Goal: Task Accomplishment & Management: Manage account settings

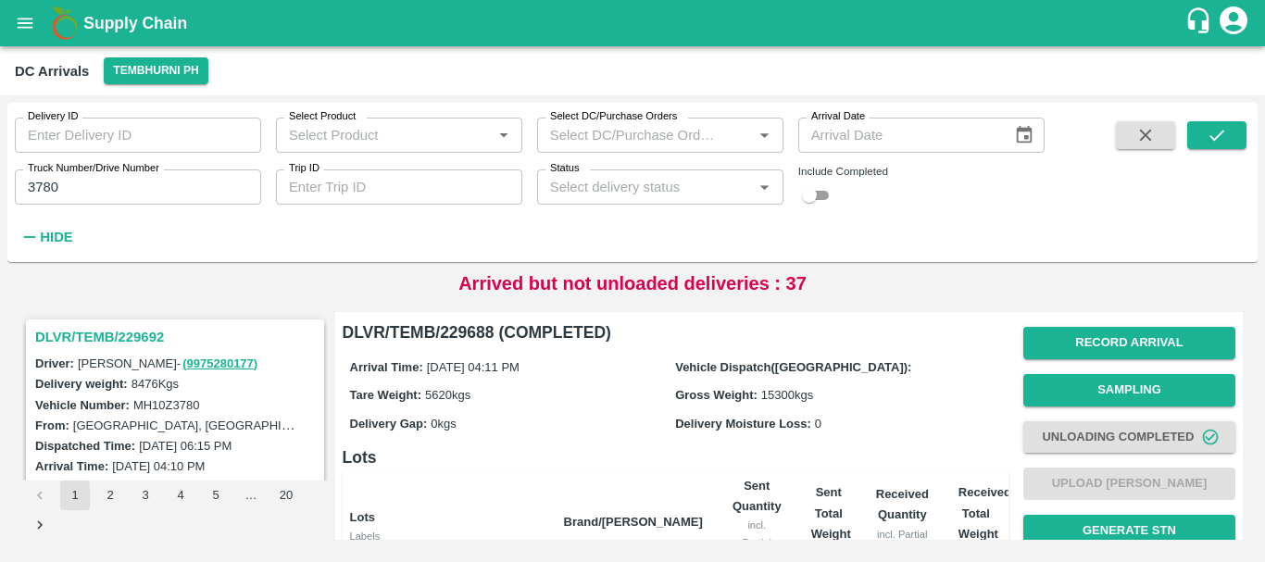
scroll to position [374, 0]
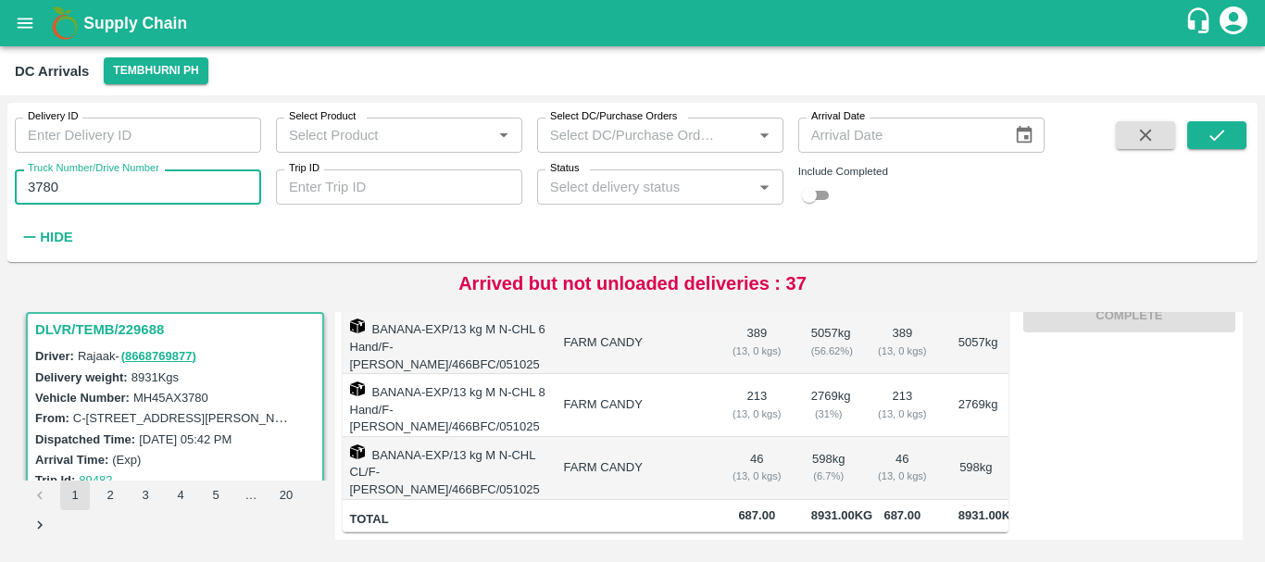
click at [116, 186] on input "3780" at bounding box center [138, 187] width 246 height 35
type input "3"
type input "4252"
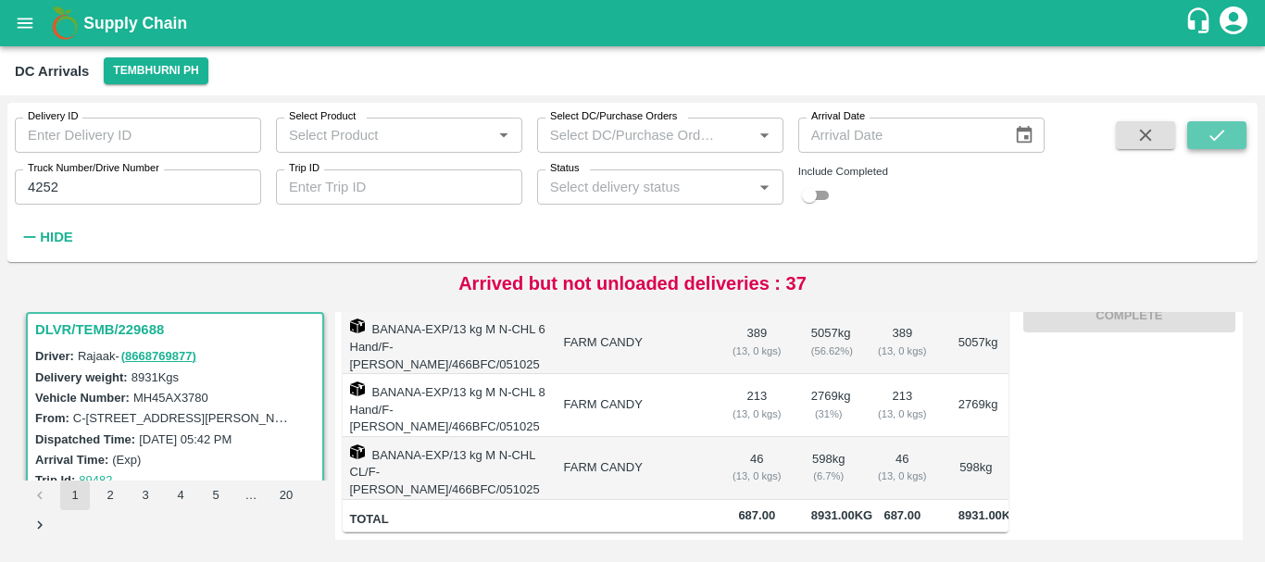
click at [1203, 139] on button "submit" at bounding box center [1216, 135] width 59 height 28
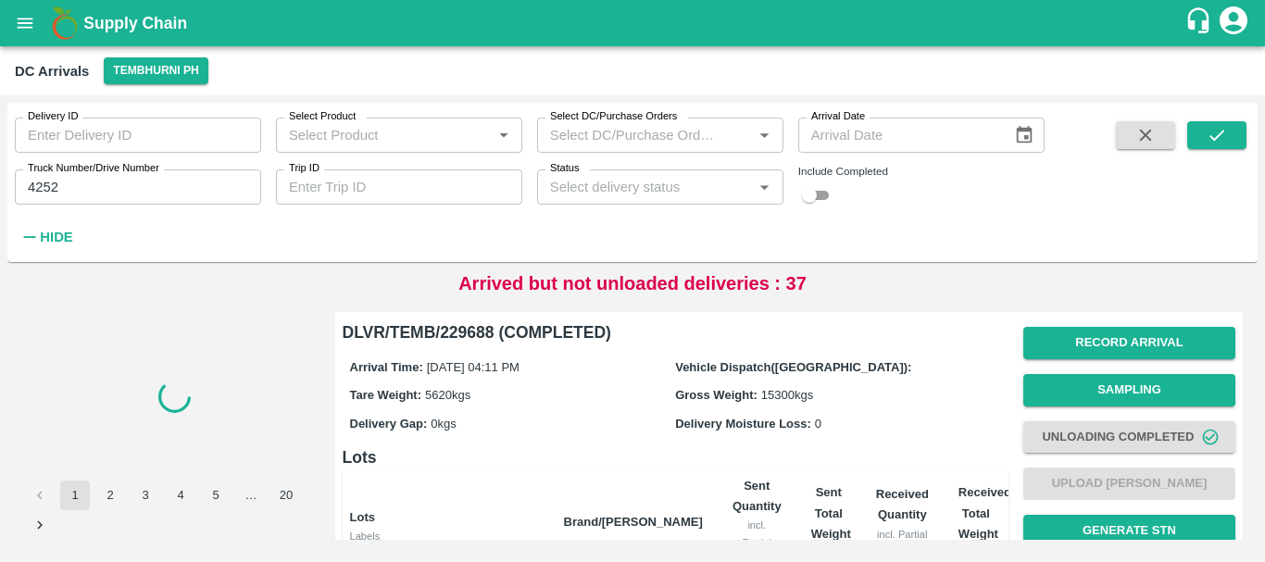
scroll to position [374, 0]
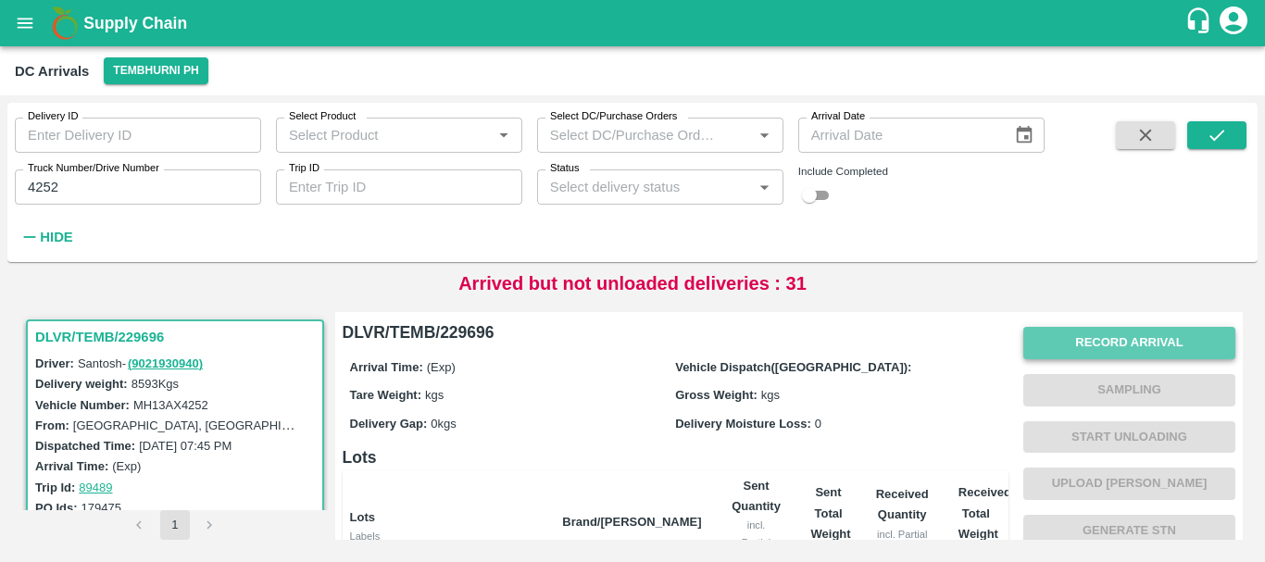
click at [1051, 339] on button "Record Arrival" at bounding box center [1129, 343] width 212 height 32
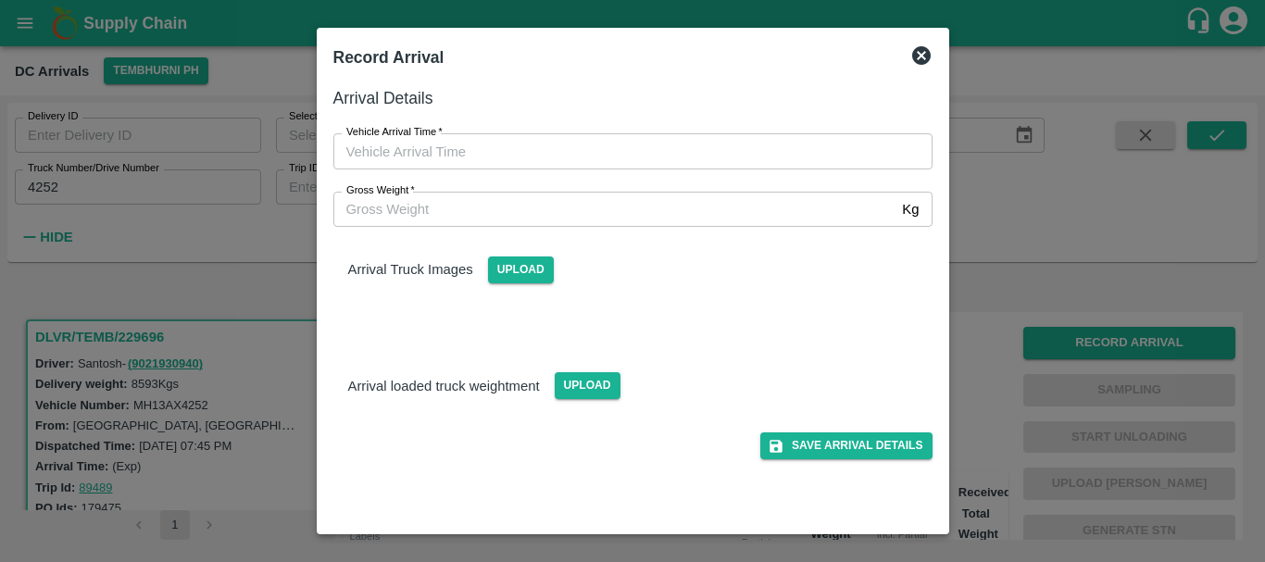
type input "DD/MM/YYYY hh:mm aa"
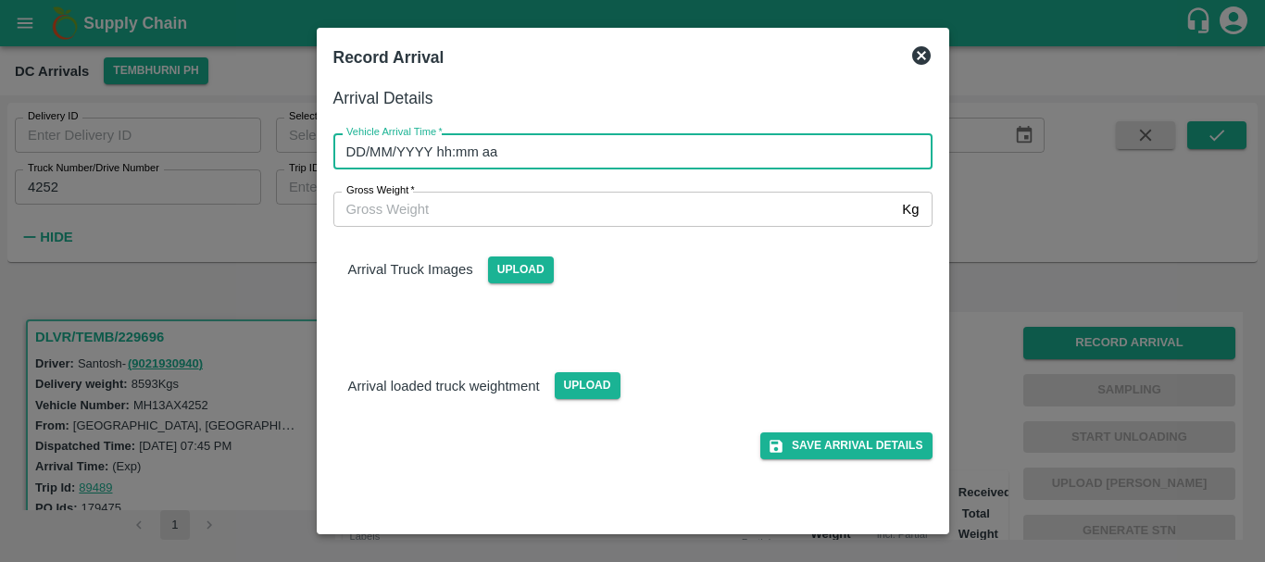
click at [755, 155] on input "DD/MM/YYYY hh:mm aa" at bounding box center [626, 150] width 586 height 35
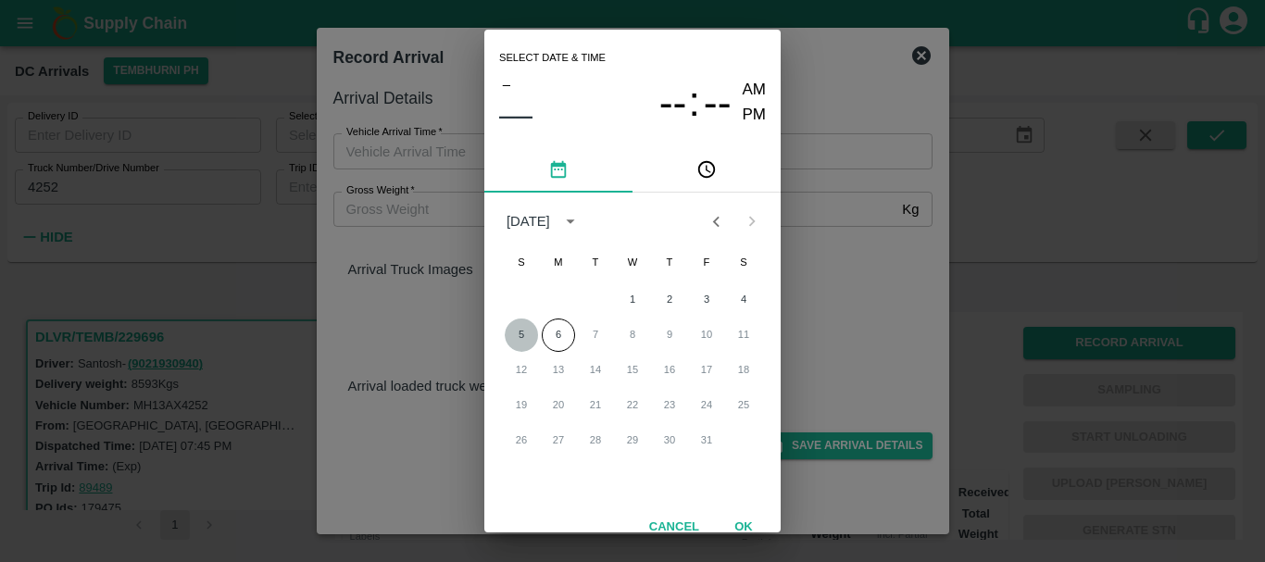
click at [521, 326] on button "5" at bounding box center [521, 335] width 33 height 33
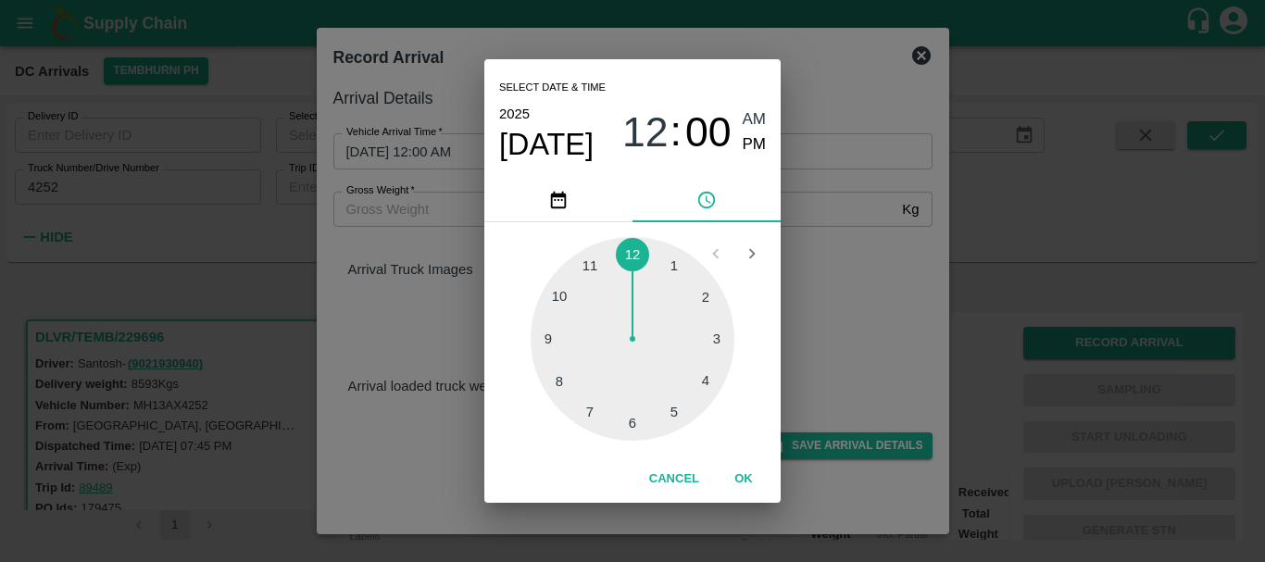
click at [672, 405] on div at bounding box center [633, 339] width 204 height 204
click at [672, 413] on div at bounding box center [633, 339] width 204 height 204
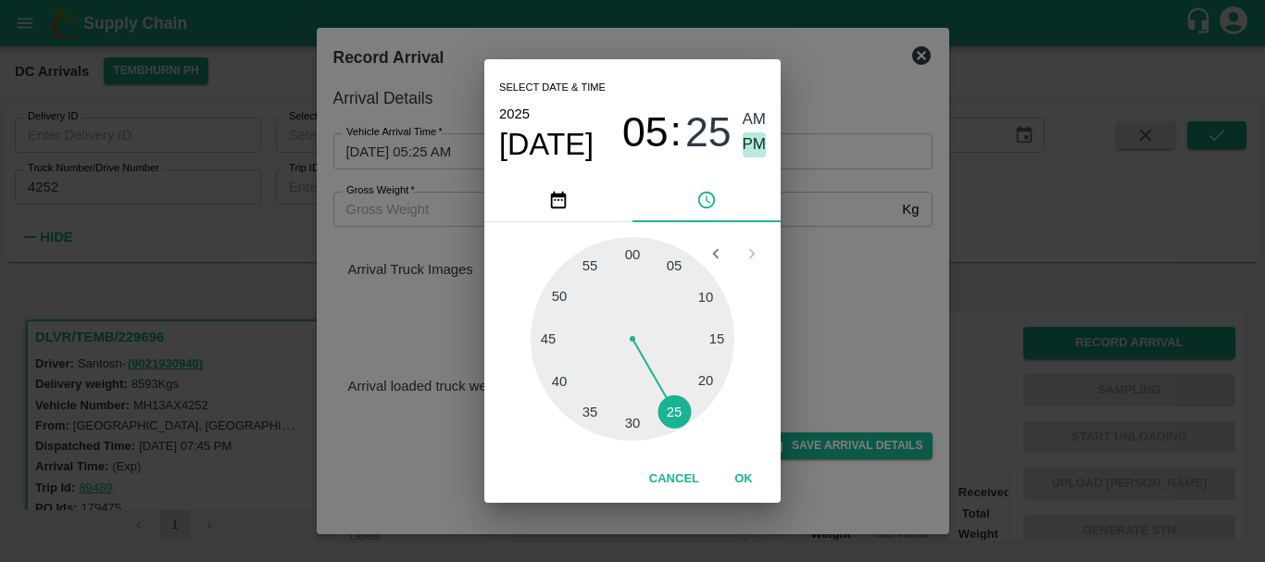
click at [752, 141] on span "PM" at bounding box center [755, 144] width 24 height 25
type input "05/10/2025 05:25 PM"
click at [848, 212] on div "Select date & time 2025 Oct 5 05 : 25 AM PM 05 10 15 20 25 30 35 40 45 50 55 00…" at bounding box center [632, 281] width 1265 height 562
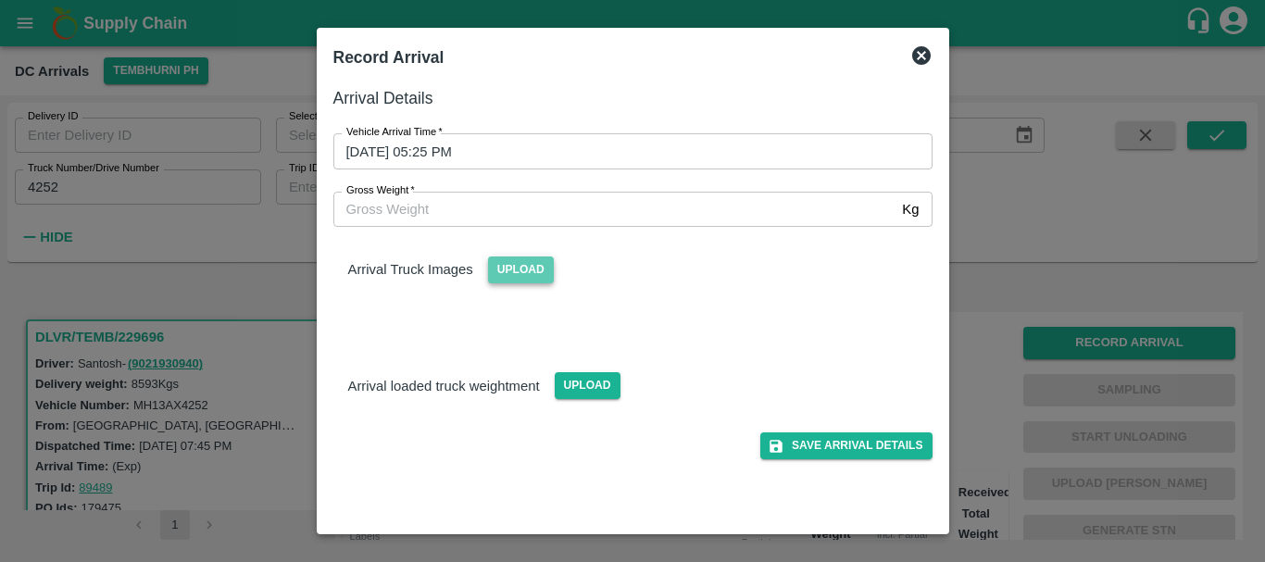
click at [543, 262] on span "Upload" at bounding box center [521, 270] width 66 height 27
click at [0, 0] on input "Upload" at bounding box center [0, 0] width 0 height 0
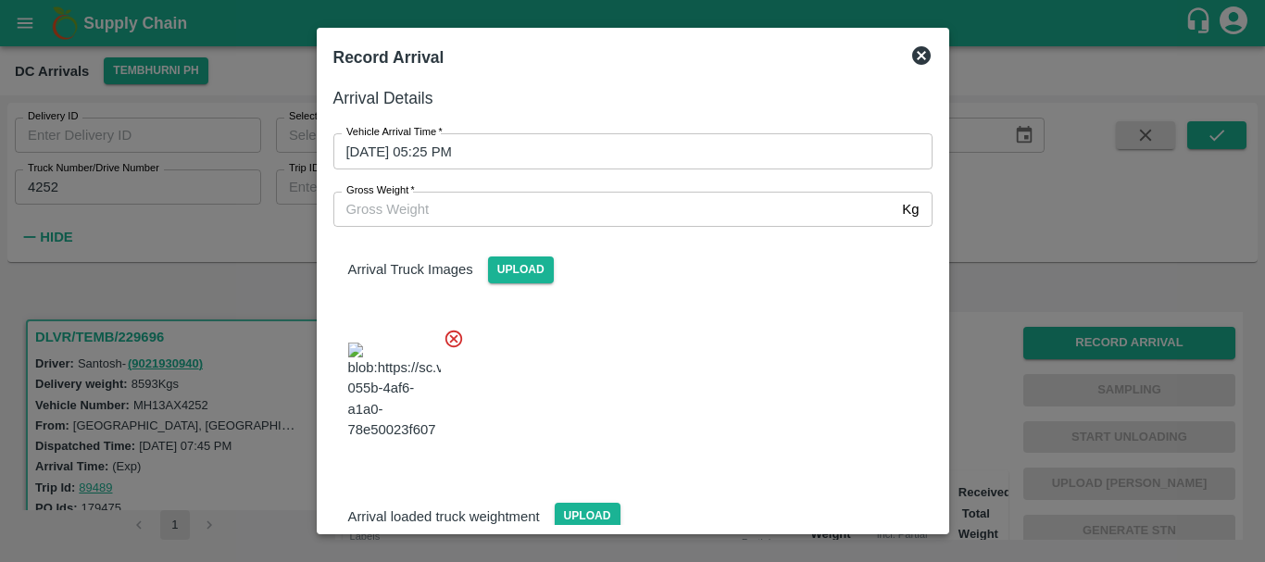
scroll to position [99, 0]
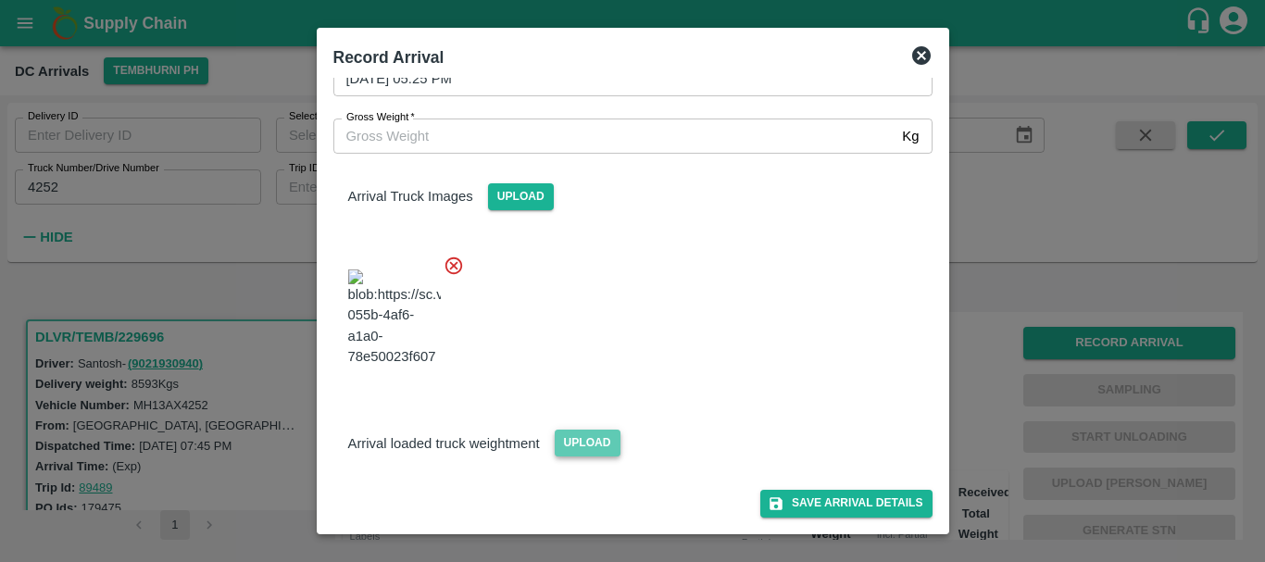
click at [575, 444] on span "Upload" at bounding box center [588, 443] width 66 height 27
click at [0, 0] on input "Upload" at bounding box center [0, 0] width 0 height 0
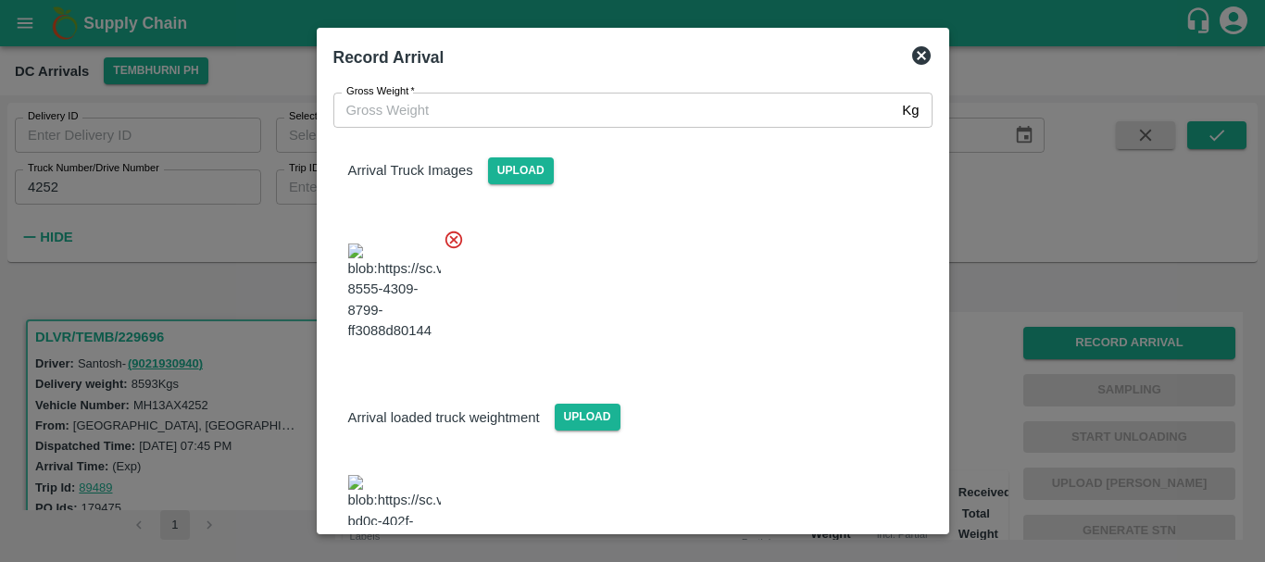
scroll to position [200, 0]
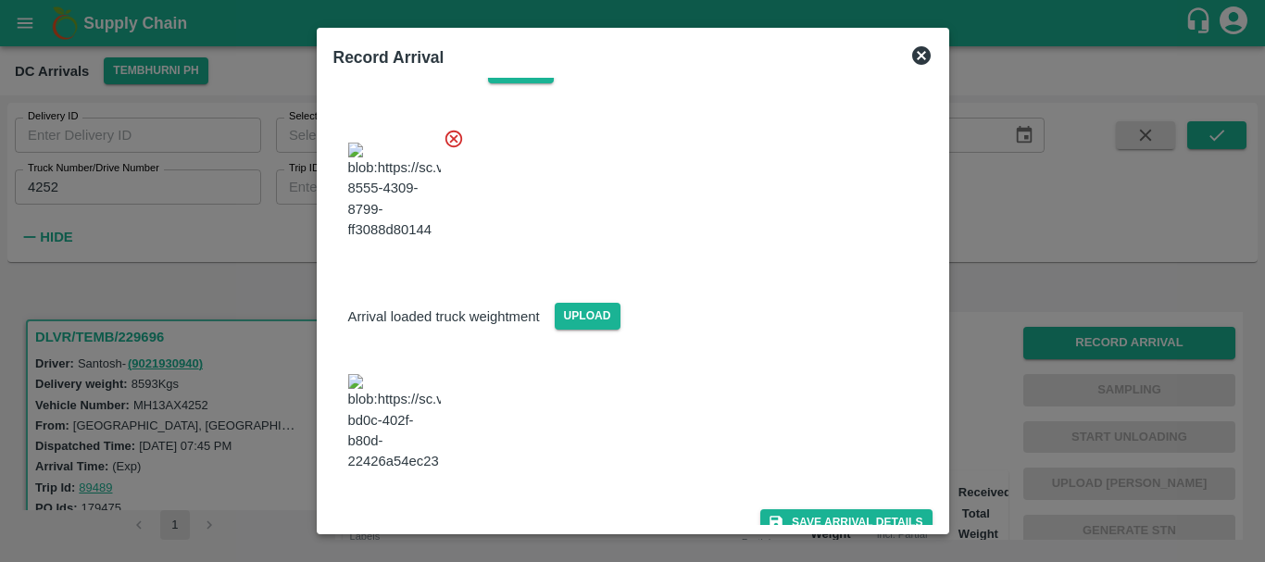
click at [391, 435] on img at bounding box center [394, 422] width 93 height 97
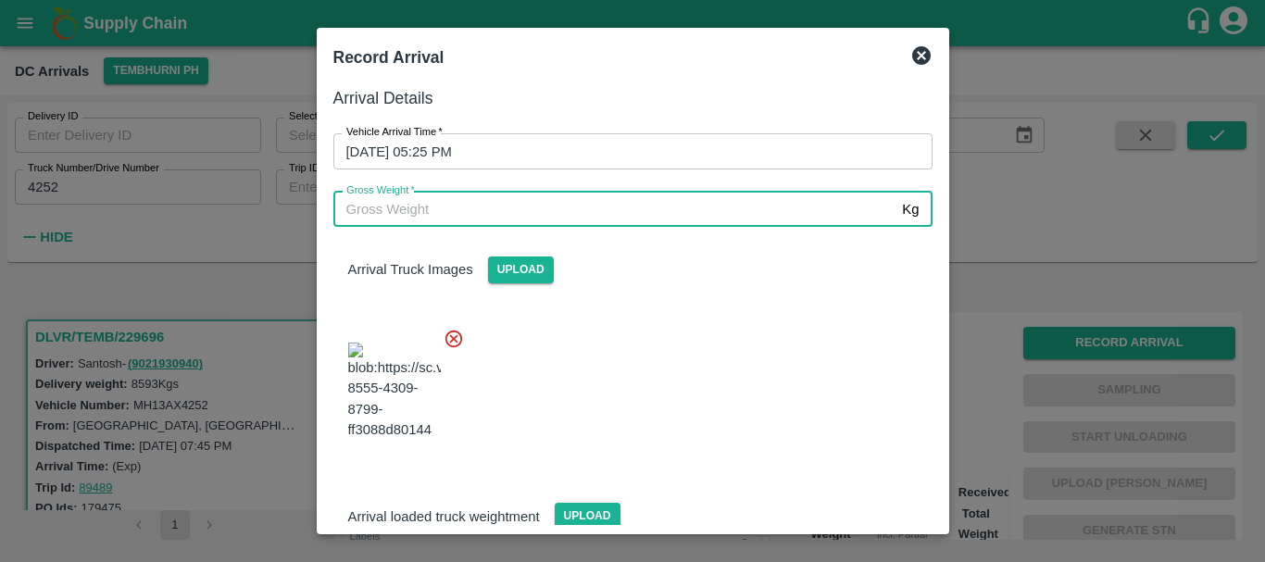
click at [502, 203] on input "Gross Weight   *" at bounding box center [614, 209] width 562 height 35
type input "14740"
click at [696, 375] on div at bounding box center [626, 385] width 614 height 145
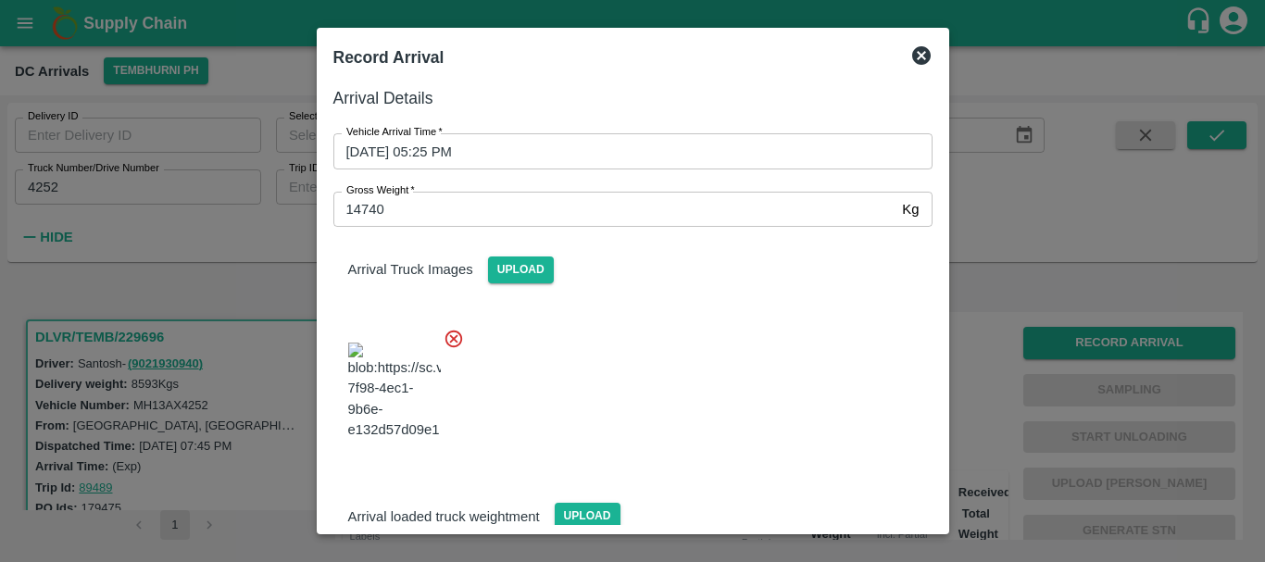
scroll to position [200, 0]
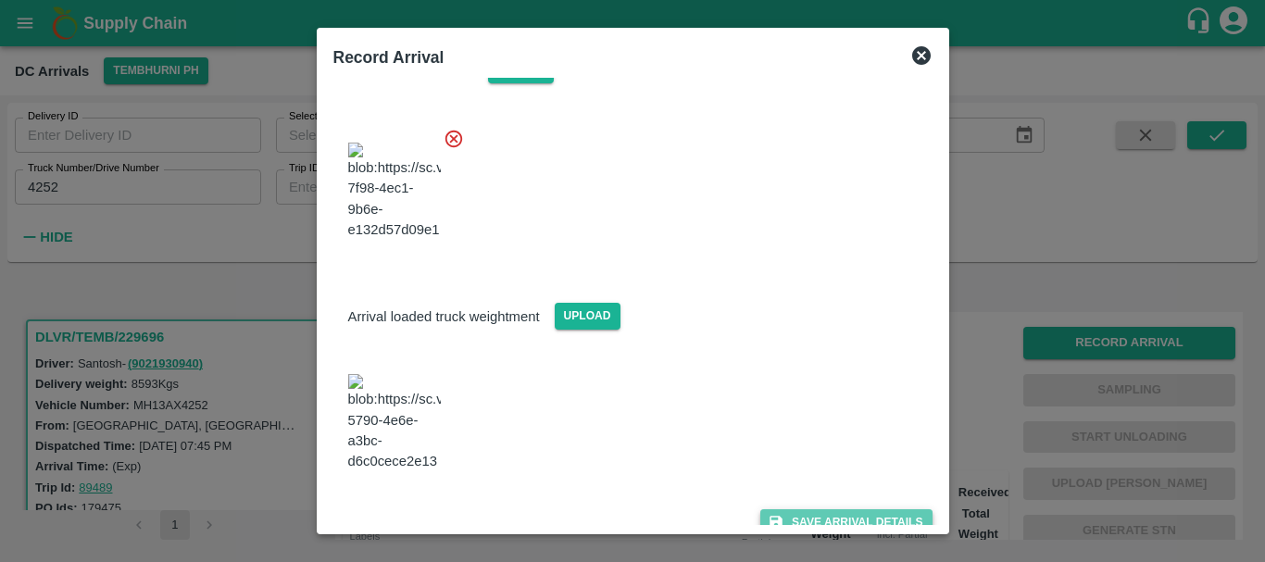
click at [789, 509] on button "Save Arrival Details" at bounding box center [845, 522] width 171 height 27
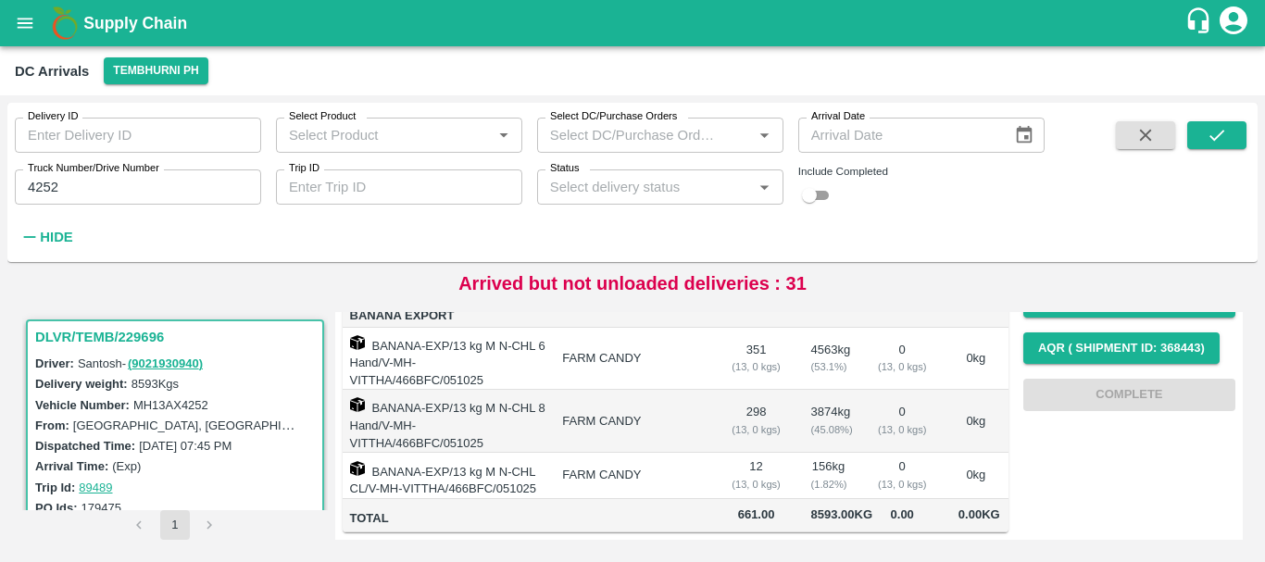
scroll to position [0, 0]
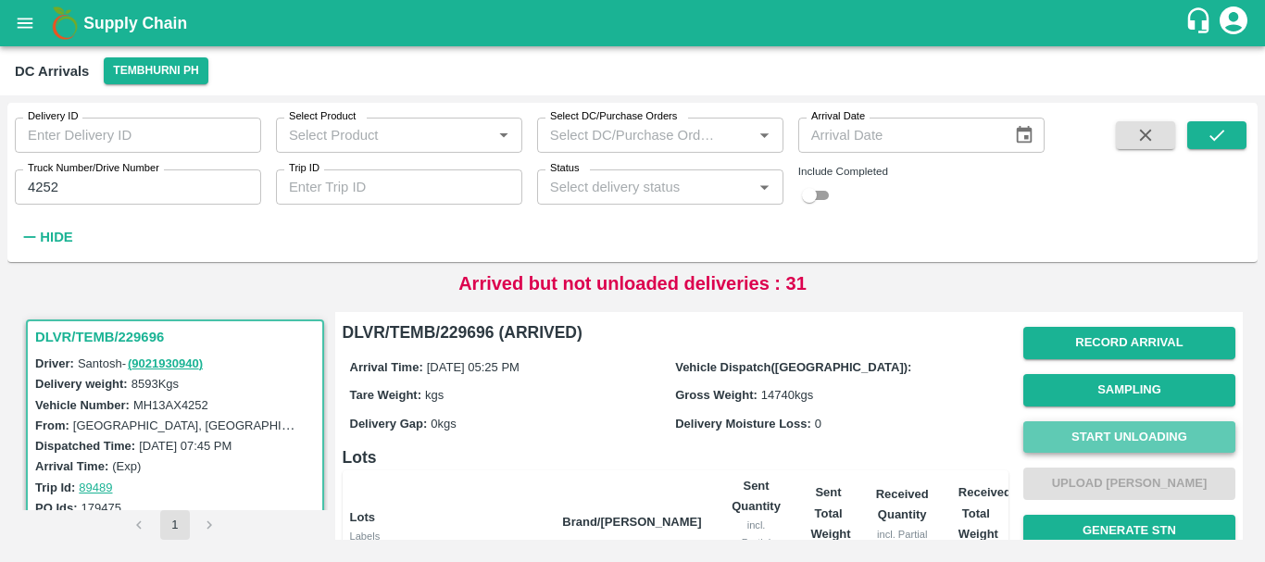
click at [1061, 443] on button "Start Unloading" at bounding box center [1129, 437] width 212 height 32
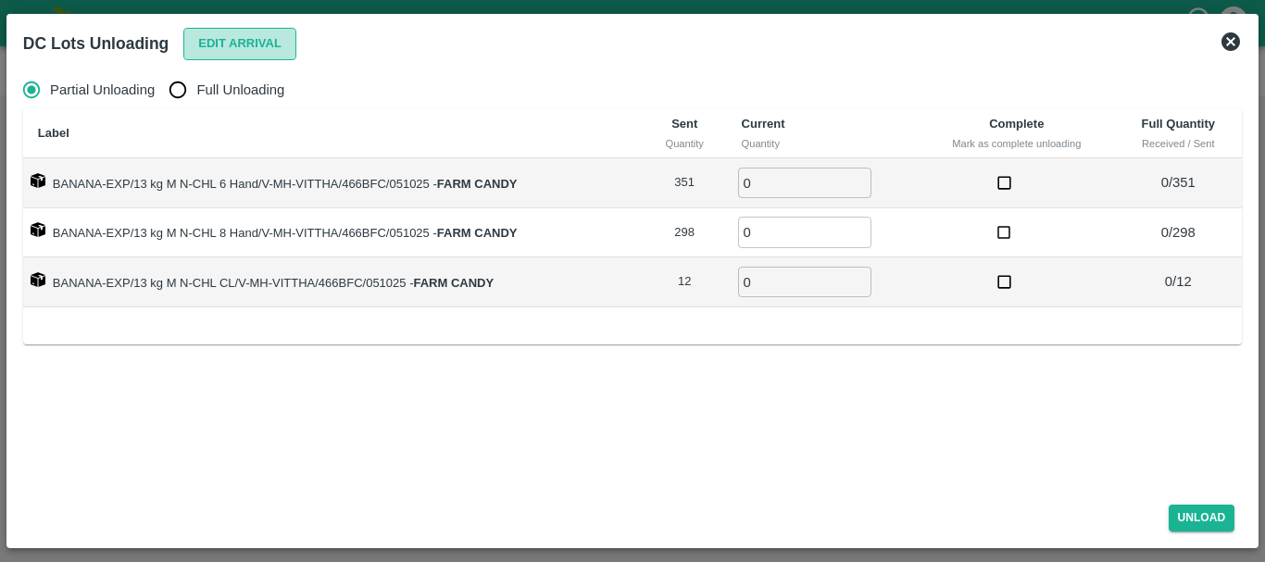
click at [258, 51] on button "Edit Arrival" at bounding box center [239, 44] width 113 height 32
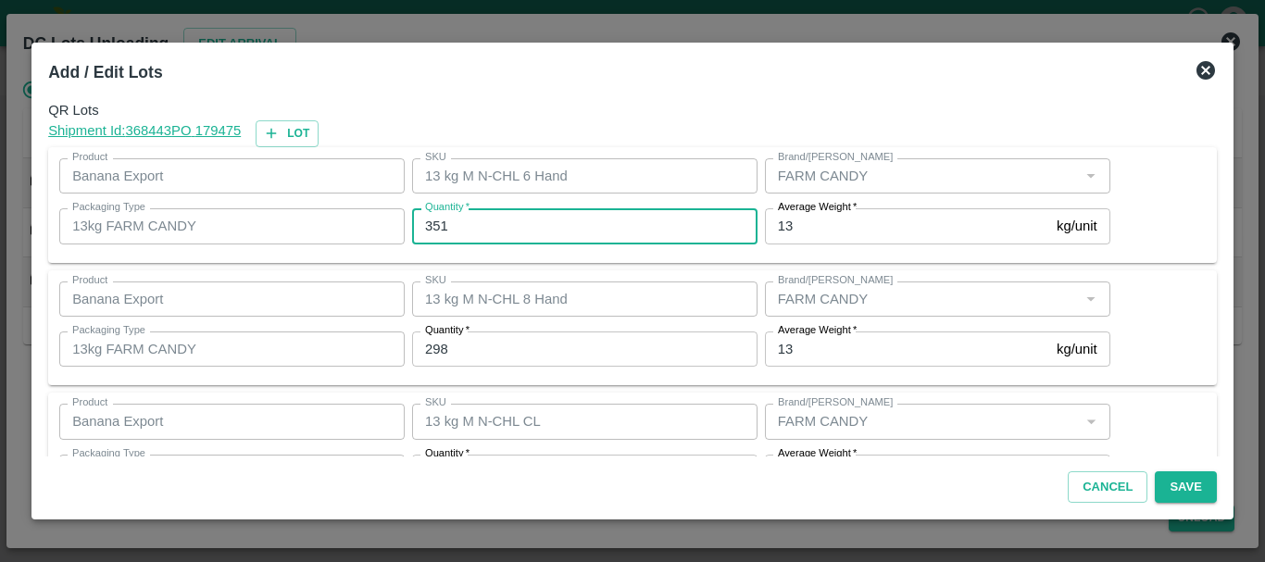
click at [460, 220] on input "351" at bounding box center [584, 225] width 345 height 35
type input "352"
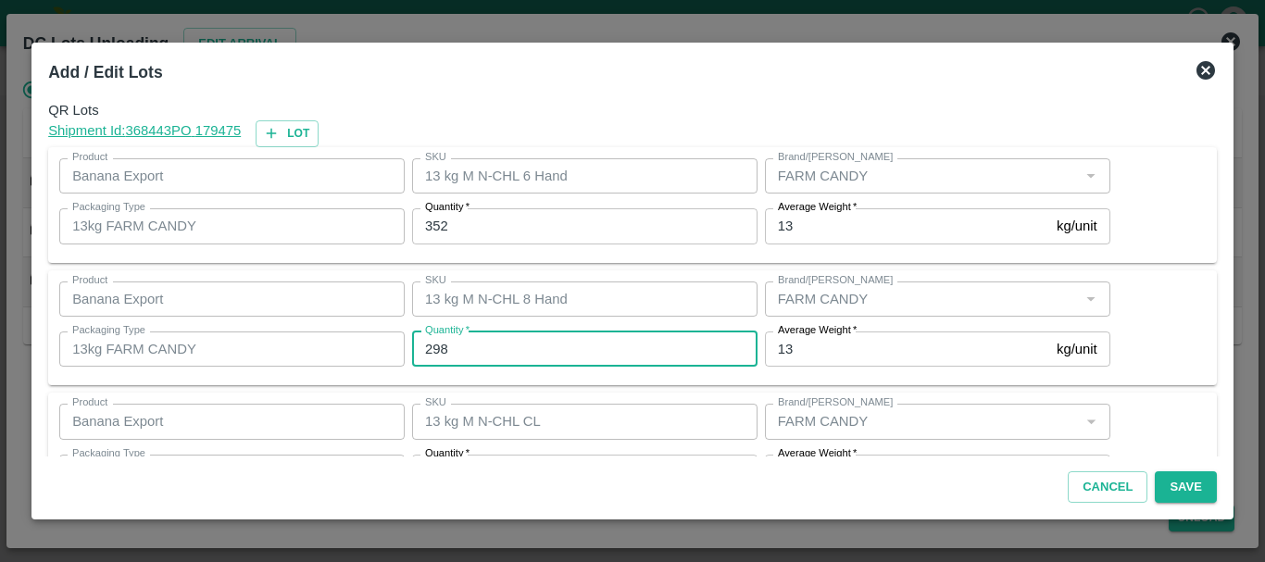
click at [471, 345] on input "298" at bounding box center [584, 349] width 345 height 35
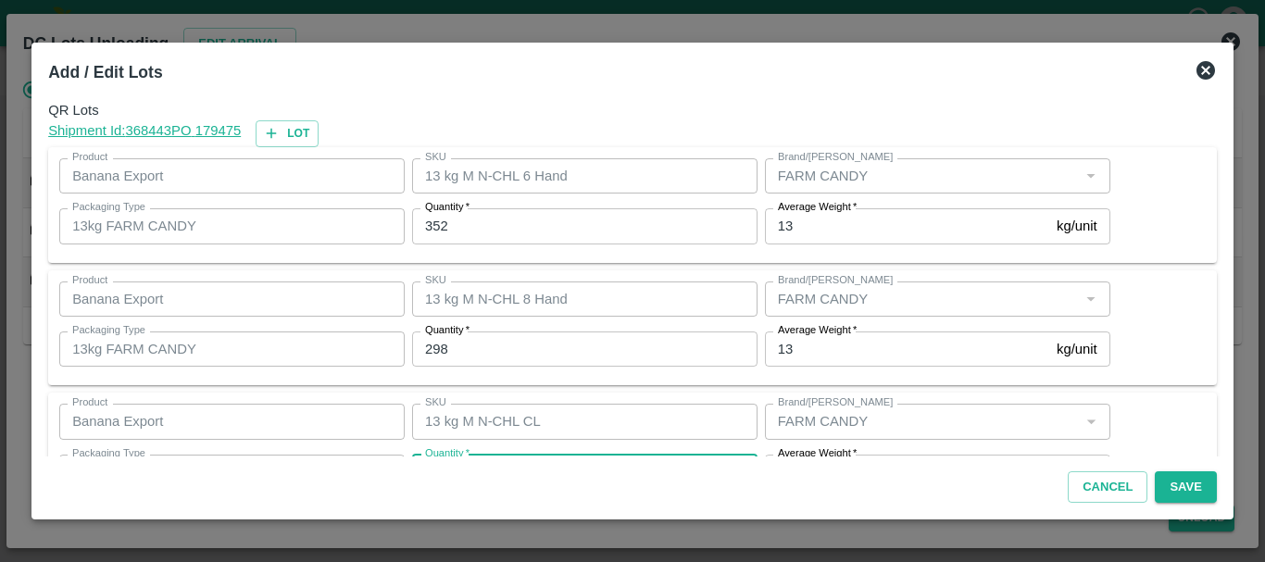
scroll to position [33, 0]
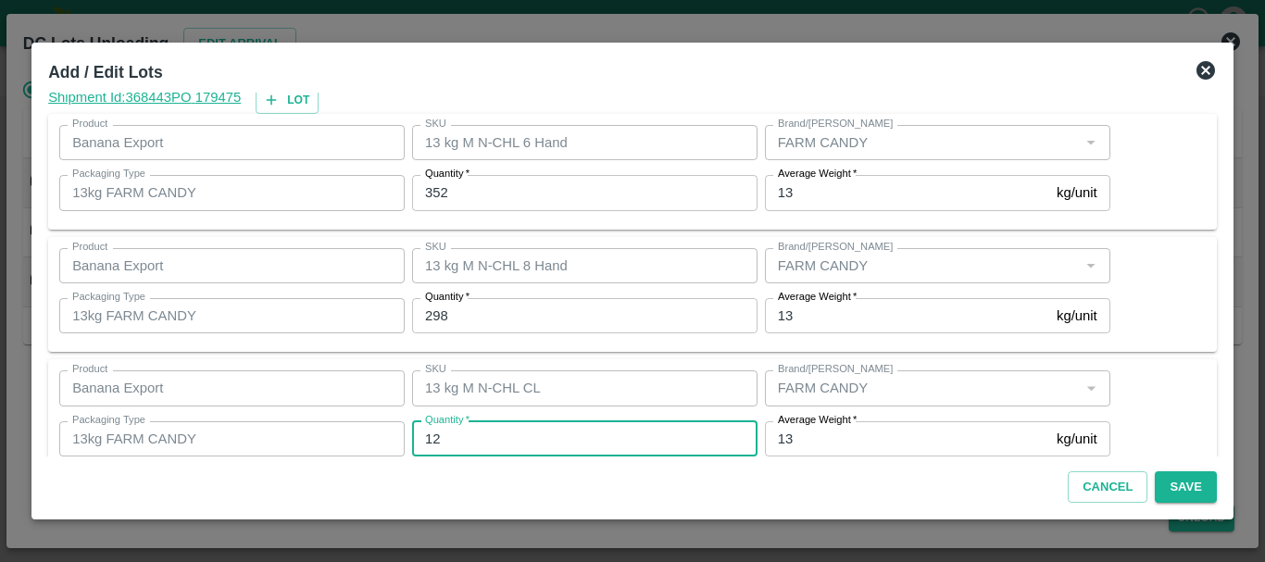
click at [471, 431] on input "12" at bounding box center [584, 438] width 345 height 35
type input "11"
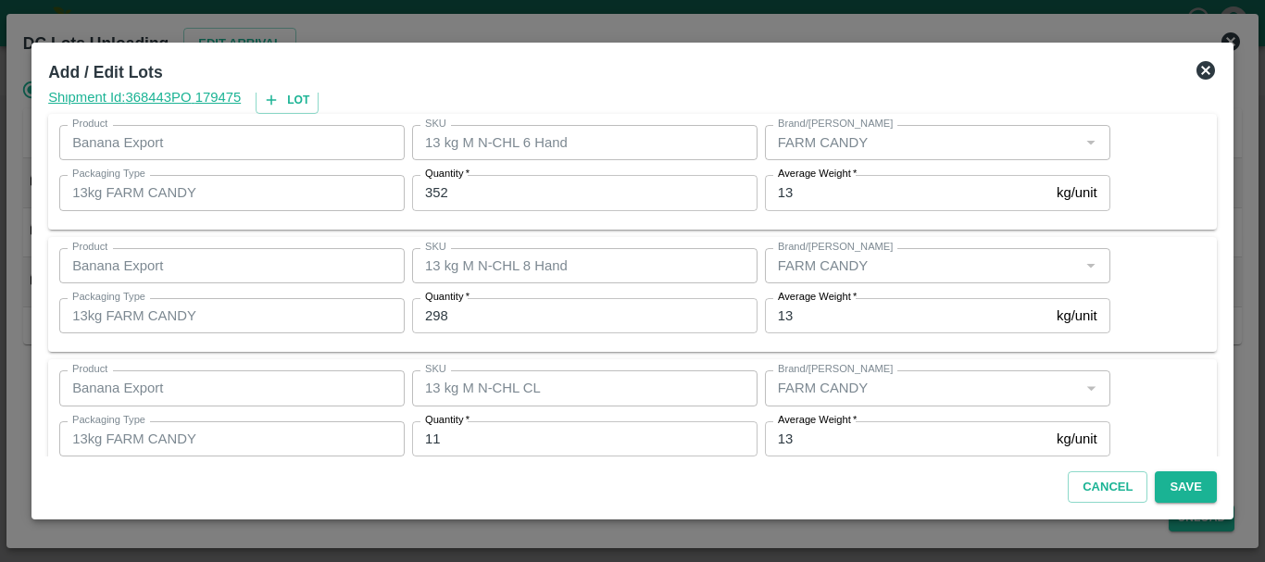
click at [596, 370] on div "SKU 13 kg M N-CHL CL SKU" at bounding box center [581, 388] width 353 height 50
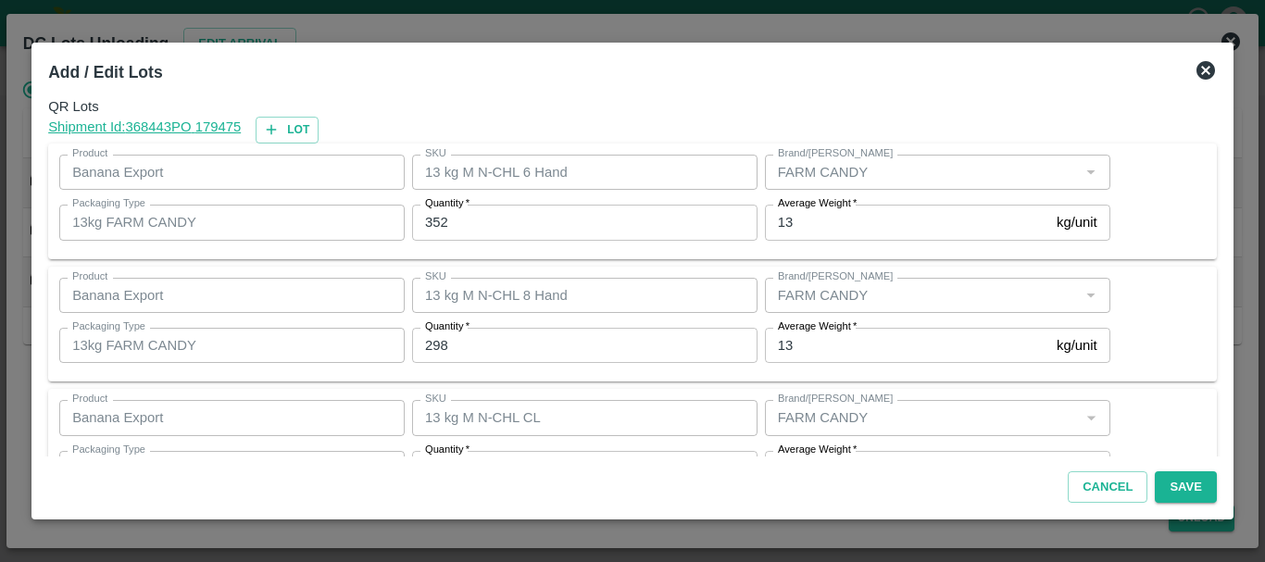
scroll to position [67, 0]
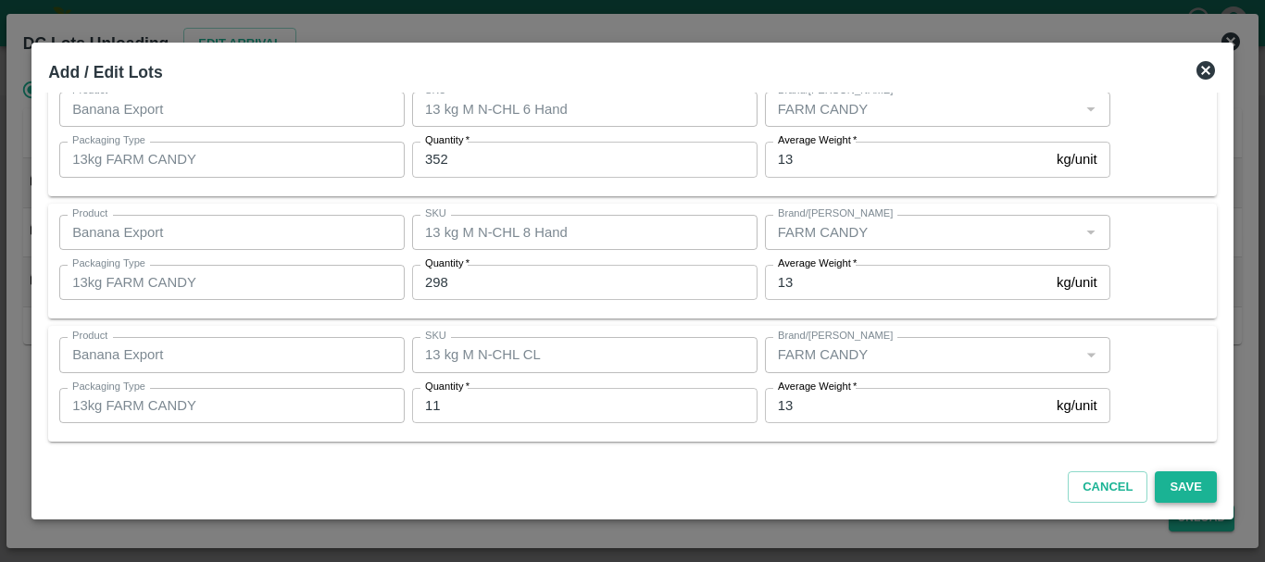
click at [1177, 488] on button "Save" at bounding box center [1185, 487] width 61 height 32
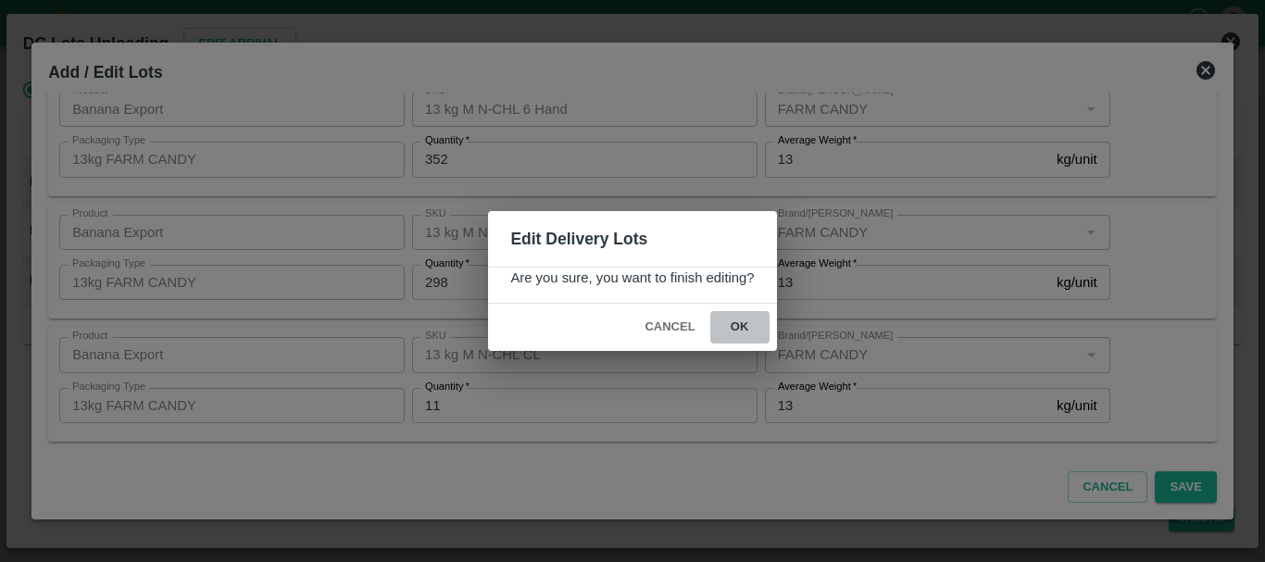
click at [747, 325] on button "ok" at bounding box center [739, 327] width 59 height 32
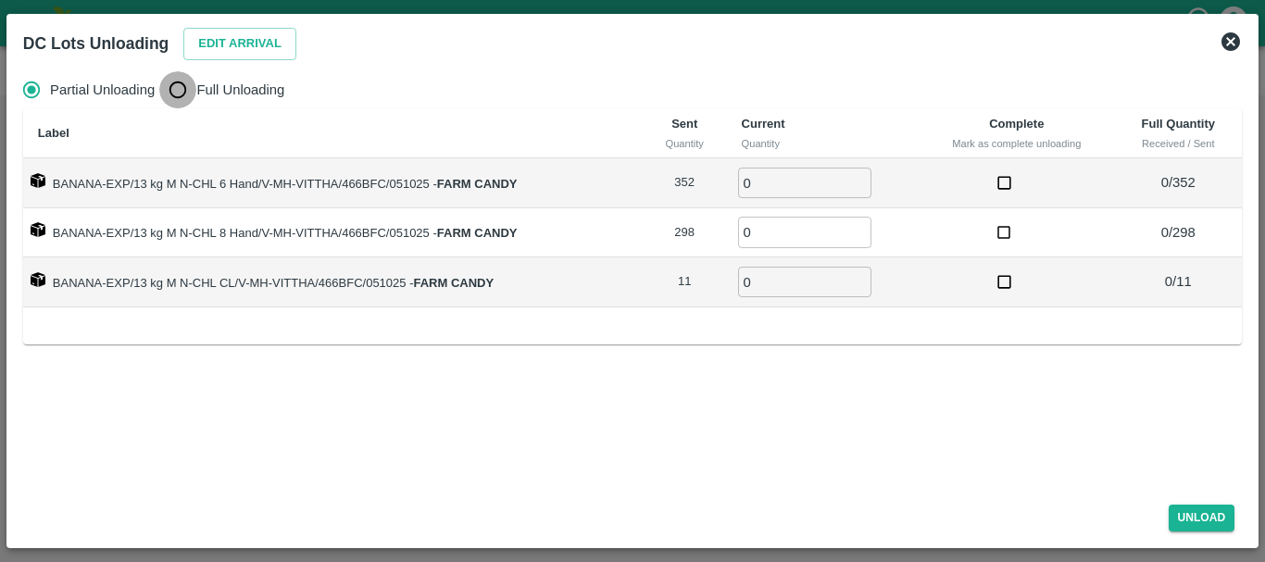
click at [190, 85] on input "Full Unloading" at bounding box center [177, 89] width 37 height 37
radio input "true"
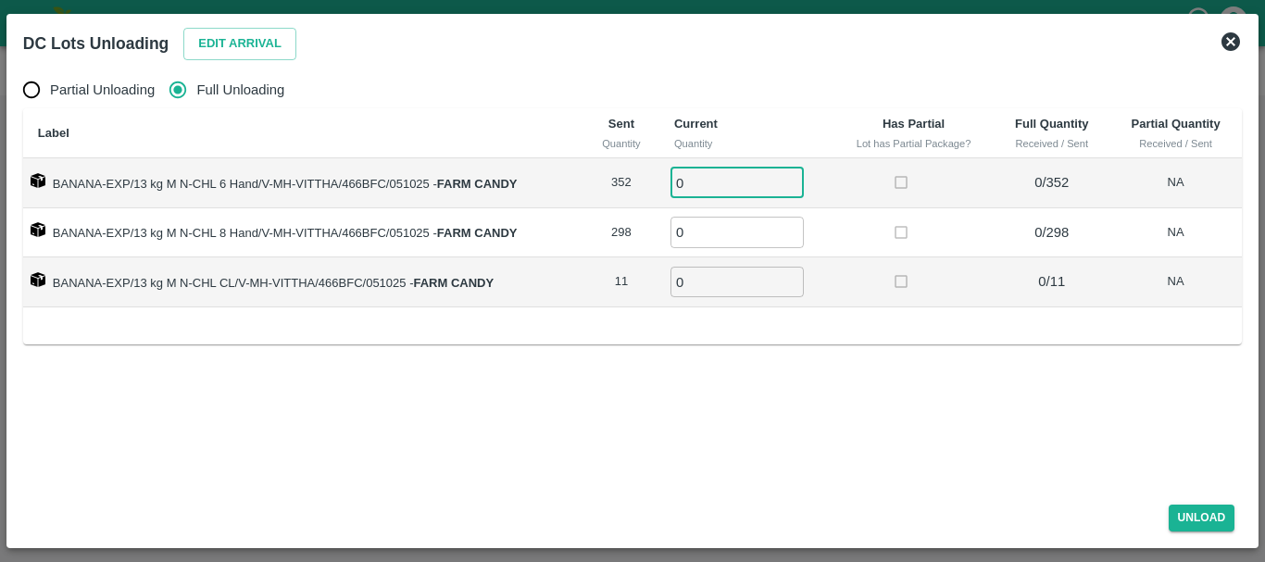
click at [735, 176] on input "0" at bounding box center [737, 183] width 133 height 31
type input "0352"
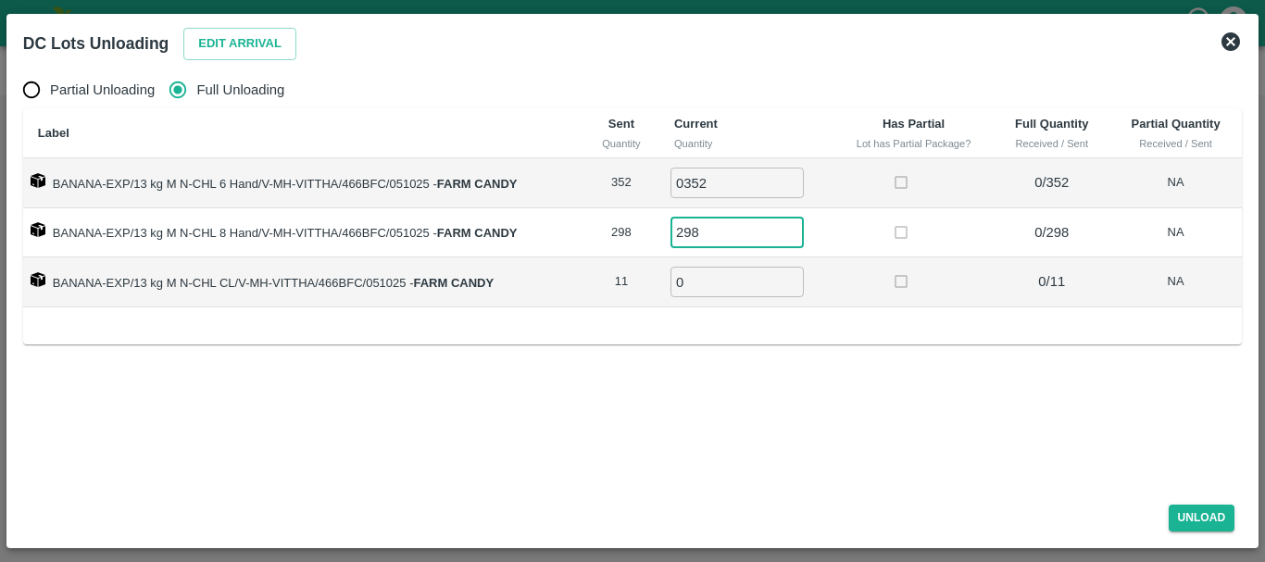
type input "298"
type input "11"
click at [842, 297] on td at bounding box center [914, 282] width 161 height 50
click at [1200, 515] on button "Unload" at bounding box center [1202, 518] width 67 height 27
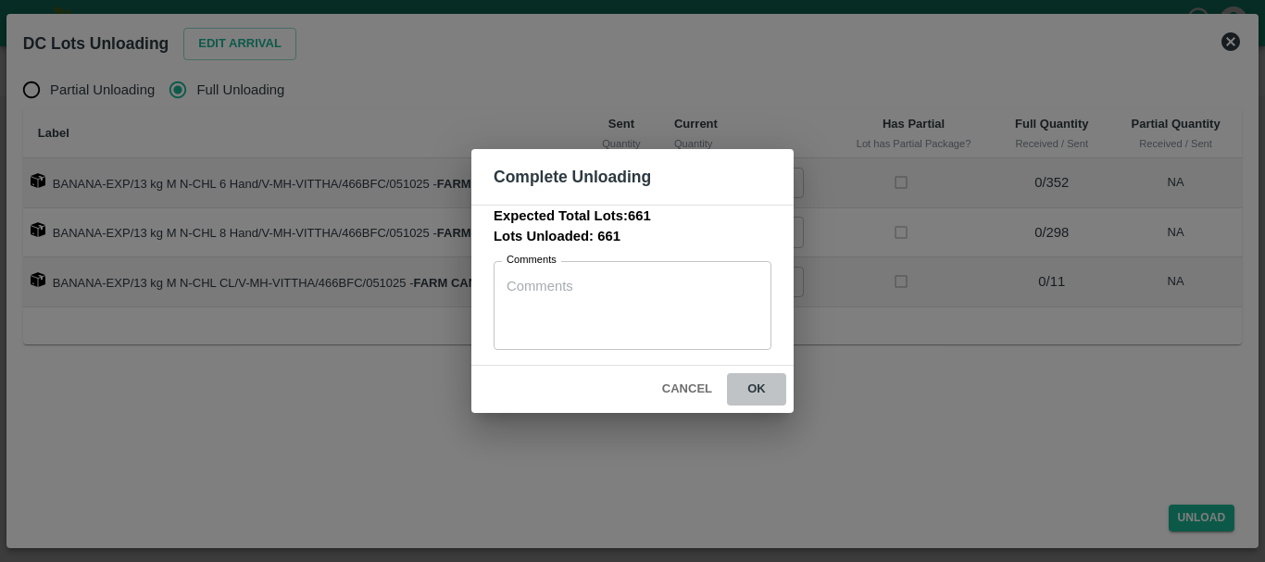
click at [755, 383] on button "ok" at bounding box center [756, 389] width 59 height 32
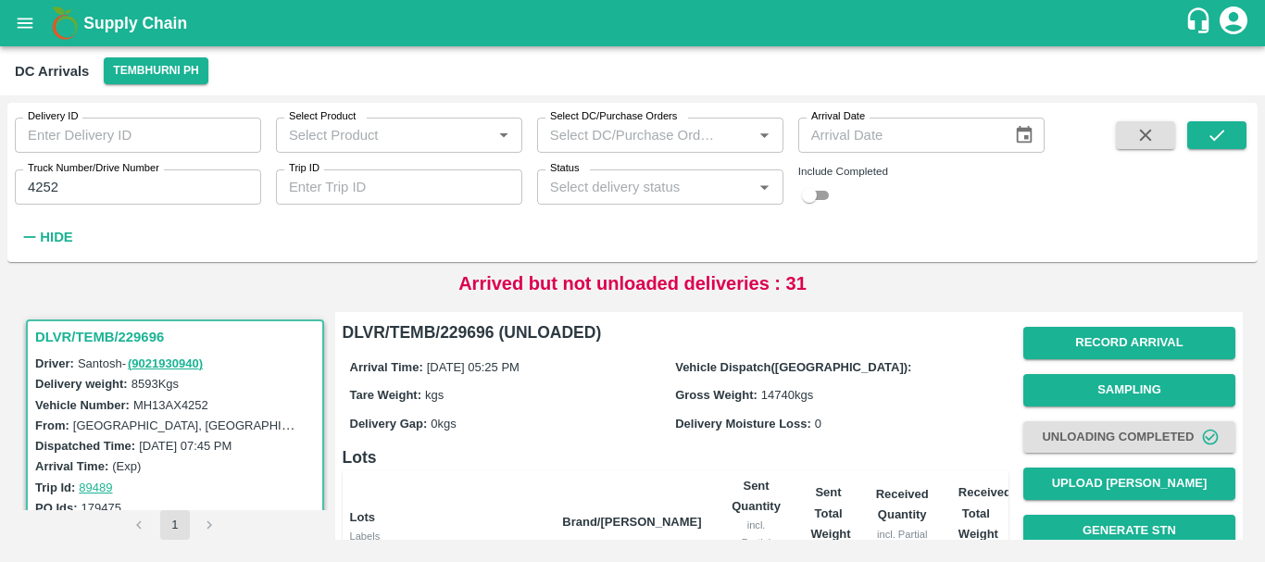
click at [834, 346] on div "Arrival Time: 05 Oct 2025, 05:25 PM Vehicle Dispatch(DC): Tare Weight: kgs Gros…" at bounding box center [676, 394] width 666 height 99
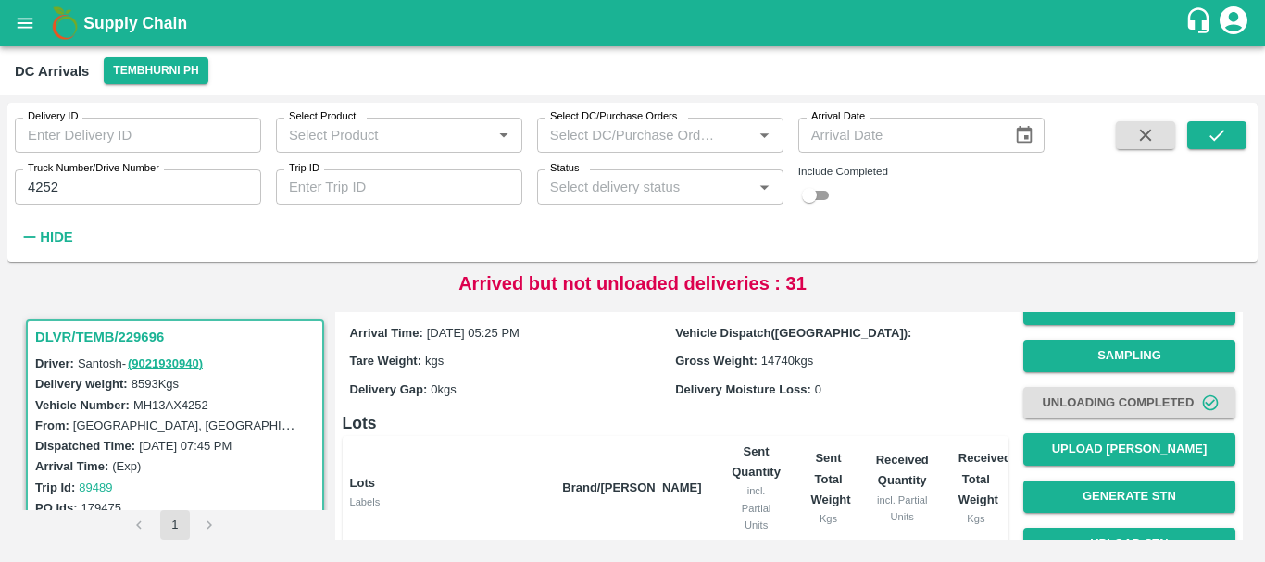
scroll to position [33, 0]
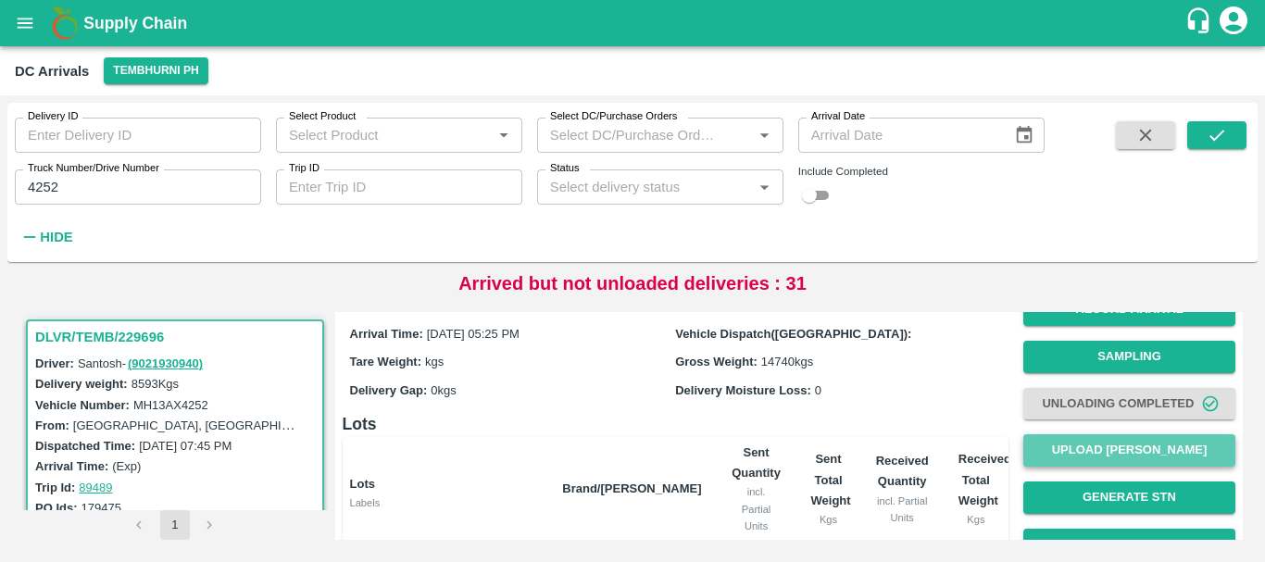
click at [1084, 454] on button "Upload [PERSON_NAME]" at bounding box center [1129, 450] width 212 height 32
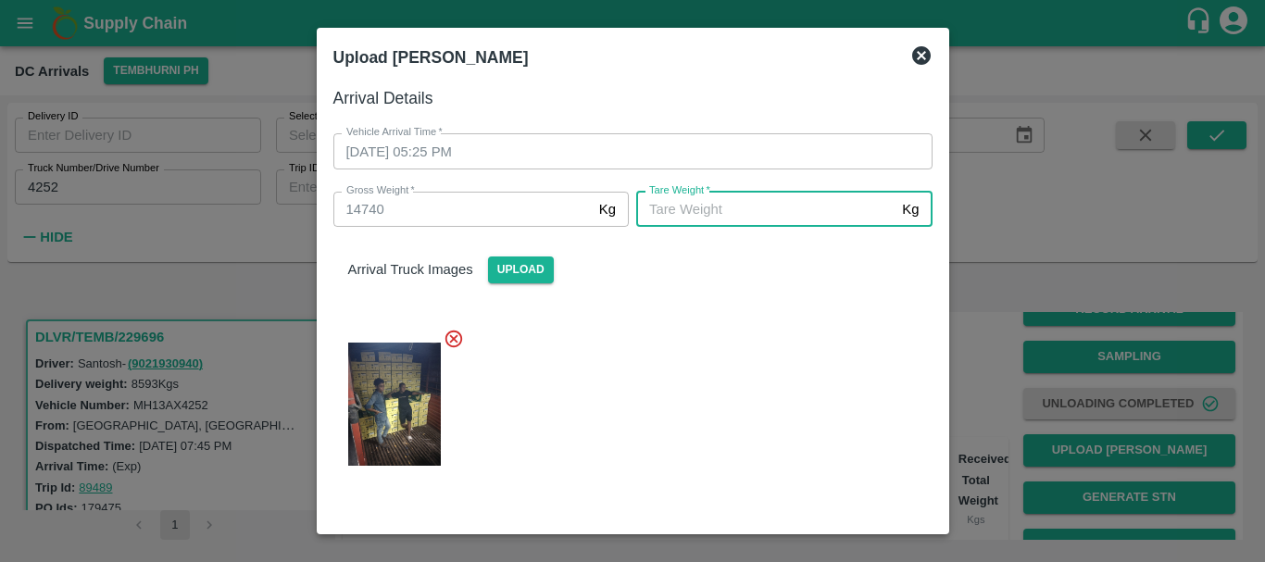
click at [732, 207] on input "[PERSON_NAME]   *" at bounding box center [765, 209] width 258 height 35
type input "5540"
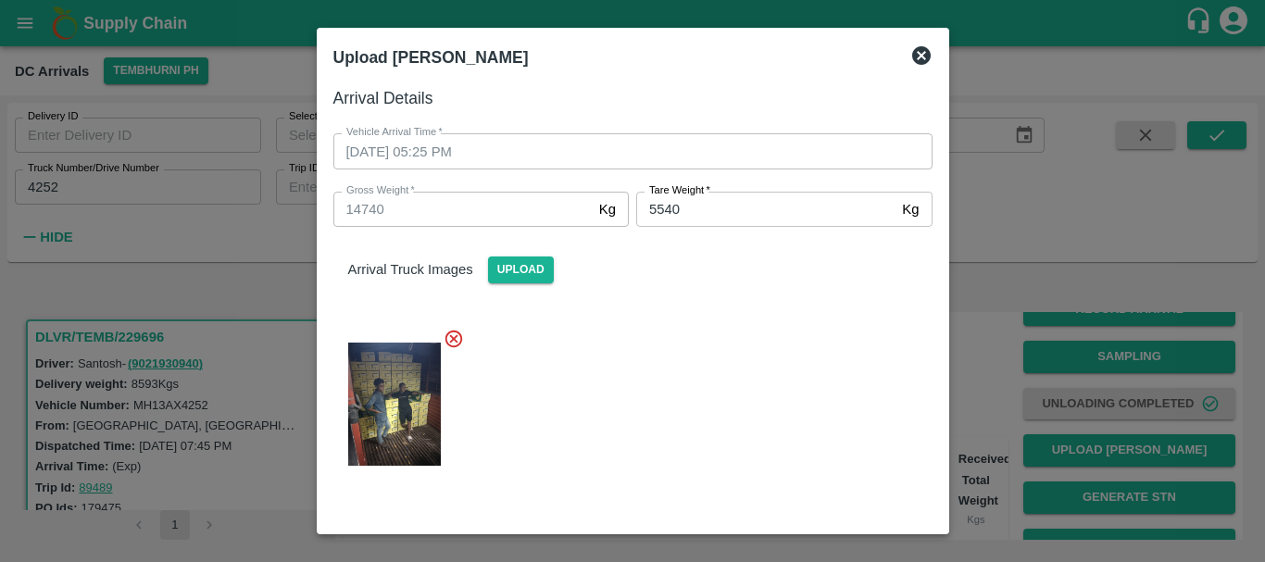
click at [716, 339] on div at bounding box center [626, 398] width 614 height 171
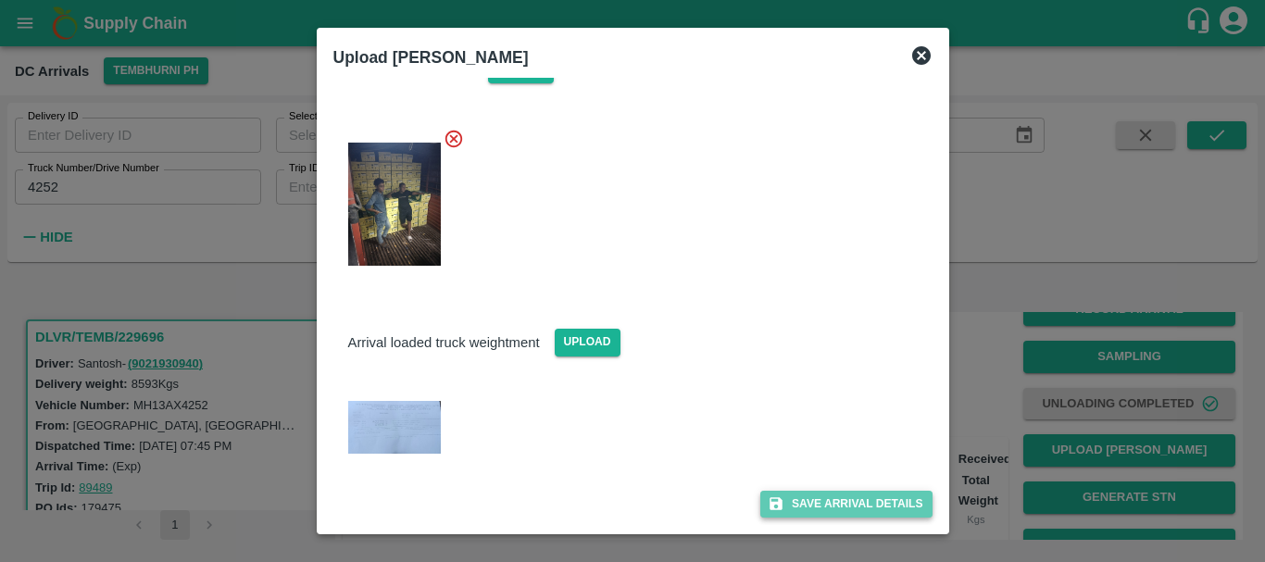
click at [797, 504] on button "Save Arrival Details" at bounding box center [845, 504] width 171 height 27
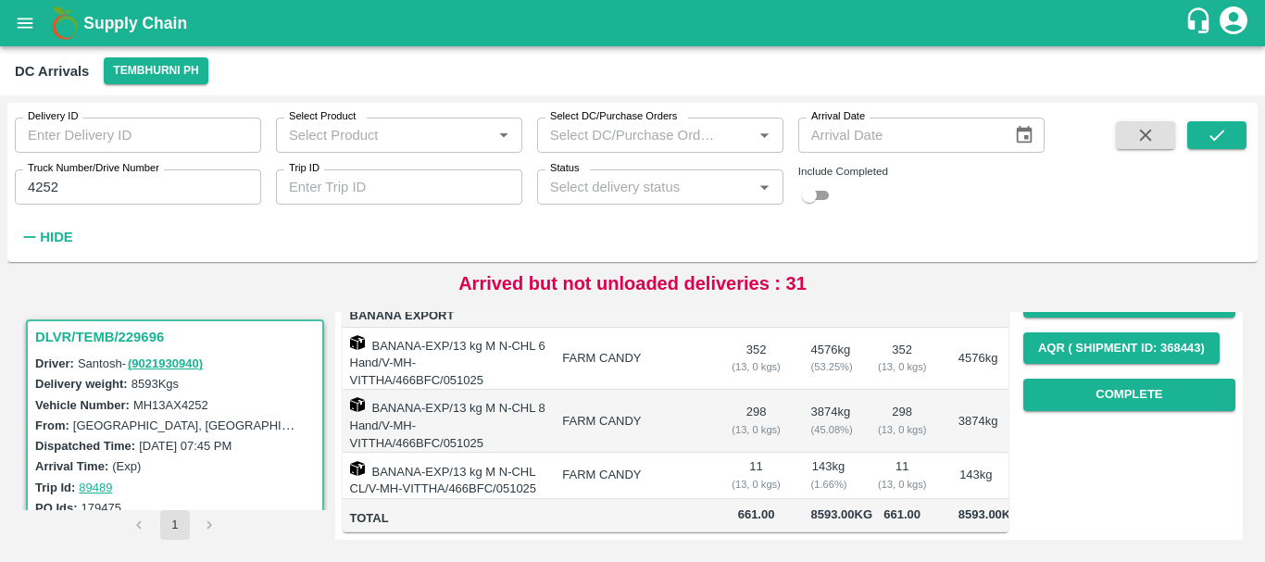
scroll to position [0, 0]
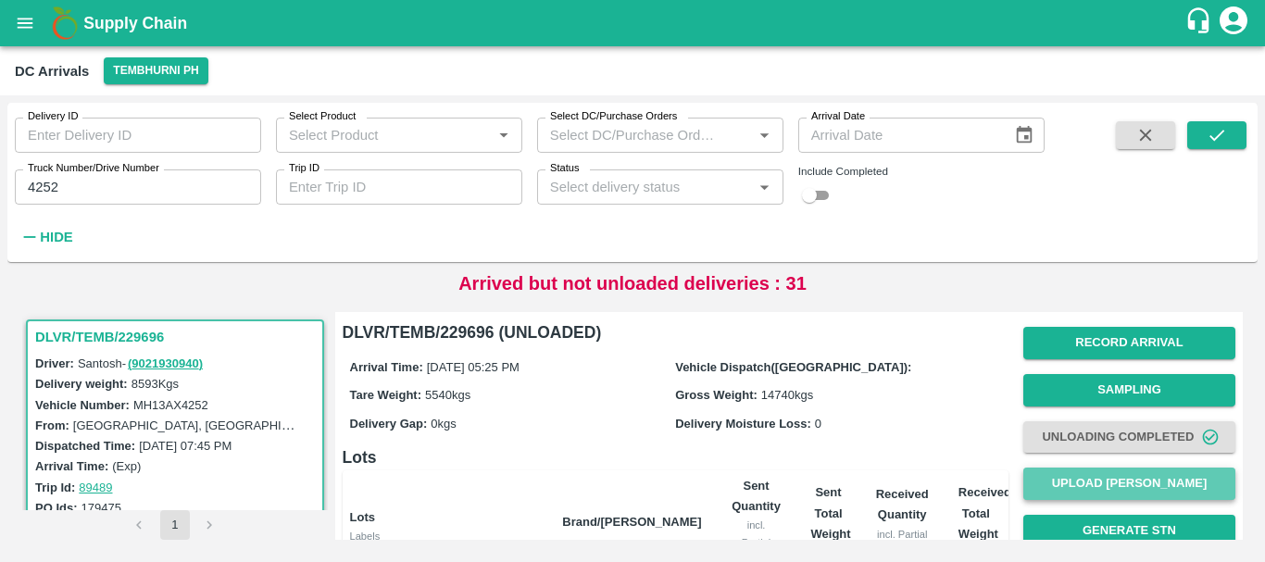
click at [1076, 480] on button "Upload [PERSON_NAME]" at bounding box center [1129, 484] width 212 height 32
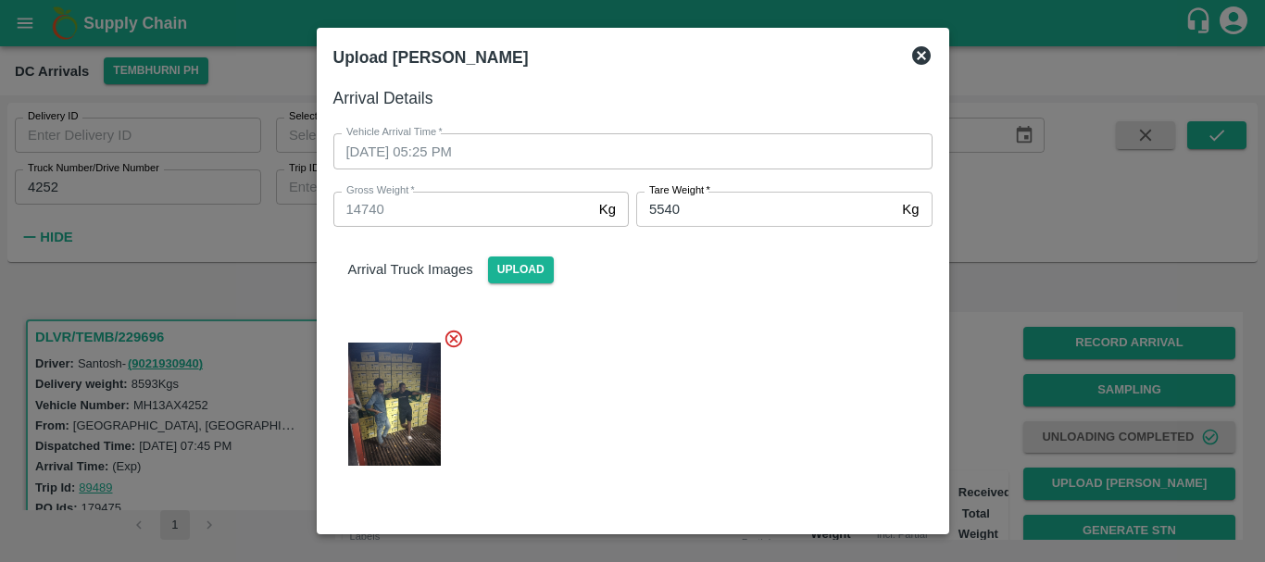
drag, startPoint x: 1005, startPoint y: 357, endPoint x: 916, endPoint y: 424, distance: 111.7
click at [916, 424] on div "Upload Tare Weight Arrival Details Vehicle Arrival Time   * 05/10/2025 05:25 PM…" at bounding box center [632, 281] width 1265 height 562
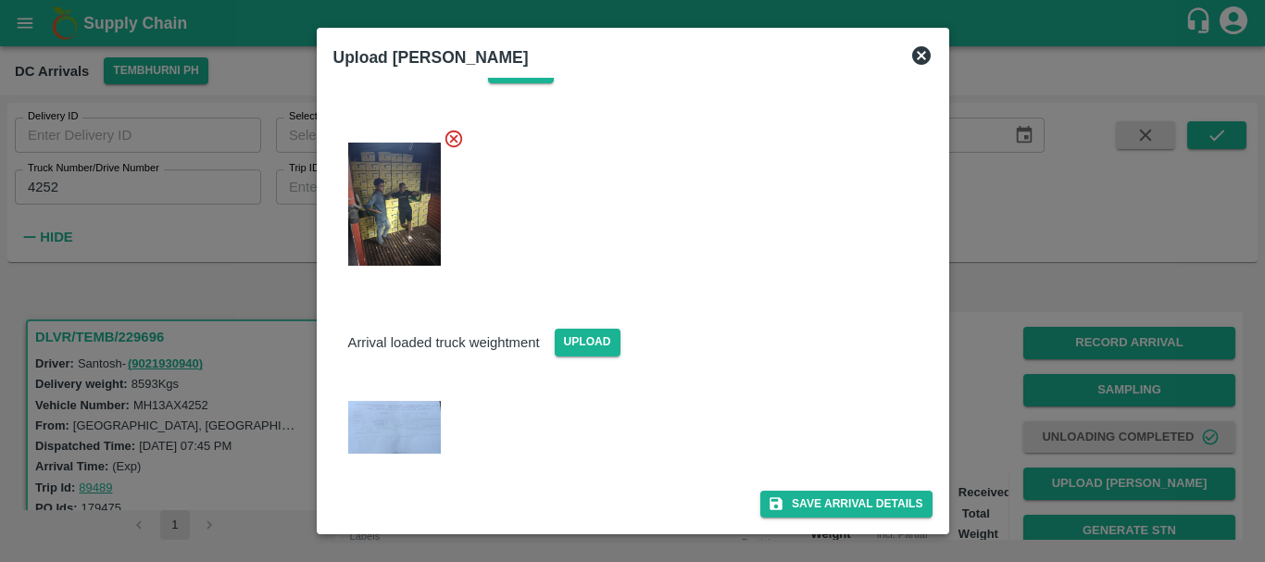
click at [984, 413] on div at bounding box center [632, 281] width 1265 height 562
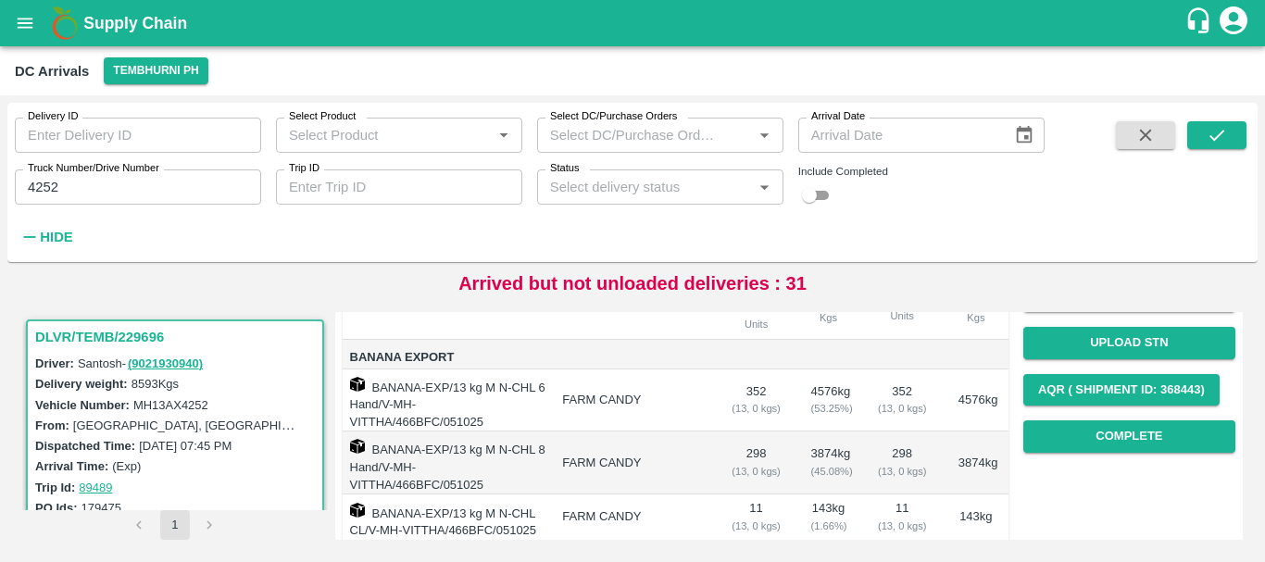
scroll to position [234, 0]
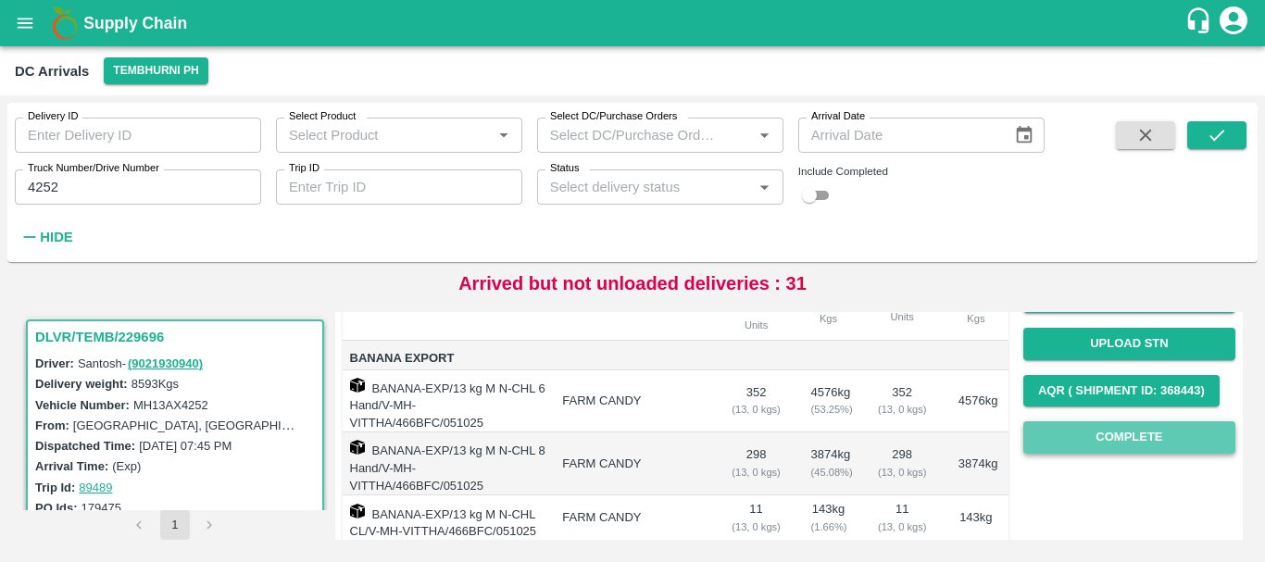
click at [1069, 443] on button "Complete" at bounding box center [1129, 437] width 212 height 32
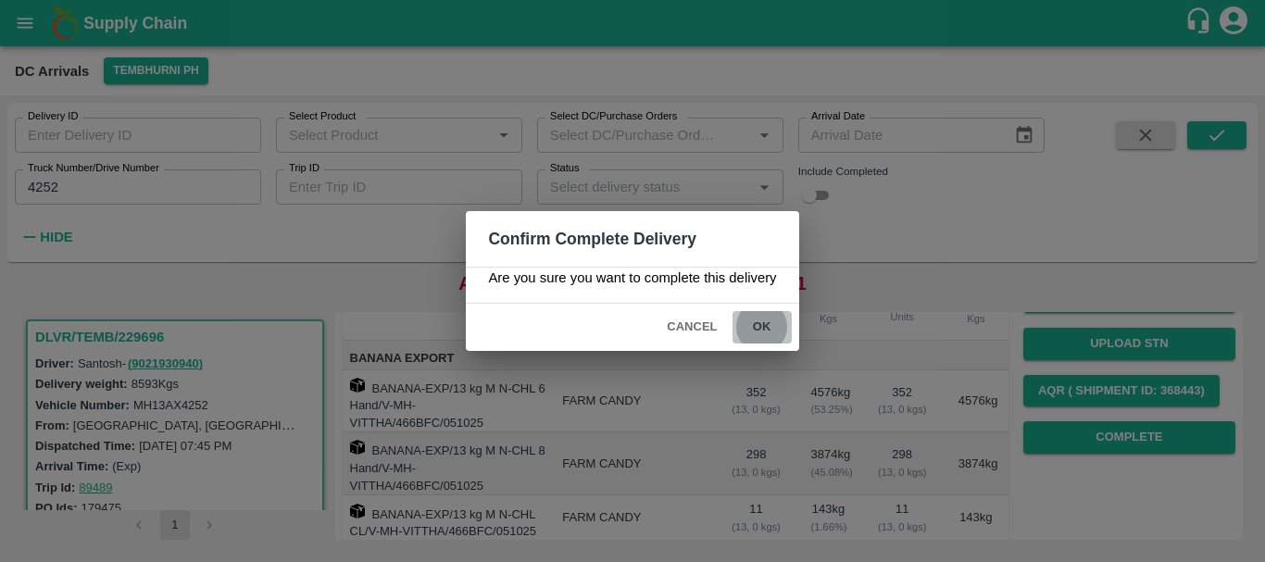
click at [766, 323] on button "ok" at bounding box center [762, 327] width 59 height 32
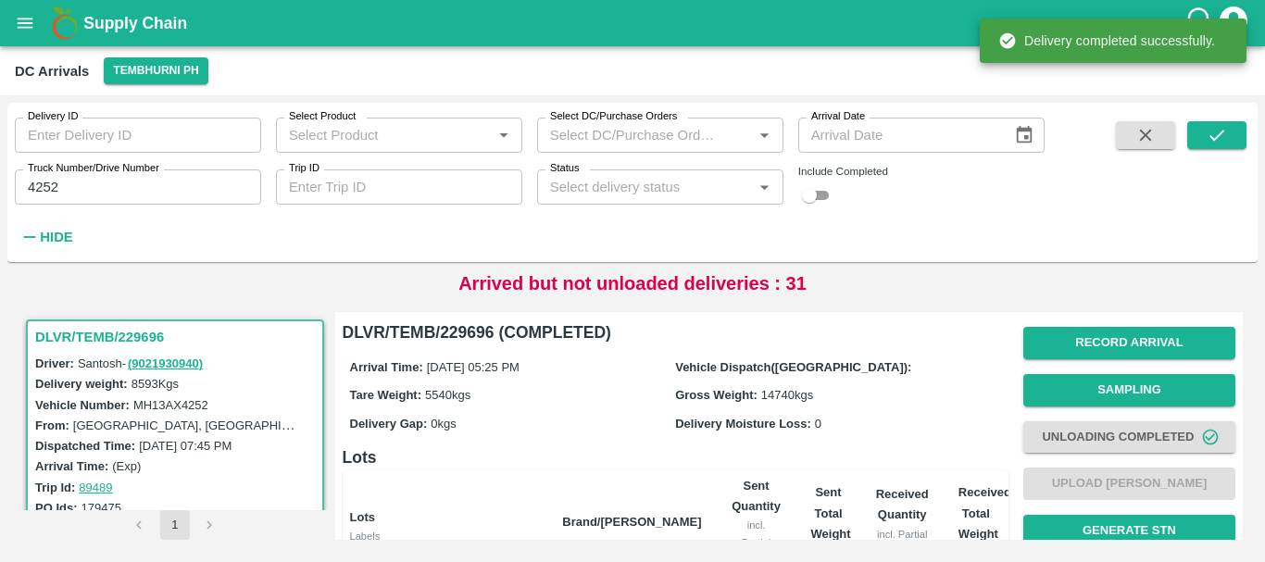
scroll to position [0, 0]
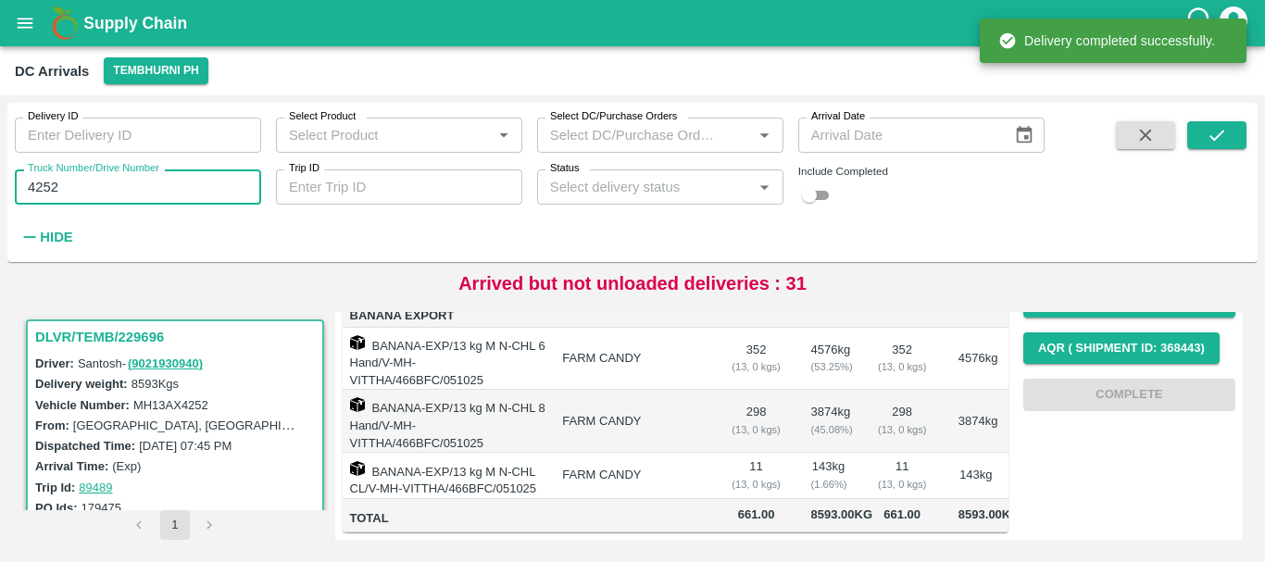
click at [96, 196] on input "4252" at bounding box center [138, 187] width 246 height 35
type input "4"
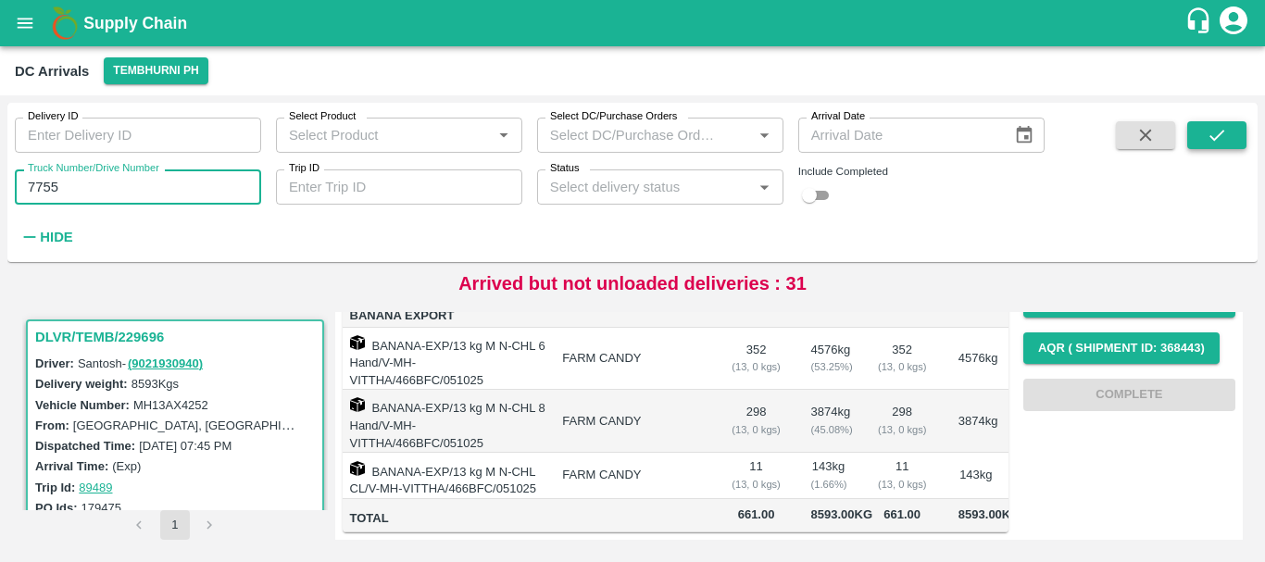
type input "7755"
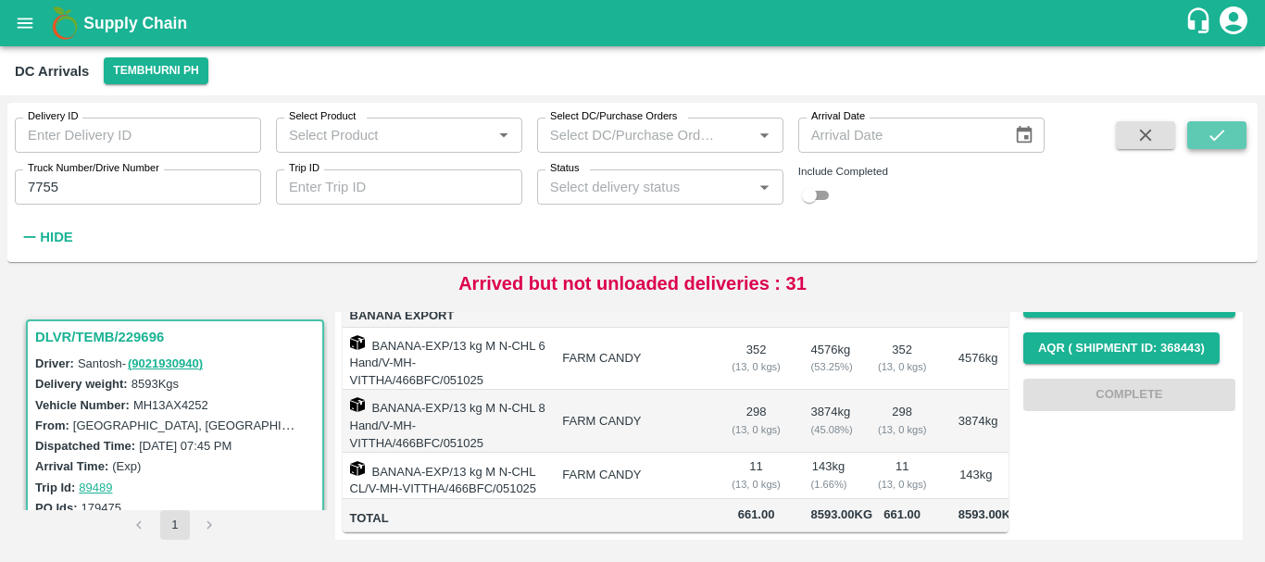
click at [1215, 132] on icon "submit" at bounding box center [1217, 135] width 20 height 20
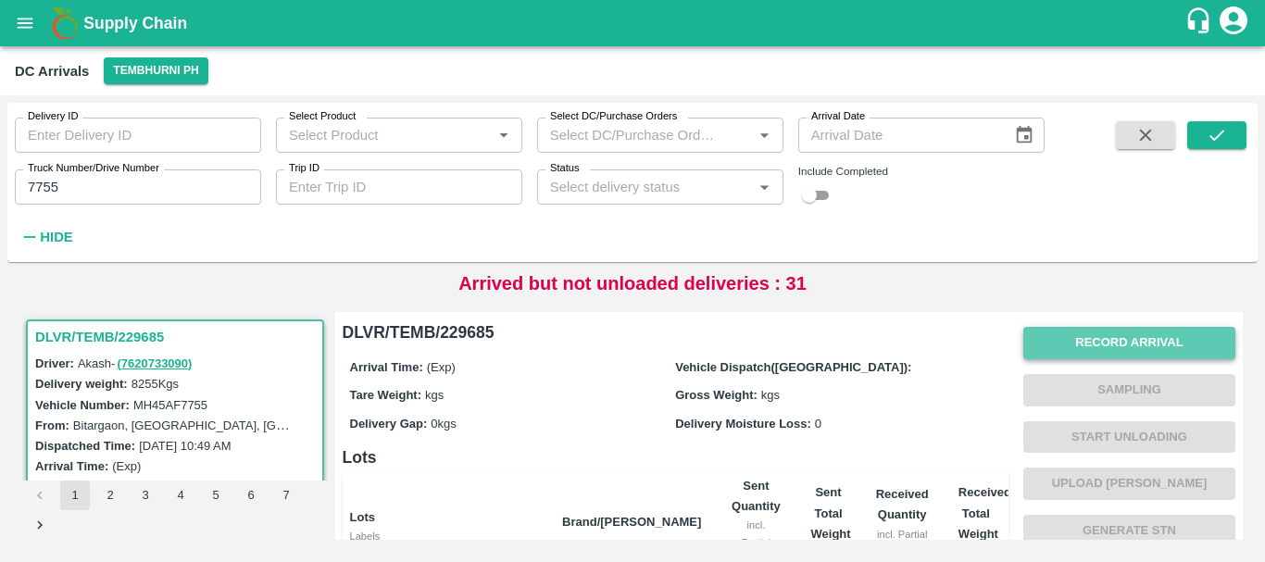
click at [1053, 339] on button "Record Arrival" at bounding box center [1129, 343] width 212 height 32
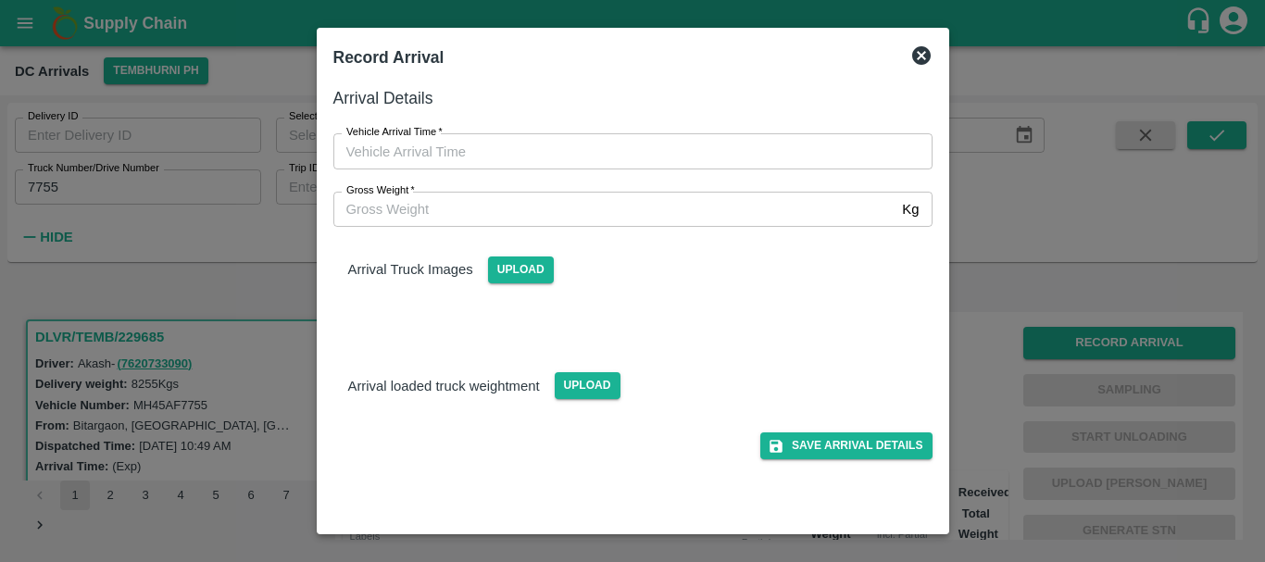
type input "DD/MM/YYYY hh:mm aa"
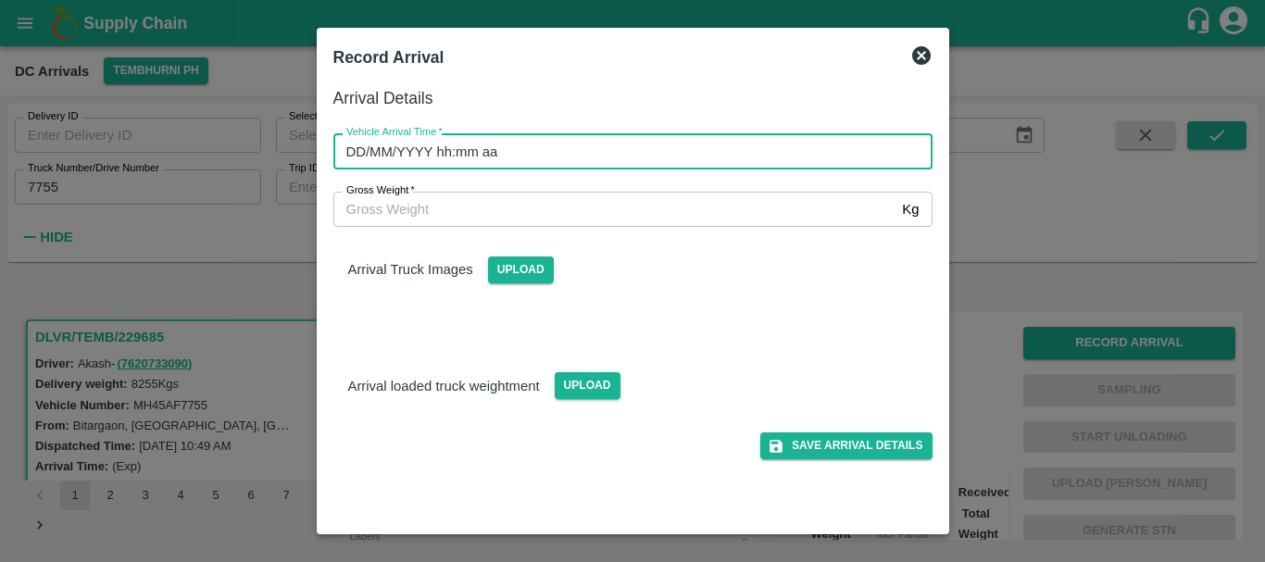
click at [729, 149] on input "DD/MM/YYYY hh:mm aa" at bounding box center [626, 150] width 586 height 35
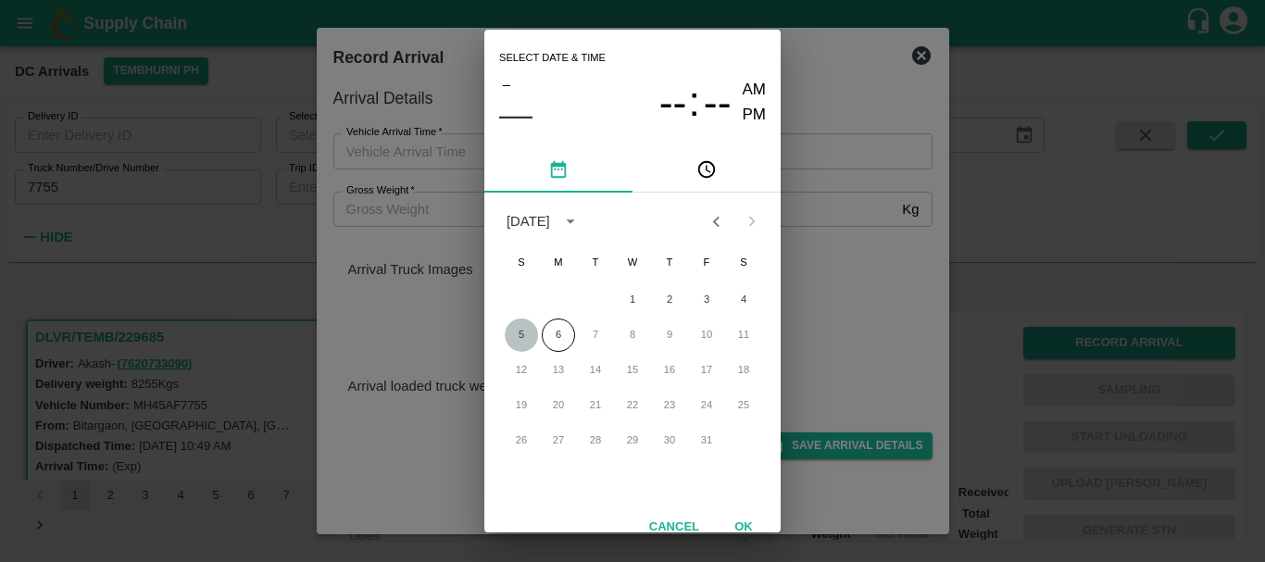
click at [517, 328] on button "5" at bounding box center [521, 335] width 33 height 33
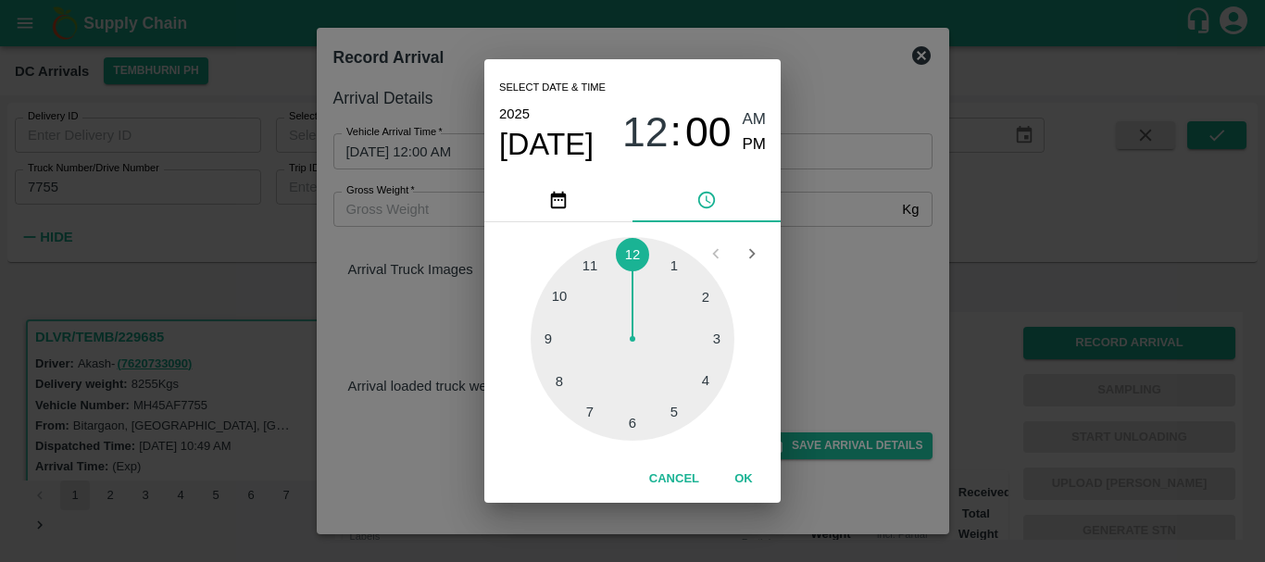
click at [553, 372] on div at bounding box center [633, 339] width 204 height 204
click at [634, 412] on div at bounding box center [633, 339] width 204 height 204
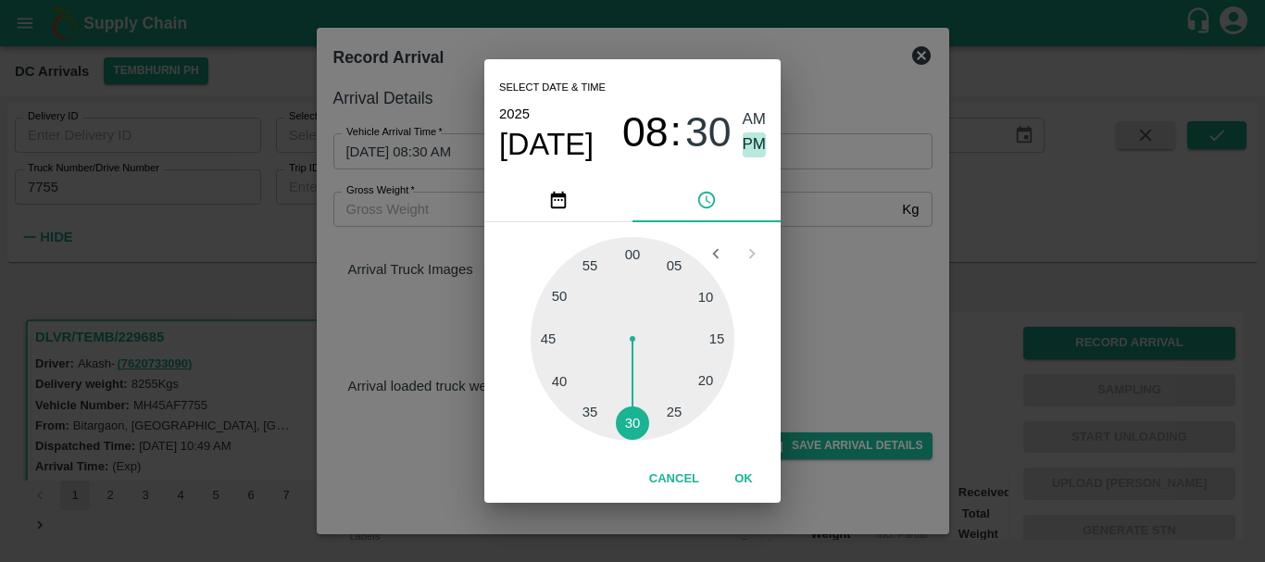
click at [750, 148] on span "PM" at bounding box center [755, 144] width 24 height 25
type input "05/10/2025 08:30 PM"
click at [813, 216] on div "Select date & time 2025 Oct 5 08 : 30 AM PM 05 10 15 20 25 30 35 40 45 50 55 00…" at bounding box center [632, 281] width 1265 height 562
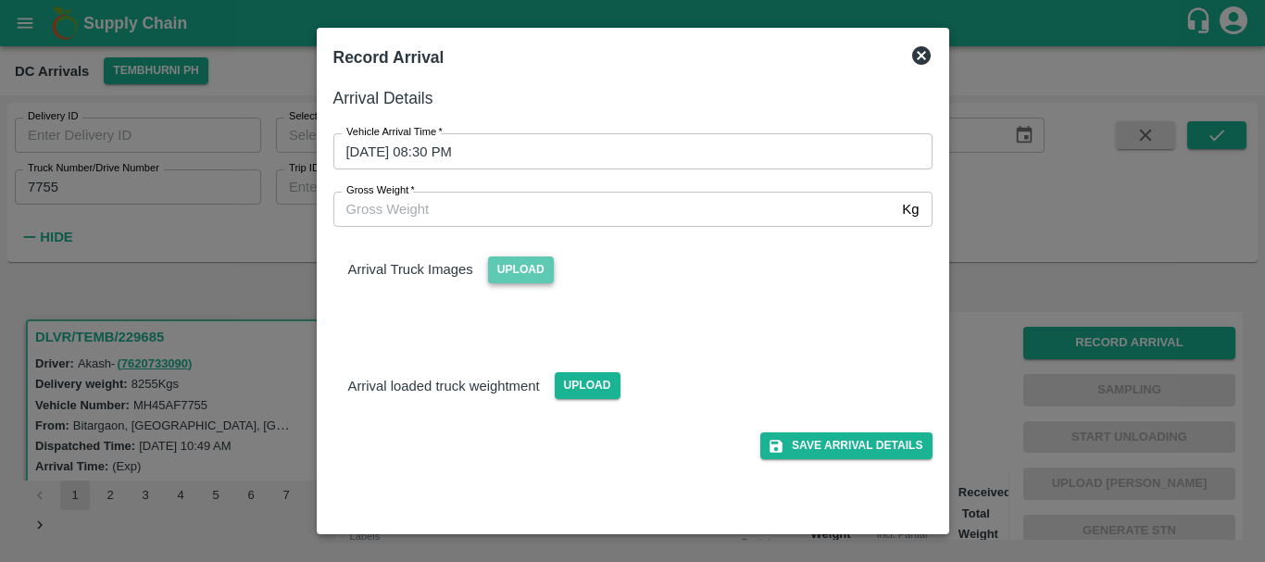
click at [521, 273] on span "Upload" at bounding box center [521, 270] width 66 height 27
click at [0, 0] on input "Upload" at bounding box center [0, 0] width 0 height 0
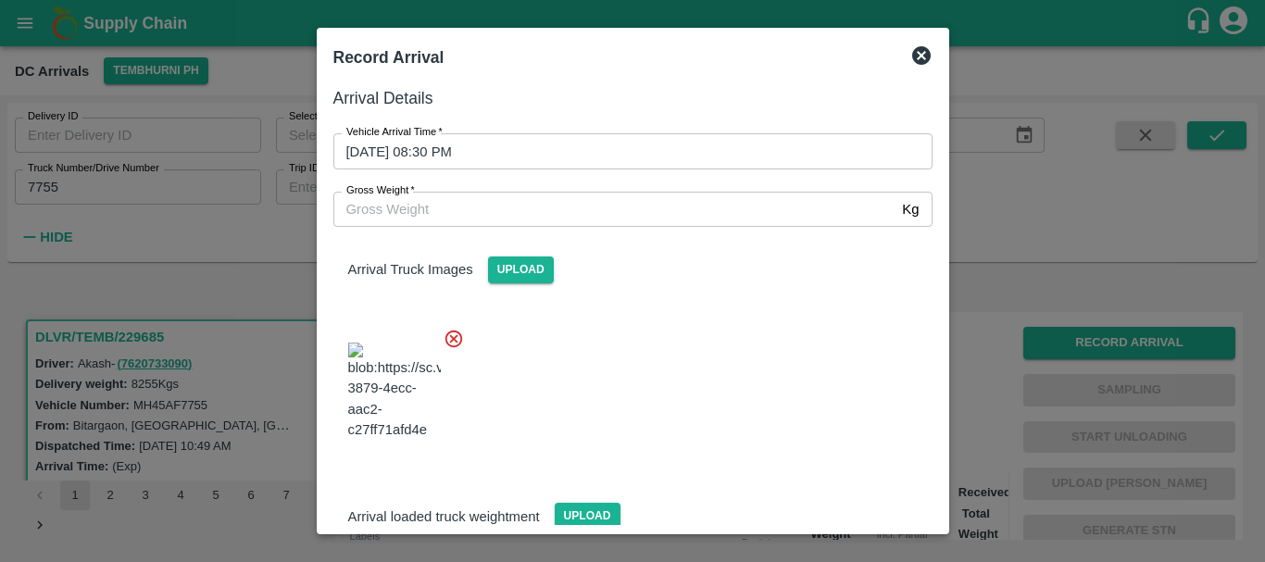
scroll to position [99, 0]
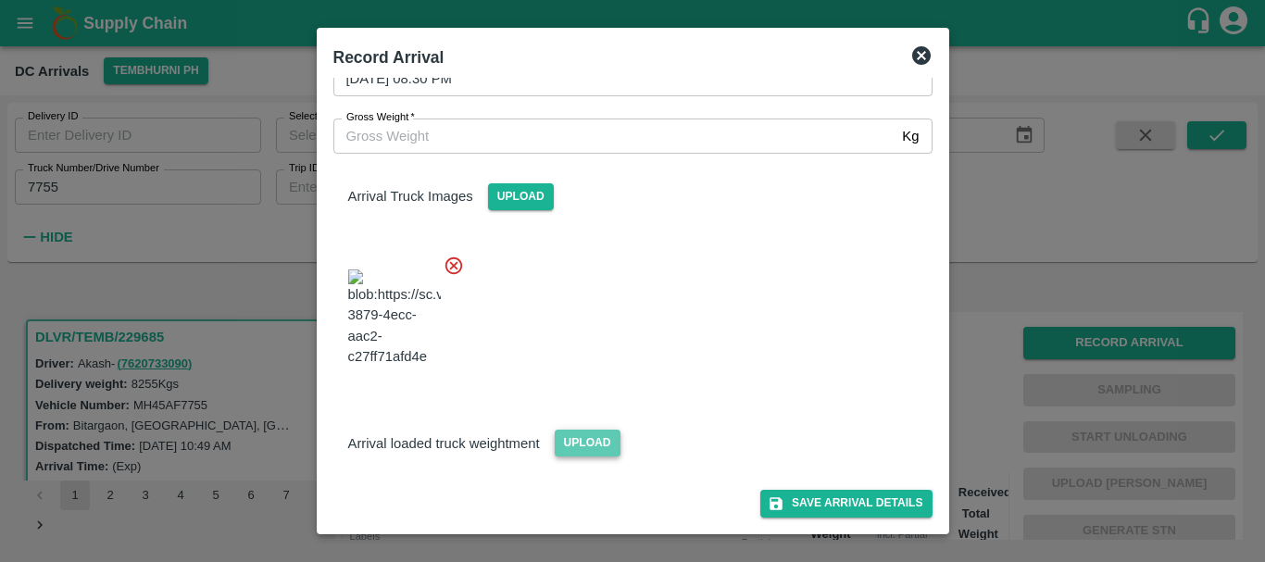
click at [591, 437] on span "Upload" at bounding box center [588, 443] width 66 height 27
click at [0, 0] on input "Upload" at bounding box center [0, 0] width 0 height 0
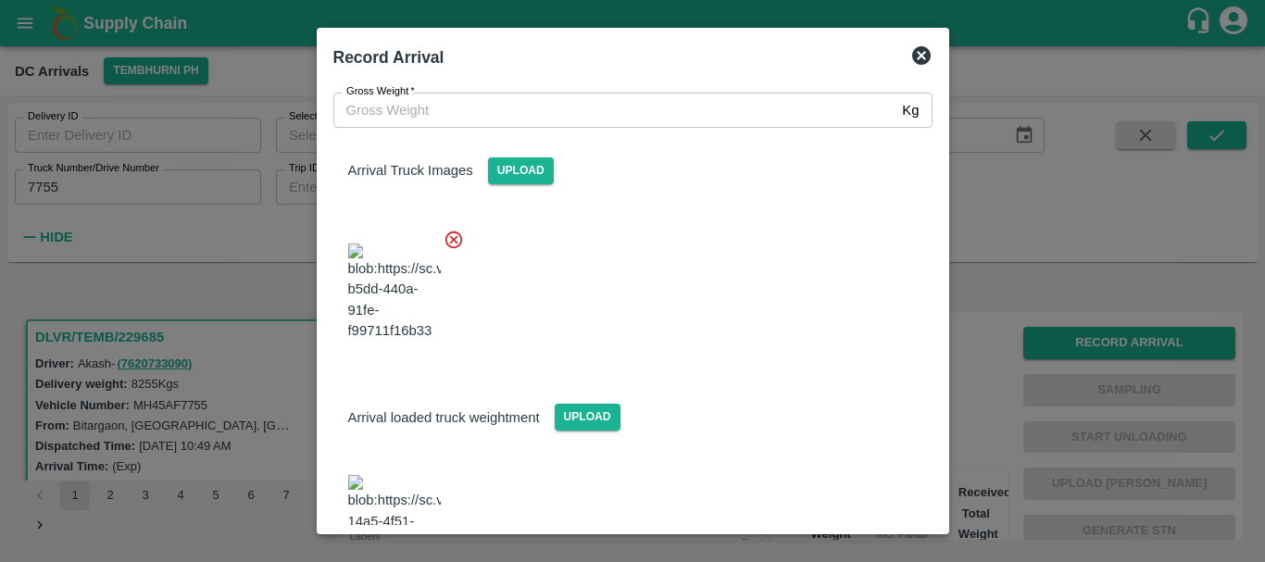
scroll to position [199, 0]
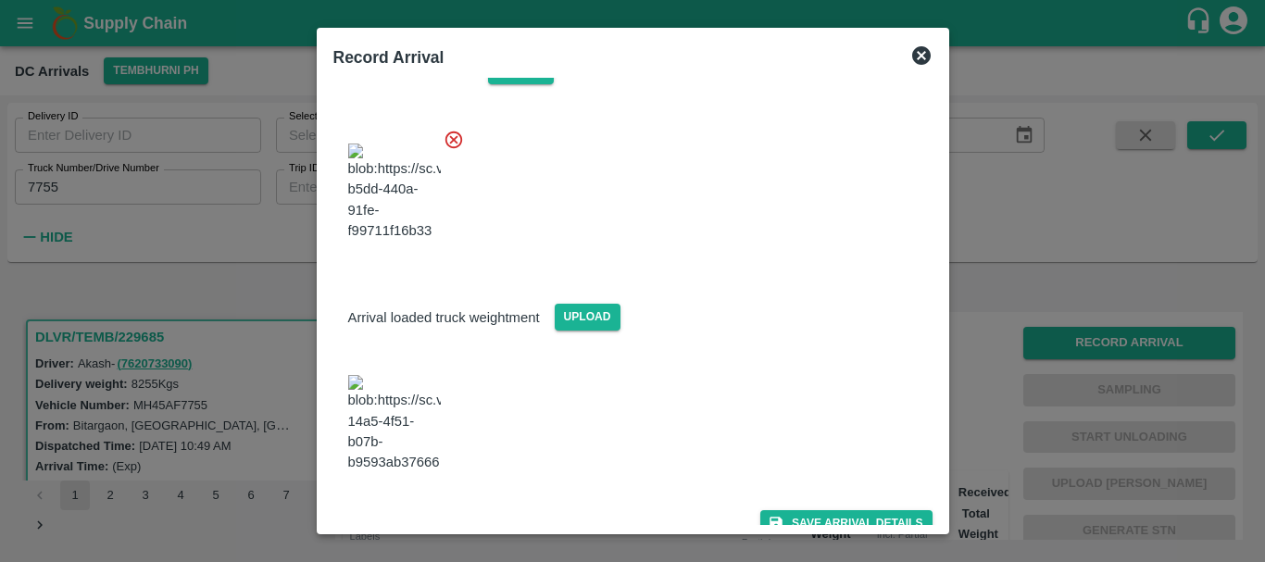
click at [405, 409] on img at bounding box center [394, 423] width 93 height 97
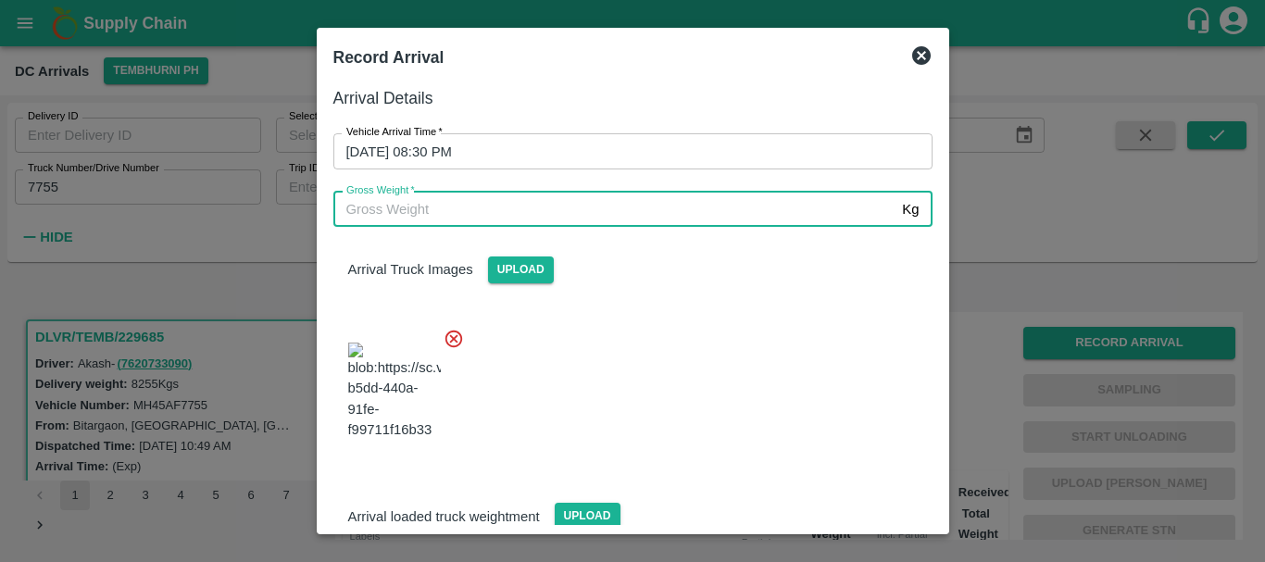
click at [519, 195] on input "Gross Weight   *" at bounding box center [614, 209] width 562 height 35
type input "14260"
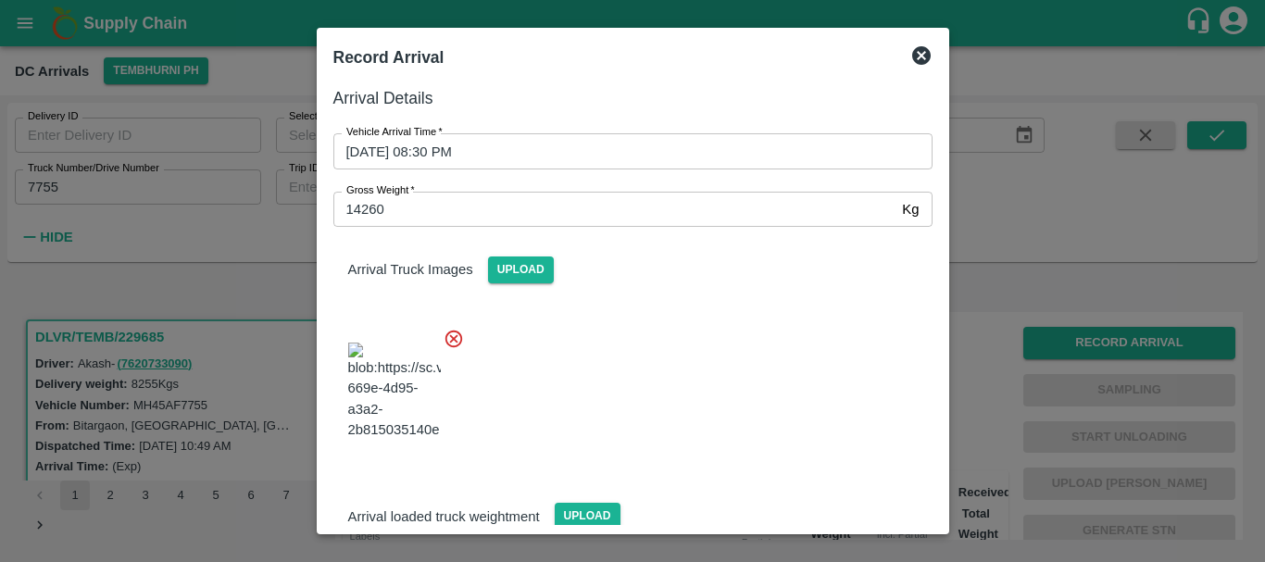
click at [663, 347] on div at bounding box center [626, 385] width 614 height 145
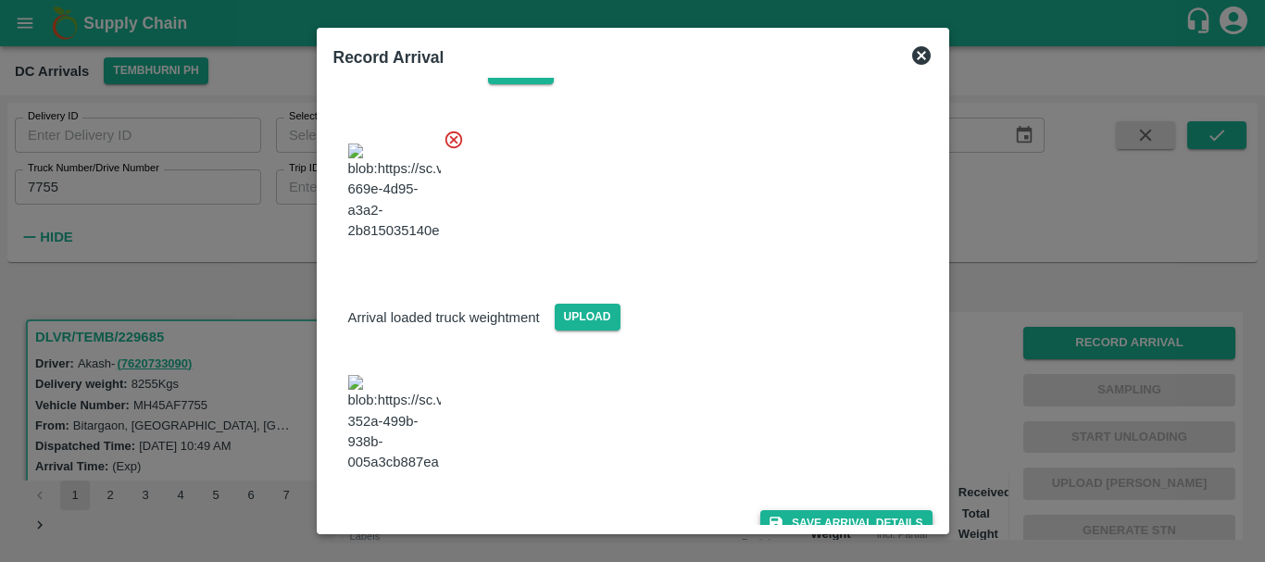
click at [832, 510] on button "Save Arrival Details" at bounding box center [845, 523] width 171 height 27
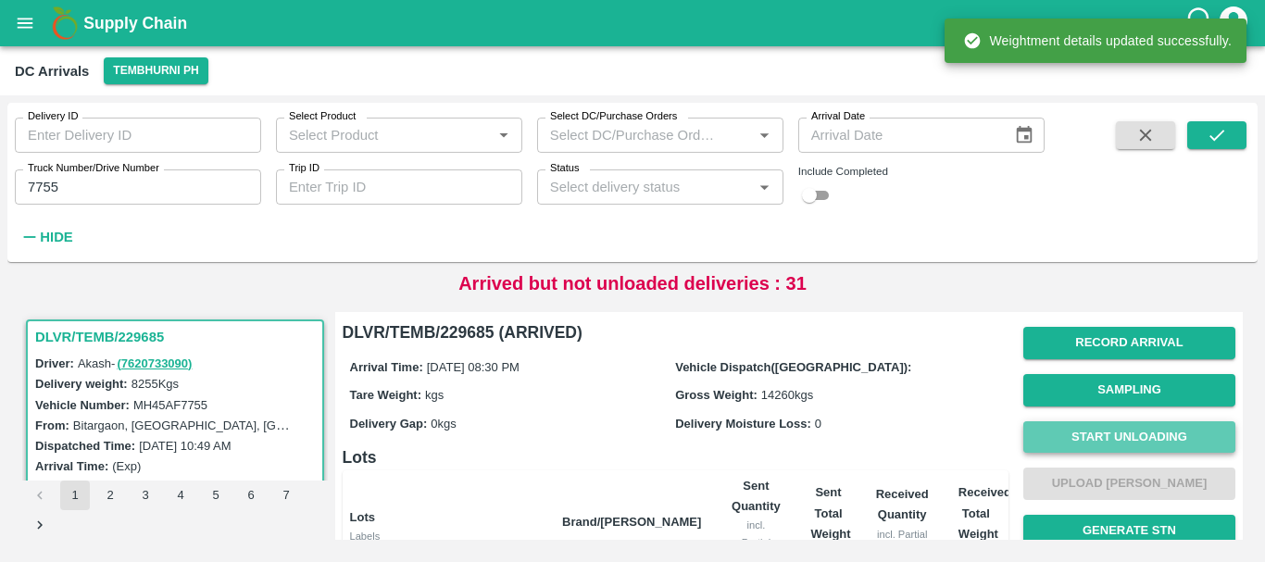
click at [1122, 436] on button "Start Unloading" at bounding box center [1129, 437] width 212 height 32
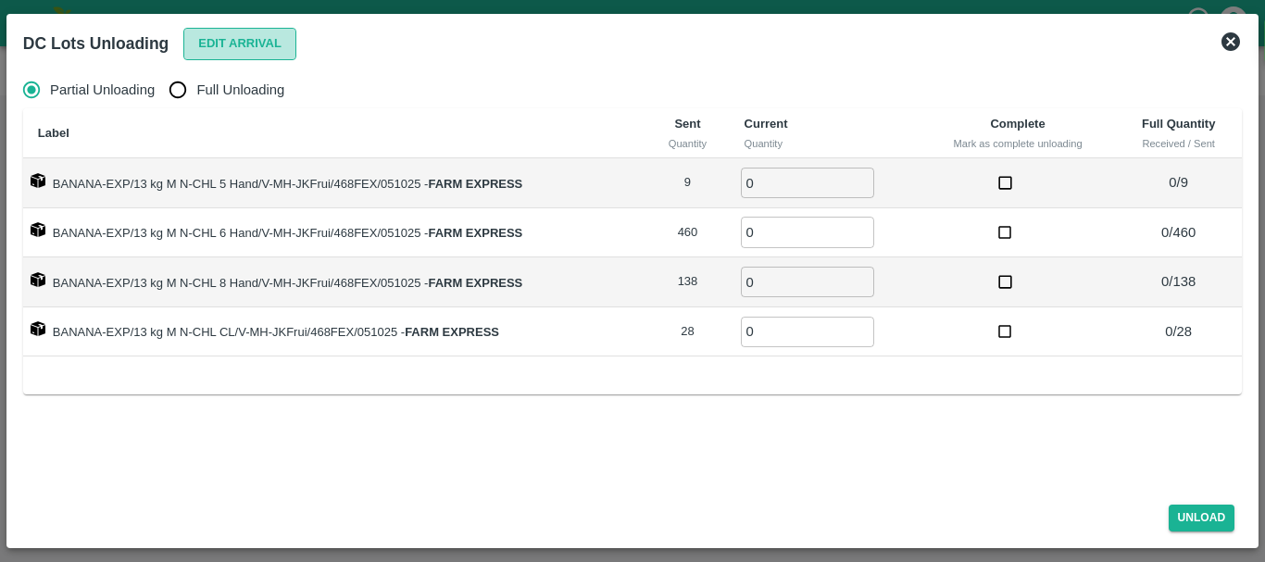
click at [233, 49] on button "Edit Arrival" at bounding box center [239, 44] width 113 height 32
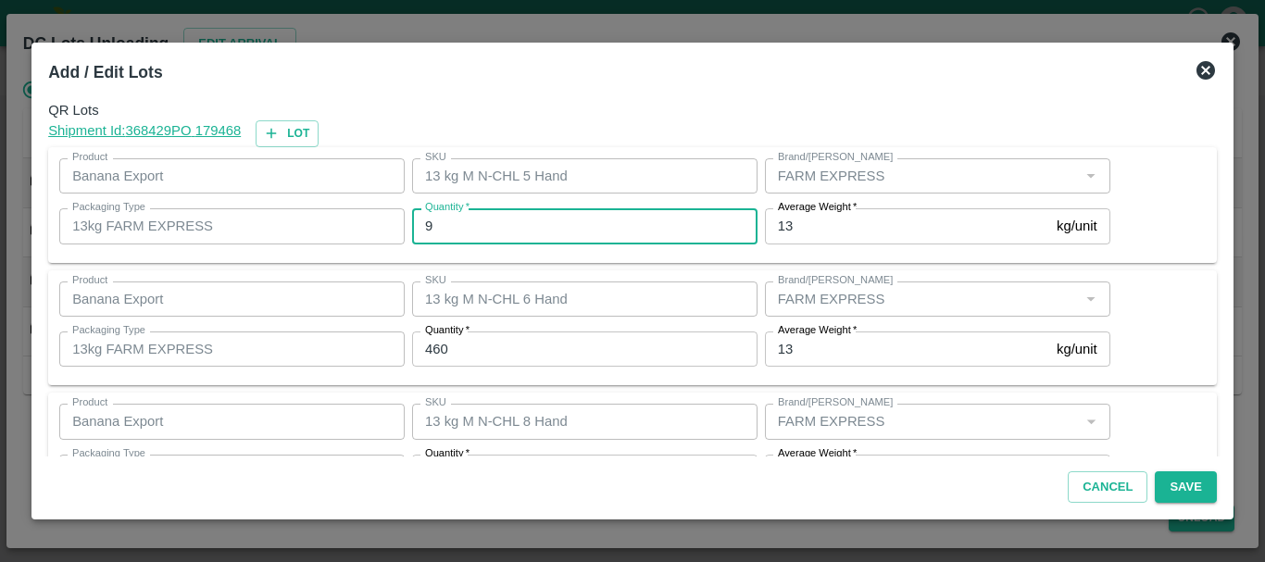
click at [518, 219] on input "9" at bounding box center [584, 225] width 345 height 35
click at [518, 219] on input "98" at bounding box center [584, 225] width 345 height 35
type input "9"
type input "8"
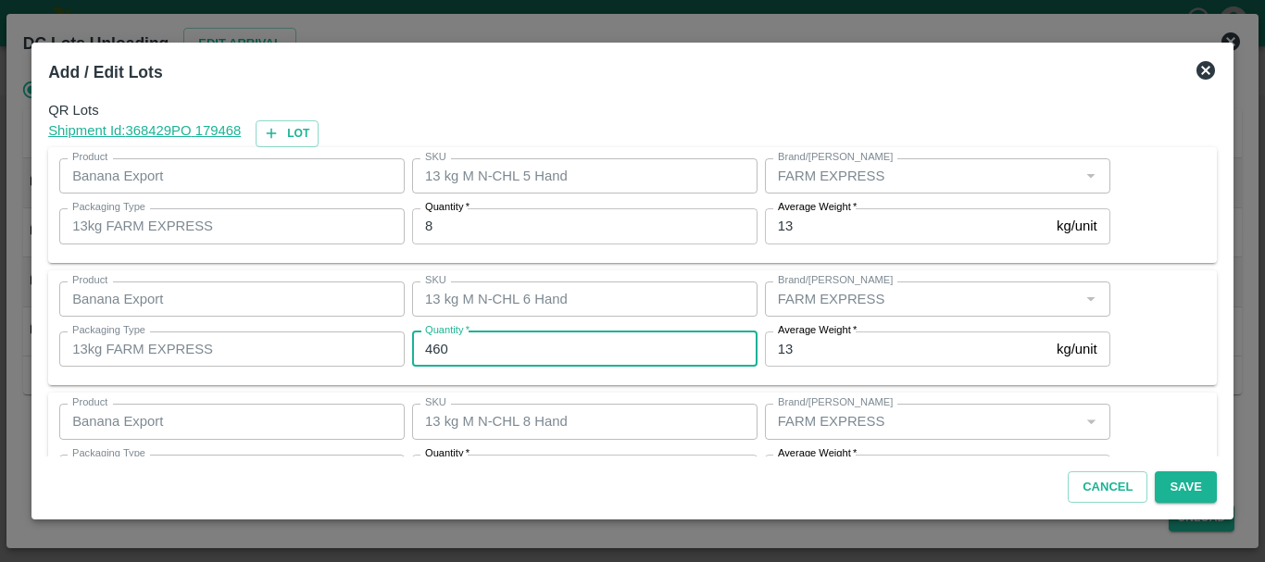
click at [516, 345] on input "460" at bounding box center [584, 349] width 345 height 35
type input "4"
type input "434"
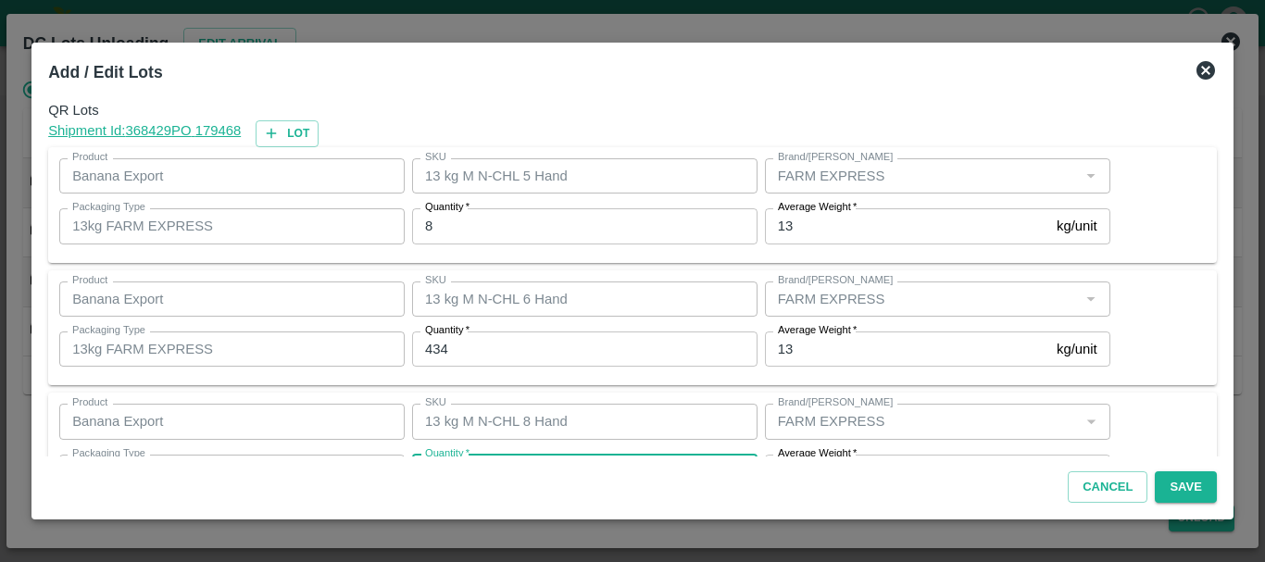
scroll to position [33, 0]
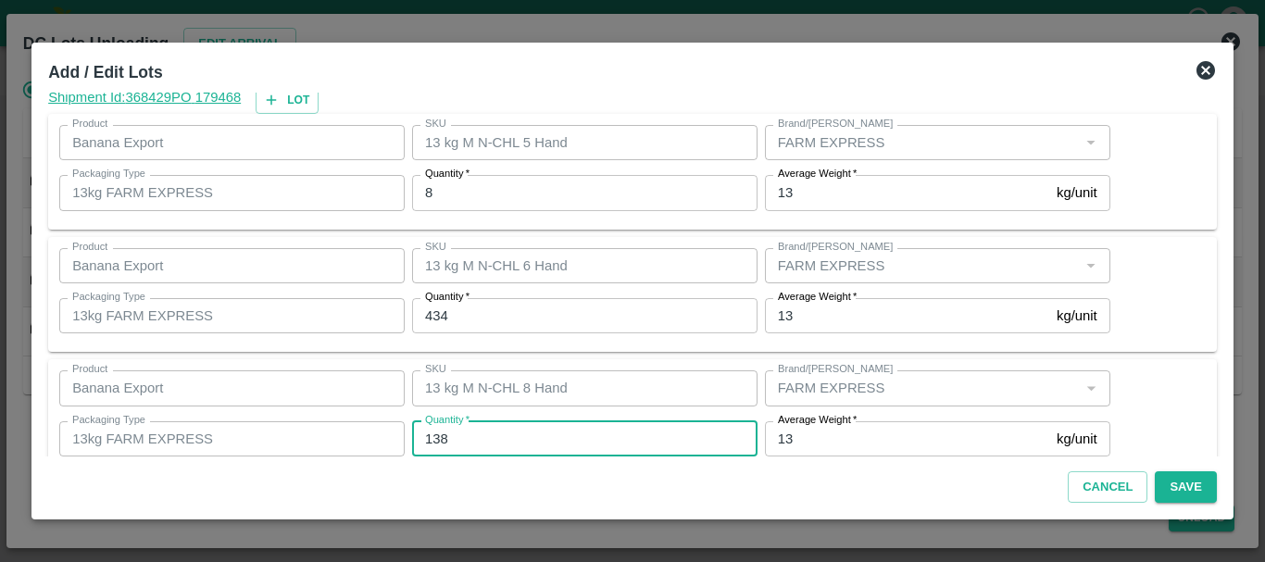
click at [504, 427] on input "138" at bounding box center [584, 438] width 345 height 35
type input "160"
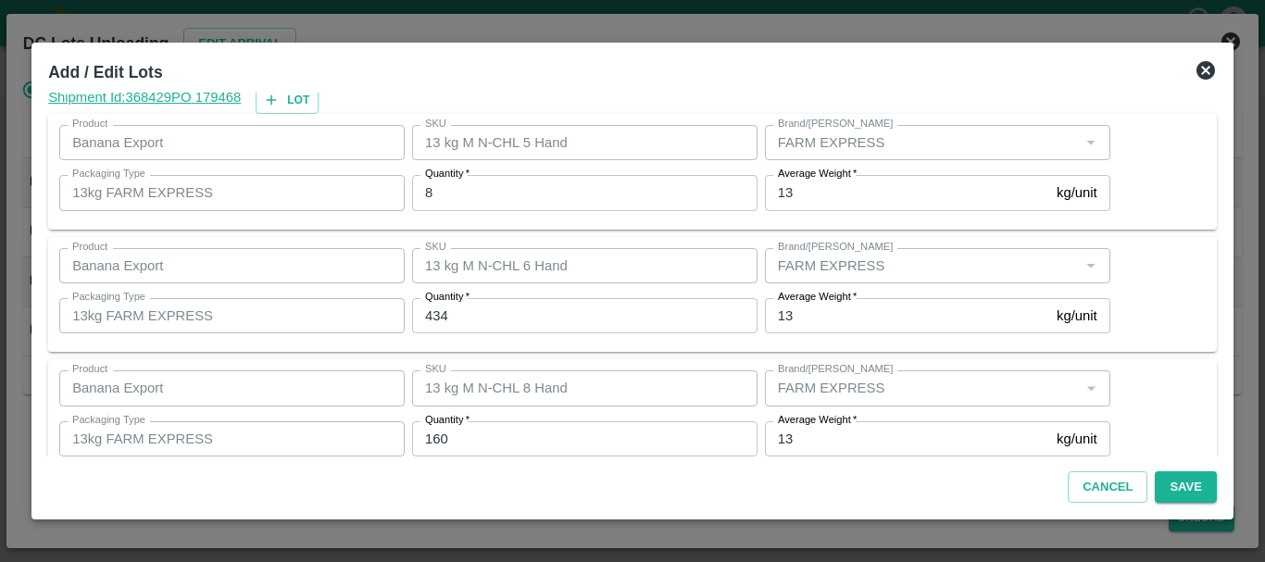
scroll to position [190, 0]
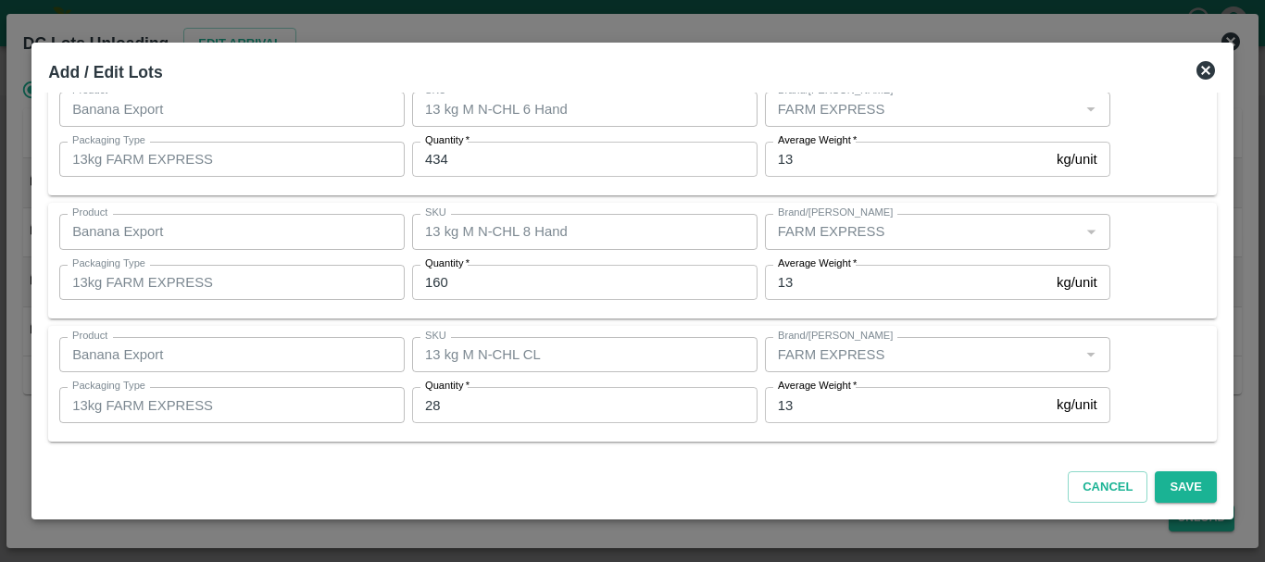
click at [473, 412] on input "28" at bounding box center [584, 404] width 345 height 35
type input "2"
type input "33"
click at [1185, 476] on button "Save" at bounding box center [1185, 487] width 61 height 32
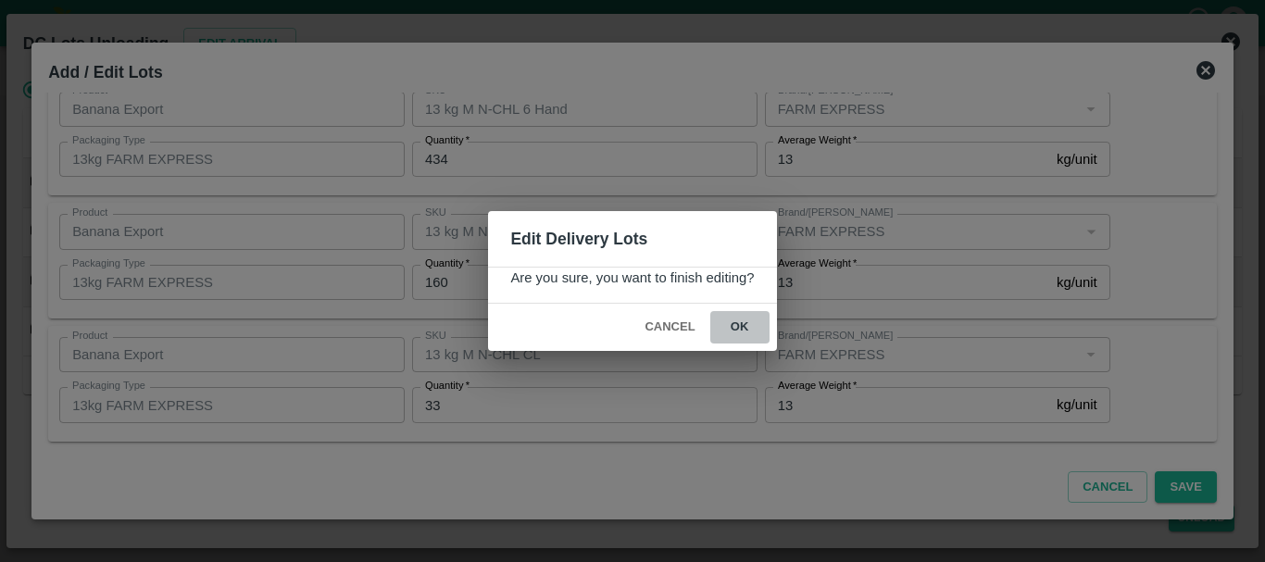
click at [746, 321] on button "ok" at bounding box center [739, 327] width 59 height 32
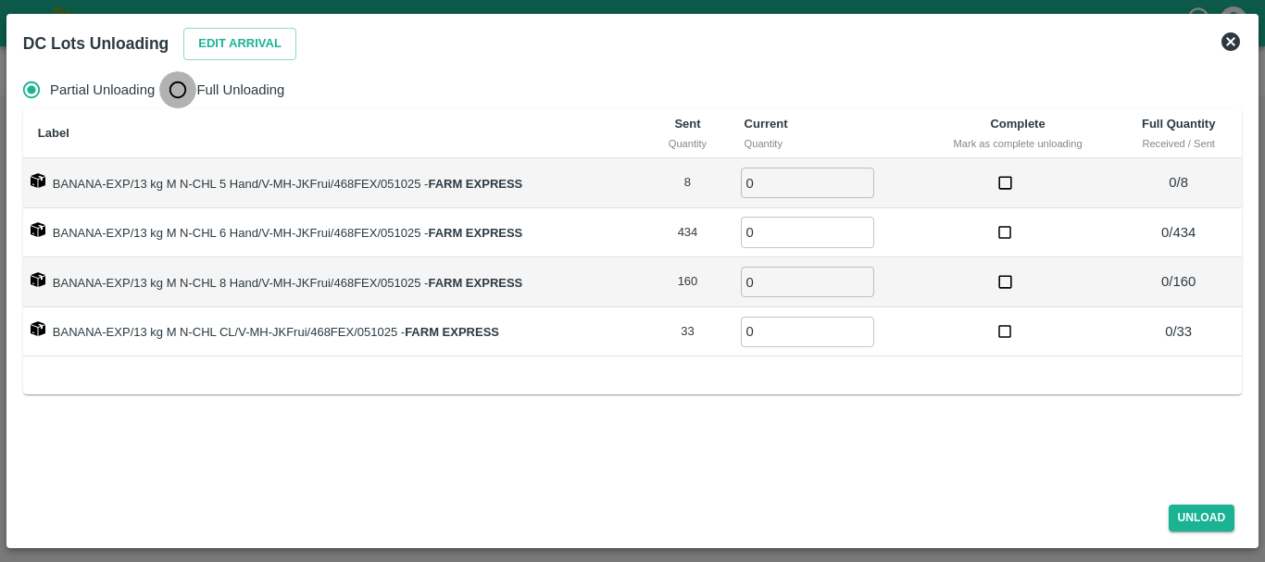
click at [189, 75] on input "Full Unloading" at bounding box center [177, 89] width 37 height 37
radio input "true"
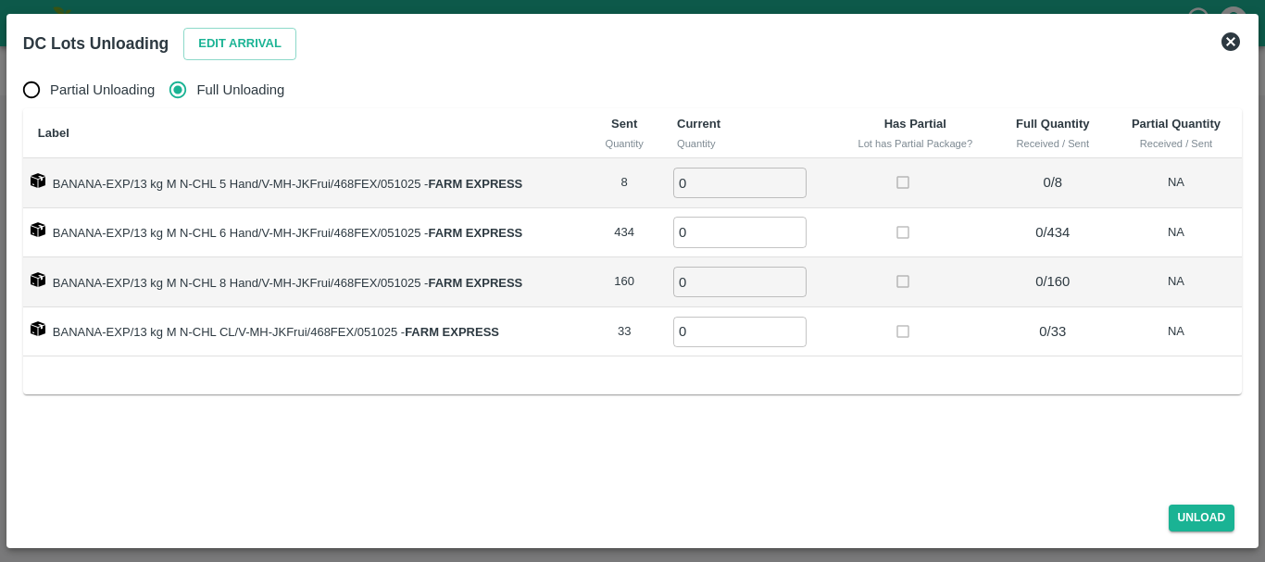
click at [717, 169] on input "0" at bounding box center [739, 183] width 133 height 31
type input "08"
type input "434"
type input "160"
type input "33"
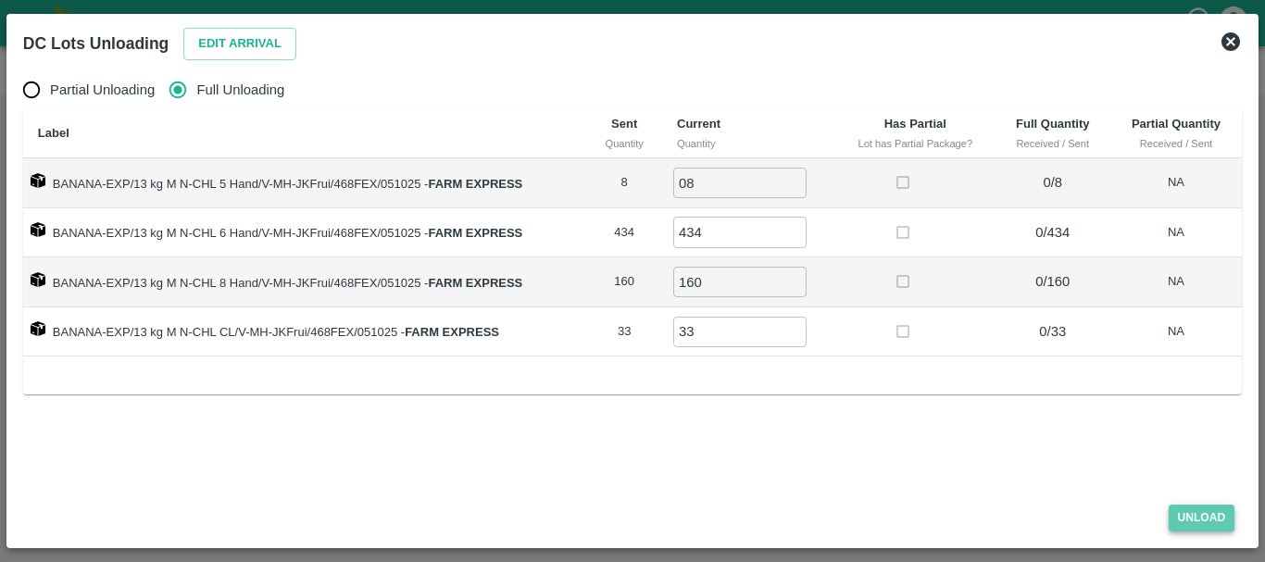
click at [1186, 512] on button "Unload" at bounding box center [1202, 518] width 67 height 27
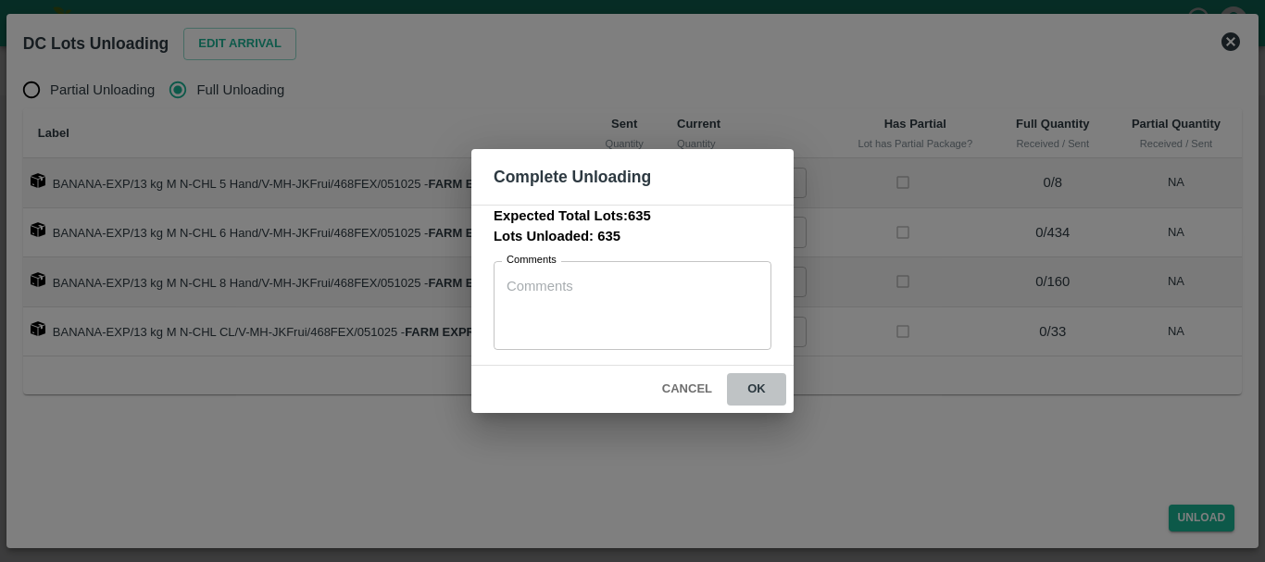
click at [755, 390] on button "ok" at bounding box center [756, 389] width 59 height 32
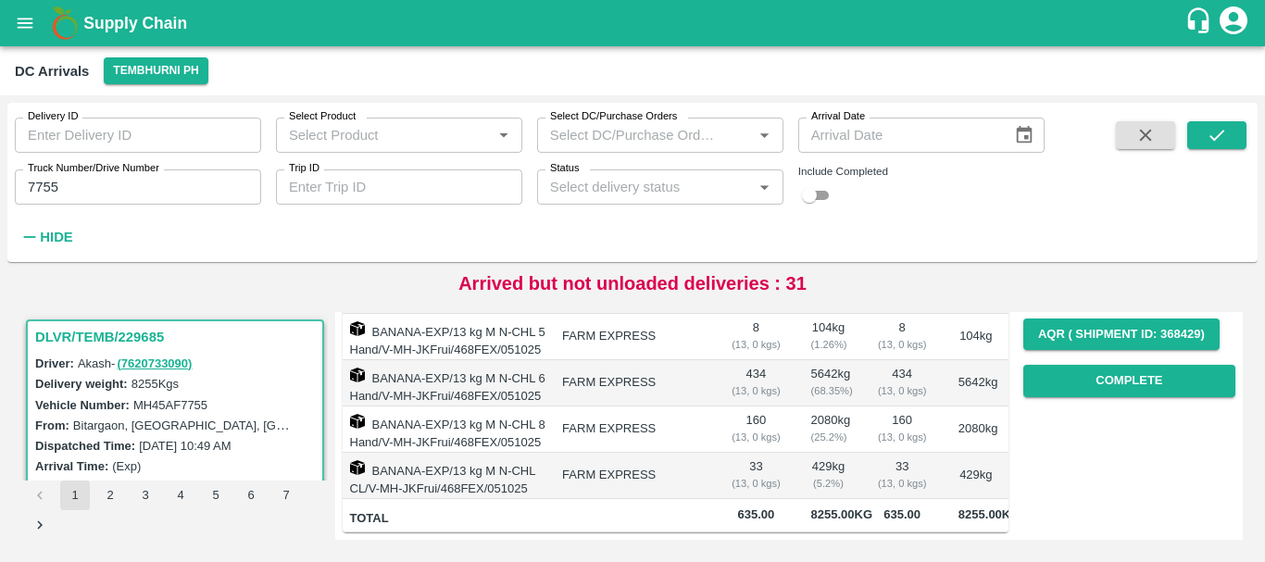
scroll to position [0, 0]
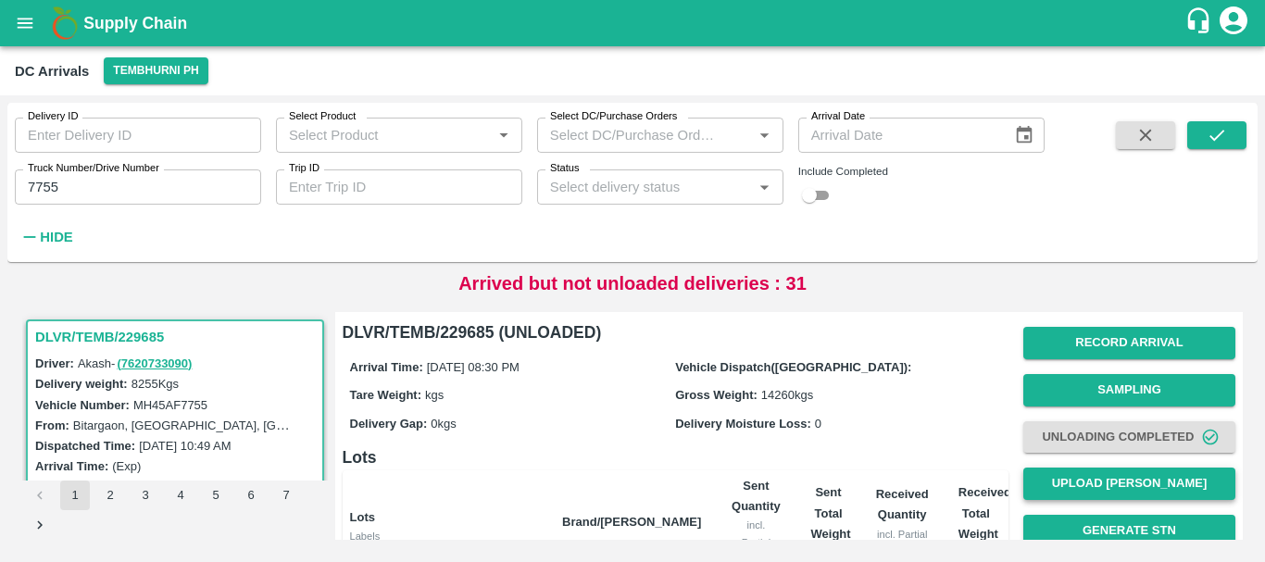
click at [1095, 478] on button "Upload [PERSON_NAME]" at bounding box center [1129, 484] width 212 height 32
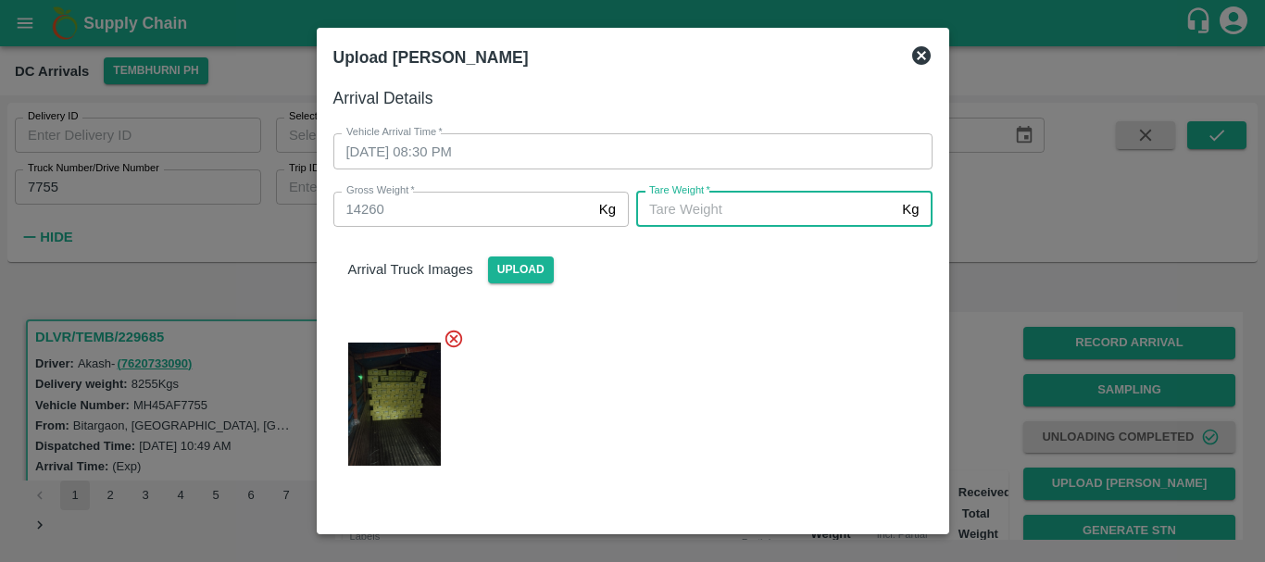
click at [716, 221] on input "[PERSON_NAME]   *" at bounding box center [765, 209] width 258 height 35
type input "5320"
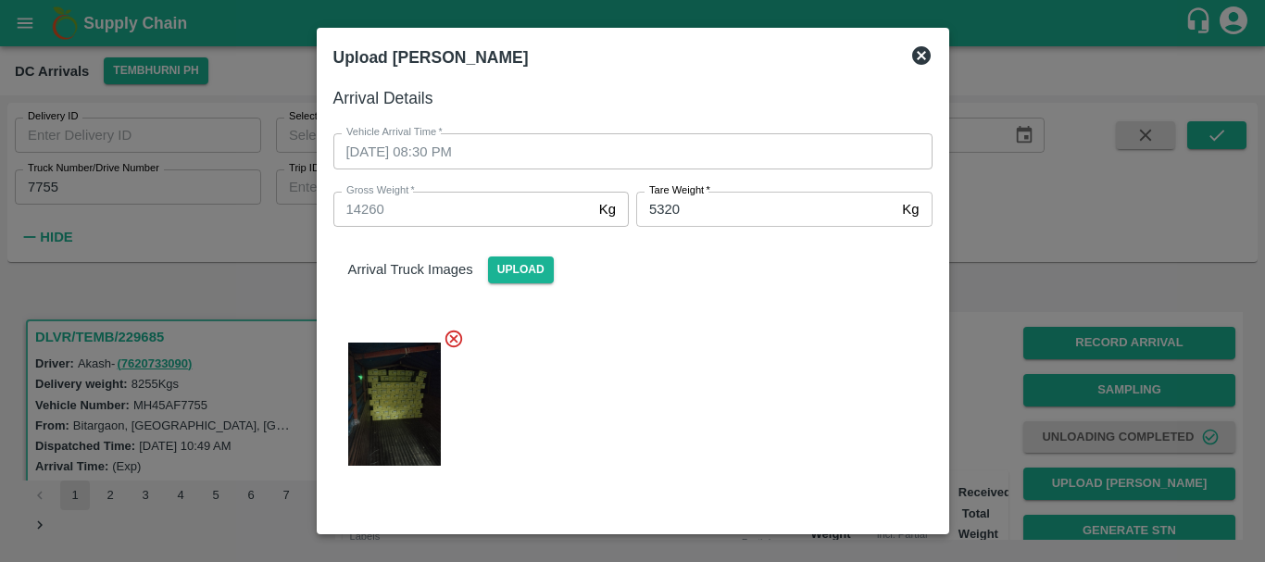
click at [717, 344] on div at bounding box center [626, 398] width 614 height 171
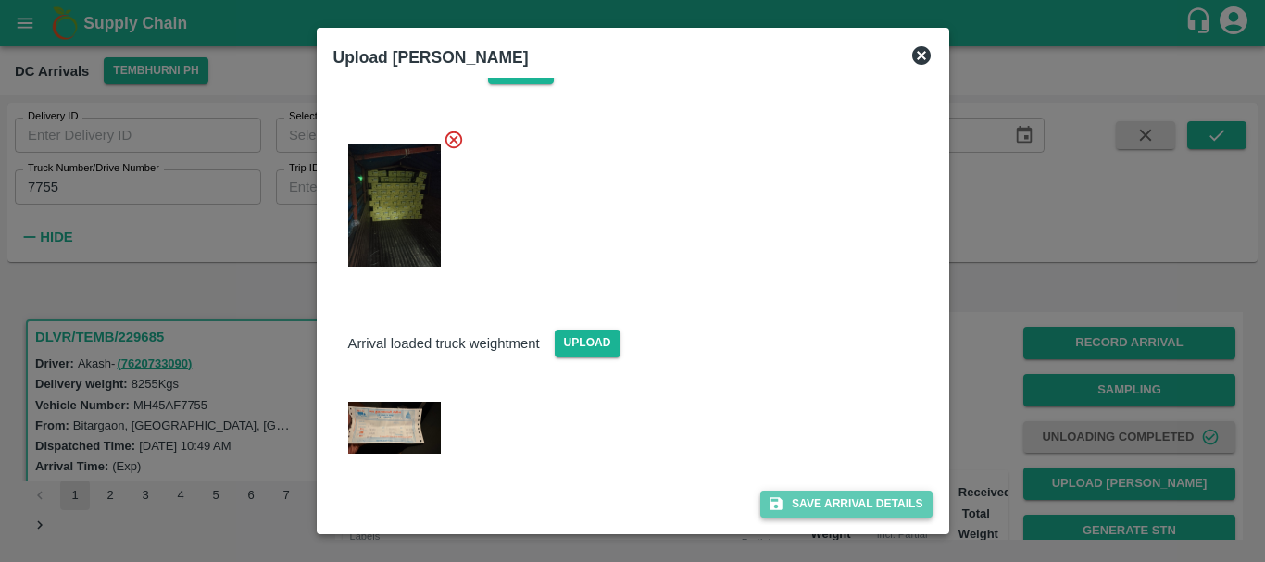
click at [801, 508] on button "Save Arrival Details" at bounding box center [845, 504] width 171 height 27
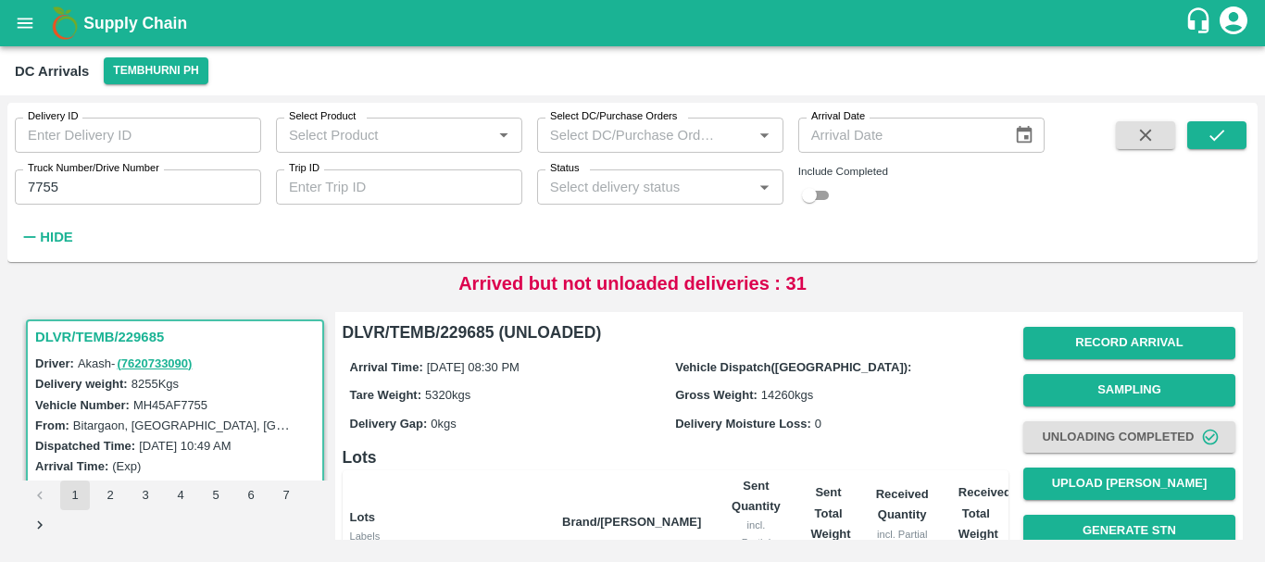
scroll to position [374, 0]
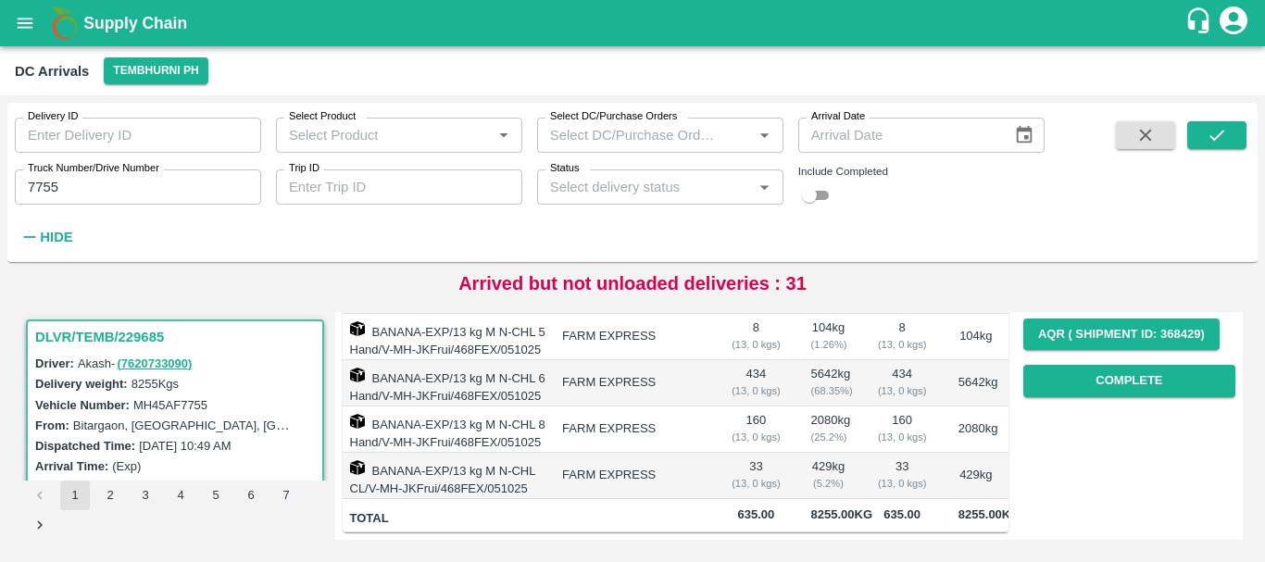
click at [932, 453] on td "33 ( 13, 0 kgs)" at bounding box center [902, 476] width 82 height 46
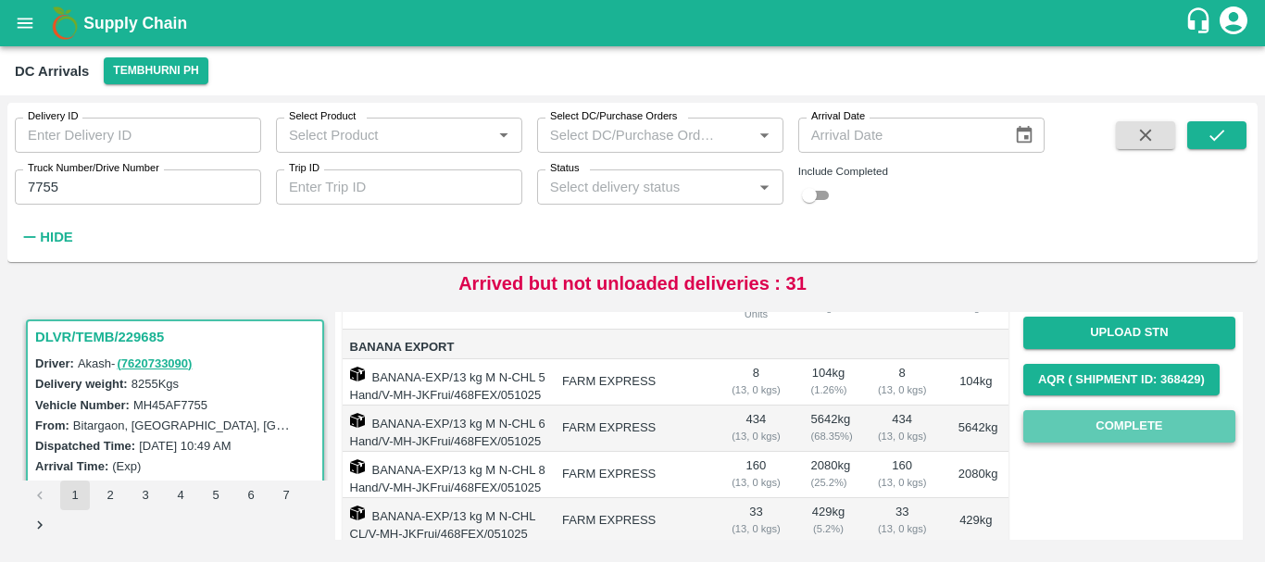
click at [1068, 414] on button "Complete" at bounding box center [1129, 426] width 212 height 32
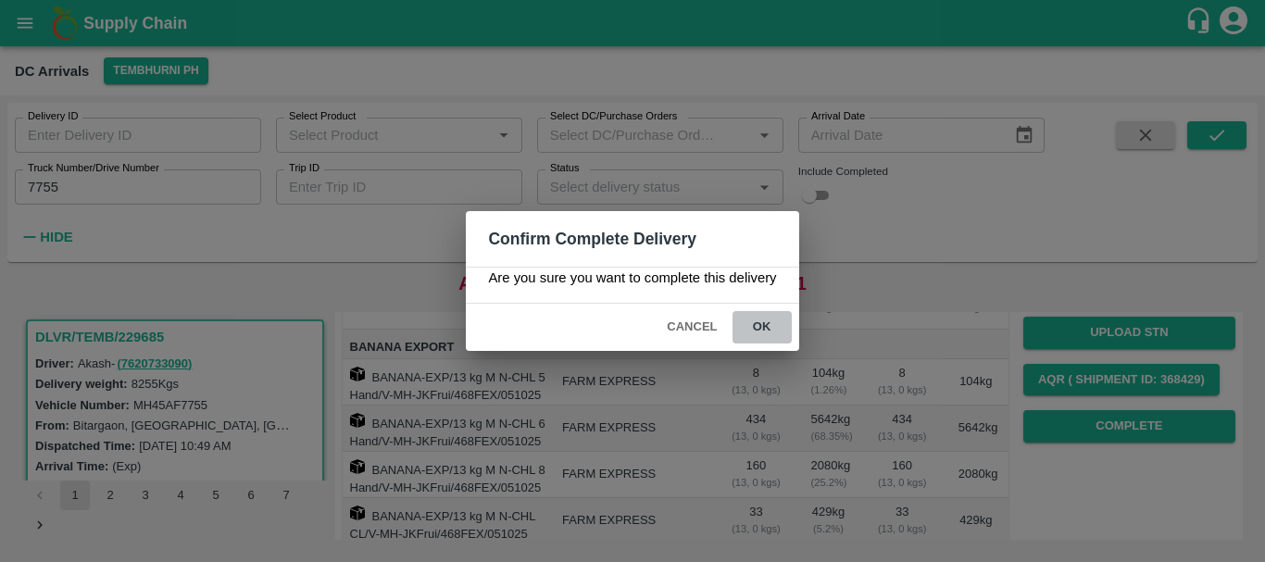
click at [764, 321] on button "ok" at bounding box center [762, 327] width 59 height 32
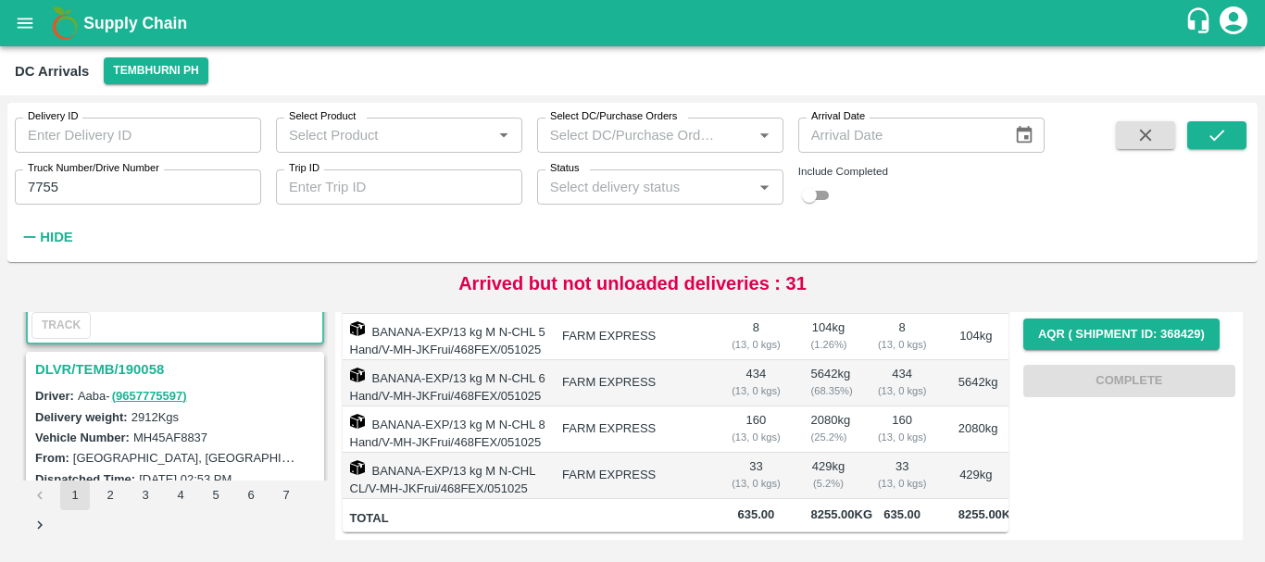
scroll to position [210, 0]
click at [126, 370] on h3 "DLVR/TEMB/190058" at bounding box center [177, 369] width 285 height 24
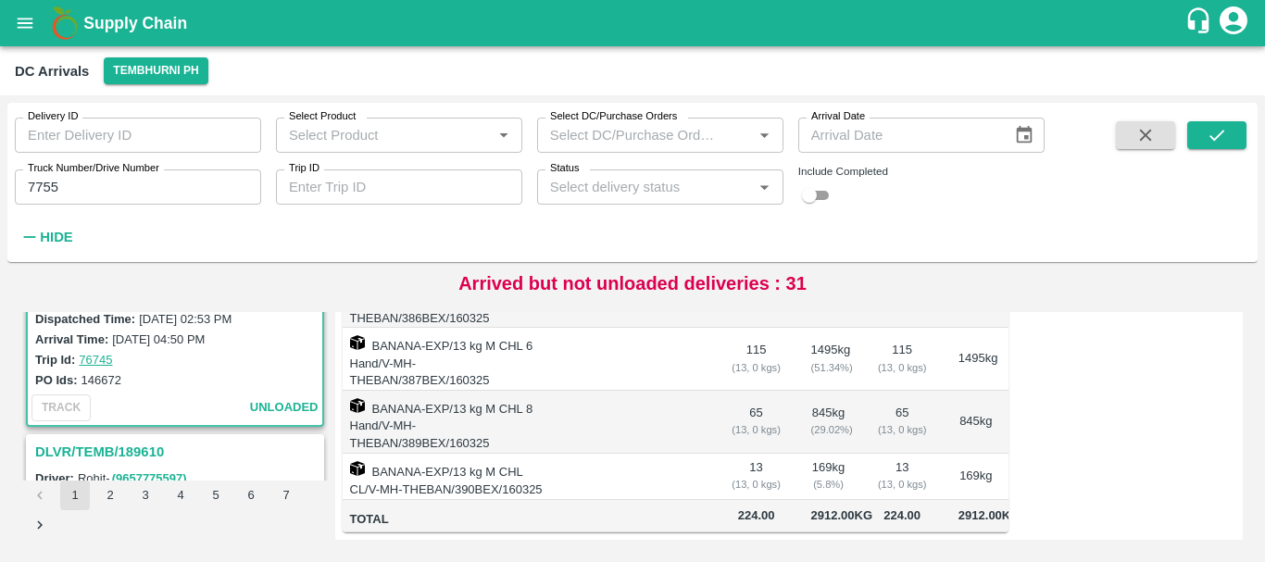
scroll to position [390, 0]
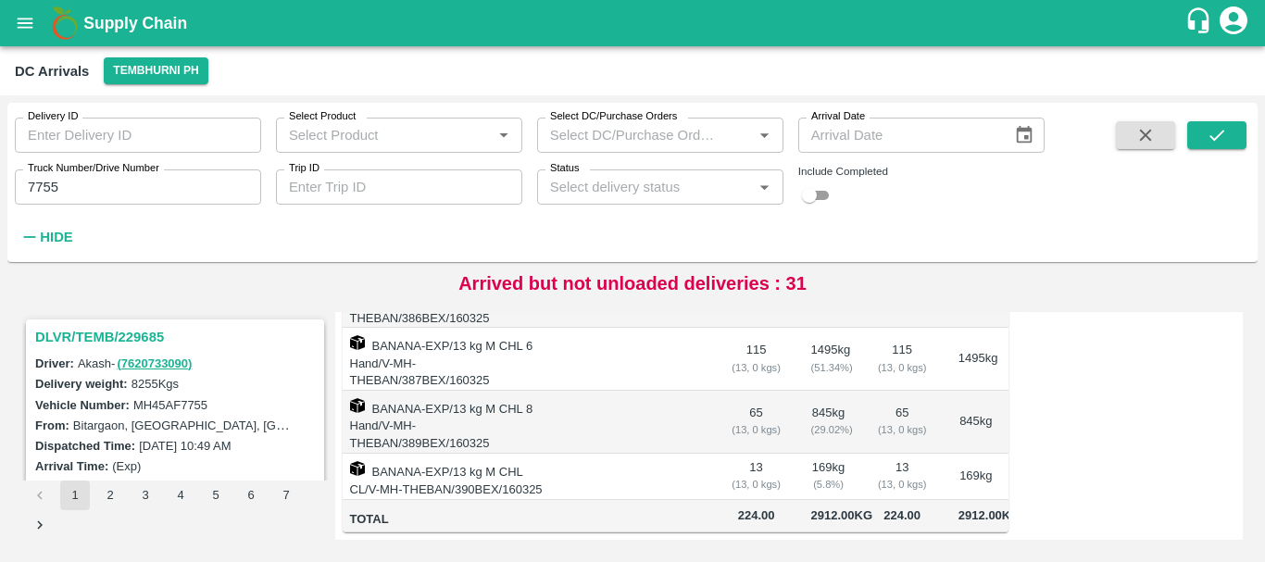
click at [132, 340] on h3 "DLVR/TEMB/229685" at bounding box center [177, 337] width 285 height 24
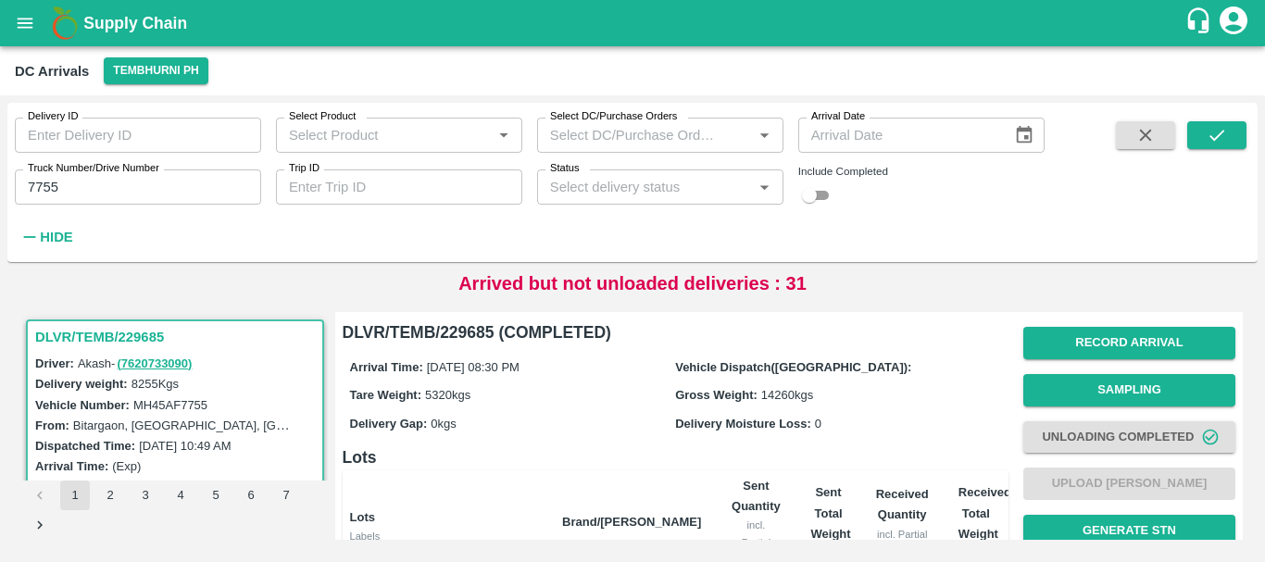
scroll to position [374, 0]
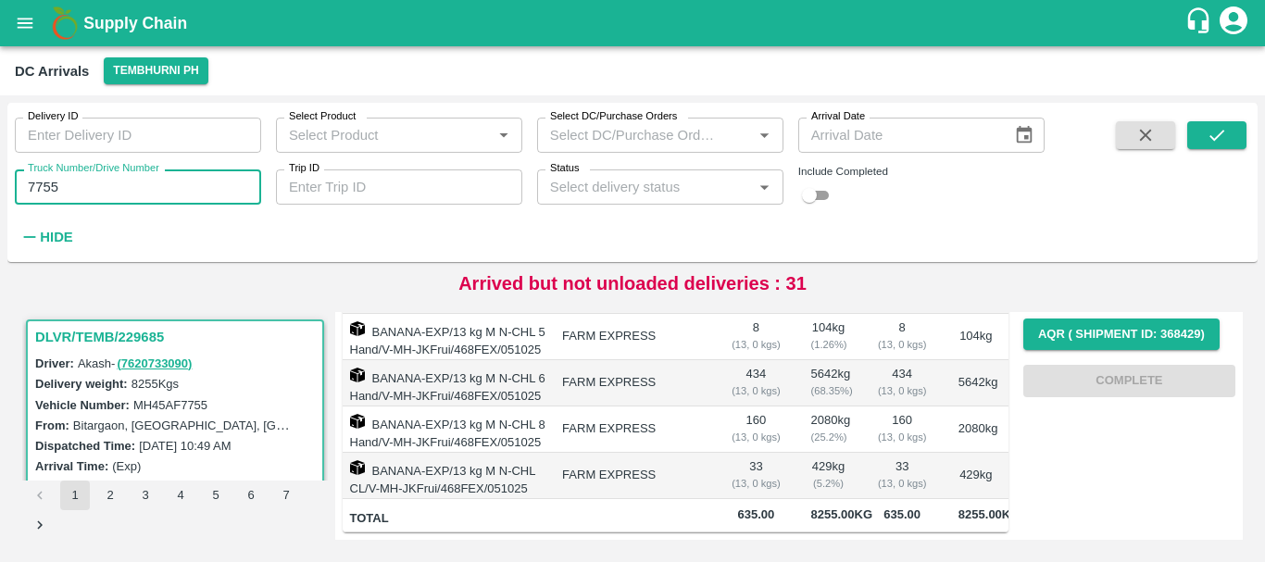
click at [170, 199] on input "7755" at bounding box center [138, 187] width 246 height 35
type input "7"
type input "4655"
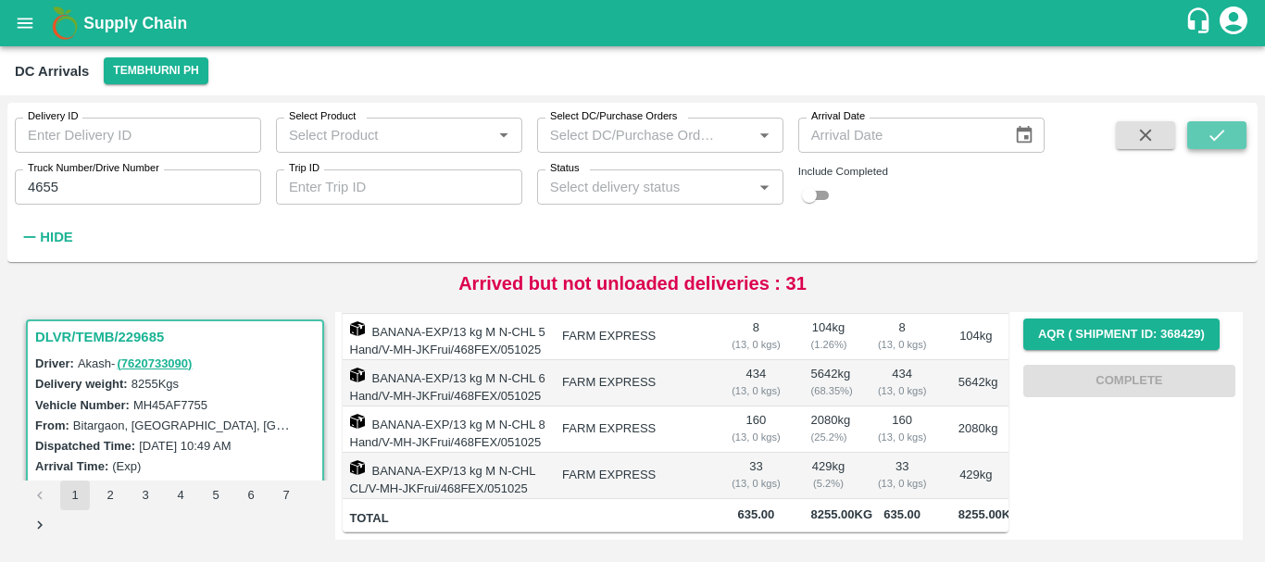
click at [1208, 139] on icon "submit" at bounding box center [1217, 135] width 20 height 20
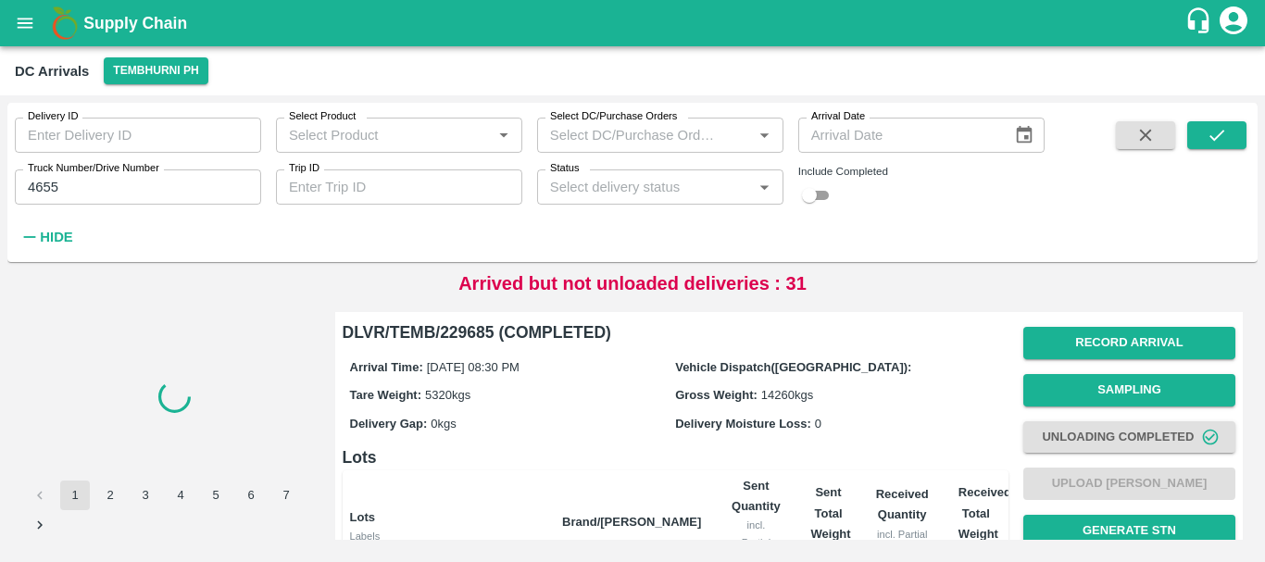
scroll to position [374, 0]
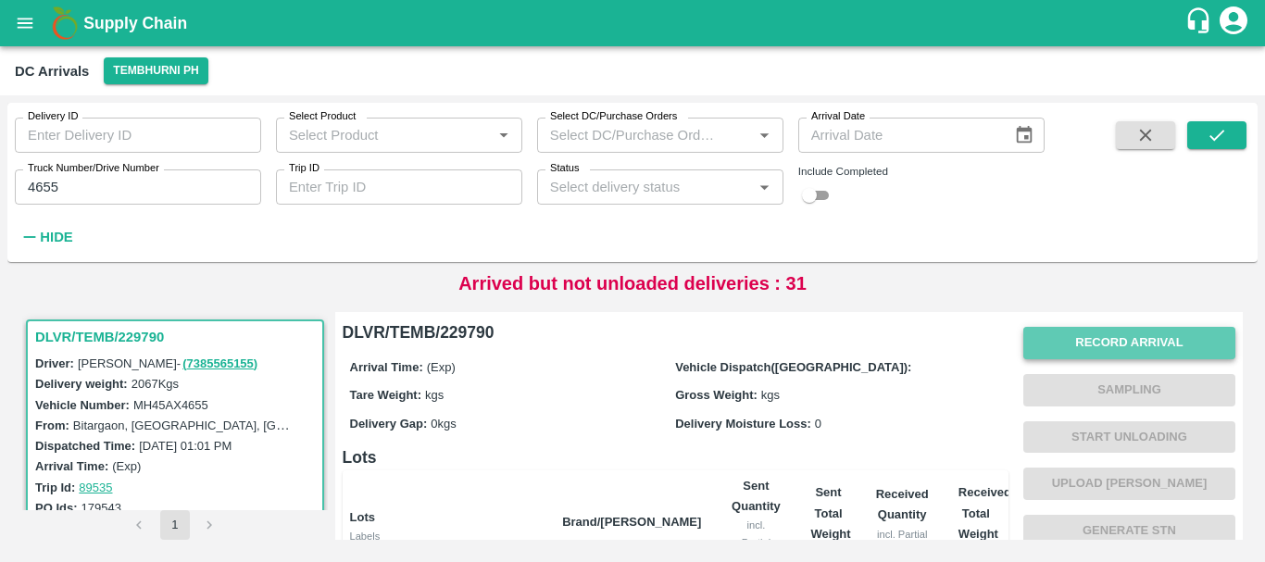
click at [1063, 346] on button "Record Arrival" at bounding box center [1129, 343] width 212 height 32
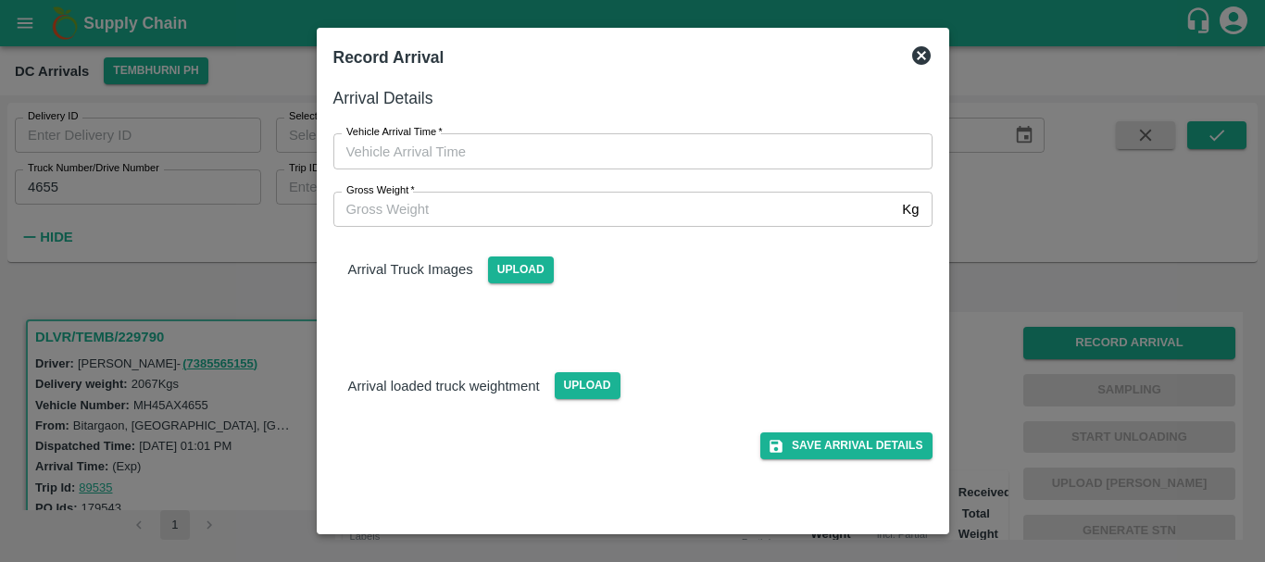
type input "DD/MM/YYYY hh:mm aa"
click at [654, 144] on input "DD/MM/YYYY hh:mm aa" at bounding box center [626, 150] width 586 height 35
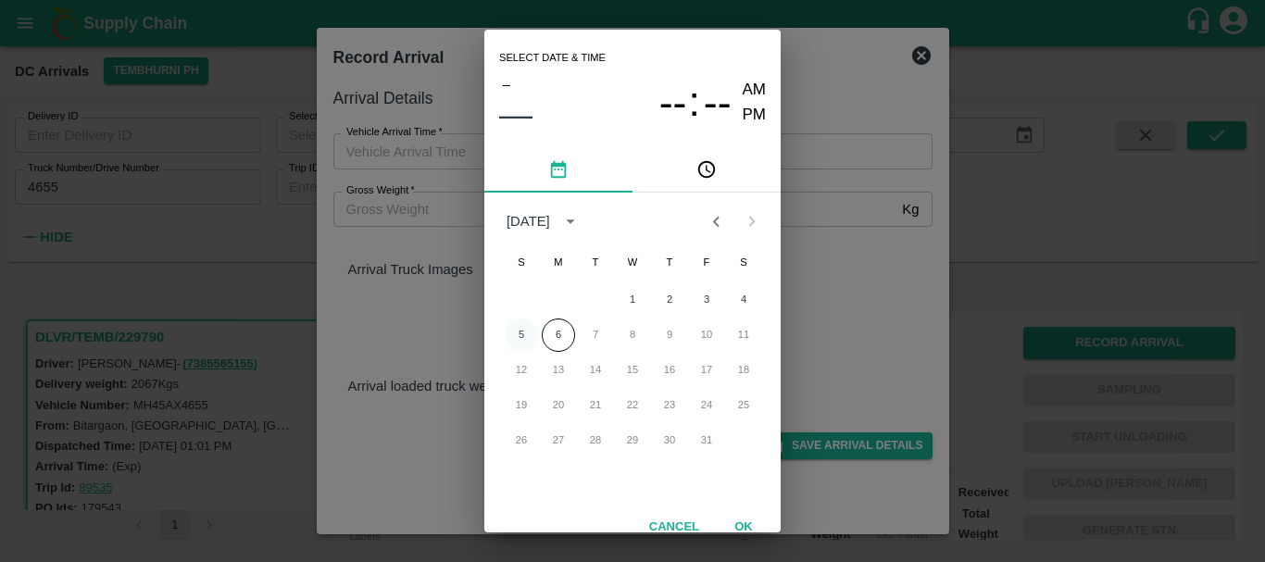
click at [523, 345] on button "5" at bounding box center [521, 335] width 33 height 33
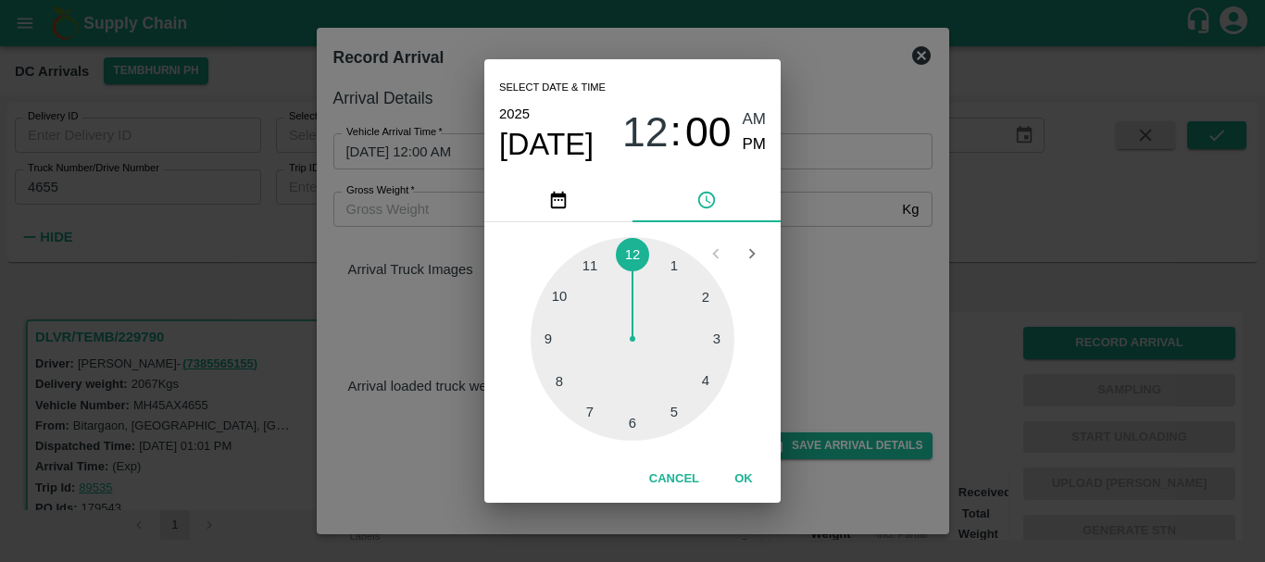
click at [551, 334] on div at bounding box center [633, 339] width 204 height 204
click at [559, 331] on div at bounding box center [633, 339] width 204 height 204
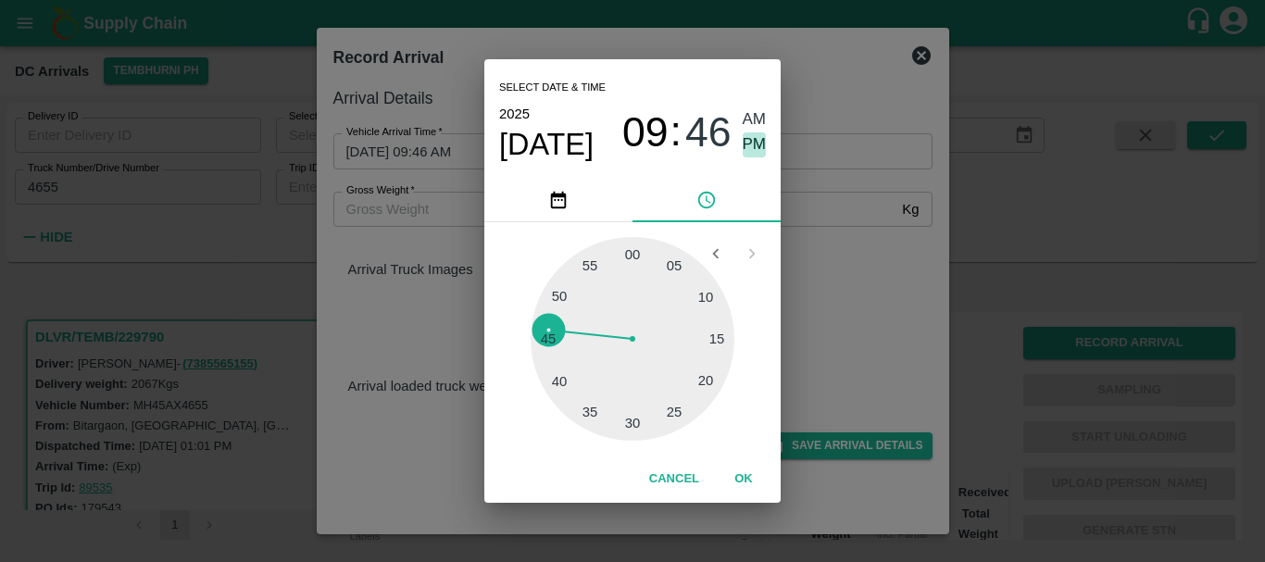
click at [756, 137] on span "PM" at bounding box center [755, 144] width 24 height 25
type input "05/10/2025 09:46 PM"
click at [844, 315] on div "Select date & time 2025 Oct 5 09 : 46 AM PM 05 10 15 20 25 30 35 40 45 50 55 00…" at bounding box center [632, 281] width 1265 height 562
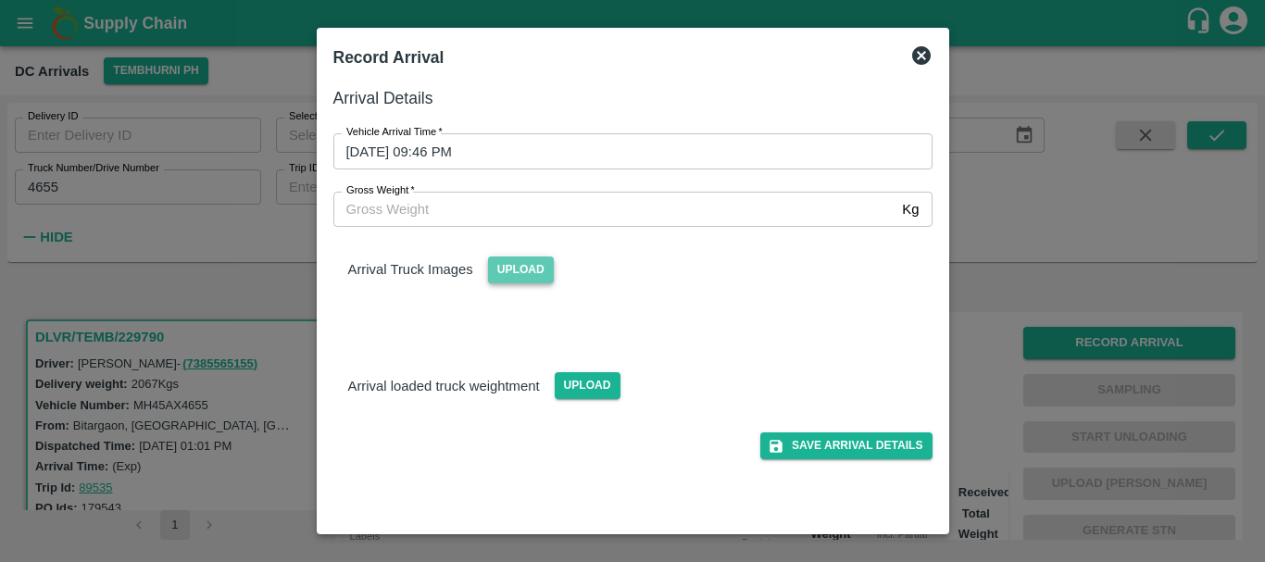
click at [528, 268] on span "Upload" at bounding box center [521, 270] width 66 height 27
click at [0, 0] on input "Upload" at bounding box center [0, 0] width 0 height 0
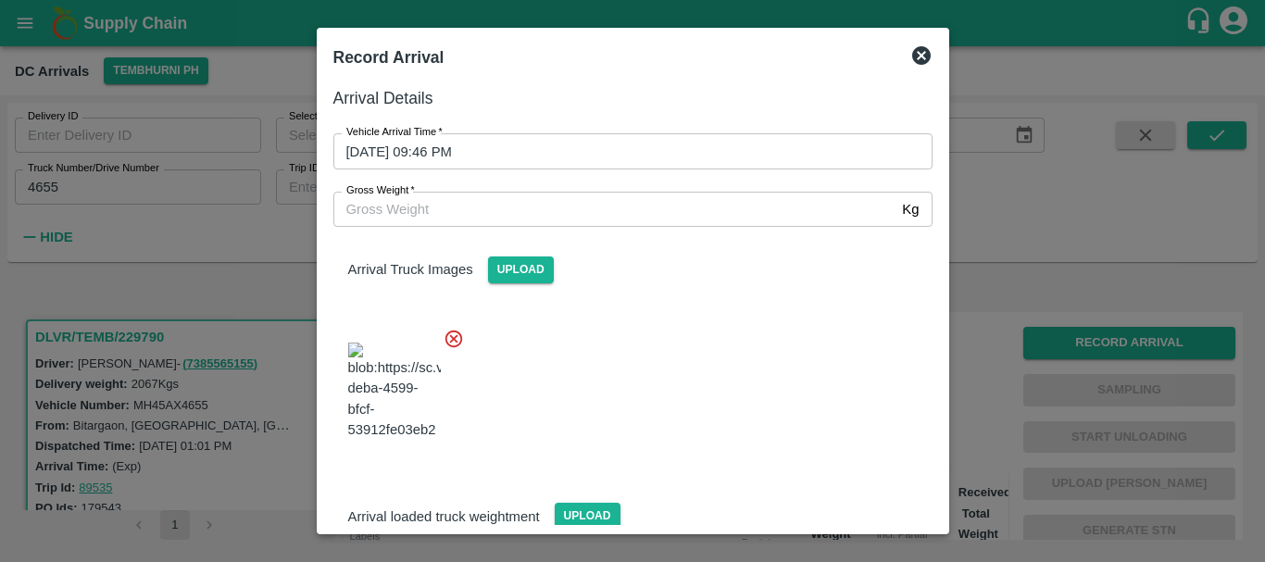
scroll to position [140, 0]
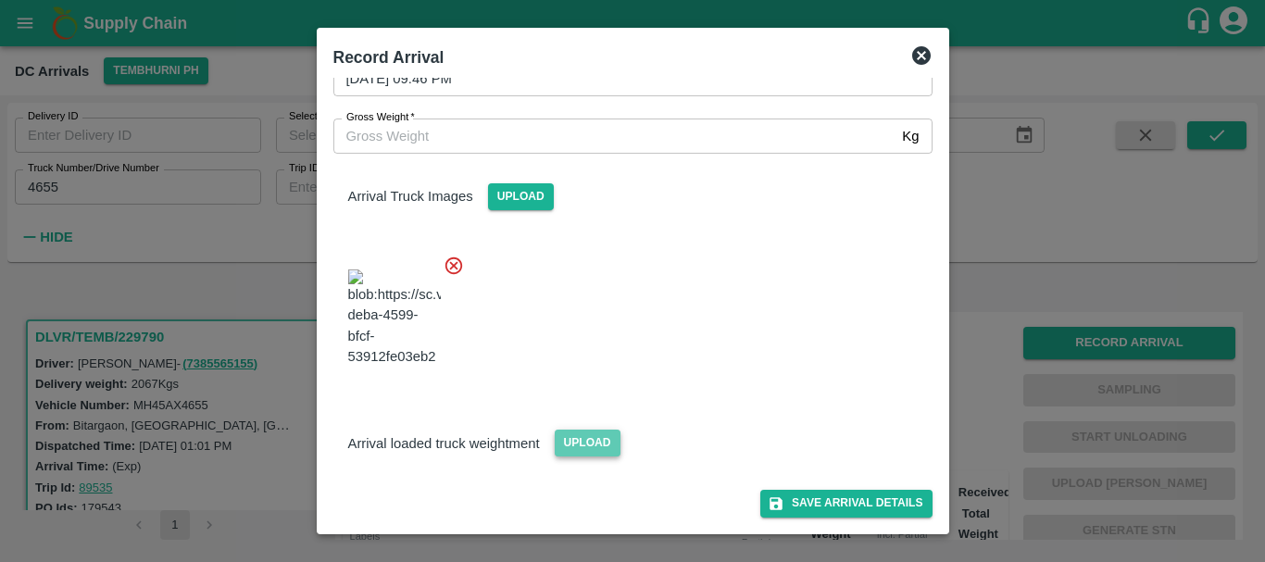
click at [587, 447] on span "Upload" at bounding box center [588, 443] width 66 height 27
click at [0, 0] on input "Upload" at bounding box center [0, 0] width 0 height 0
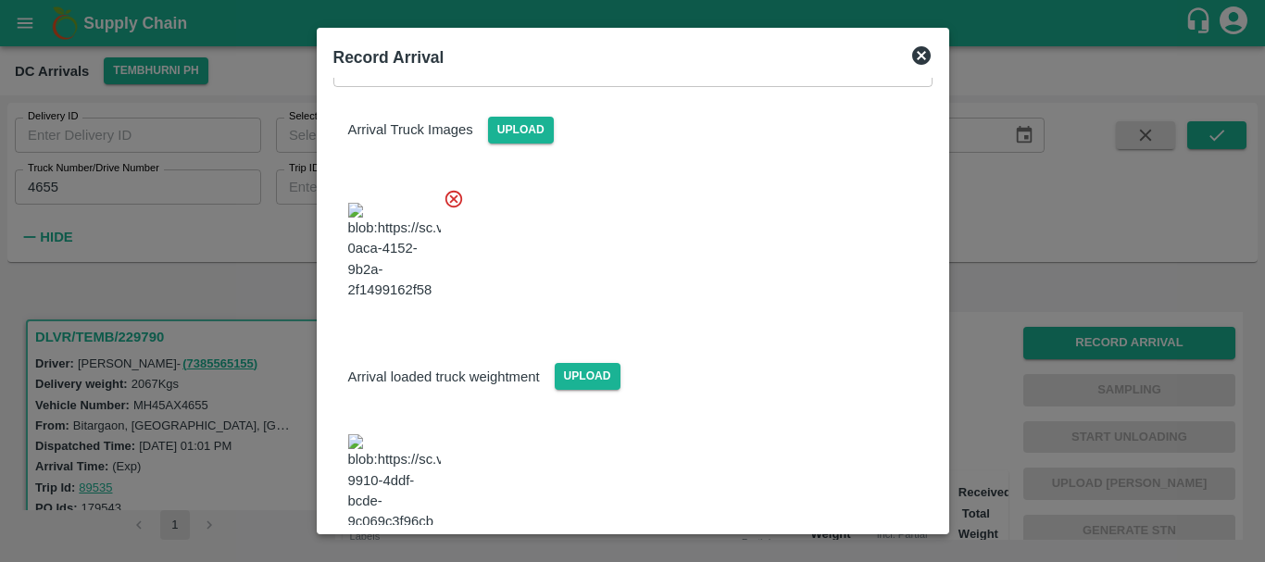
scroll to position [394, 0]
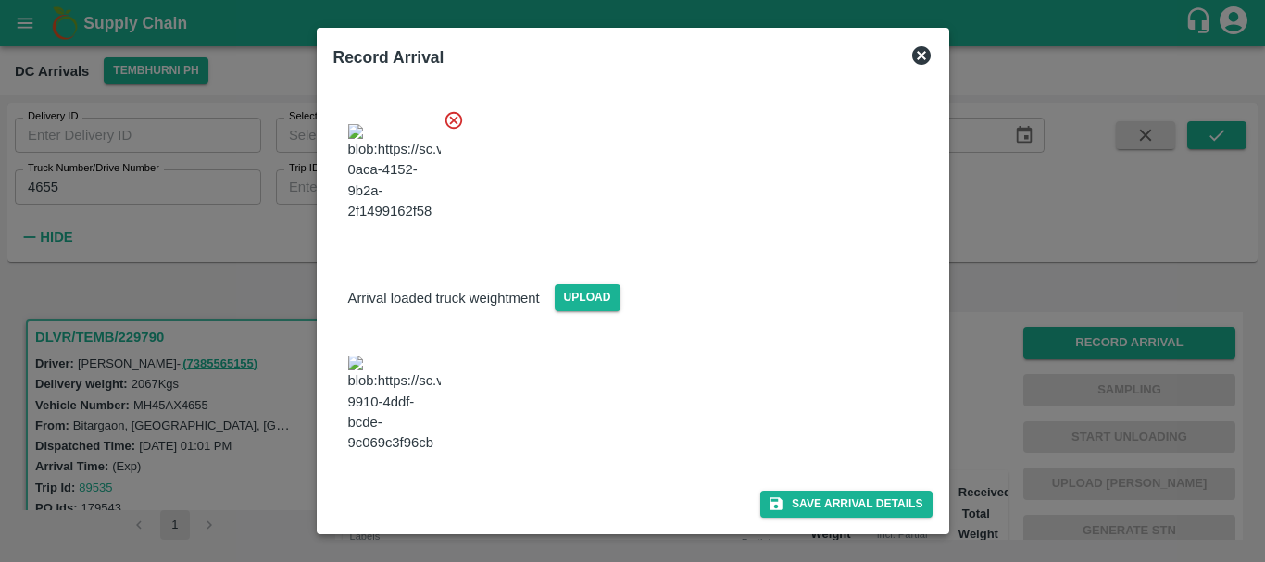
click at [394, 359] on img at bounding box center [394, 404] width 93 height 97
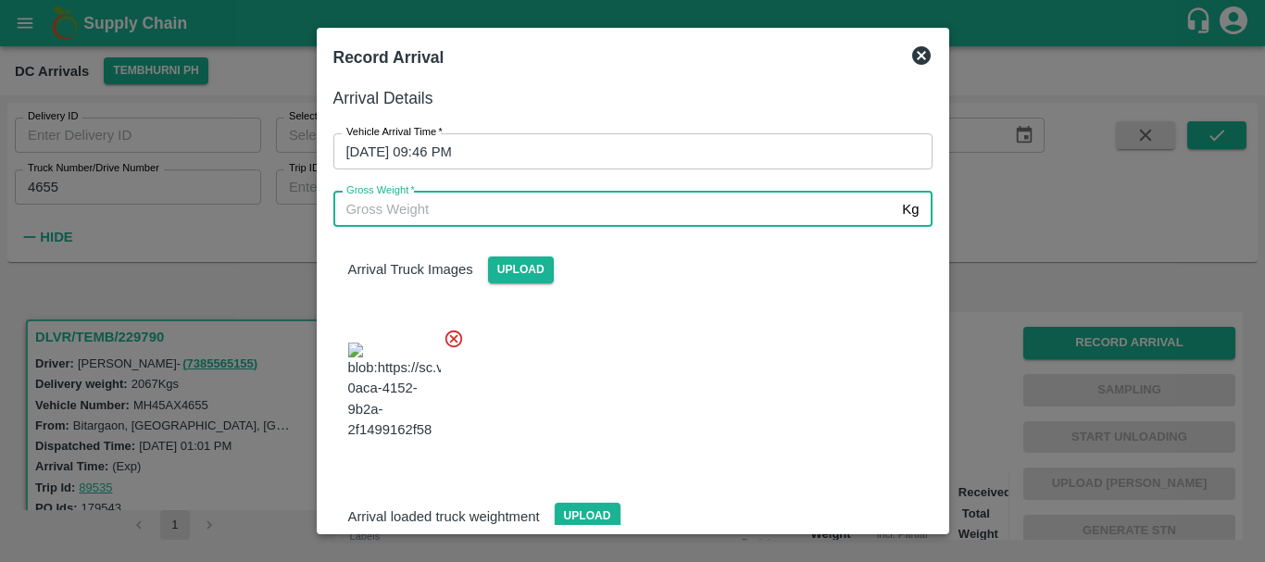
click at [530, 197] on input "Gross Weight   *" at bounding box center [614, 209] width 562 height 35
type input "3860"
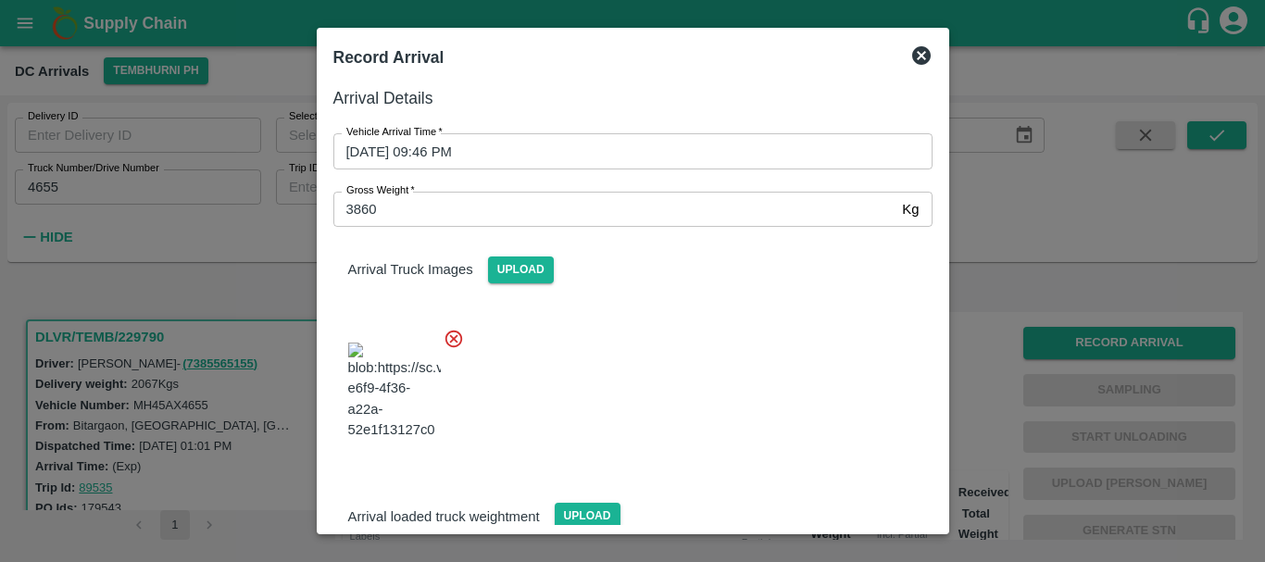
click at [646, 328] on div at bounding box center [626, 385] width 614 height 145
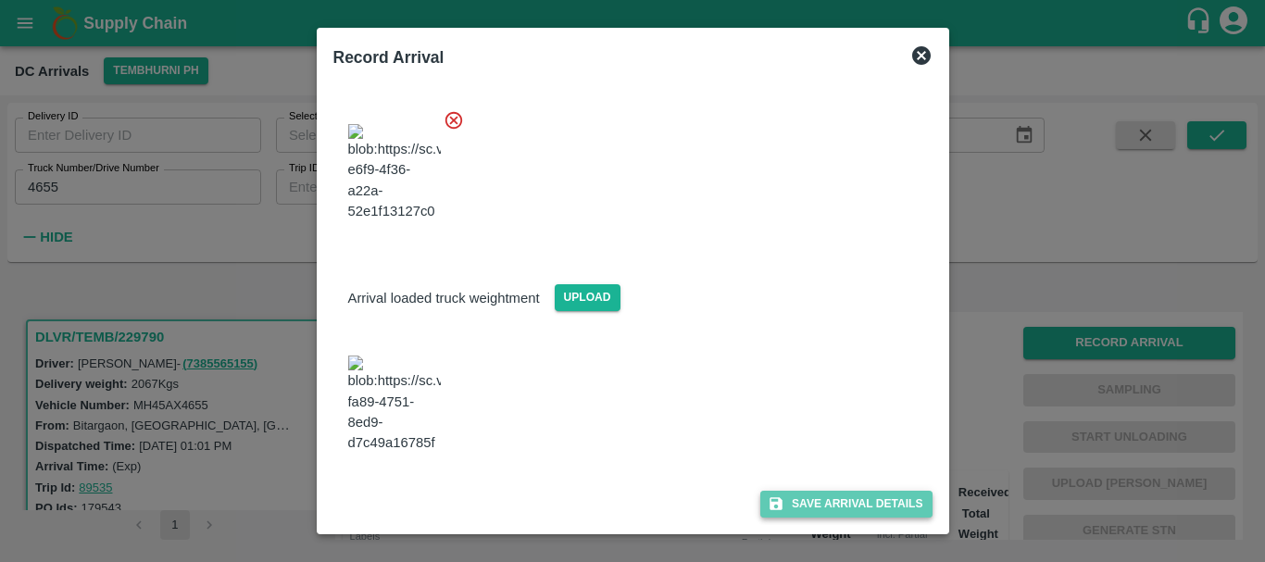
click at [801, 496] on button "Save Arrival Details" at bounding box center [845, 504] width 171 height 27
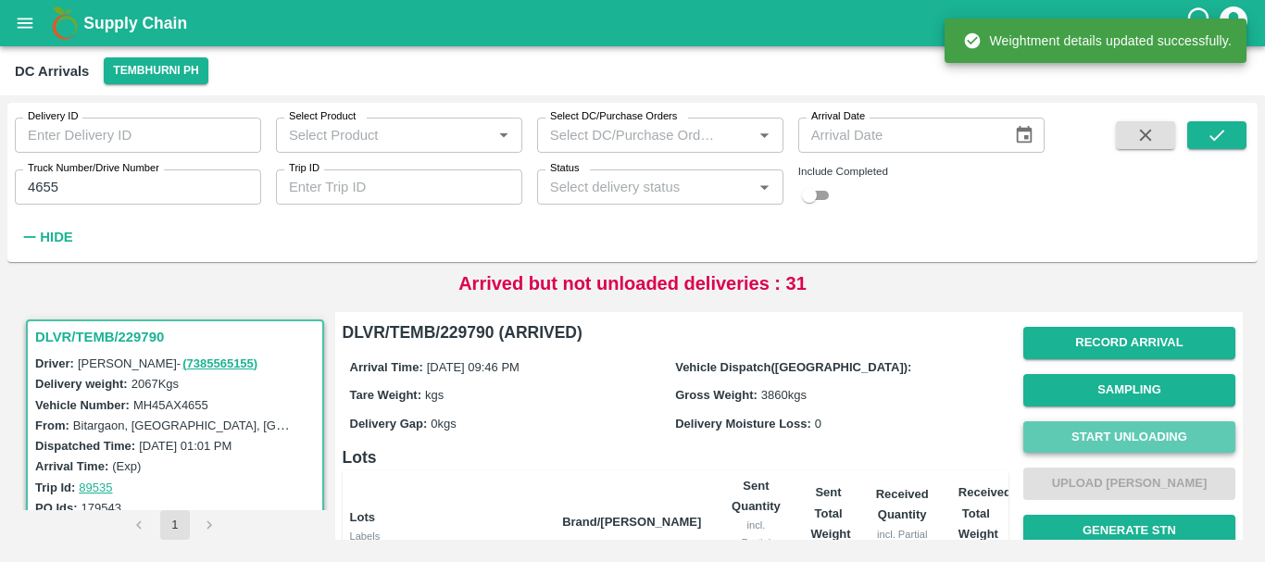
click at [1075, 431] on button "Start Unloading" at bounding box center [1129, 437] width 212 height 32
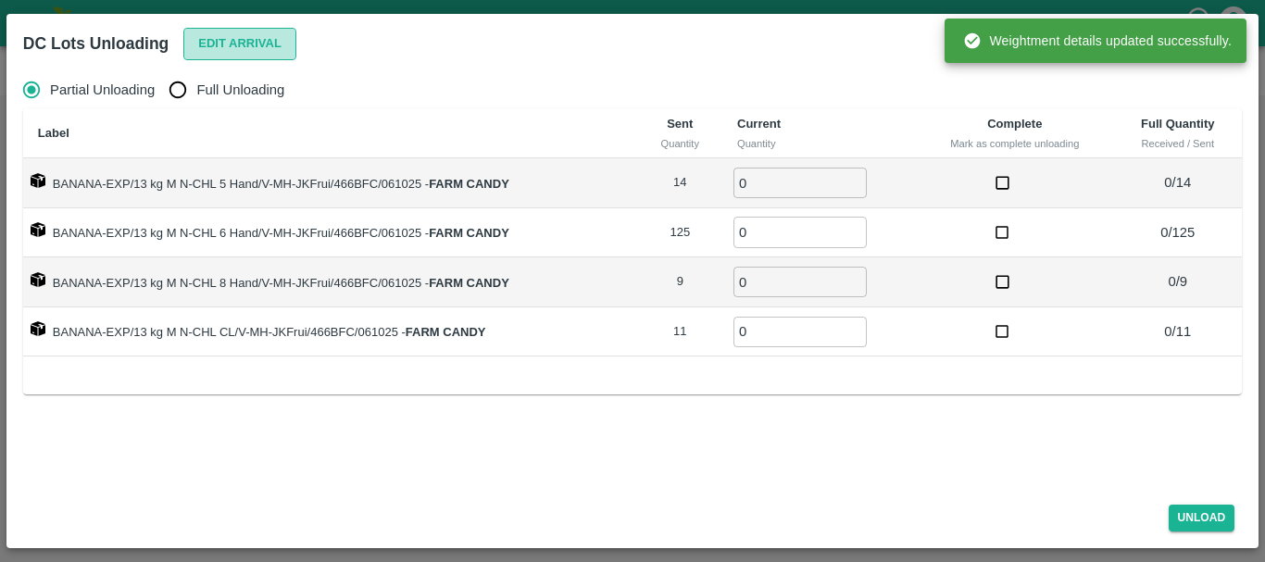
click at [243, 48] on button "Edit Arrival" at bounding box center [239, 44] width 113 height 32
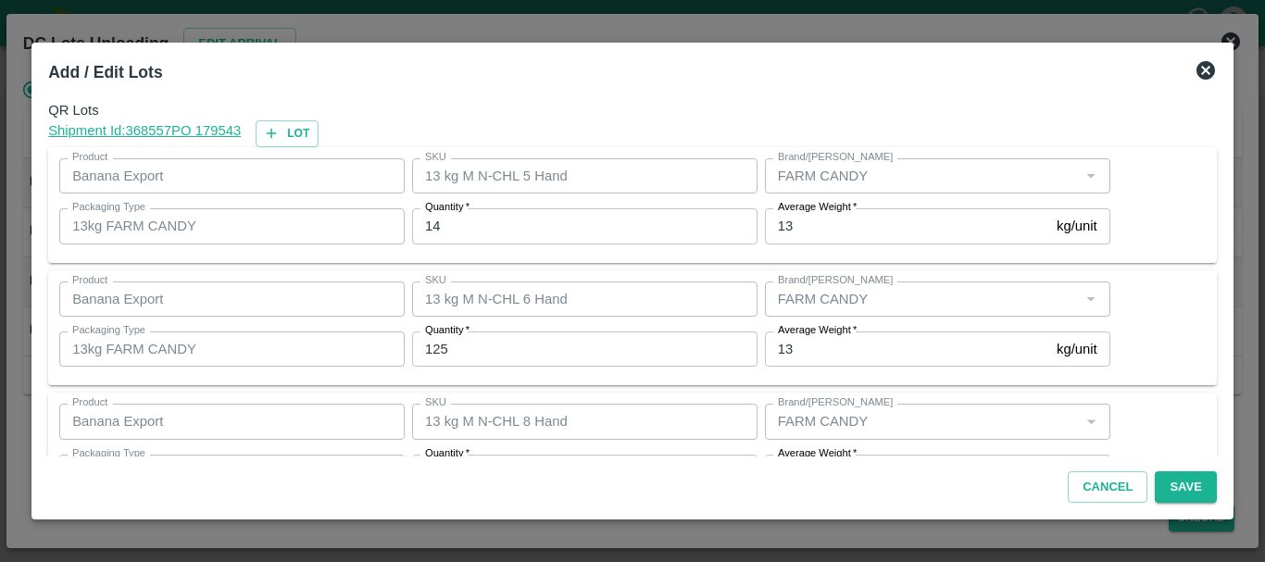
click at [501, 213] on input "14" at bounding box center [584, 225] width 345 height 35
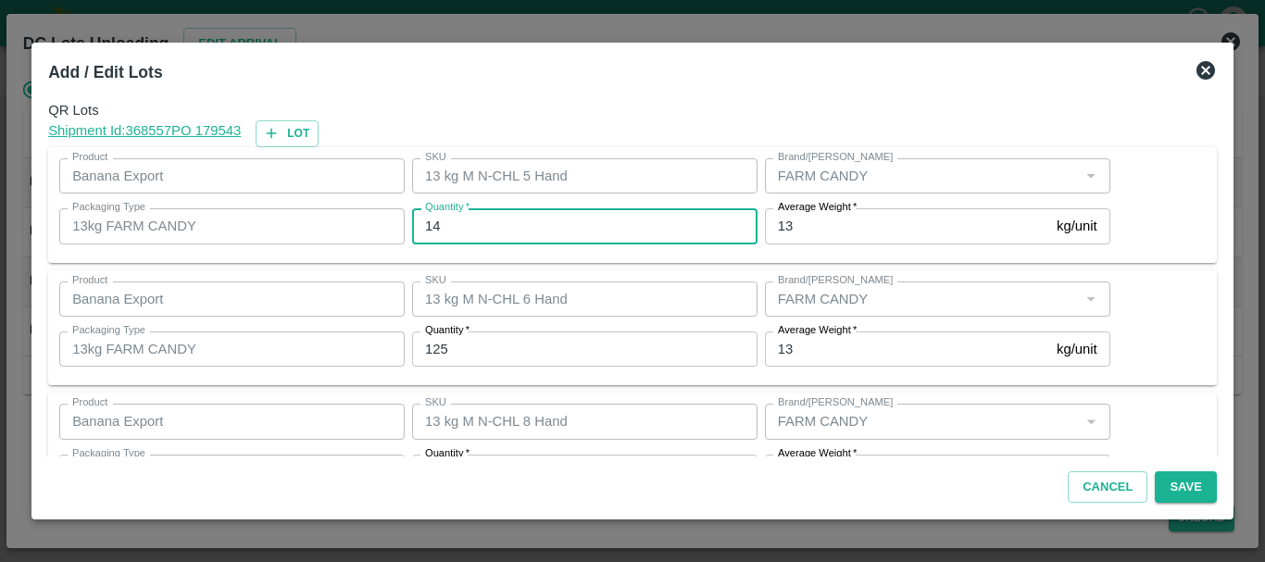
type input "1"
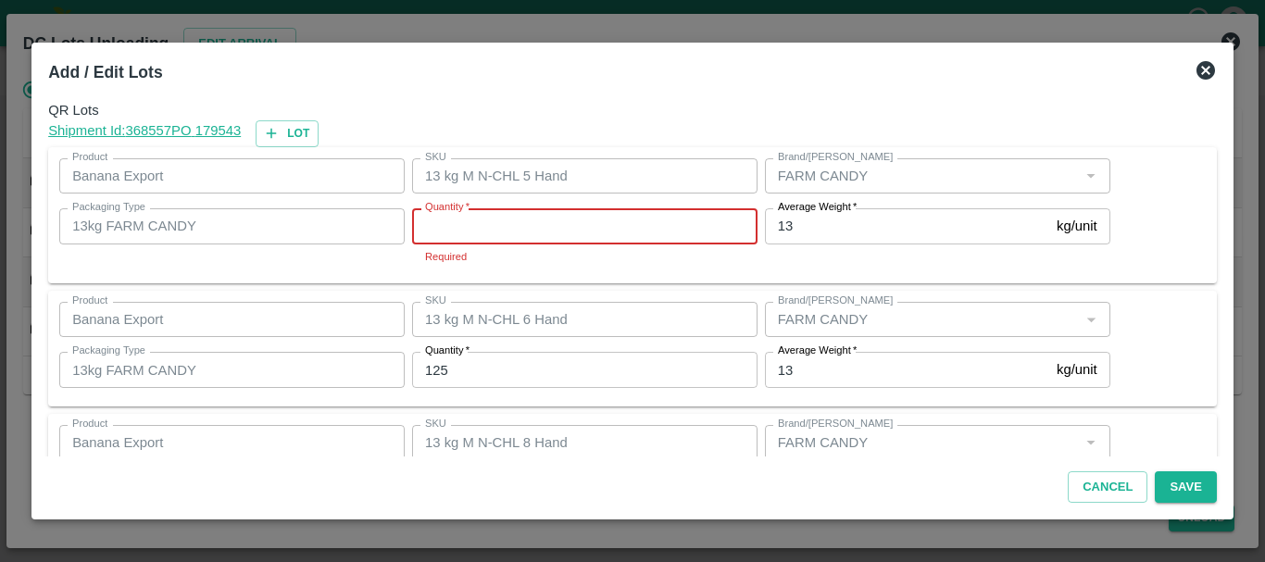
click at [501, 213] on input "Quantity   *" at bounding box center [584, 225] width 345 height 35
click at [501, 213] on input "1" at bounding box center [584, 225] width 345 height 35
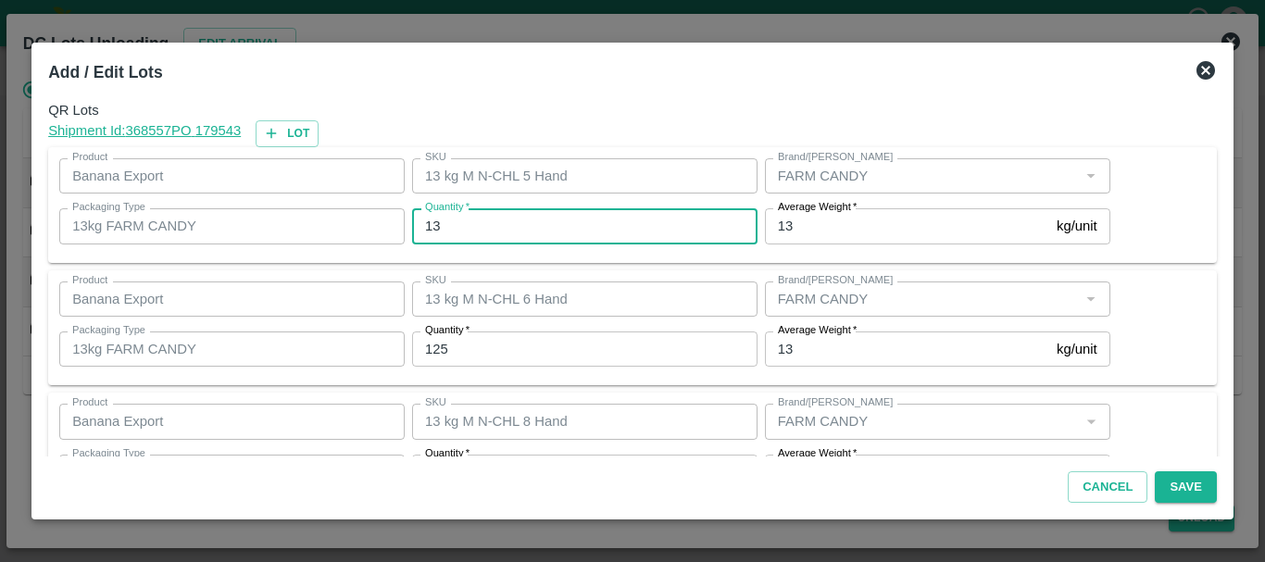
type input "13"
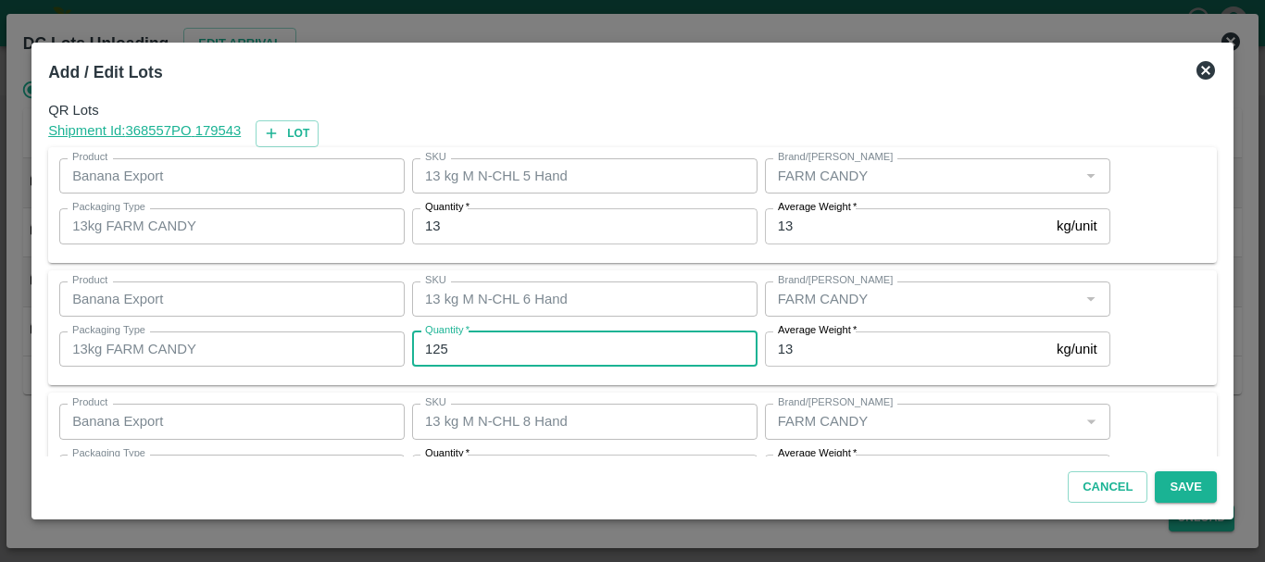
click at [507, 339] on input "125" at bounding box center [584, 349] width 345 height 35
type input "127"
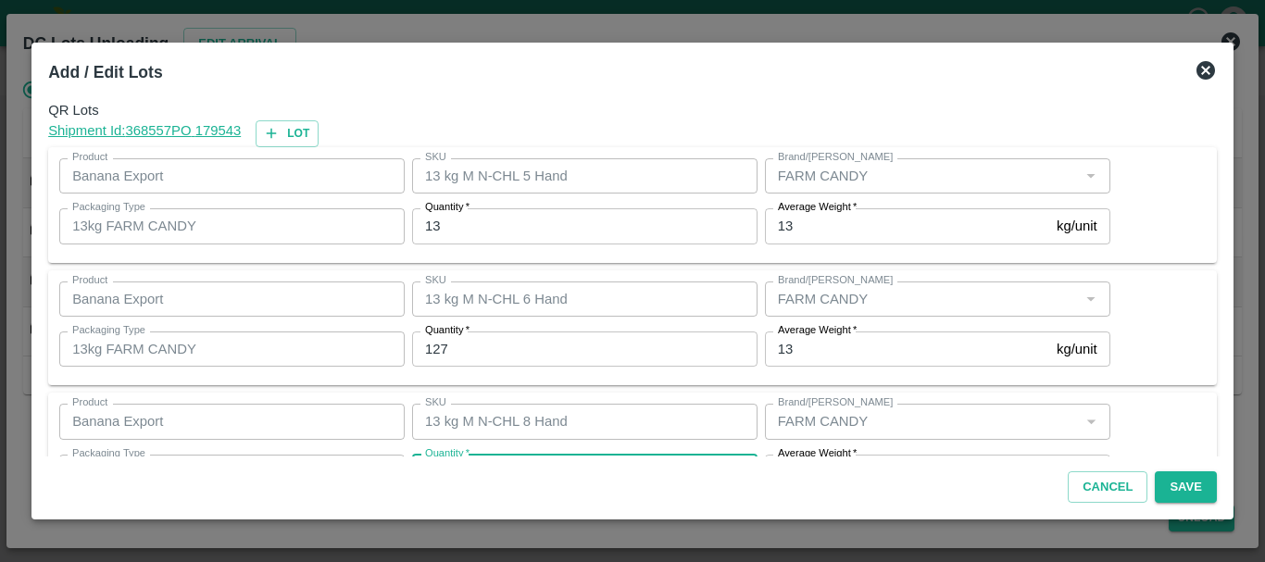
scroll to position [33, 0]
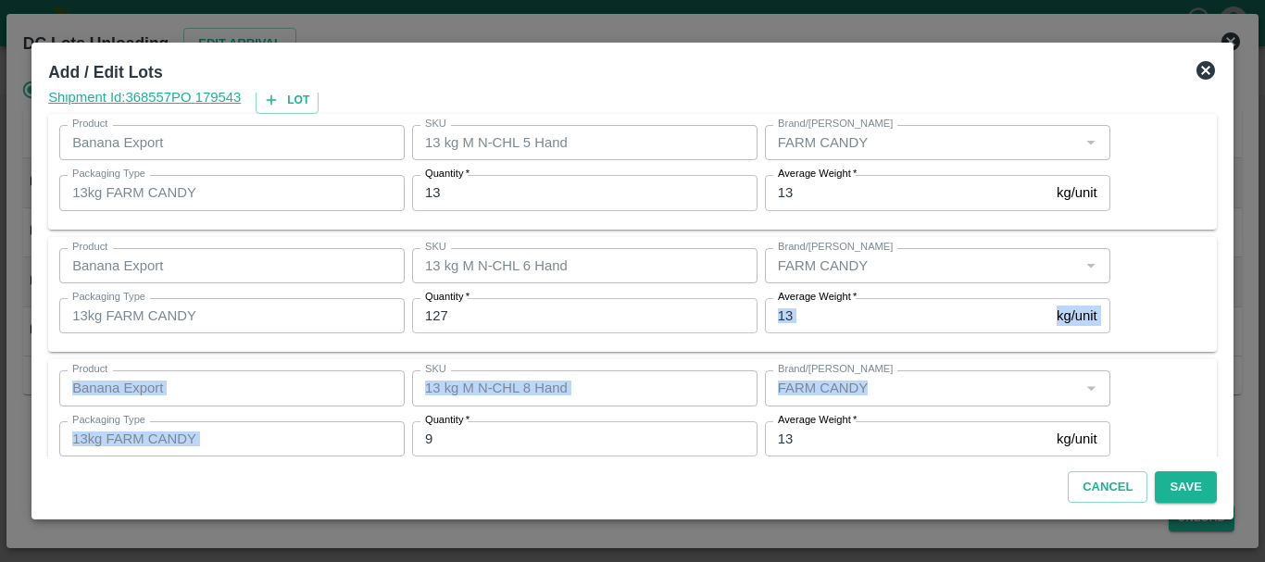
drag, startPoint x: 507, startPoint y: 339, endPoint x: 496, endPoint y: 433, distance: 94.1
click at [496, 433] on div "QR Lots Shipment Id: 368557 PO 179543 Lot Product Banana Export Product SKU 13 …" at bounding box center [633, 275] width 1184 height 364
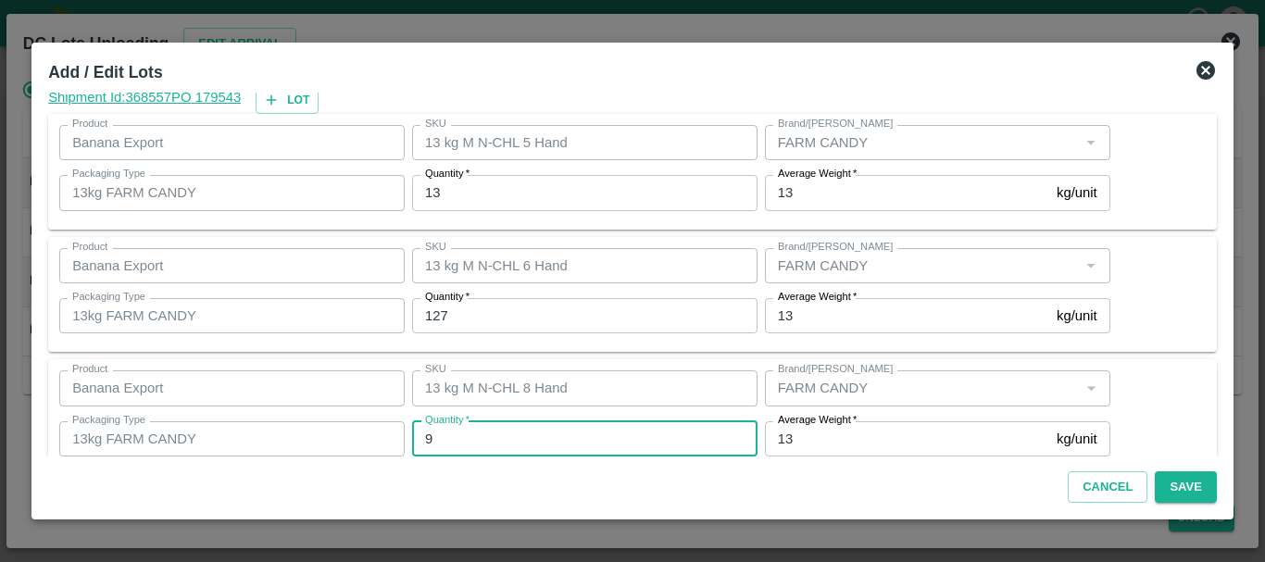
click at [496, 433] on input "9" at bounding box center [584, 438] width 345 height 35
type input "10"
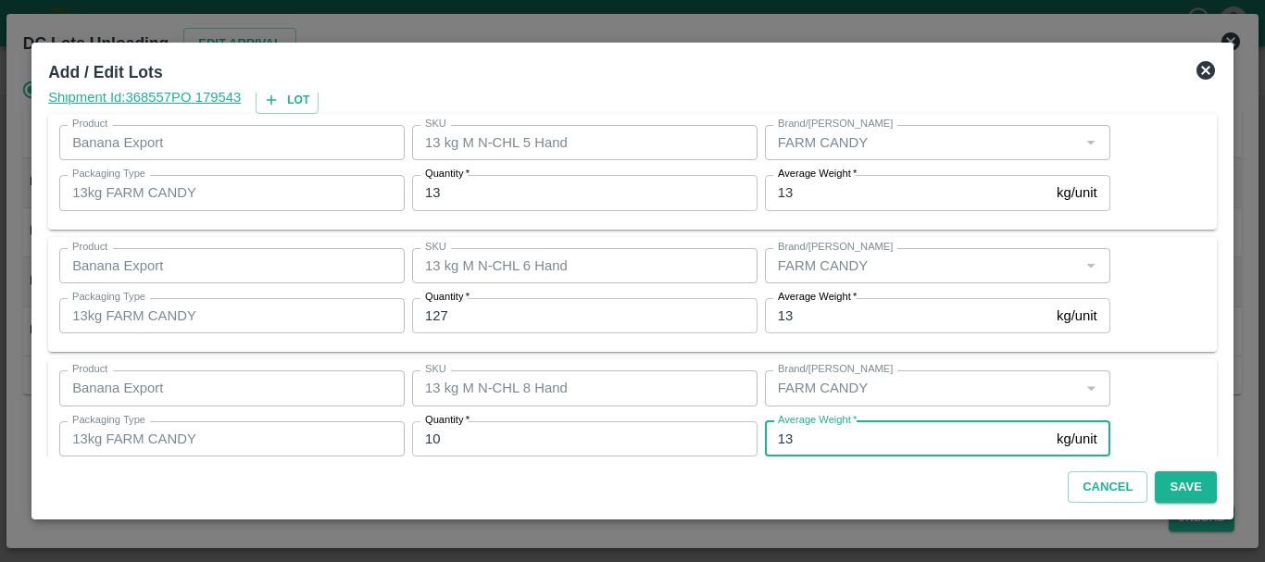
scroll to position [190, 0]
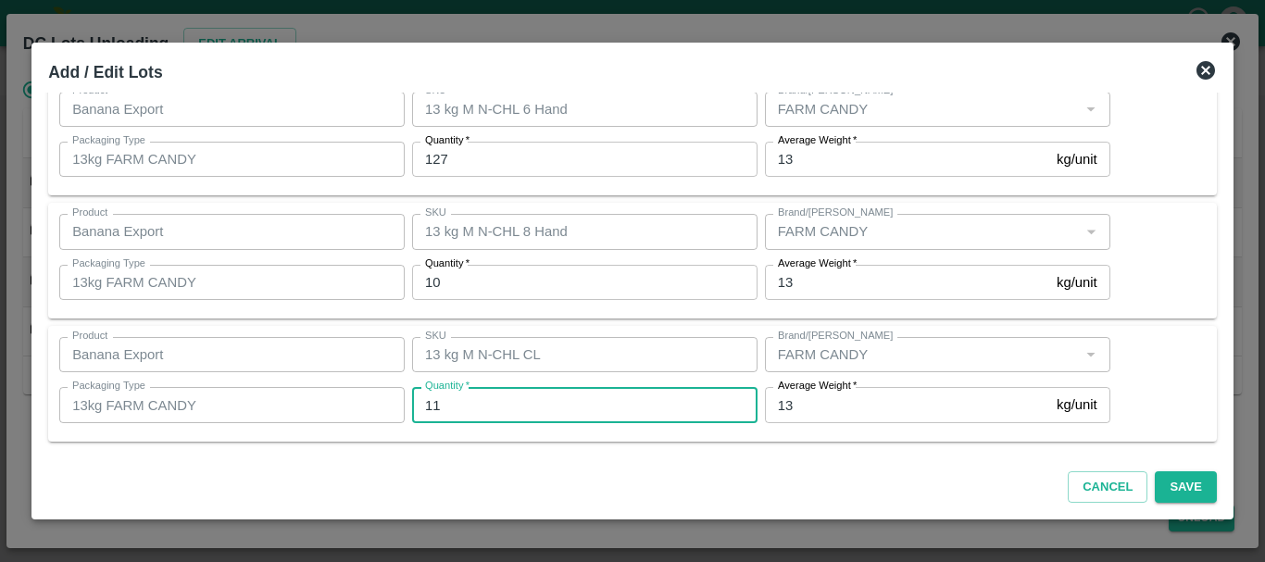
click at [483, 401] on input "11" at bounding box center [584, 404] width 345 height 35
type input "1"
type input "9"
click at [1168, 479] on button "Save" at bounding box center [1185, 487] width 61 height 32
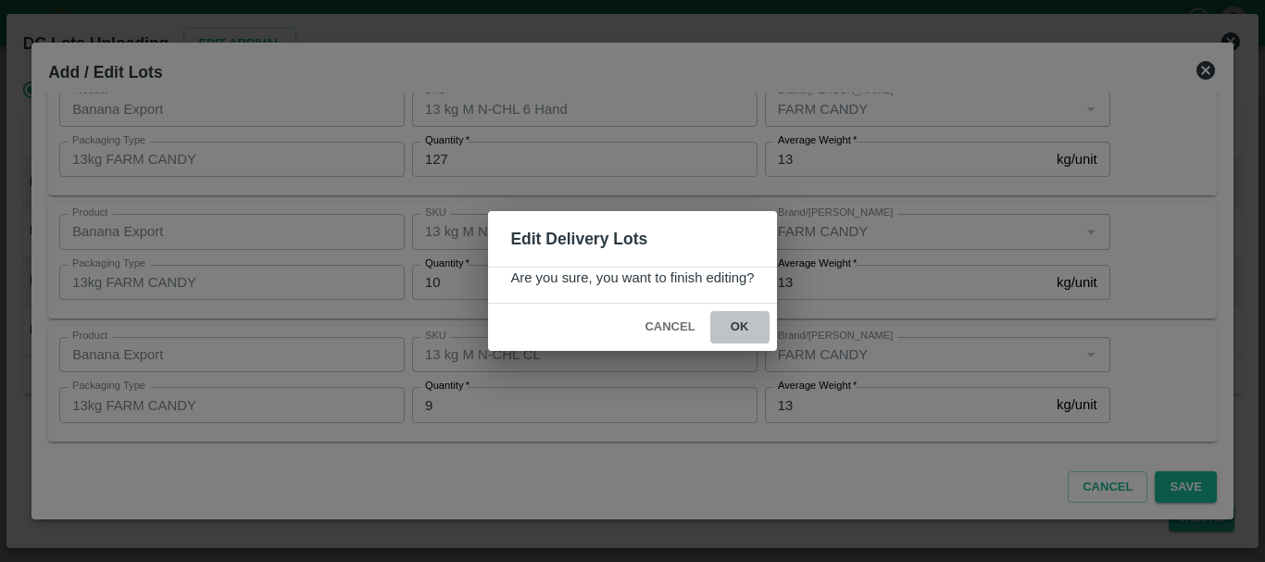
click at [749, 333] on button "ok" at bounding box center [739, 327] width 59 height 32
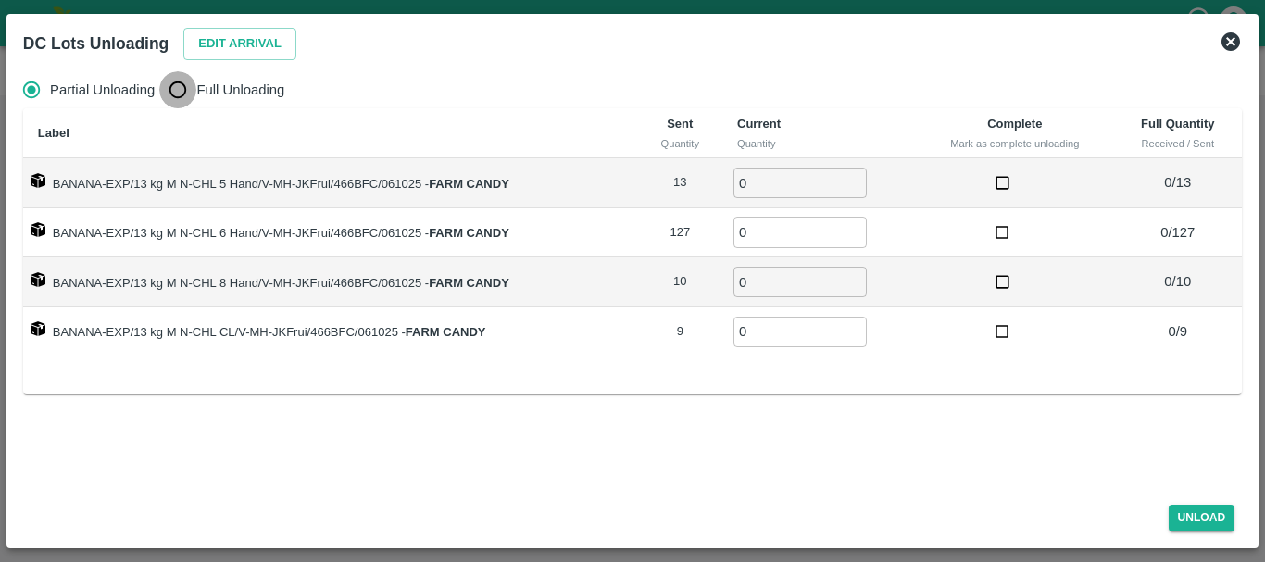
click at [185, 81] on input "Full Unloading" at bounding box center [177, 89] width 37 height 37
radio input "true"
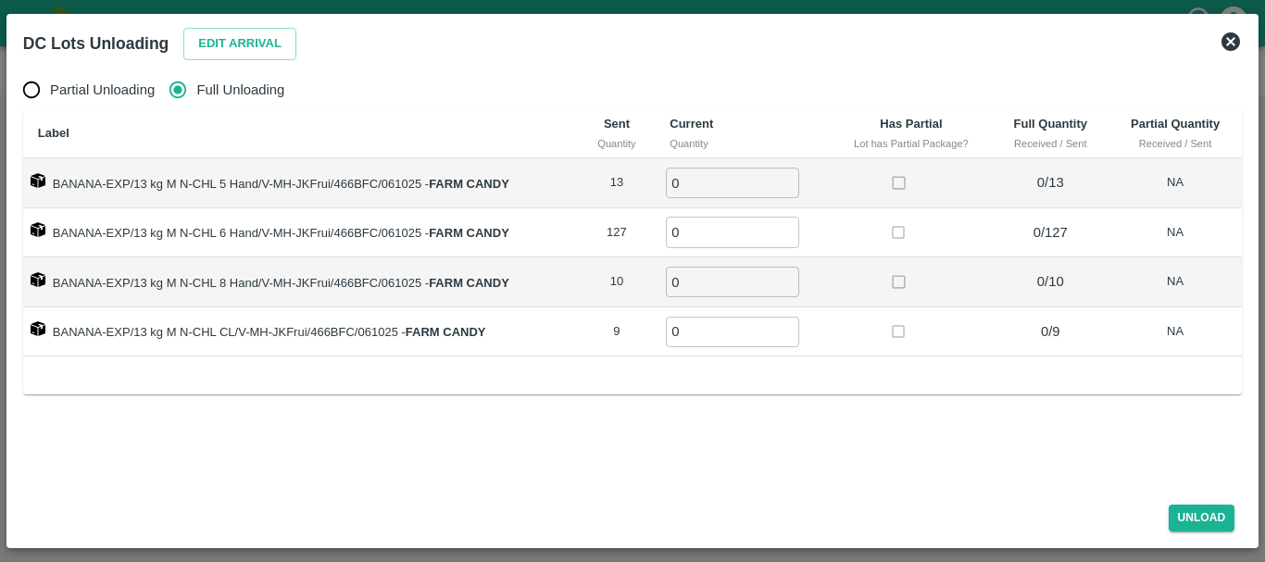
click at [743, 186] on input "0" at bounding box center [732, 183] width 133 height 31
type input "013"
type input "127"
type input "10"
type input "9"
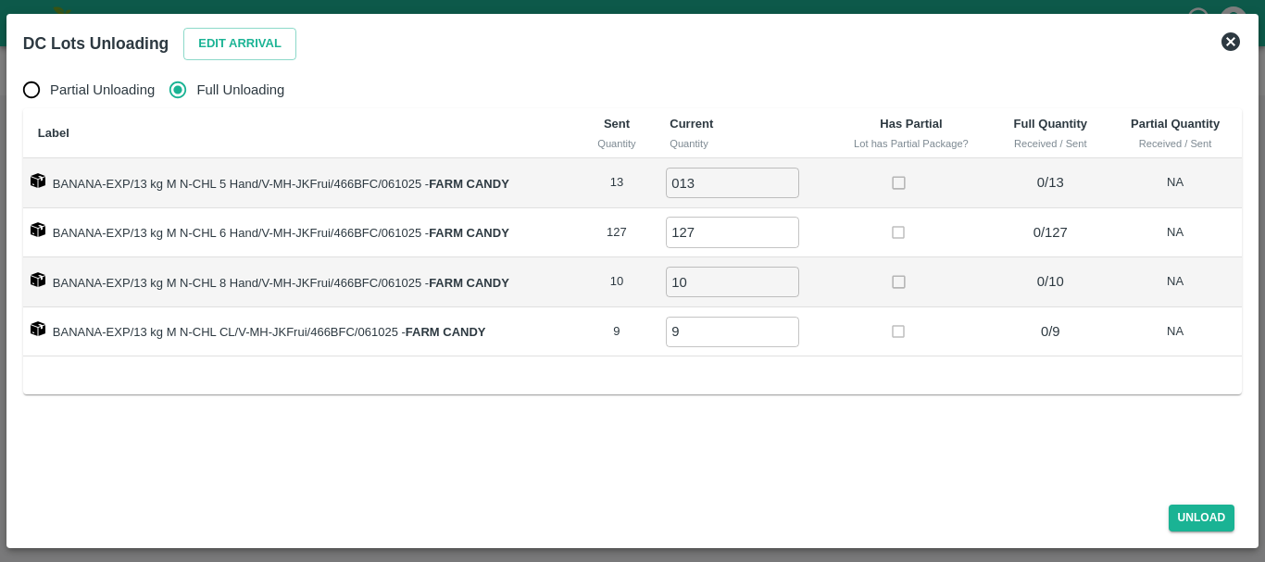
click at [866, 273] on td at bounding box center [911, 282] width 162 height 50
click at [1184, 508] on button "Unload" at bounding box center [1202, 518] width 67 height 27
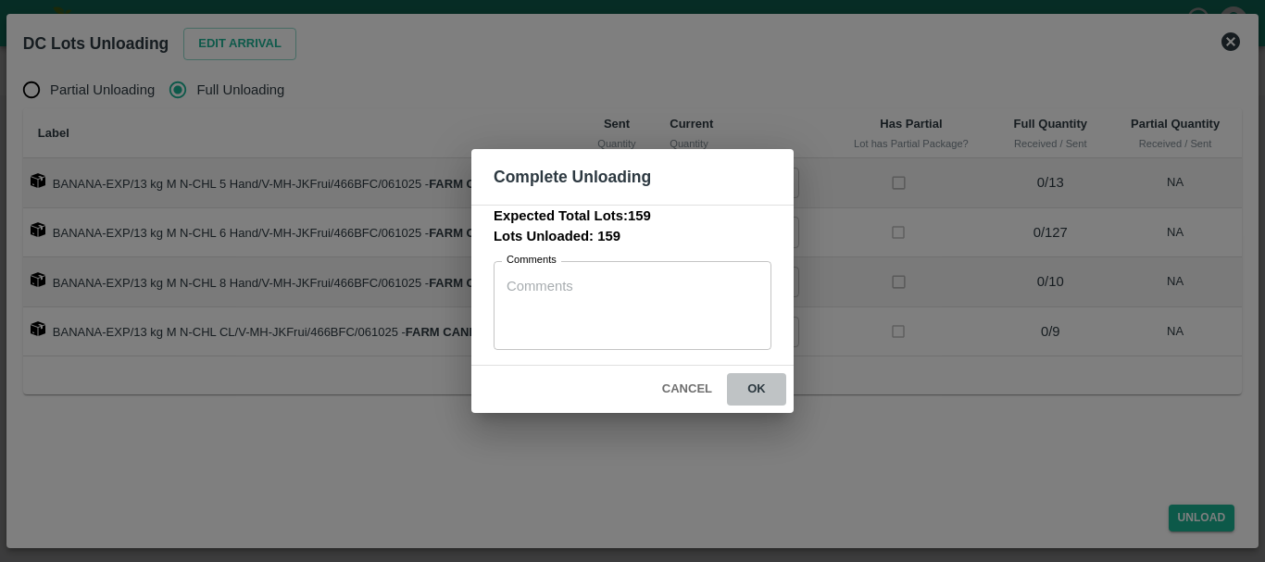
click at [768, 395] on button "ok" at bounding box center [756, 389] width 59 height 32
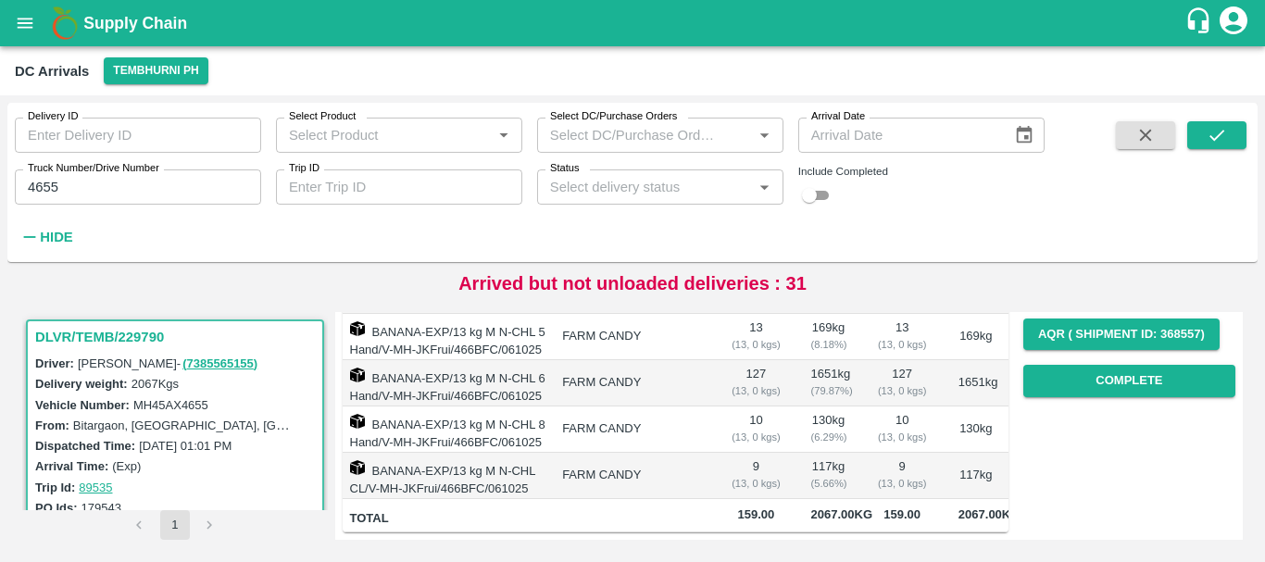
scroll to position [0, 0]
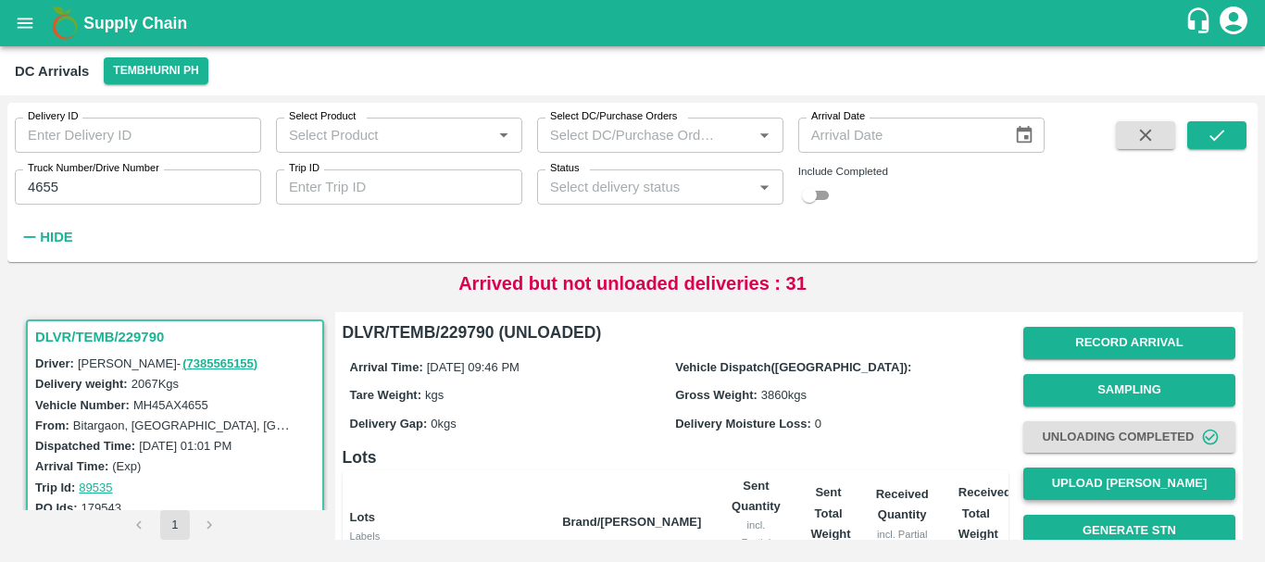
click at [1061, 483] on button "Upload [PERSON_NAME]" at bounding box center [1129, 484] width 212 height 32
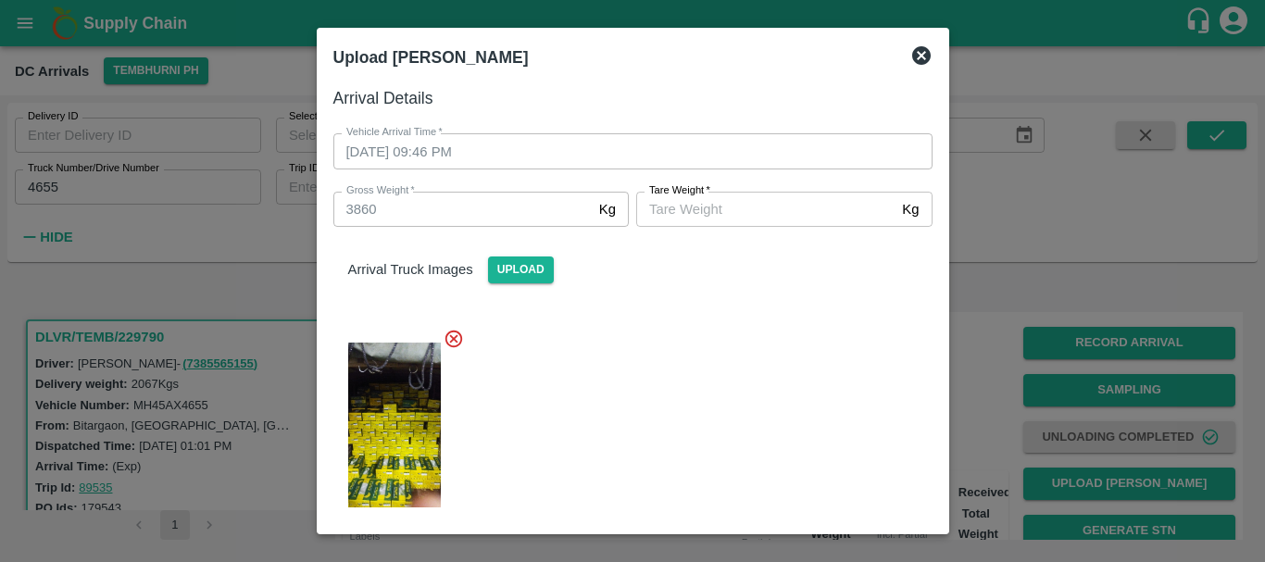
click at [755, 211] on input "[PERSON_NAME]   *" at bounding box center [765, 209] width 258 height 35
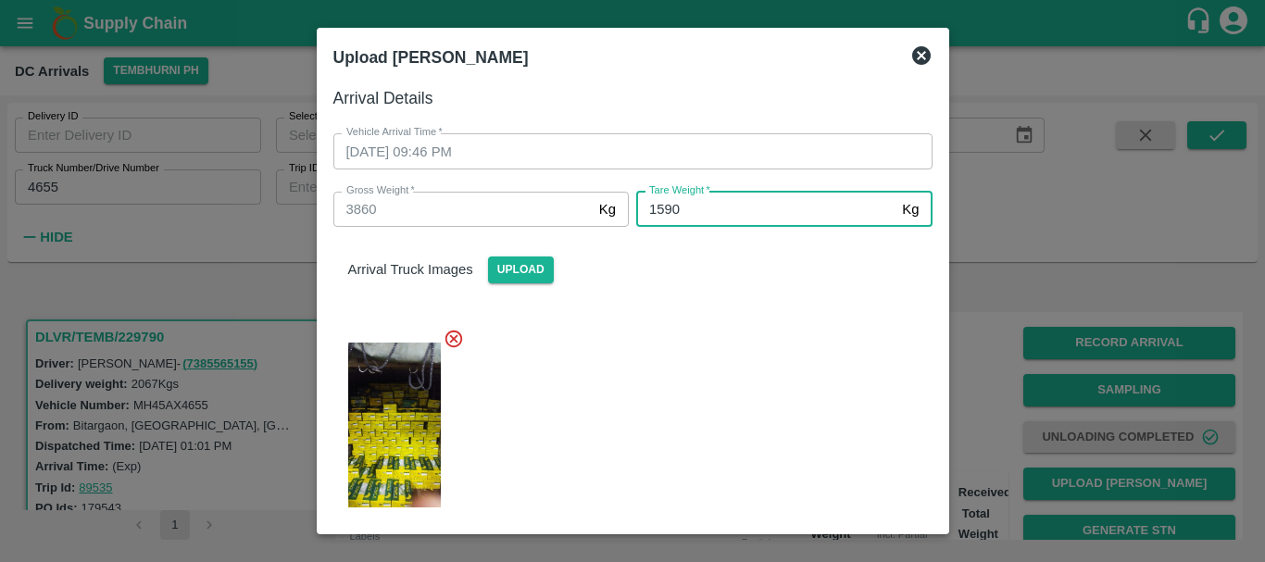
type input "1590"
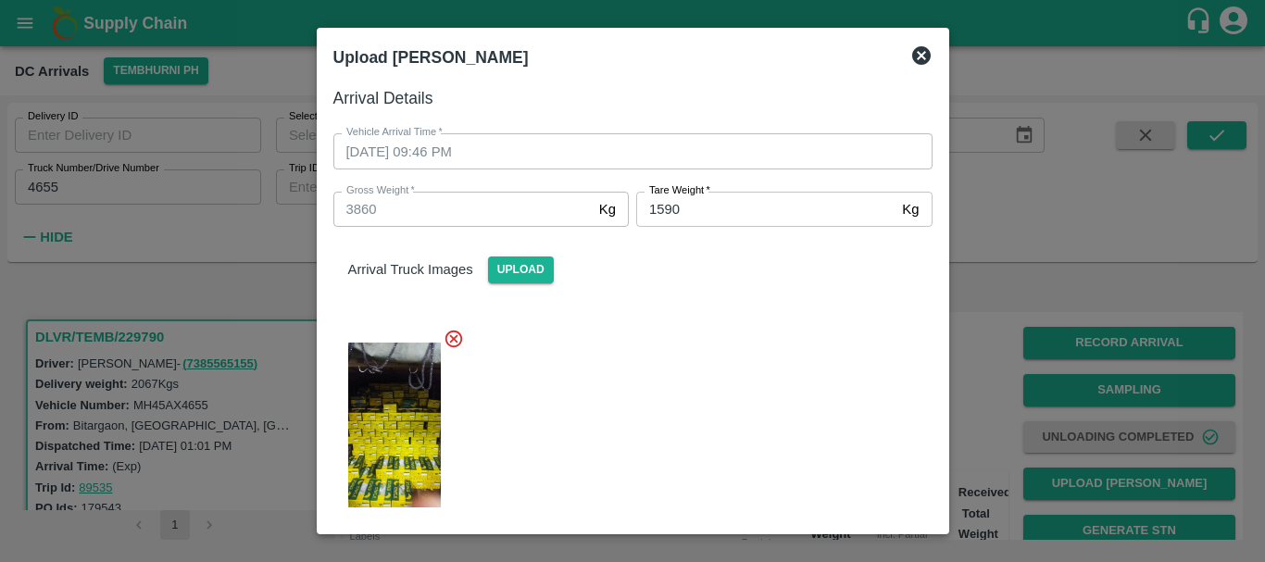
click at [740, 320] on div at bounding box center [626, 419] width 614 height 213
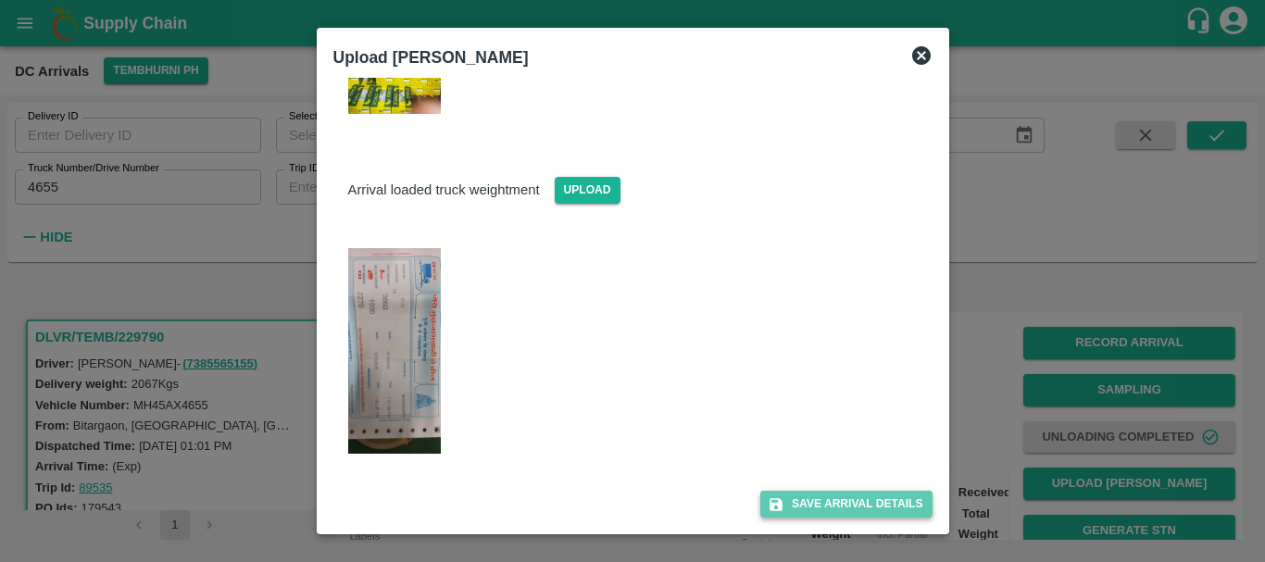
click at [818, 496] on button "Save Arrival Details" at bounding box center [845, 504] width 171 height 27
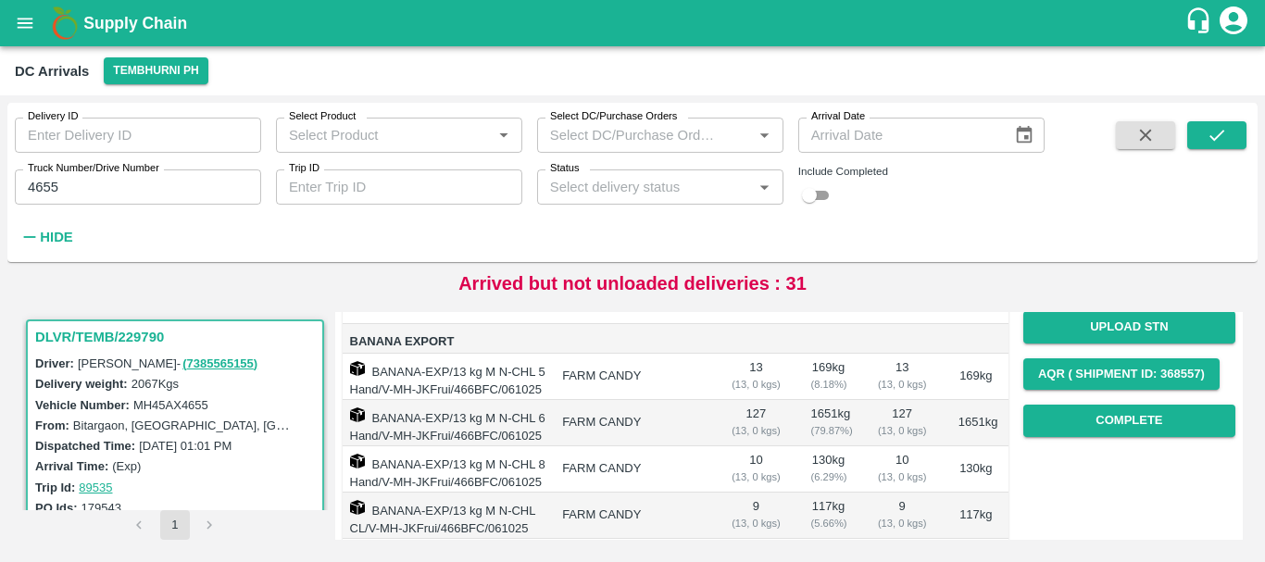
scroll to position [247, 0]
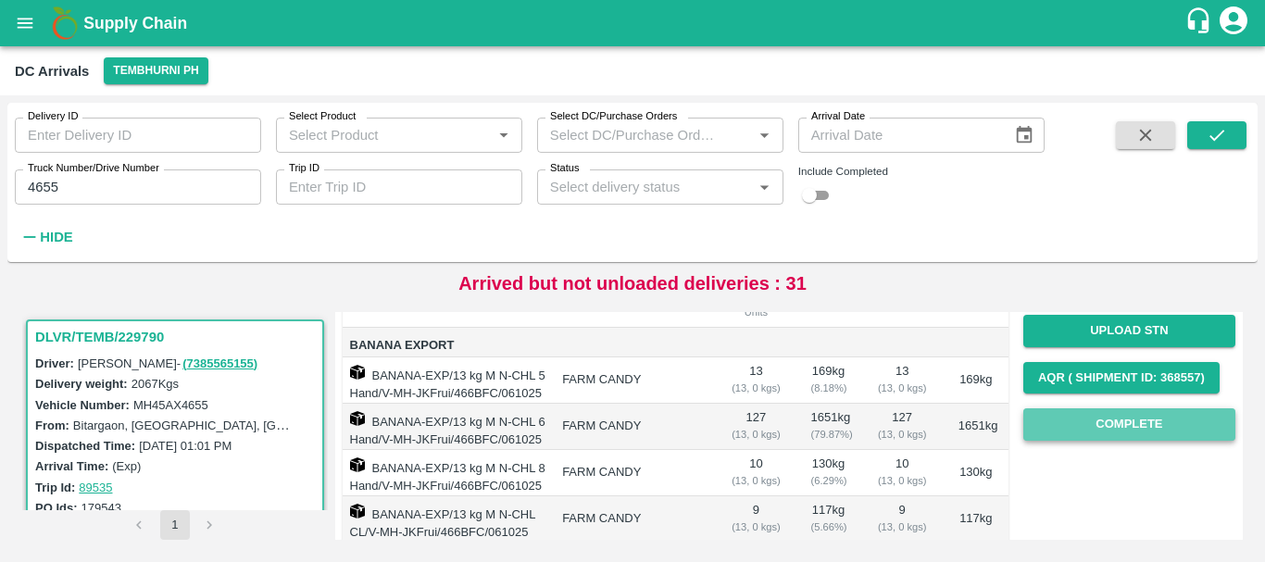
click at [1078, 418] on button "Complete" at bounding box center [1129, 424] width 212 height 32
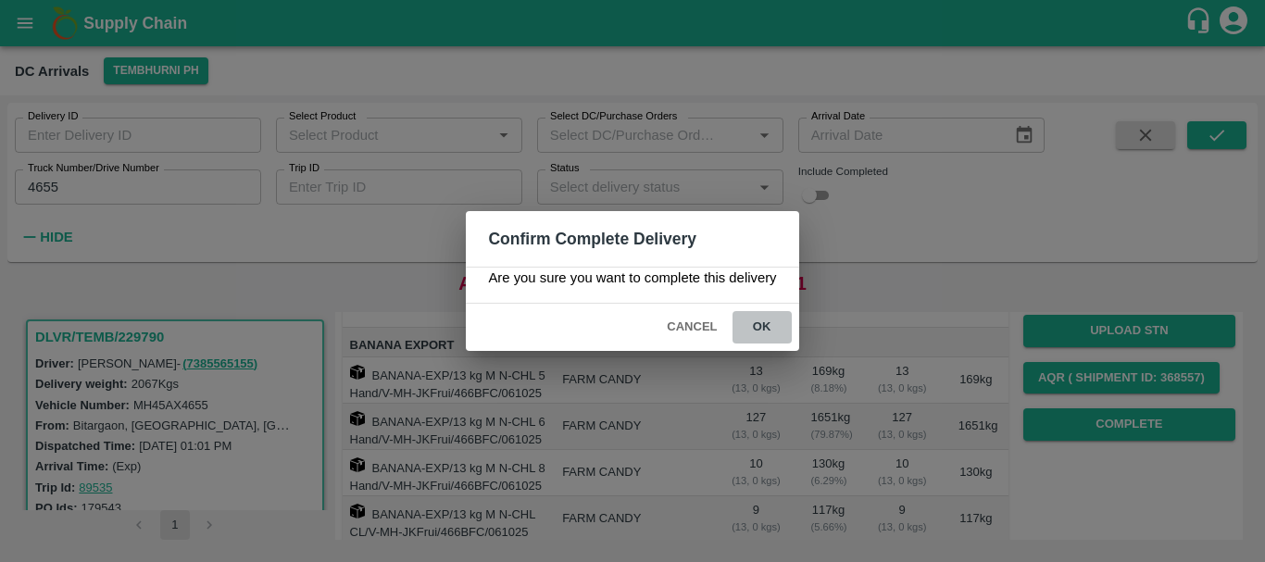
click at [750, 330] on button "ok" at bounding box center [762, 327] width 59 height 32
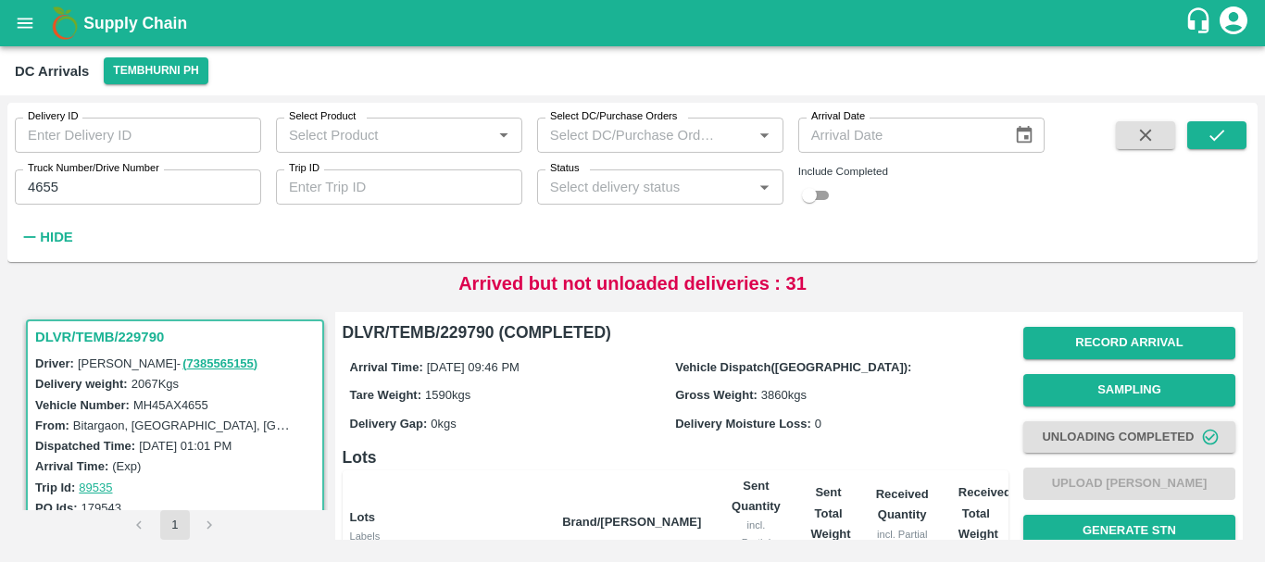
scroll to position [374, 0]
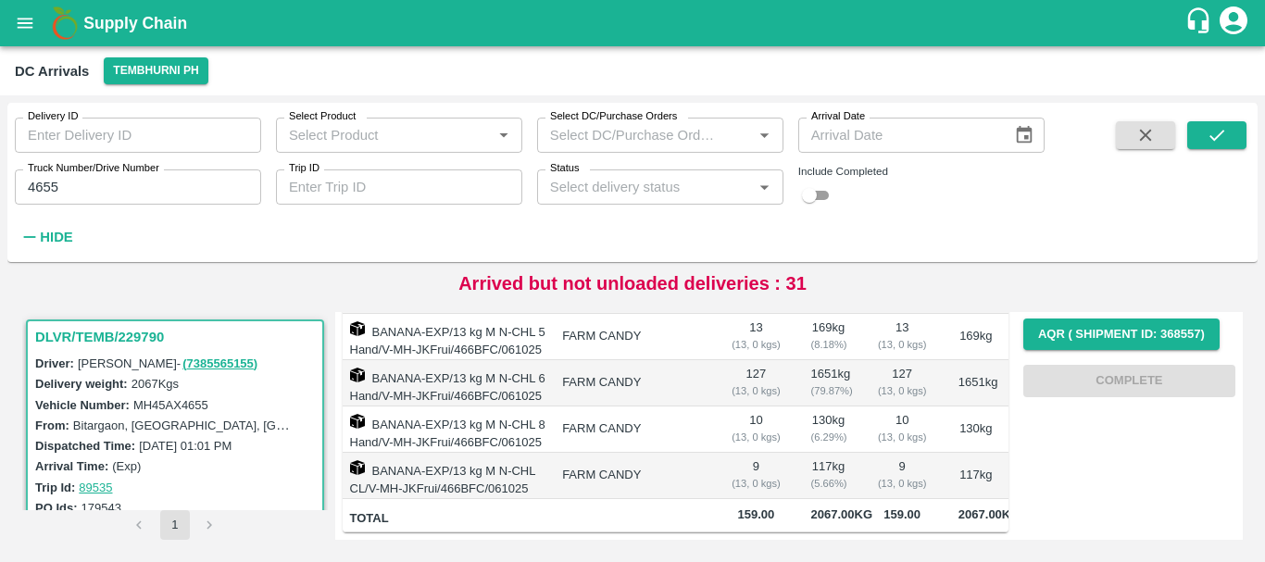
click at [861, 407] on td "10 ( 13, 0 kgs)" at bounding box center [902, 430] width 82 height 46
click at [111, 195] on input "4655" at bounding box center [138, 187] width 246 height 35
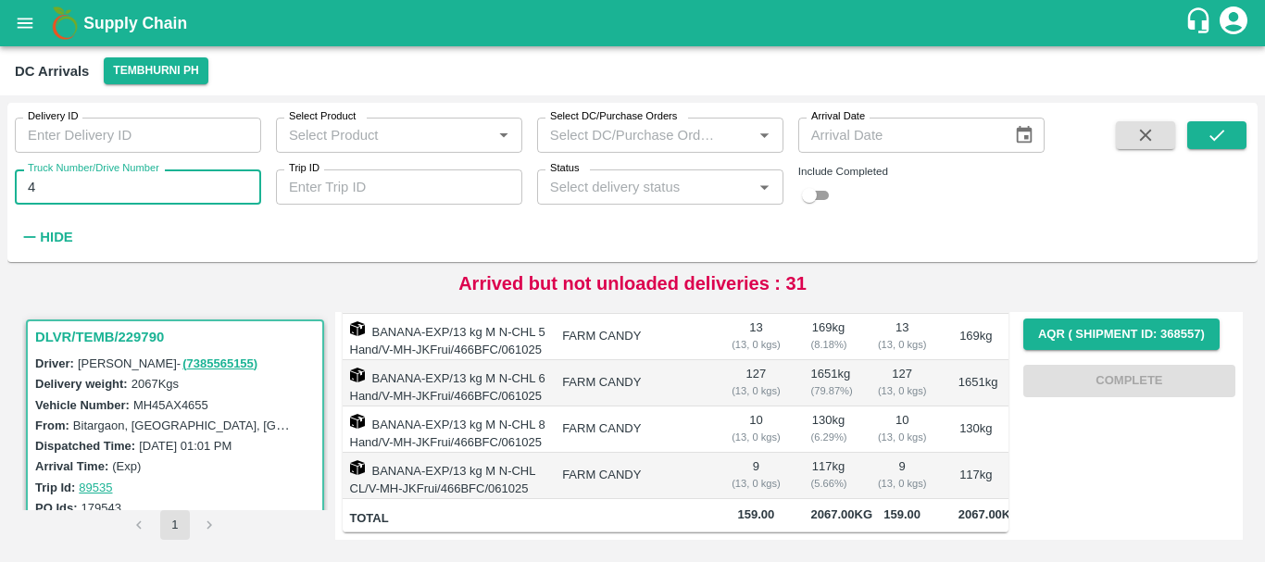
type input "4"
click at [117, 191] on input "Truck Number/Drive Number" at bounding box center [138, 187] width 246 height 35
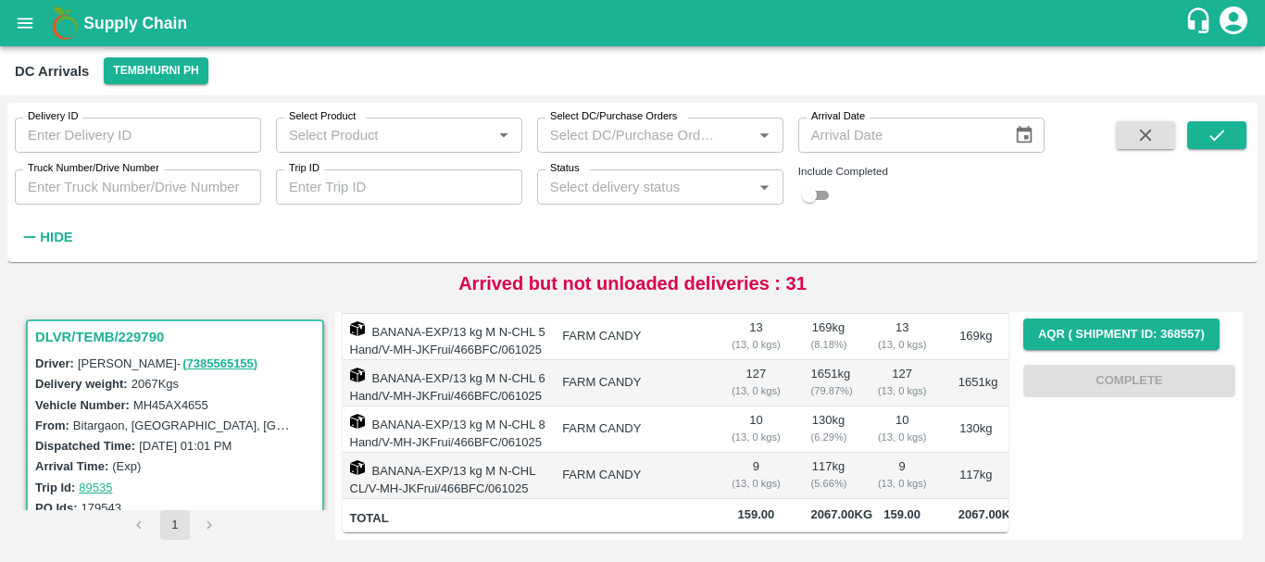
click at [401, 229] on div "Delivery ID Delivery ID Select Product Select Product   * Select DC/Purchase Or…" at bounding box center [522, 178] width 1045 height 150
click at [219, 188] on input "Truck Number/Drive Number" at bounding box center [138, 187] width 246 height 35
click at [151, 197] on input "Truck Number/Drive Number" at bounding box center [138, 187] width 246 height 35
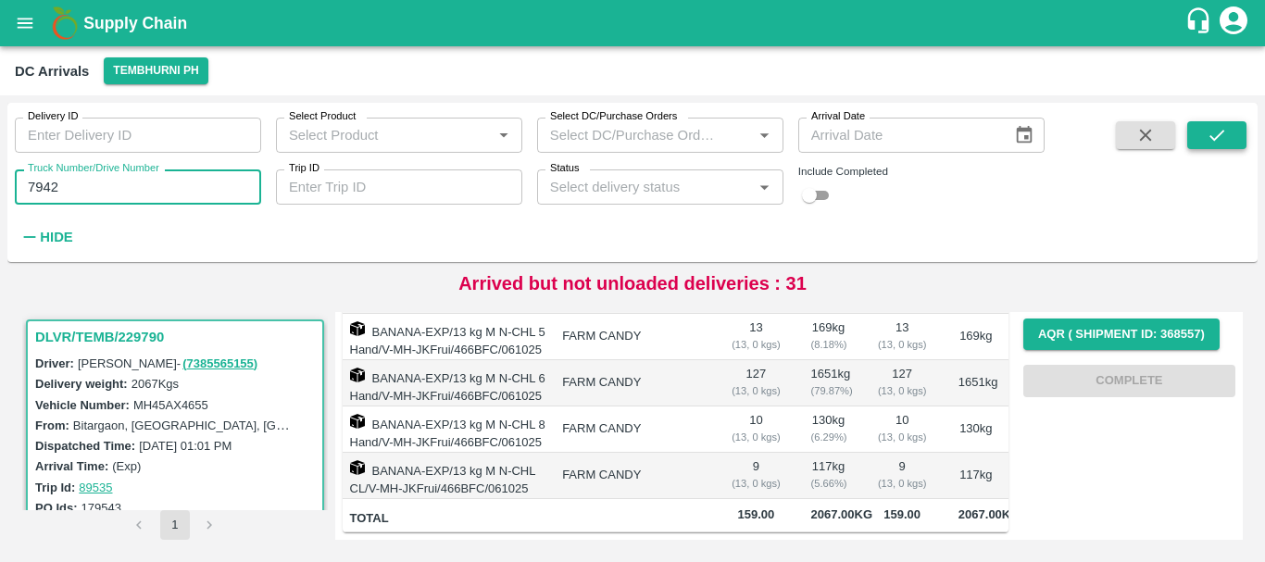
type input "7942"
click at [1213, 132] on icon "submit" at bounding box center [1217, 135] width 20 height 20
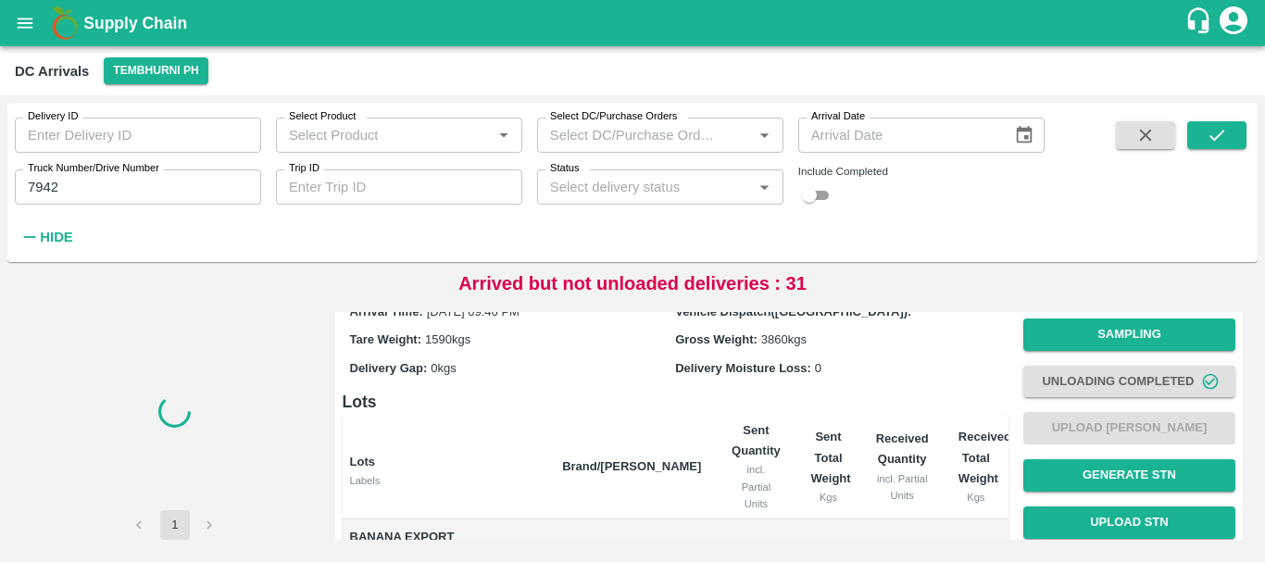
scroll to position [43, 0]
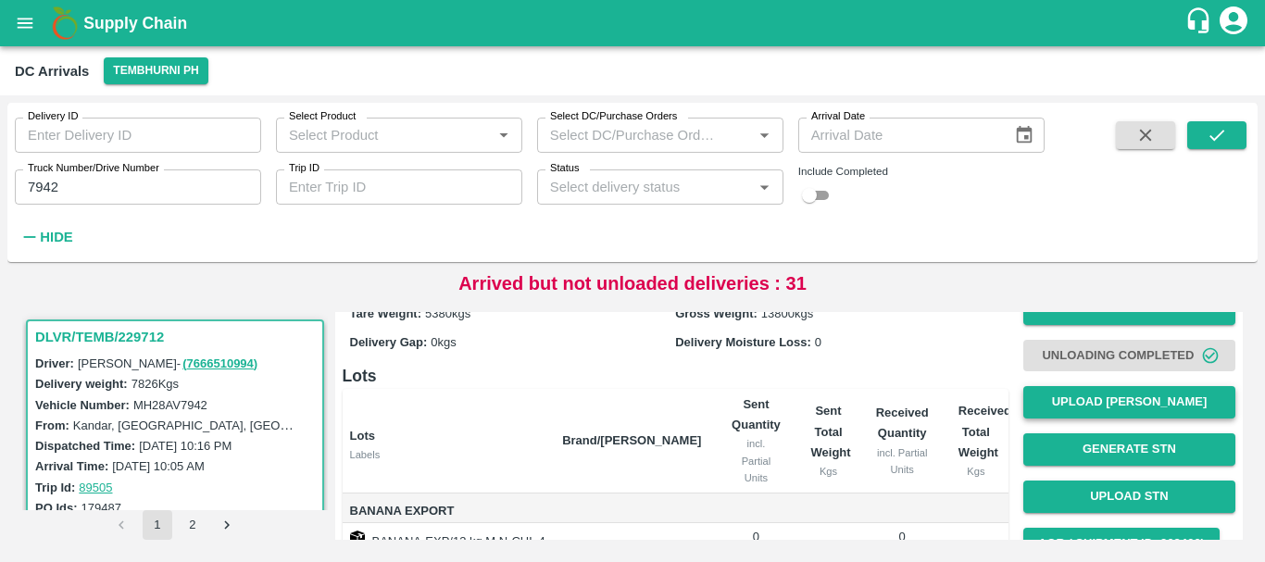
scroll to position [80, 0]
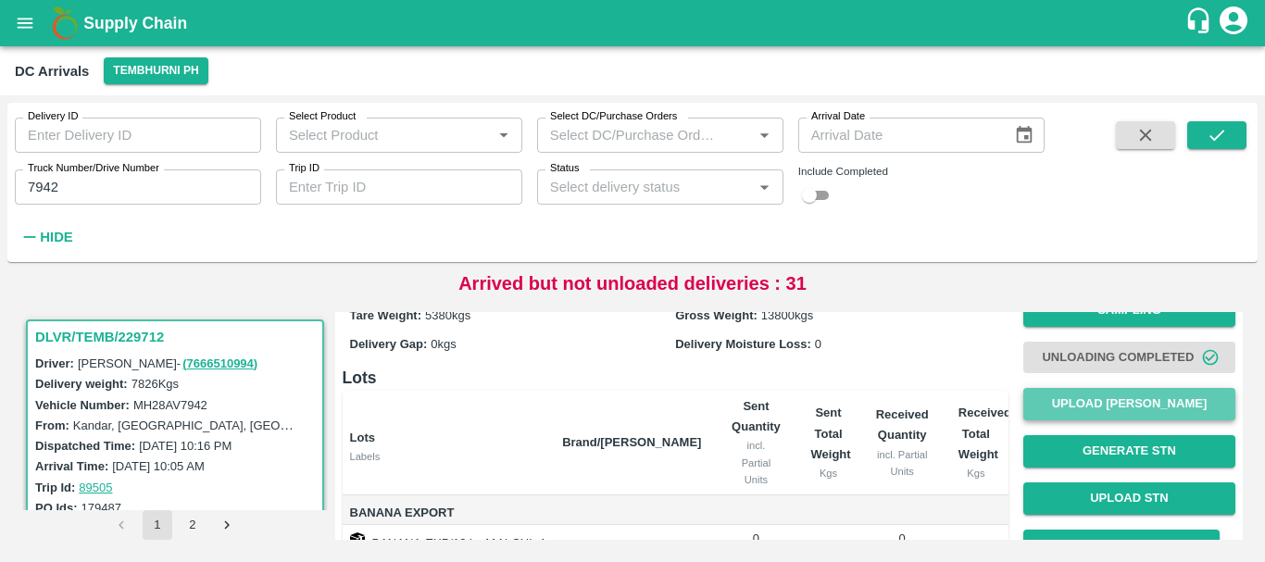
click at [1073, 395] on button "Upload [PERSON_NAME]" at bounding box center [1129, 404] width 212 height 32
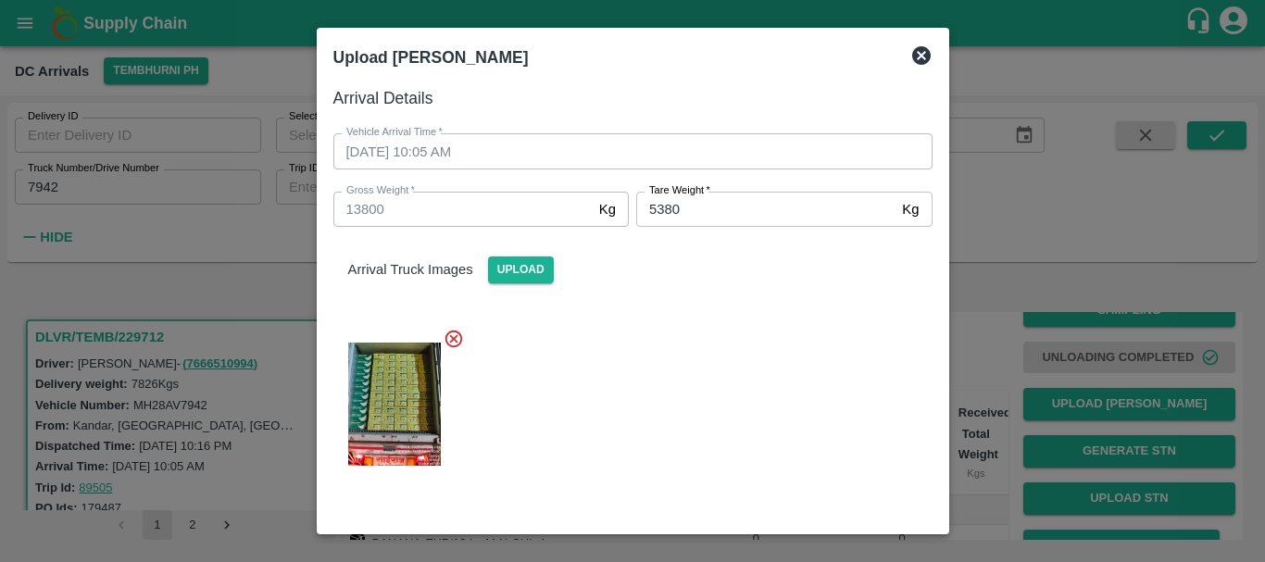
scroll to position [353, 0]
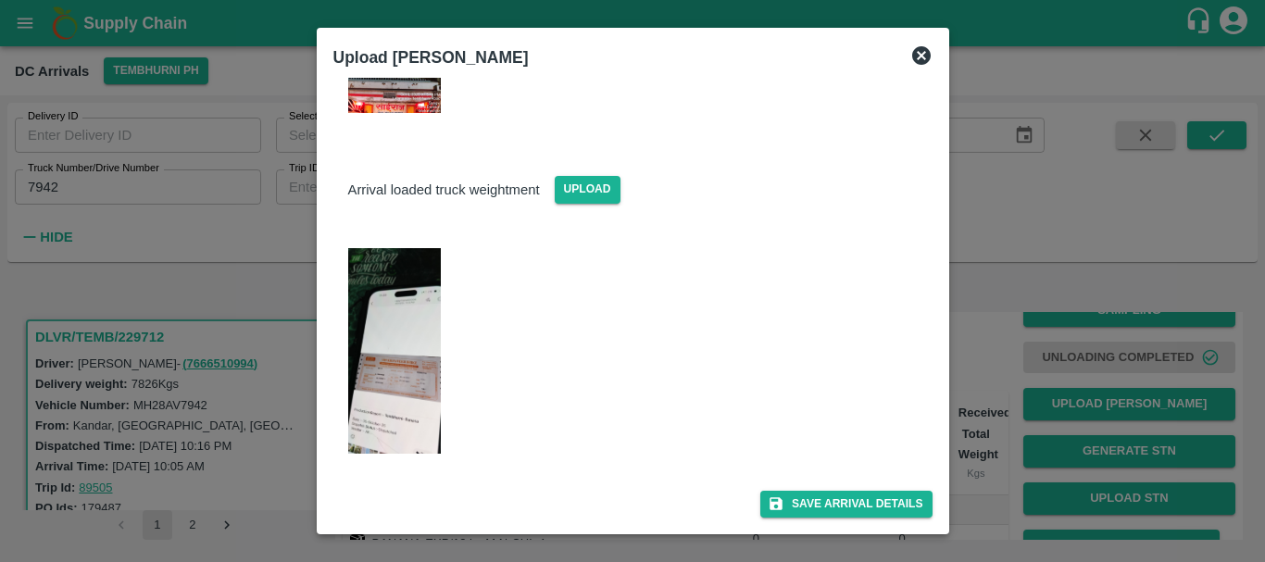
click at [994, 396] on div at bounding box center [632, 281] width 1265 height 562
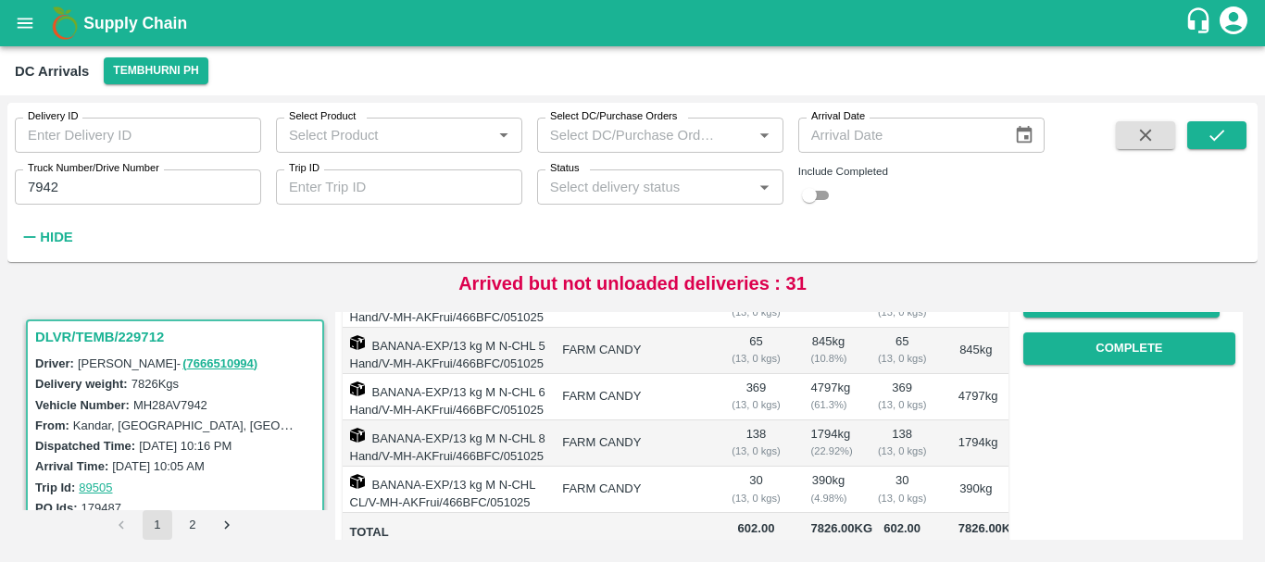
scroll to position [281, 0]
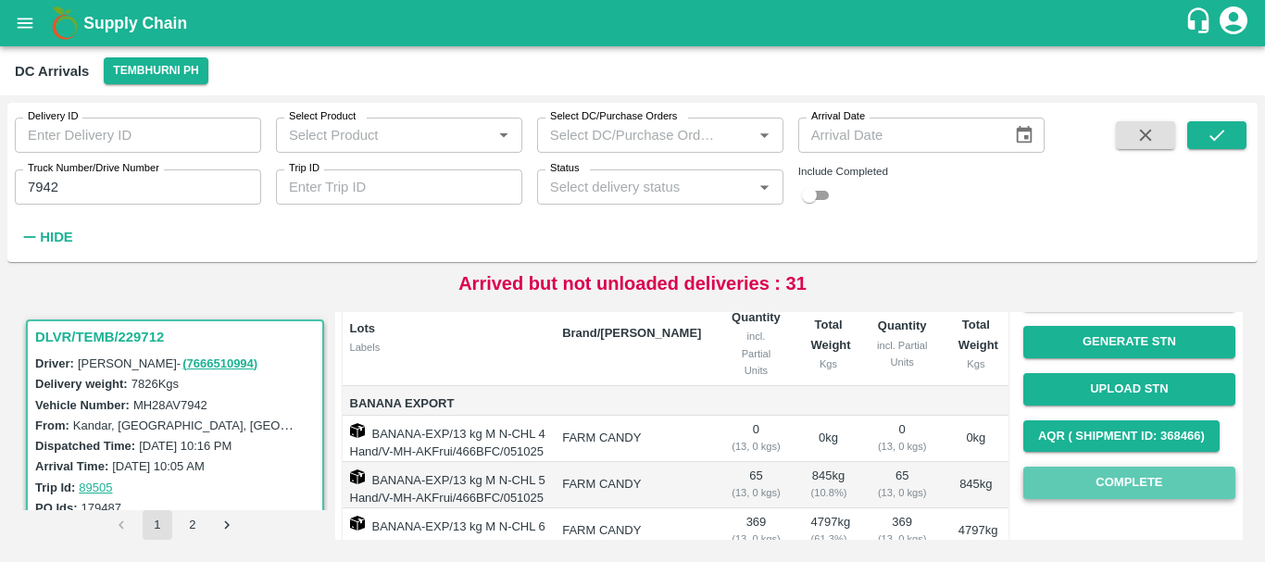
click at [1061, 474] on button "Complete" at bounding box center [1129, 483] width 212 height 32
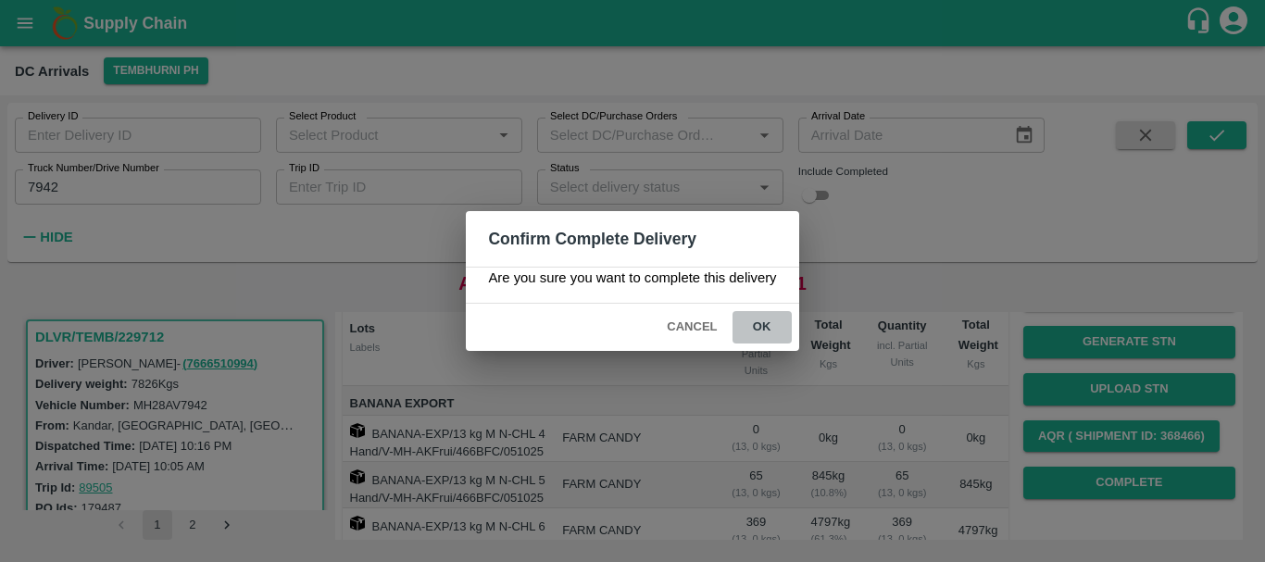
click at [778, 327] on button "ok" at bounding box center [762, 327] width 59 height 32
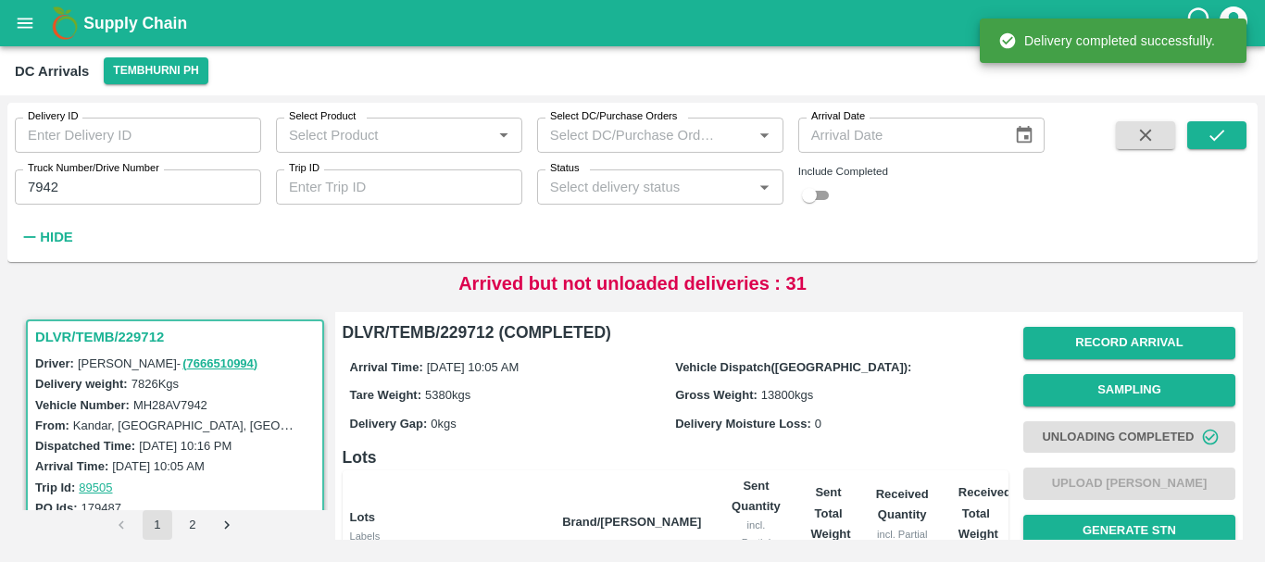
scroll to position [421, 0]
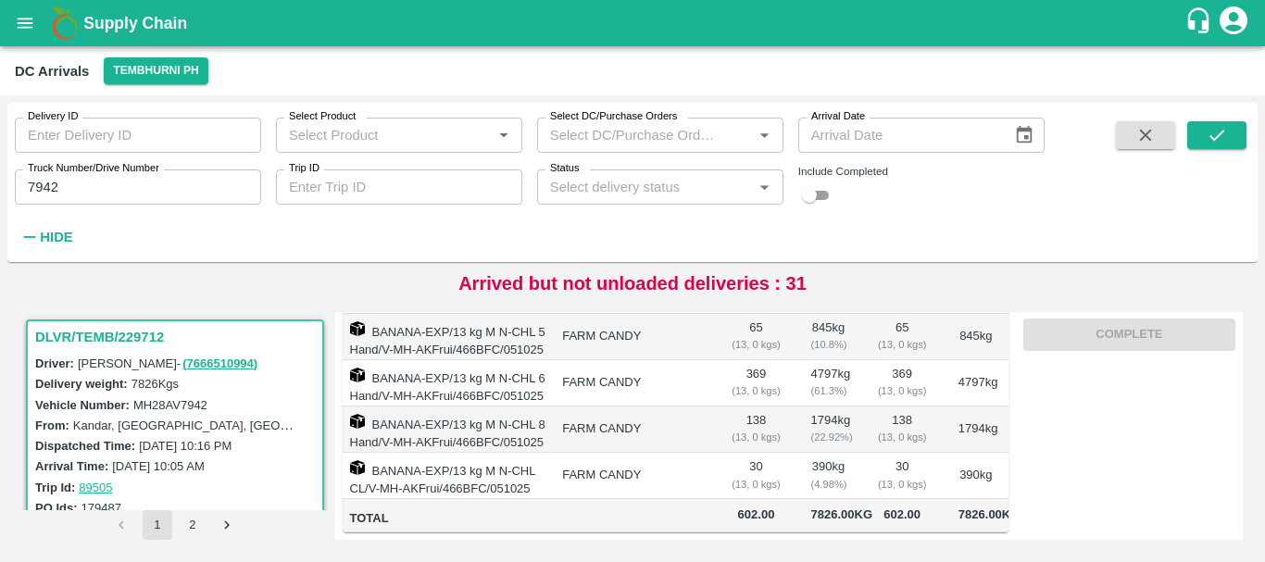
click at [672, 453] on td "FARM CANDY" at bounding box center [631, 476] width 169 height 46
click at [116, 182] on input "7942" at bounding box center [138, 187] width 246 height 35
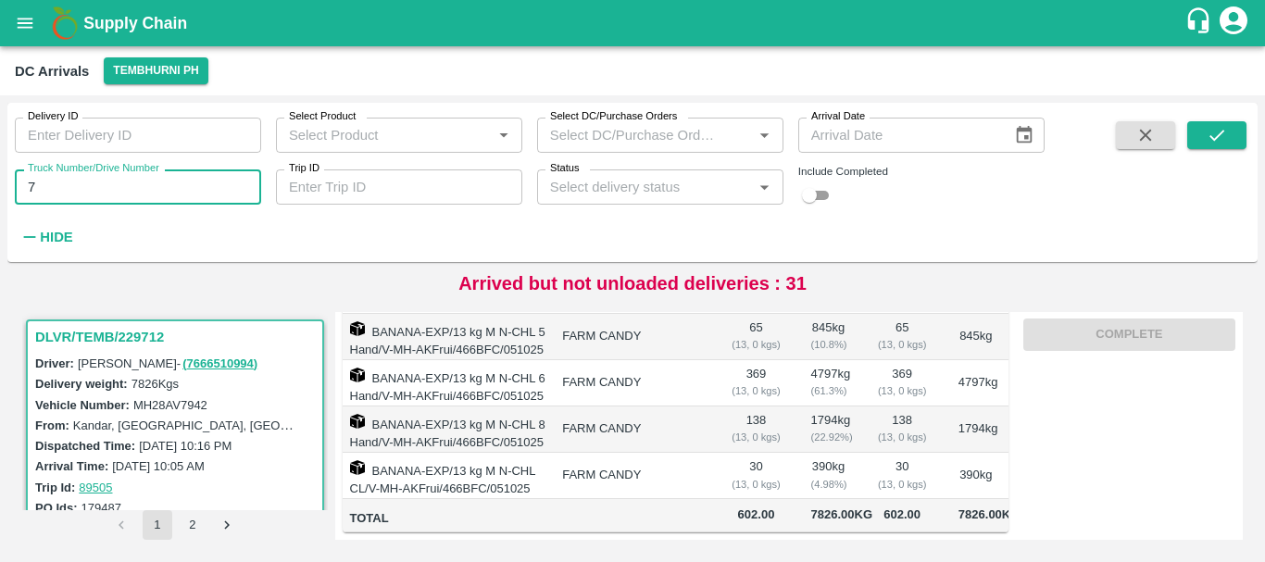
type input "7"
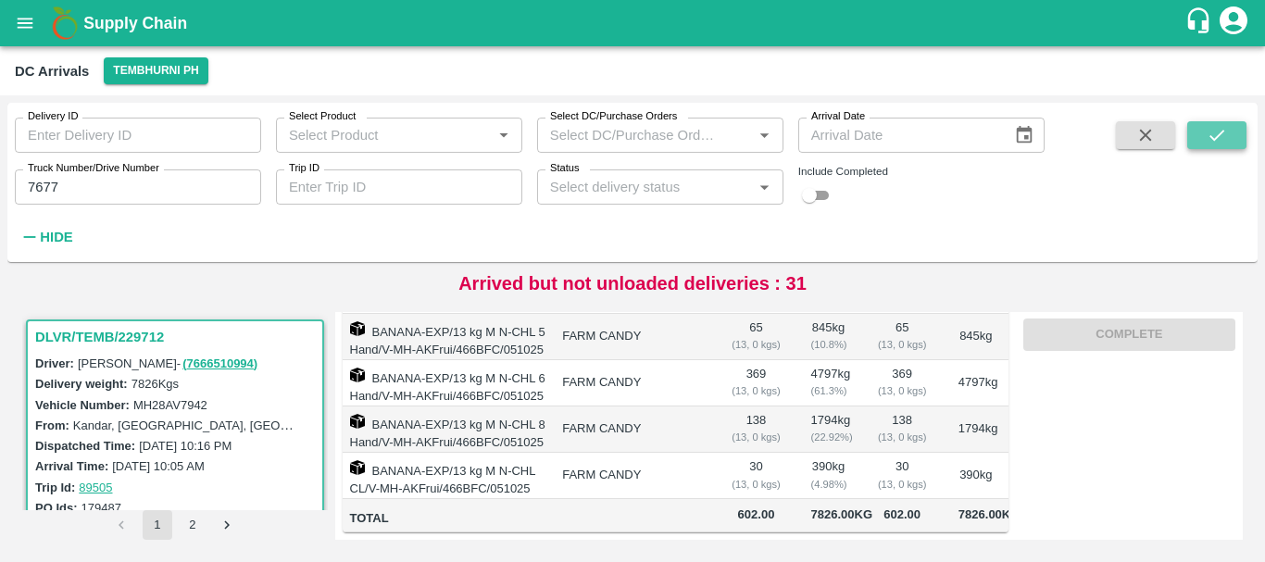
click at [1219, 136] on icon "submit" at bounding box center [1217, 135] width 15 height 11
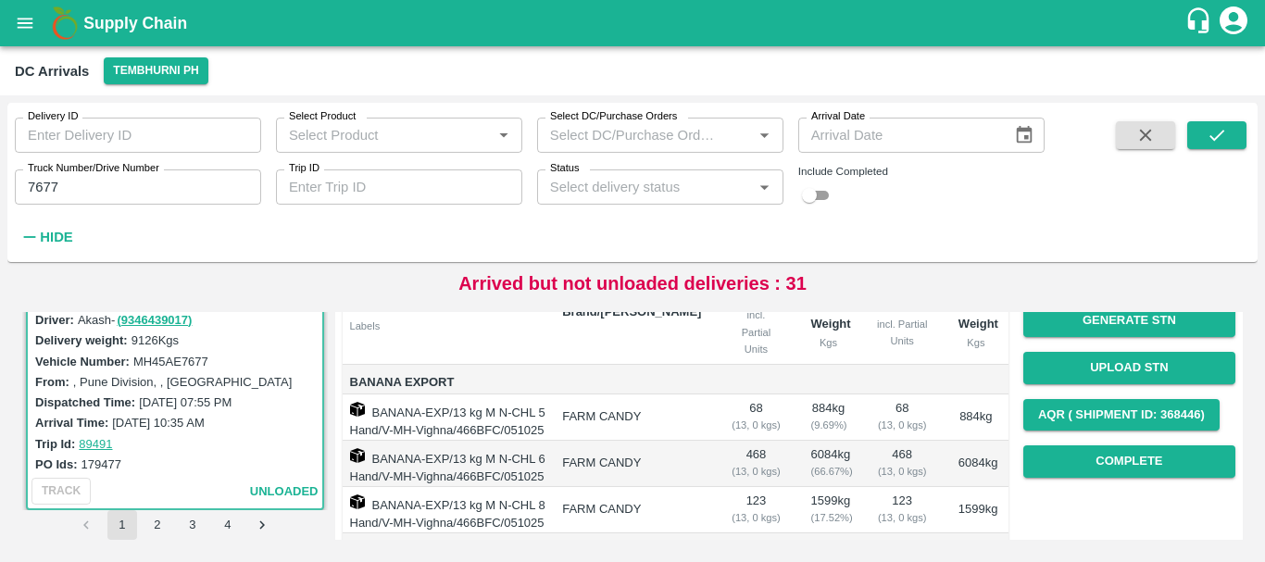
scroll to position [208, 0]
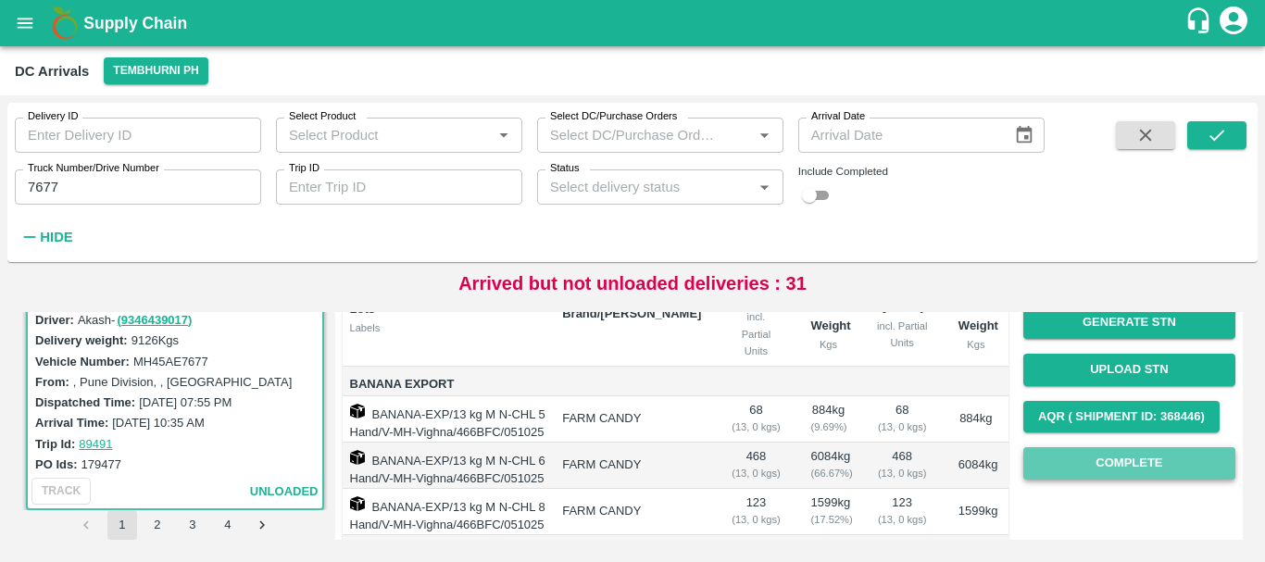
click at [1086, 461] on button "Complete" at bounding box center [1129, 463] width 212 height 32
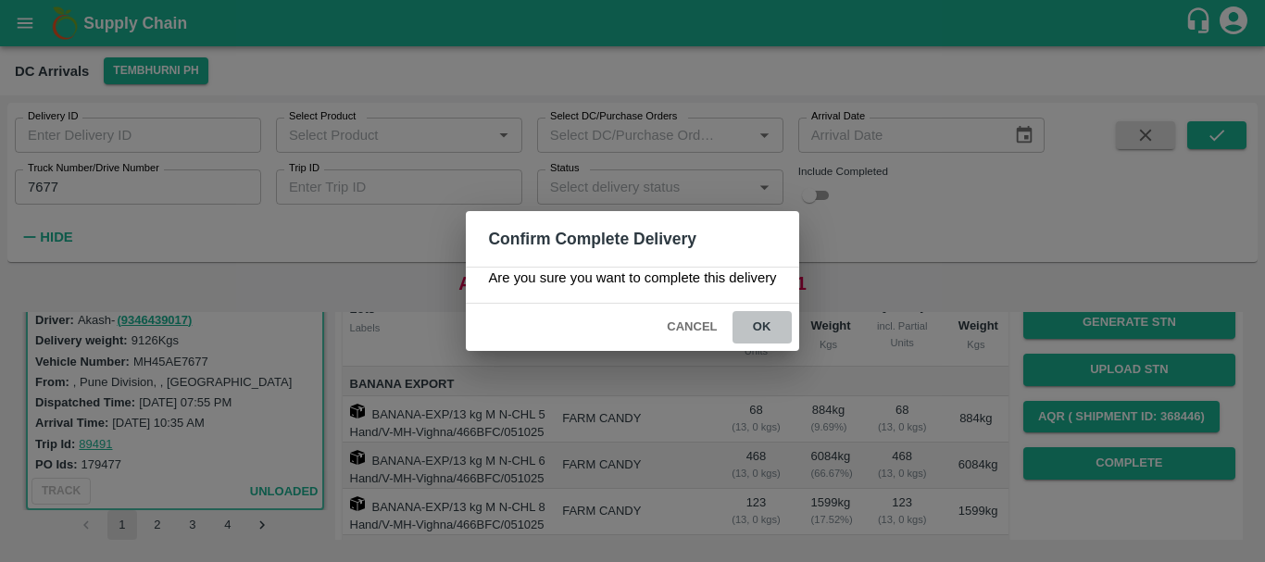
click at [760, 324] on button "ok" at bounding box center [762, 327] width 59 height 32
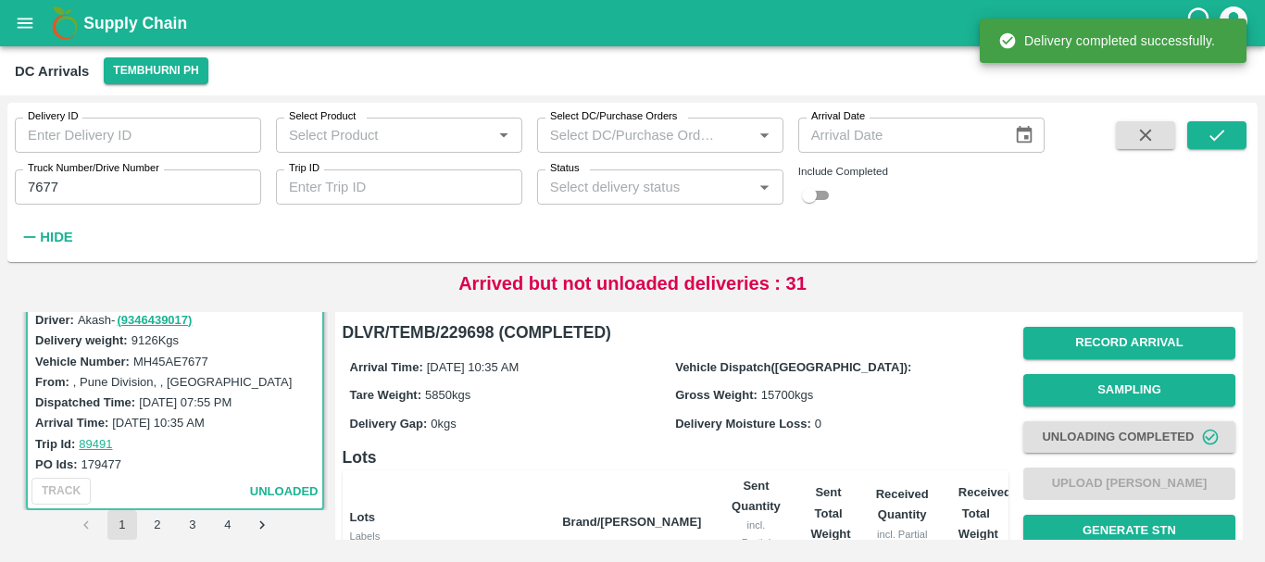
scroll to position [374, 0]
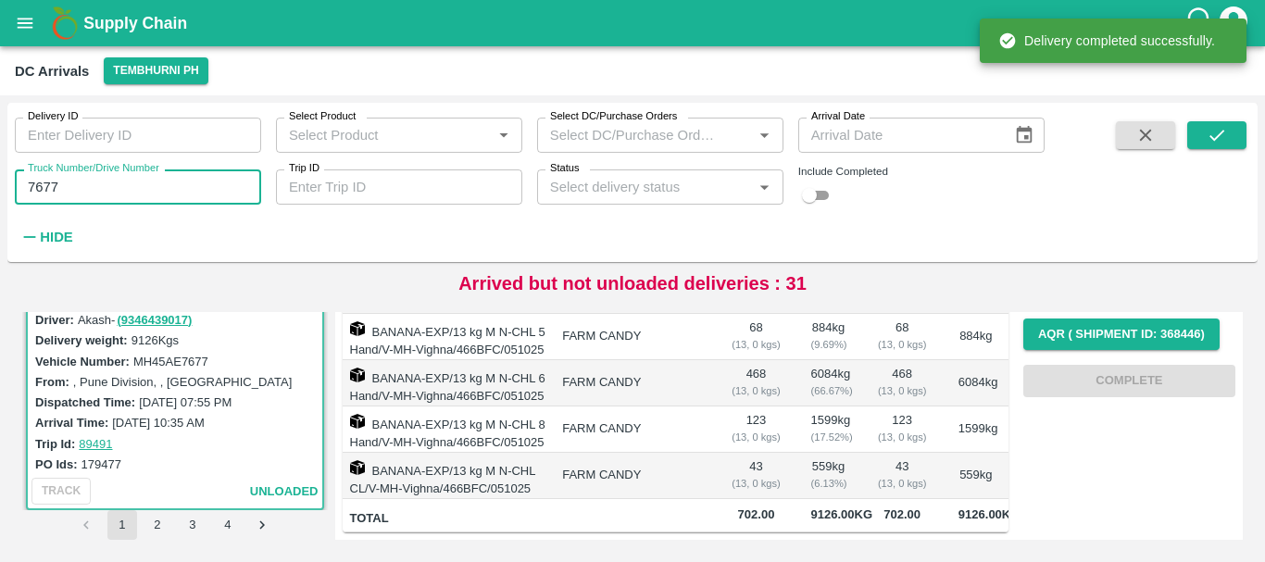
click at [139, 199] on input "7677" at bounding box center [138, 187] width 246 height 35
type input "7"
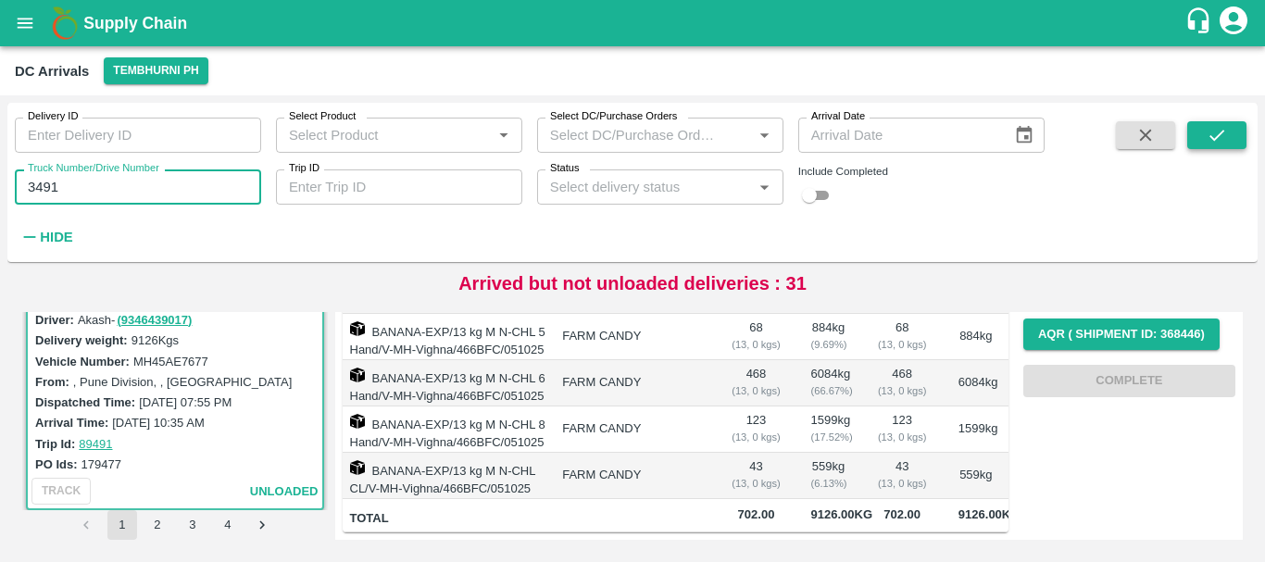
type input "3491"
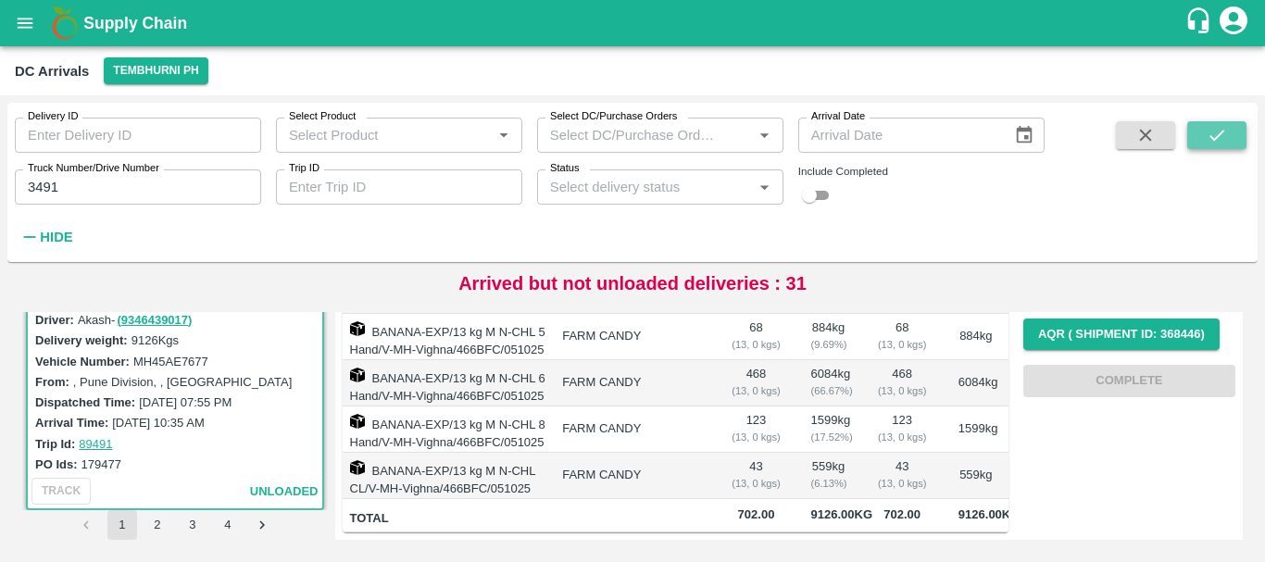
click at [1218, 132] on icon "submit" at bounding box center [1217, 135] width 20 height 20
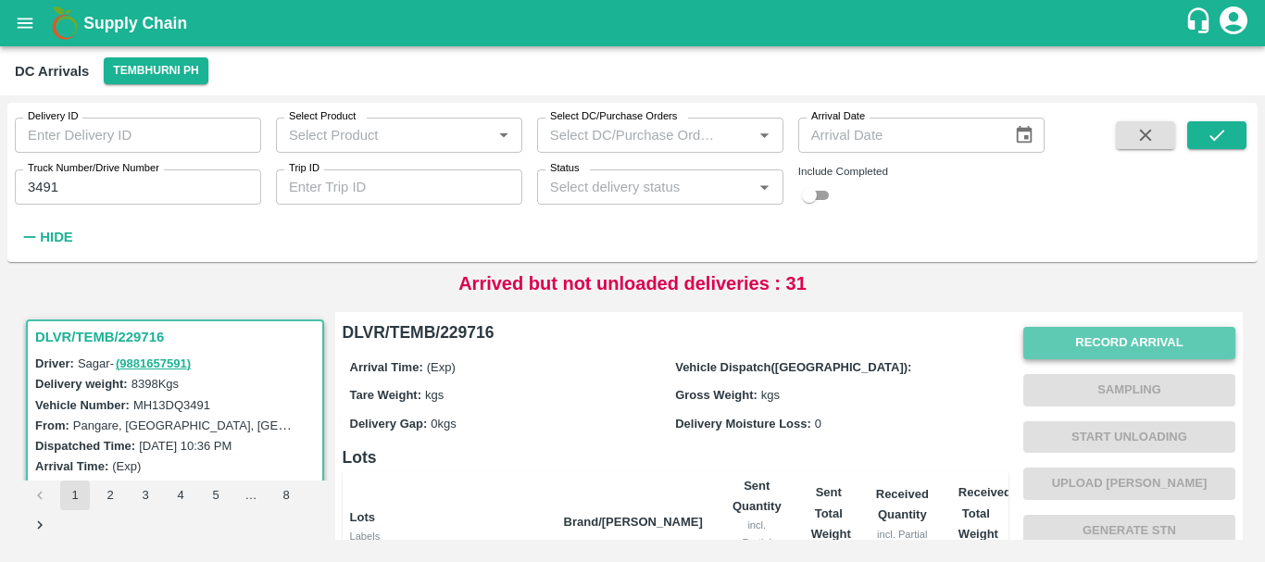
click at [1042, 340] on button "Record Arrival" at bounding box center [1129, 343] width 212 height 32
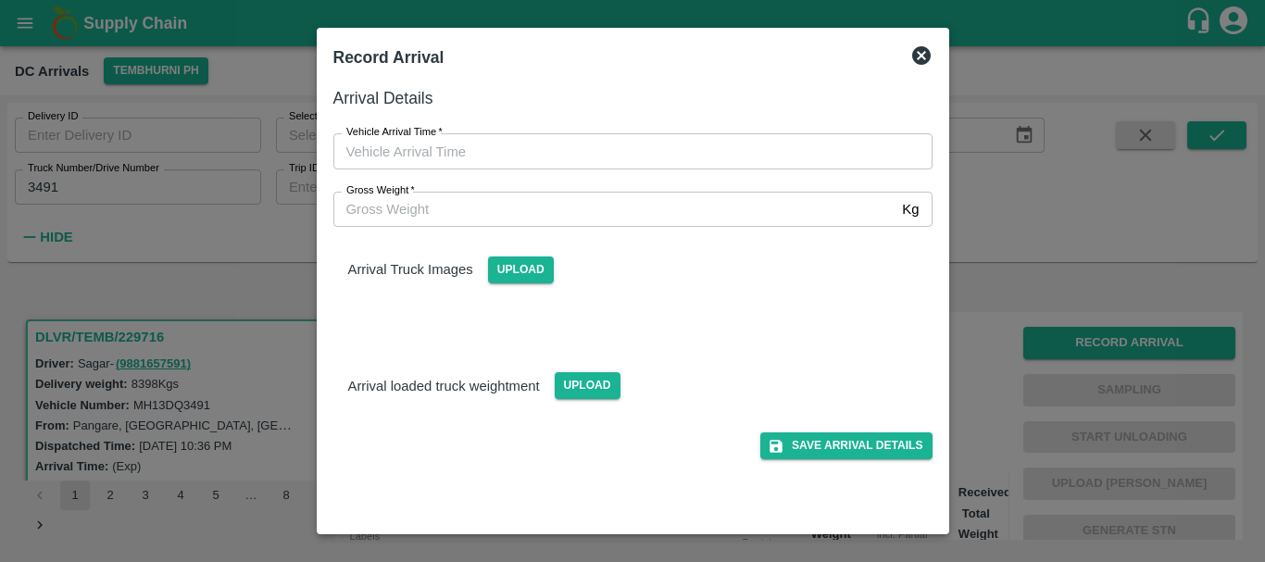
type input "DD/MM/YYYY hh:mm aa"
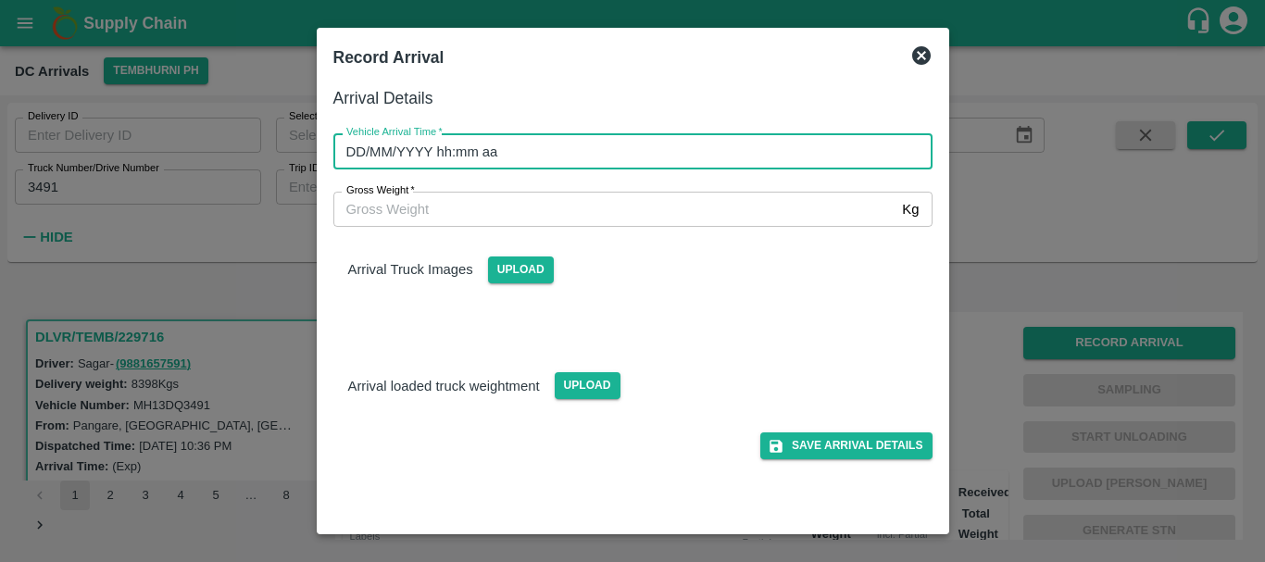
click at [722, 142] on input "DD/MM/YYYY hh:mm aa" at bounding box center [626, 150] width 586 height 35
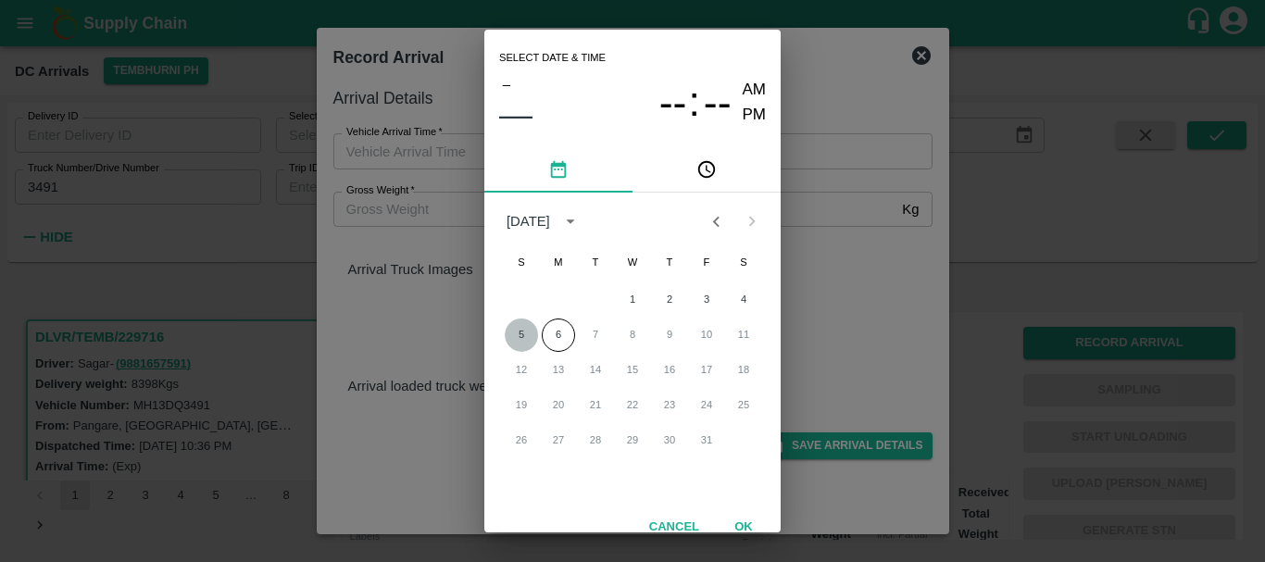
click at [520, 340] on button "5" at bounding box center [521, 335] width 33 height 33
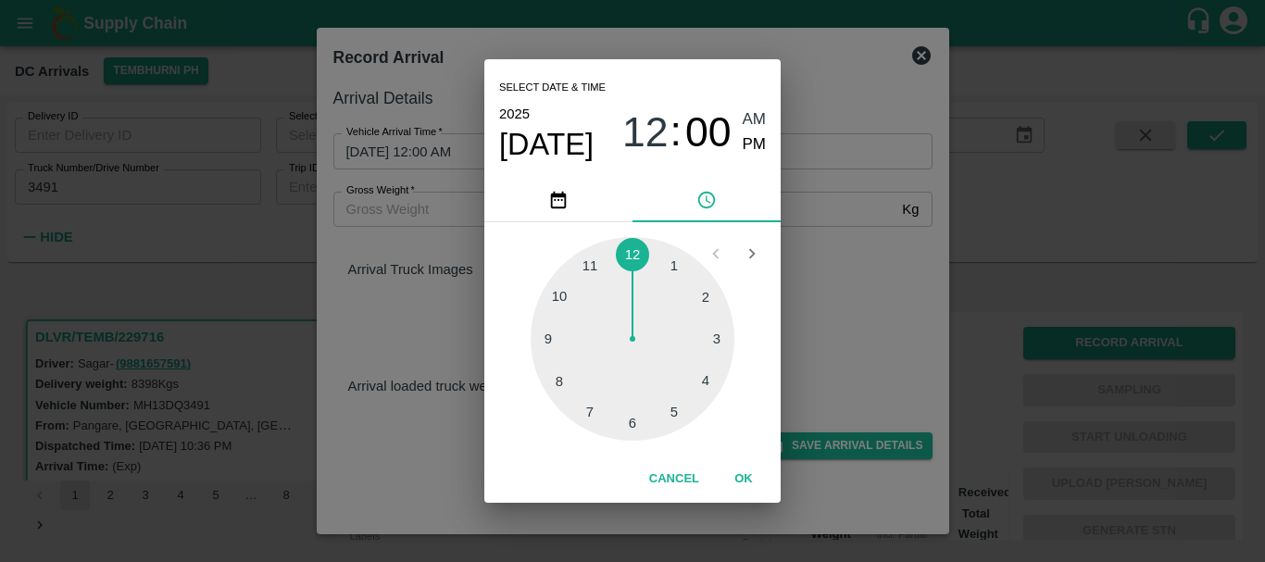
click at [560, 302] on div at bounding box center [633, 339] width 204 height 204
click at [712, 336] on div at bounding box center [633, 339] width 204 height 204
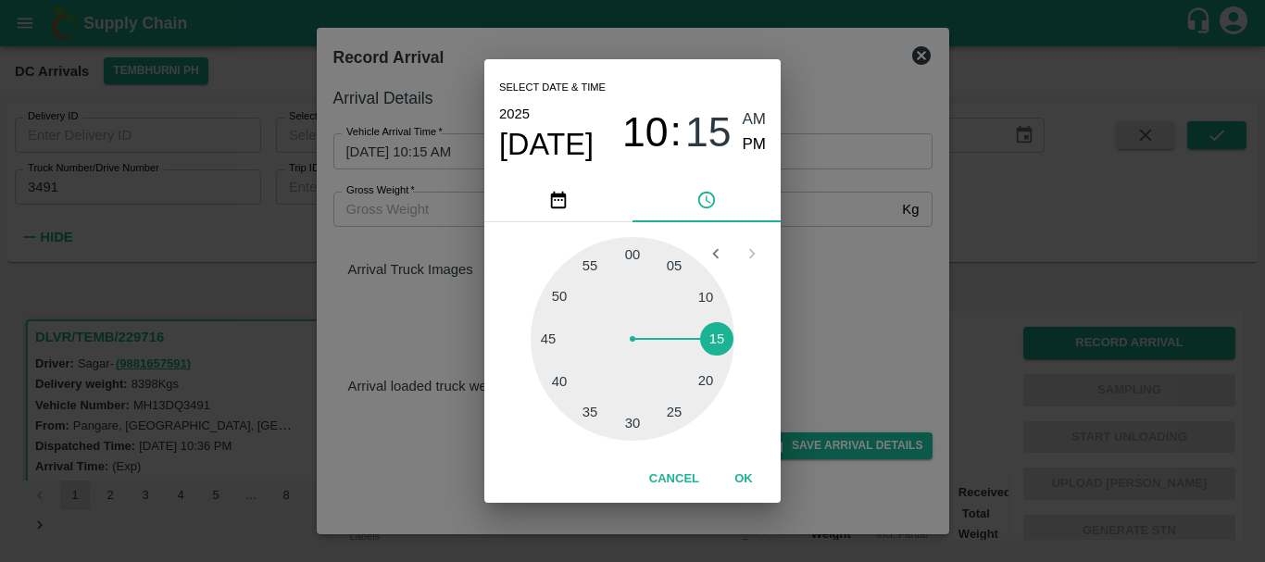
click at [748, 144] on span "PM" at bounding box center [755, 144] width 24 height 25
type input "05/10/2025 10:15 PM"
click at [849, 260] on div "Select date & time 2025 Oct 5 10 : 15 AM PM 05 10 15 20 25 30 35 40 45 50 55 00…" at bounding box center [632, 281] width 1265 height 562
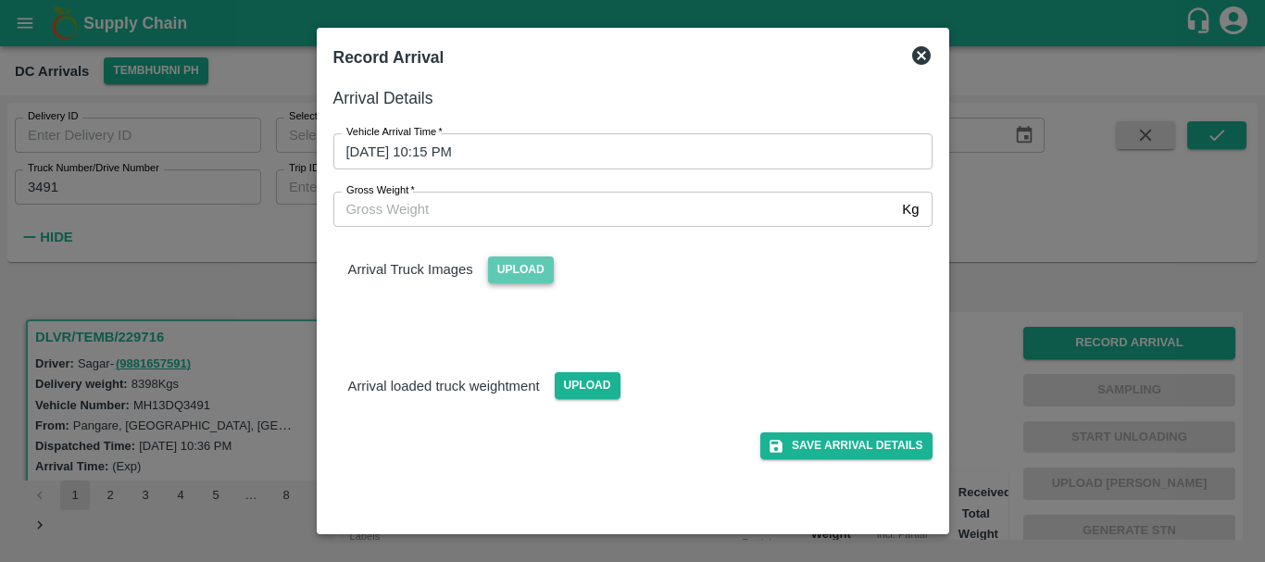
click at [531, 266] on span "Upload" at bounding box center [521, 270] width 66 height 27
click at [0, 0] on input "Upload" at bounding box center [0, 0] width 0 height 0
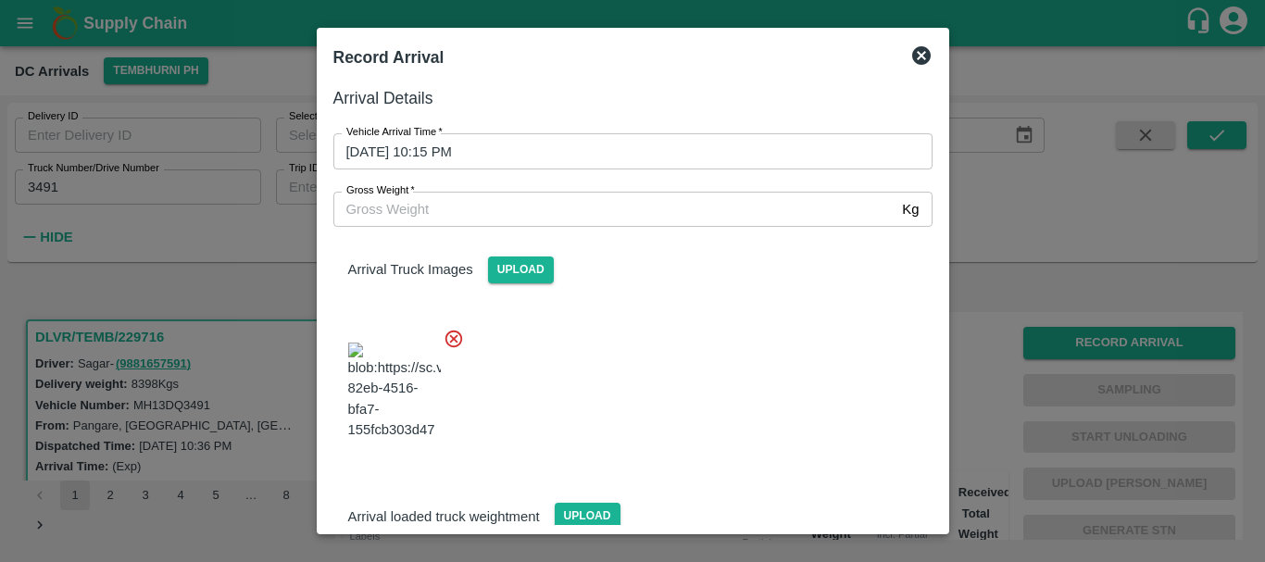
scroll to position [44, 0]
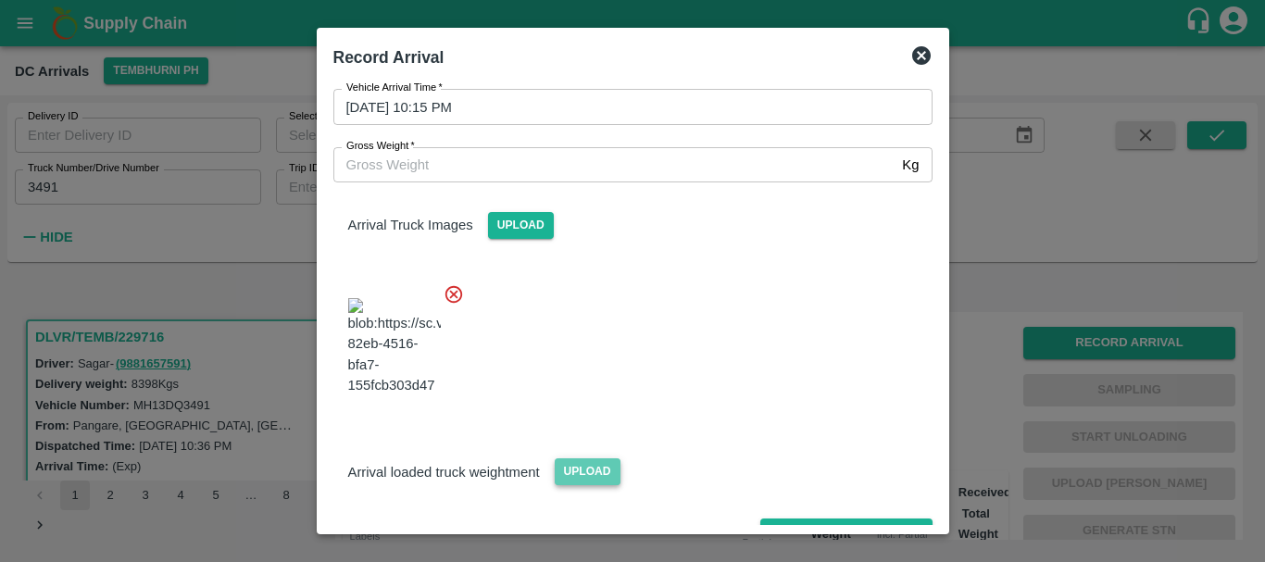
click at [571, 458] on span "Upload" at bounding box center [588, 471] width 66 height 27
click at [0, 0] on input "Upload" at bounding box center [0, 0] width 0 height 0
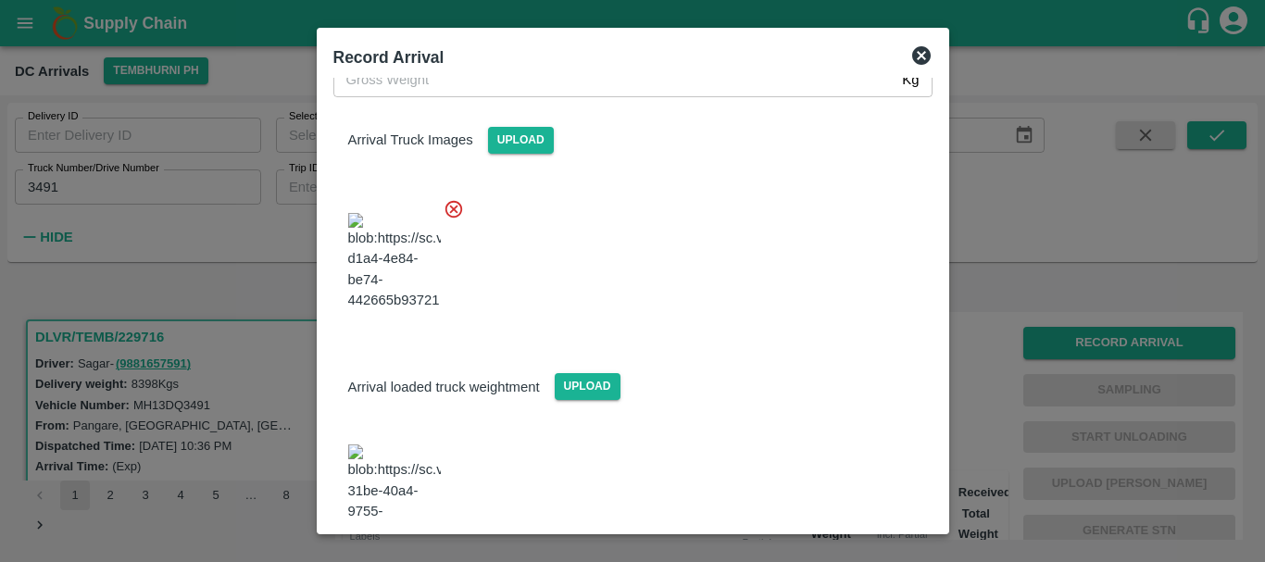
click at [403, 445] on img at bounding box center [394, 493] width 93 height 97
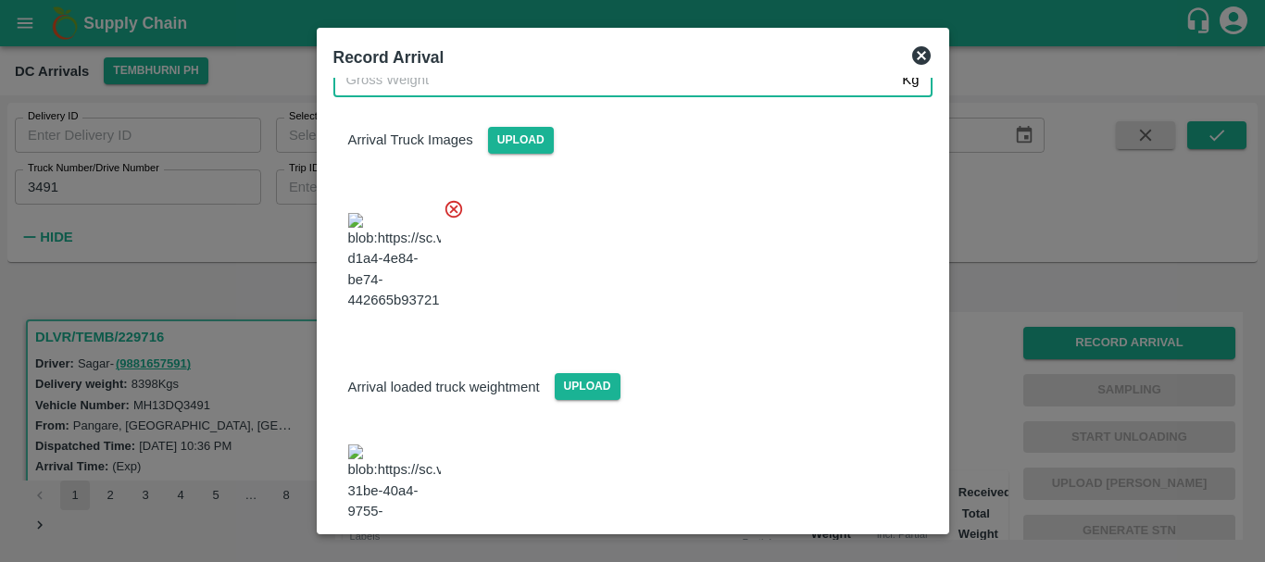
click at [378, 94] on input "Gross Weight   *" at bounding box center [614, 79] width 562 height 35
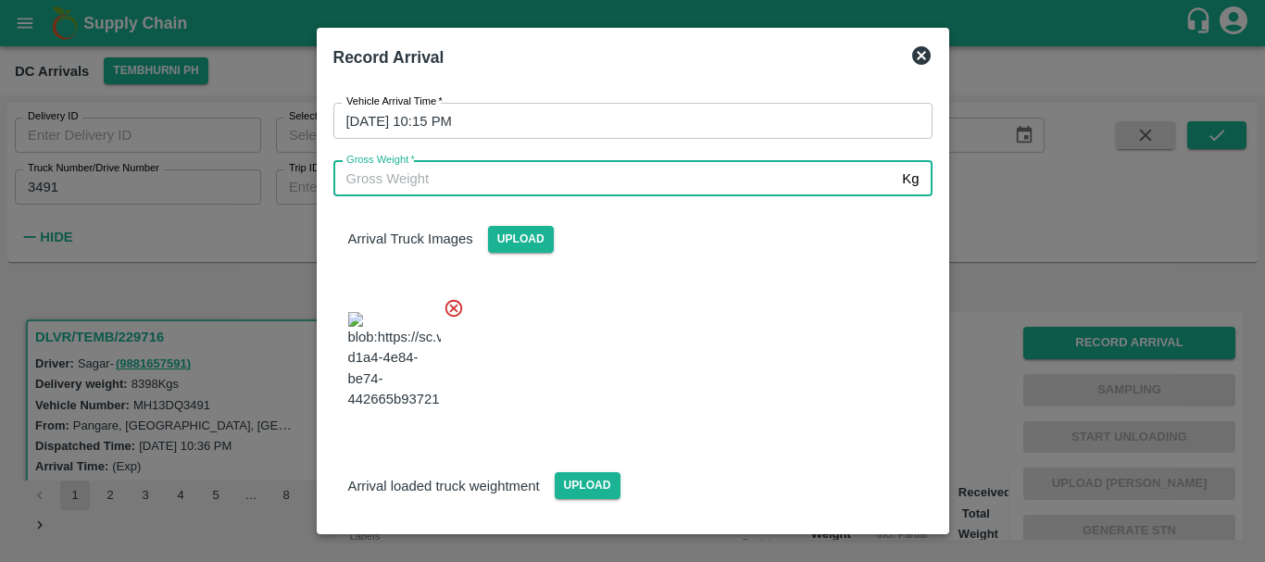
scroll to position [30, 0]
click at [370, 185] on input "Gross Weight   *" at bounding box center [614, 179] width 562 height 35
type input "14870"
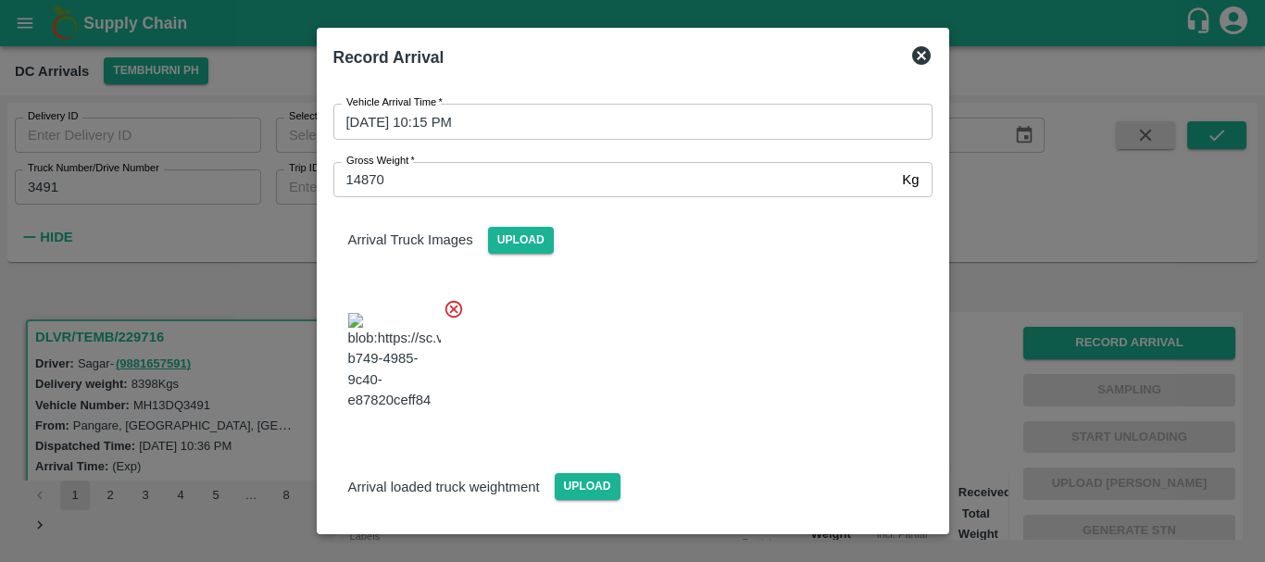
click at [789, 429] on div "Arrival loaded truck weightment Upload" at bounding box center [626, 545] width 614 height 232
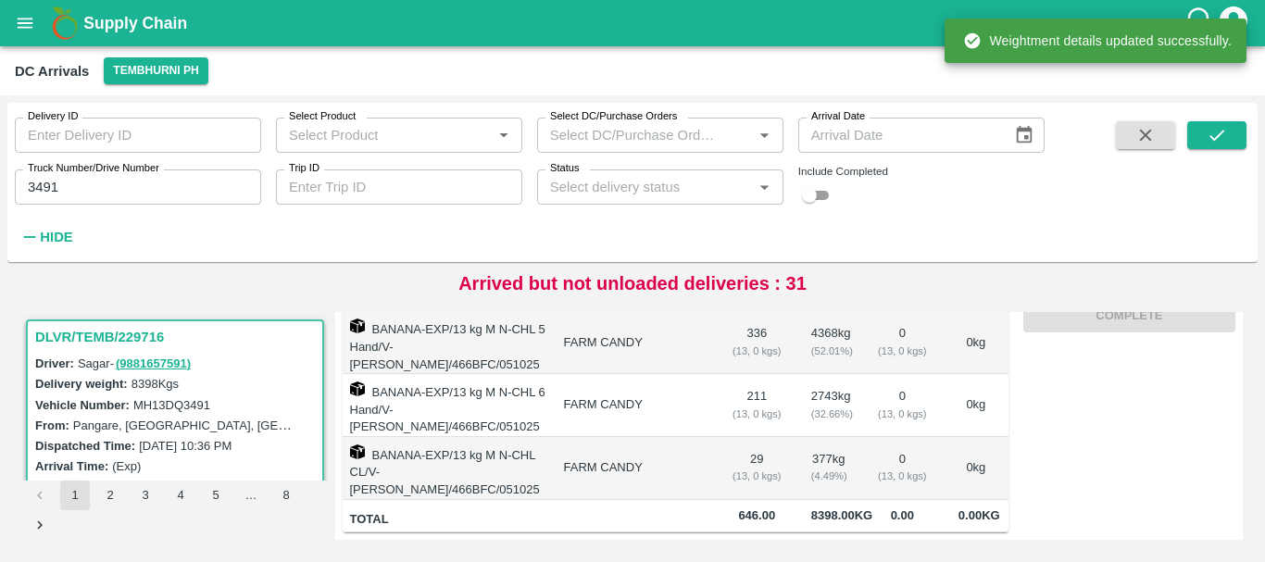
scroll to position [0, 0]
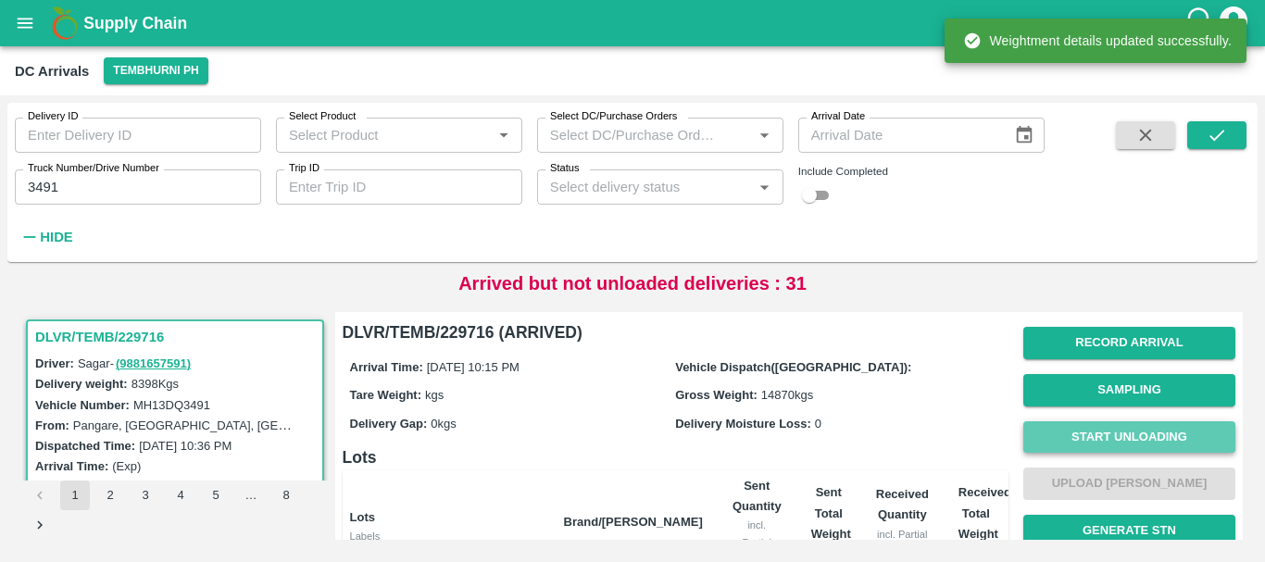
click at [1108, 427] on button "Start Unloading" at bounding box center [1129, 437] width 212 height 32
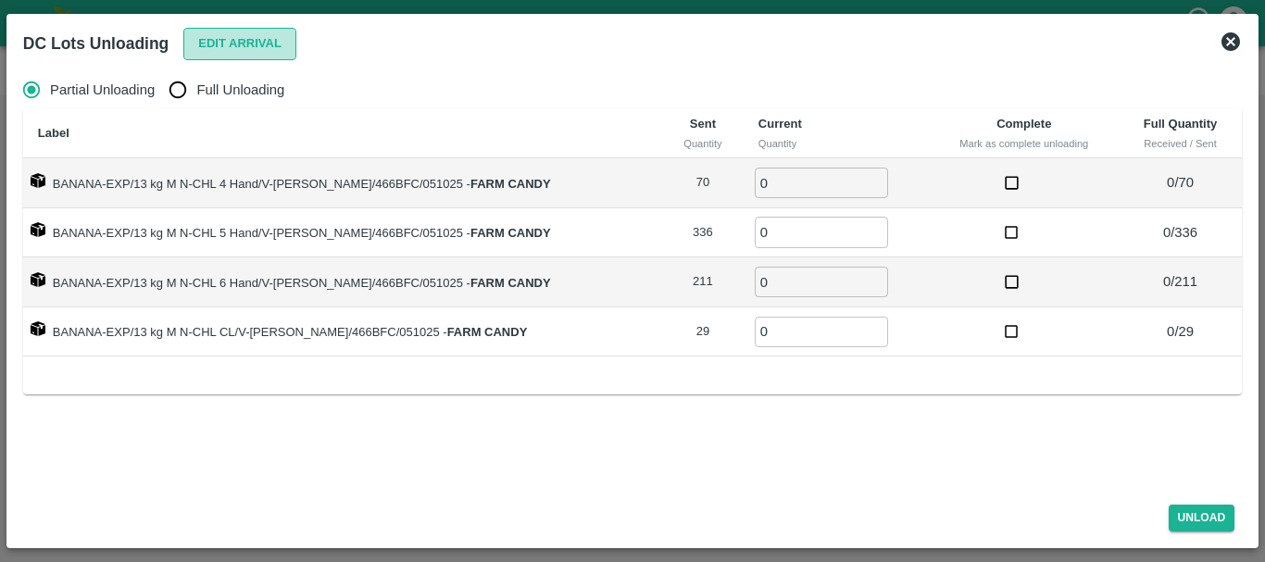
click at [207, 43] on button "Edit Arrival" at bounding box center [239, 44] width 113 height 32
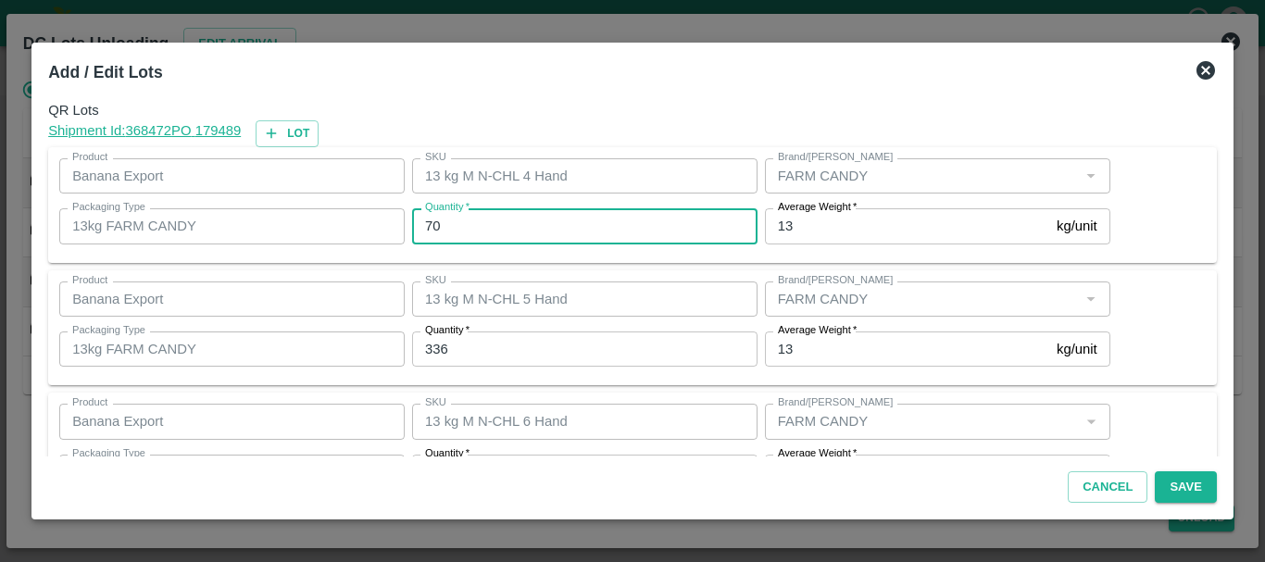
click at [472, 230] on input "70" at bounding box center [584, 225] width 345 height 35
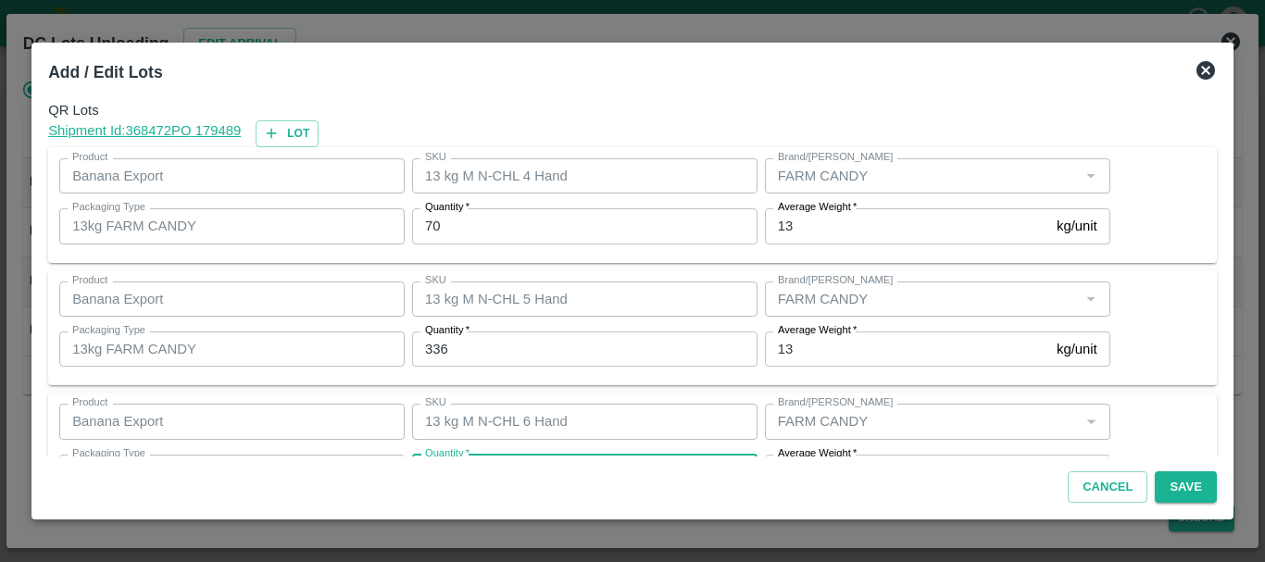
scroll to position [33, 0]
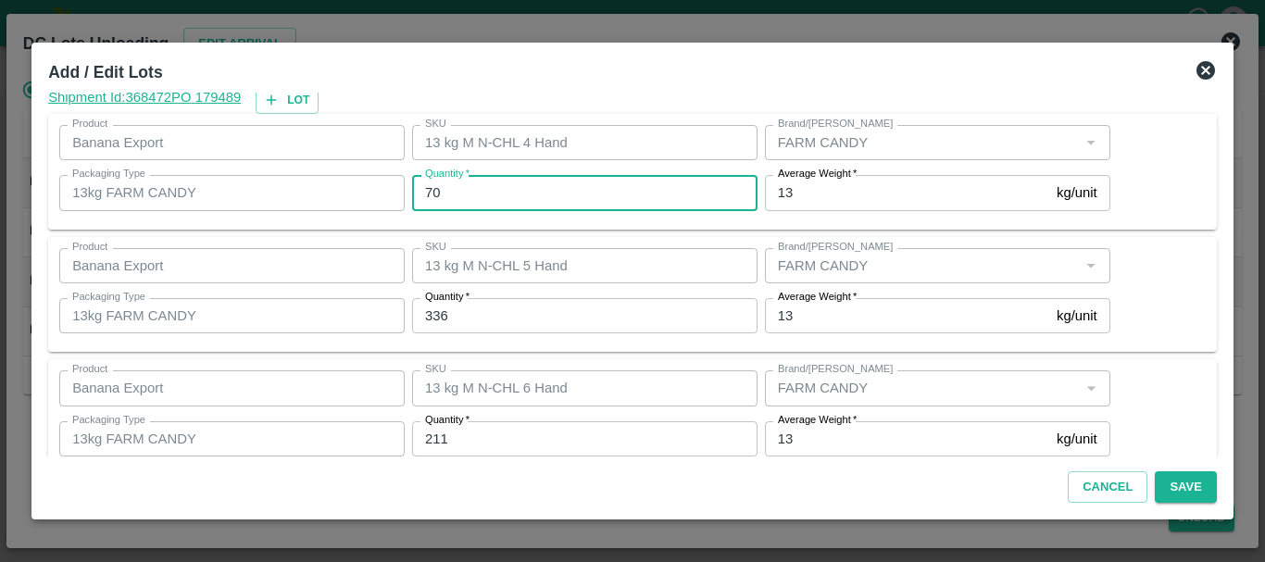
click at [518, 205] on input "70" at bounding box center [584, 192] width 345 height 35
click at [518, 197] on input "70" at bounding box center [584, 192] width 345 height 35
click at [479, 207] on input "70" at bounding box center [584, 192] width 345 height 35
type input "7"
type input "83"
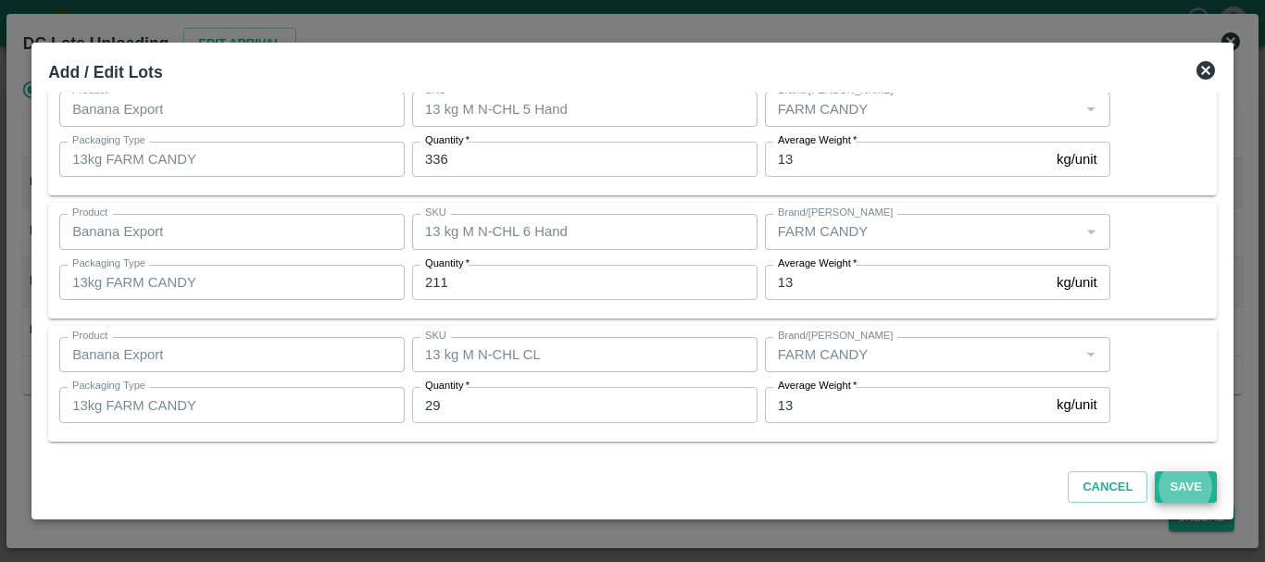
scroll to position [0, 0]
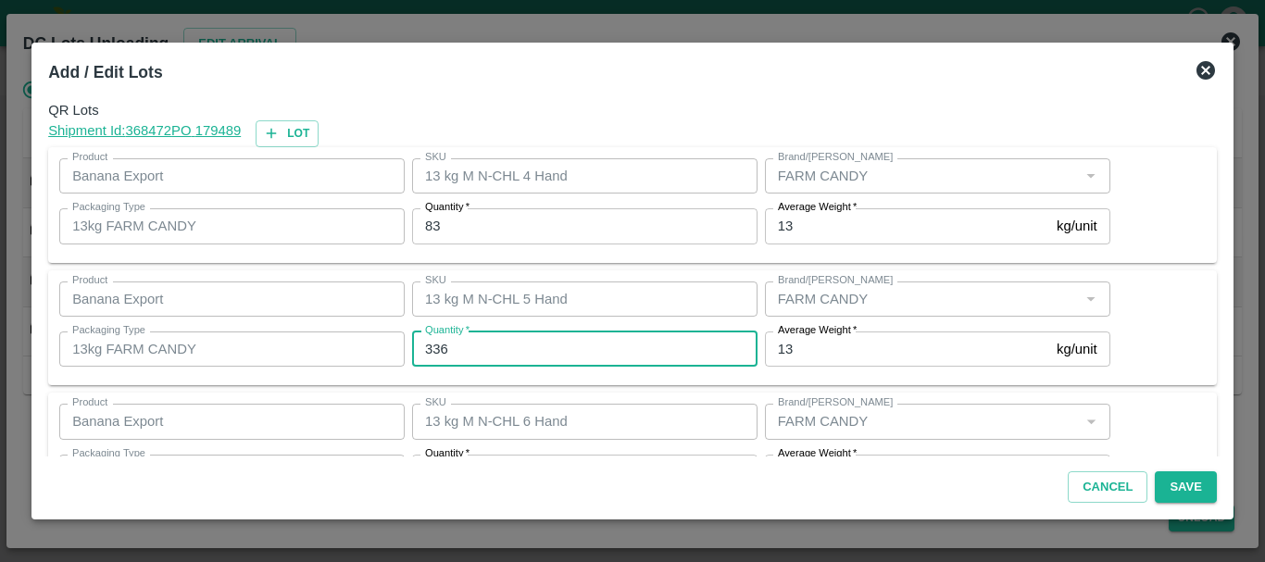
click at [475, 332] on input "336" at bounding box center [584, 349] width 345 height 35
type input "3"
type input "257"
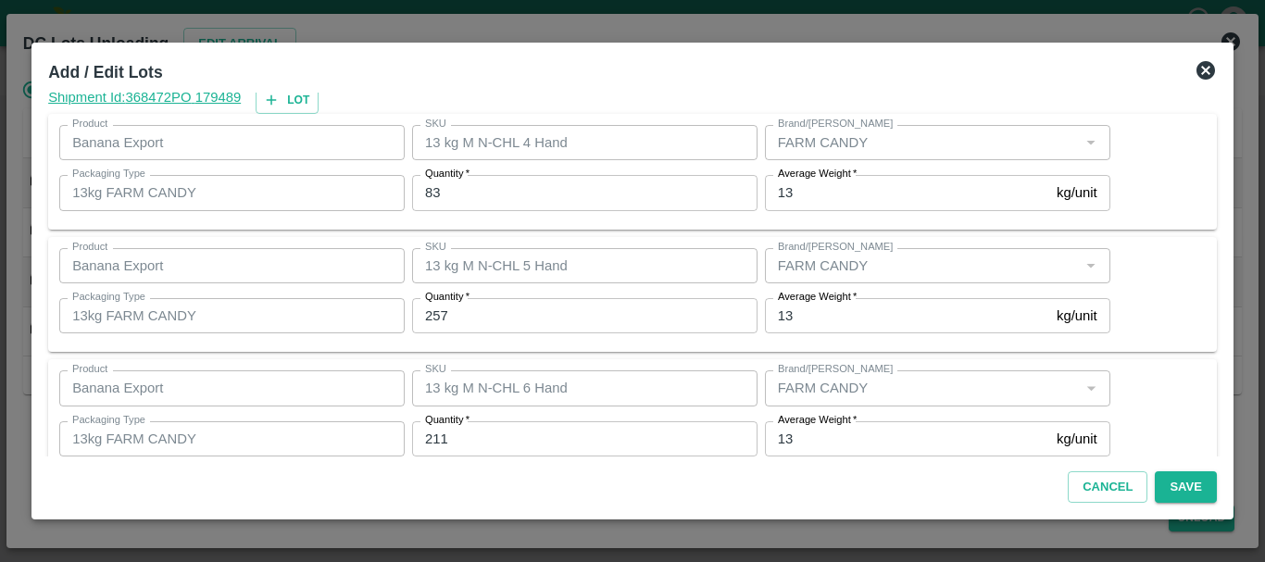
scroll to position [190, 0]
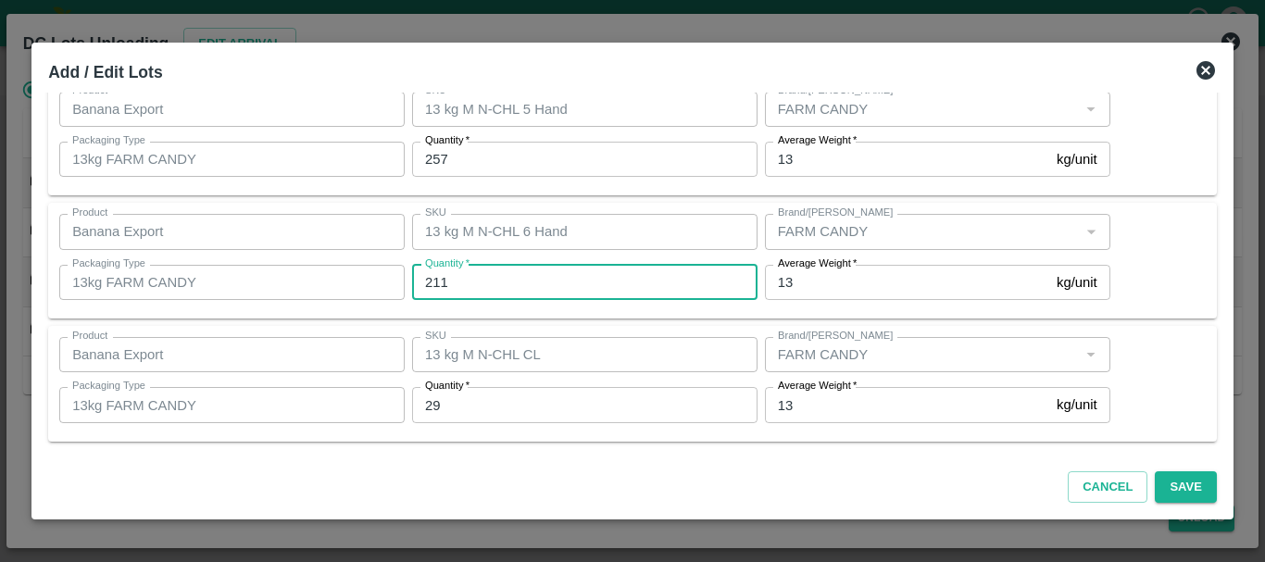
click at [514, 270] on input "211" at bounding box center [584, 282] width 345 height 35
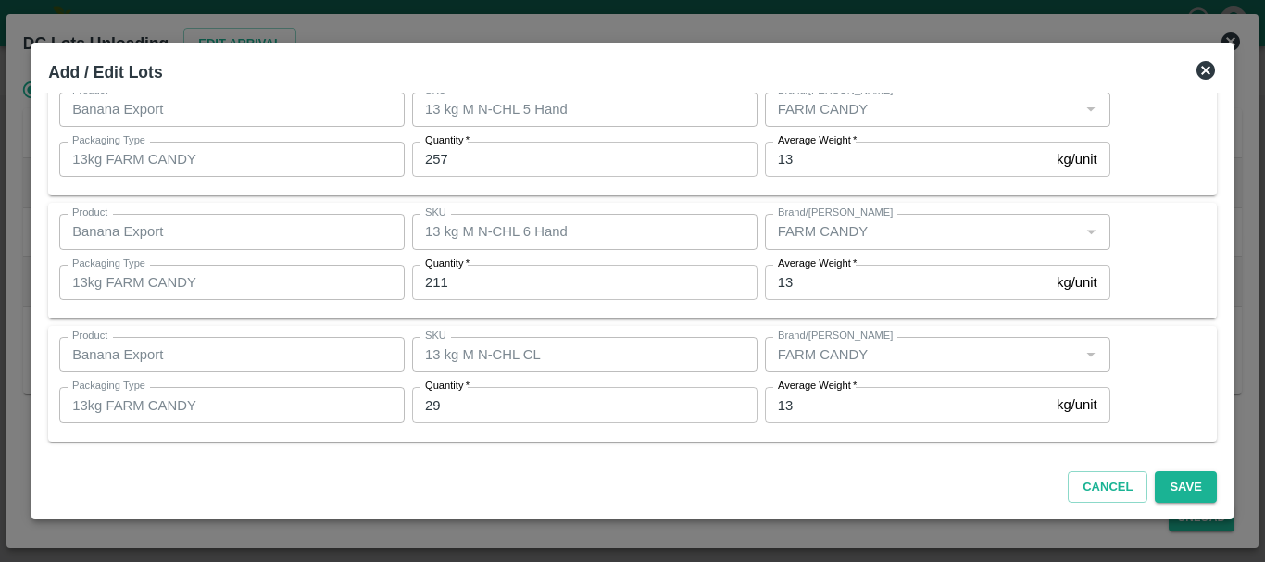
click at [511, 279] on input "211" at bounding box center [584, 282] width 345 height 35
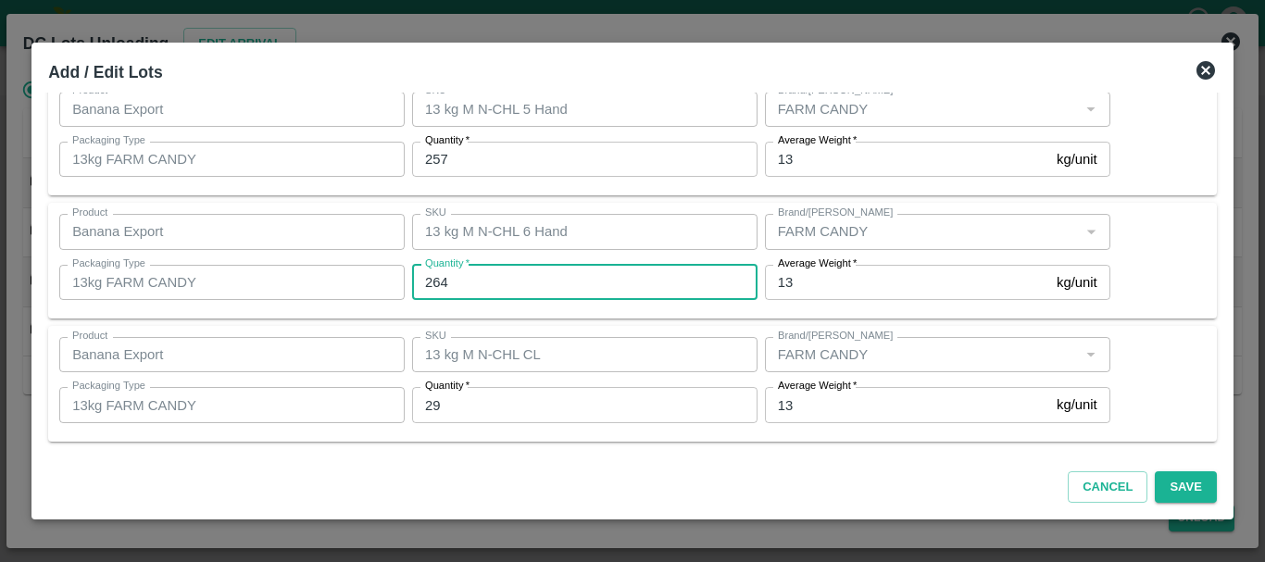
type input "264"
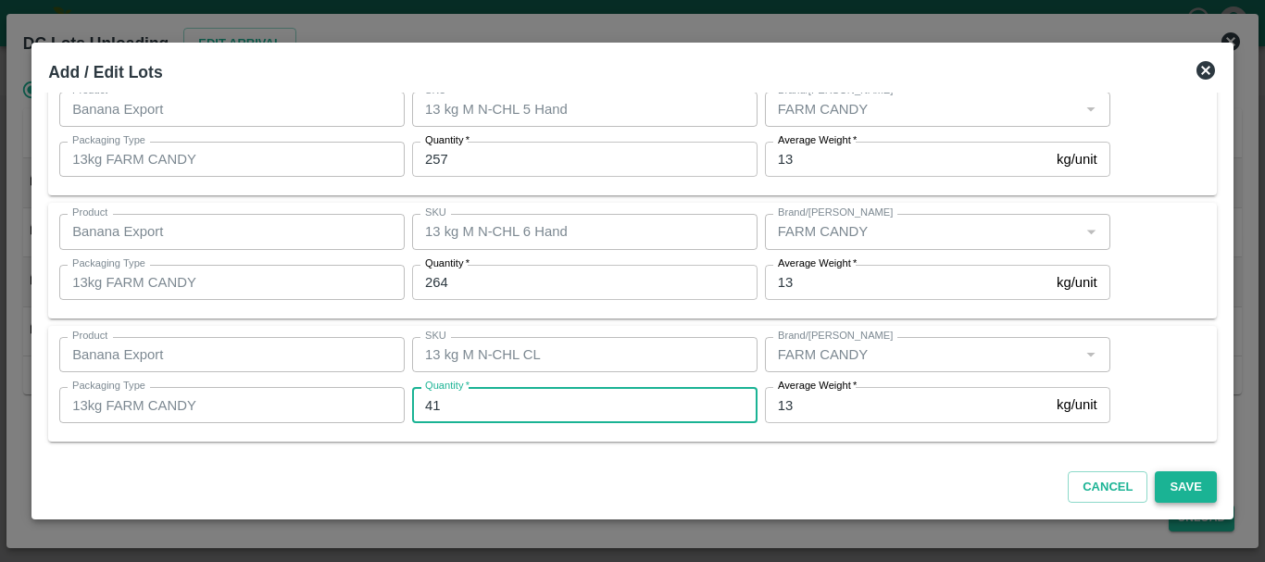
type input "41"
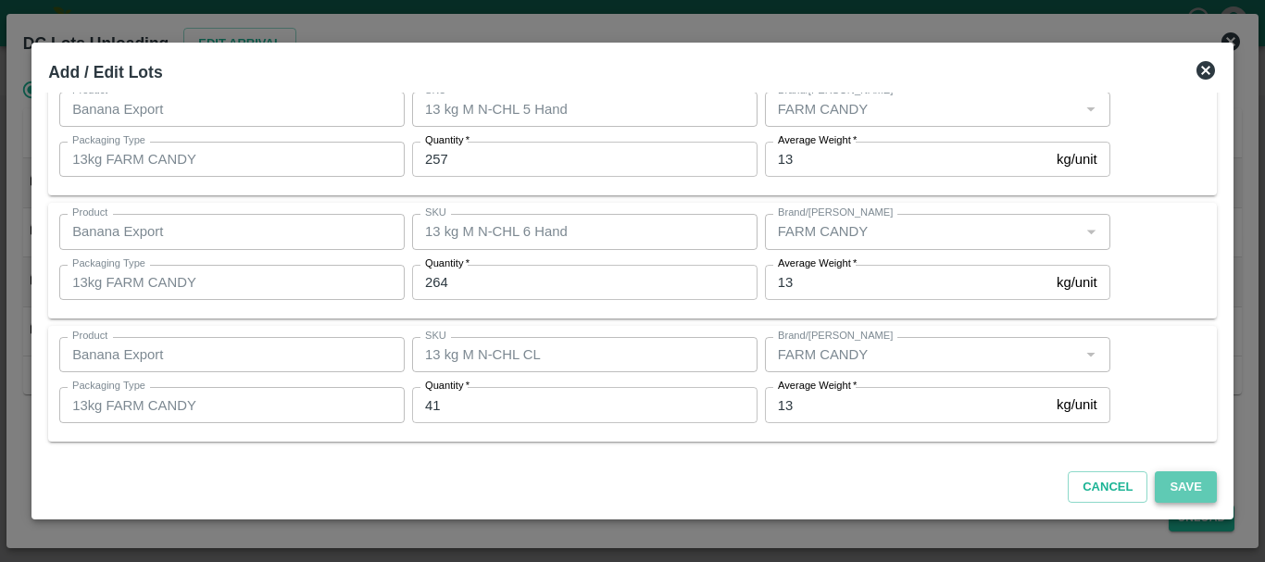
click at [1184, 482] on button "Save" at bounding box center [1185, 487] width 61 height 32
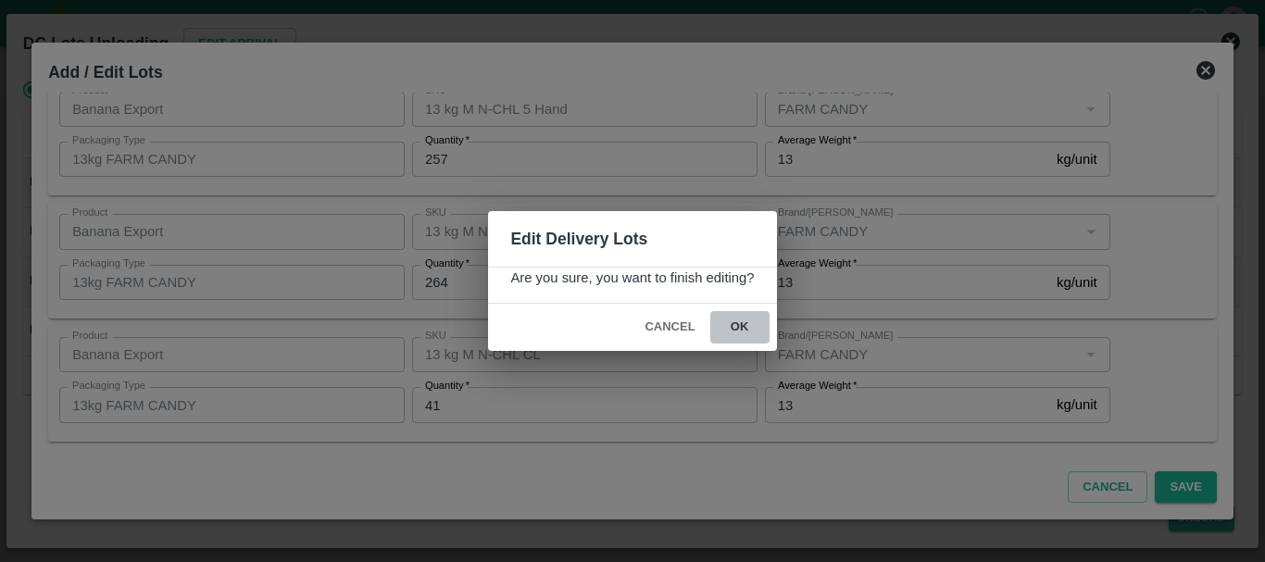
click at [750, 338] on button "ok" at bounding box center [739, 327] width 59 height 32
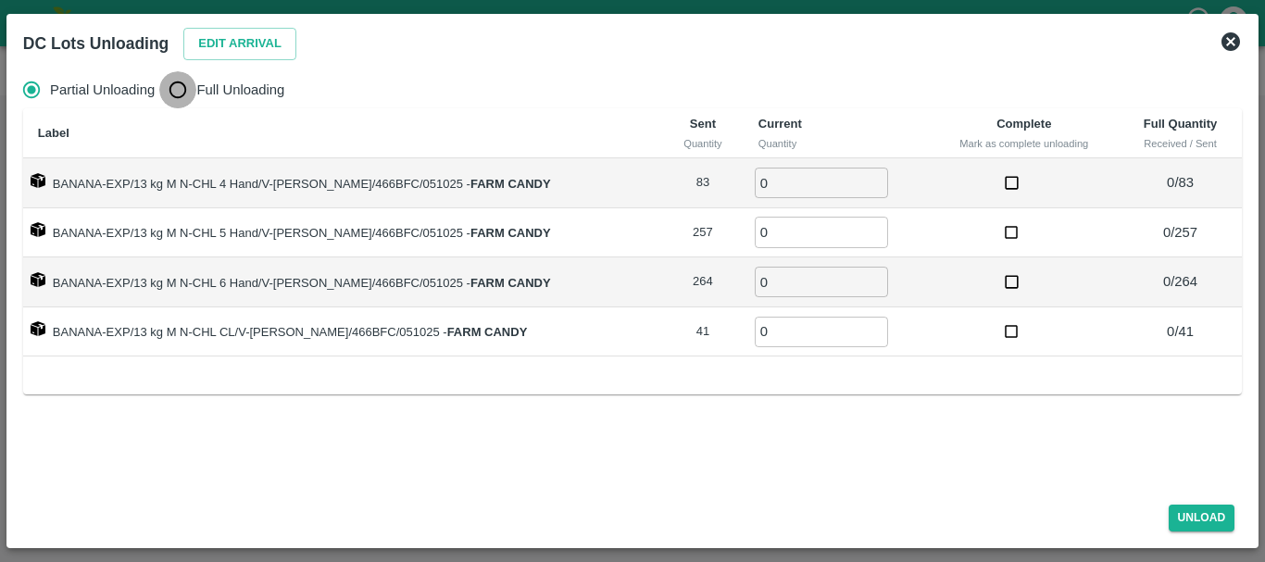
click at [182, 94] on input "Full Unloading" at bounding box center [177, 89] width 37 height 37
radio input "true"
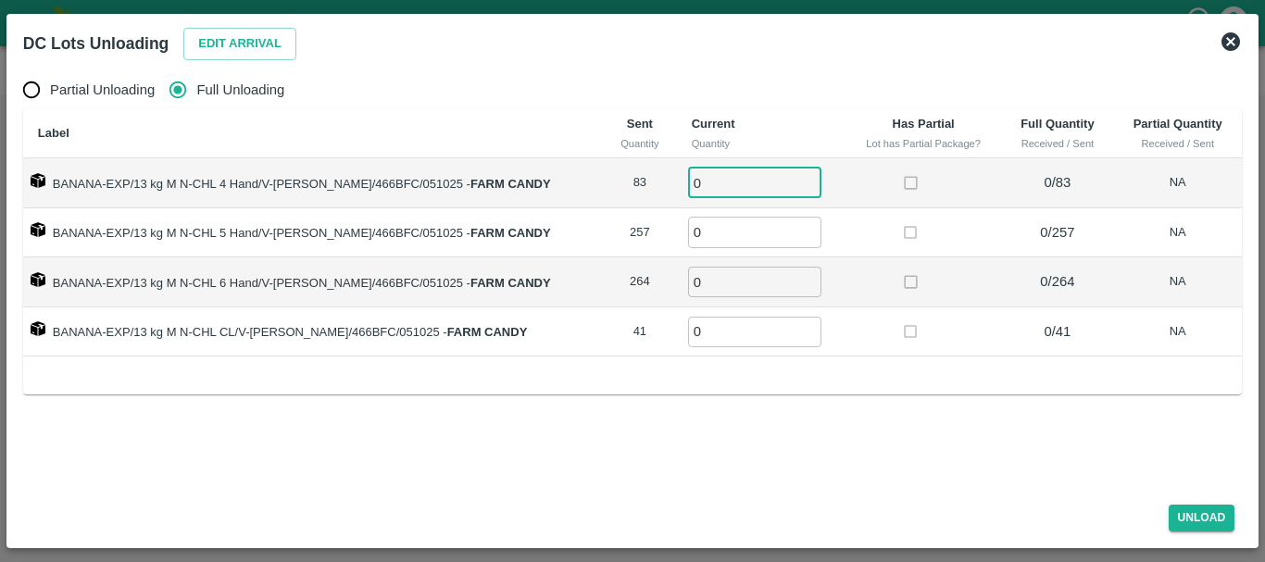
click at [733, 186] on input "0" at bounding box center [754, 183] width 133 height 31
type input "083"
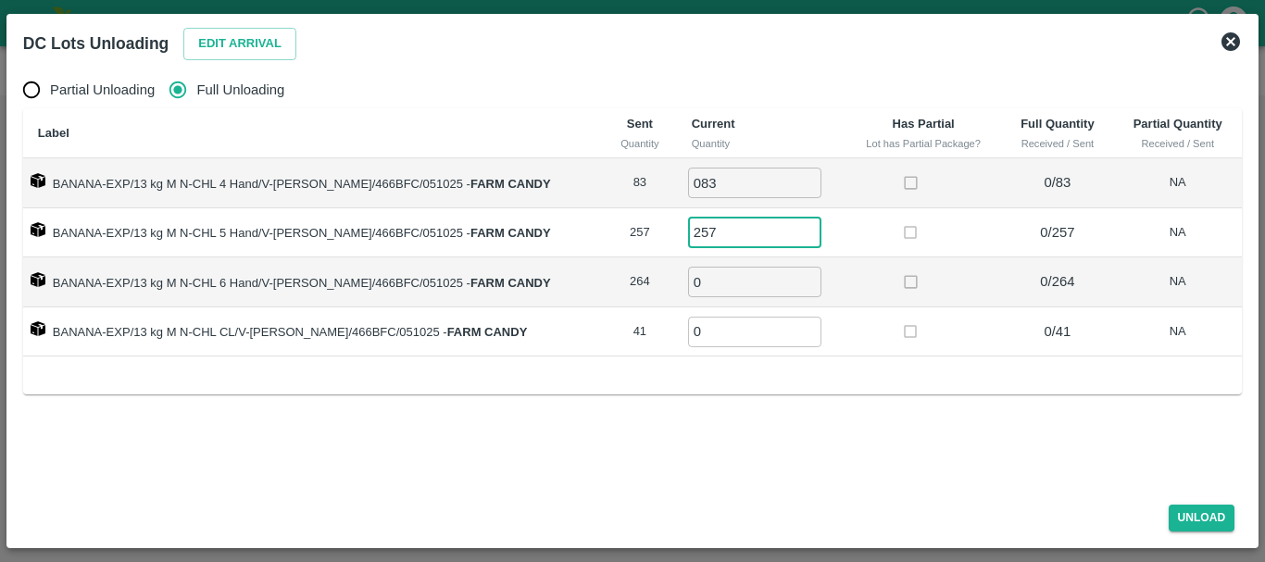
type input "257"
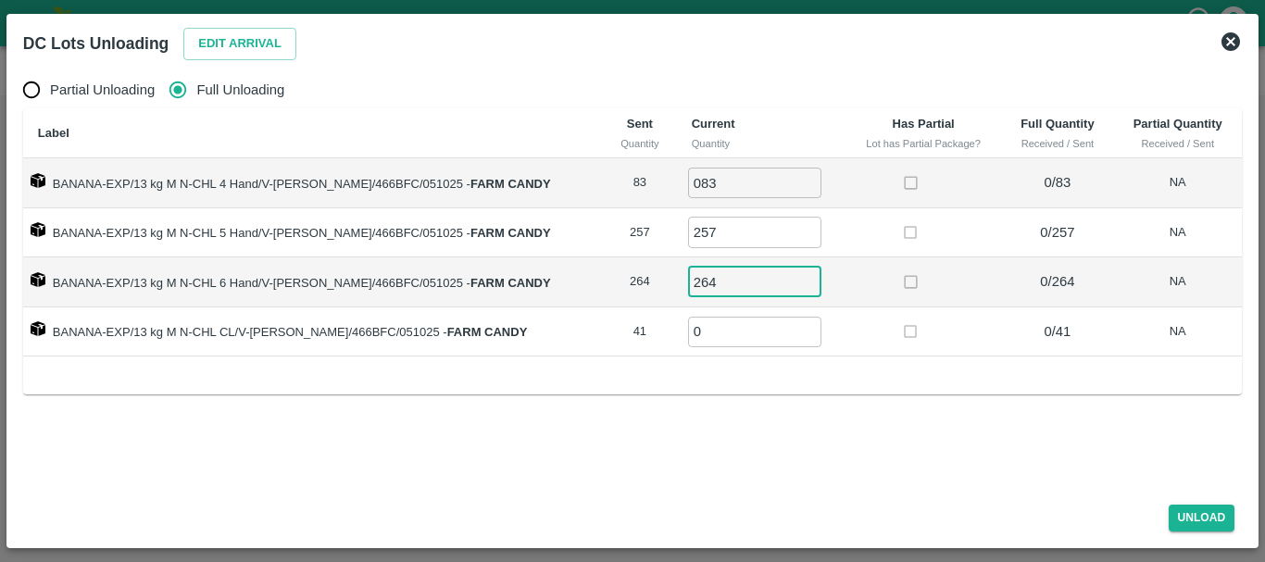
type input "264"
type input "41"
click at [910, 292] on label at bounding box center [911, 282] width 34 height 34
click at [1194, 516] on button "Unload" at bounding box center [1202, 518] width 67 height 27
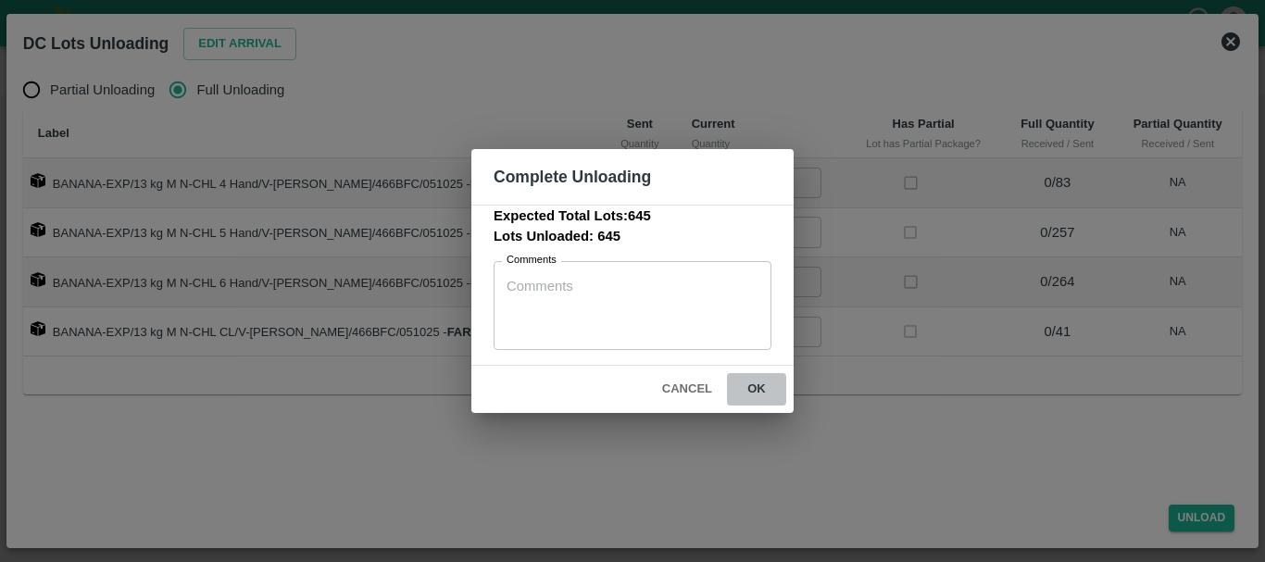
click at [758, 384] on button "ok" at bounding box center [756, 389] width 59 height 32
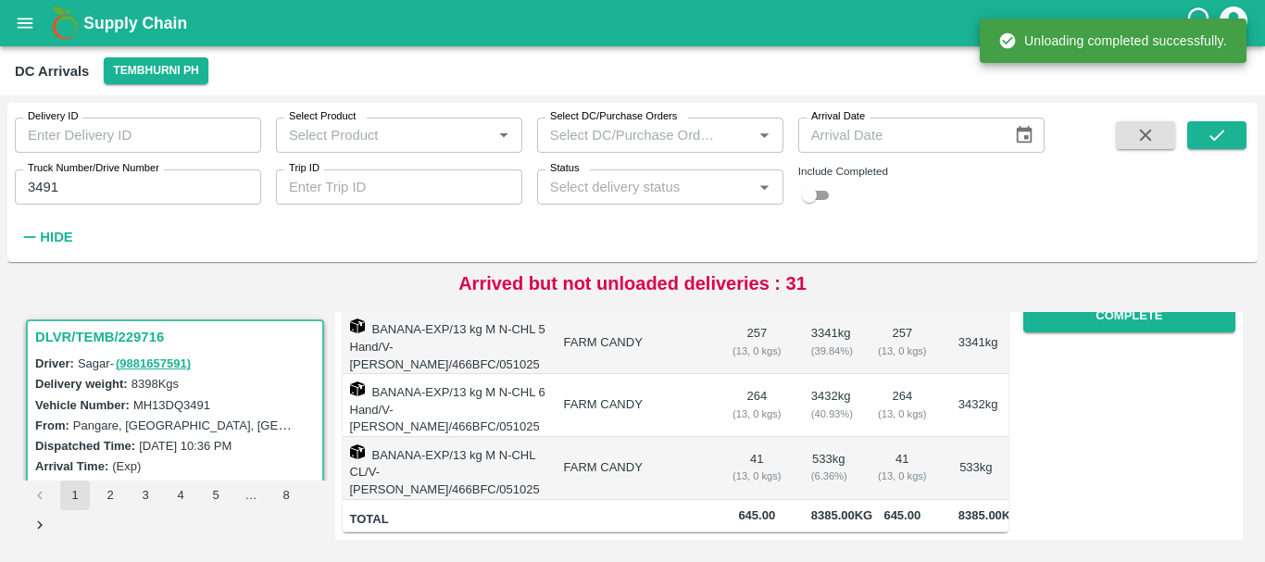
scroll to position [0, 0]
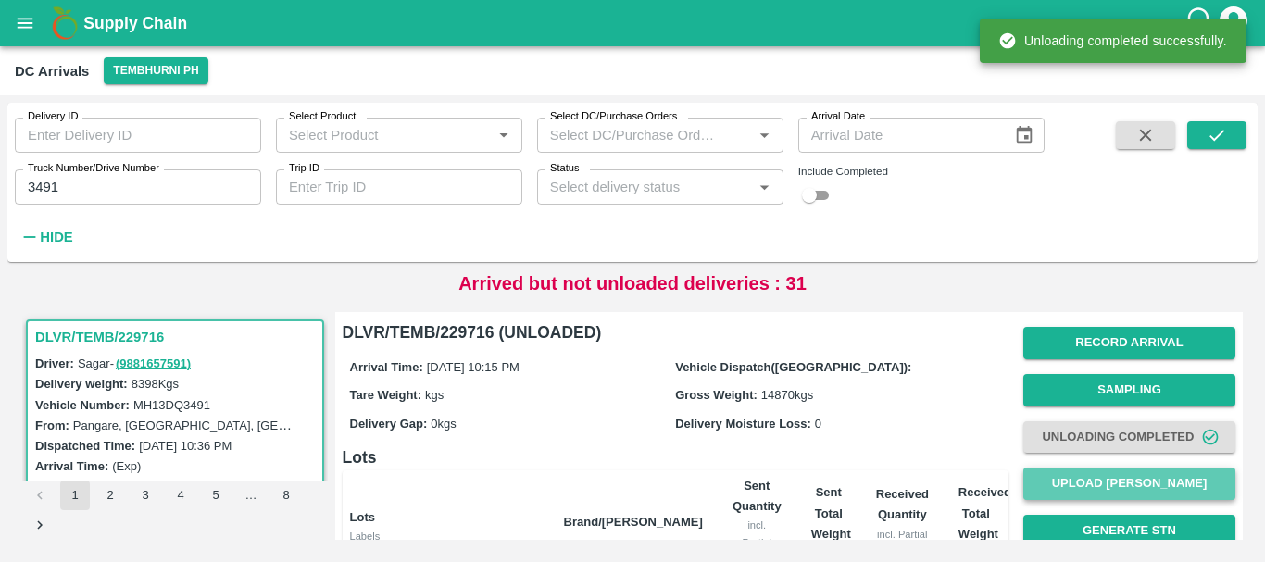
click at [1056, 486] on button "Upload [PERSON_NAME]" at bounding box center [1129, 484] width 212 height 32
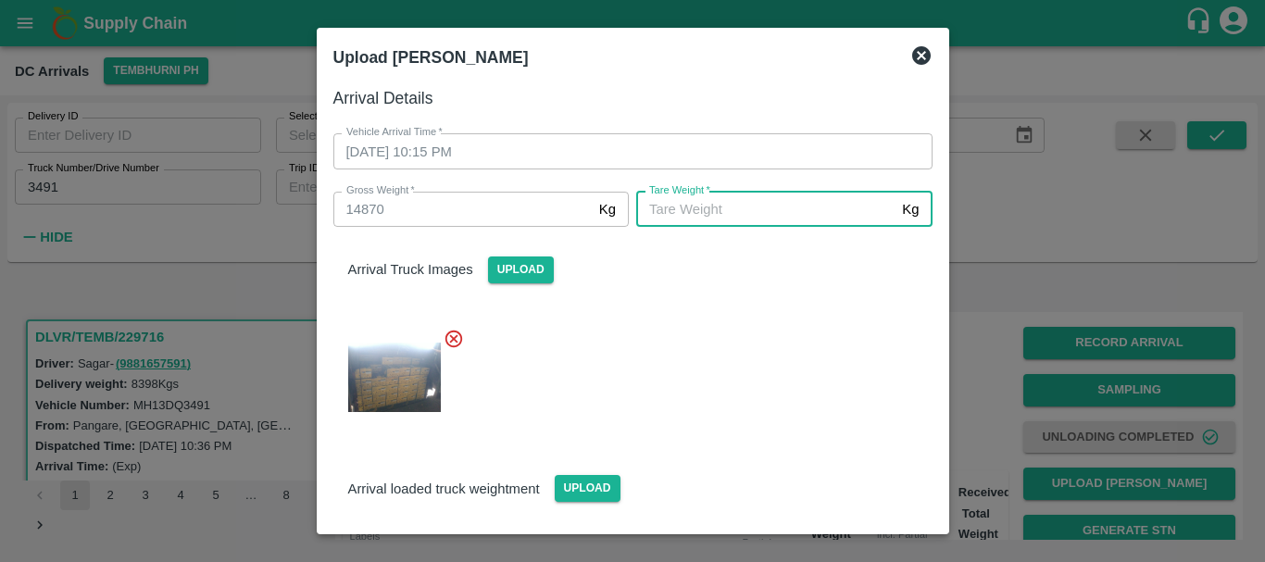
click at [713, 206] on input "[PERSON_NAME]   *" at bounding box center [765, 209] width 258 height 35
type input "5750"
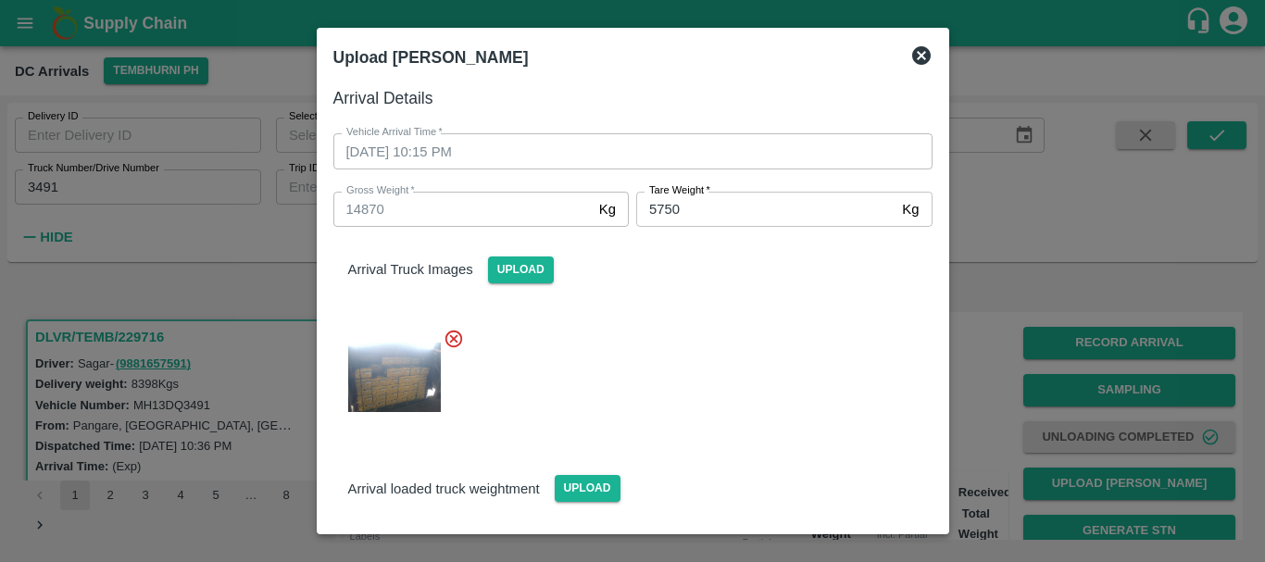
click at [631, 295] on div "Arrival Truck Images Upload" at bounding box center [626, 328] width 614 height 233
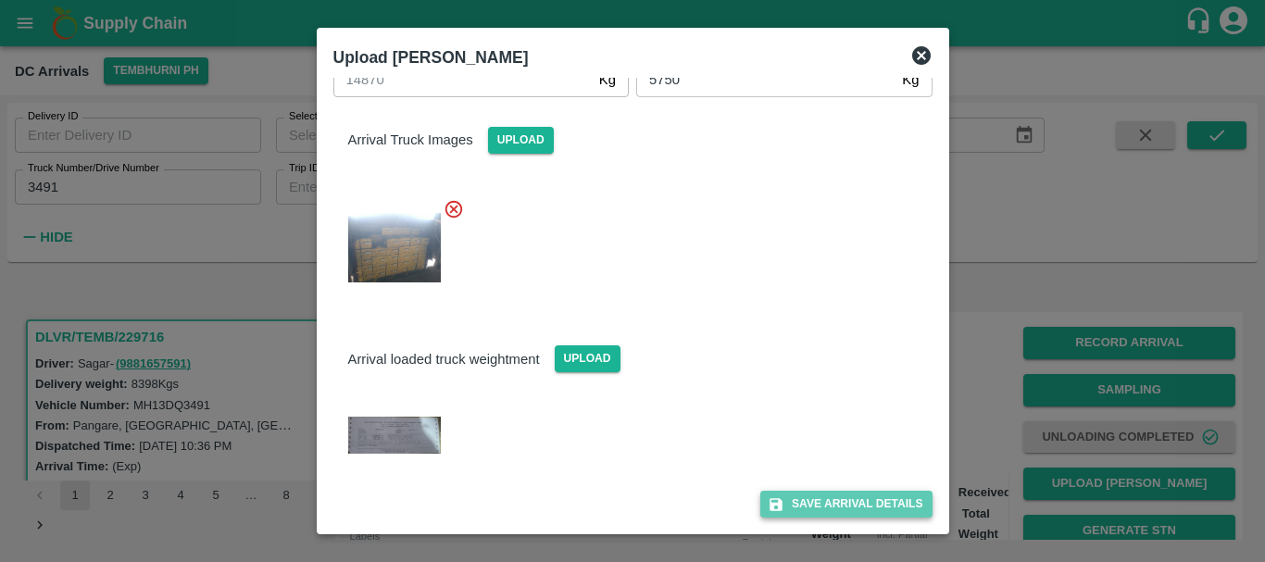
click at [783, 496] on button "Save Arrival Details" at bounding box center [845, 504] width 171 height 27
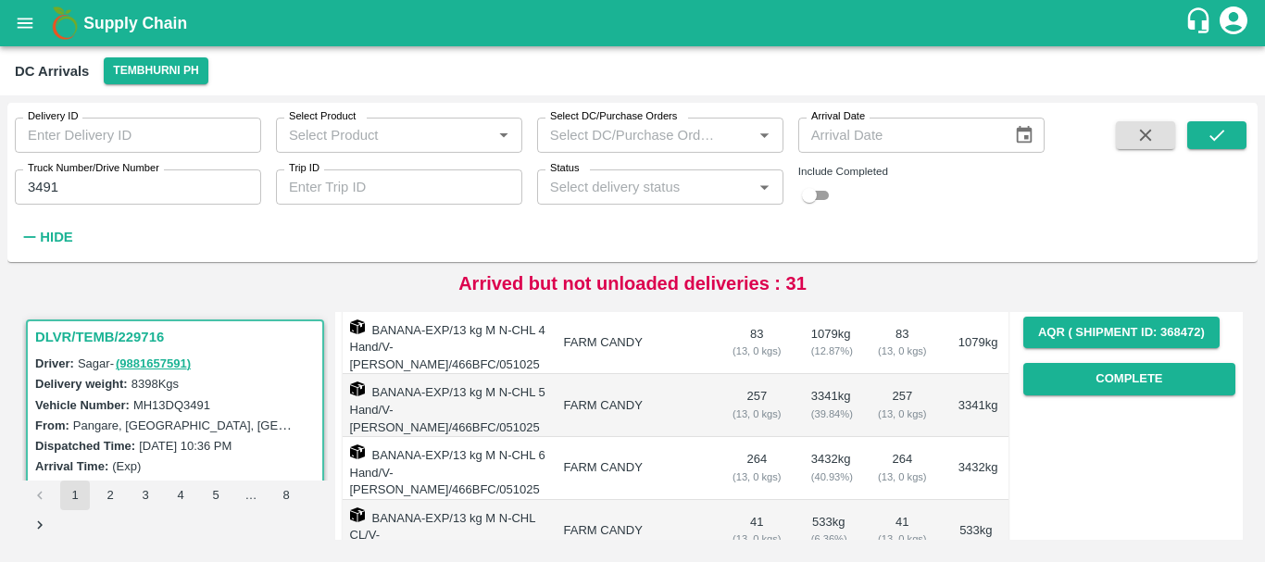
scroll to position [294, 0]
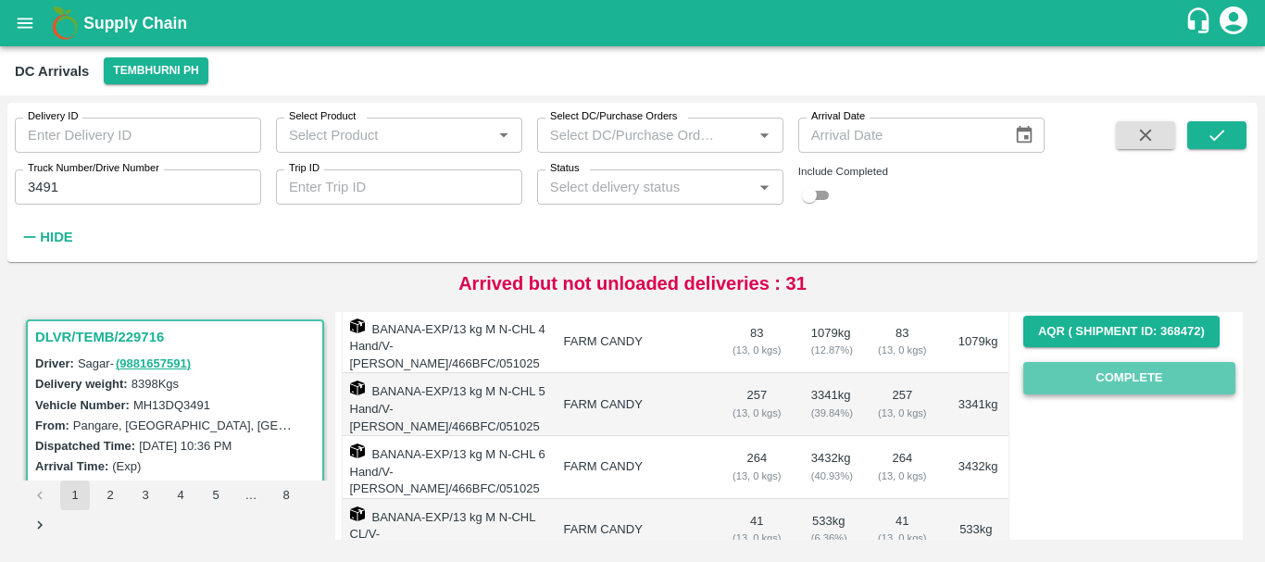
click at [1044, 380] on button "Complete" at bounding box center [1129, 378] width 212 height 32
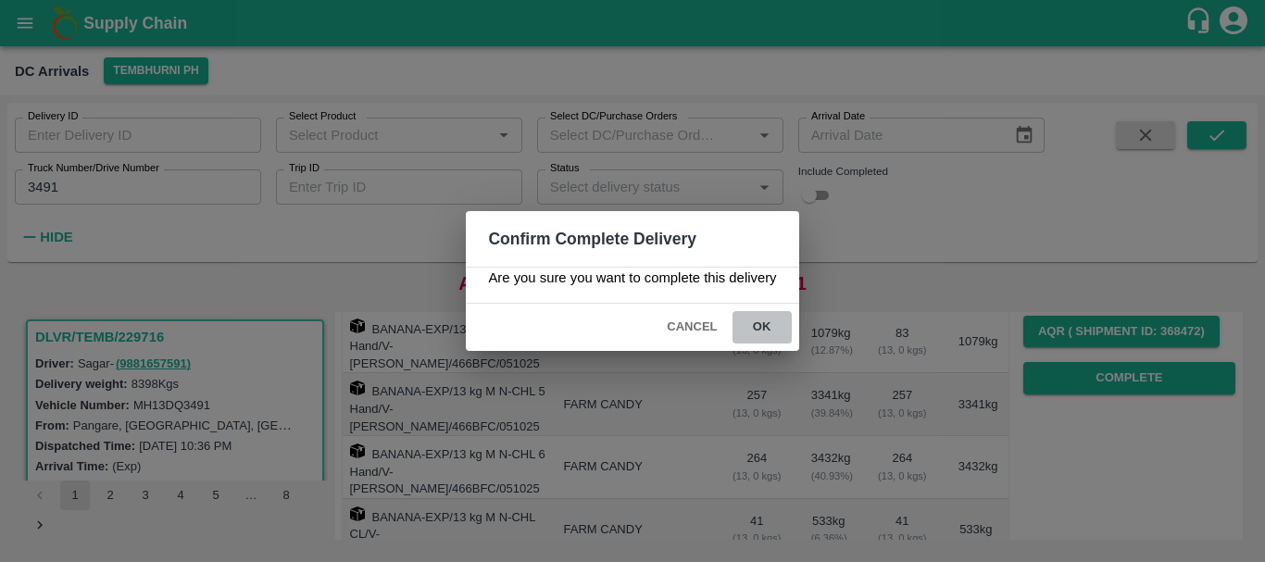
click at [778, 324] on button "ok" at bounding box center [762, 327] width 59 height 32
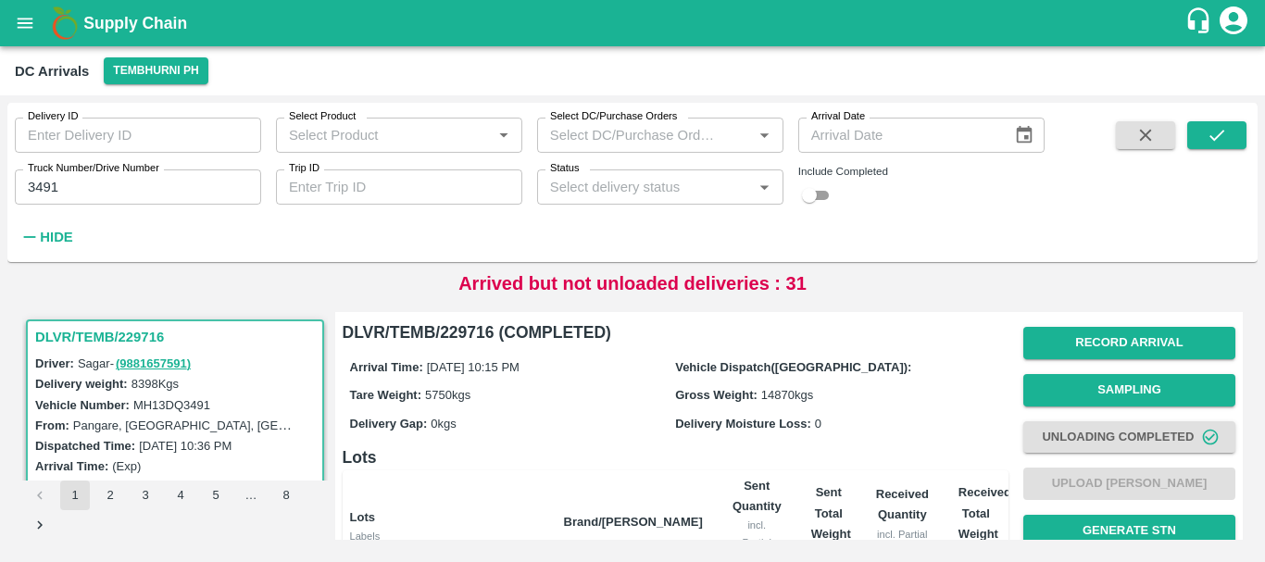
scroll to position [374, 0]
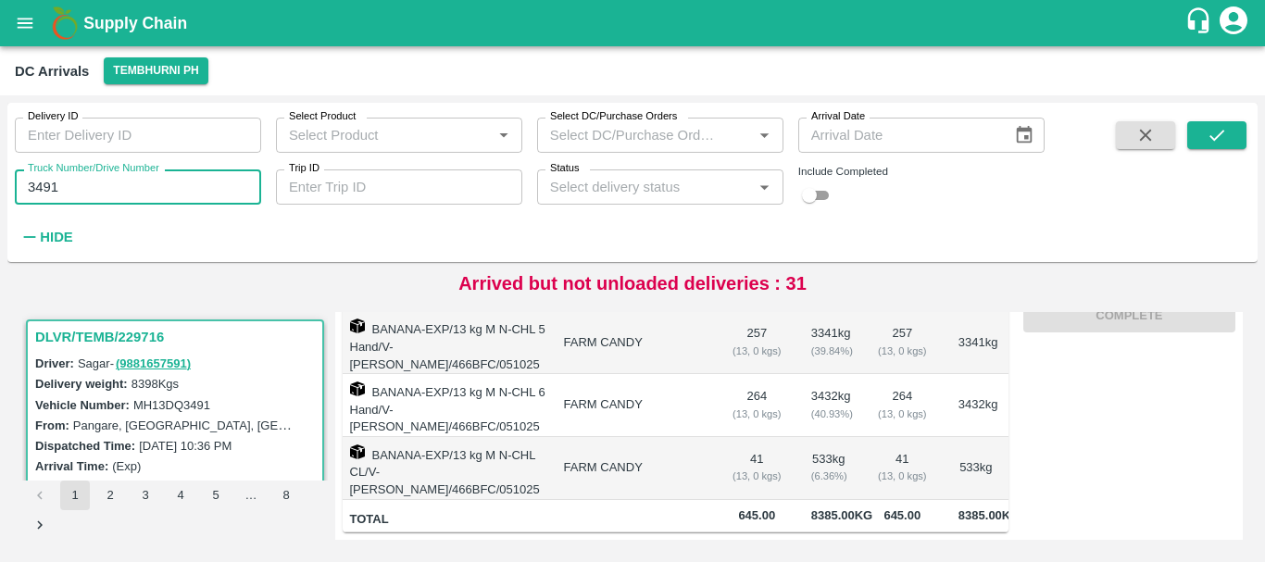
click at [113, 196] on input "3491" at bounding box center [138, 187] width 246 height 35
type input "3"
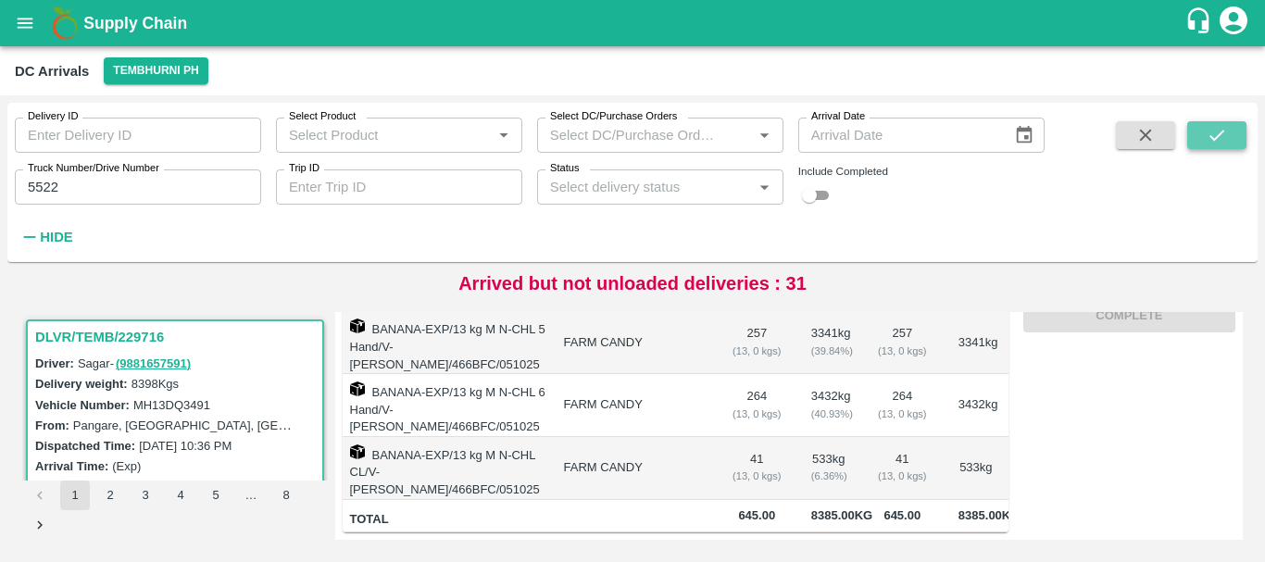
click at [1210, 139] on icon "submit" at bounding box center [1217, 135] width 20 height 20
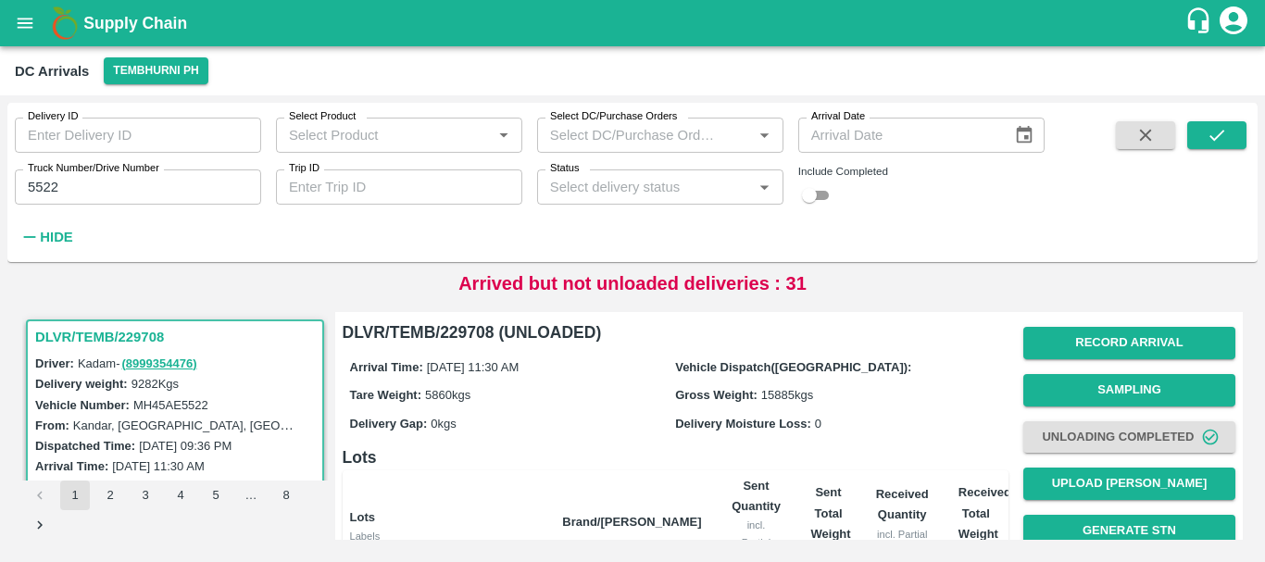
click at [597, 395] on div "Tare Weight: 5860 kgs" at bounding box center [513, 394] width 326 height 20
click at [831, 448] on h6 "Lots" at bounding box center [676, 458] width 666 height 26
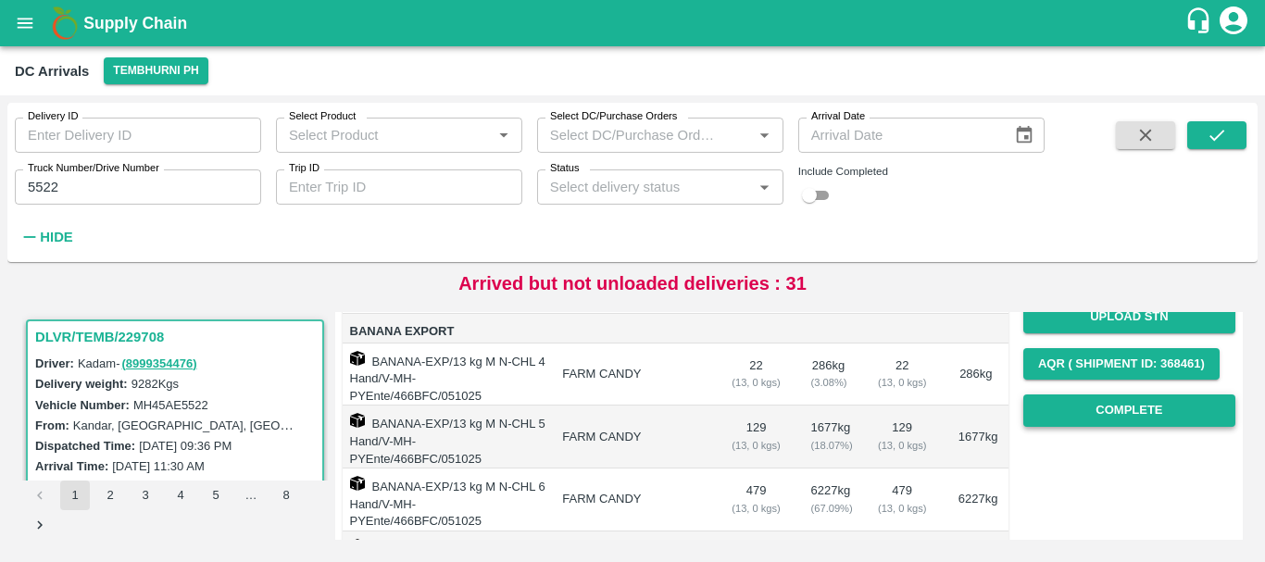
scroll to position [257, 0]
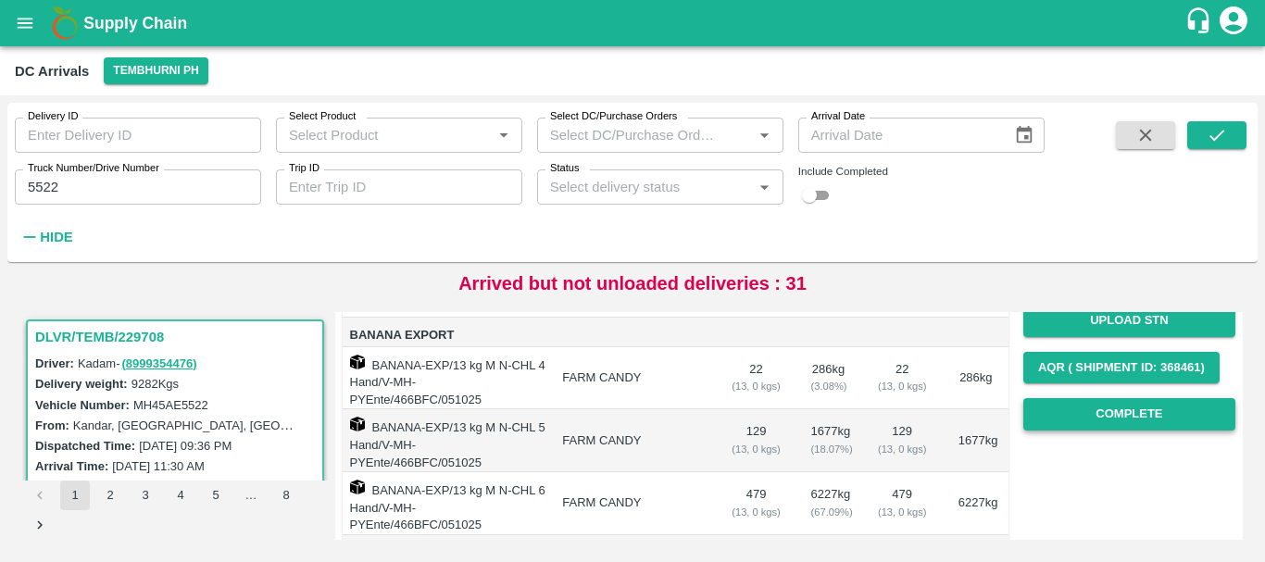
click at [1069, 424] on button "Complete" at bounding box center [1129, 414] width 212 height 32
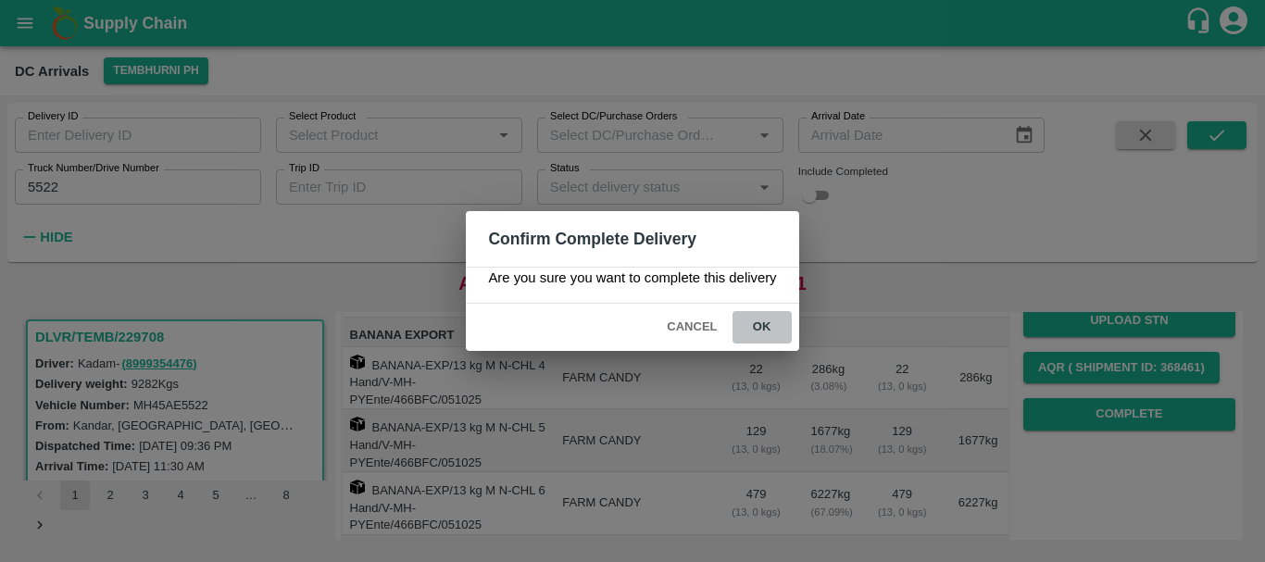
click at [769, 329] on button "ok" at bounding box center [762, 327] width 59 height 32
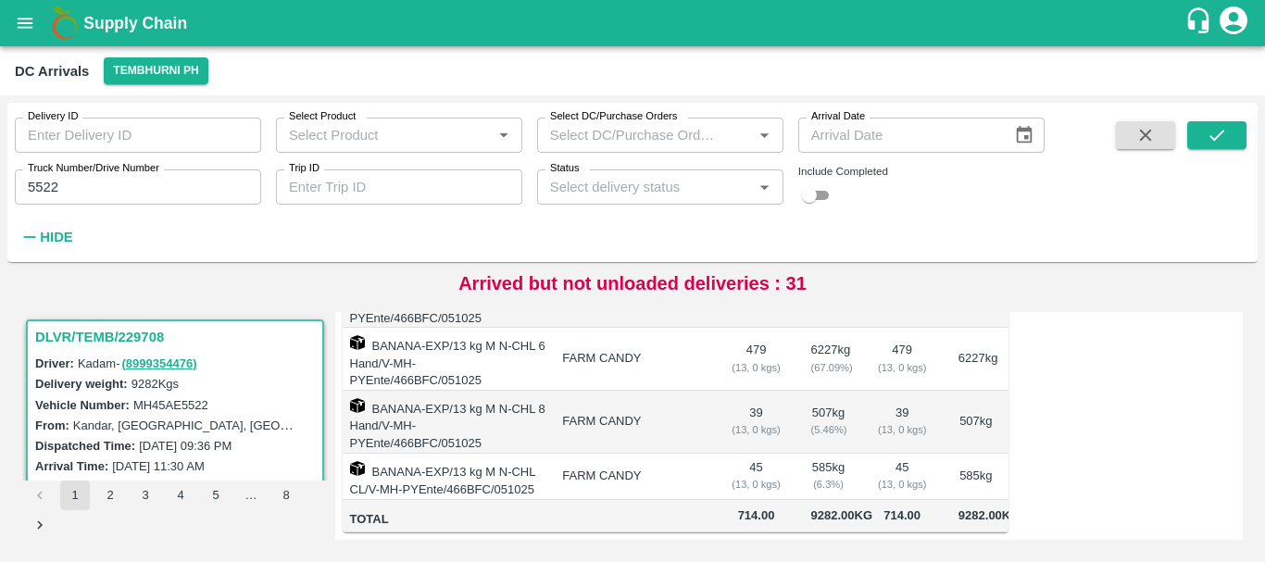
scroll to position [0, 0]
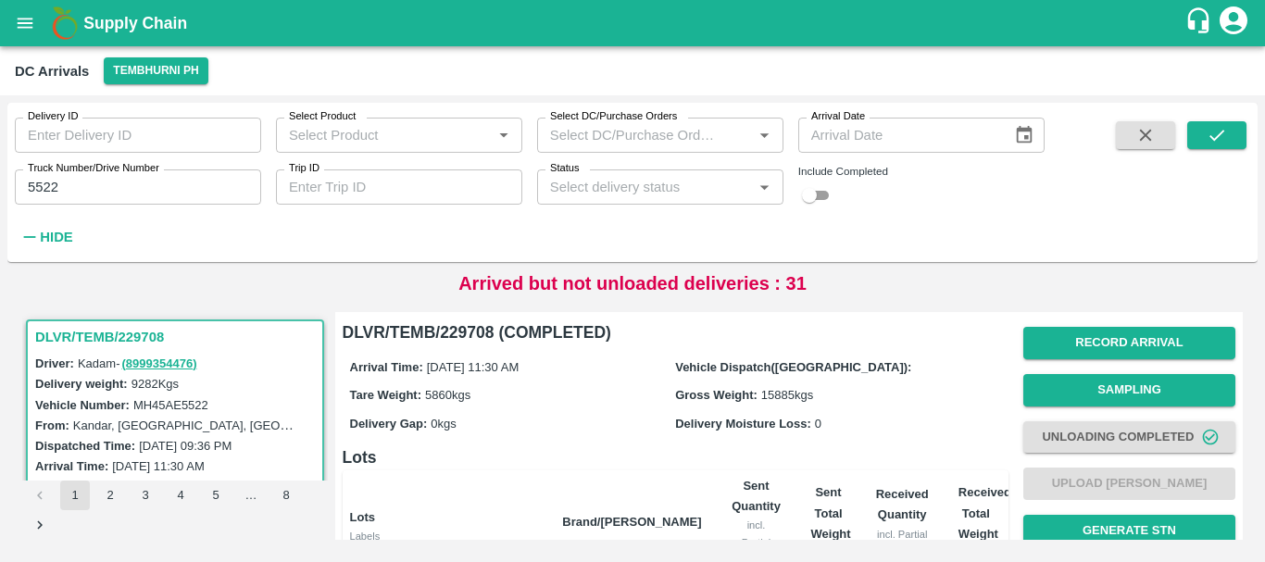
click at [757, 408] on div "Arrival Time: 05 Oct 2025, 11:30 AM Vehicle Dispatch(DC): Tare Weight: 5860 kgs…" at bounding box center [676, 394] width 666 height 99
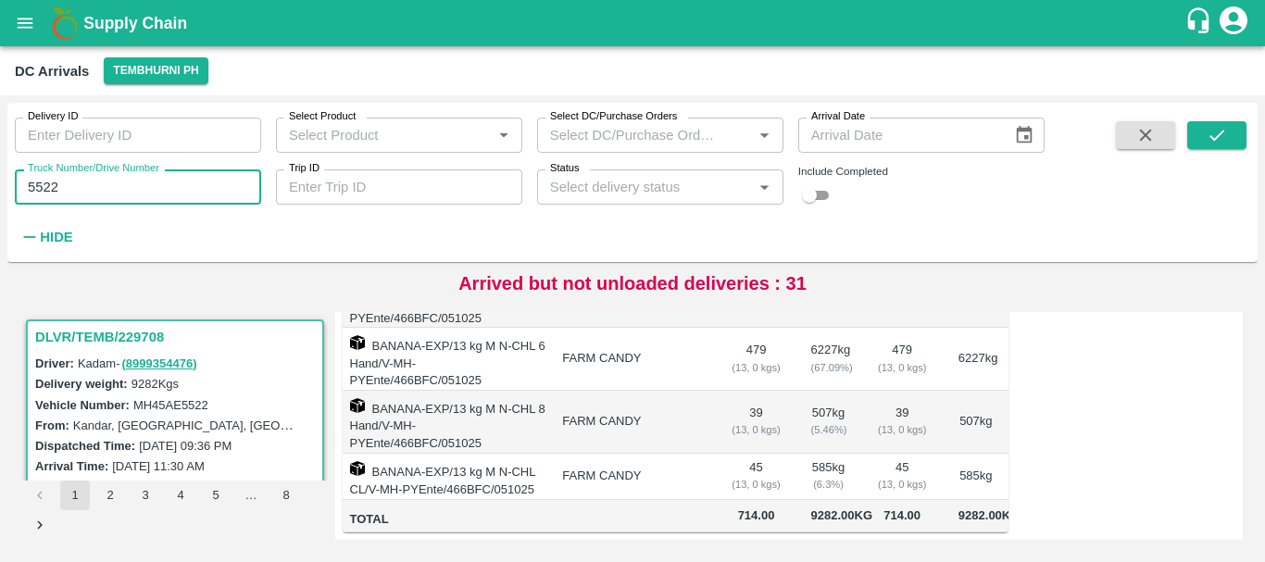
click at [114, 189] on input "5522" at bounding box center [138, 187] width 246 height 35
type input "5"
type input "0"
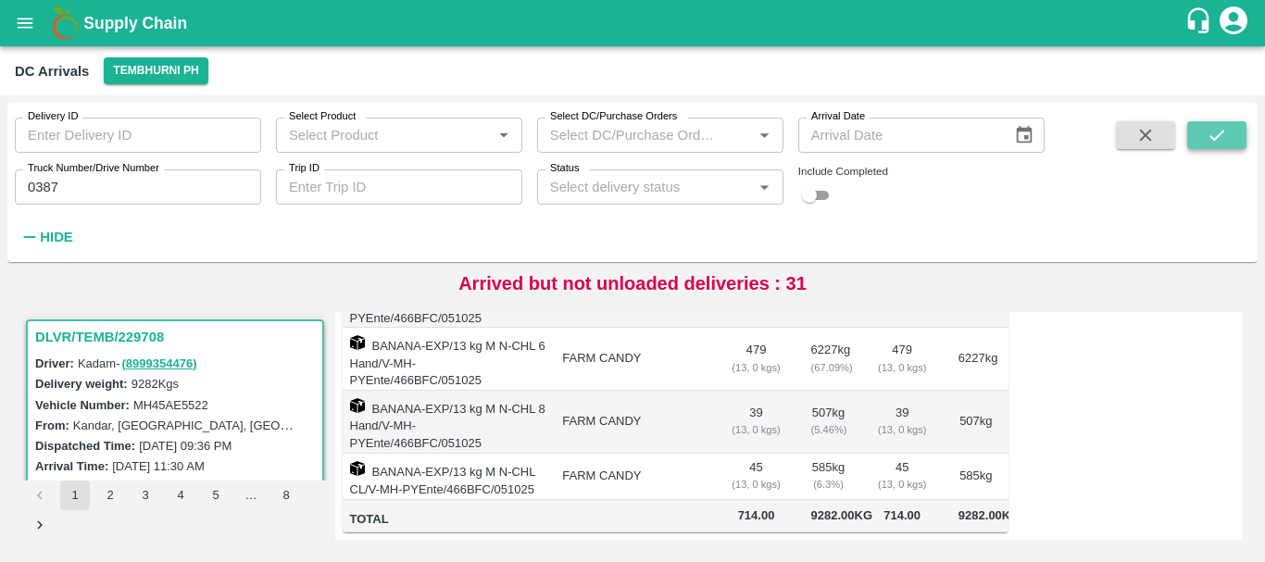
click at [1207, 129] on icon "submit" at bounding box center [1217, 135] width 20 height 20
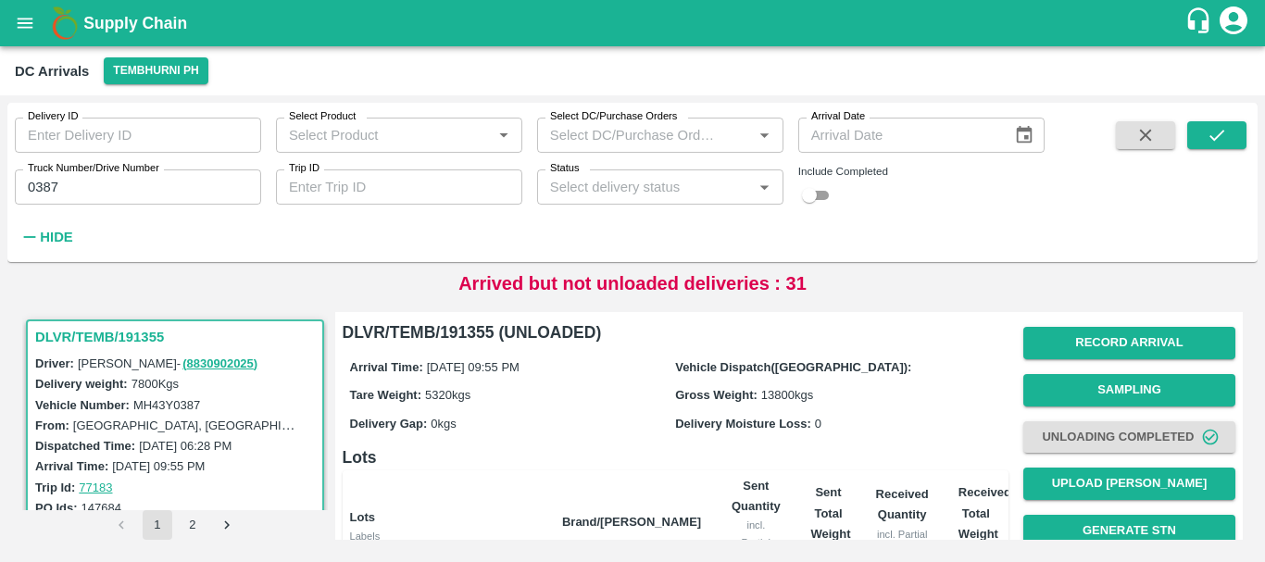
click at [817, 436] on div "Arrival Time: 19 Mar 2025, 09:55 PM Vehicle Dispatch(DC): Tare Weight: 5320 kgs…" at bounding box center [676, 394] width 666 height 99
click at [123, 184] on input "0387" at bounding box center [138, 187] width 246 height 35
click at [1197, 140] on button "submit" at bounding box center [1216, 135] width 59 height 28
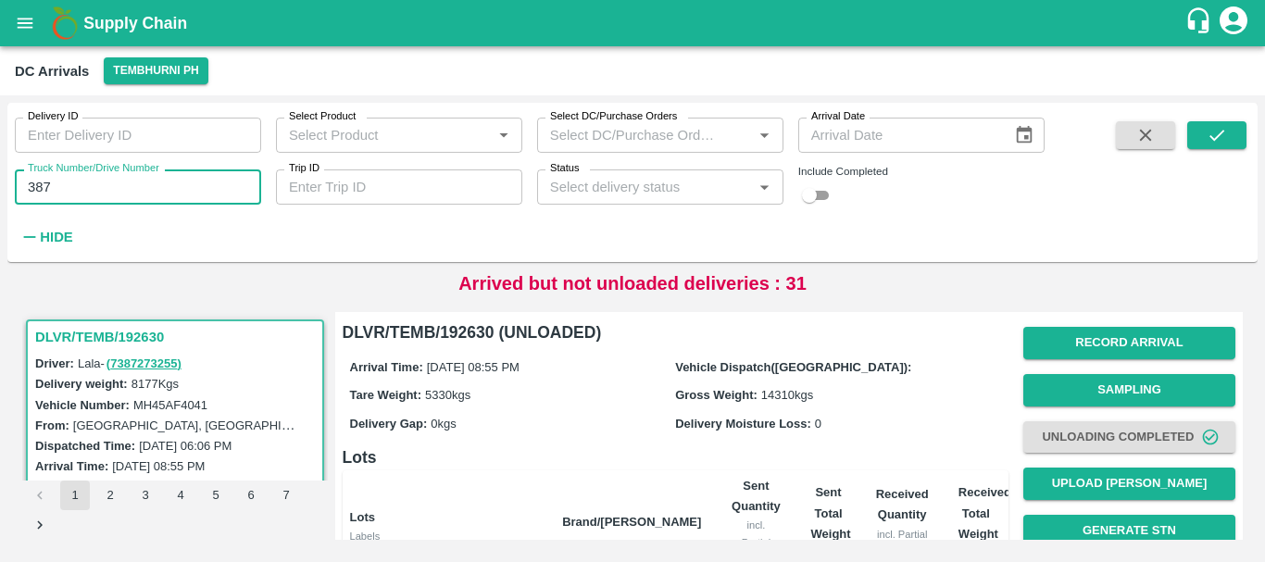
click at [116, 195] on input "387" at bounding box center [138, 187] width 246 height 35
type input "3"
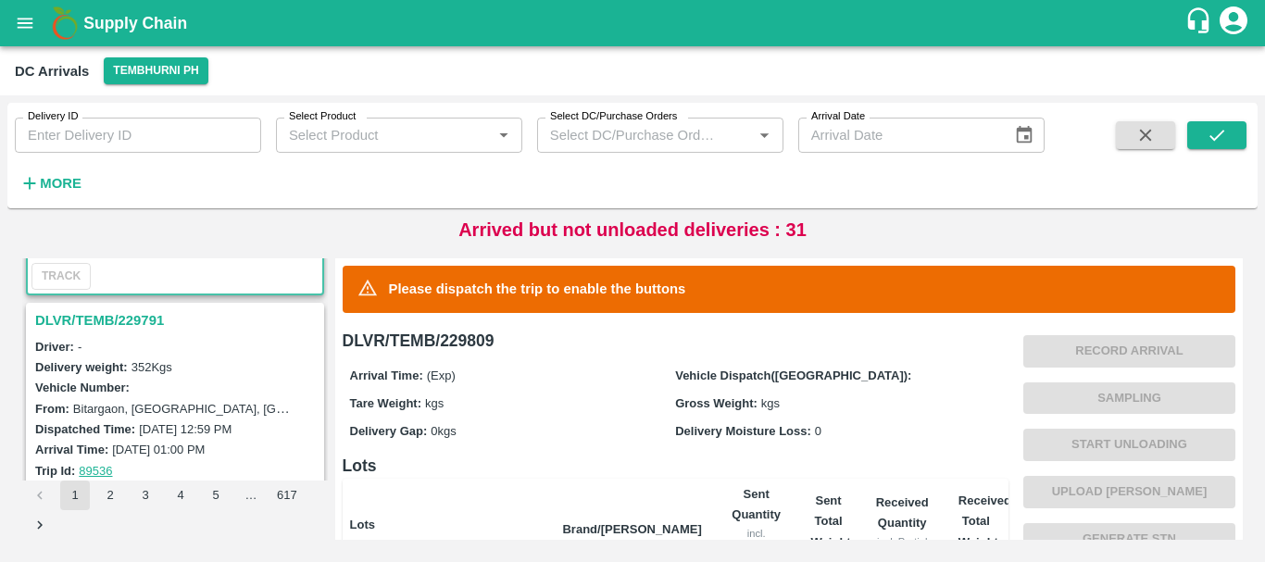
scroll to position [161, 0]
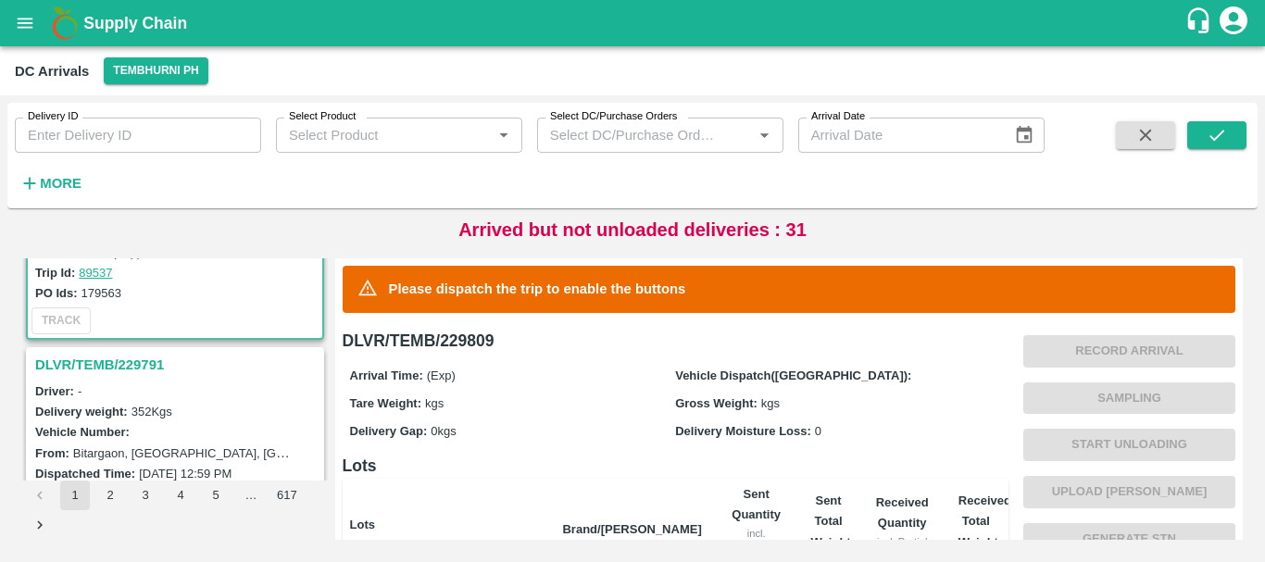
click at [145, 362] on h3 "DLVR/TEMB/229791" at bounding box center [177, 365] width 285 height 24
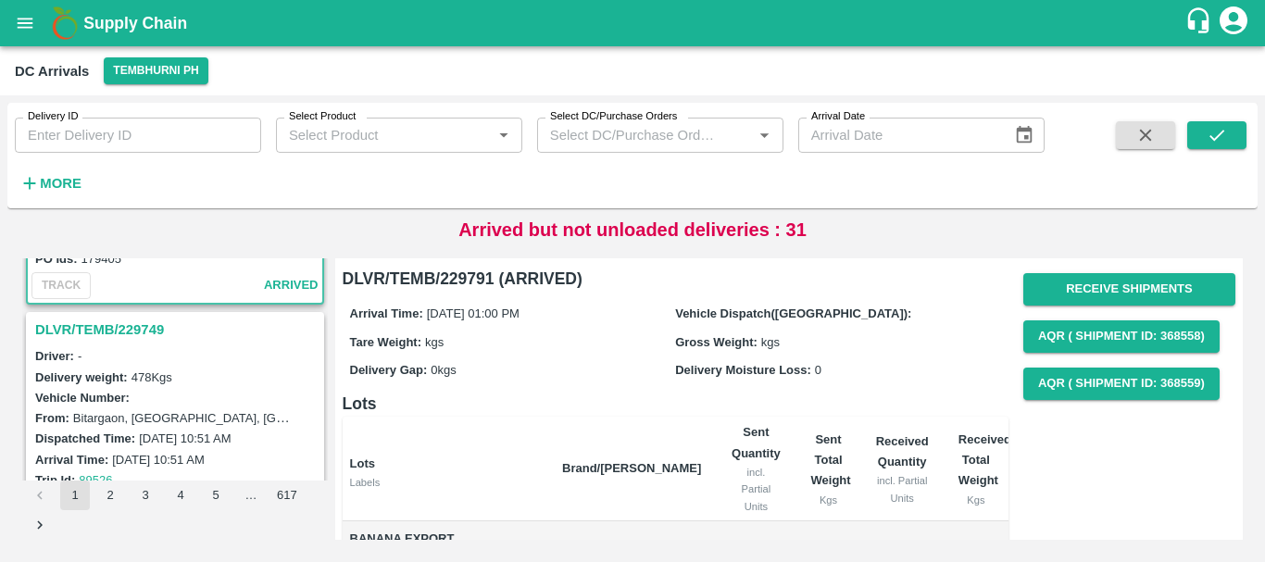
scroll to position [441, 0]
click at [129, 333] on h3 "DLVR/TEMB/229749" at bounding box center [177, 327] width 285 height 24
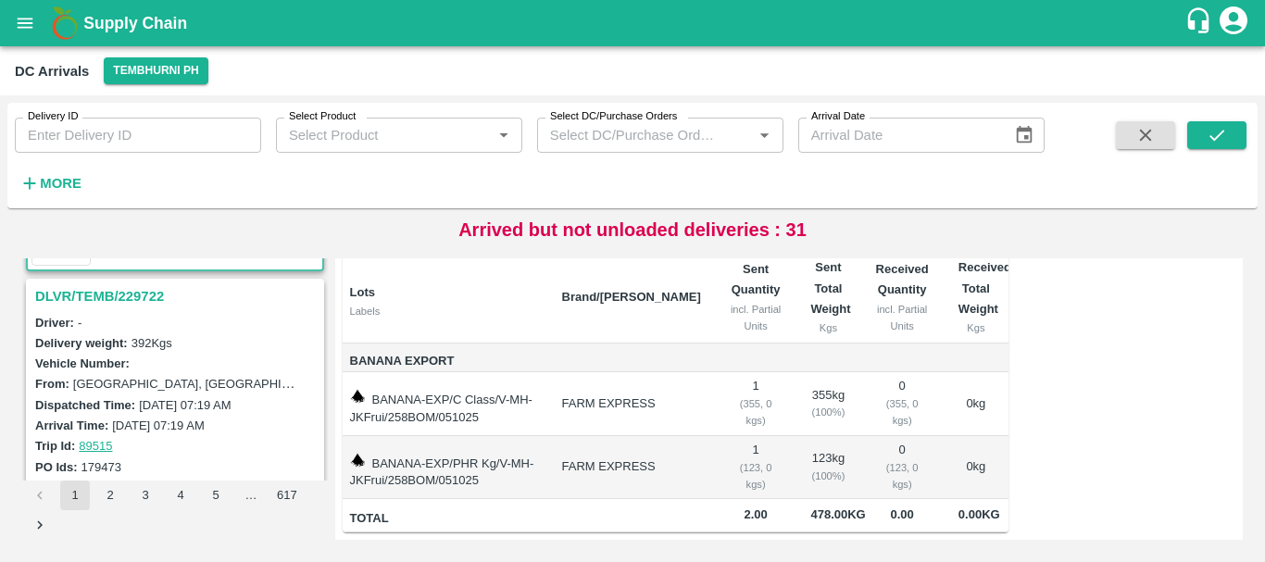
scroll to position [715, 0]
click at [140, 299] on h3 "DLVR/TEMB/229722" at bounding box center [177, 295] width 285 height 24
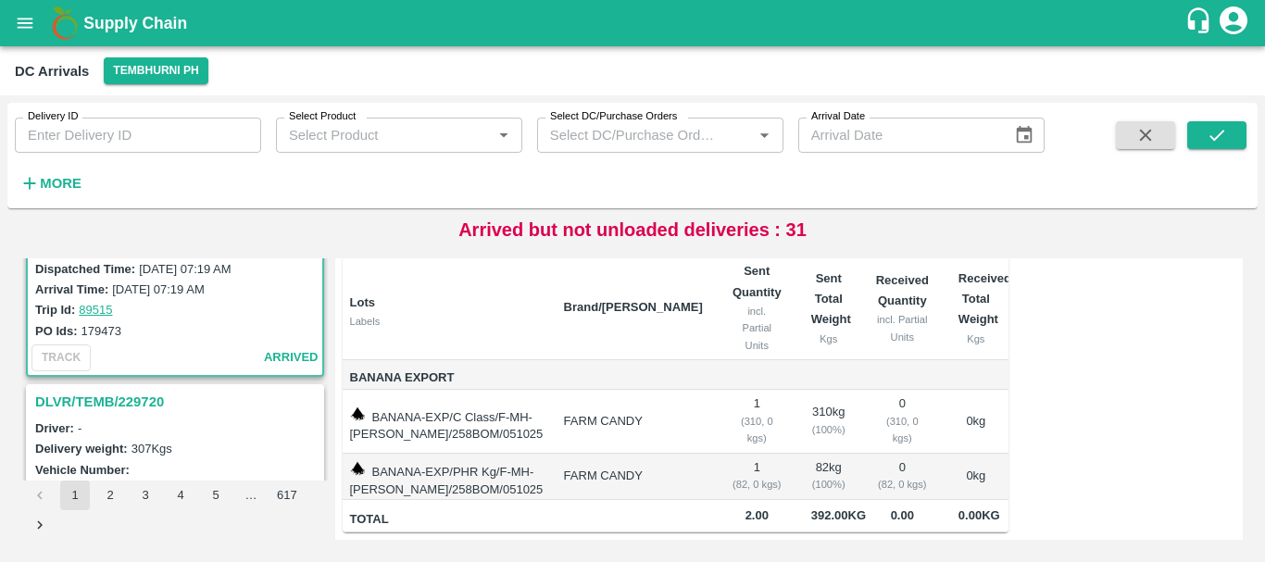
click at [160, 404] on h3 "DLVR/TEMB/229720" at bounding box center [177, 402] width 285 height 24
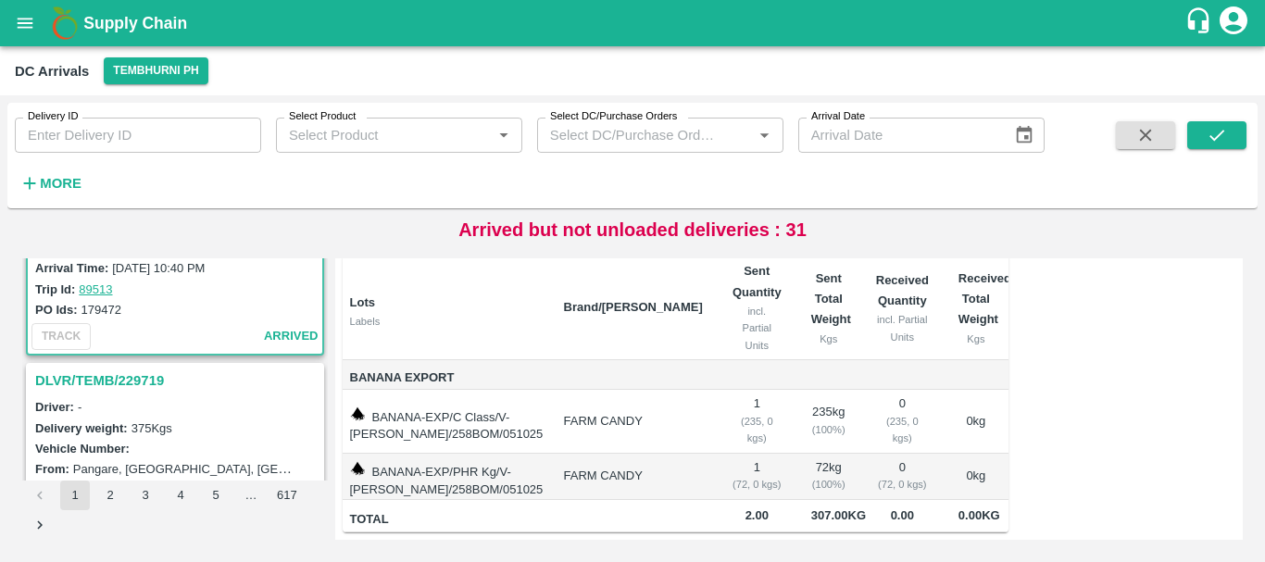
click at [100, 373] on h3 "DLVR/TEMB/229719" at bounding box center [177, 381] width 285 height 24
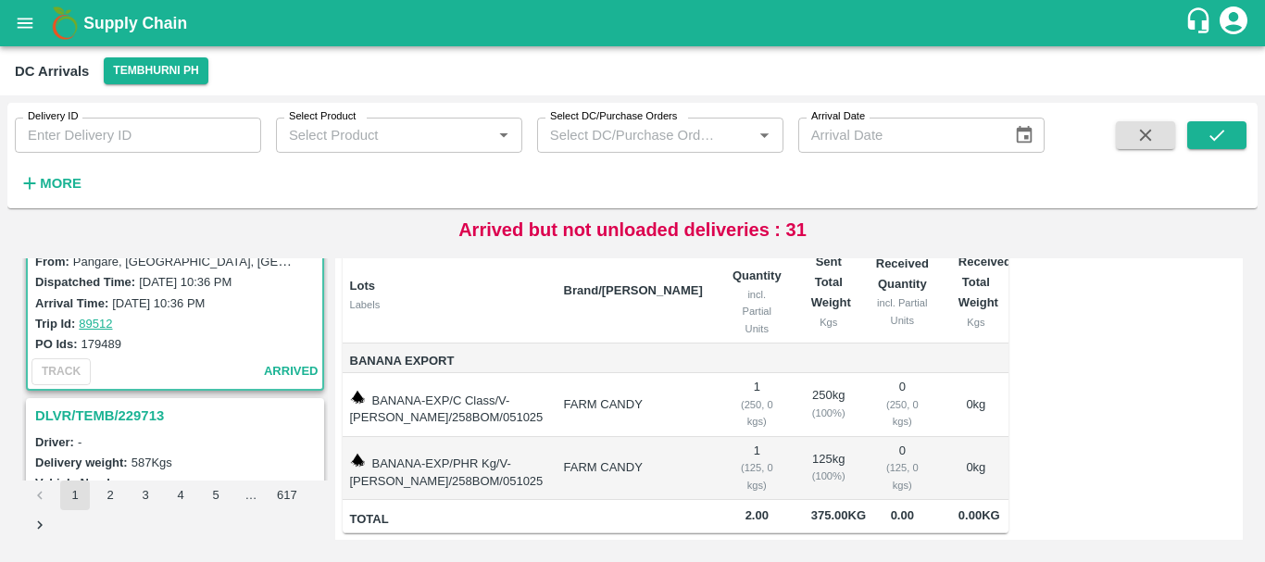
click at [129, 415] on h3 "DLVR/TEMB/229713" at bounding box center [177, 416] width 285 height 24
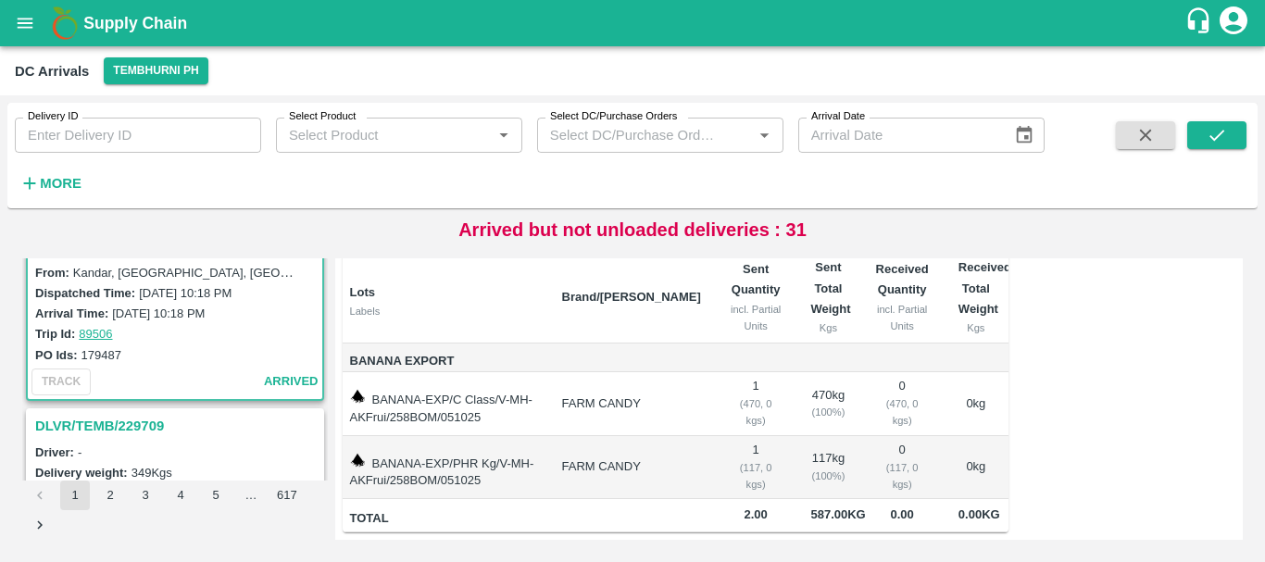
click at [123, 426] on h3 "DLVR/TEMB/229709" at bounding box center [177, 426] width 285 height 24
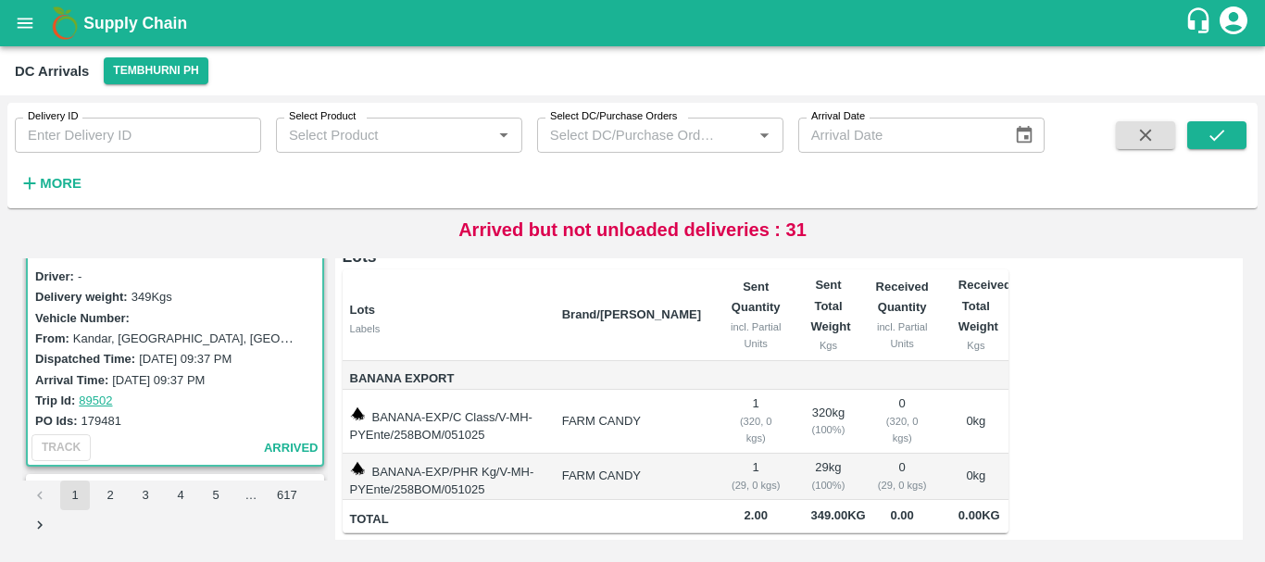
click at [525, 408] on td "BANANA-EXP/C Class/V-MH-PYEnte/258BOM/051025" at bounding box center [445, 422] width 205 height 64
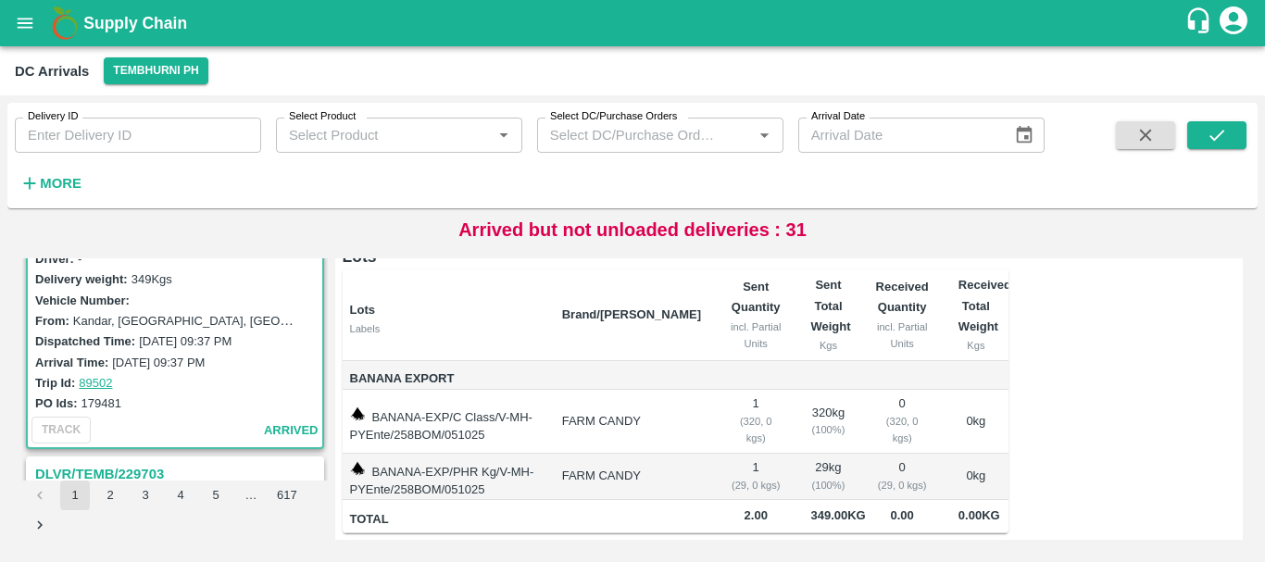
scroll to position [1728, 0]
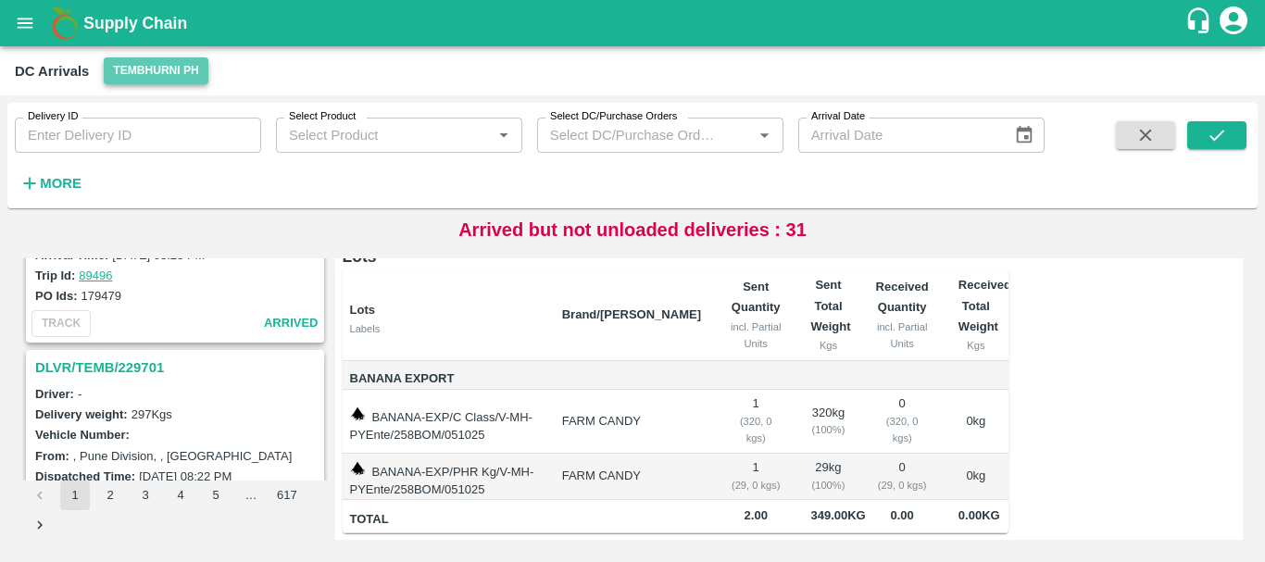
click at [135, 63] on button "Tembhurni PH" at bounding box center [156, 70] width 104 height 27
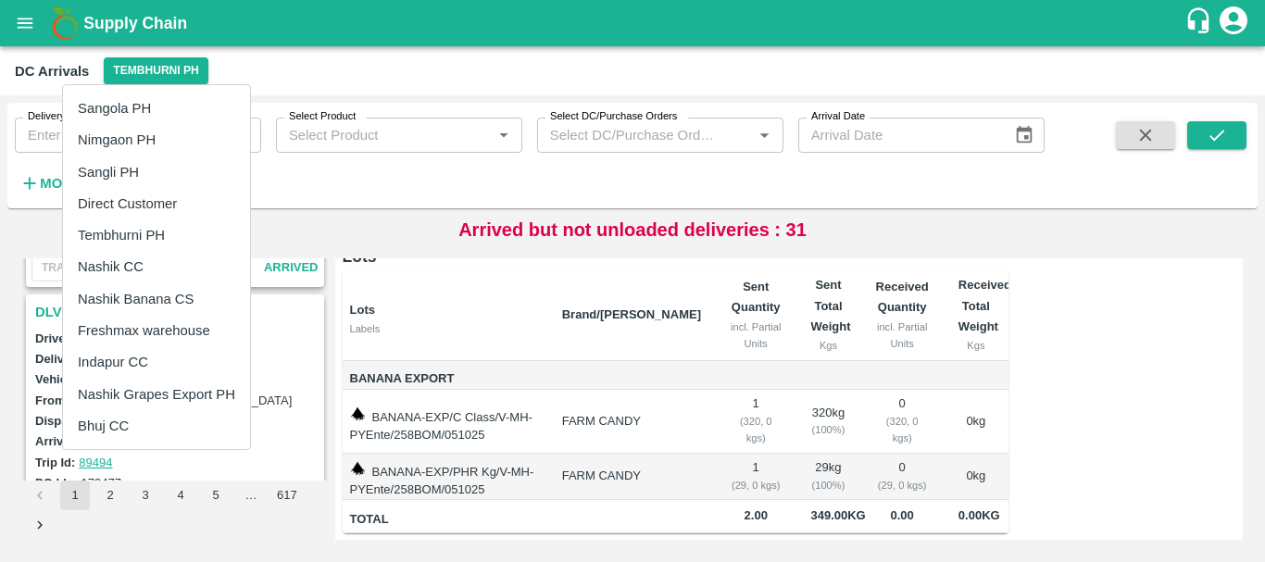
scroll to position [2152, 0]
click at [154, 298] on li "Nashik Banana CS" at bounding box center [156, 298] width 187 height 31
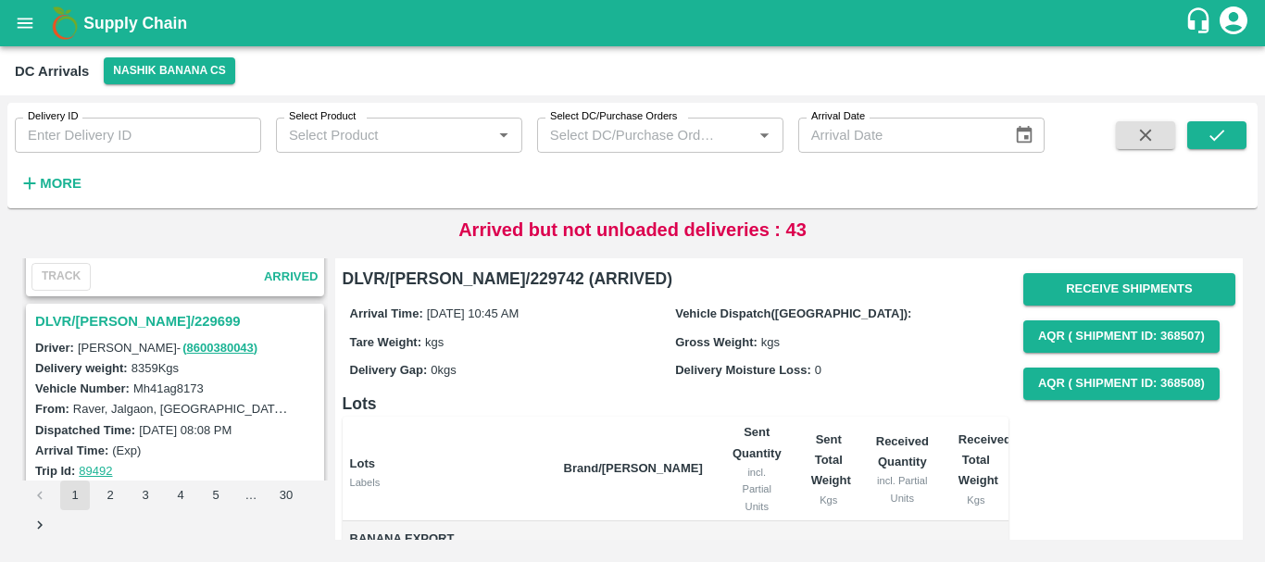
scroll to position [5837, 0]
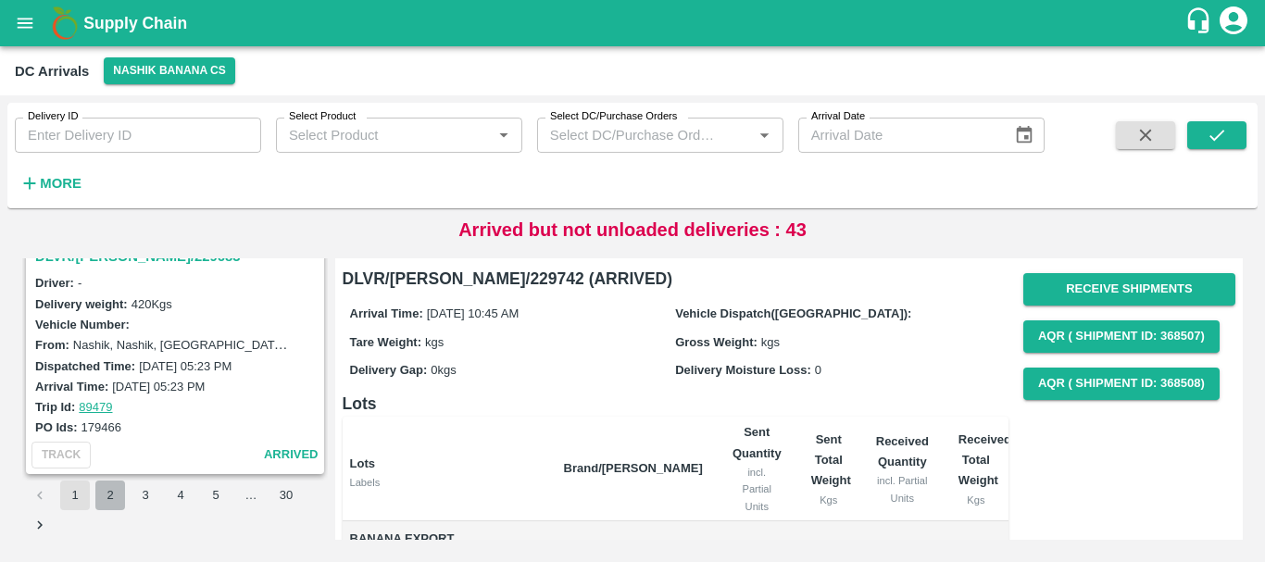
click at [118, 498] on button "2" at bounding box center [110, 496] width 30 height 30
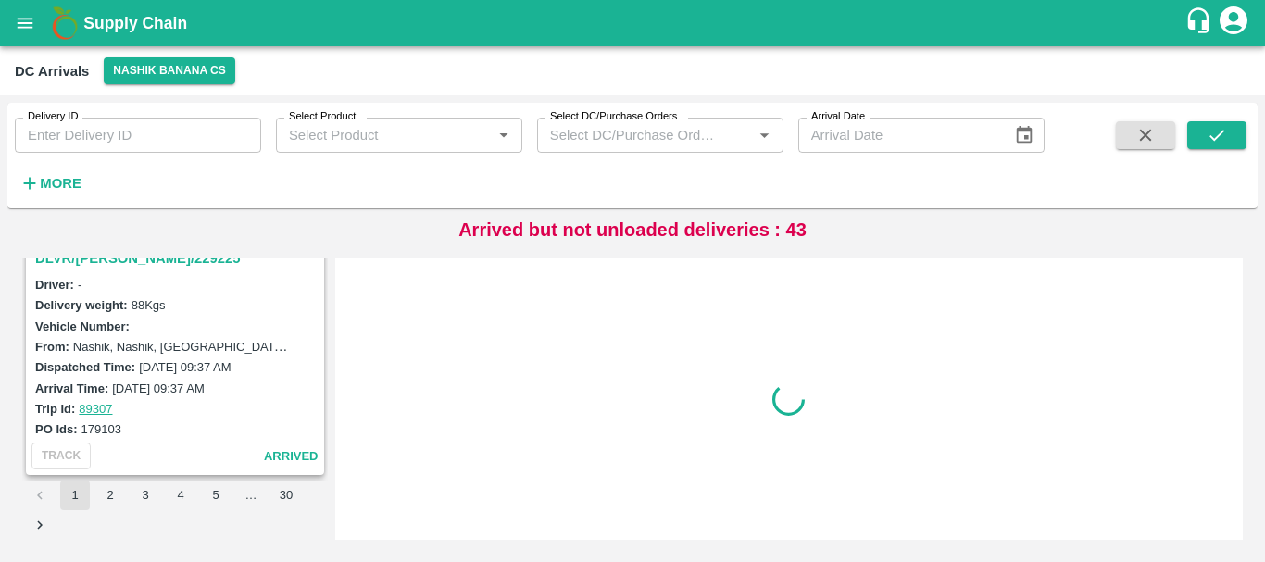
scroll to position [5837, 0]
click at [136, 501] on button "3" at bounding box center [146, 496] width 30 height 30
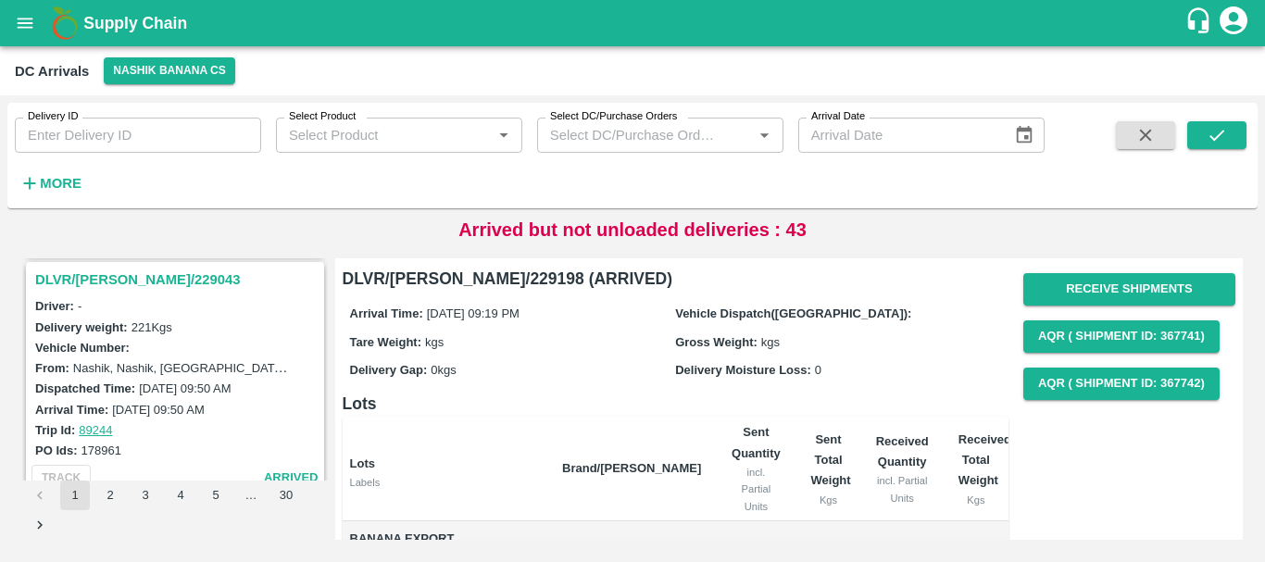
scroll to position [1213, 0]
click at [119, 282] on h3 "DLVR/NASH/229043" at bounding box center [177, 281] width 285 height 24
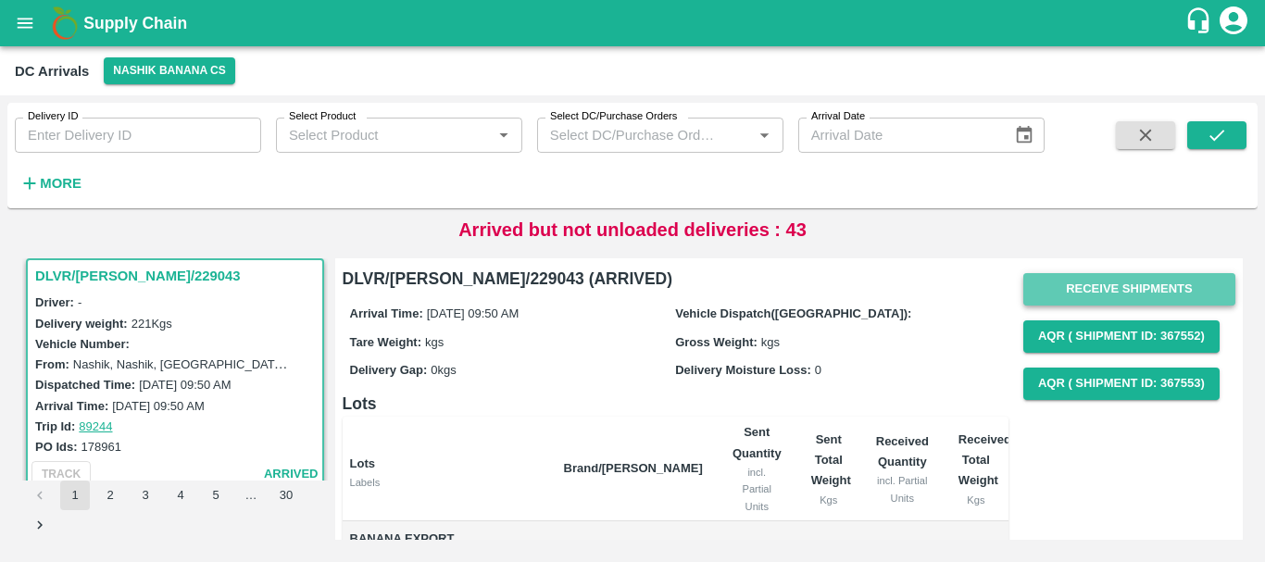
click at [1068, 285] on button "Receive Shipments" at bounding box center [1129, 289] width 212 height 32
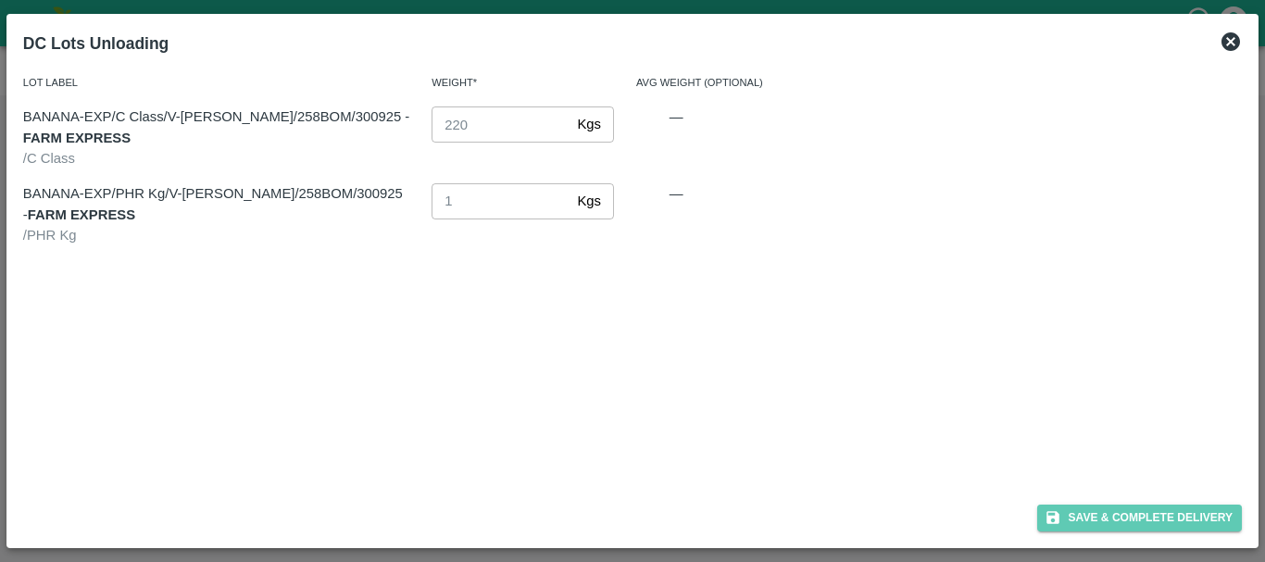
click at [1070, 525] on button "Save & Complete Delivery" at bounding box center [1140, 518] width 206 height 27
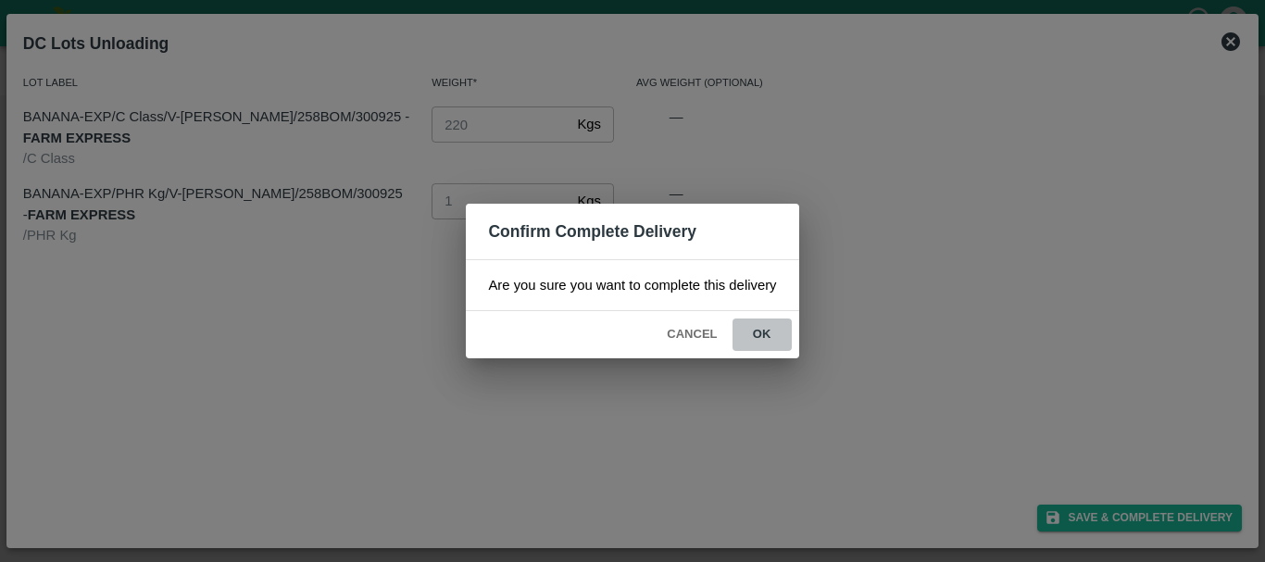
click at [779, 349] on button "ok" at bounding box center [762, 335] width 59 height 32
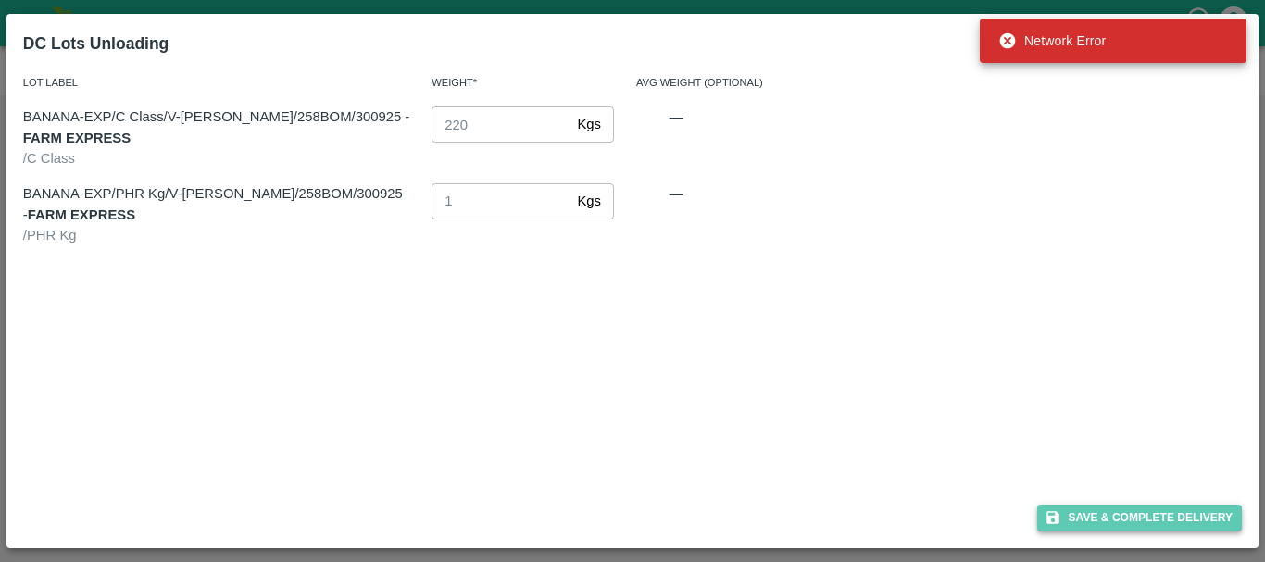
click at [1093, 520] on button "Save & Complete Delivery" at bounding box center [1140, 518] width 206 height 27
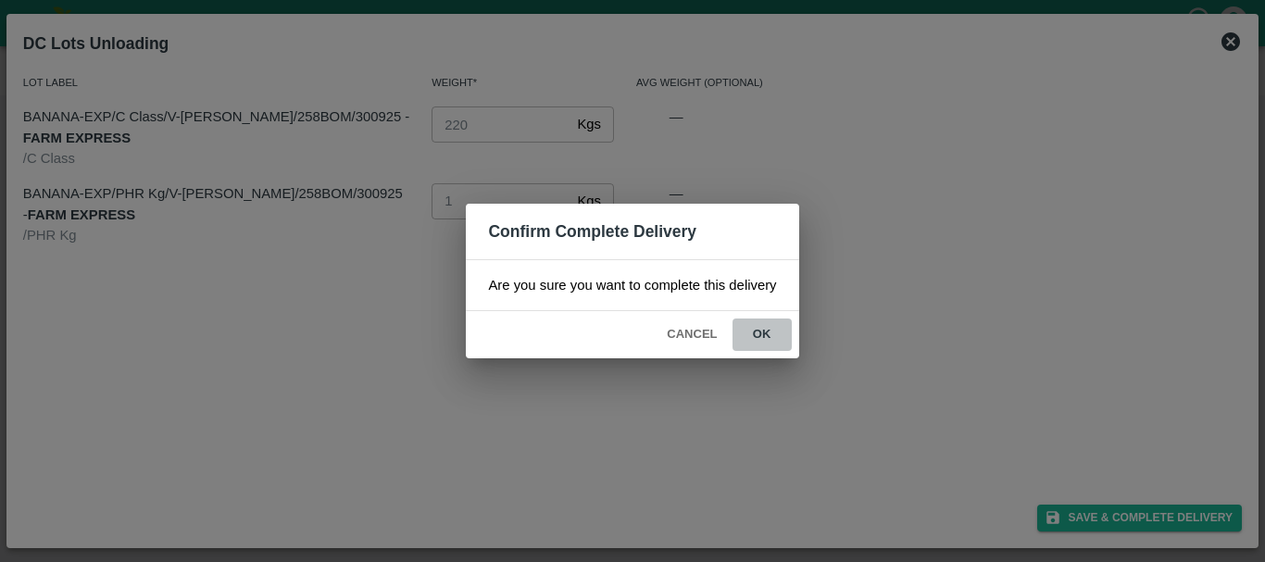
click at [752, 333] on button "ok" at bounding box center [762, 335] width 59 height 32
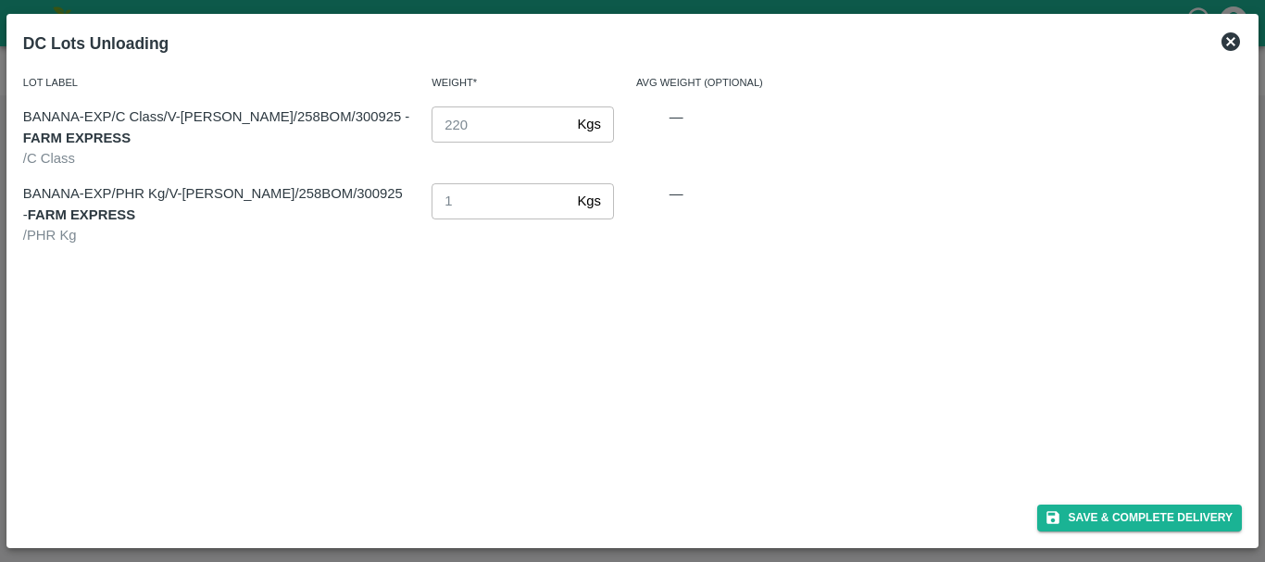
click at [1237, 46] on icon at bounding box center [1231, 41] width 19 height 19
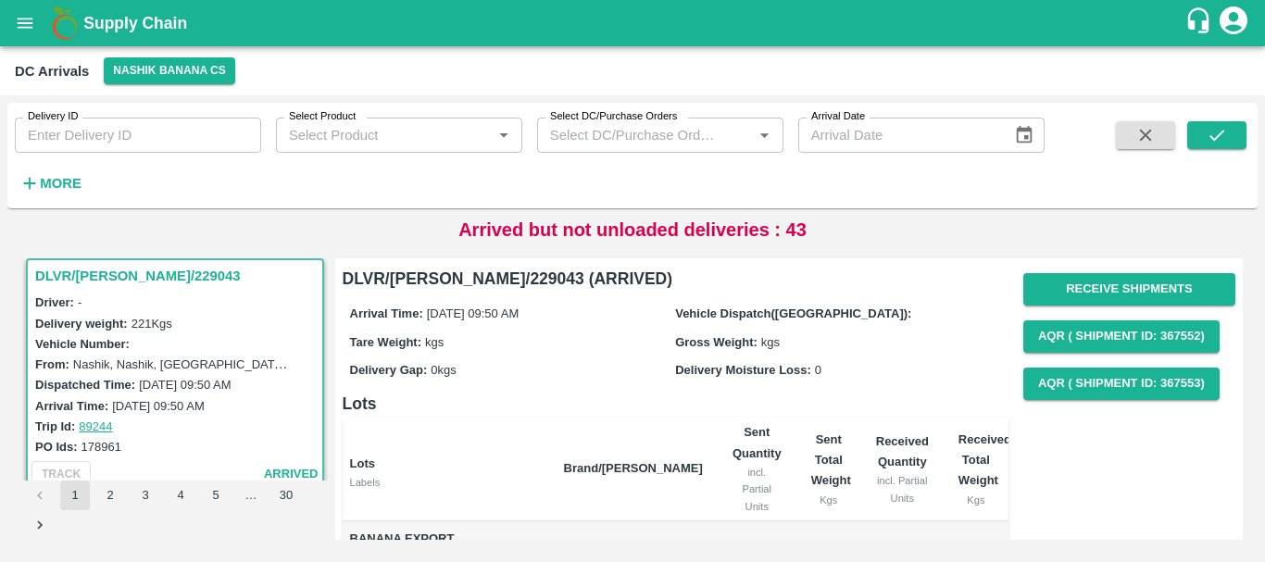
scroll to position [176, 0]
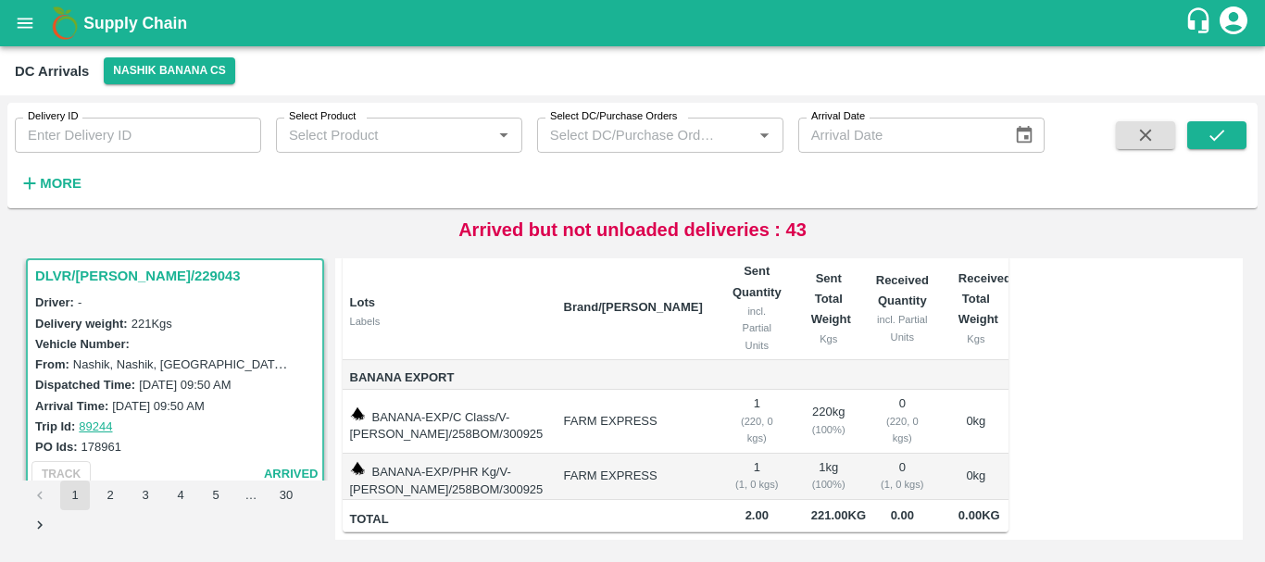
click at [847, 360] on td at bounding box center [829, 375] width 65 height 30
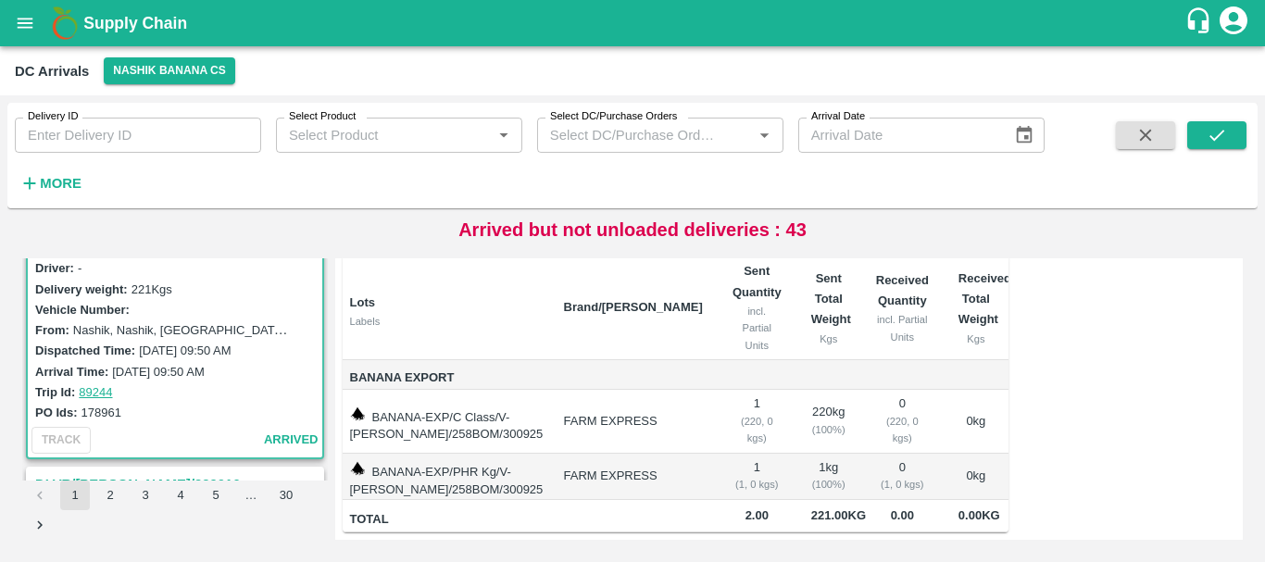
click at [237, 339] on div "Nashik, Nashik, [GEOGRAPHIC_DATA], [GEOGRAPHIC_DATA], [GEOGRAPHIC_DATA]" at bounding box center [184, 330] width 222 height 20
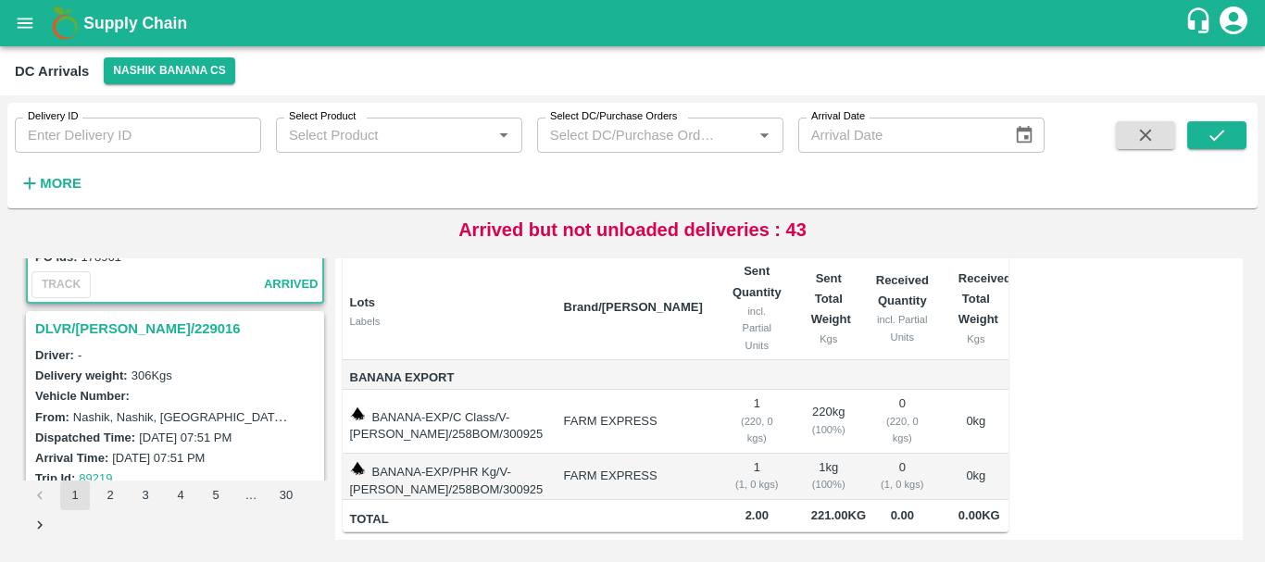
scroll to position [1405, 0]
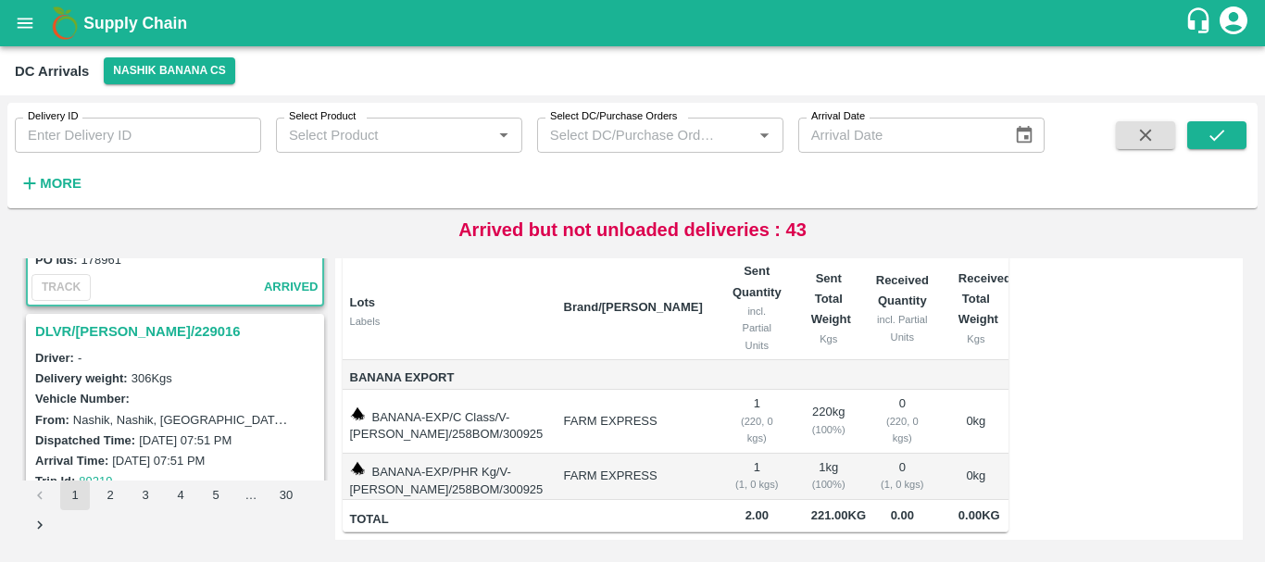
click at [119, 325] on h3 "DLVR/NASH/229016" at bounding box center [177, 332] width 285 height 24
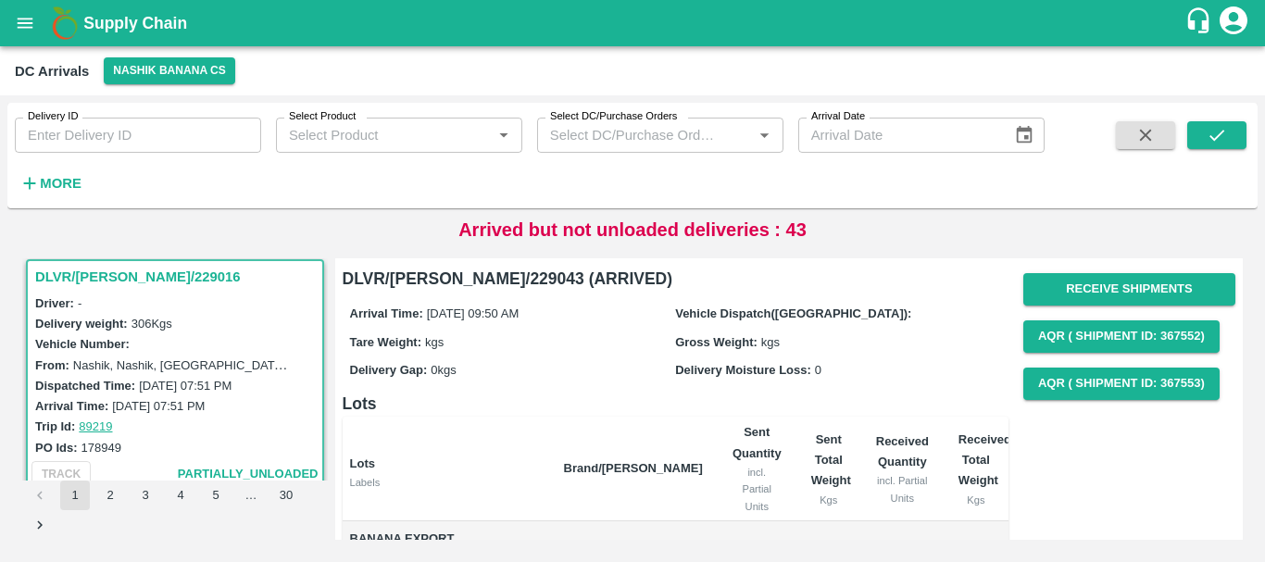
scroll to position [176, 0]
click at [1092, 271] on div "Receive Shipments AQR ( Shipment Id: 367552) AQR ( Shipment Id: 367553)" at bounding box center [1129, 336] width 212 height 141
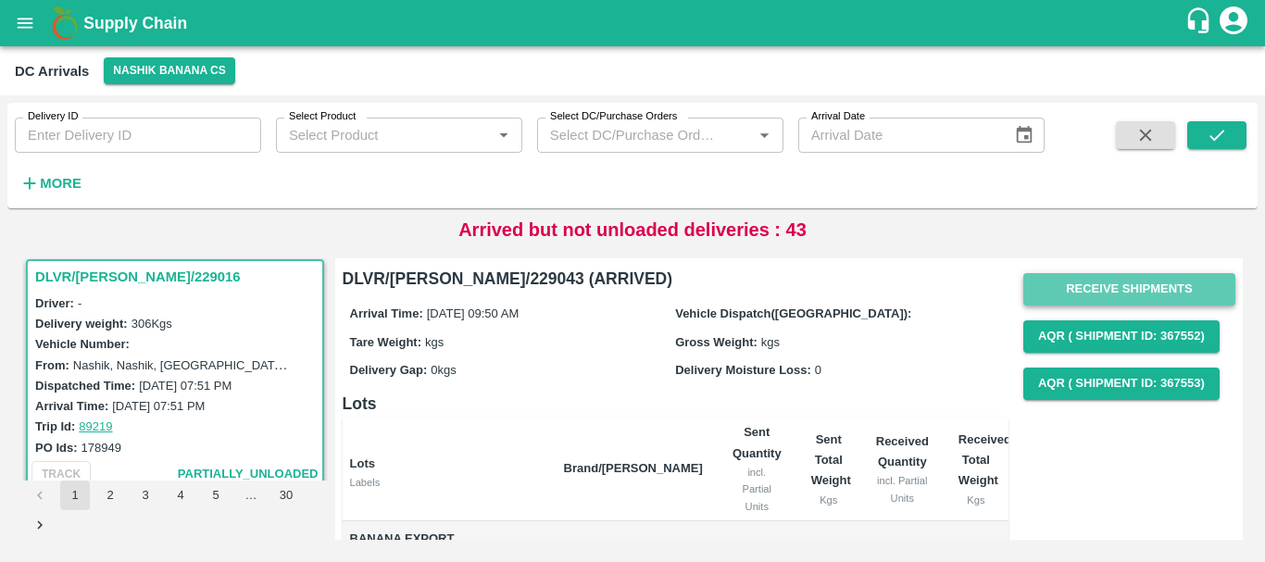
click at [1094, 283] on button "Receive Shipments" at bounding box center [1129, 289] width 212 height 32
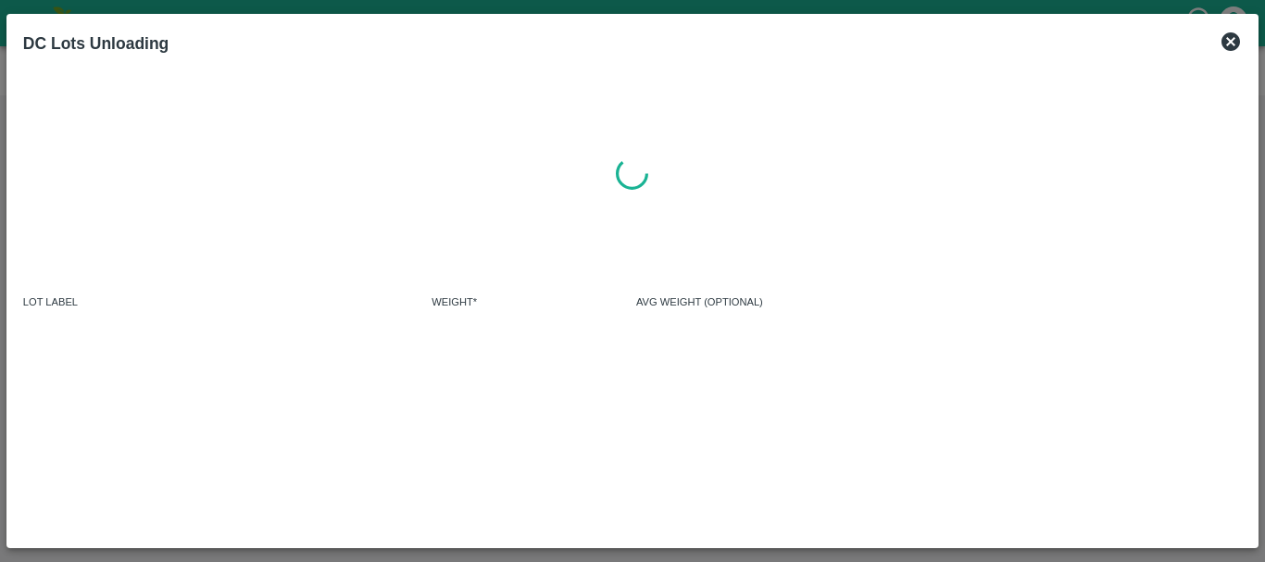
click at [1236, 40] on icon at bounding box center [1231, 41] width 19 height 19
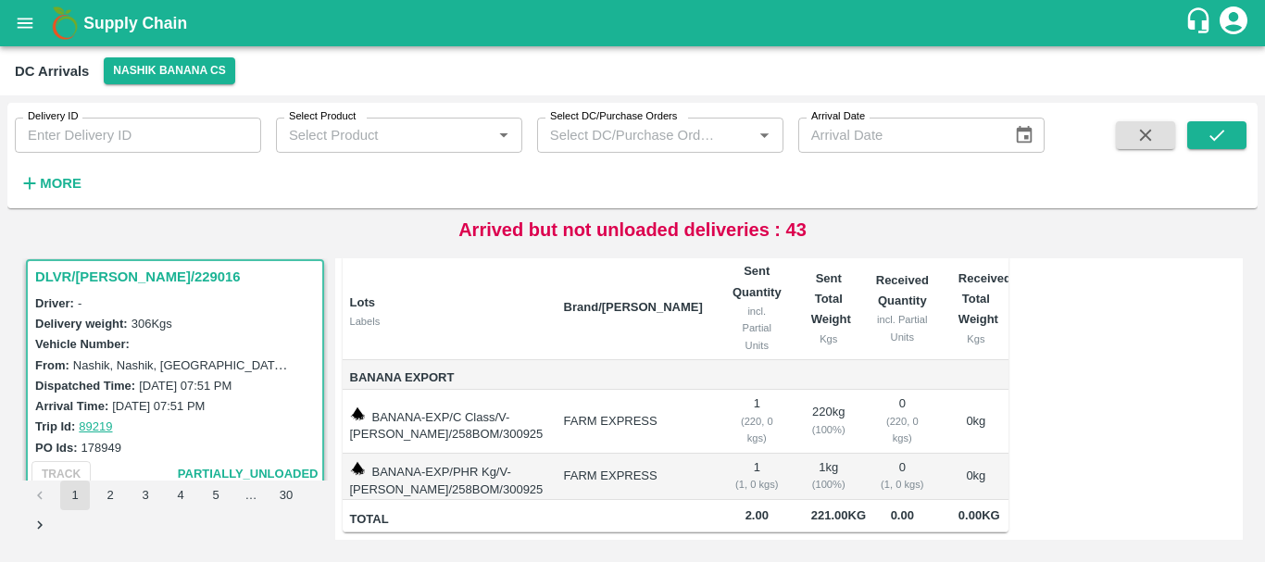
click at [734, 413] on div "( 220, 0 kgs)" at bounding box center [757, 430] width 49 height 34
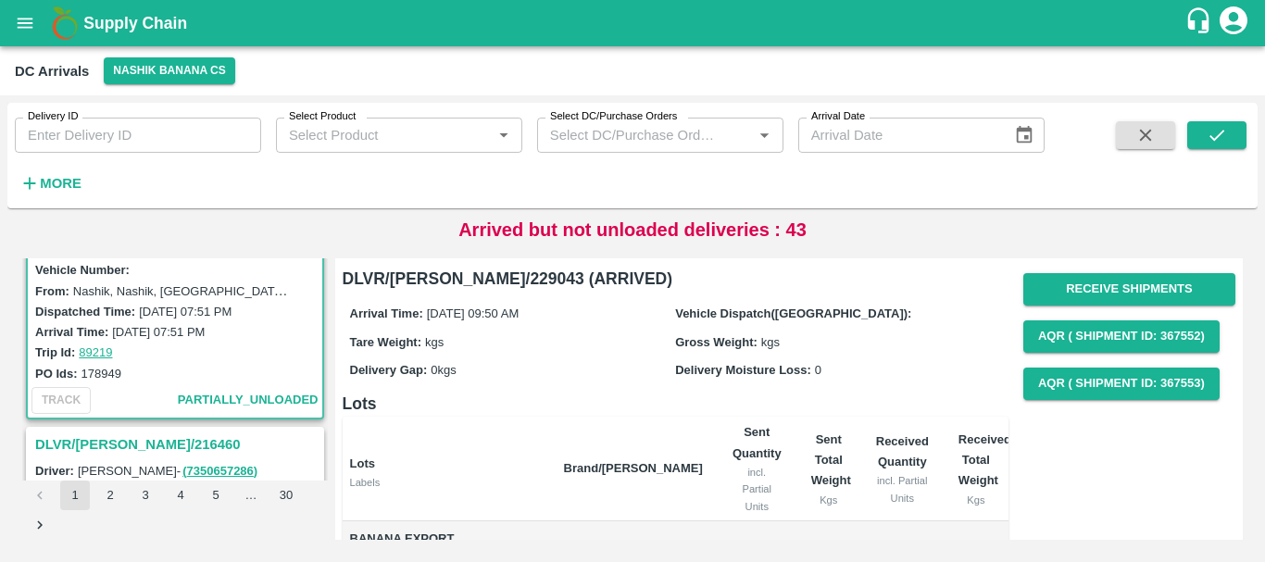
scroll to position [1531, 0]
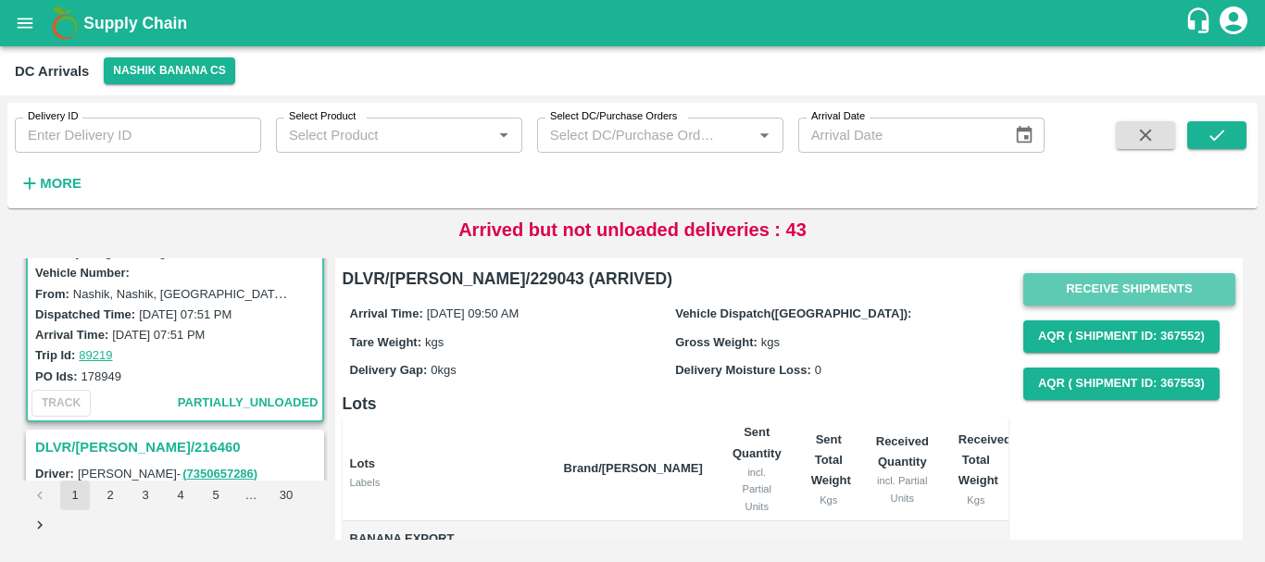
click at [1062, 283] on button "Receive Shipments" at bounding box center [1129, 289] width 212 height 32
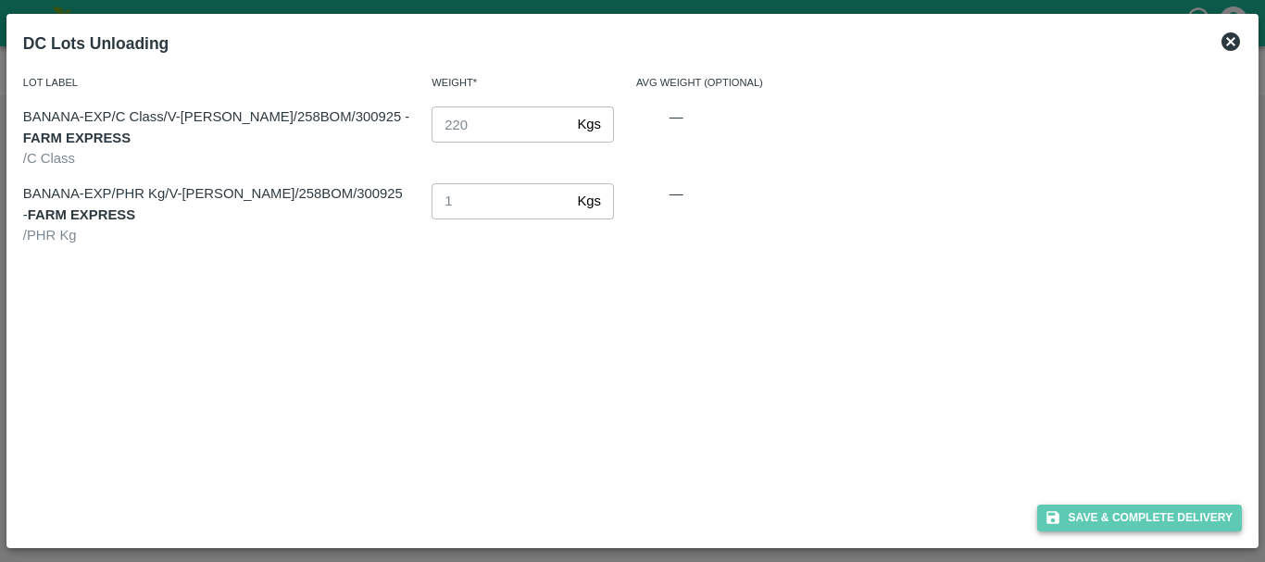
click at [1070, 518] on button "Save & Complete Delivery" at bounding box center [1140, 518] width 206 height 27
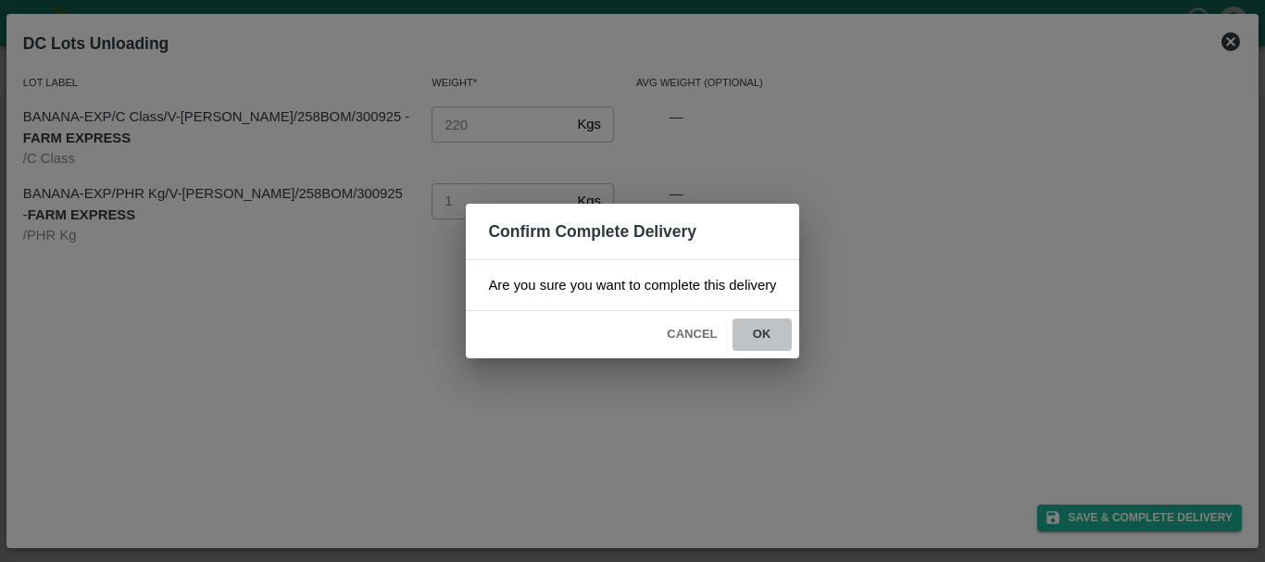
click at [775, 339] on button "ok" at bounding box center [762, 335] width 59 height 32
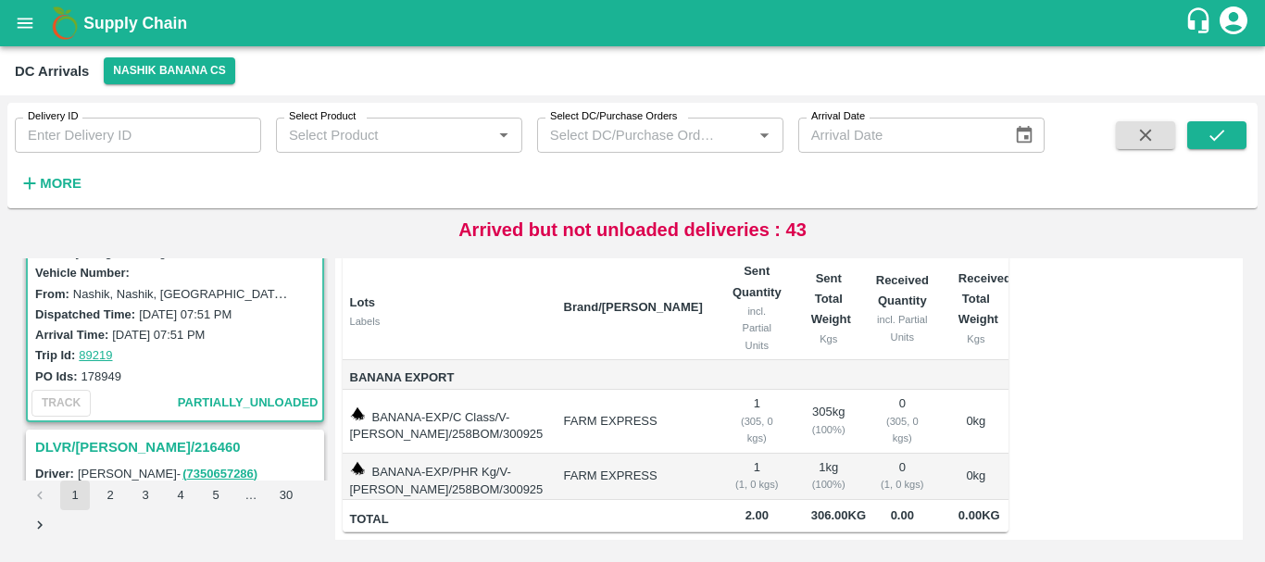
scroll to position [0, 0]
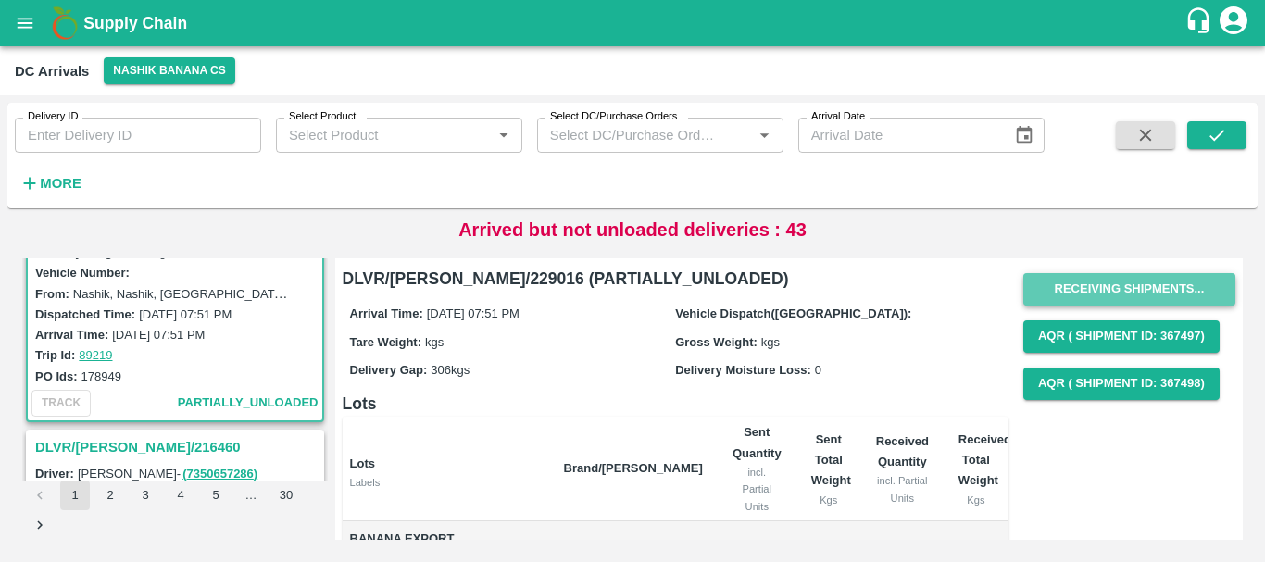
click at [1080, 279] on button "Receiving Shipments..." at bounding box center [1129, 289] width 212 height 32
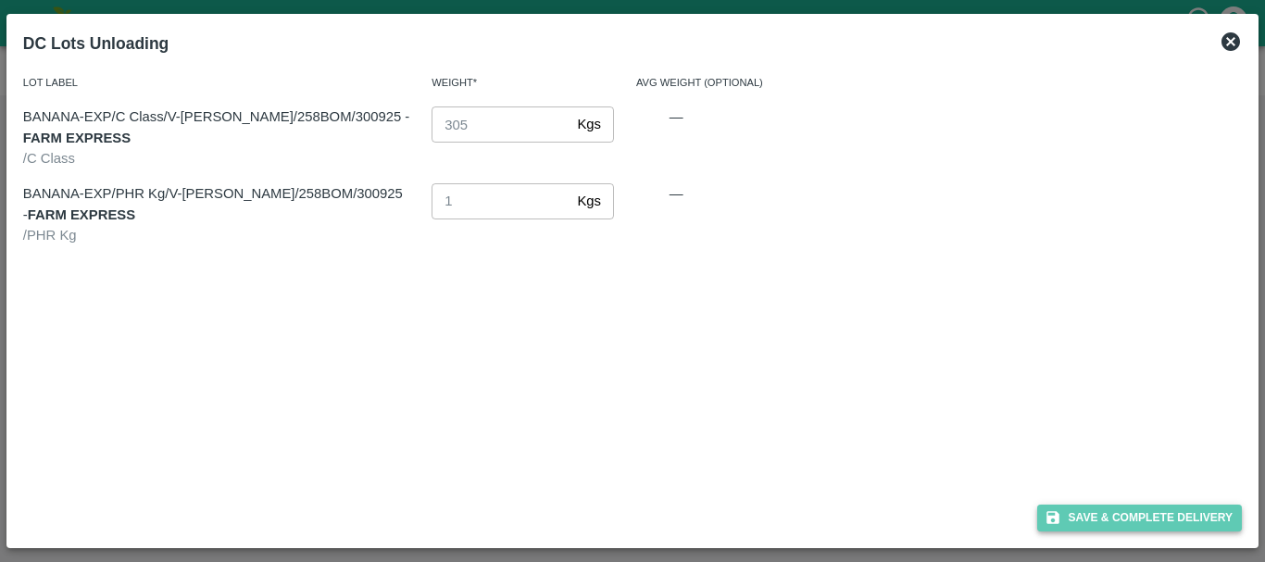
click at [1067, 510] on button "Save & Complete Delivery" at bounding box center [1140, 518] width 206 height 27
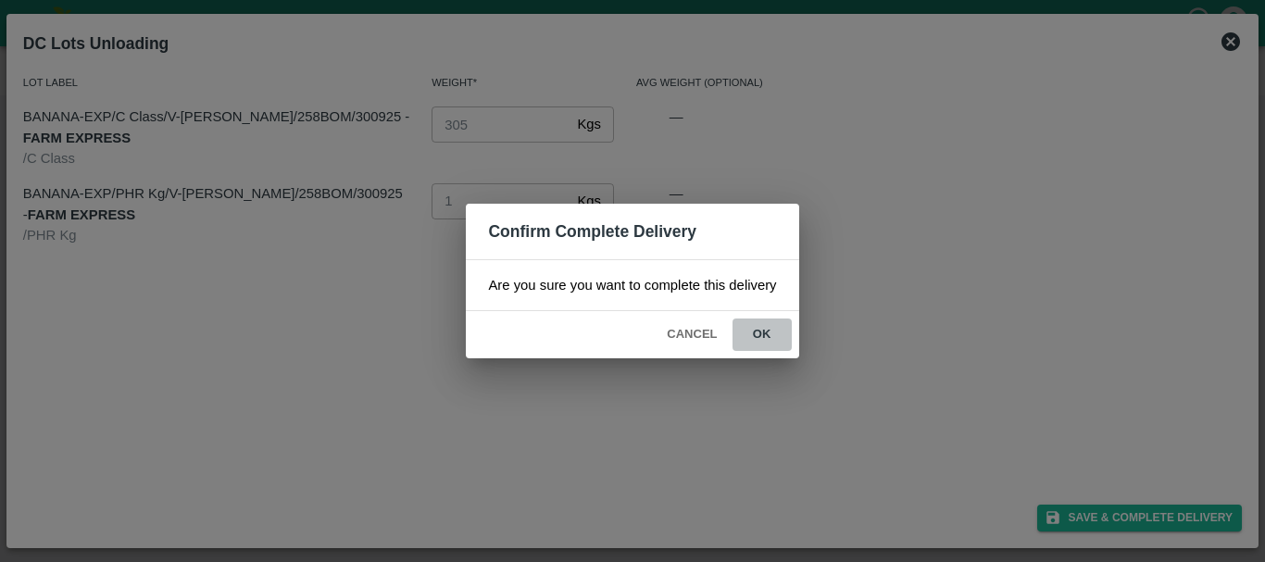
click at [764, 342] on button "ok" at bounding box center [762, 335] width 59 height 32
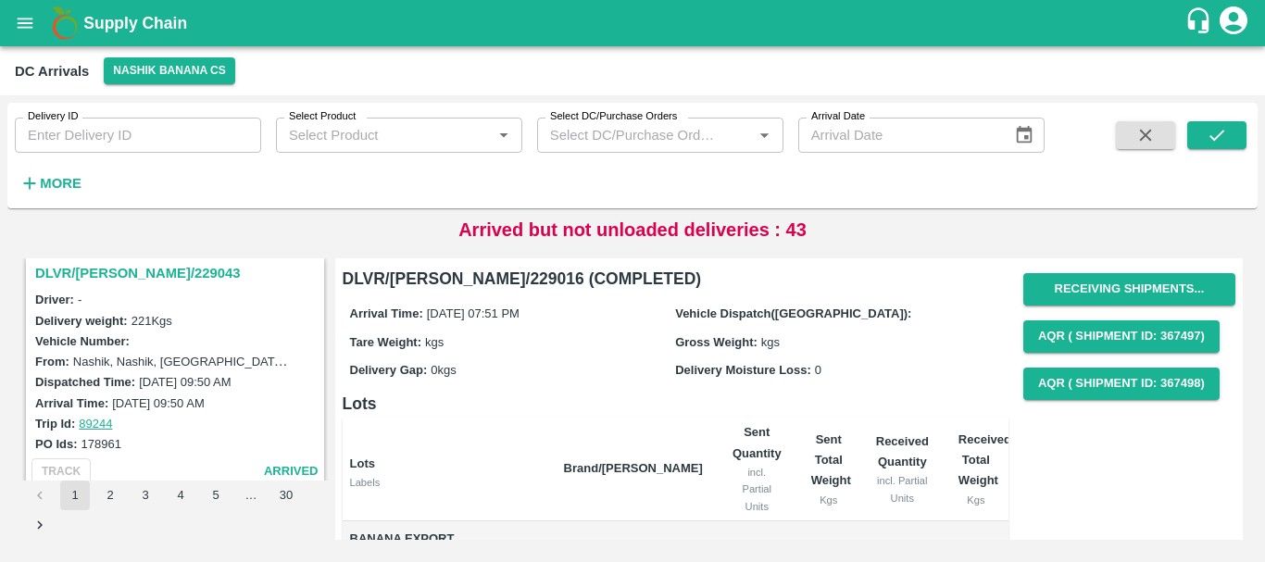
scroll to position [1217, 0]
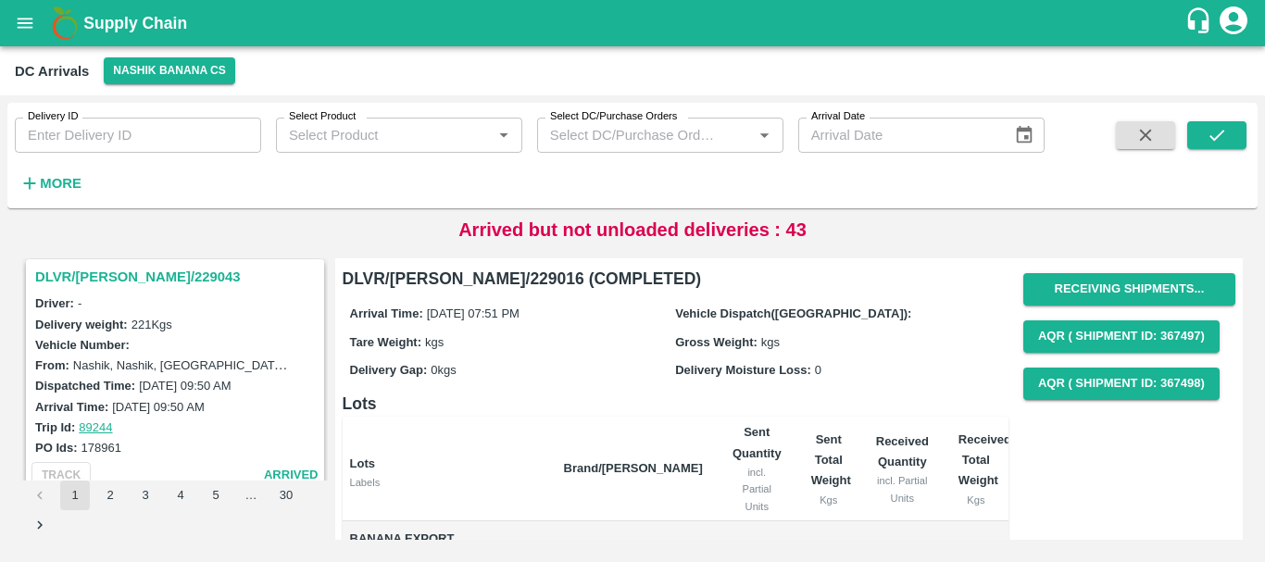
click at [133, 274] on h3 "DLVR/NASH/229043" at bounding box center [177, 277] width 285 height 24
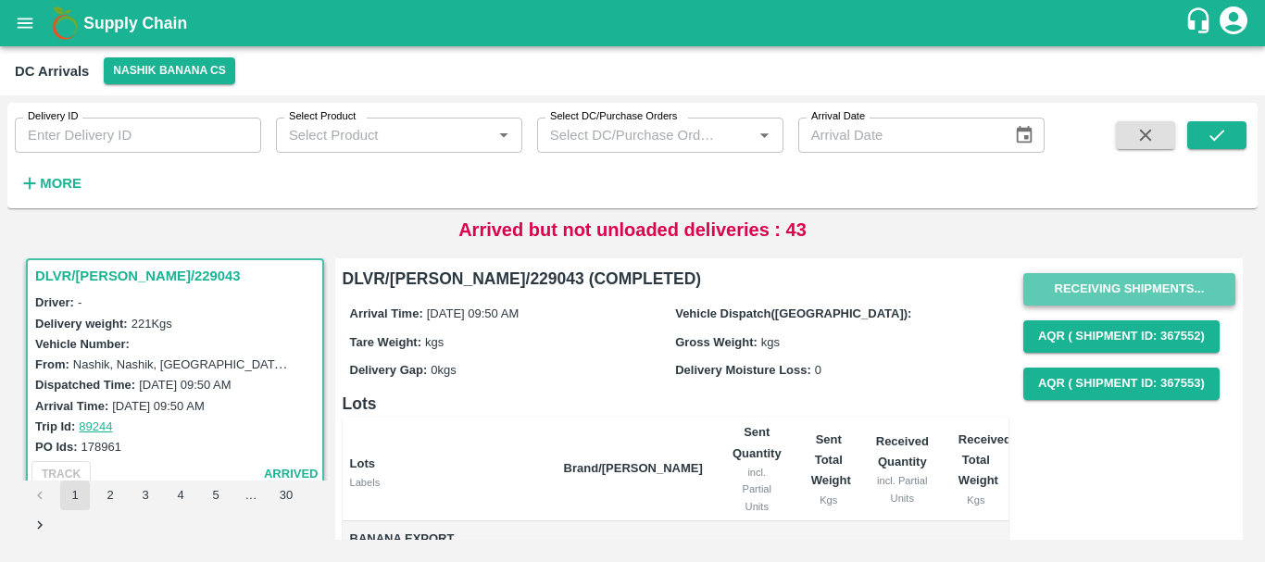
click at [1119, 276] on button "Receiving Shipments..." at bounding box center [1129, 289] width 212 height 32
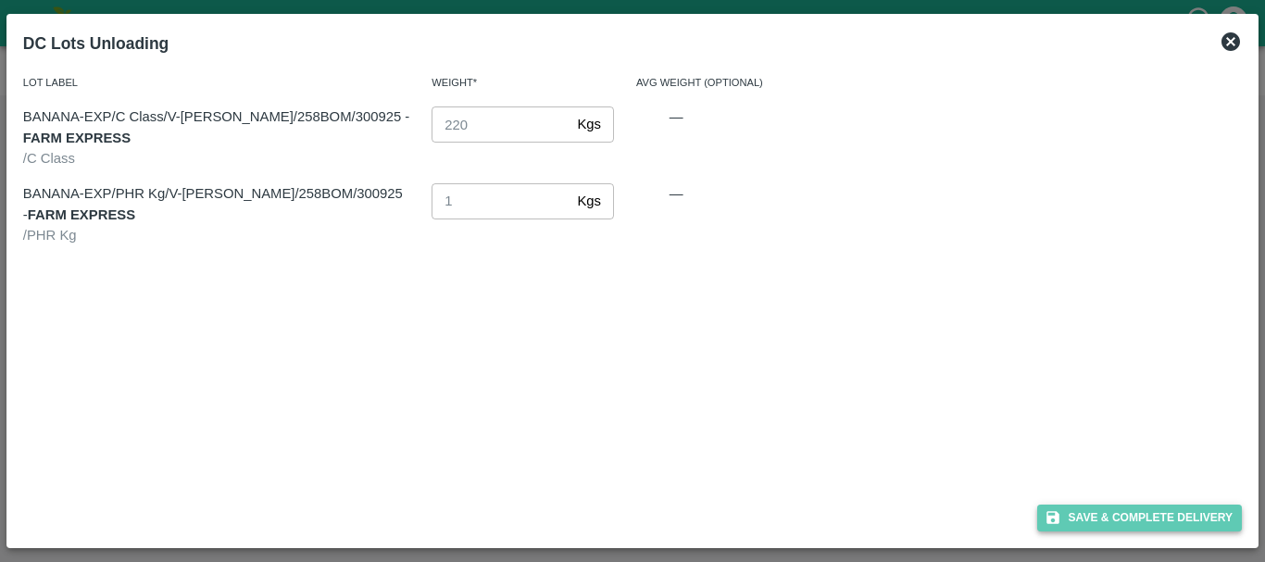
click at [1077, 529] on button "Save & Complete Delivery" at bounding box center [1140, 518] width 206 height 27
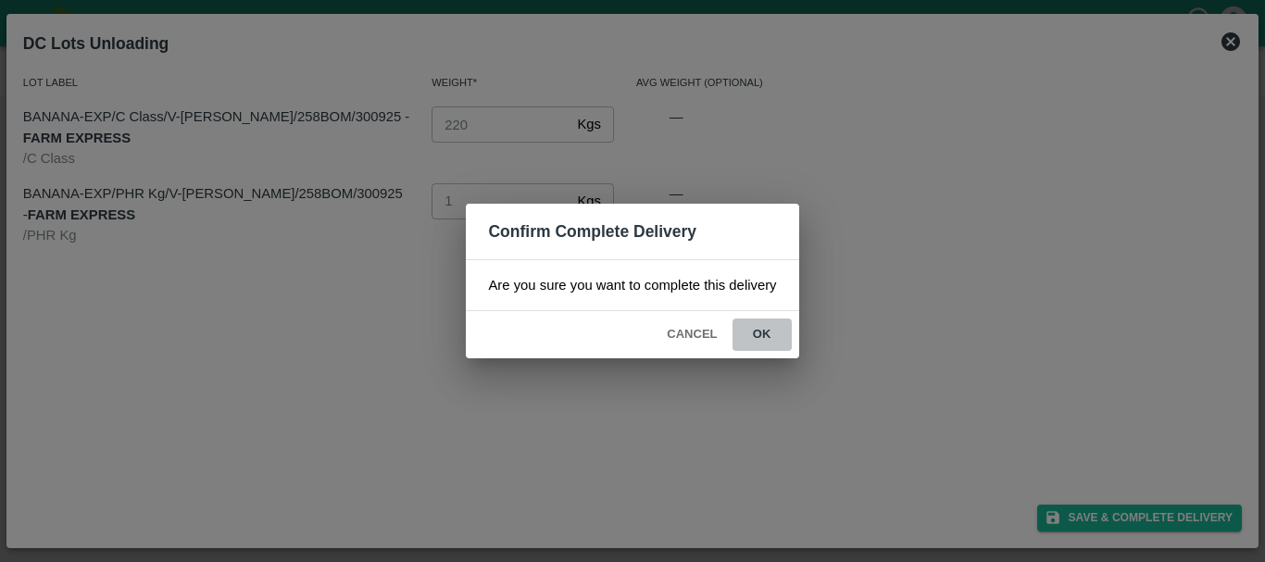
click at [773, 345] on button "ok" at bounding box center [762, 335] width 59 height 32
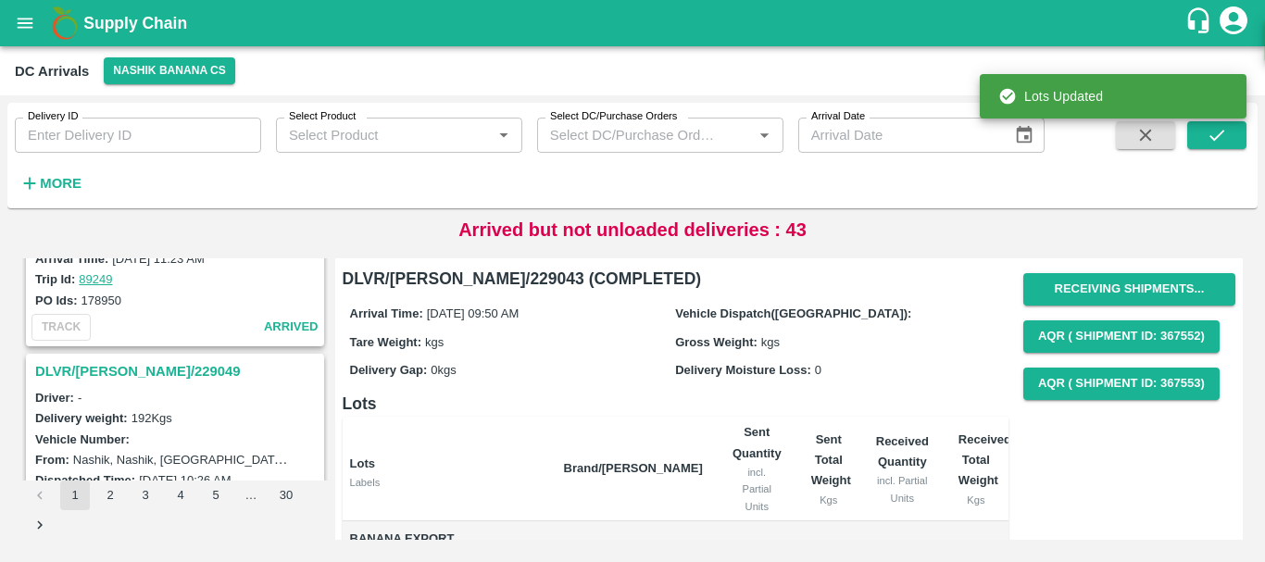
click at [137, 374] on h3 "DLVR/NASH/229049" at bounding box center [177, 371] width 285 height 24
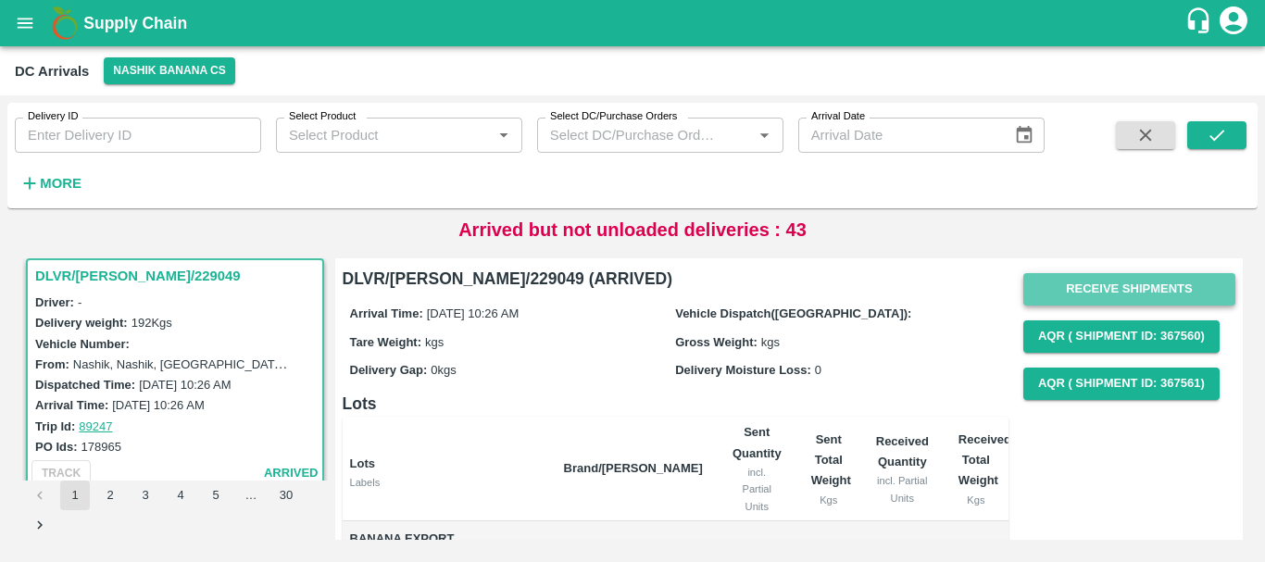
click at [1066, 304] on button "Receive Shipments" at bounding box center [1129, 289] width 212 height 32
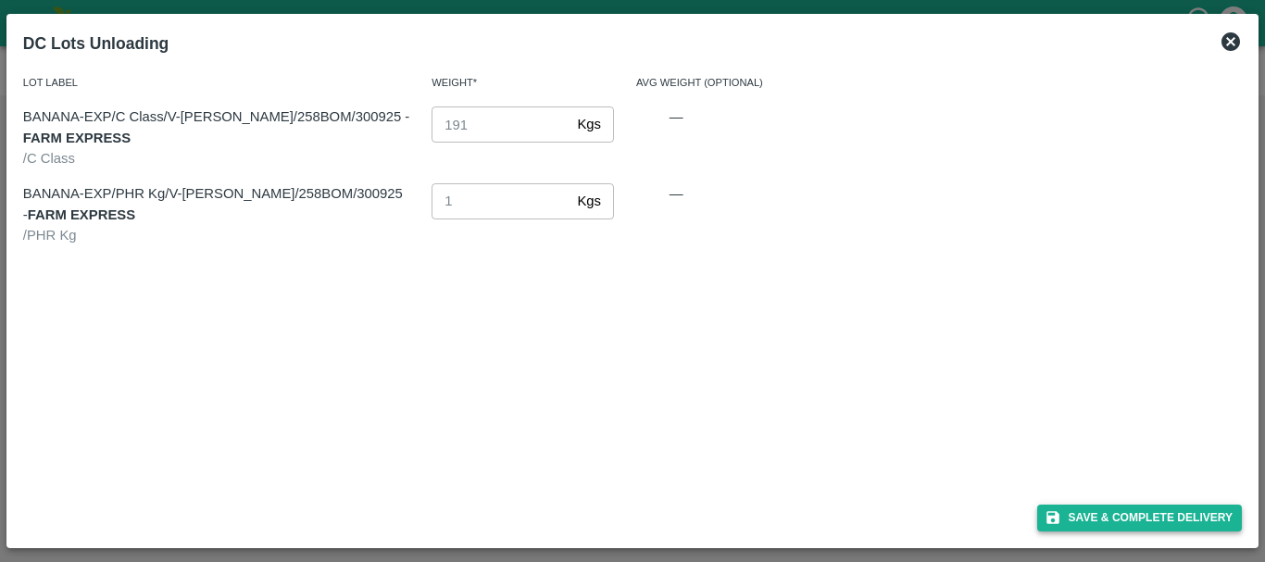
click at [1052, 524] on icon "button" at bounding box center [1053, 518] width 13 height 13
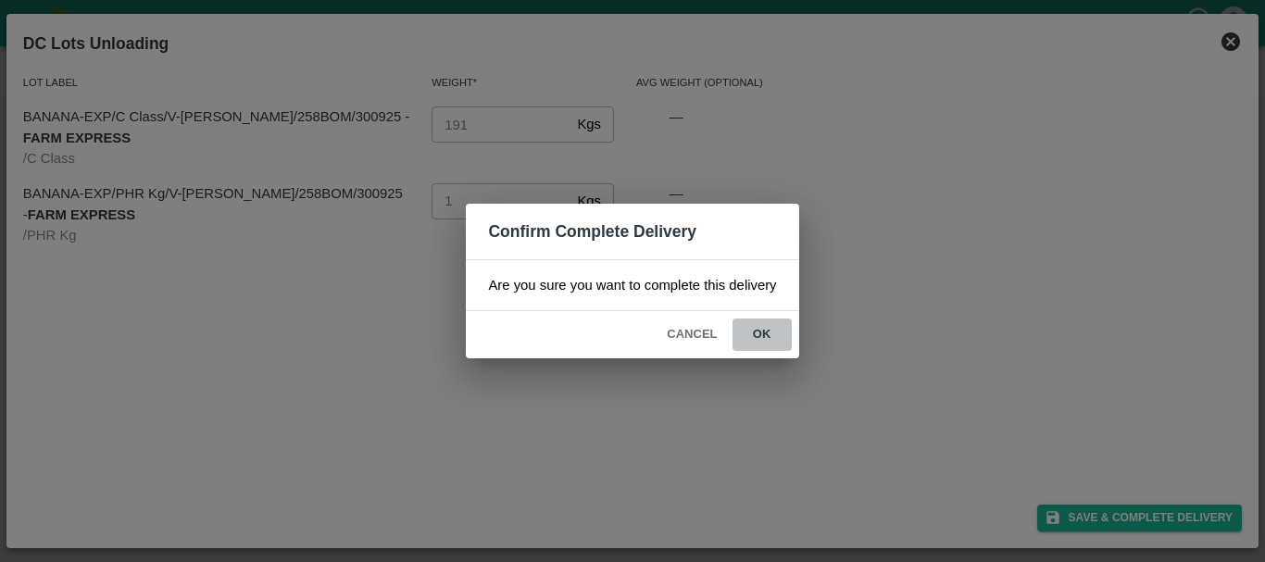
click at [774, 333] on button "ok" at bounding box center [762, 335] width 59 height 32
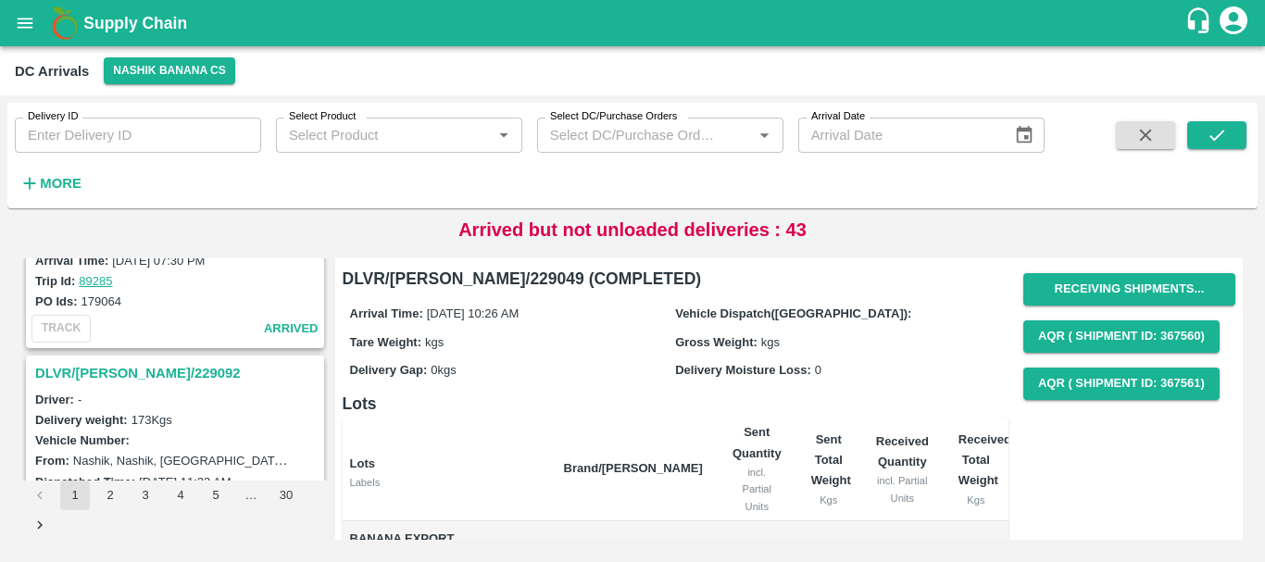
click at [138, 368] on h3 "DLVR/NASH/229092" at bounding box center [177, 373] width 285 height 24
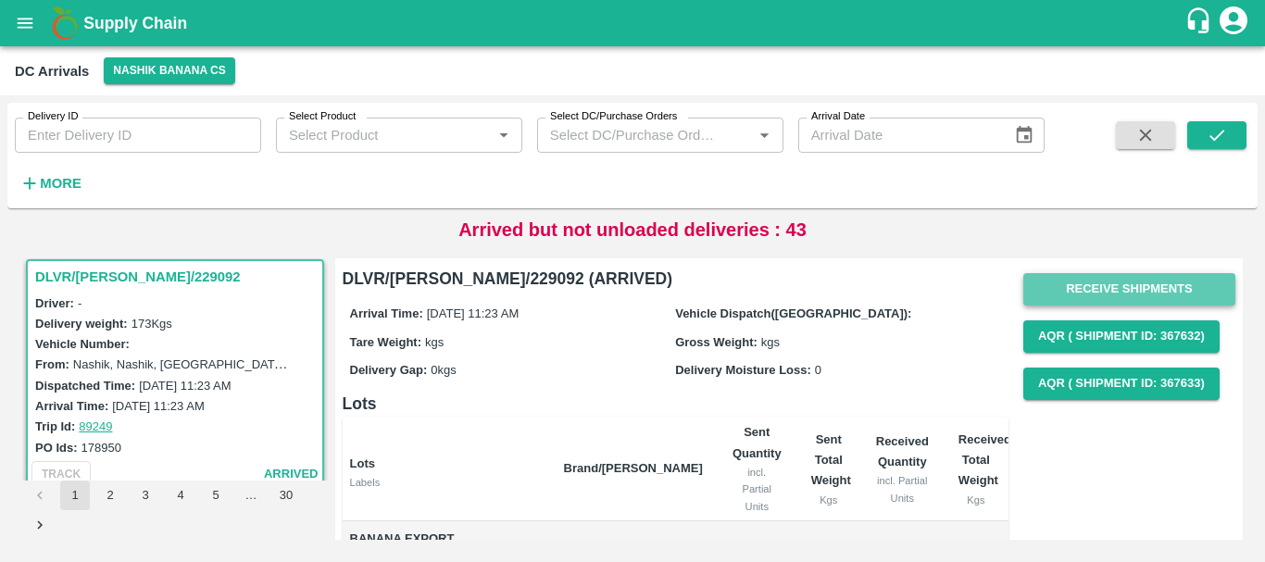
click at [1044, 278] on button "Receive Shipments" at bounding box center [1129, 289] width 212 height 32
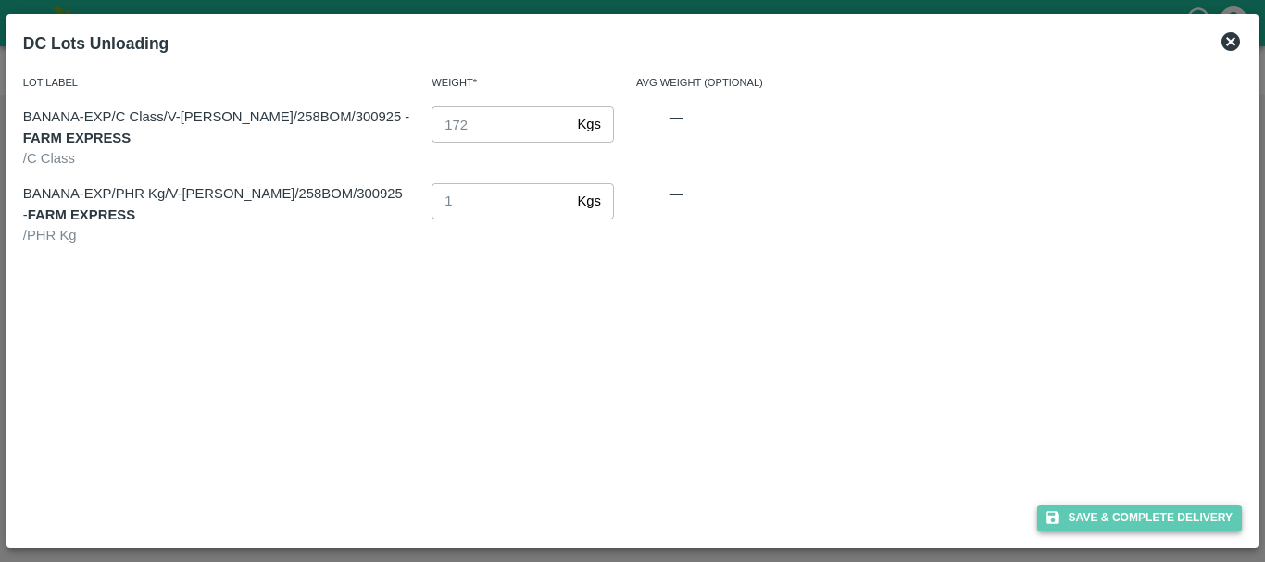
click at [1045, 516] on icon "button" at bounding box center [1053, 517] width 17 height 17
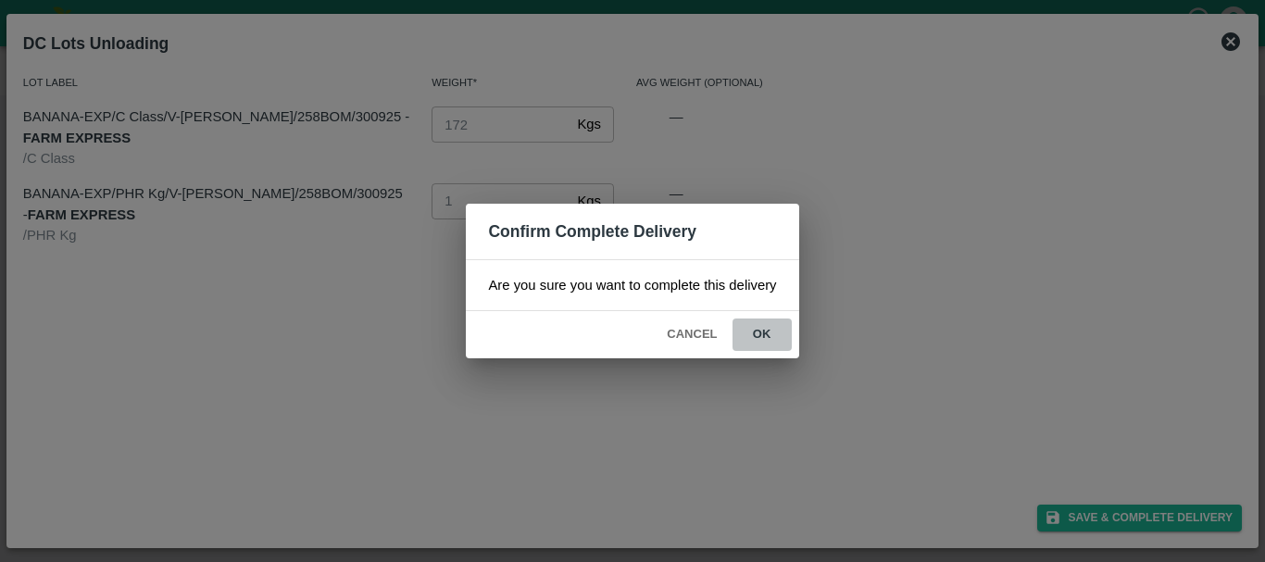
click at [764, 336] on button "ok" at bounding box center [762, 335] width 59 height 32
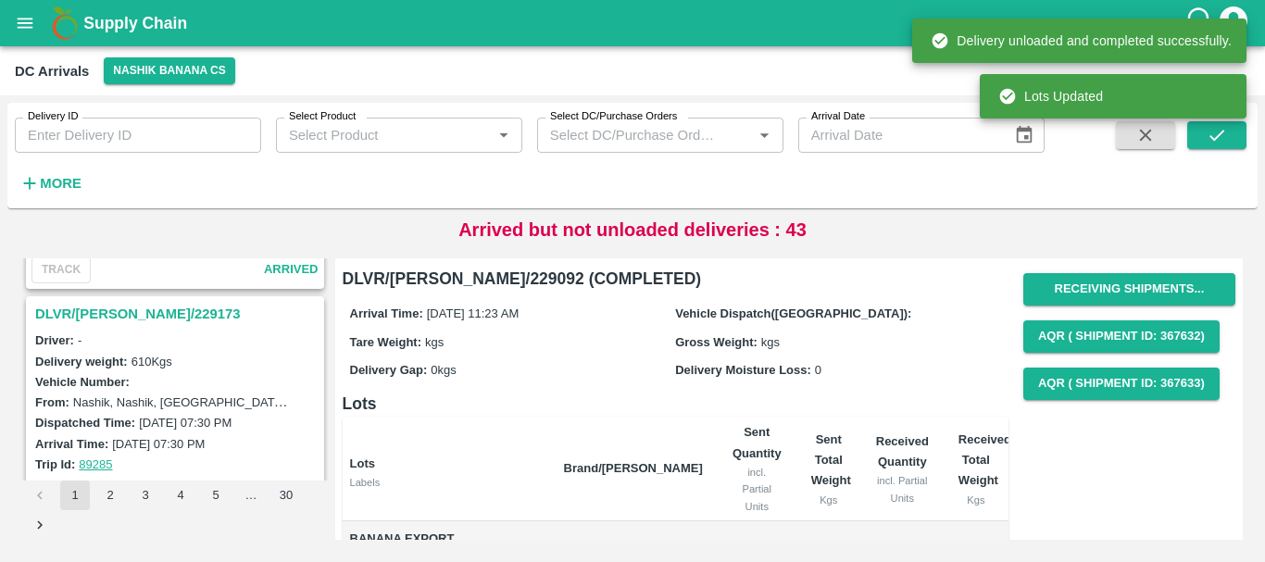
click at [131, 309] on h3 "DLVR/NASH/229173" at bounding box center [177, 314] width 285 height 24
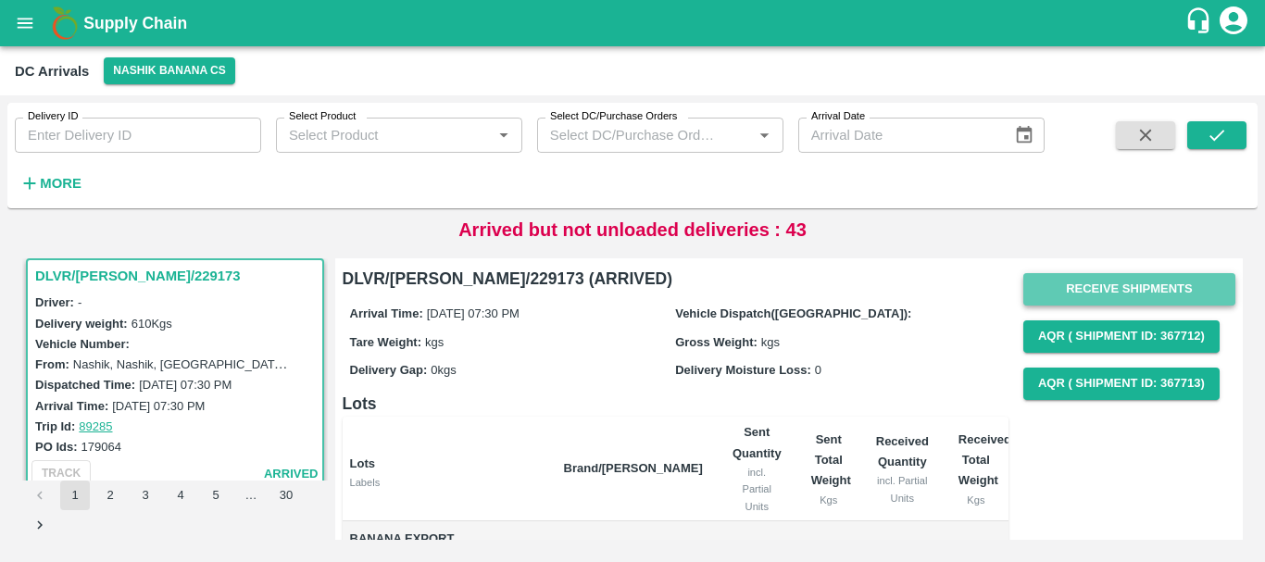
click at [1040, 288] on button "Receive Shipments" at bounding box center [1129, 289] width 212 height 32
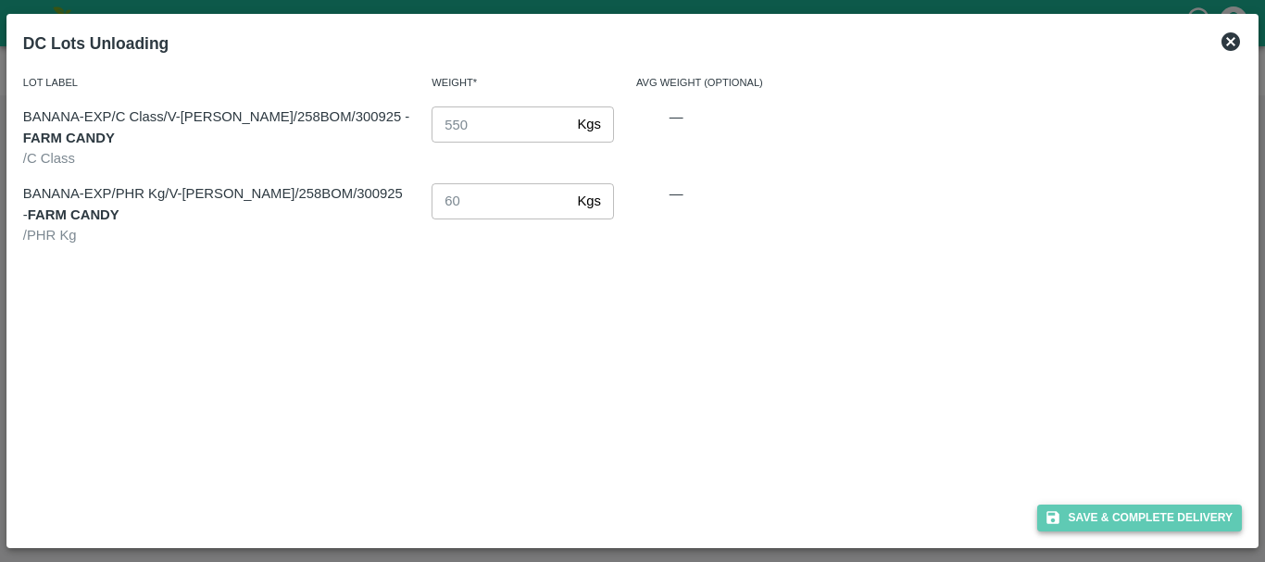
click at [1083, 513] on button "Save & Complete Delivery" at bounding box center [1140, 518] width 206 height 27
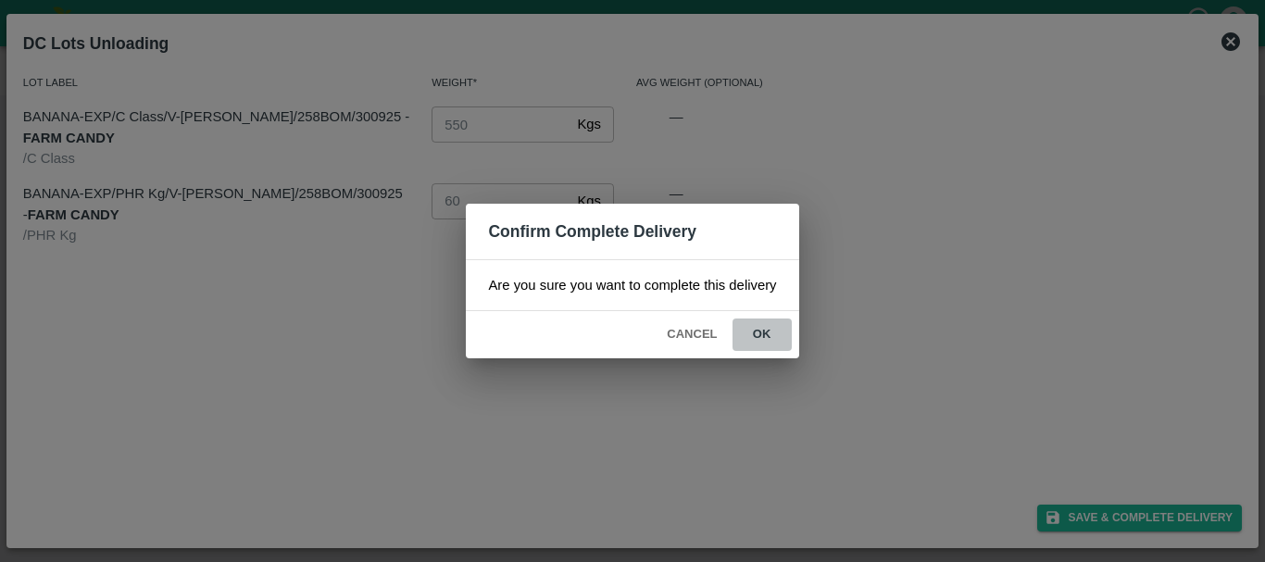
click at [768, 336] on button "ok" at bounding box center [762, 335] width 59 height 32
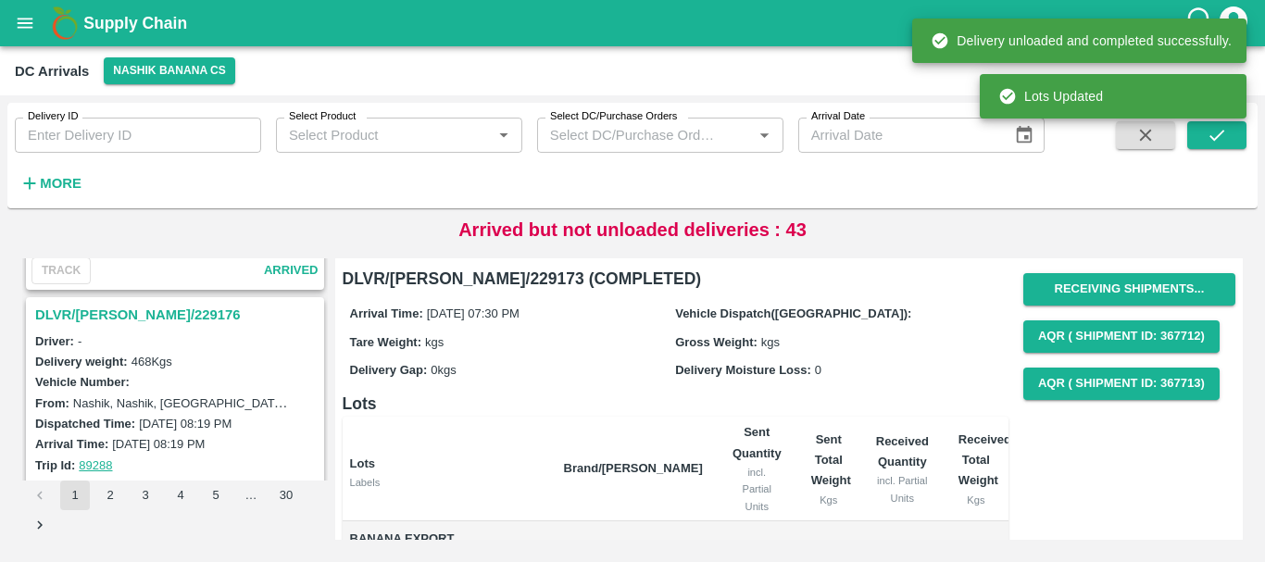
click at [122, 304] on h3 "DLVR/NASH/229176" at bounding box center [177, 315] width 285 height 24
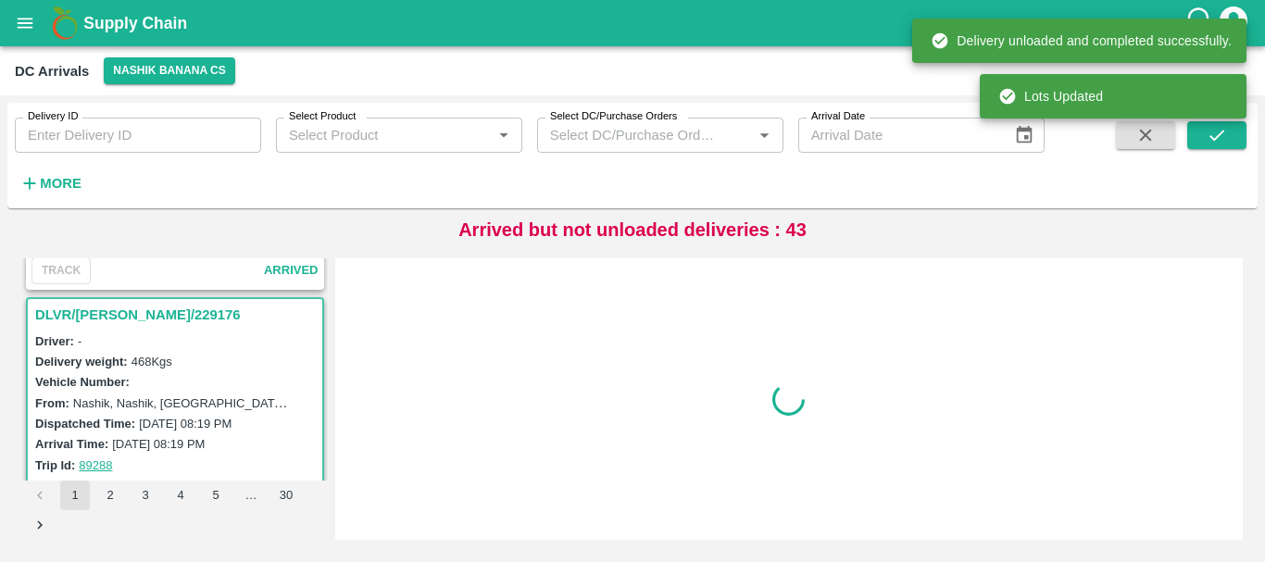
scroll to position [249, 0]
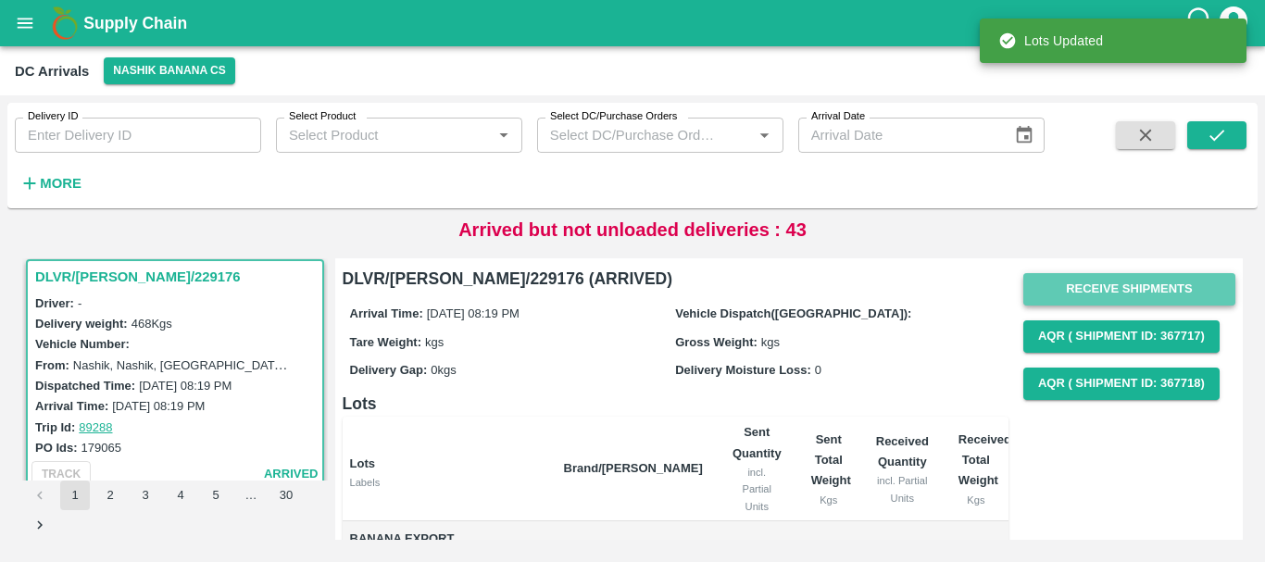
click at [1047, 284] on button "Receive Shipments" at bounding box center [1129, 289] width 212 height 32
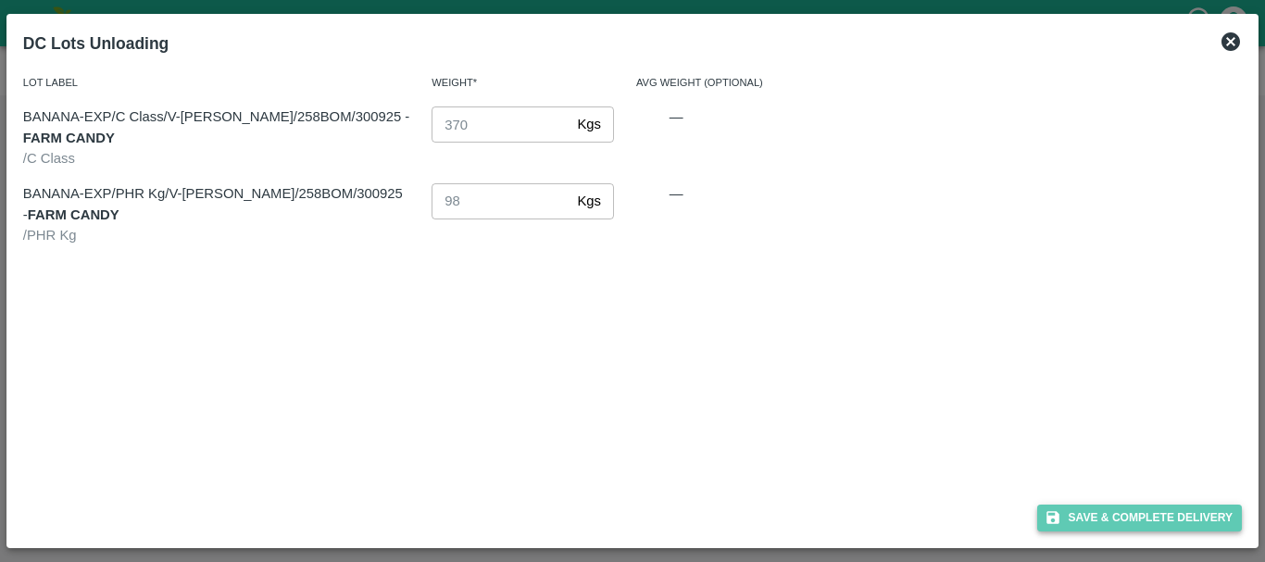
click at [1071, 517] on button "Save & Complete Delivery" at bounding box center [1140, 518] width 206 height 27
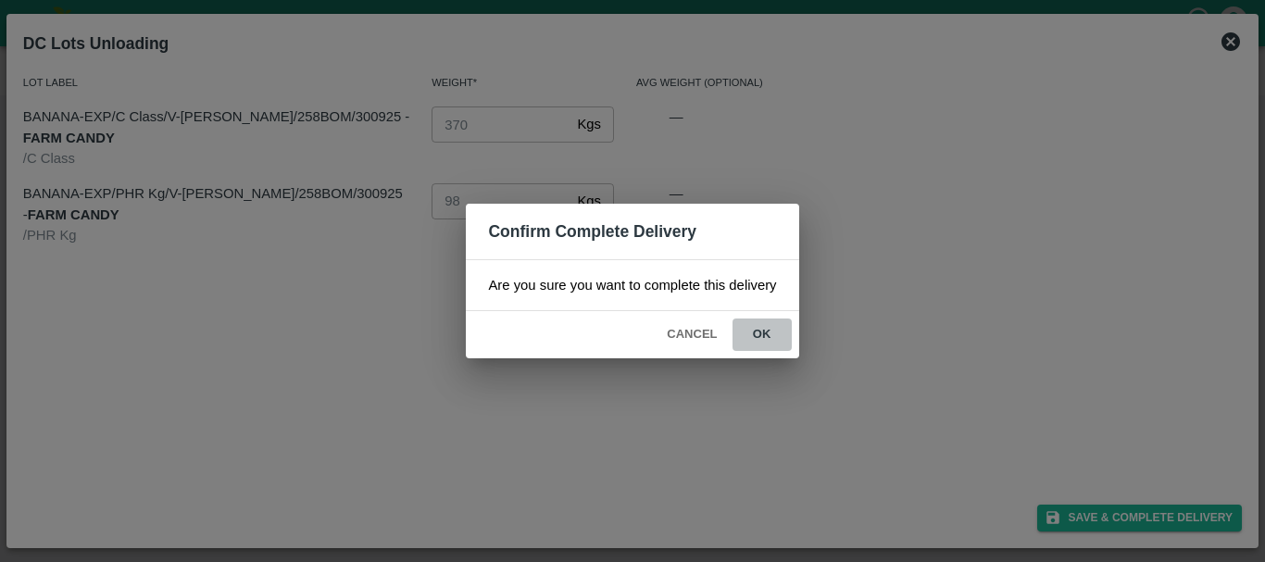
click at [768, 339] on button "ok" at bounding box center [762, 335] width 59 height 32
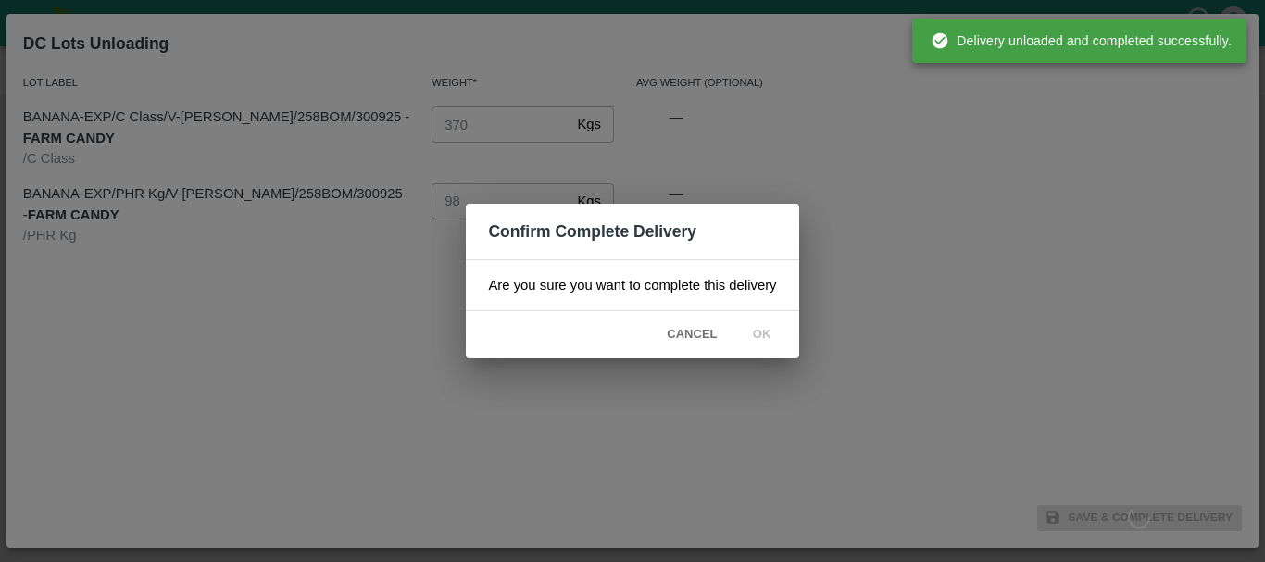
click at [433, 429] on div "Confirm Complete Delivery Are you sure you want to complete this delivery Cance…" at bounding box center [632, 281] width 1265 height 562
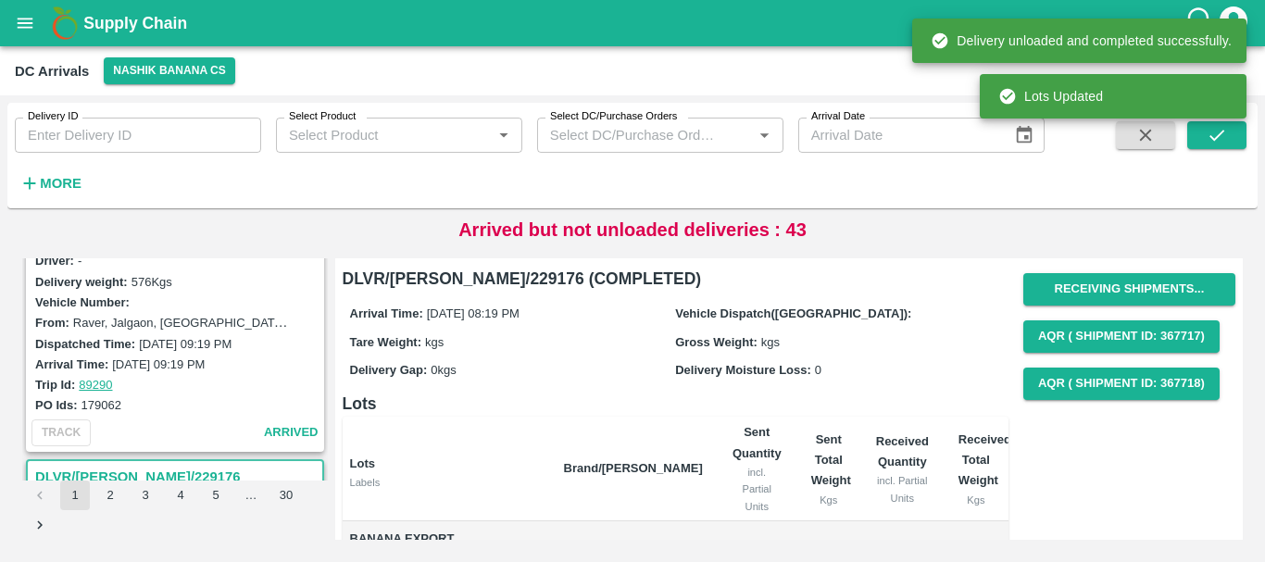
scroll to position [0, 0]
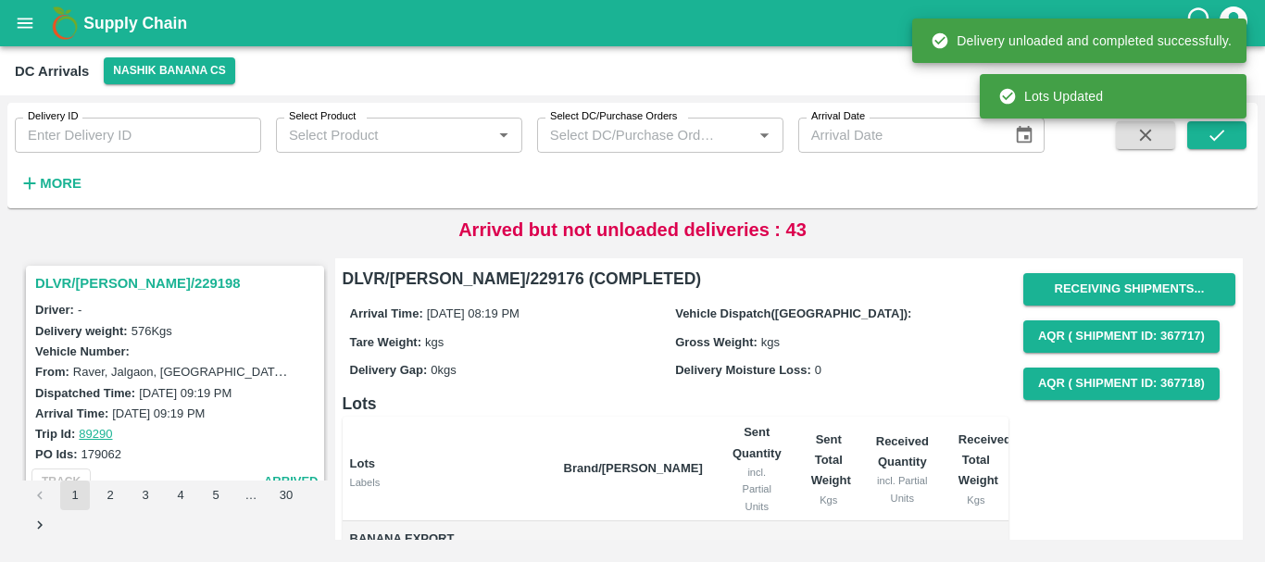
click at [111, 276] on h3 "DLVR/NASH/229198" at bounding box center [177, 283] width 285 height 24
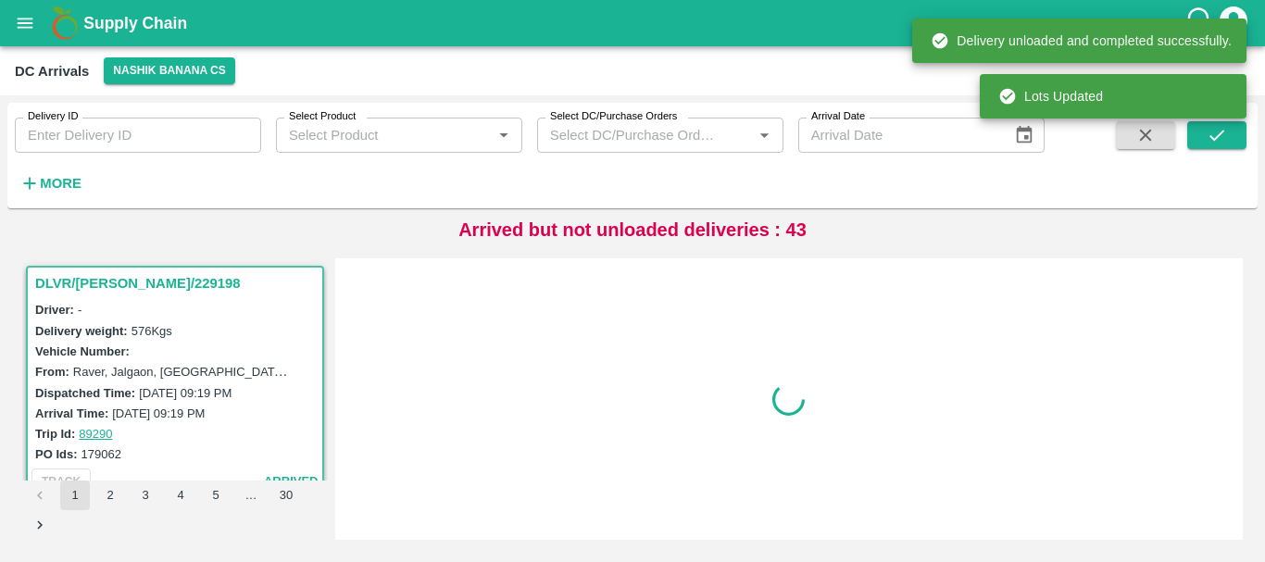
scroll to position [7, 0]
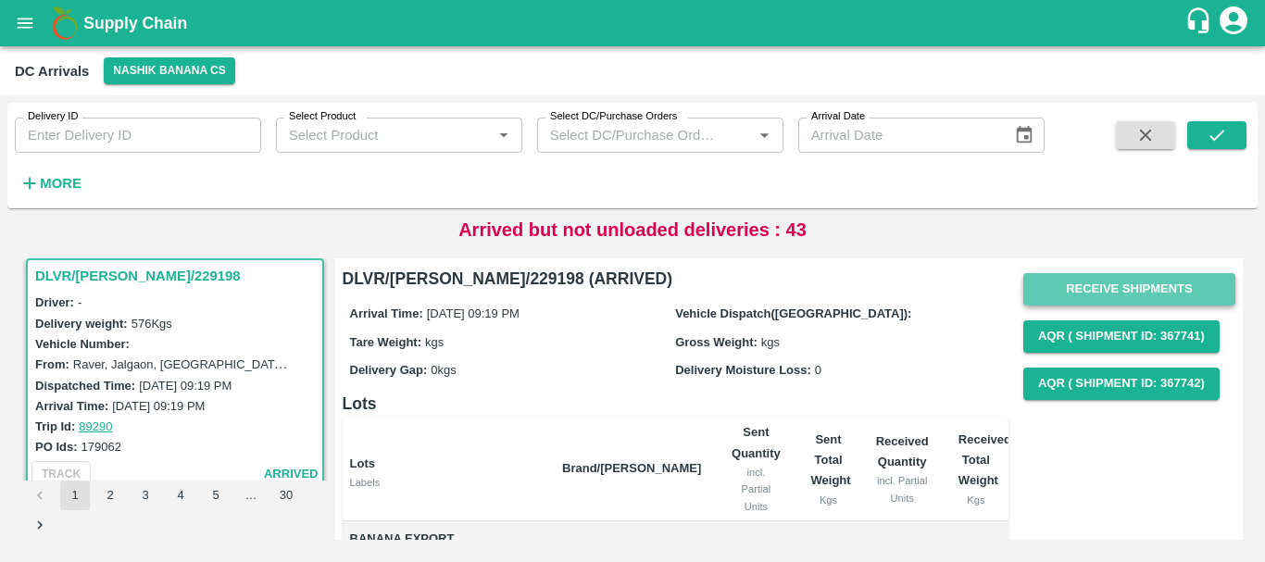
click at [1068, 292] on button "Receive Shipments" at bounding box center [1129, 289] width 212 height 32
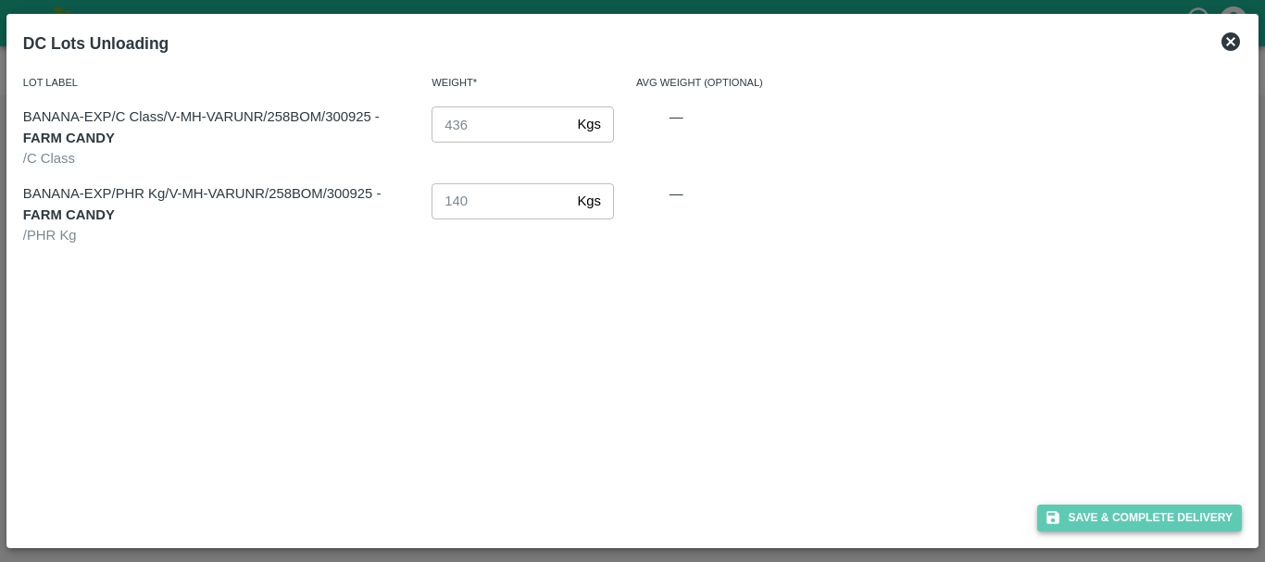
click at [1066, 513] on button "Save & Complete Delivery" at bounding box center [1140, 518] width 206 height 27
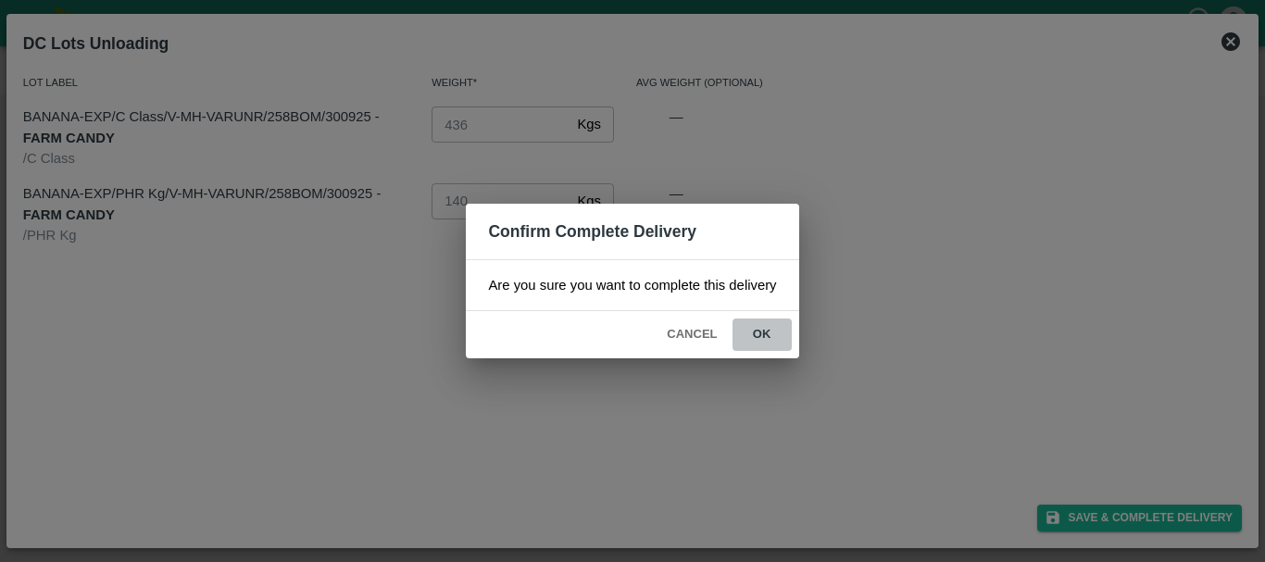
click at [763, 333] on button "ok" at bounding box center [762, 335] width 59 height 32
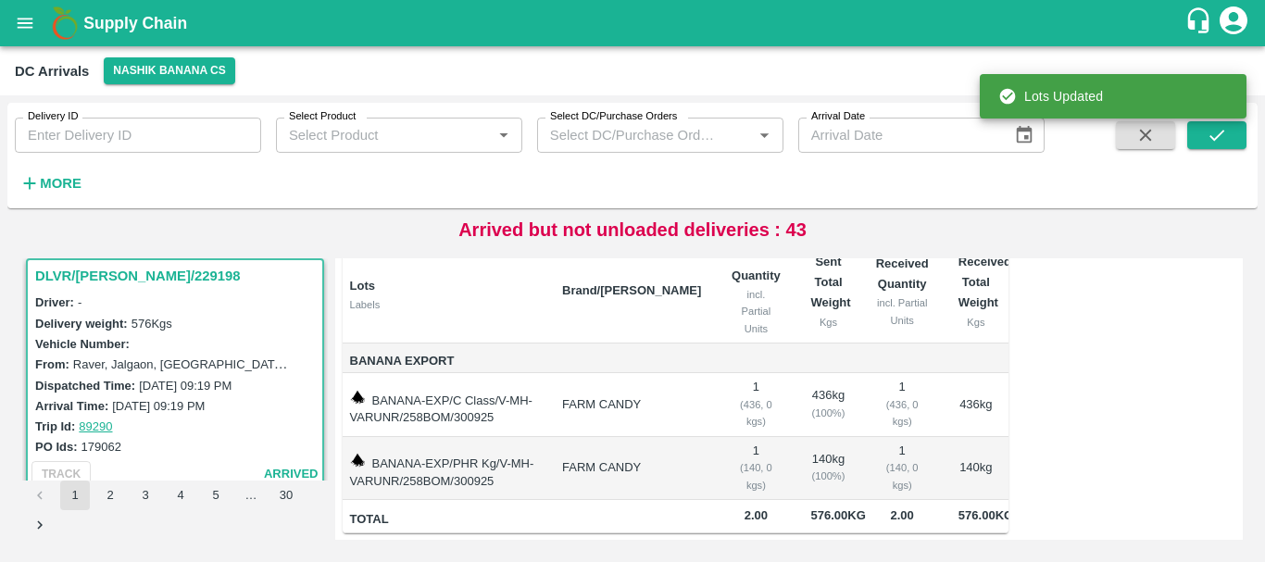
scroll to position [0, 0]
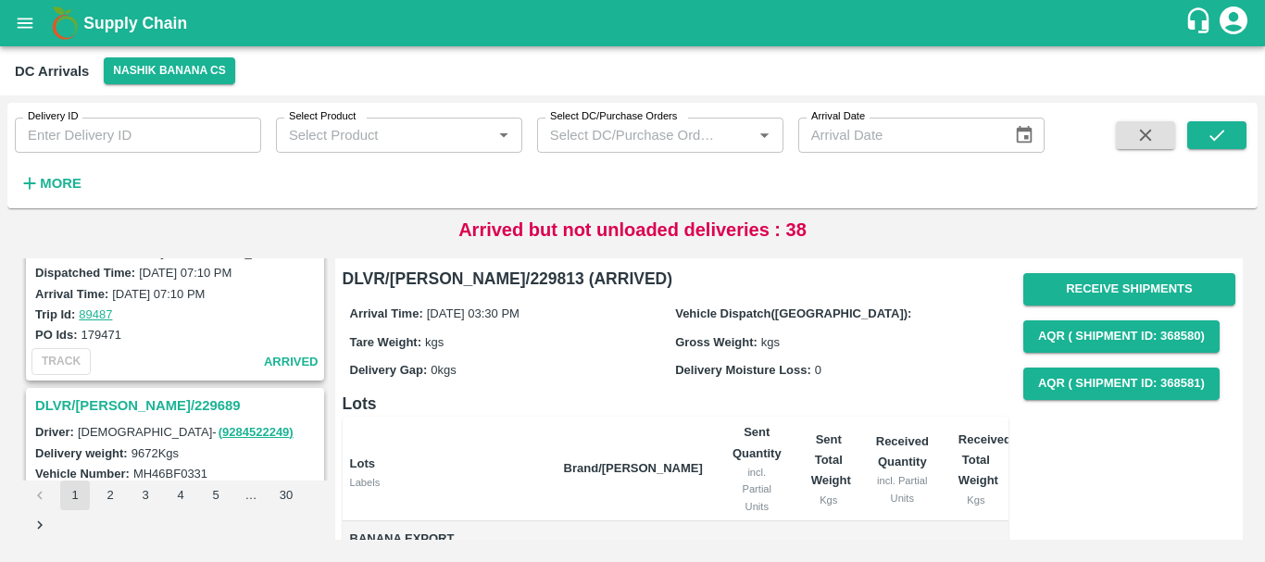
scroll to position [5837, 0]
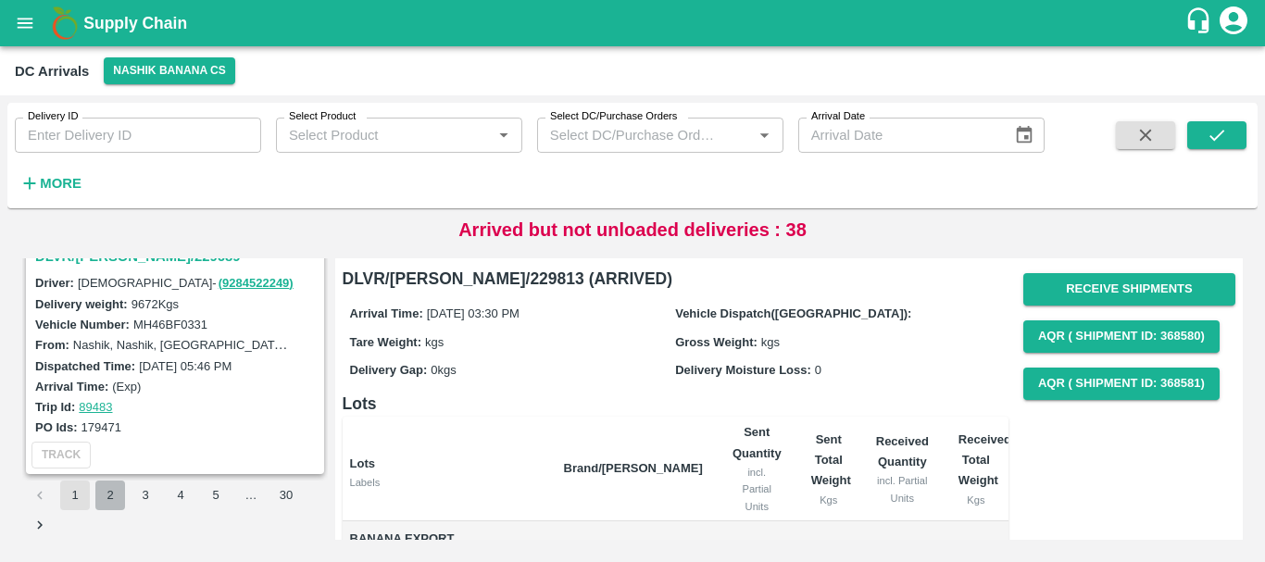
click at [105, 493] on button "2" at bounding box center [110, 496] width 30 height 30
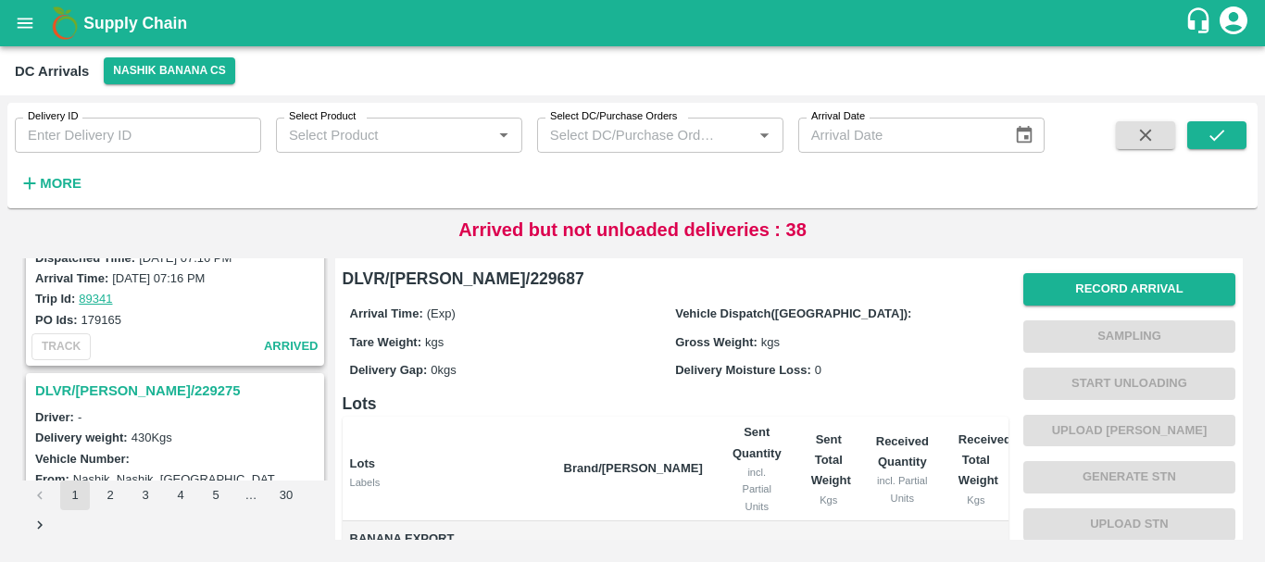
scroll to position [5837, 0]
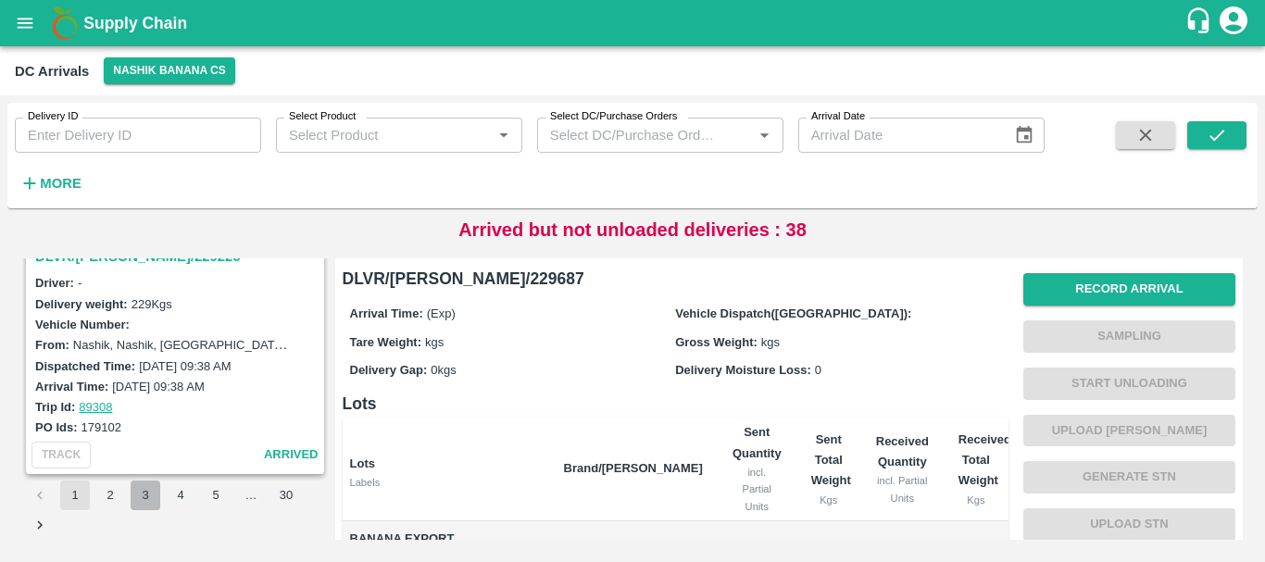
click at [151, 501] on button "3" at bounding box center [146, 496] width 30 height 30
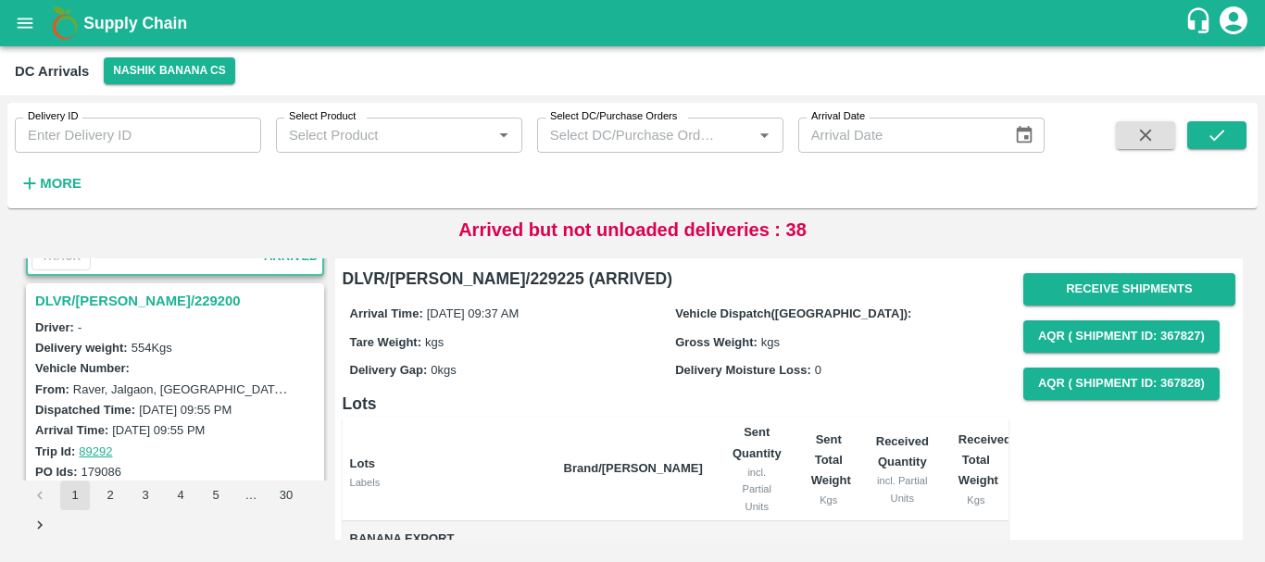
scroll to position [224, 0]
click at [119, 302] on h3 "DLVR/NASH/229200" at bounding box center [177, 302] width 285 height 24
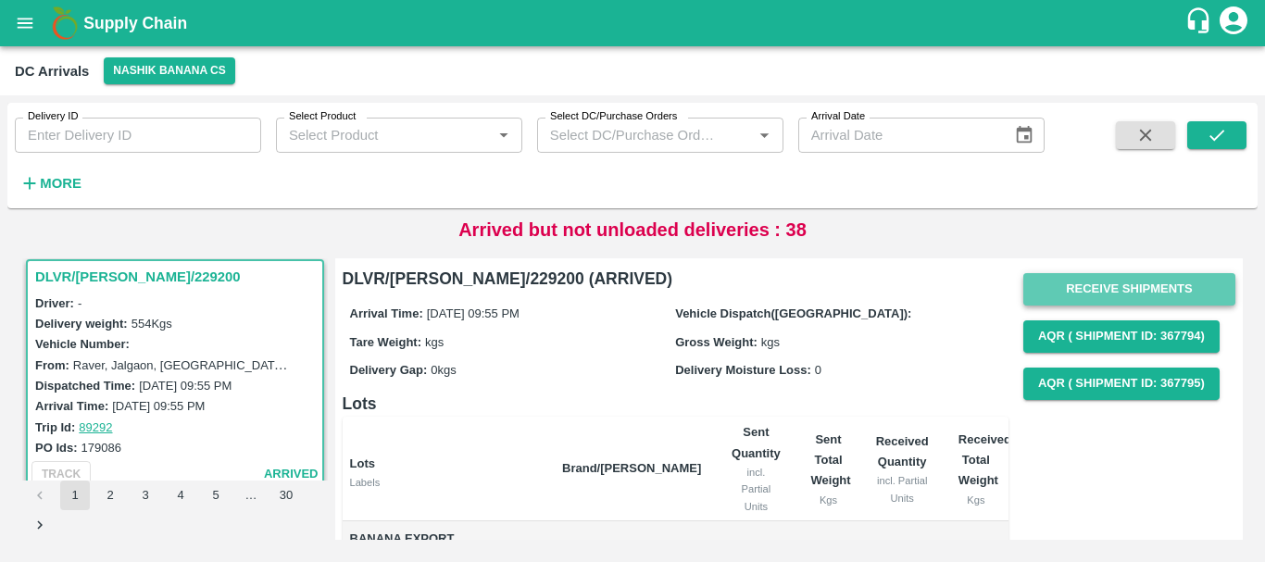
click at [1051, 286] on button "Receive Shipments" at bounding box center [1129, 289] width 212 height 32
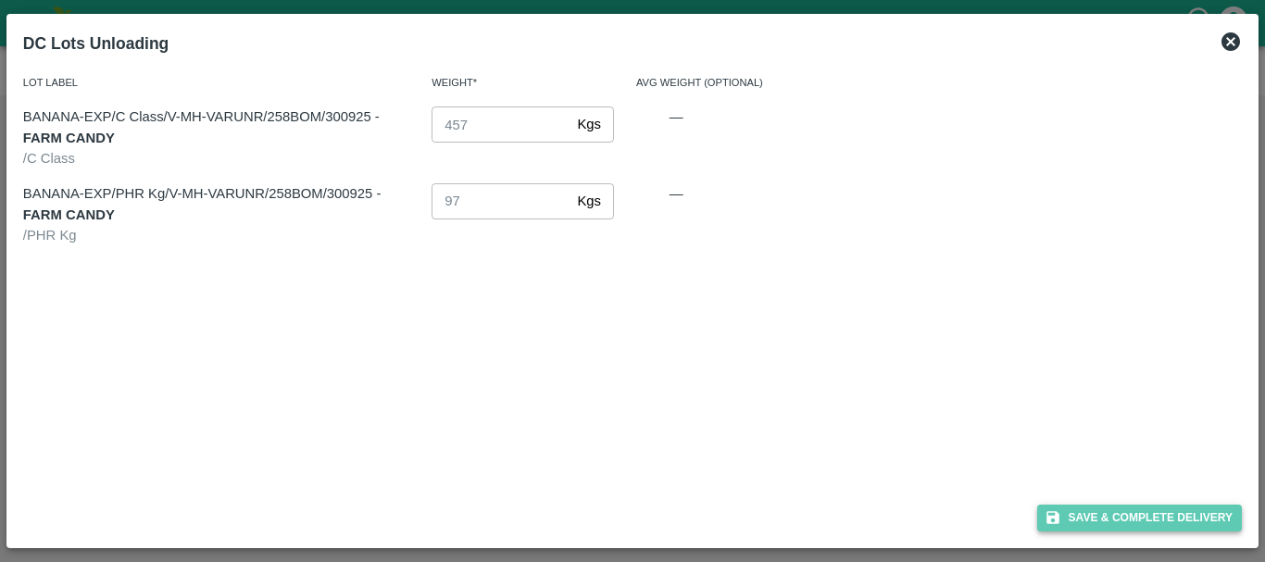
click at [1060, 517] on icon "button" at bounding box center [1053, 517] width 17 height 17
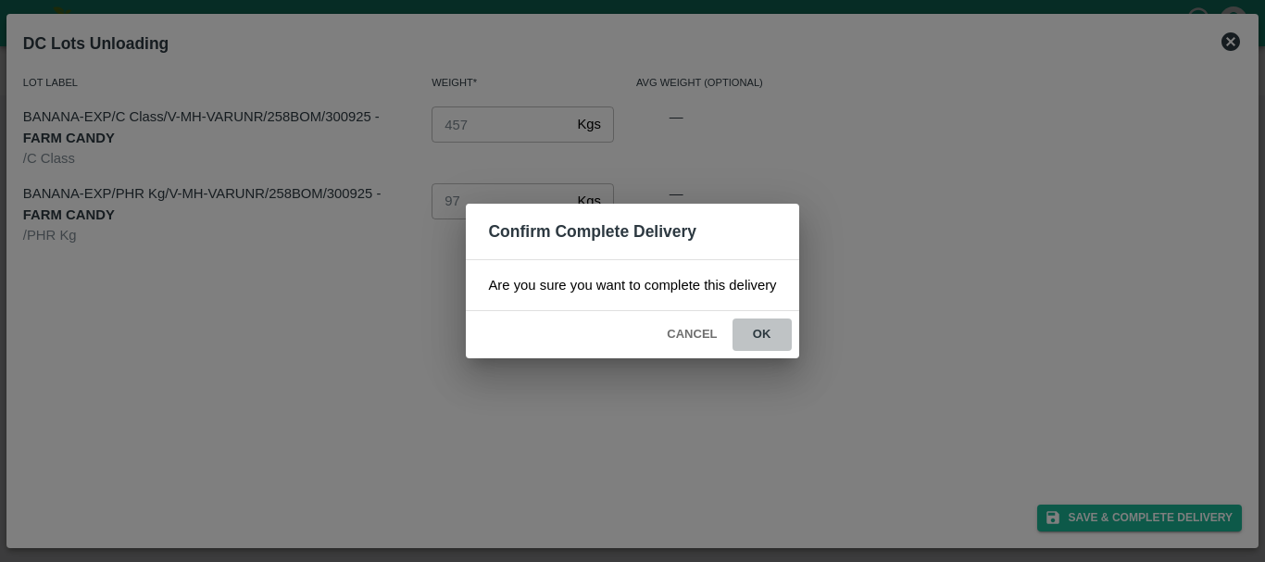
click at [779, 333] on button "ok" at bounding box center [762, 335] width 59 height 32
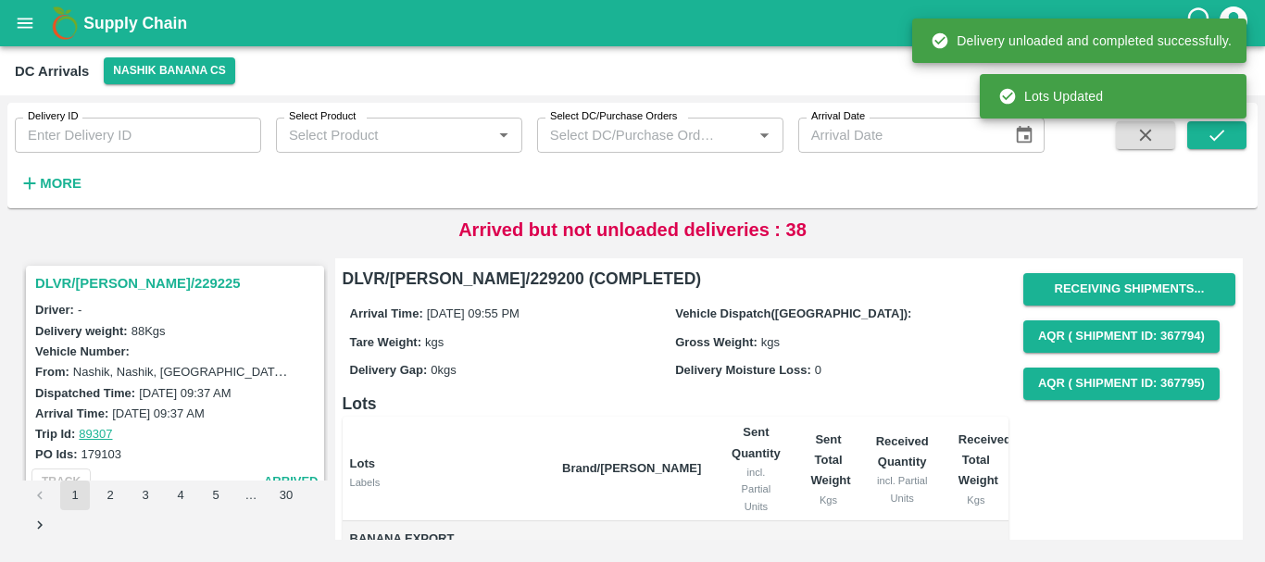
click at [114, 278] on h3 "DLVR/NASH/229225" at bounding box center [177, 283] width 285 height 24
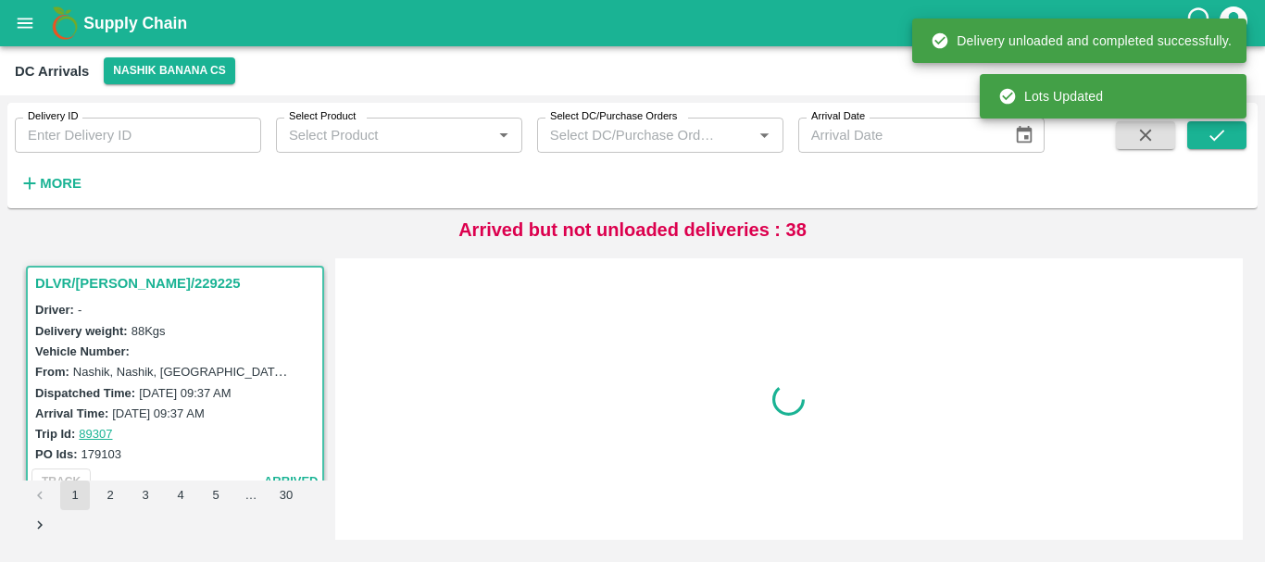
scroll to position [7, 0]
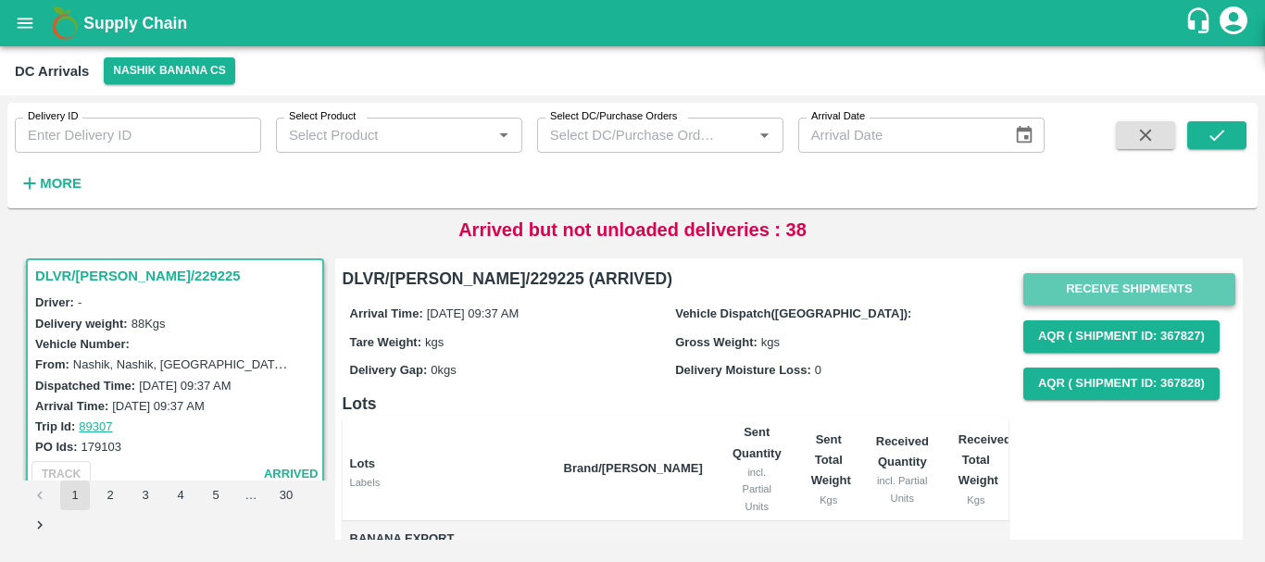
click at [1092, 280] on button "Receive Shipments" at bounding box center [1129, 289] width 212 height 32
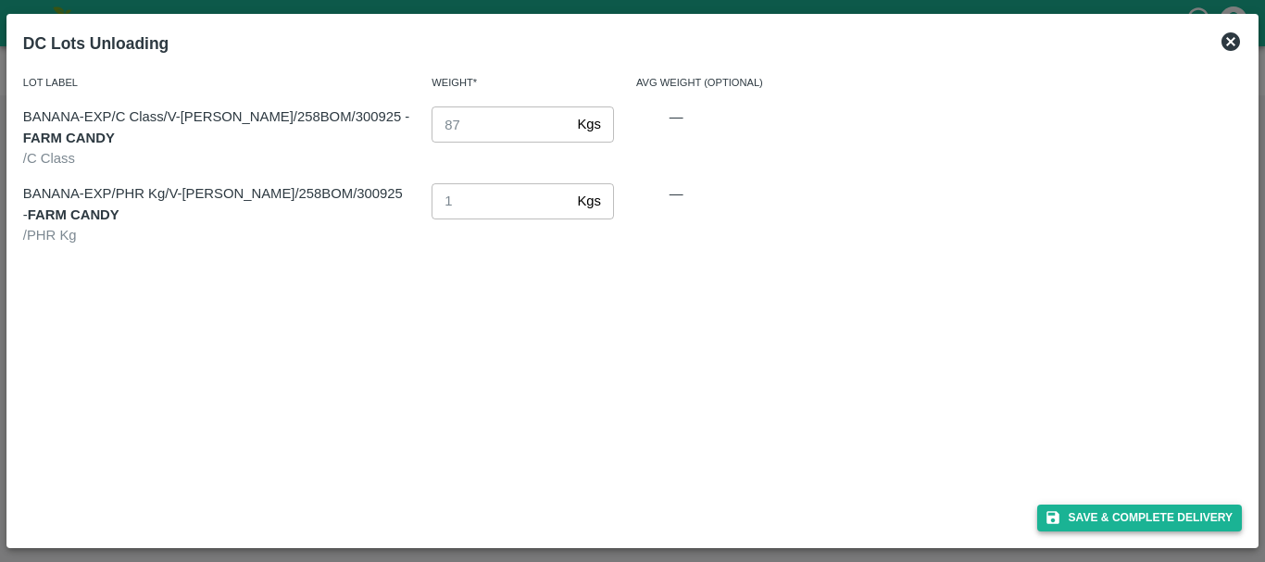
click at [1060, 507] on button "Save & Complete Delivery" at bounding box center [1140, 518] width 206 height 27
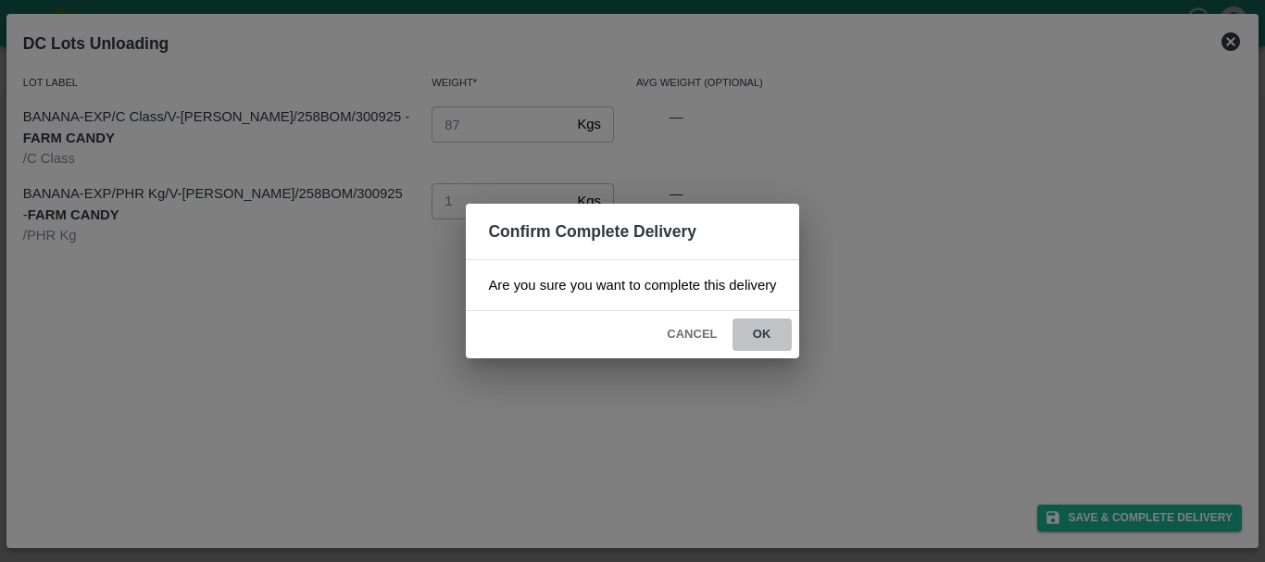
click at [749, 340] on button "ok" at bounding box center [762, 335] width 59 height 32
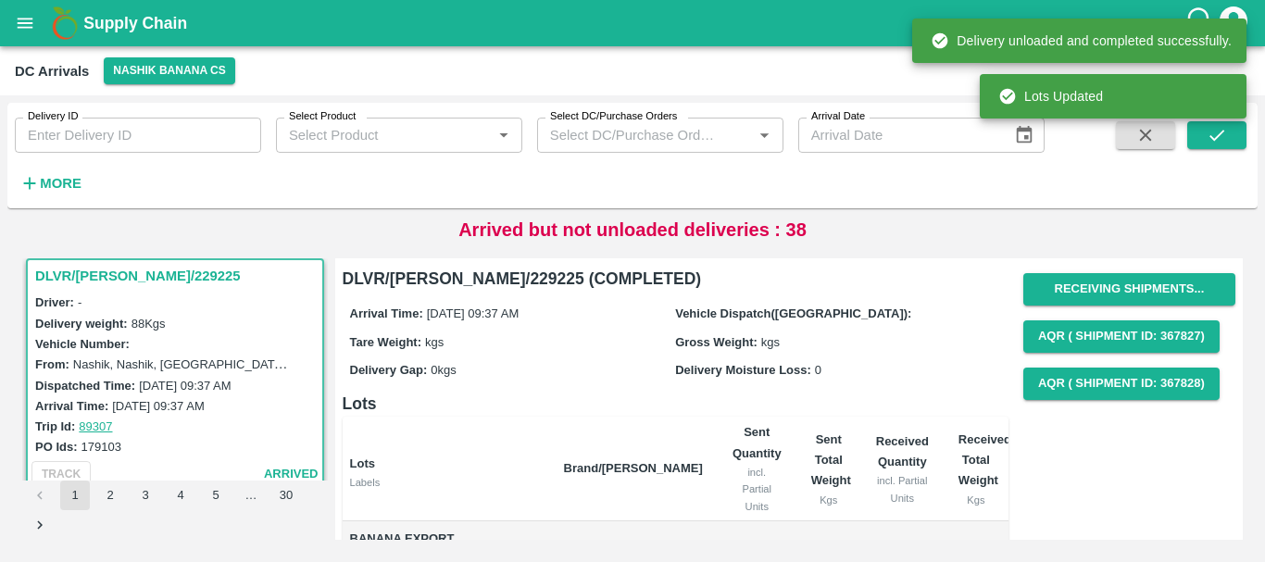
scroll to position [0, 0]
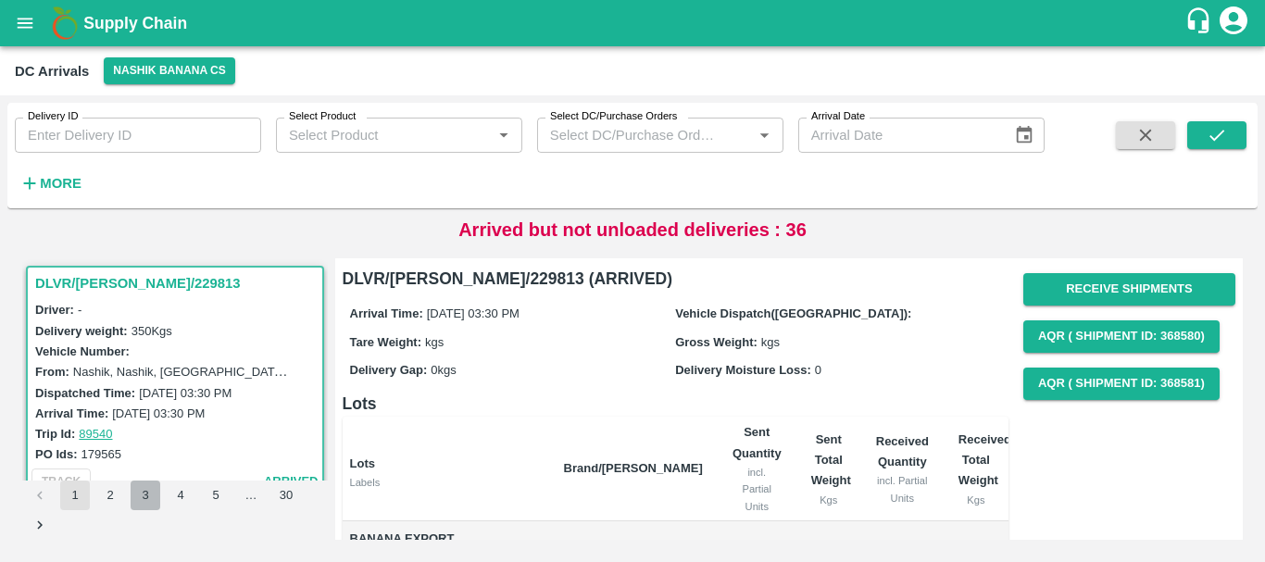
click at [149, 496] on button "3" at bounding box center [146, 496] width 30 height 30
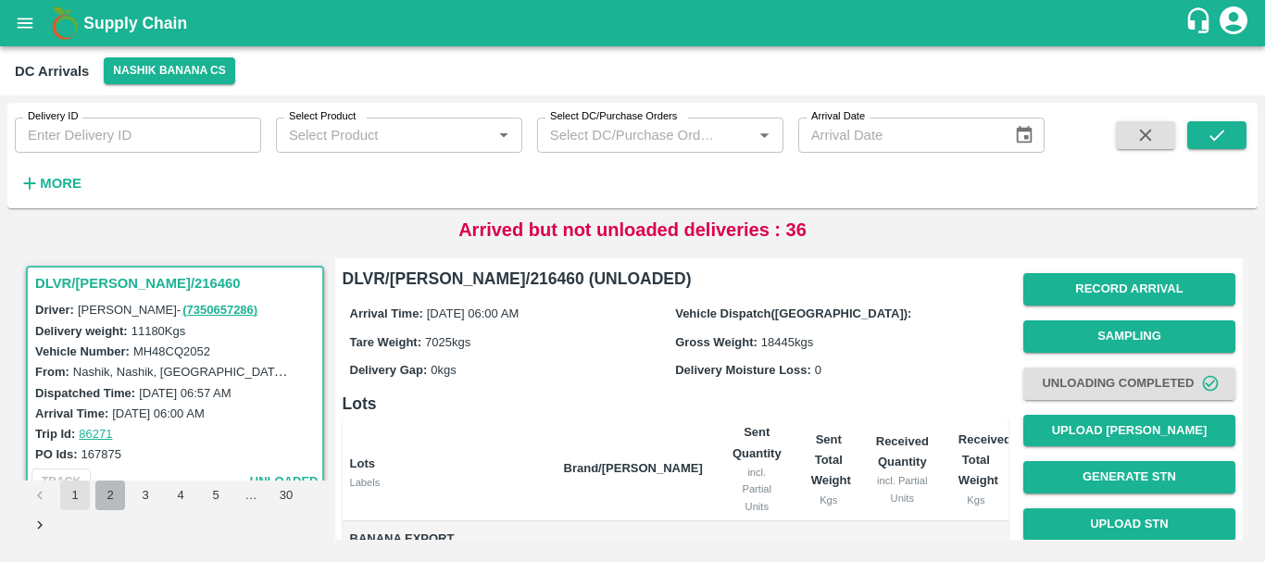
click at [102, 494] on button "2" at bounding box center [110, 496] width 30 height 30
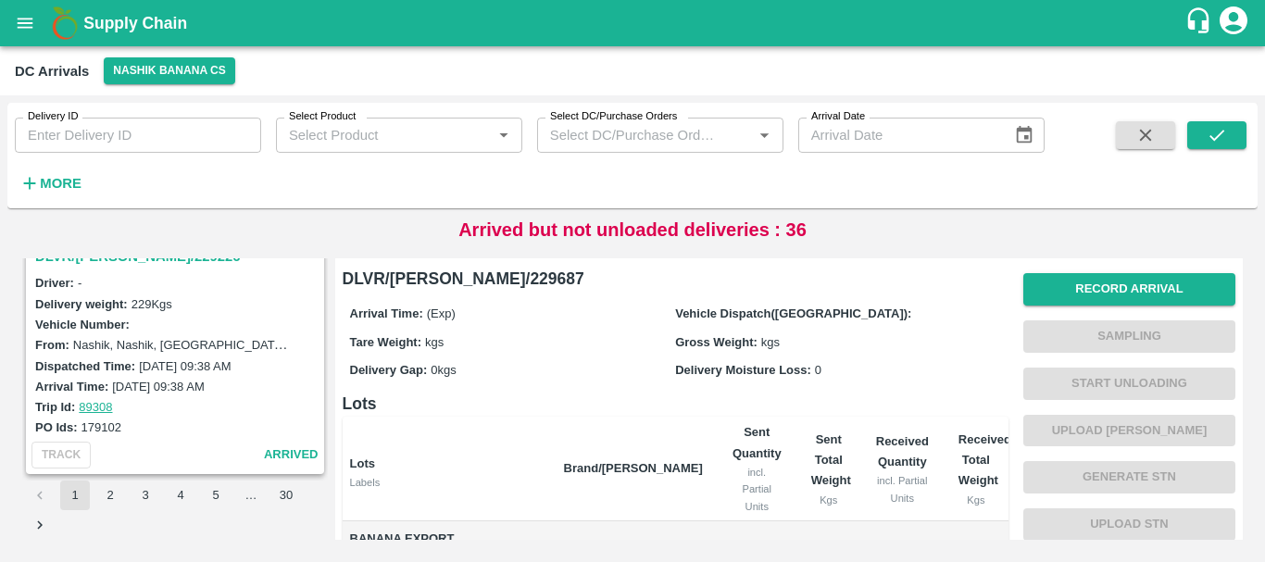
scroll to position [5716, 0]
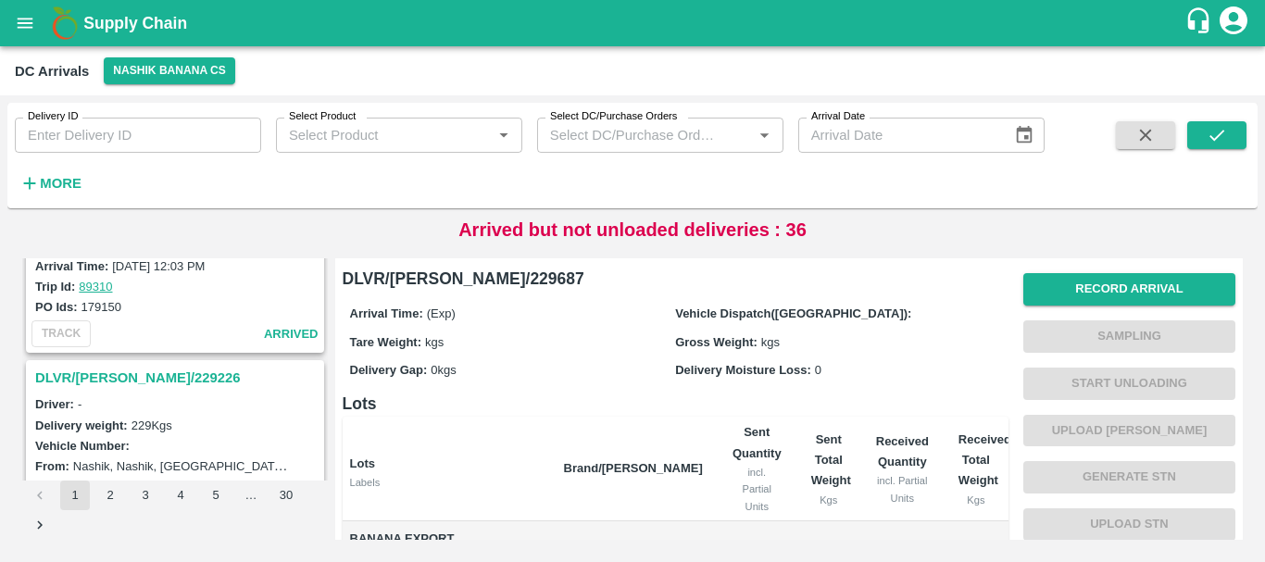
click at [141, 379] on h3 "DLVR/[PERSON_NAME]/229226" at bounding box center [177, 378] width 285 height 24
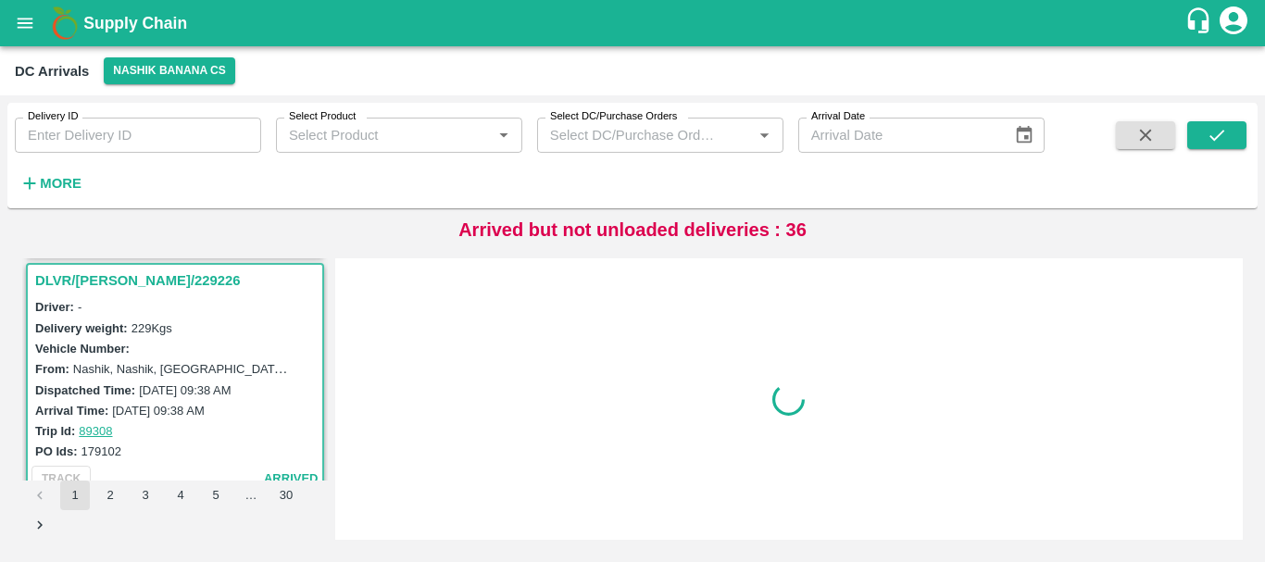
scroll to position [5818, 0]
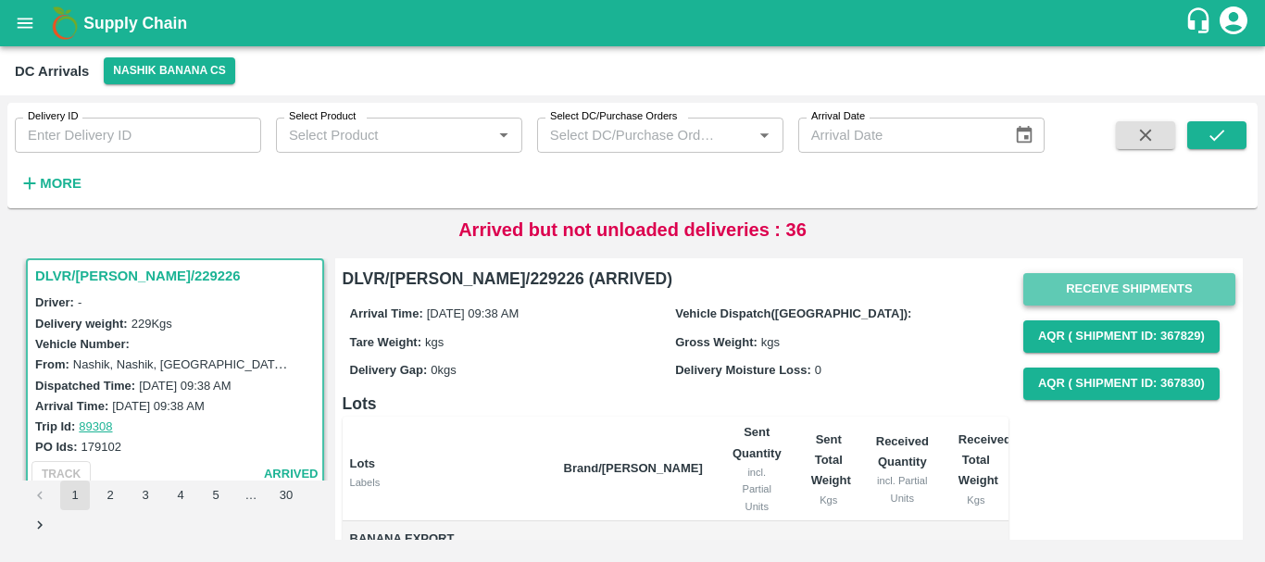
click at [1072, 282] on button "Receive Shipments" at bounding box center [1129, 289] width 212 height 32
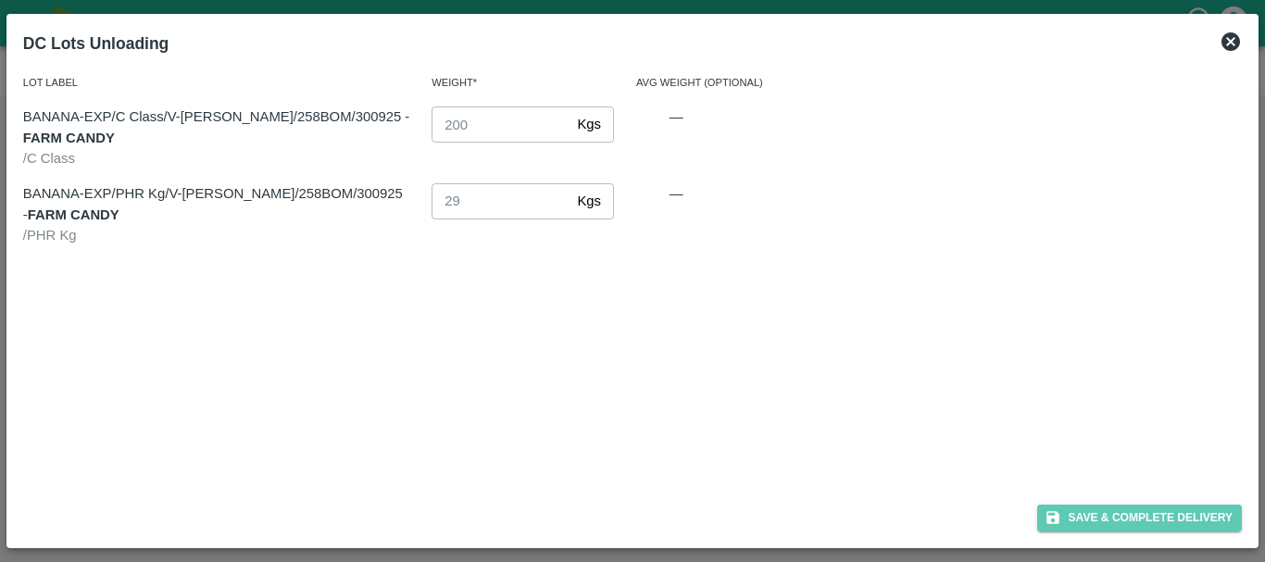
click at [1078, 523] on button "Save & Complete Delivery" at bounding box center [1140, 518] width 206 height 27
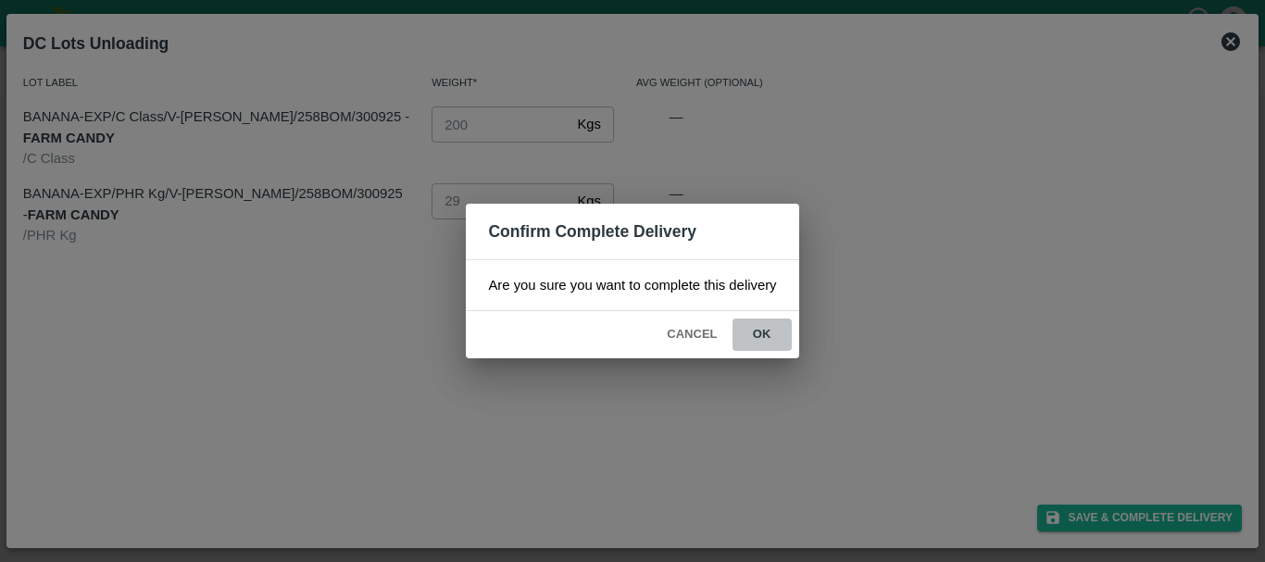
click at [791, 347] on button "ok" at bounding box center [762, 335] width 59 height 32
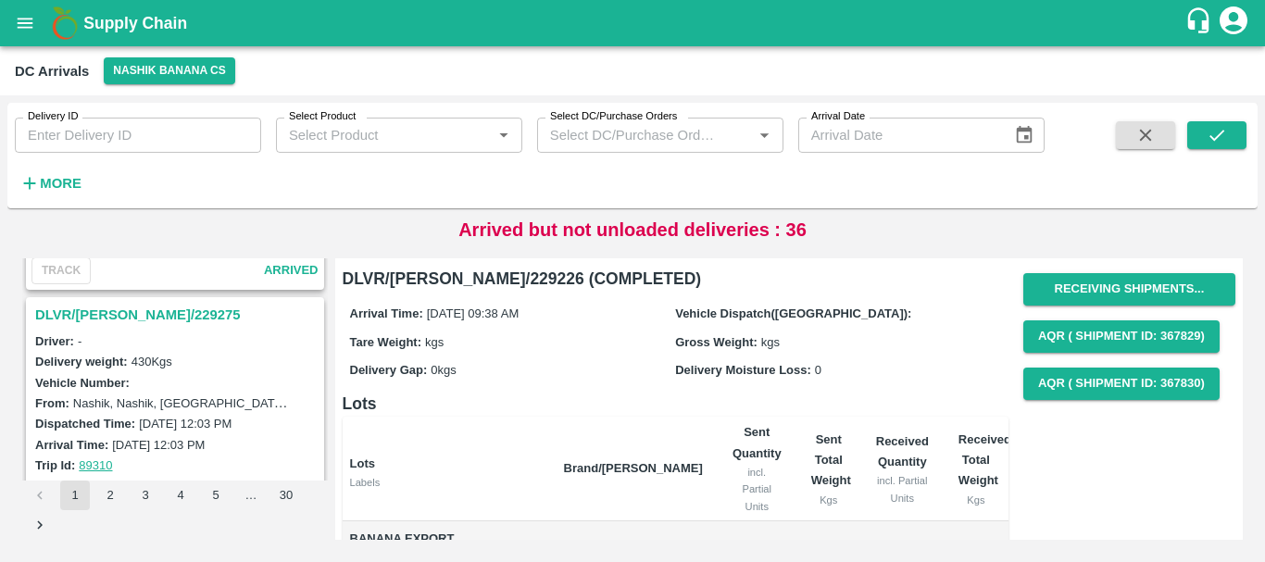
scroll to position [5532, 0]
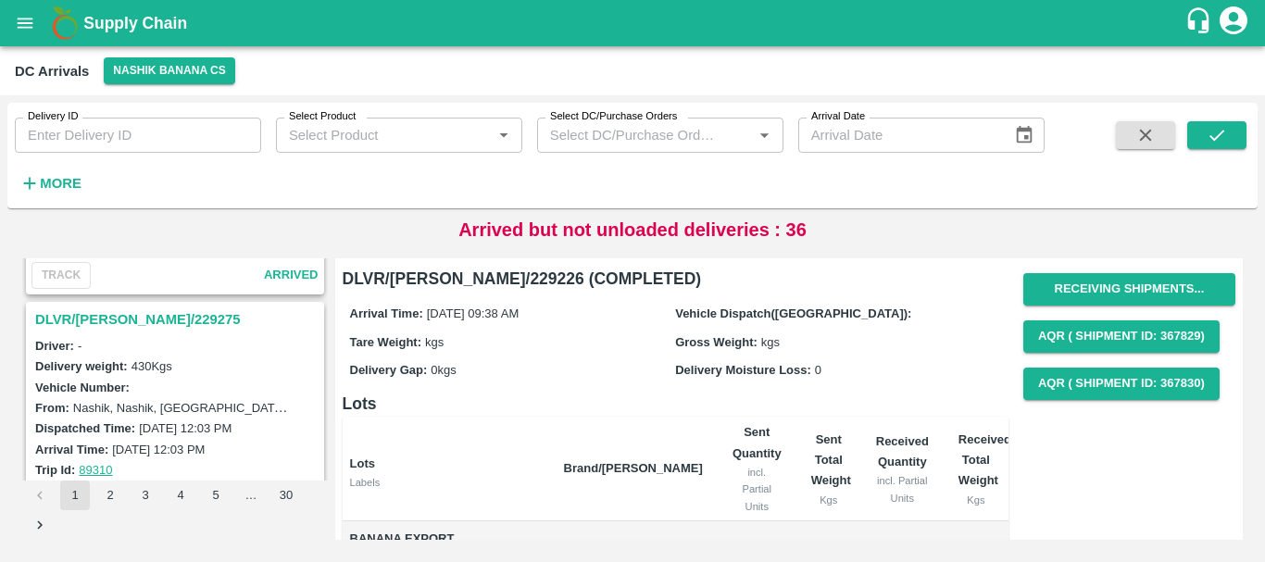
click at [141, 317] on h3 "DLVR/[PERSON_NAME]/229275" at bounding box center [177, 320] width 285 height 24
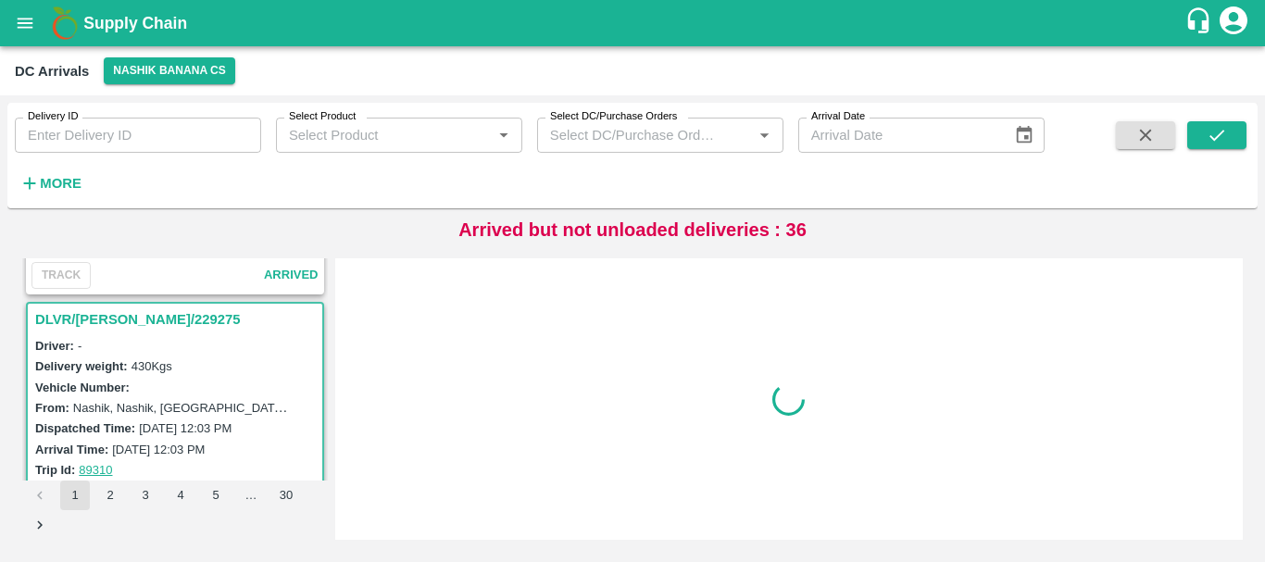
scroll to position [5576, 0]
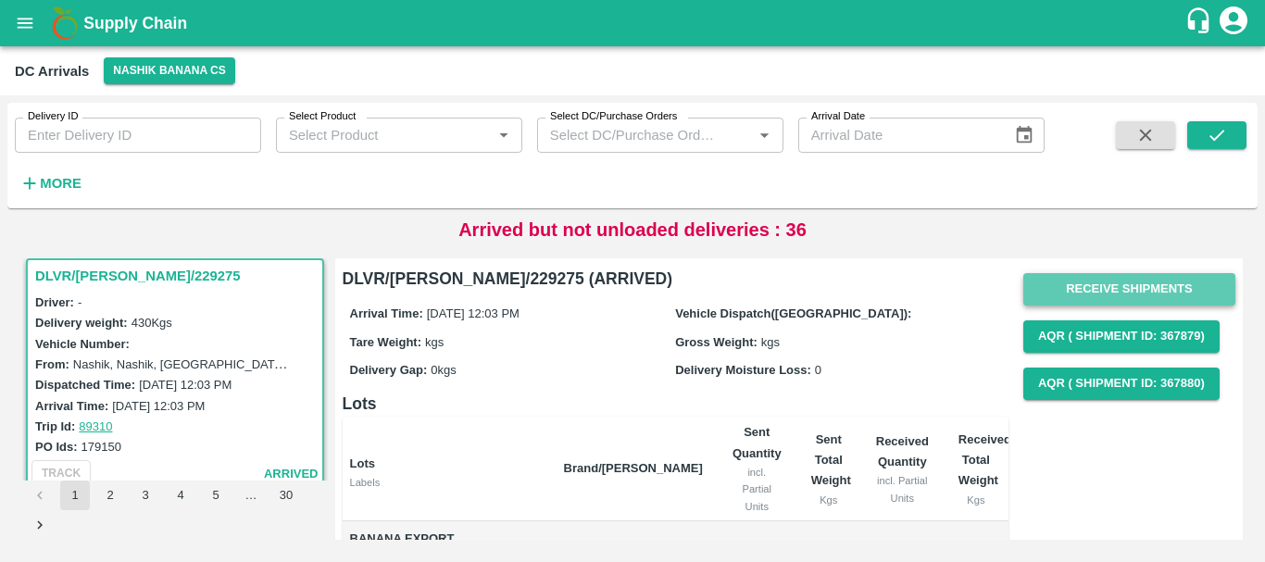
click at [1119, 294] on button "Receive Shipments" at bounding box center [1129, 289] width 212 height 32
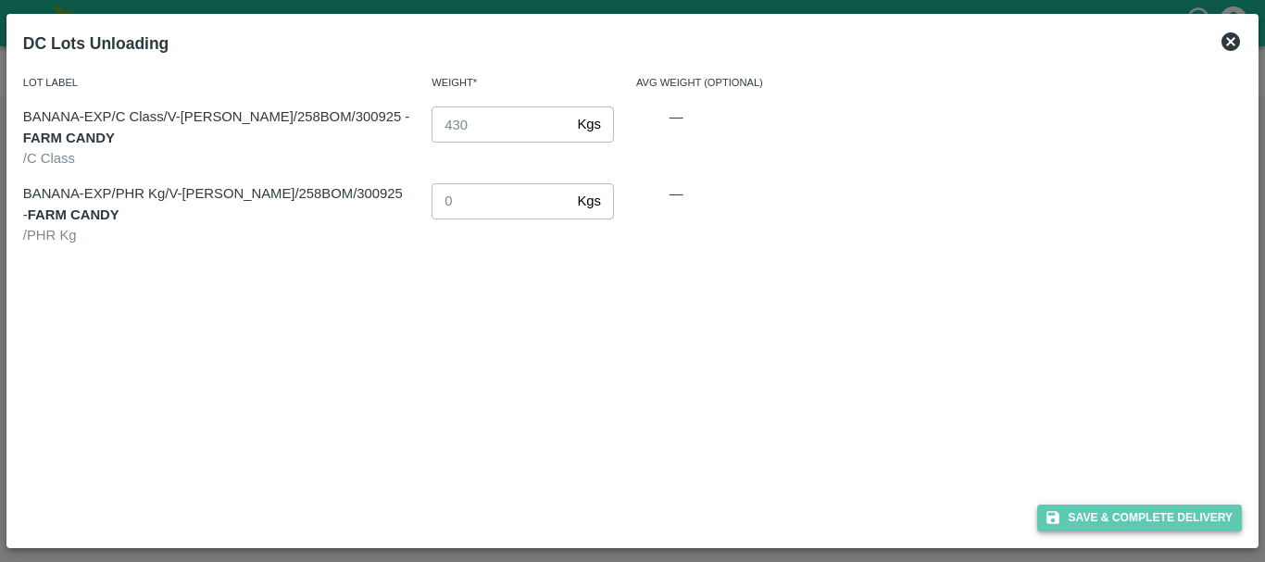
click at [1104, 523] on button "Save & Complete Delivery" at bounding box center [1140, 518] width 206 height 27
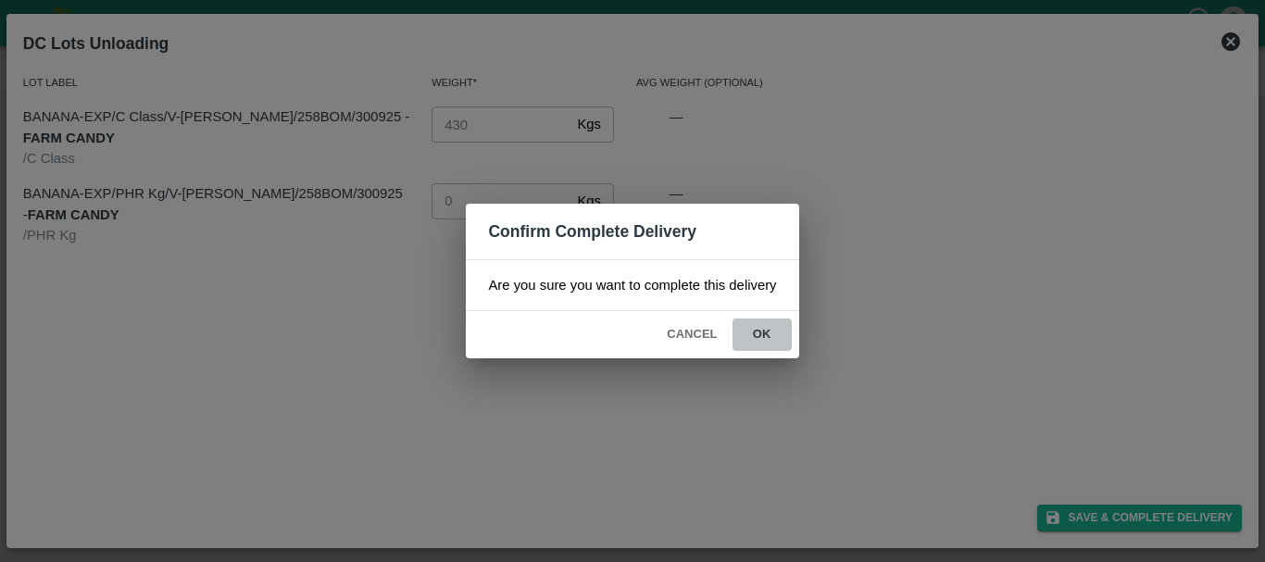
click at [771, 350] on button "ok" at bounding box center [762, 335] width 59 height 32
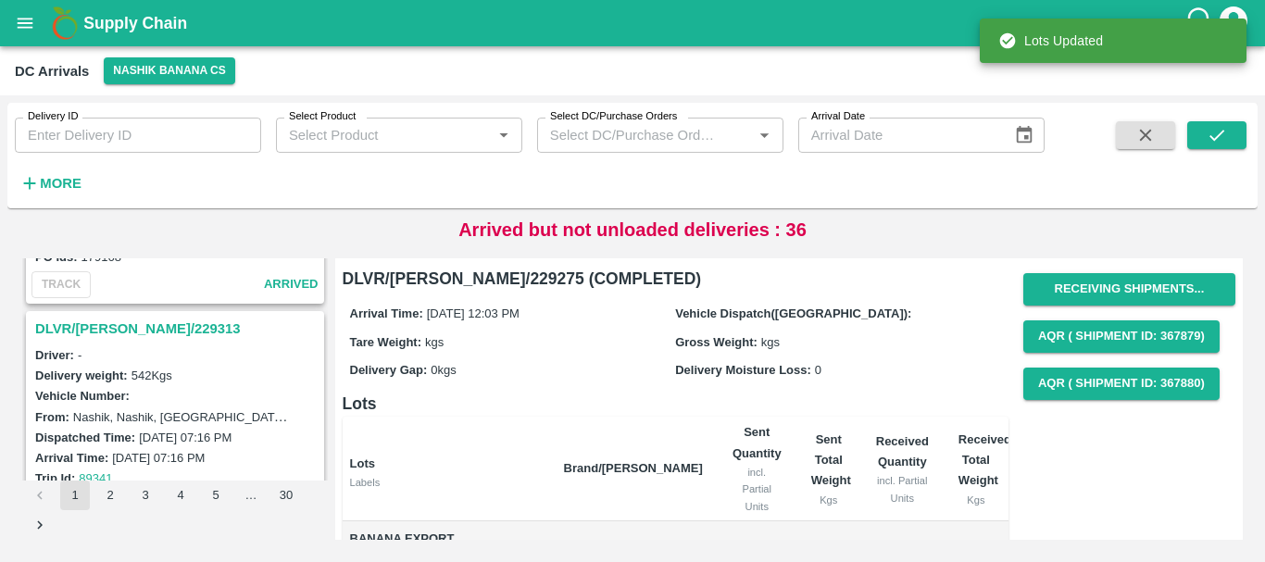
click at [127, 323] on h3 "DLVR/[PERSON_NAME]/229313" at bounding box center [177, 329] width 285 height 24
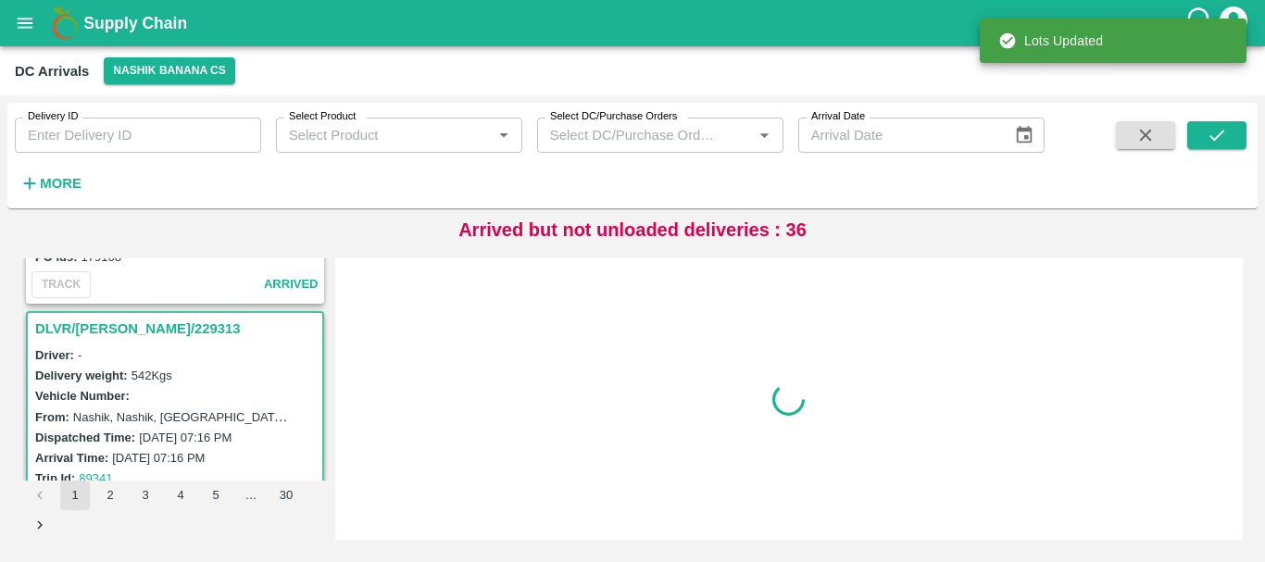
scroll to position [5333, 0]
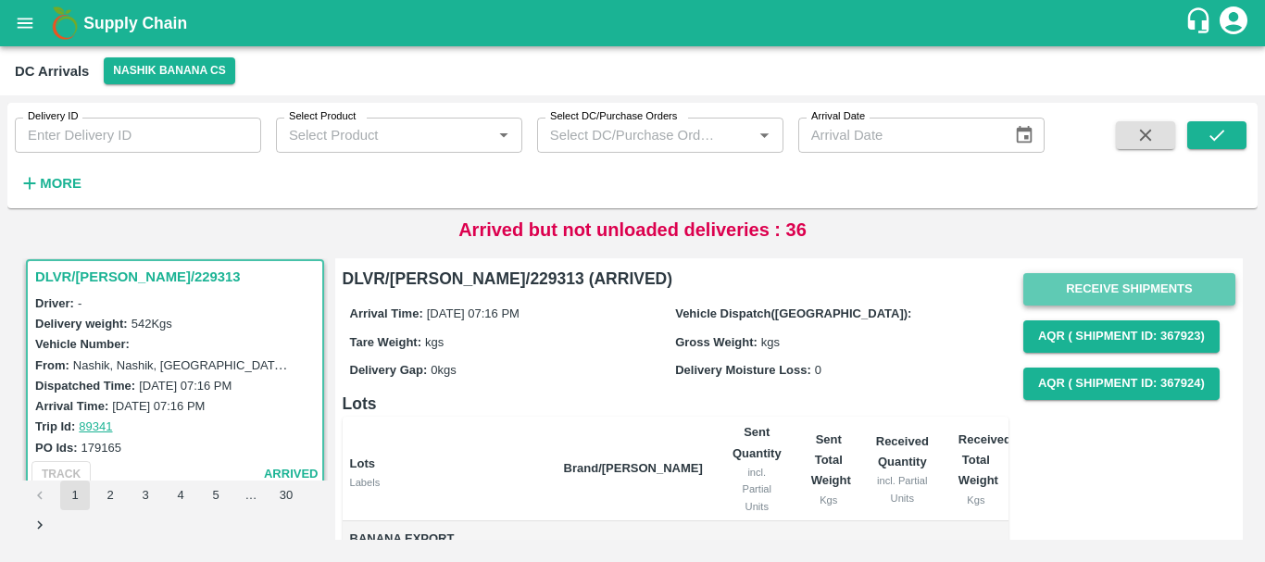
click at [1102, 284] on button "Receive Shipments" at bounding box center [1129, 289] width 212 height 32
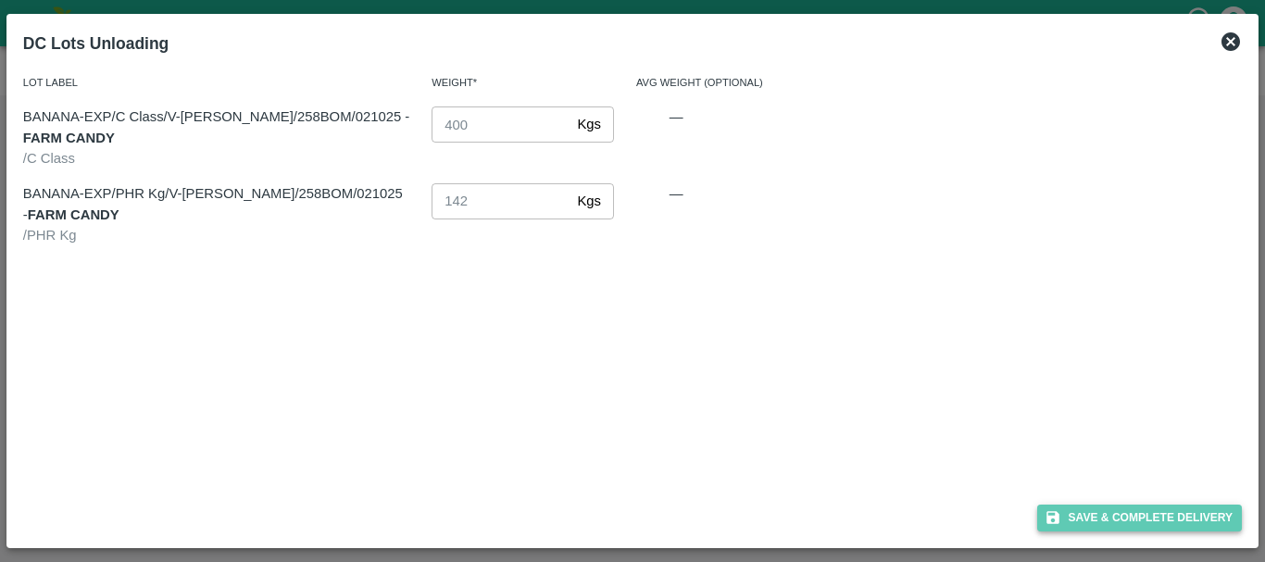
click at [1099, 509] on button "Save & Complete Delivery" at bounding box center [1140, 518] width 206 height 27
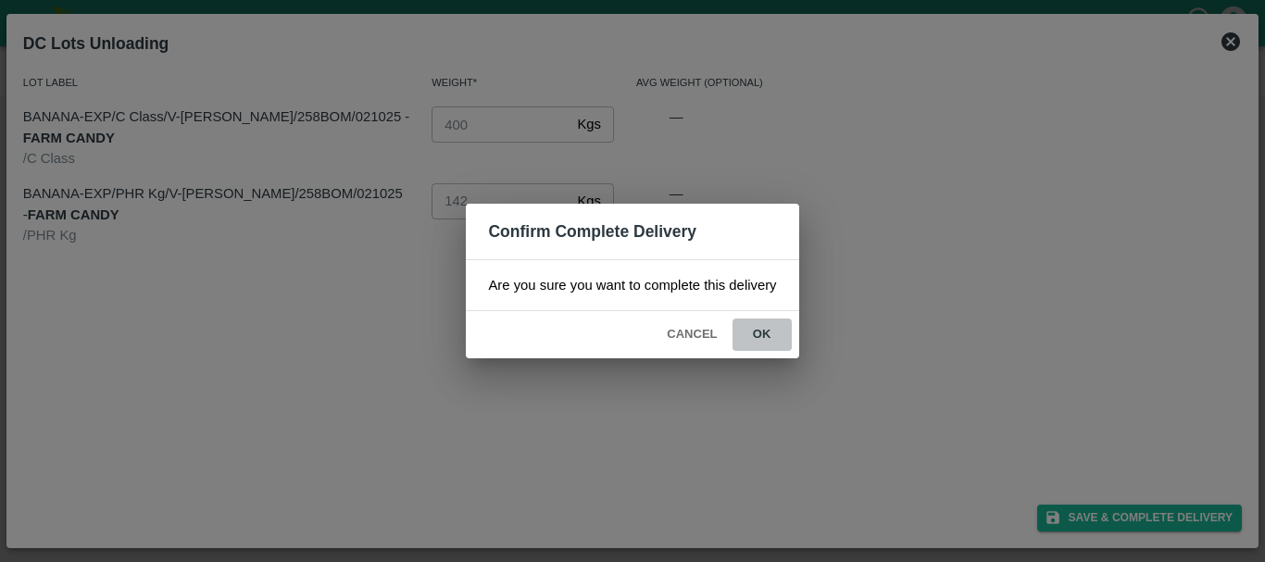
click at [785, 327] on button "ok" at bounding box center [762, 335] width 59 height 32
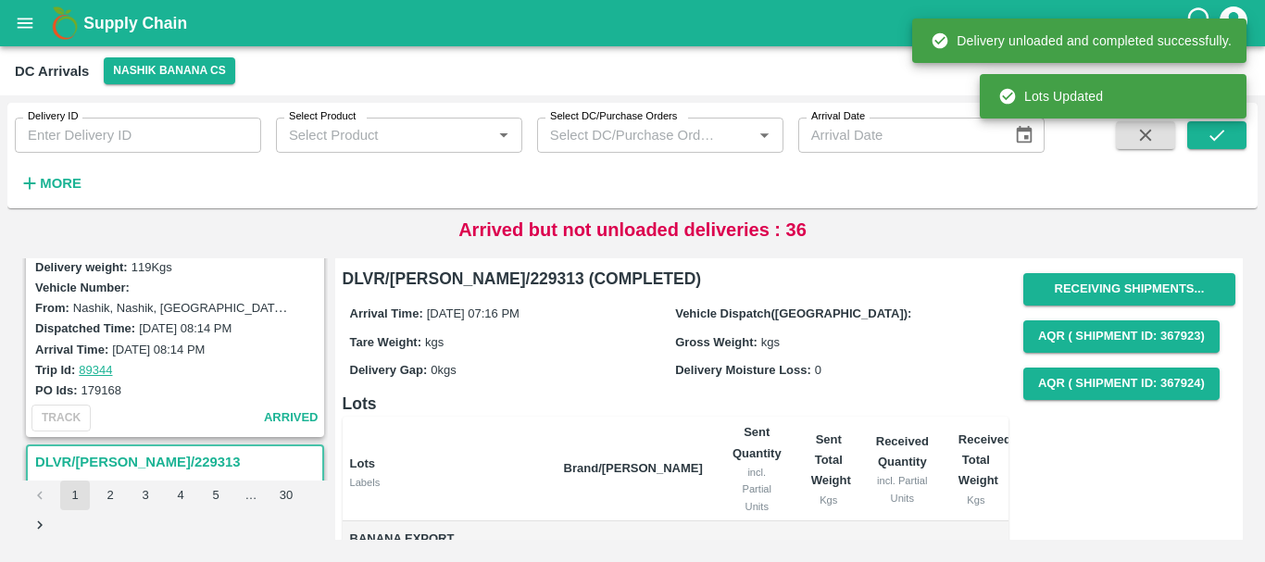
scroll to position [5016, 0]
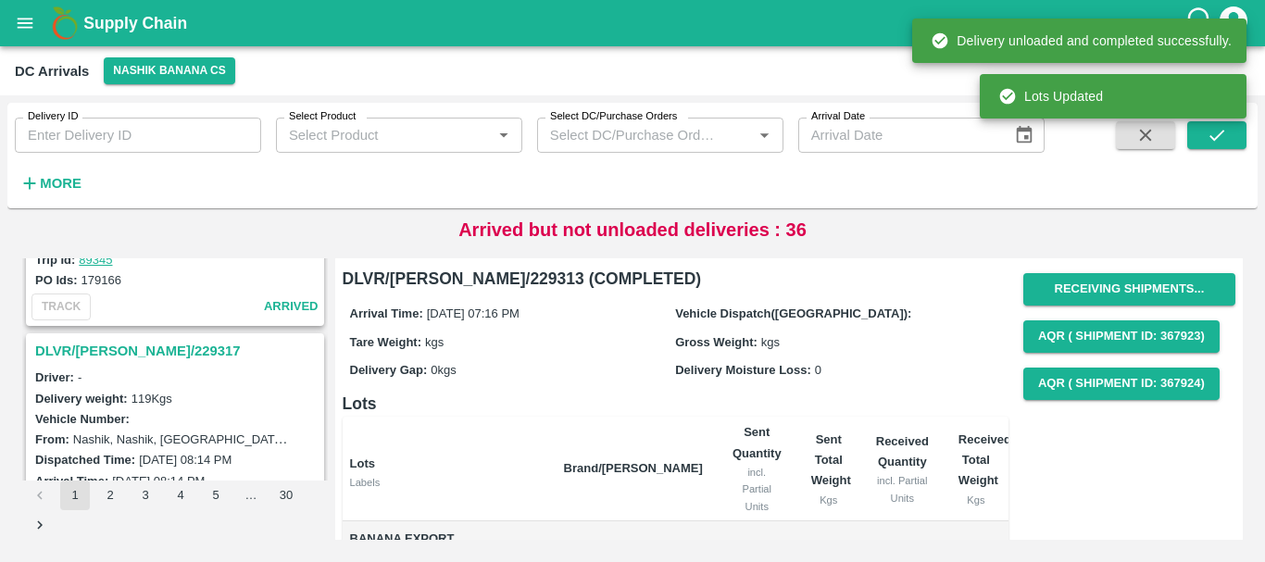
click at [119, 345] on h3 "DLVR/[PERSON_NAME]/229317" at bounding box center [177, 351] width 285 height 24
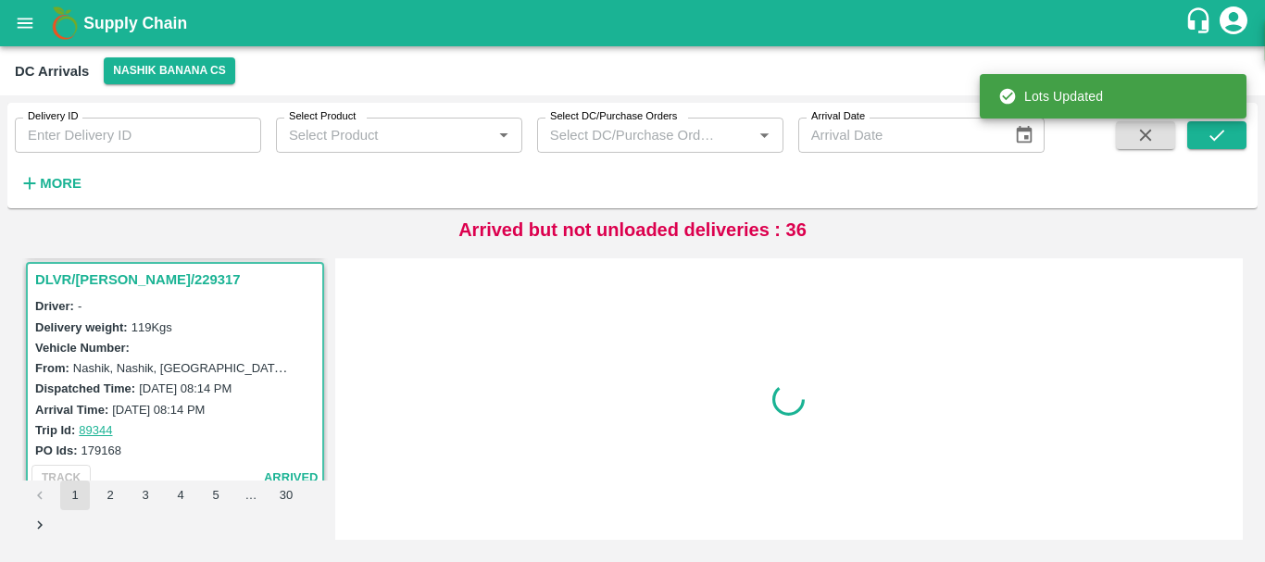
scroll to position [5092, 0]
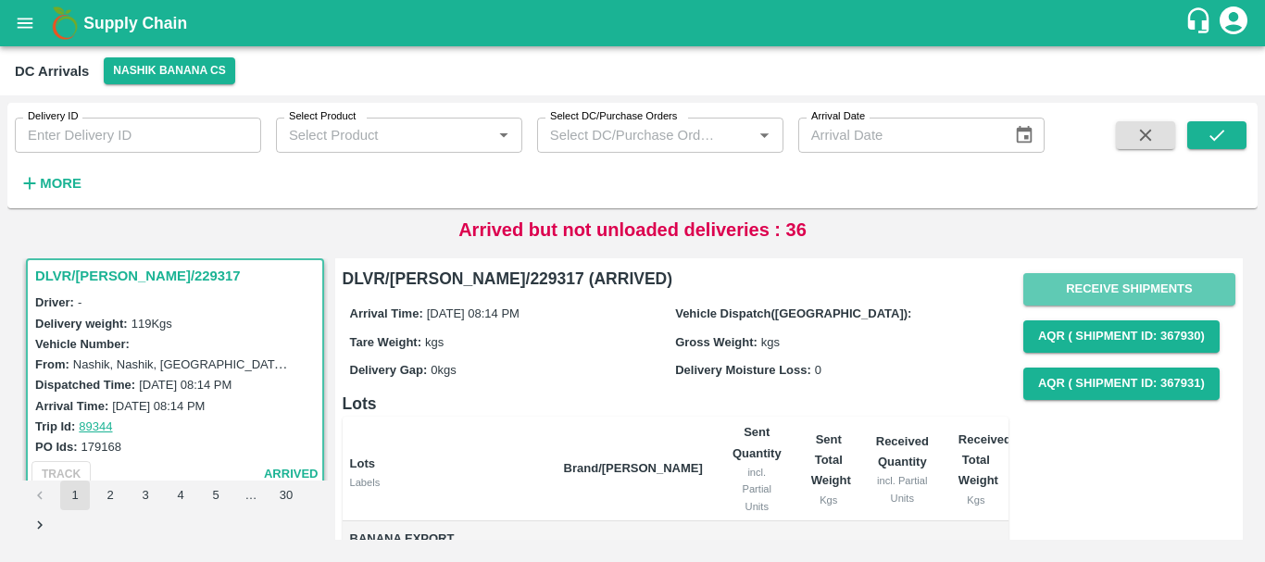
click at [1092, 282] on button "Receive Shipments" at bounding box center [1129, 289] width 212 height 32
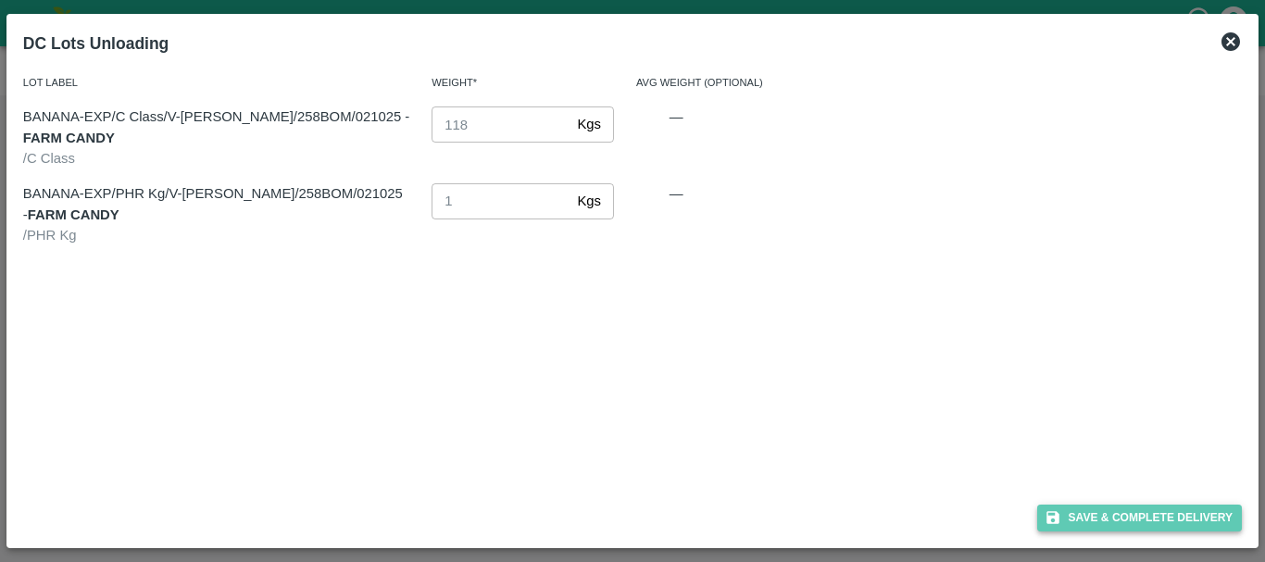
click at [1111, 515] on button "Save & Complete Delivery" at bounding box center [1140, 518] width 206 height 27
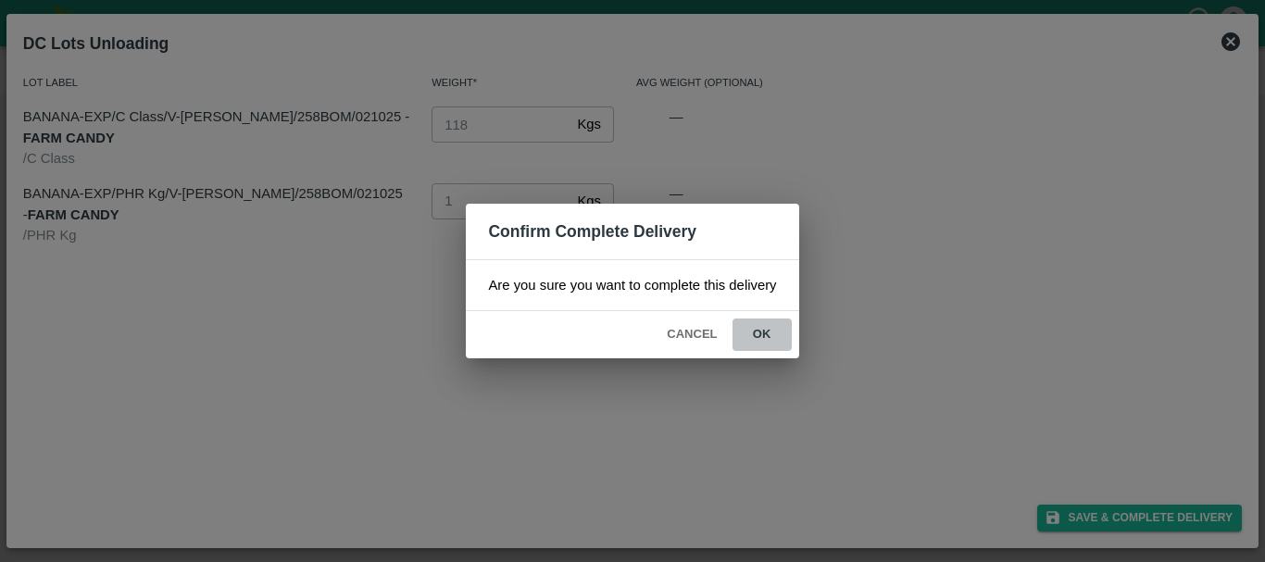
click at [771, 336] on button "ok" at bounding box center [762, 335] width 59 height 32
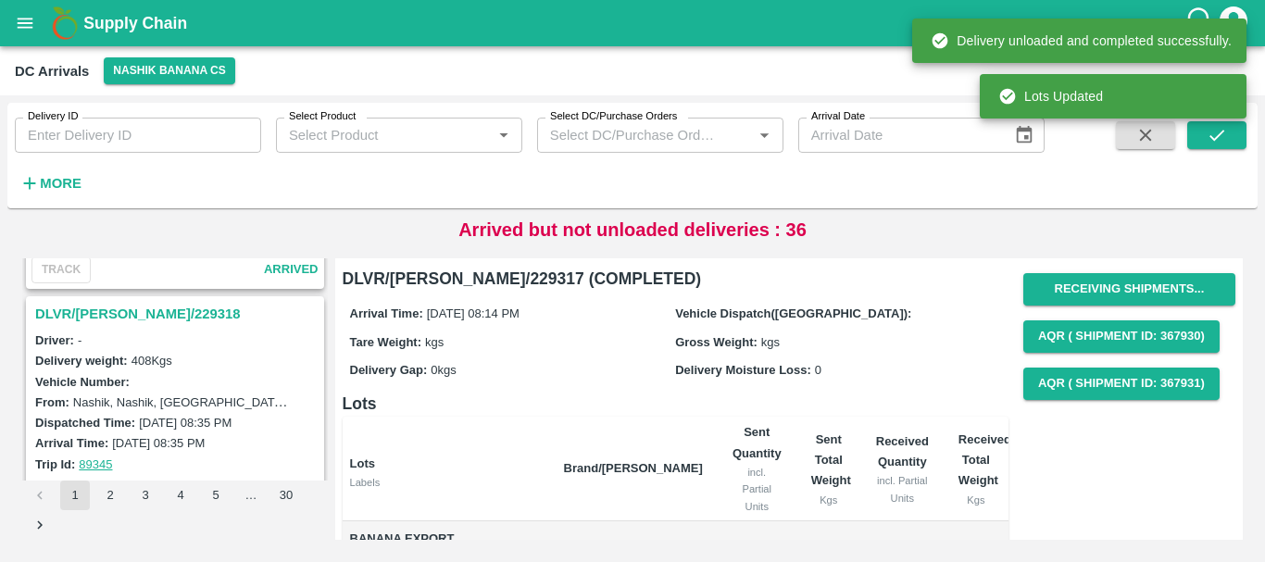
scroll to position [4810, 0]
click at [123, 313] on h3 "DLVR/NASH/229318" at bounding box center [177, 316] width 285 height 24
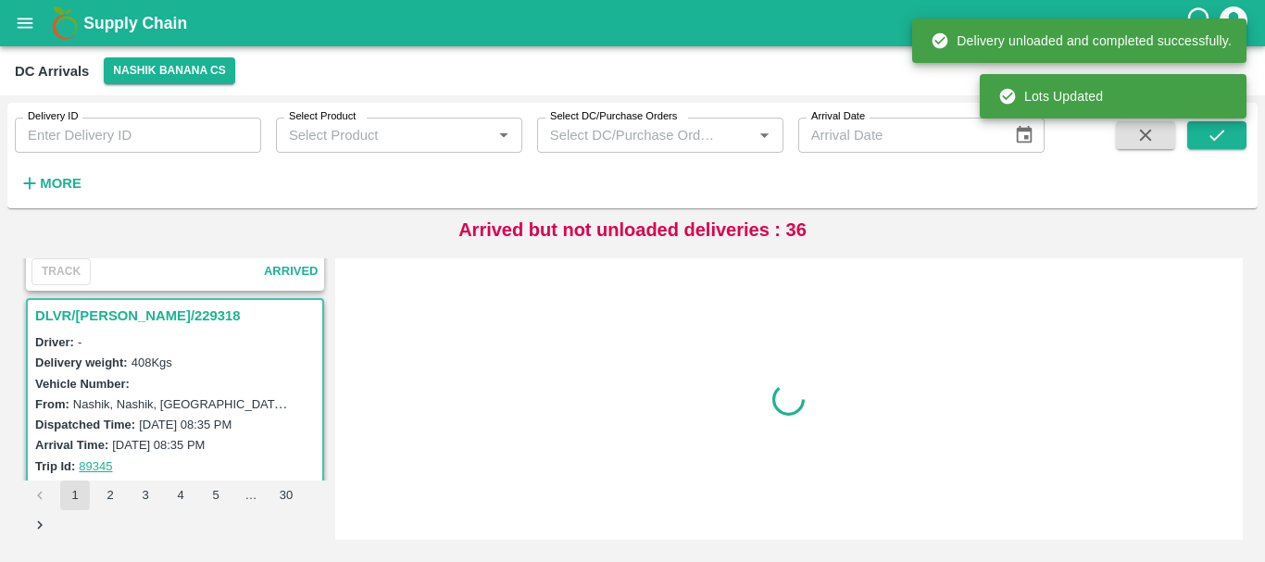
scroll to position [4850, 0]
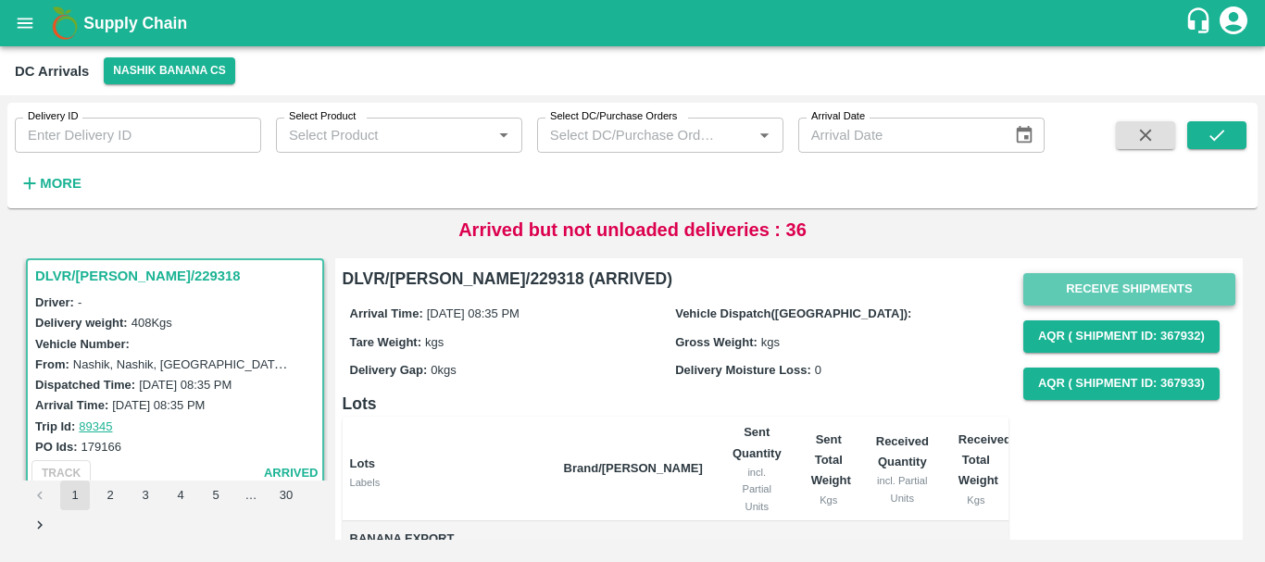
click at [1080, 288] on button "Receive Shipments" at bounding box center [1129, 289] width 212 height 32
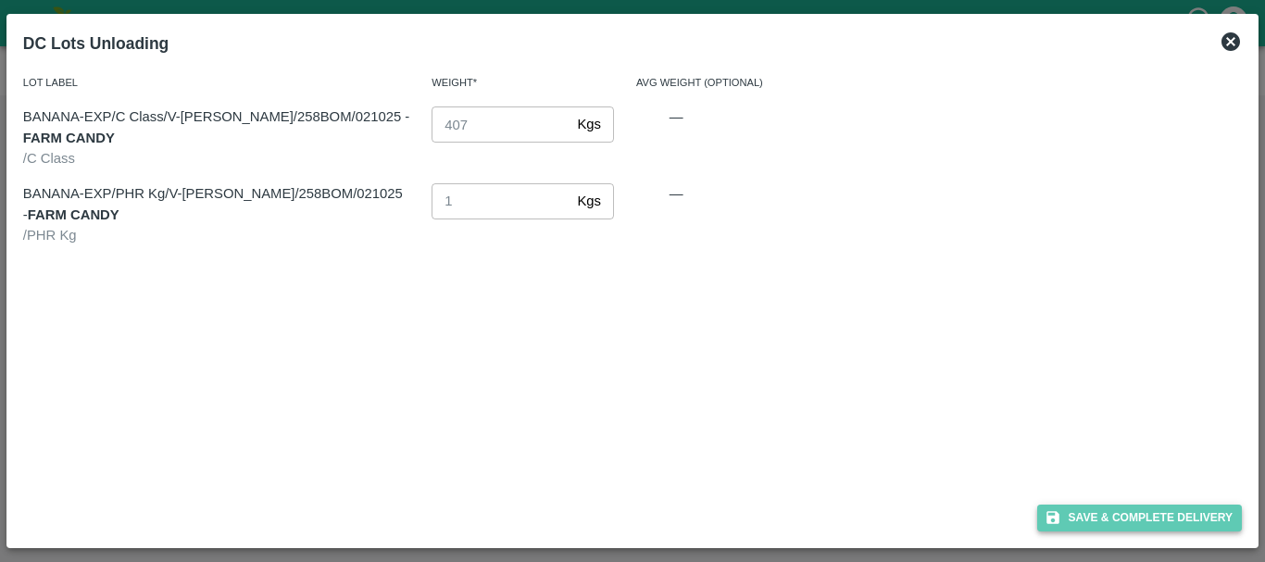
click at [1099, 513] on button "Save & Complete Delivery" at bounding box center [1140, 518] width 206 height 27
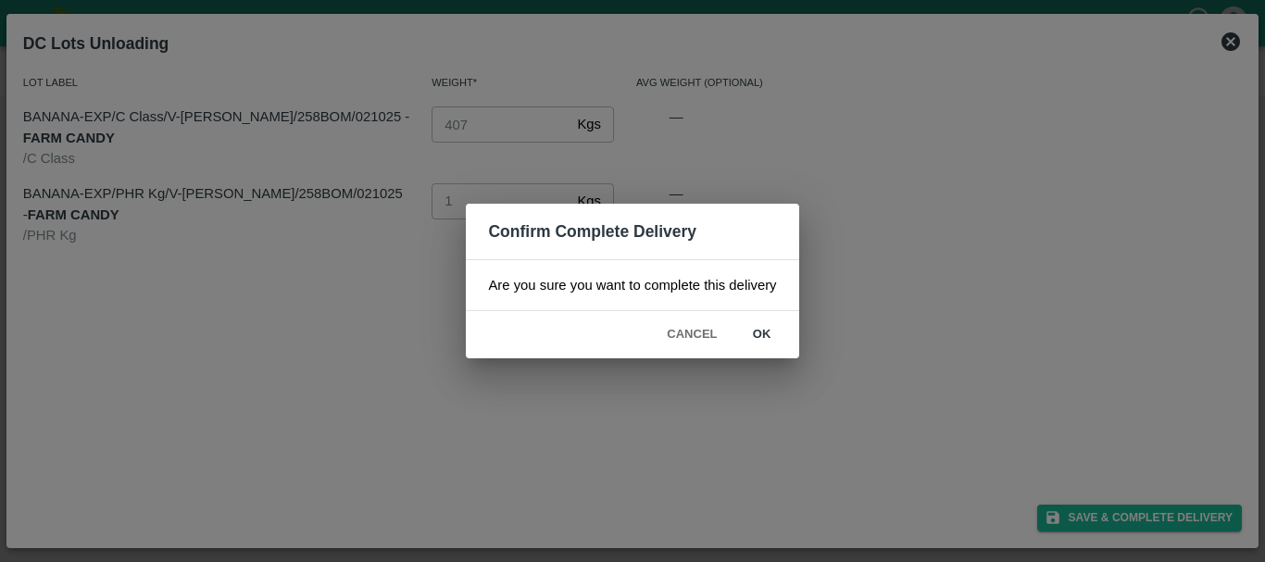
click at [769, 339] on button "ok" at bounding box center [762, 335] width 59 height 32
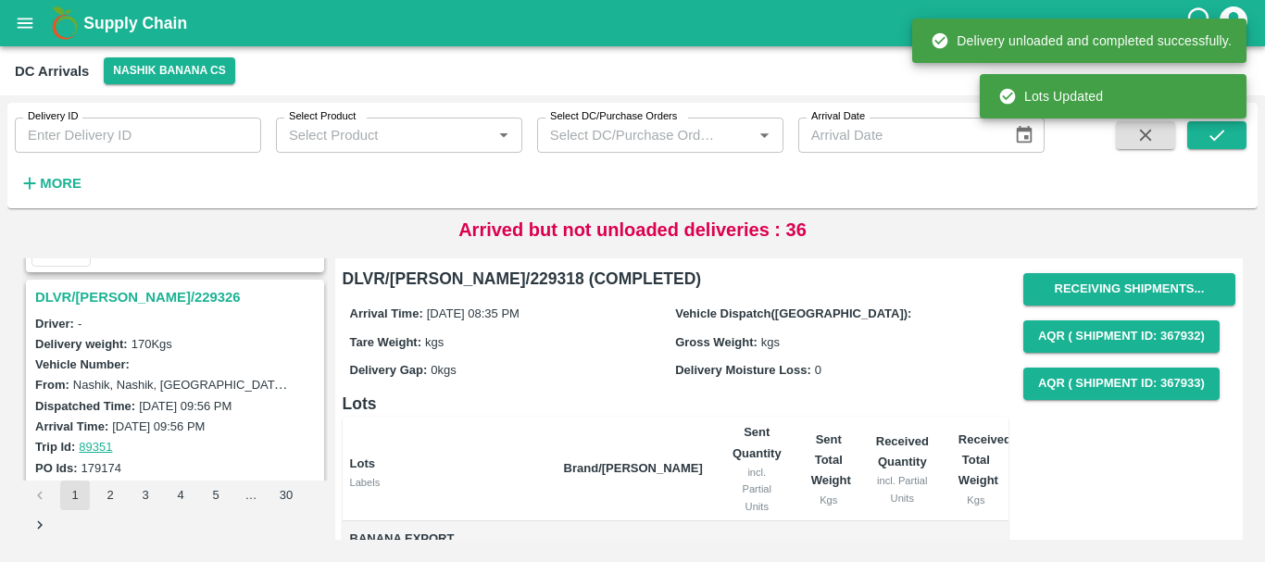
scroll to position [4586, 0]
click at [112, 293] on h3 "DLVR/NASH/229326" at bounding box center [177, 298] width 285 height 24
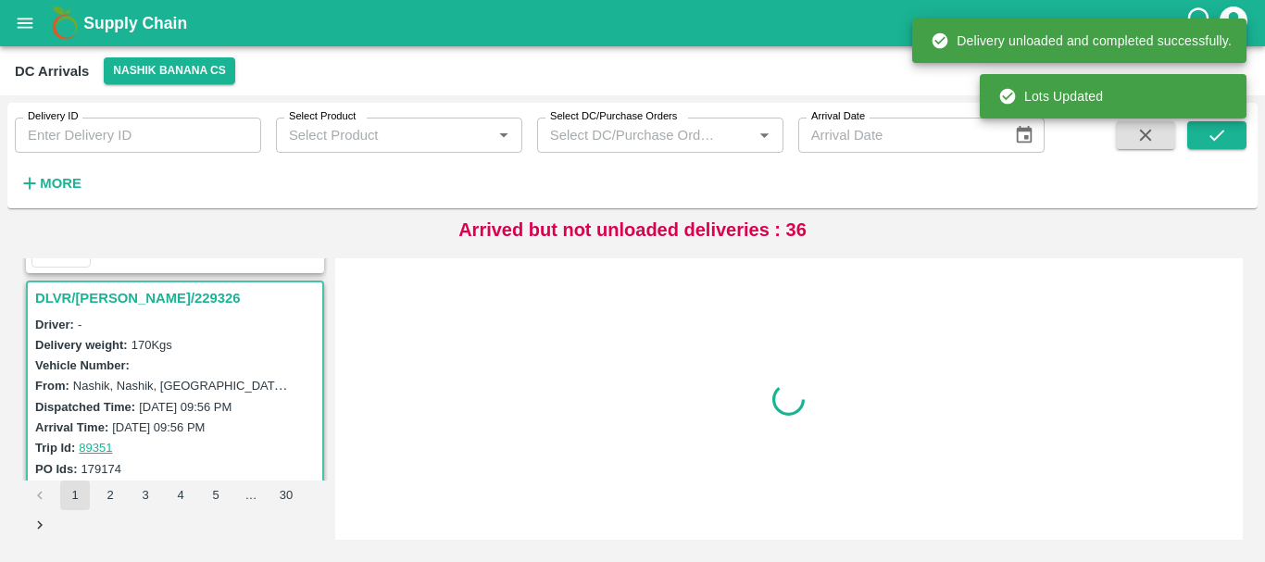
scroll to position [4607, 0]
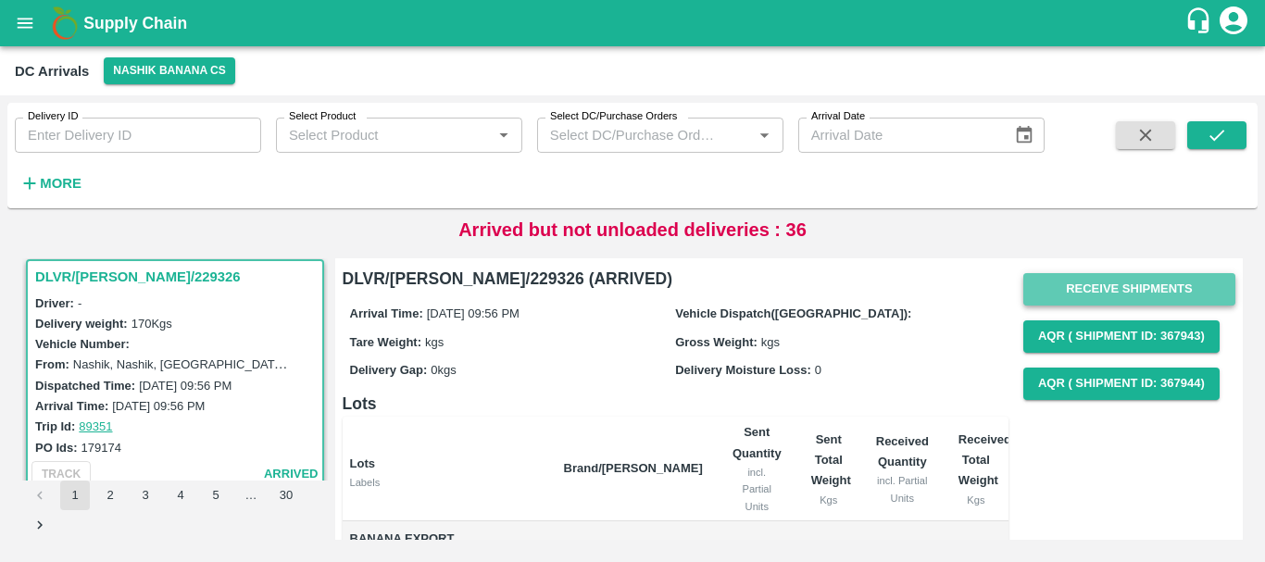
click at [1069, 289] on button "Receive Shipments" at bounding box center [1129, 289] width 212 height 32
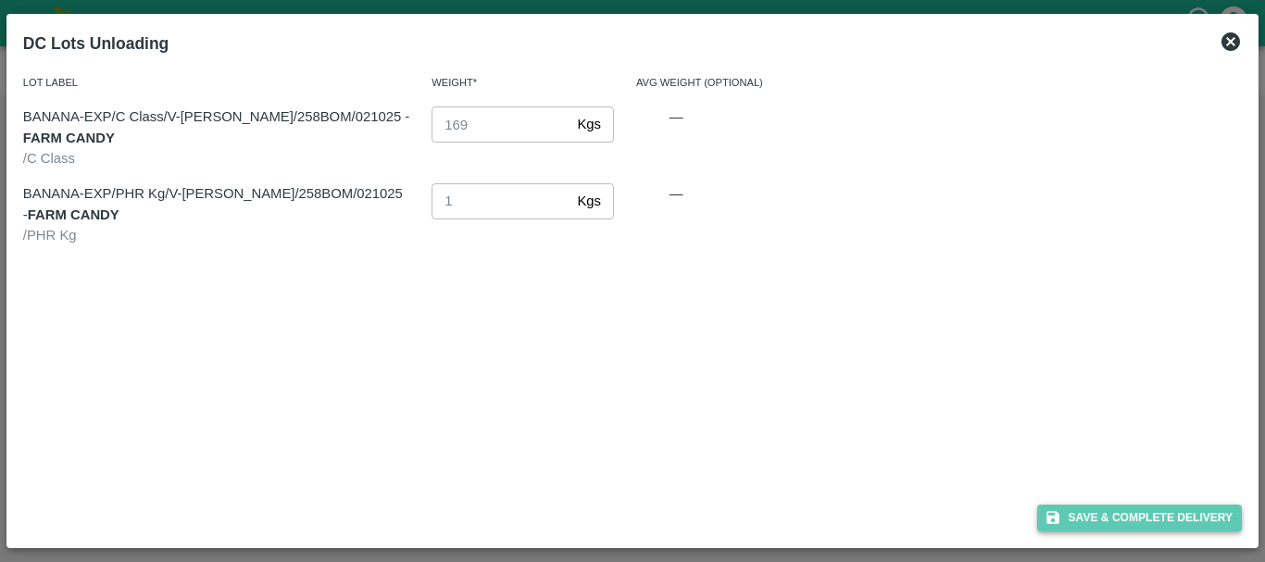
click at [1068, 508] on button "Save & Complete Delivery" at bounding box center [1140, 518] width 206 height 27
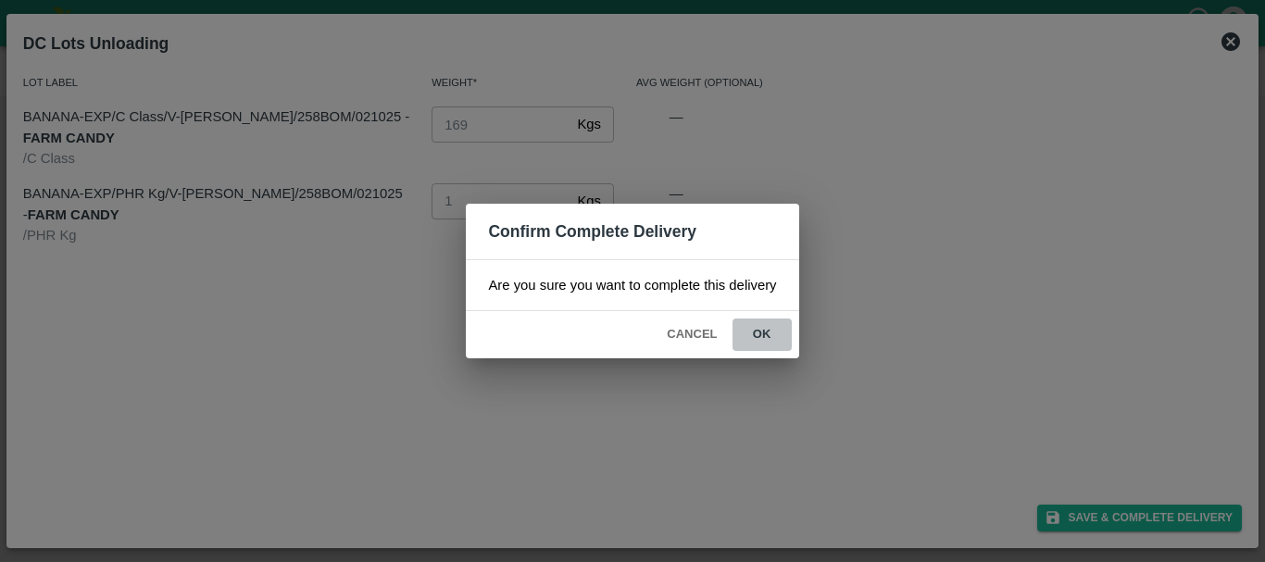
click at [780, 346] on button "ok" at bounding box center [762, 335] width 59 height 32
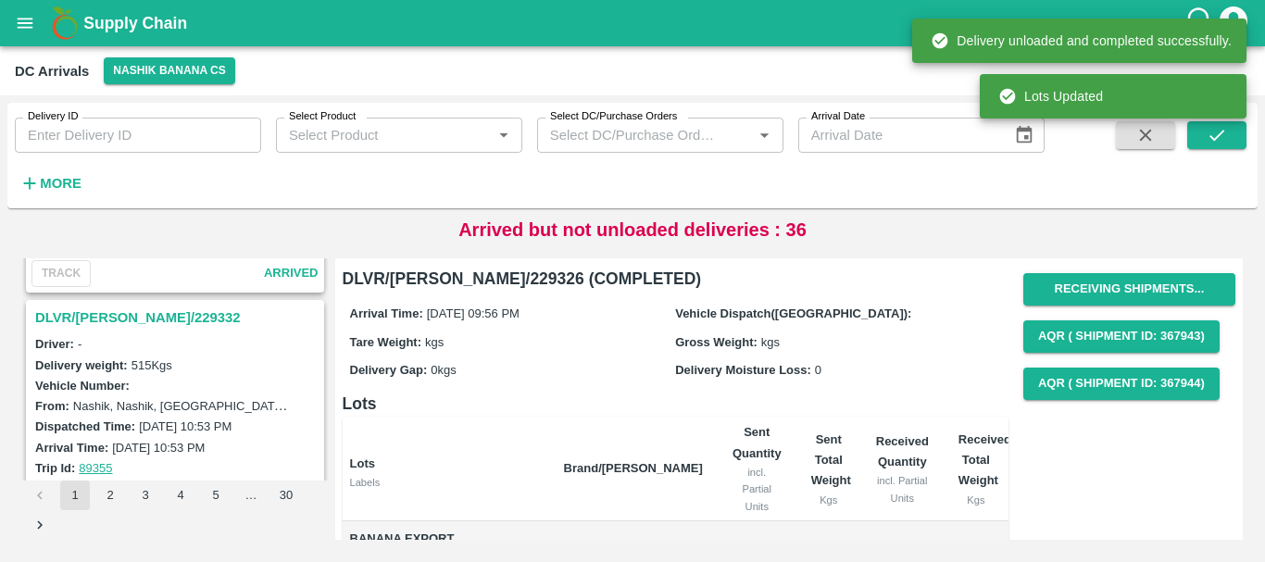
scroll to position [4322, 0]
click at [132, 324] on h3 "DLVR/NASH/229332" at bounding box center [177, 320] width 285 height 24
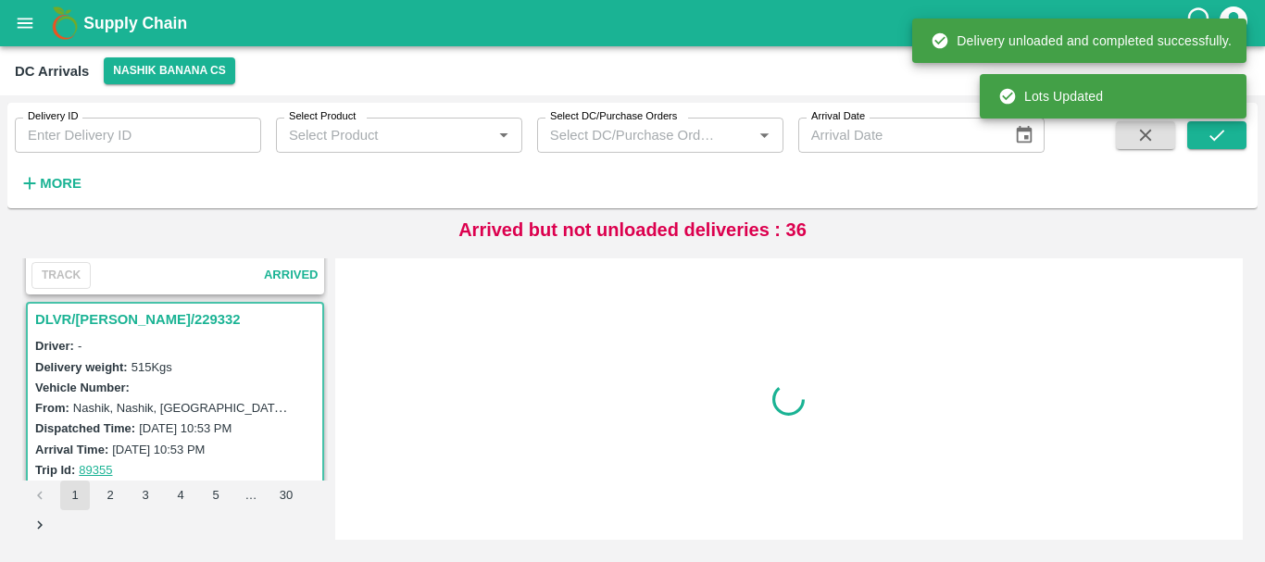
scroll to position [4365, 0]
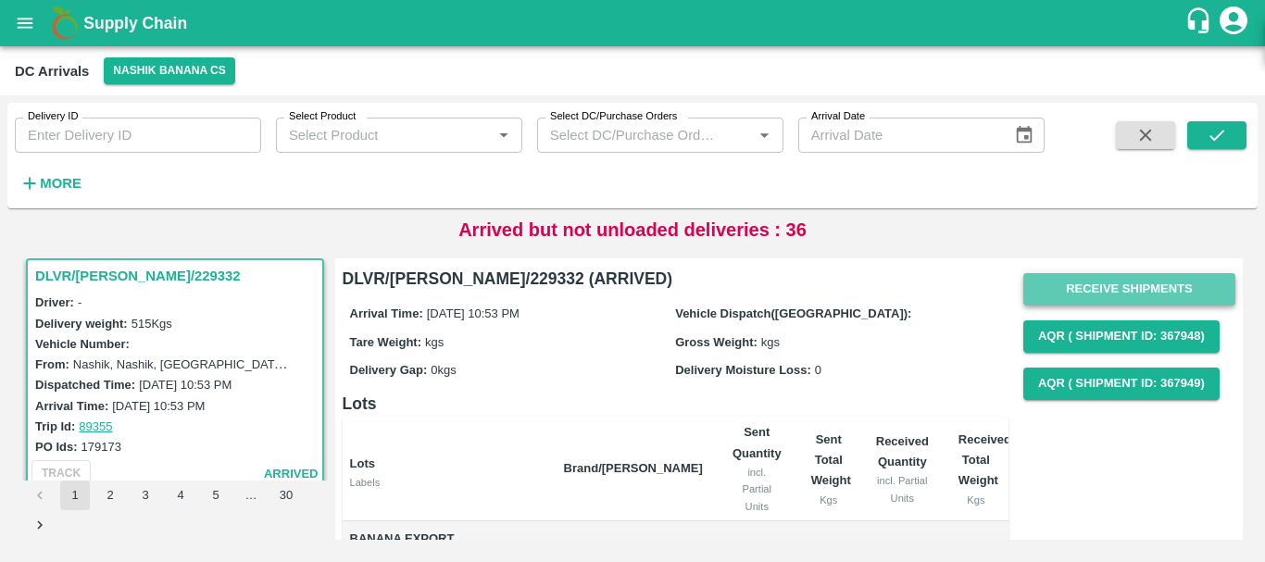
click at [1158, 290] on button "Receive Shipments" at bounding box center [1129, 289] width 212 height 32
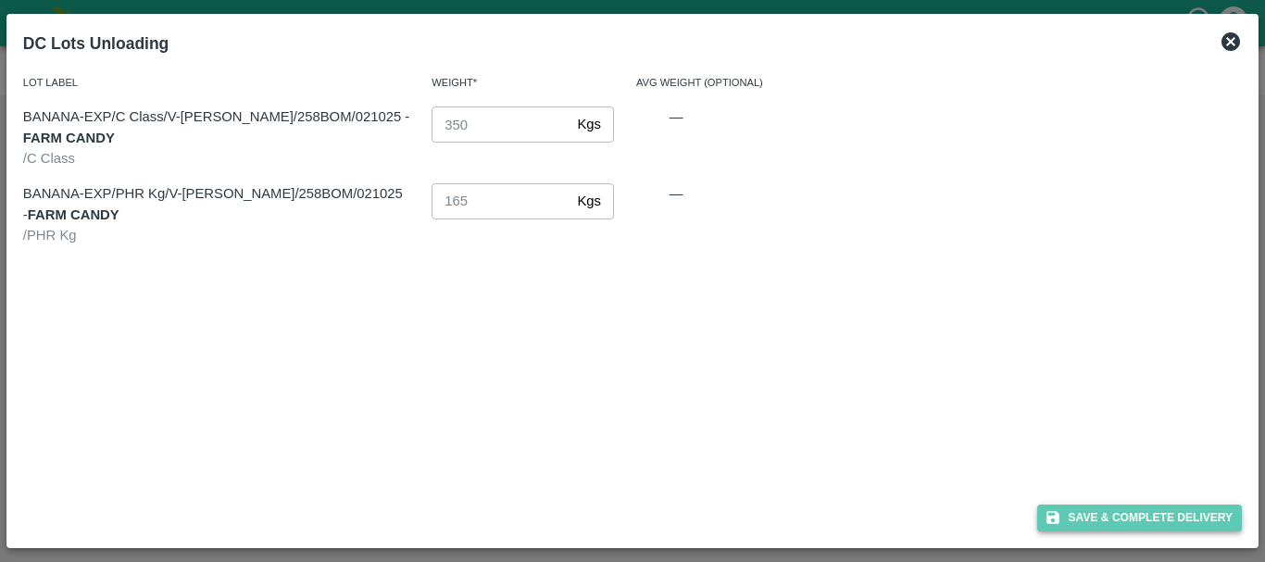
click at [1107, 509] on button "Save & Complete Delivery" at bounding box center [1140, 518] width 206 height 27
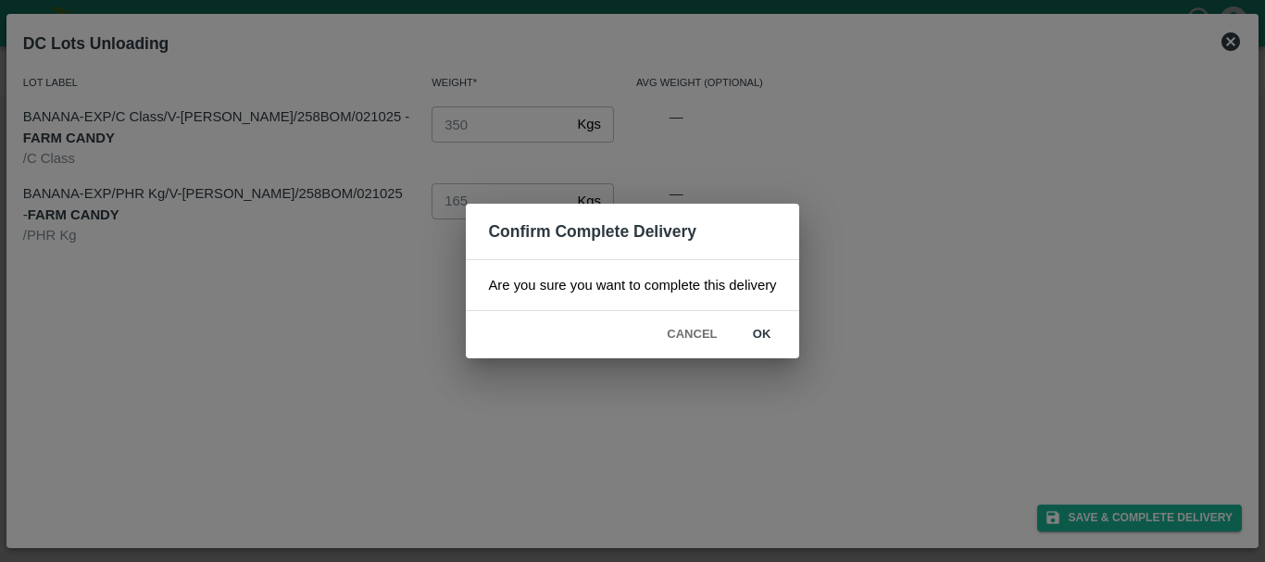
click at [751, 340] on button "ok" at bounding box center [762, 335] width 59 height 32
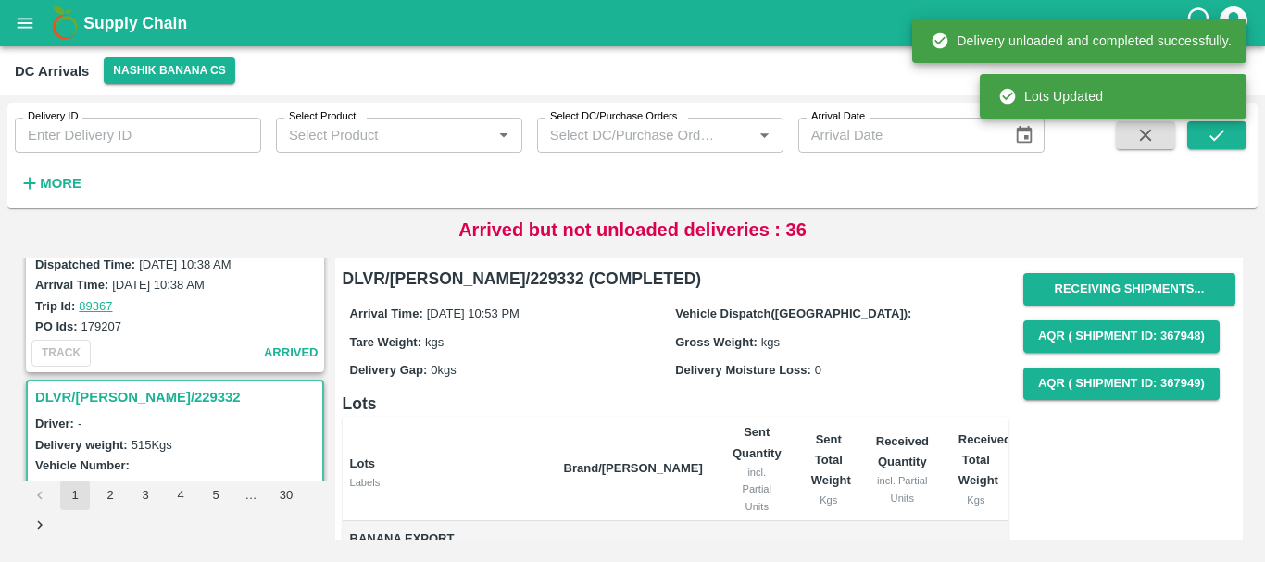
scroll to position [4111, 0]
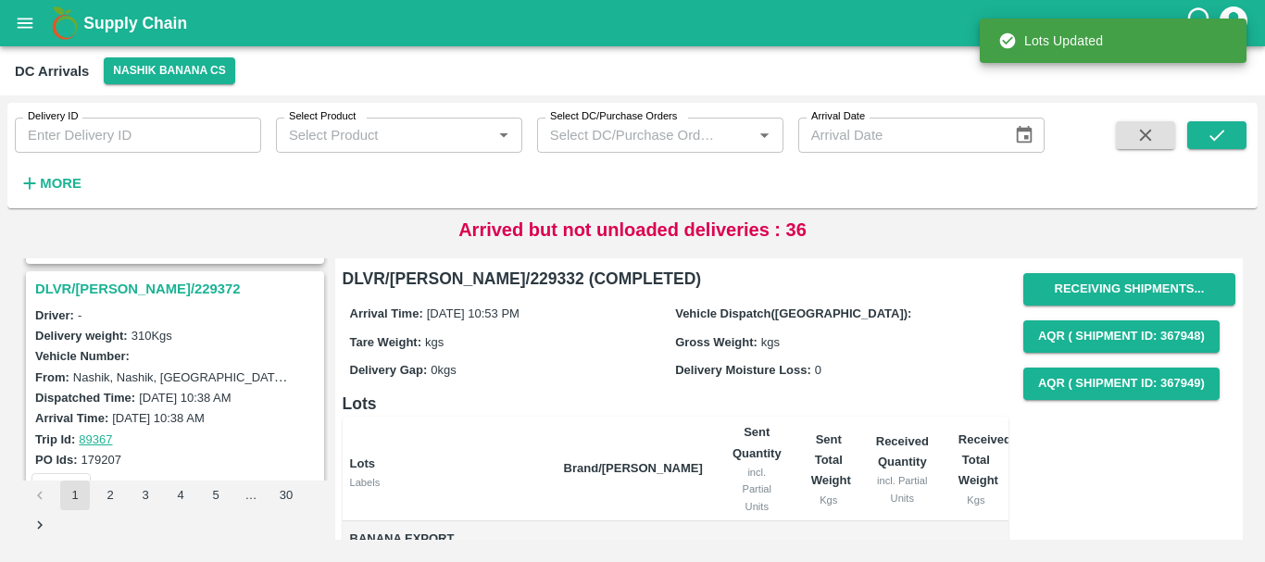
click at [119, 287] on h3 "DLVR/NASH/229372" at bounding box center [177, 289] width 285 height 24
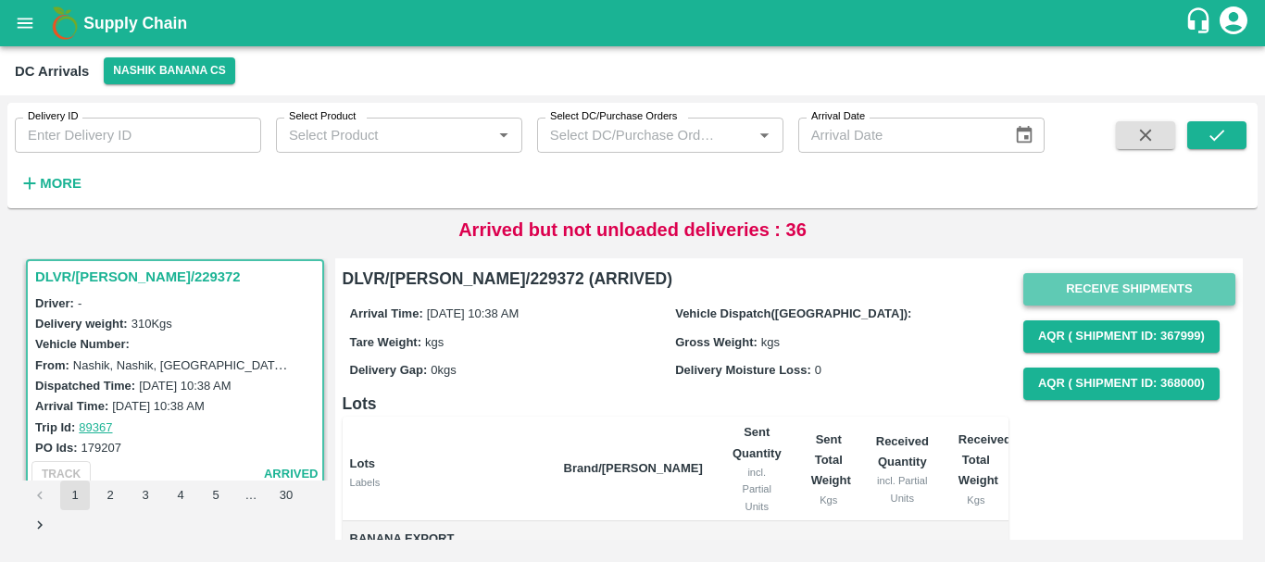
click at [1030, 303] on button "Receive Shipments" at bounding box center [1129, 289] width 212 height 32
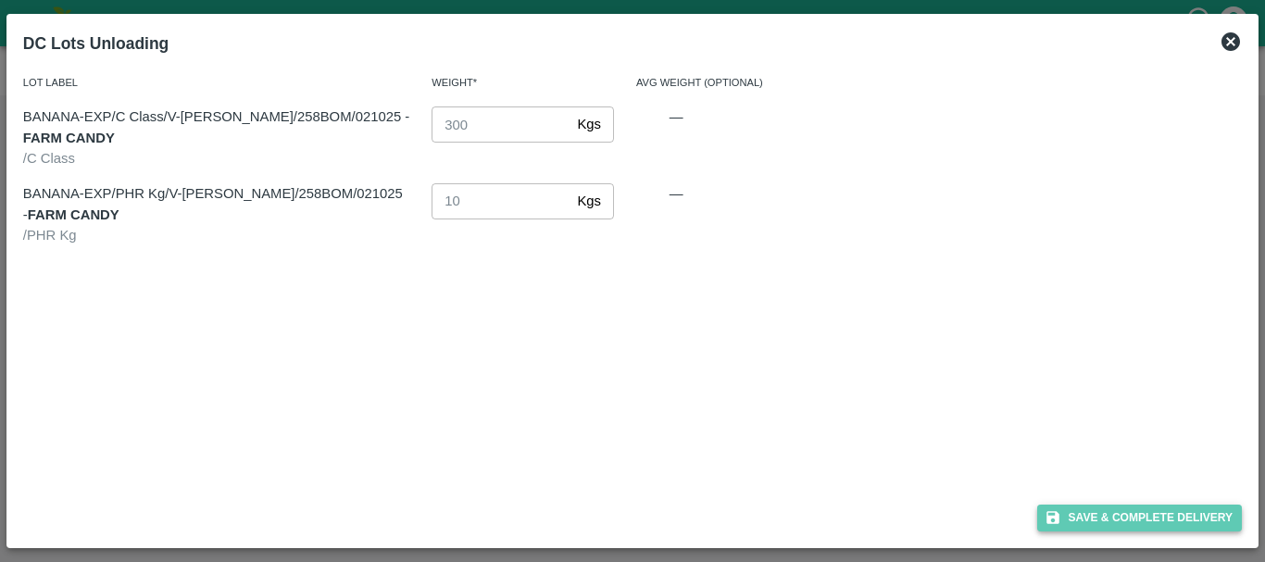
click at [1091, 521] on button "Save & Complete Delivery" at bounding box center [1140, 518] width 206 height 27
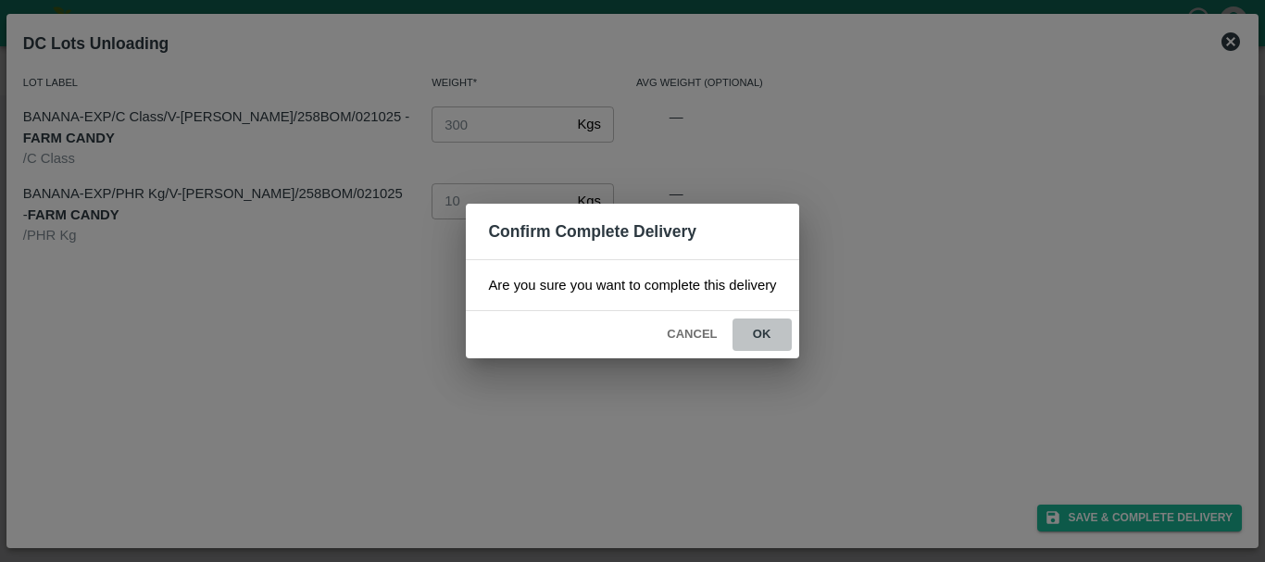
click at [763, 330] on button "ok" at bounding box center [762, 335] width 59 height 32
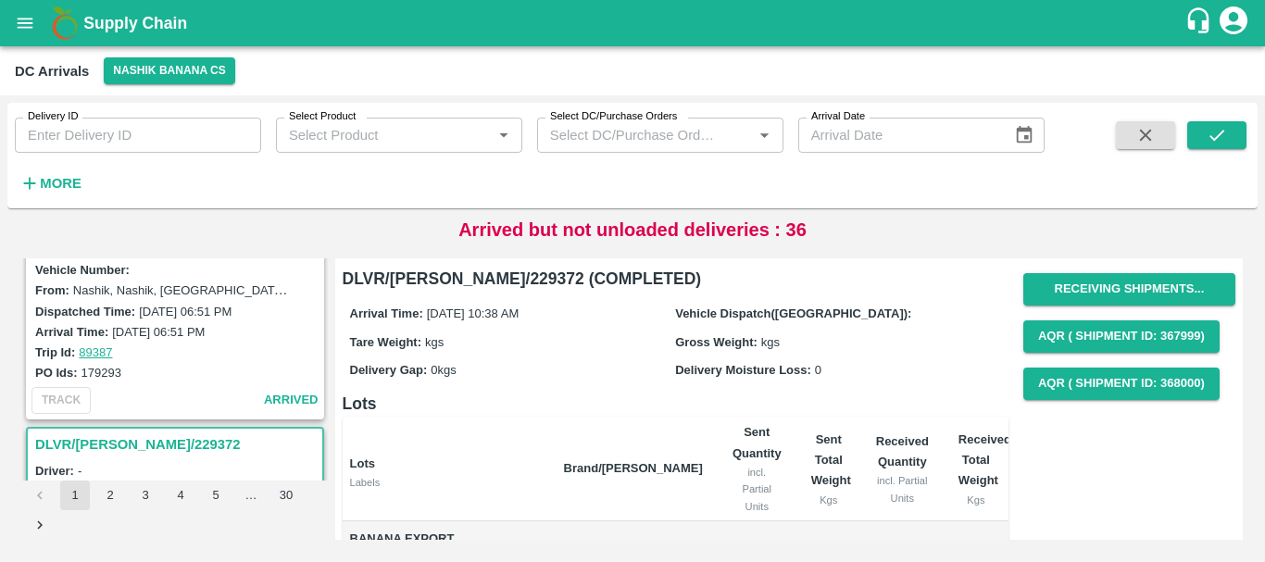
scroll to position [3826, 0]
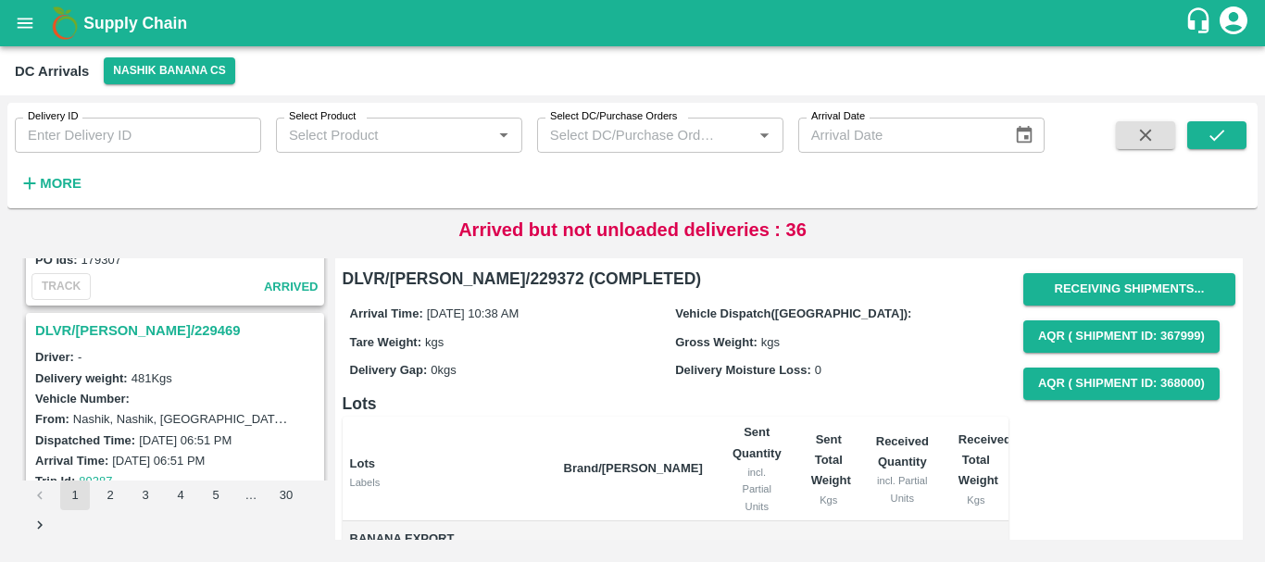
click at [98, 325] on h3 "DLVR/NASH/229469" at bounding box center [177, 331] width 285 height 24
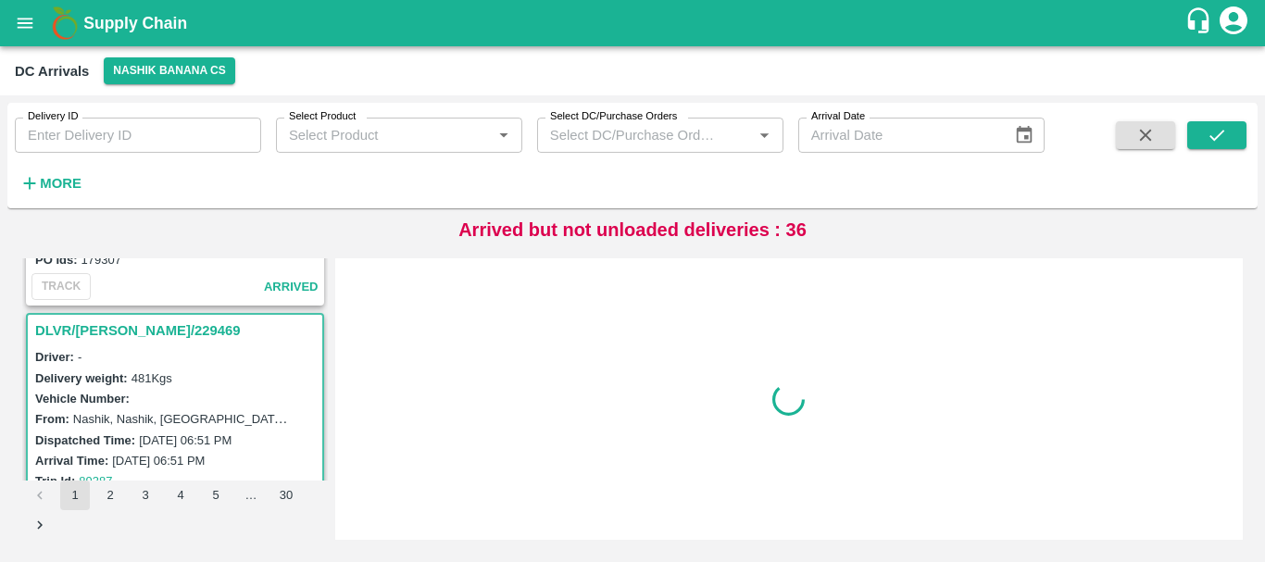
scroll to position [3881, 0]
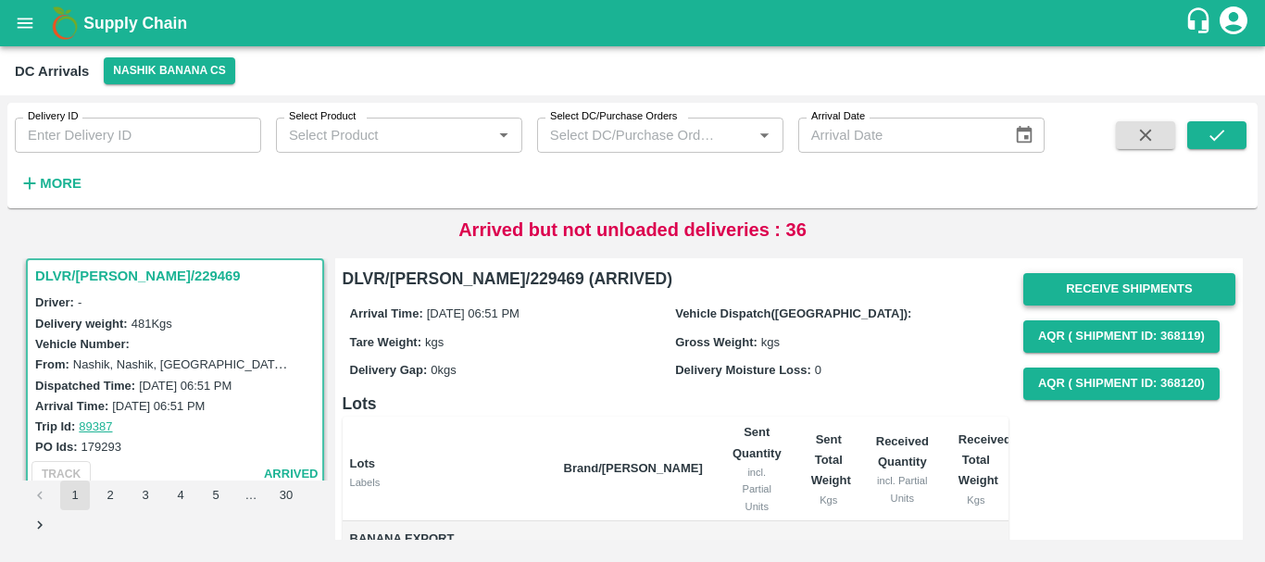
click at [1062, 288] on button "Receive Shipments" at bounding box center [1129, 289] width 212 height 32
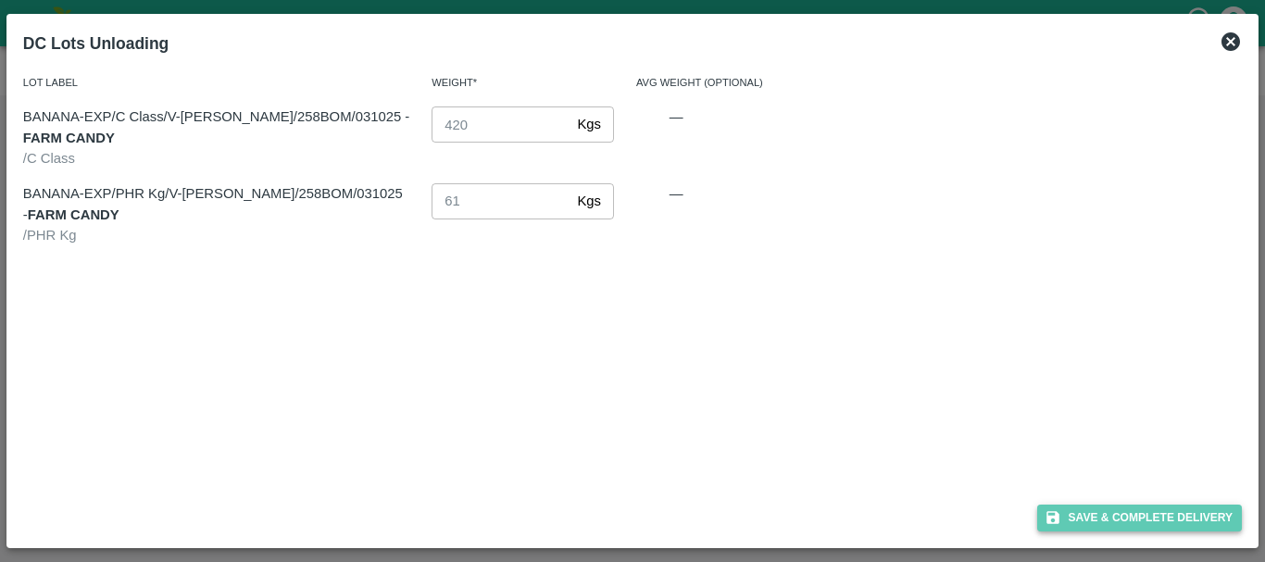
click at [1080, 510] on button "Save & Complete Delivery" at bounding box center [1140, 518] width 206 height 27
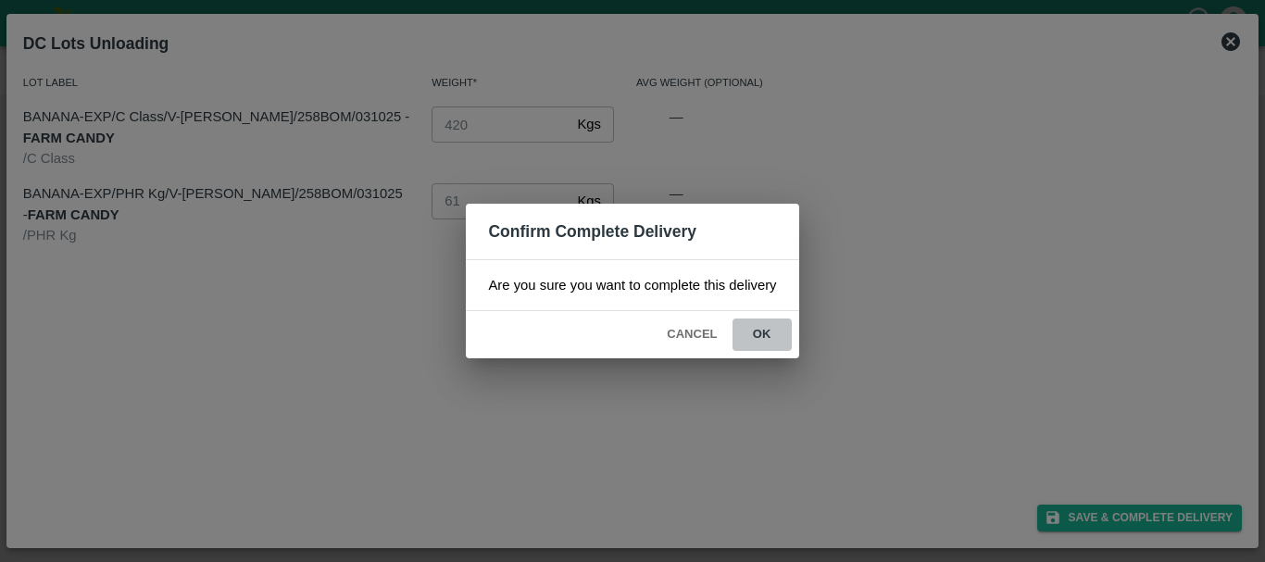
click at [768, 322] on button "ok" at bounding box center [762, 335] width 59 height 32
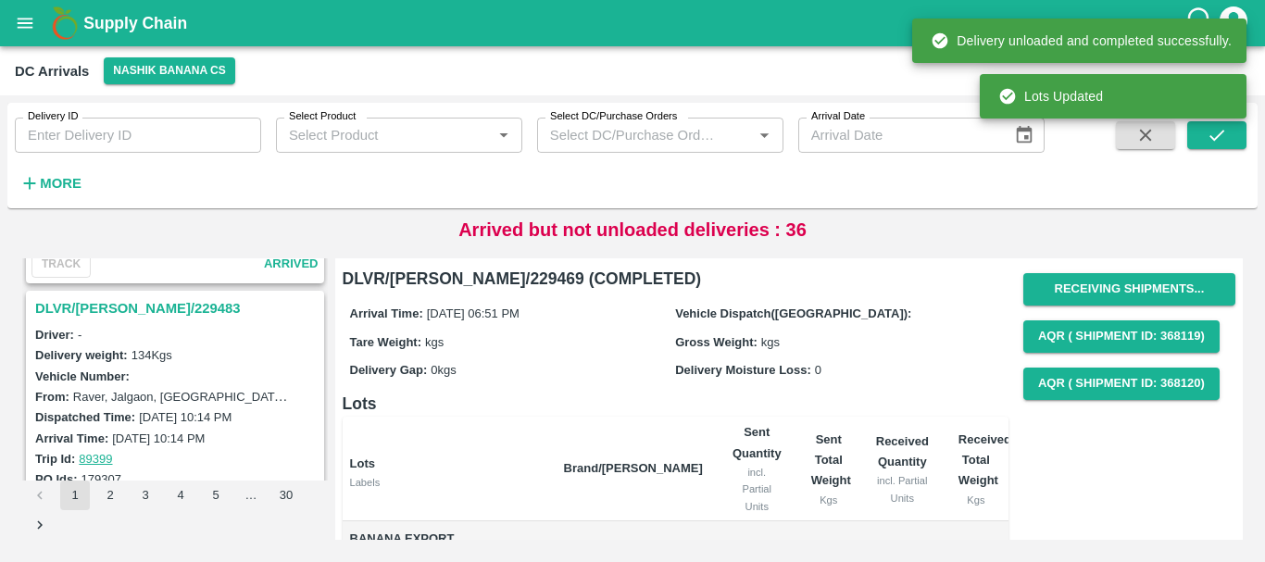
click at [107, 305] on h3 "DLVR/NASH/229483" at bounding box center [177, 308] width 285 height 24
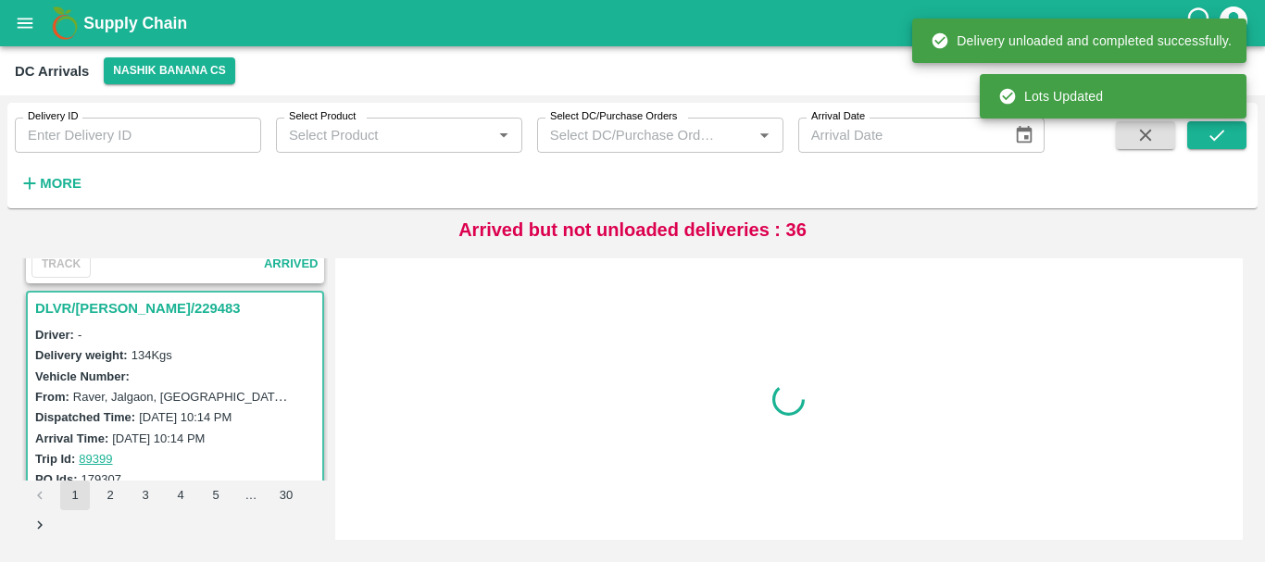
scroll to position [3639, 0]
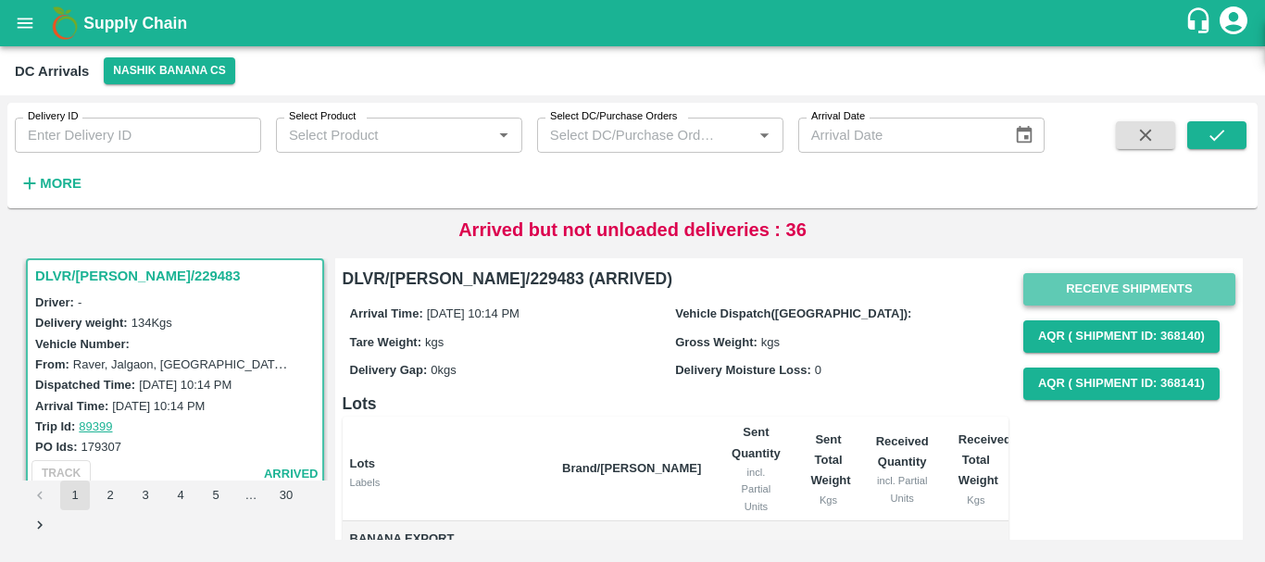
click at [1028, 289] on button "Receive Shipments" at bounding box center [1129, 289] width 212 height 32
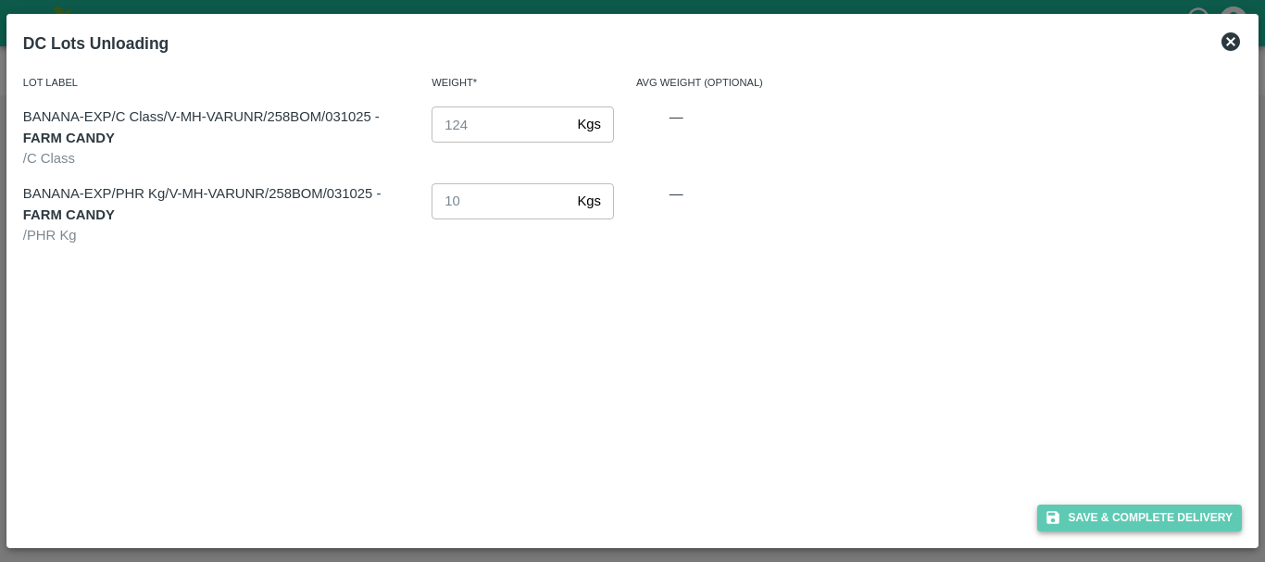
click at [1052, 521] on icon "button" at bounding box center [1053, 517] width 17 height 17
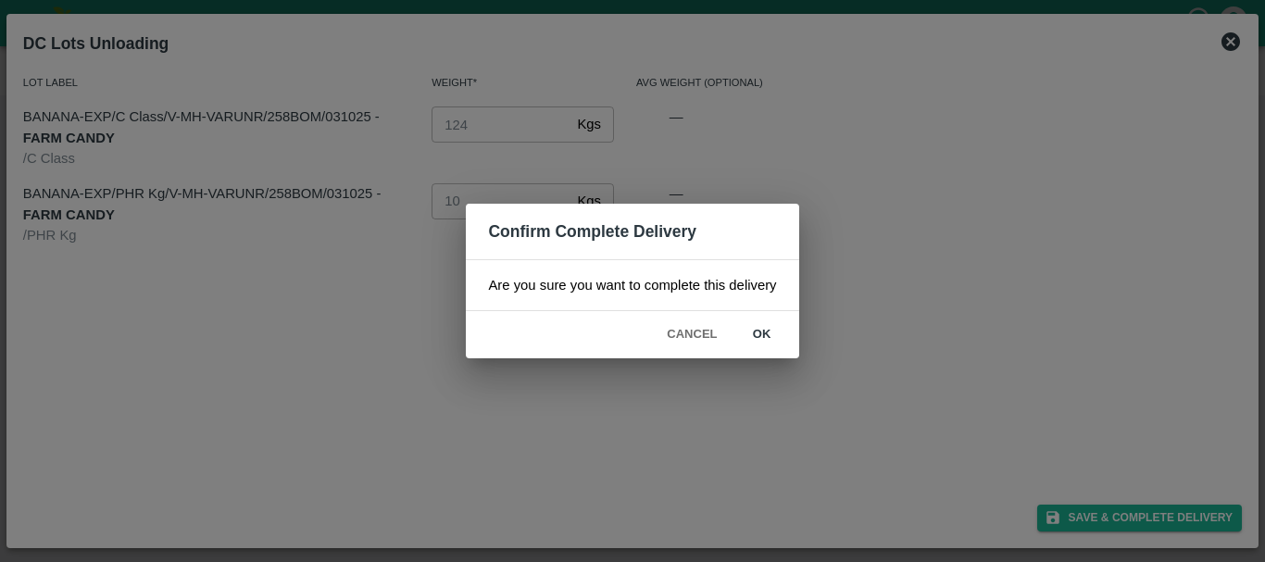
click at [755, 341] on button "ok" at bounding box center [762, 335] width 59 height 32
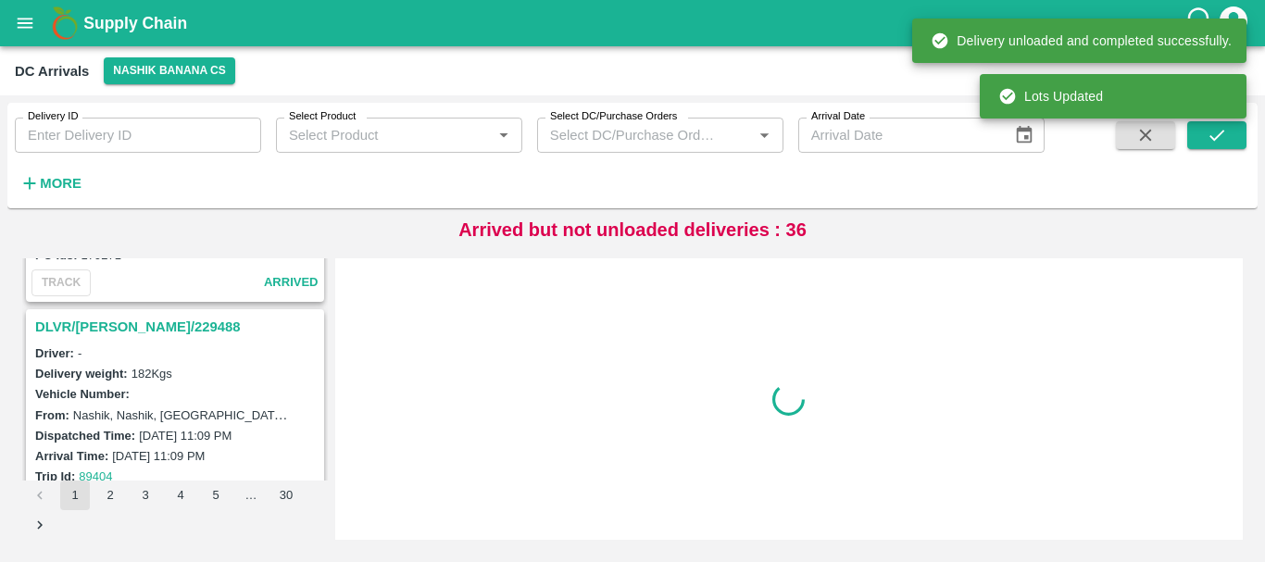
click at [133, 331] on h3 "DLVR/NASH/229488" at bounding box center [177, 327] width 285 height 24
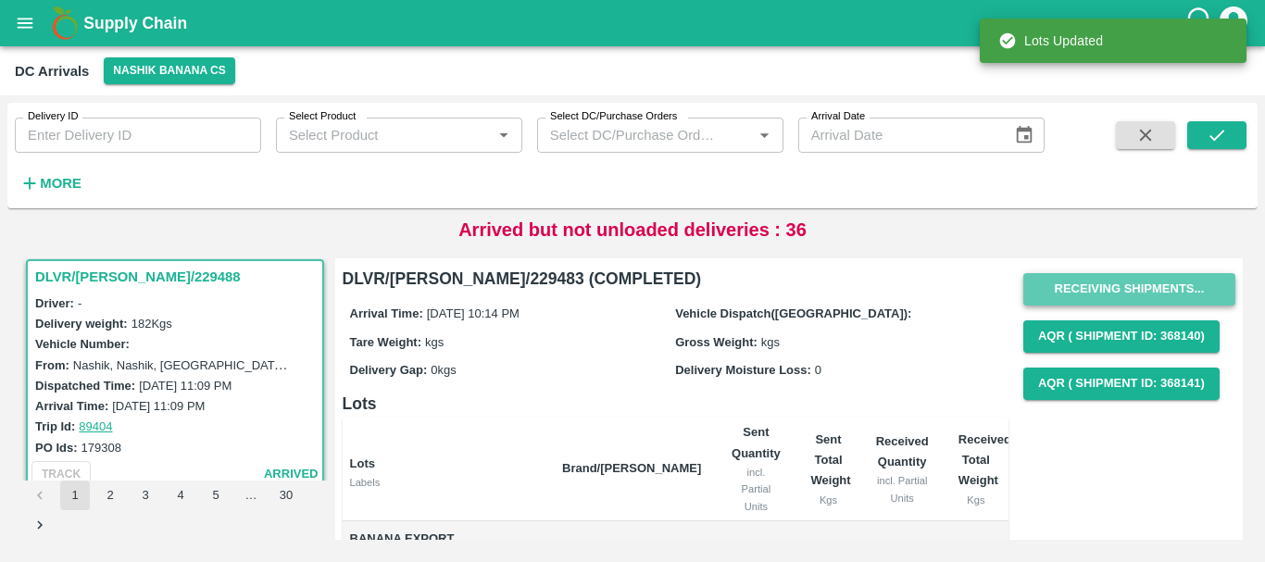
click at [1110, 288] on button "Receiving Shipments..." at bounding box center [1129, 289] width 212 height 32
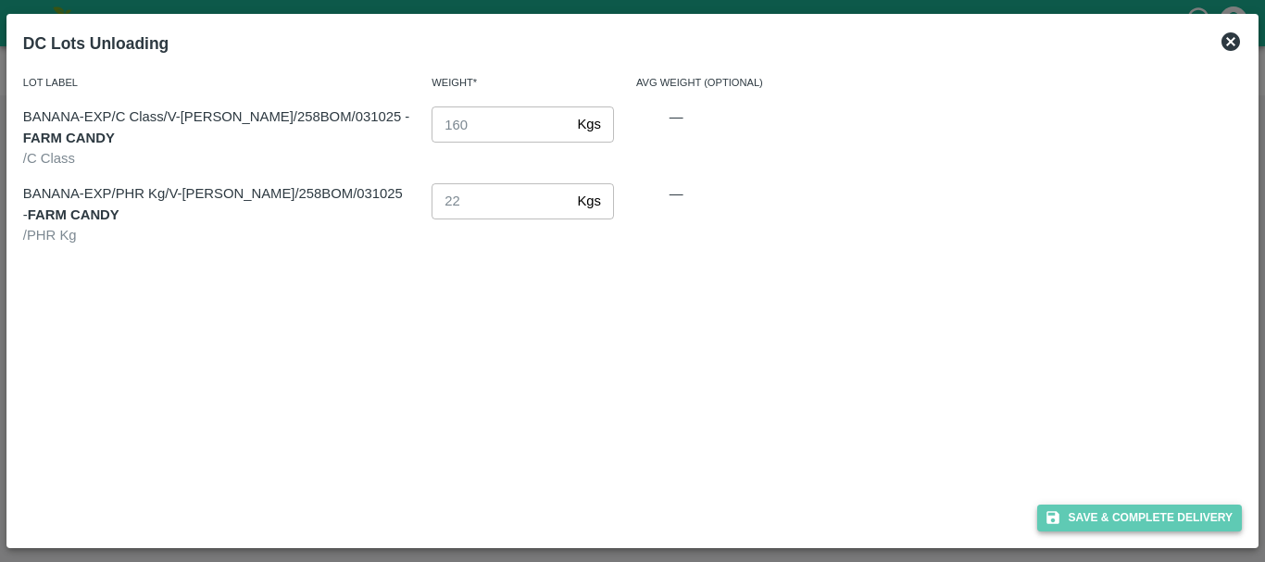
click at [1099, 527] on button "Save & Complete Delivery" at bounding box center [1140, 518] width 206 height 27
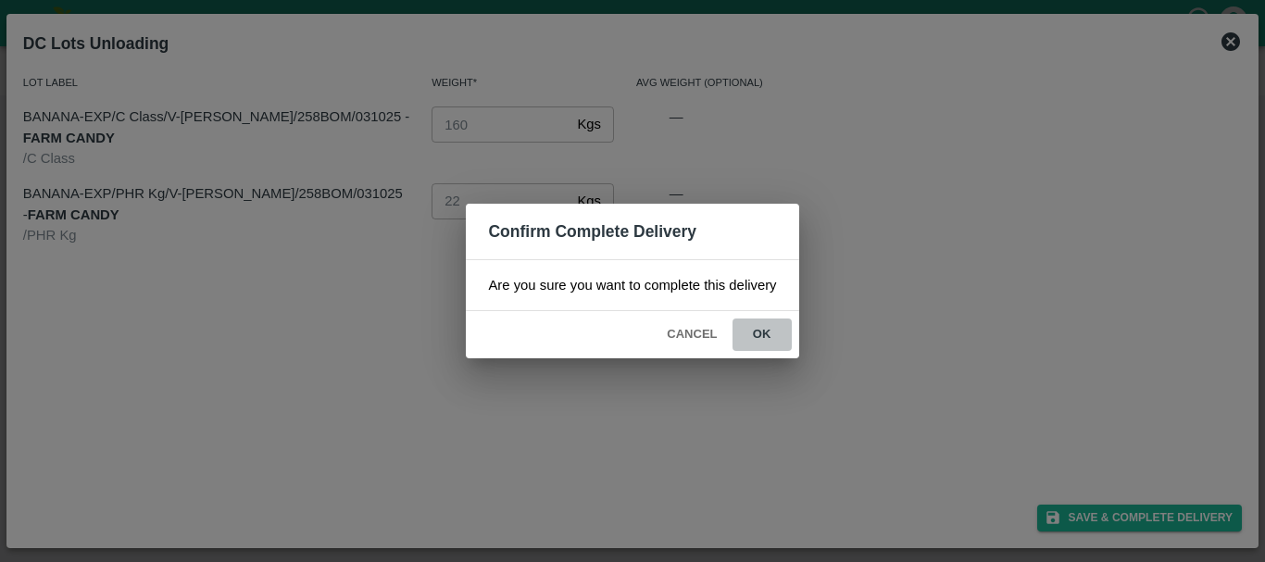
click at [750, 335] on button "ok" at bounding box center [762, 335] width 59 height 32
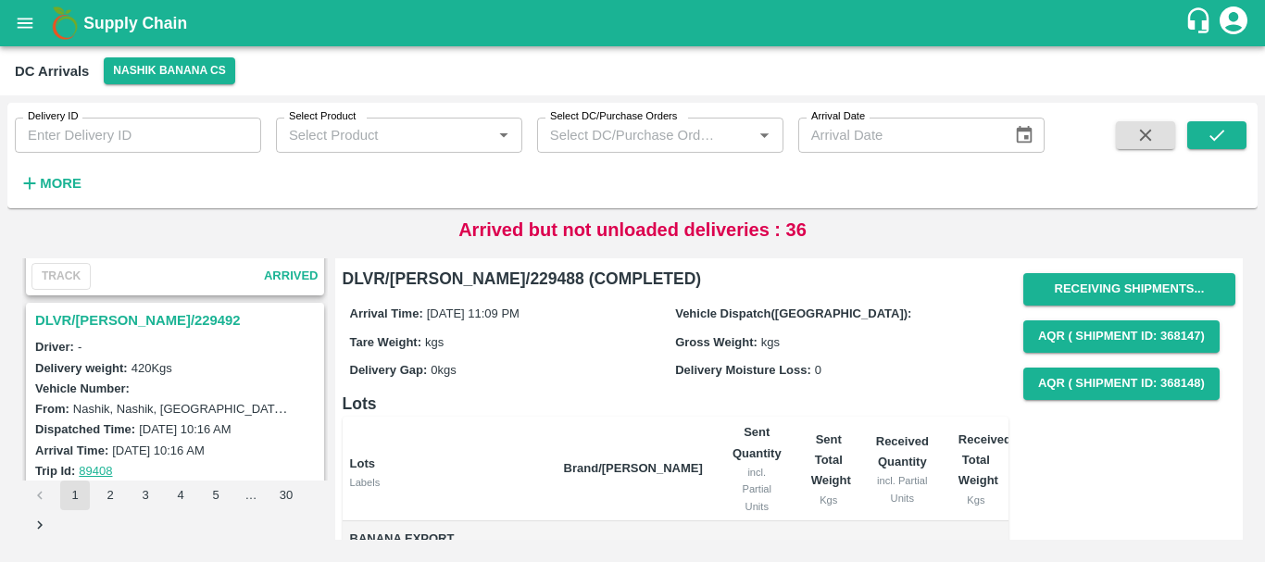
scroll to position [3106, 0]
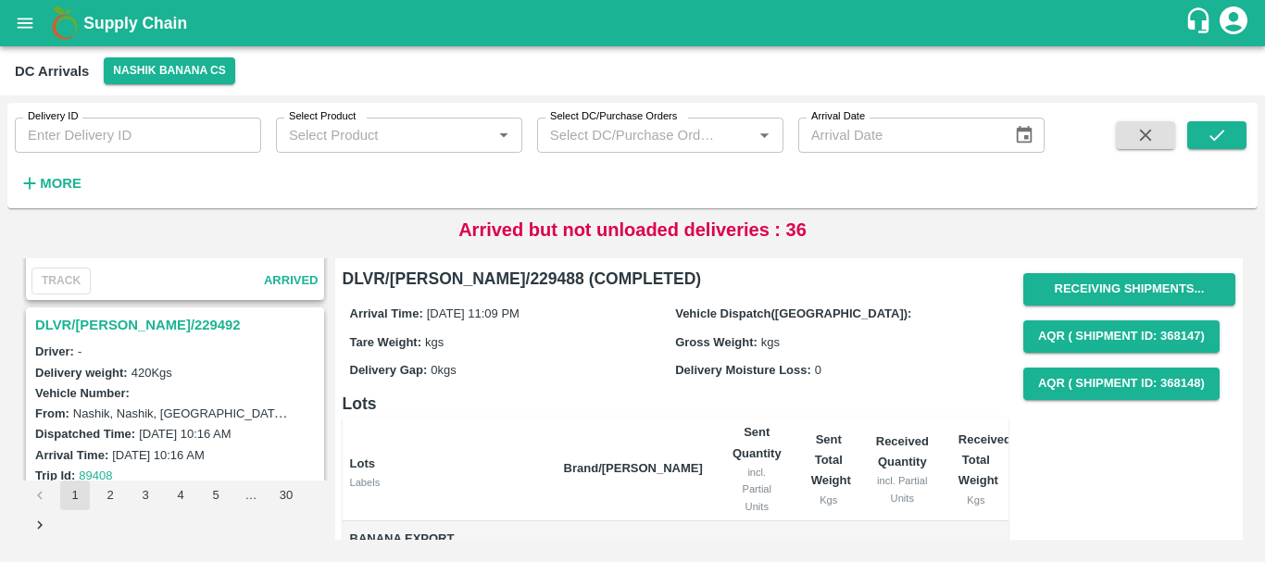
click at [129, 329] on h3 "DLVR/NASH/229492" at bounding box center [177, 325] width 285 height 24
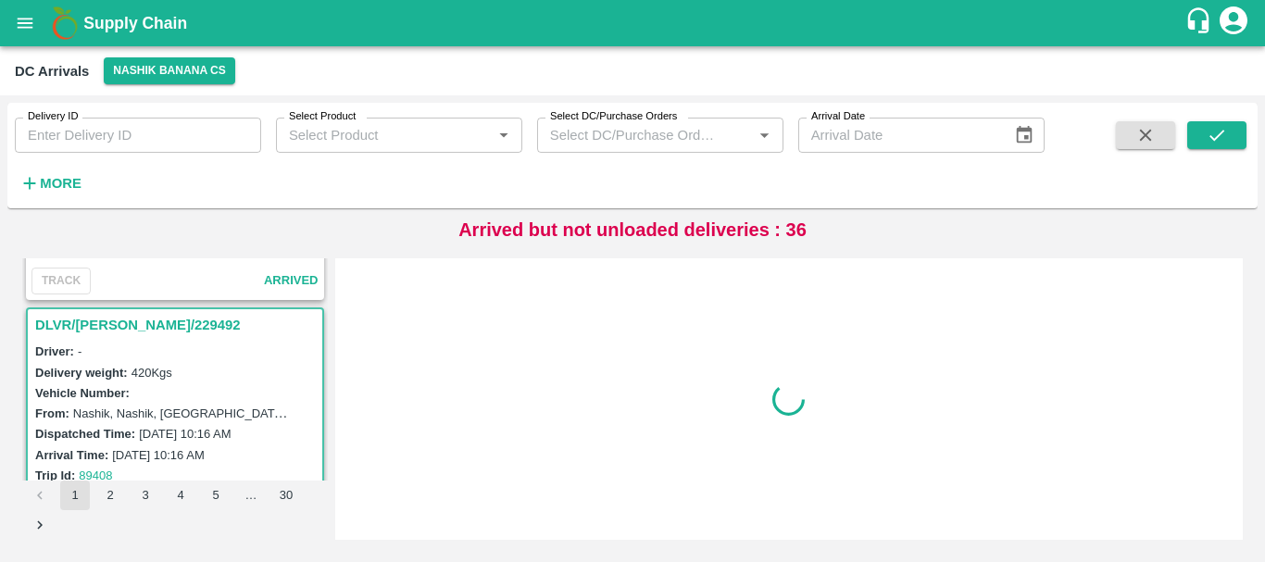
scroll to position [3155, 0]
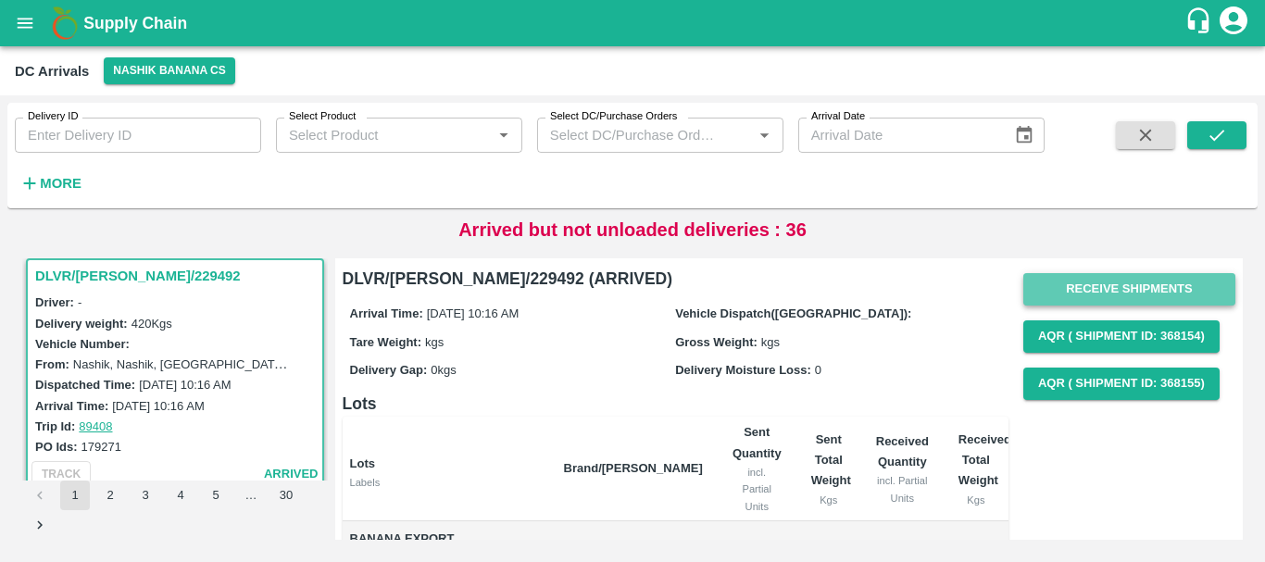
click at [1066, 279] on button "Receive Shipments" at bounding box center [1129, 289] width 212 height 32
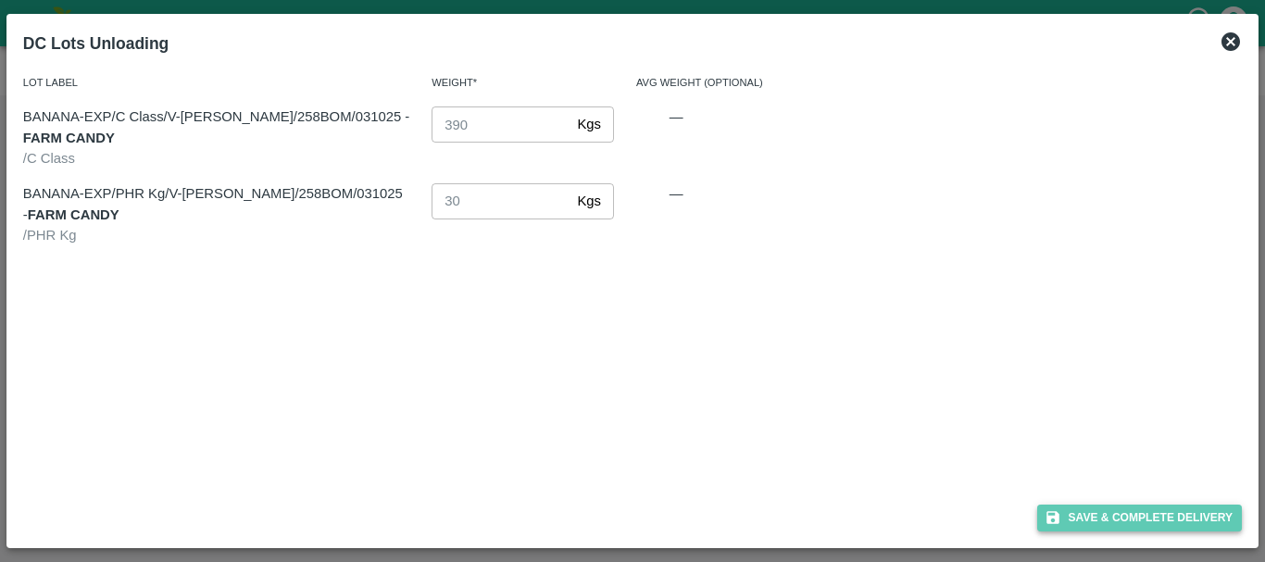
click at [1101, 517] on button "Save & Complete Delivery" at bounding box center [1140, 518] width 206 height 27
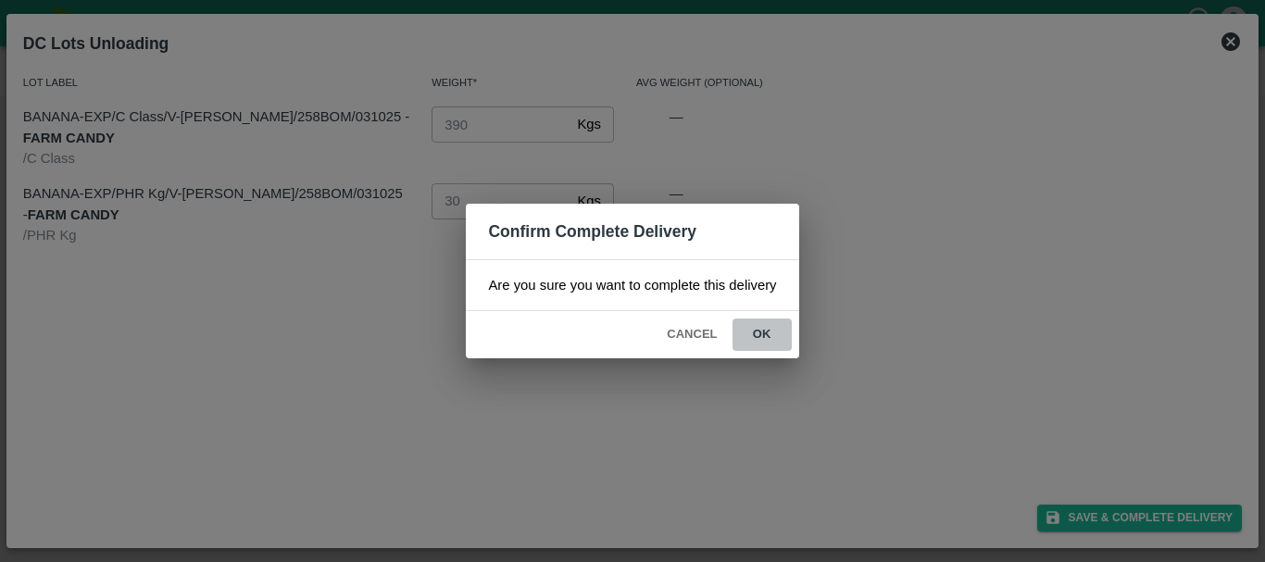
click at [770, 336] on button "ok" at bounding box center [762, 335] width 59 height 32
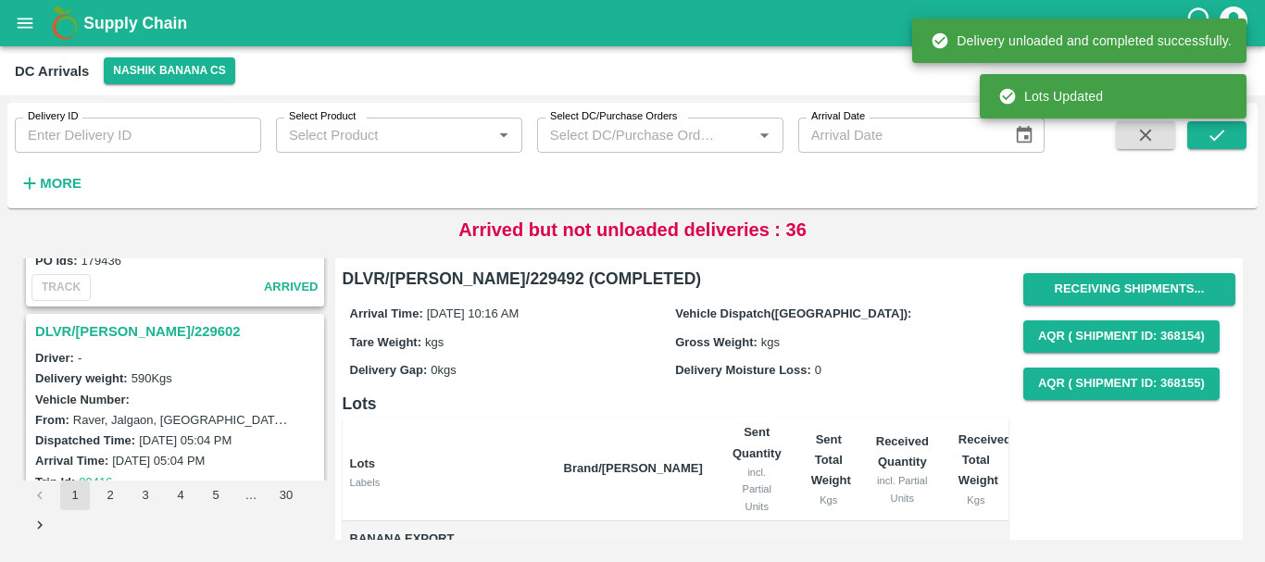
click at [127, 330] on h3 "DLVR/NASH/229602" at bounding box center [177, 332] width 285 height 24
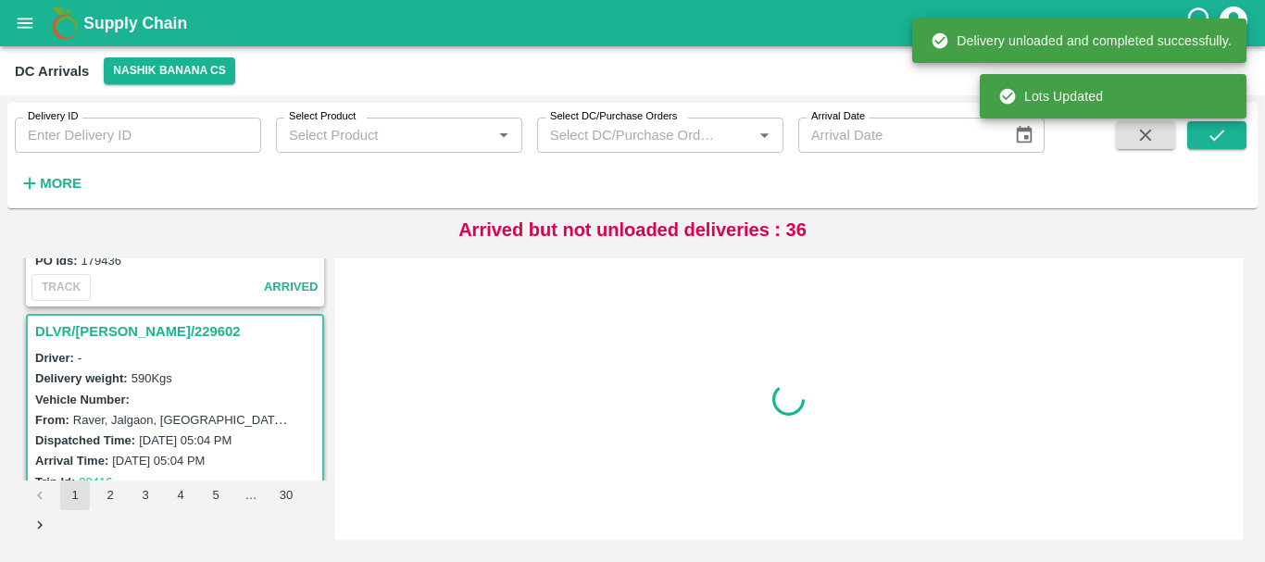
scroll to position [2913, 0]
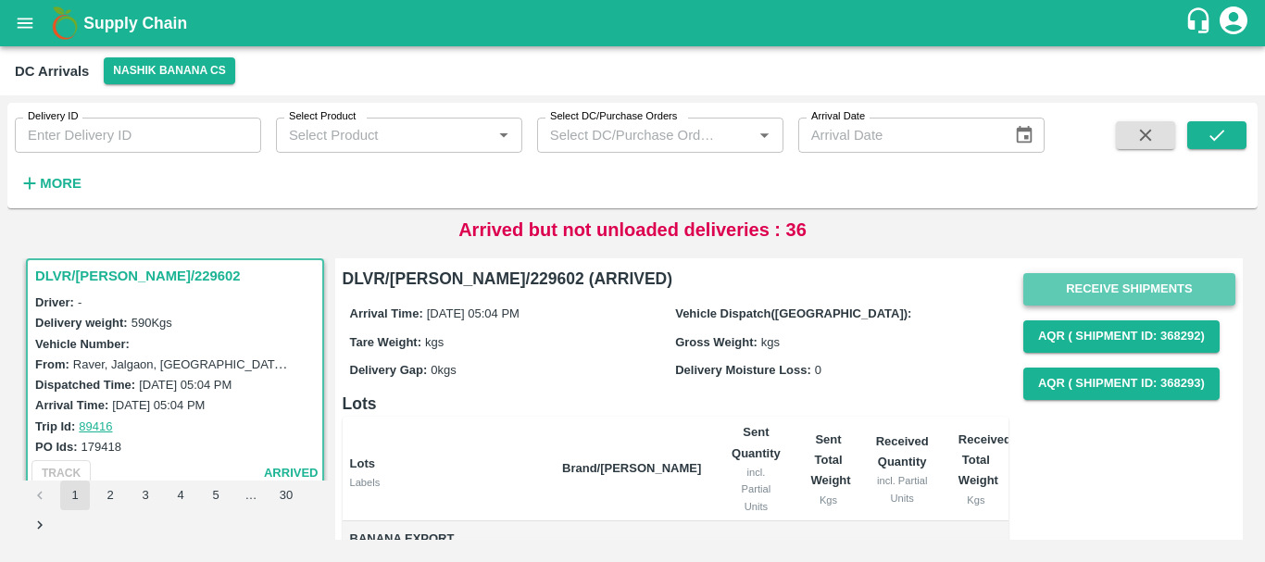
click at [1037, 283] on button "Receive Shipments" at bounding box center [1129, 289] width 212 height 32
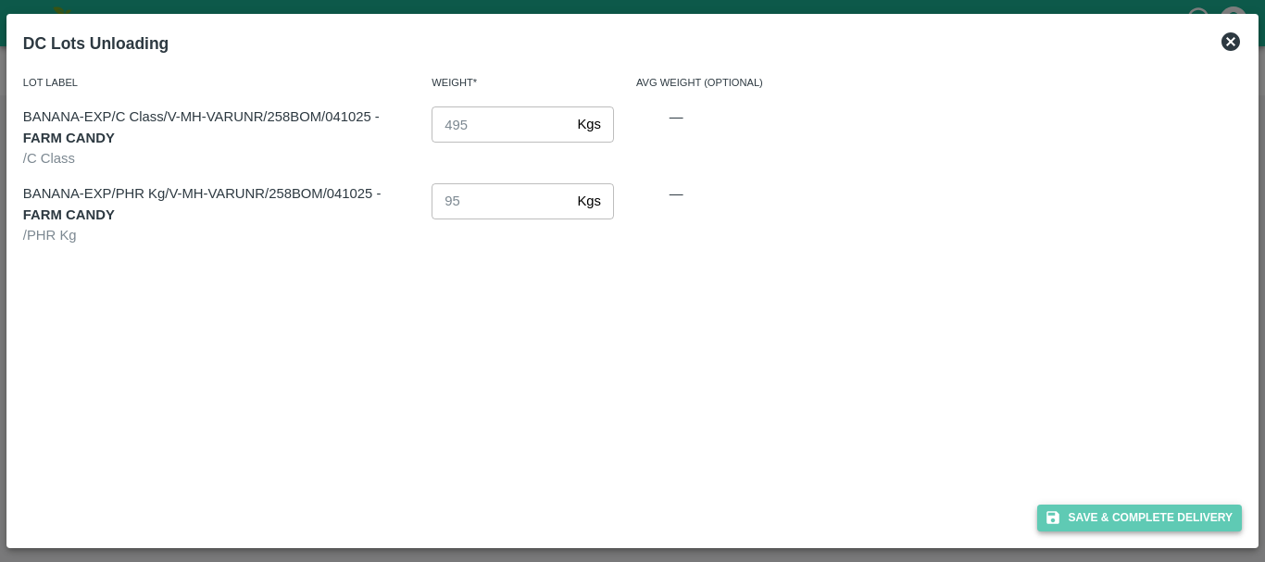
click at [1088, 518] on button "Save & Complete Delivery" at bounding box center [1140, 518] width 206 height 27
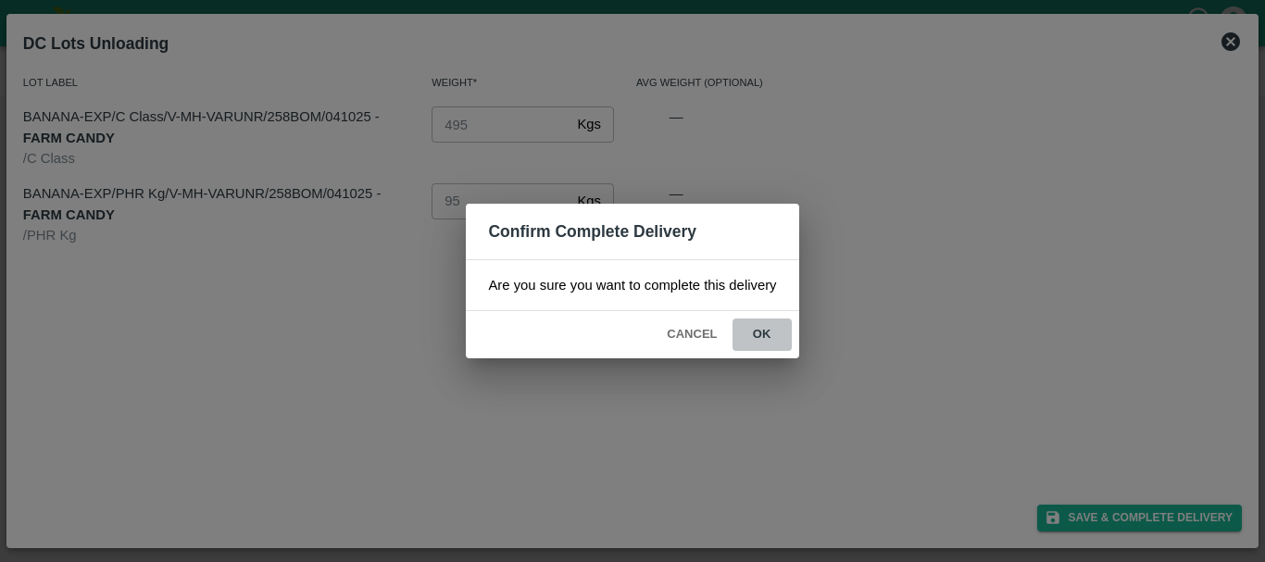
click at [745, 331] on button "ok" at bounding box center [762, 335] width 59 height 32
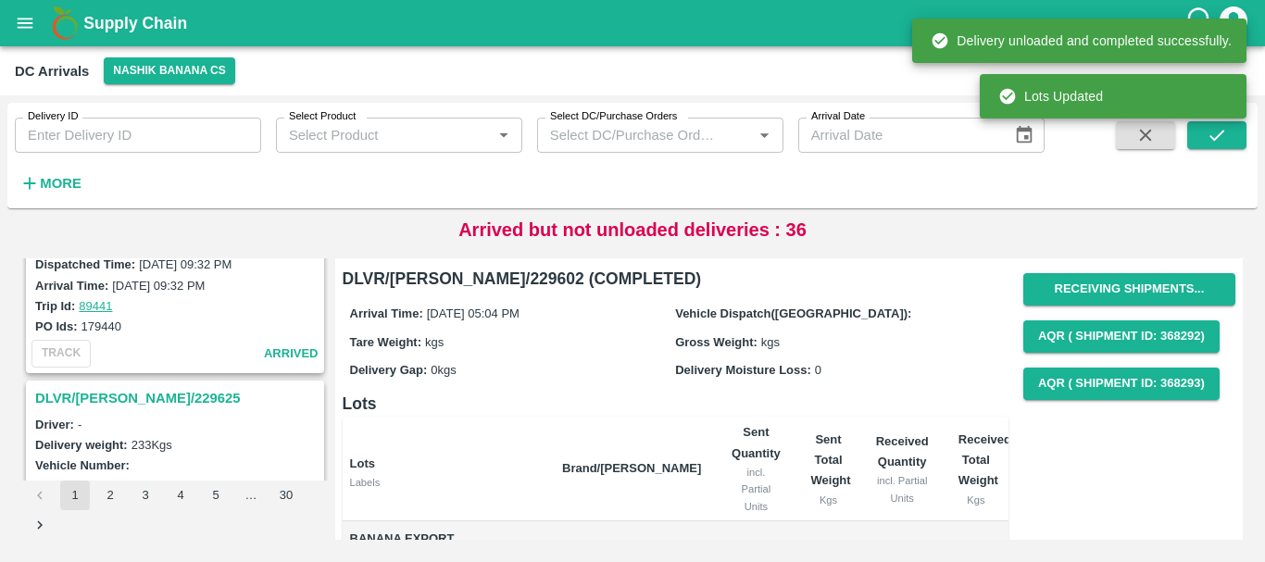
scroll to position [2530, 0]
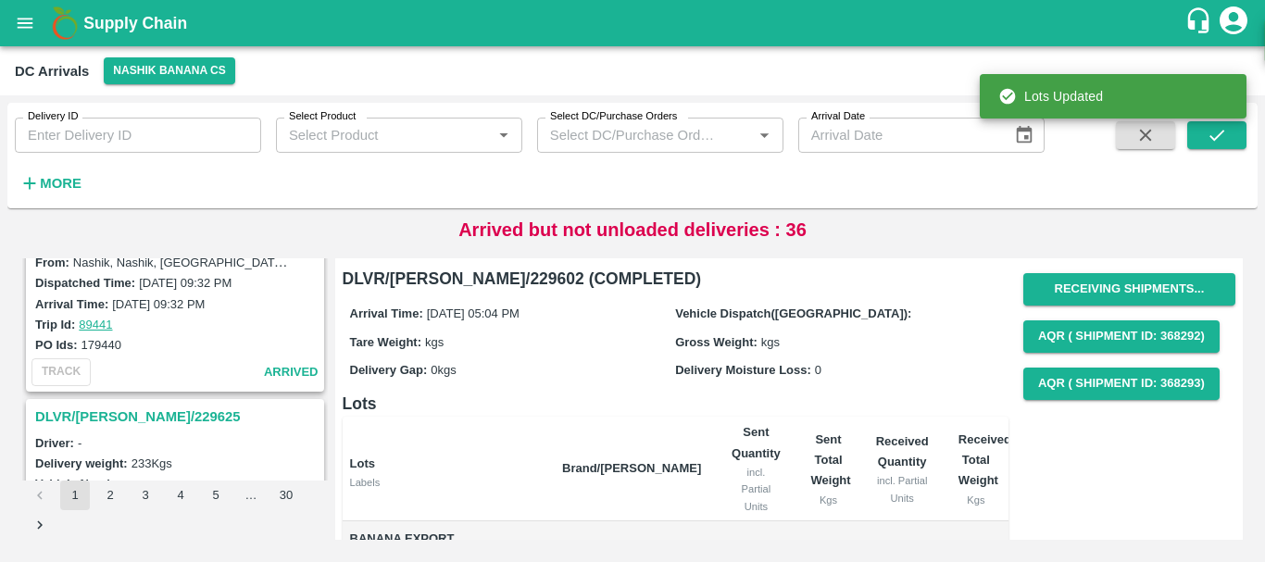
click at [134, 410] on h3 "DLVR/NASH/229625" at bounding box center [177, 417] width 285 height 24
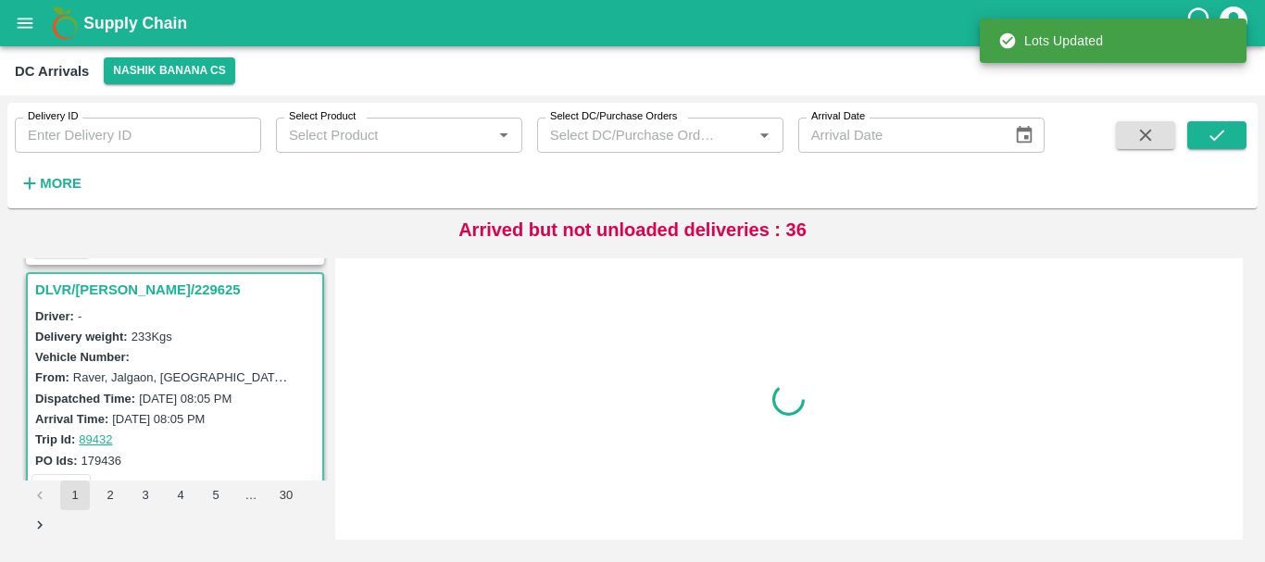
scroll to position [2670, 0]
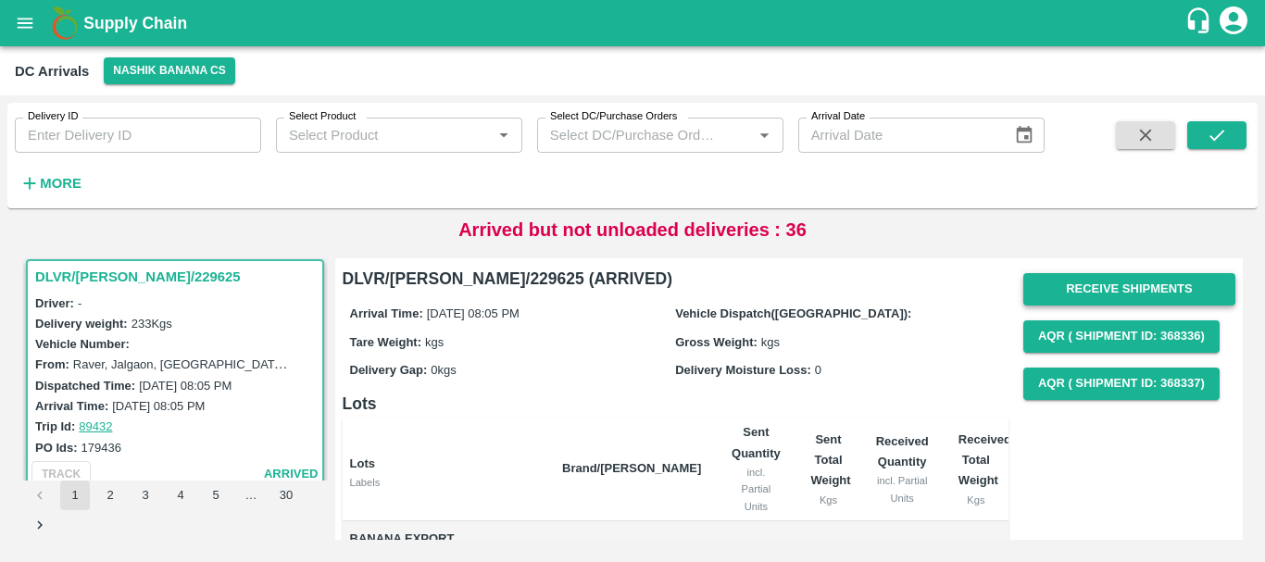
click at [1038, 293] on button "Receive Shipments" at bounding box center [1129, 289] width 212 height 32
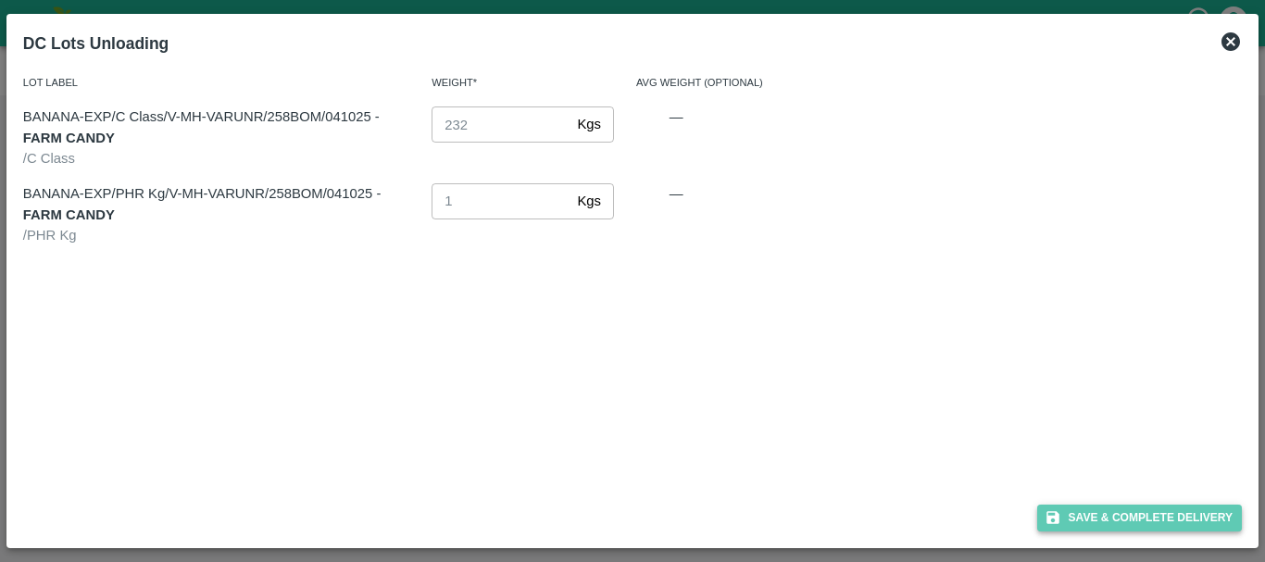
click at [1091, 526] on button "Save & Complete Delivery" at bounding box center [1140, 518] width 206 height 27
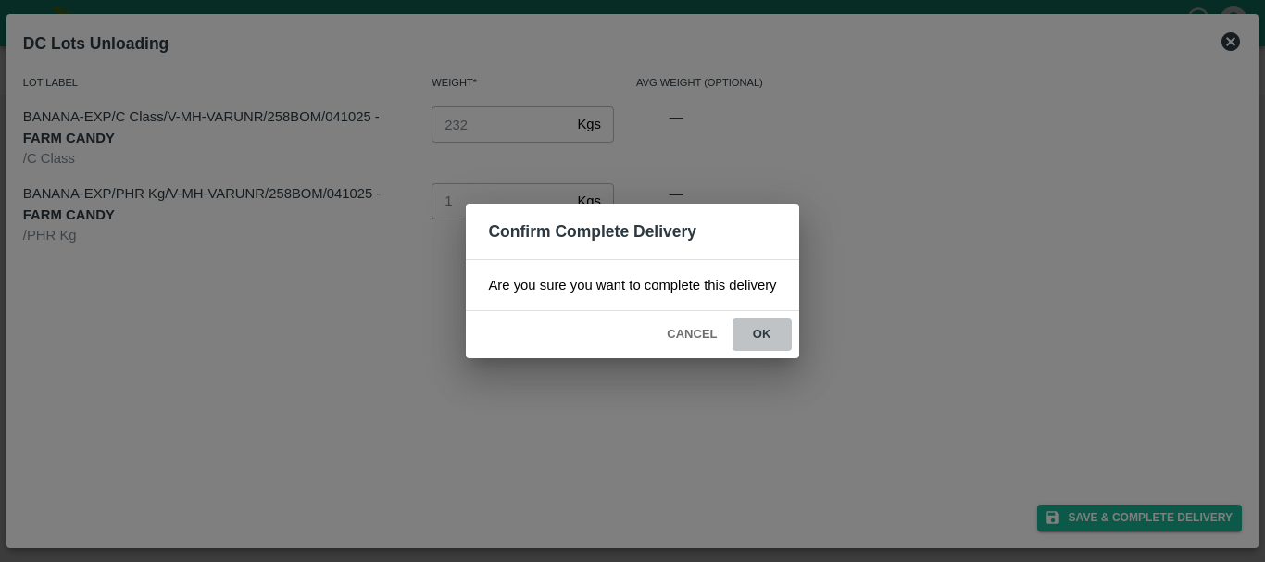
click at [766, 341] on button "ok" at bounding box center [762, 335] width 59 height 32
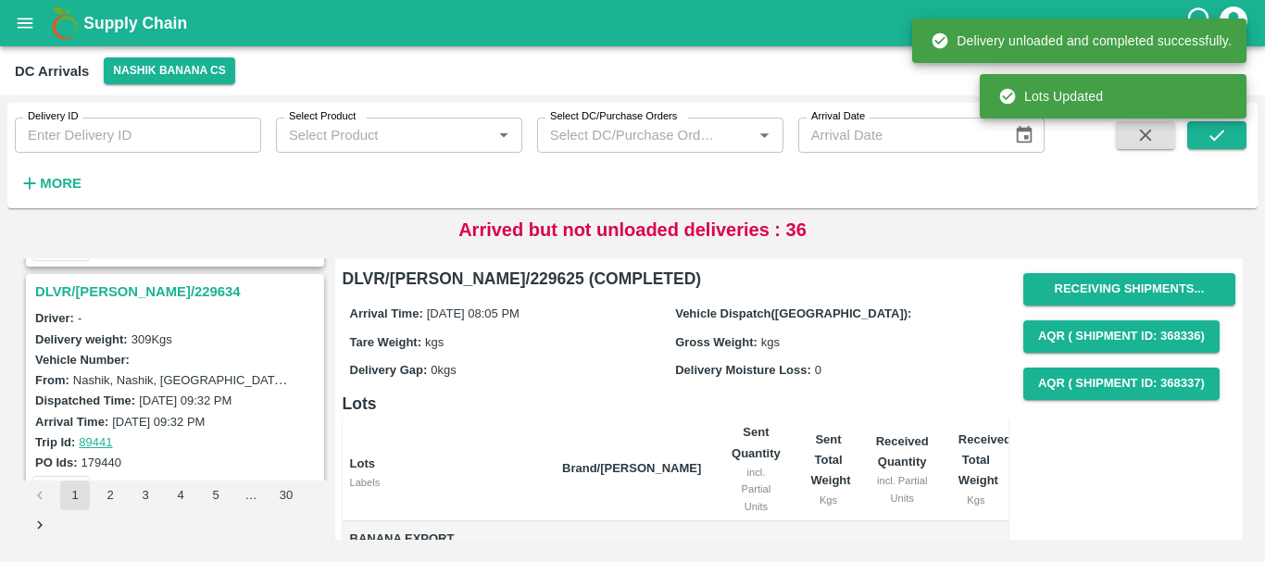
scroll to position [2409, 0]
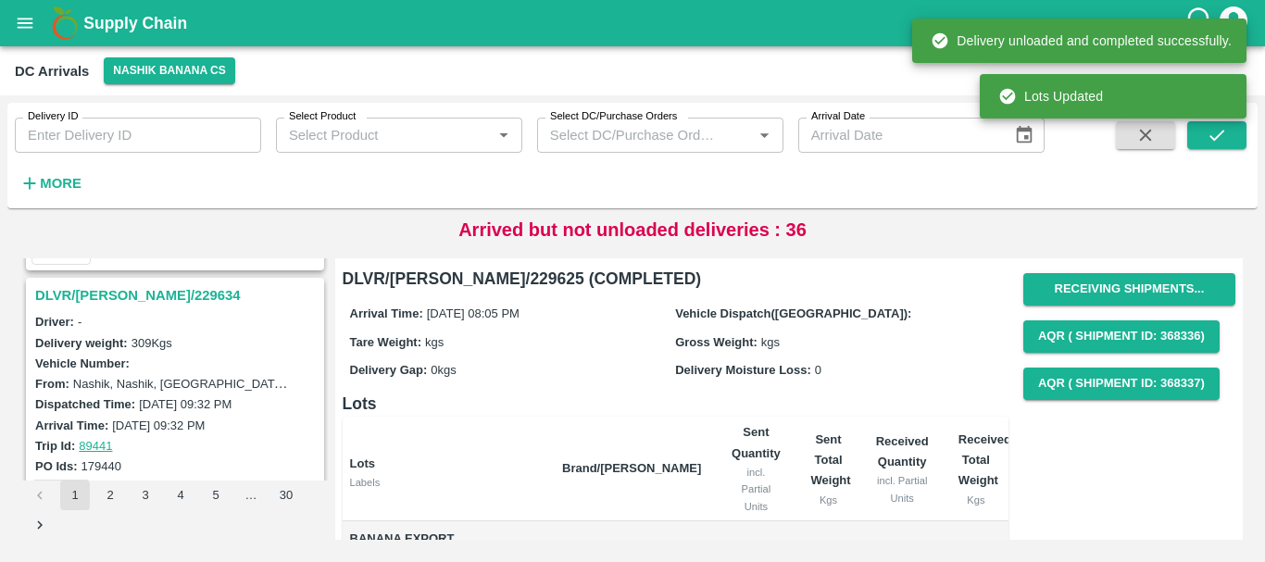
click at [123, 296] on h3 "DLVR/NASH/229634" at bounding box center [177, 295] width 285 height 24
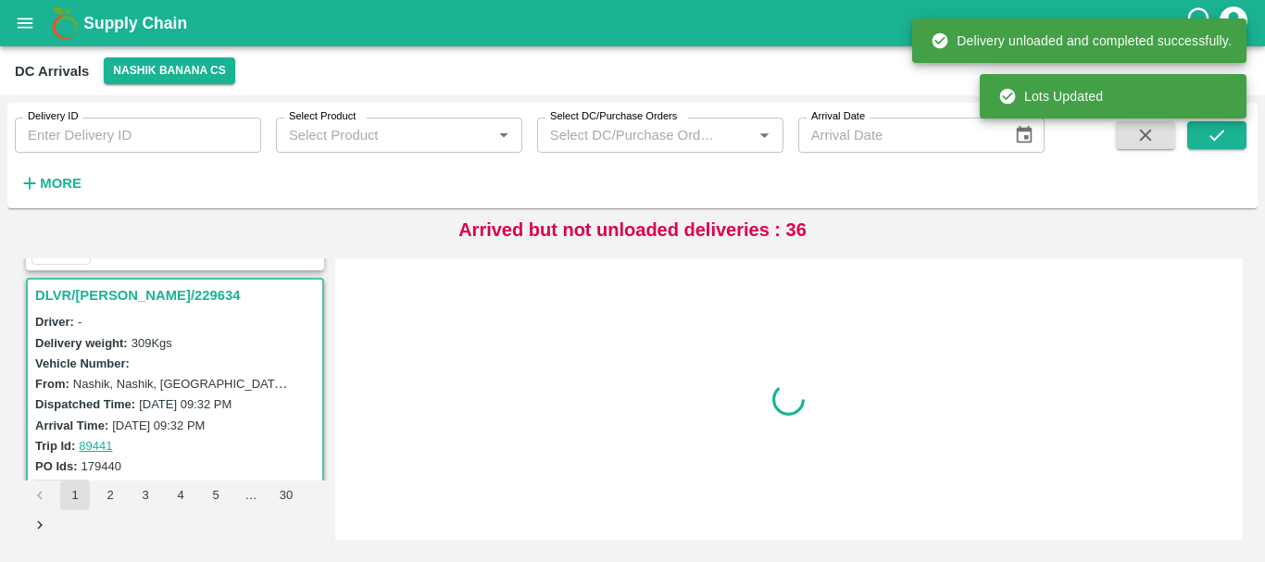
scroll to position [2429, 0]
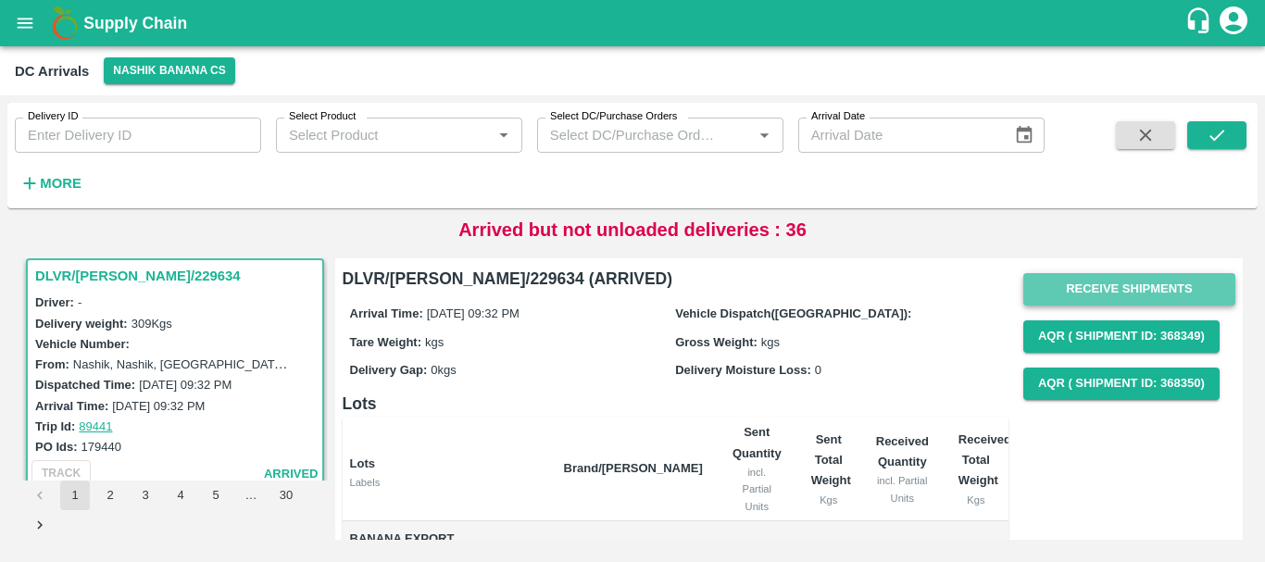
click at [1076, 281] on button "Receive Shipments" at bounding box center [1129, 289] width 212 height 32
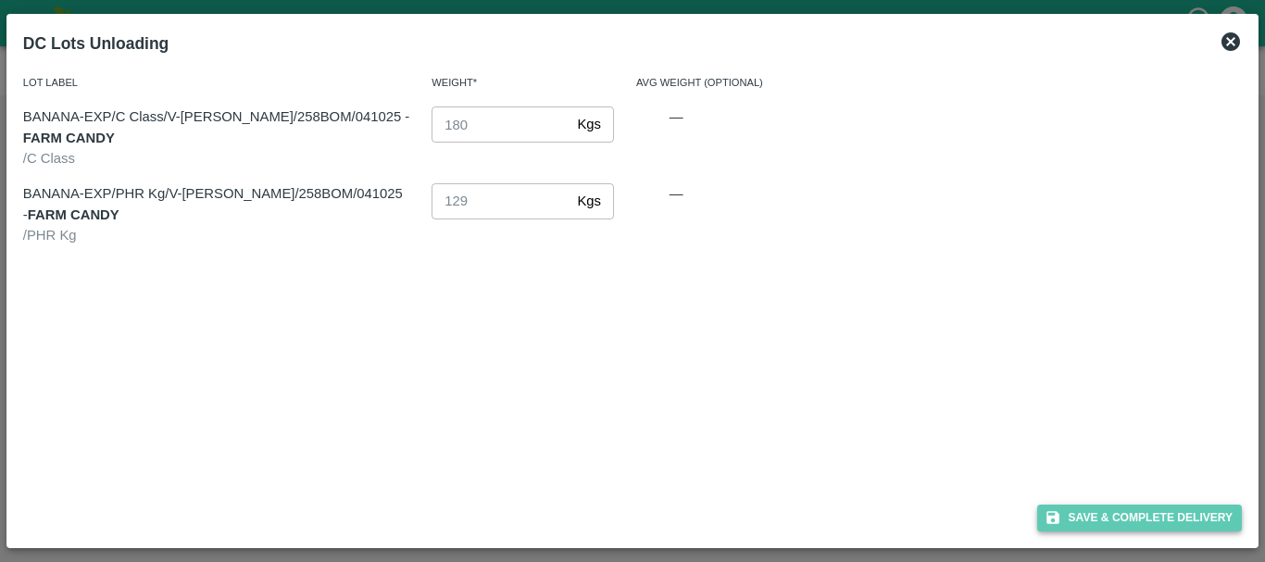
click at [1066, 517] on button "Save & Complete Delivery" at bounding box center [1140, 518] width 206 height 27
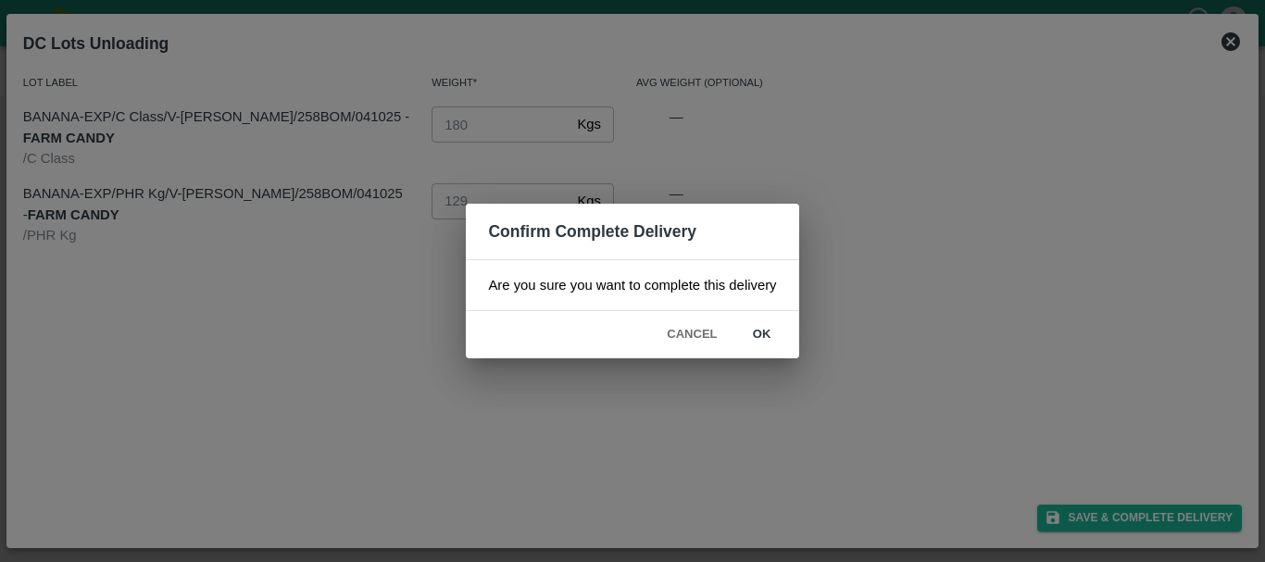
click at [762, 336] on button "ok" at bounding box center [762, 335] width 59 height 32
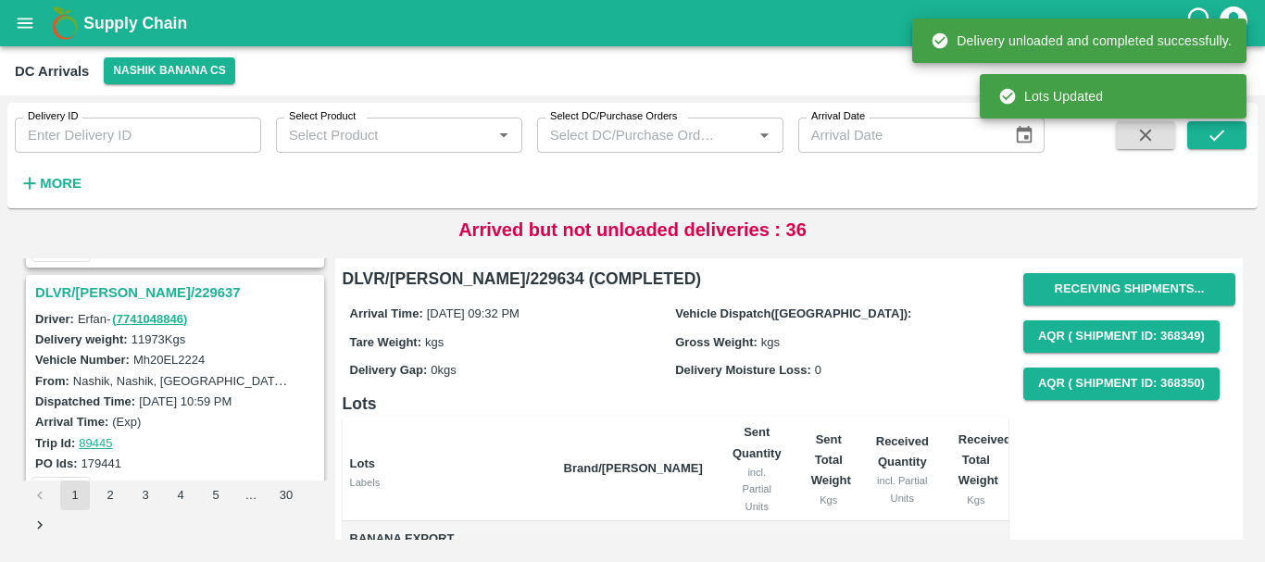
scroll to position [2165, 0]
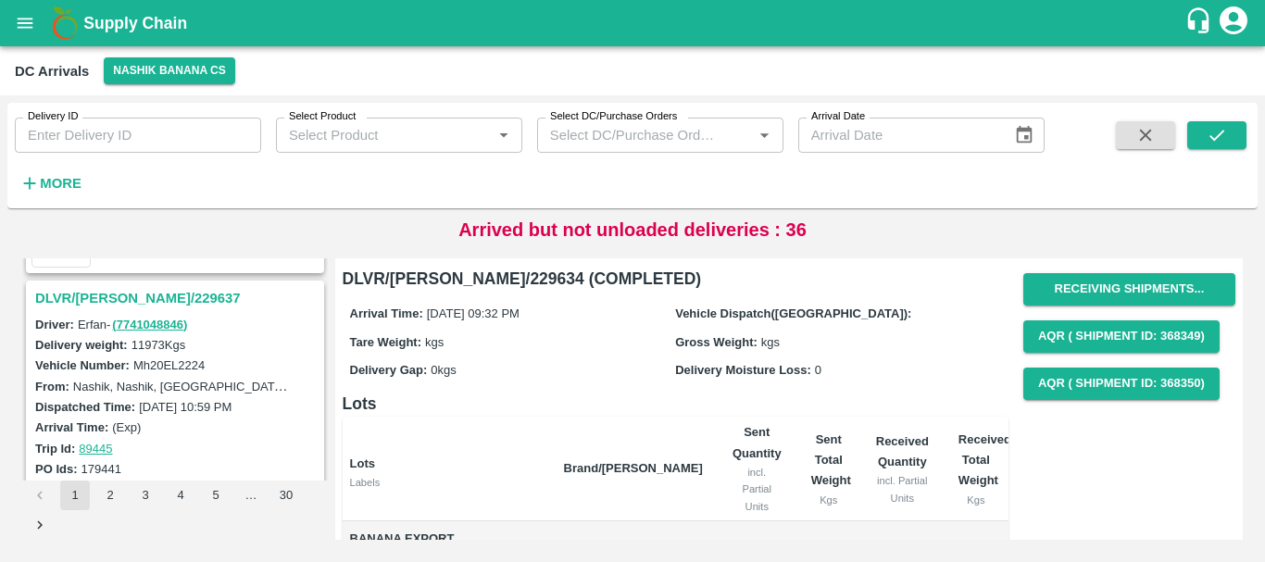
click at [119, 295] on h3 "DLVR/[PERSON_NAME]/229637" at bounding box center [177, 298] width 285 height 24
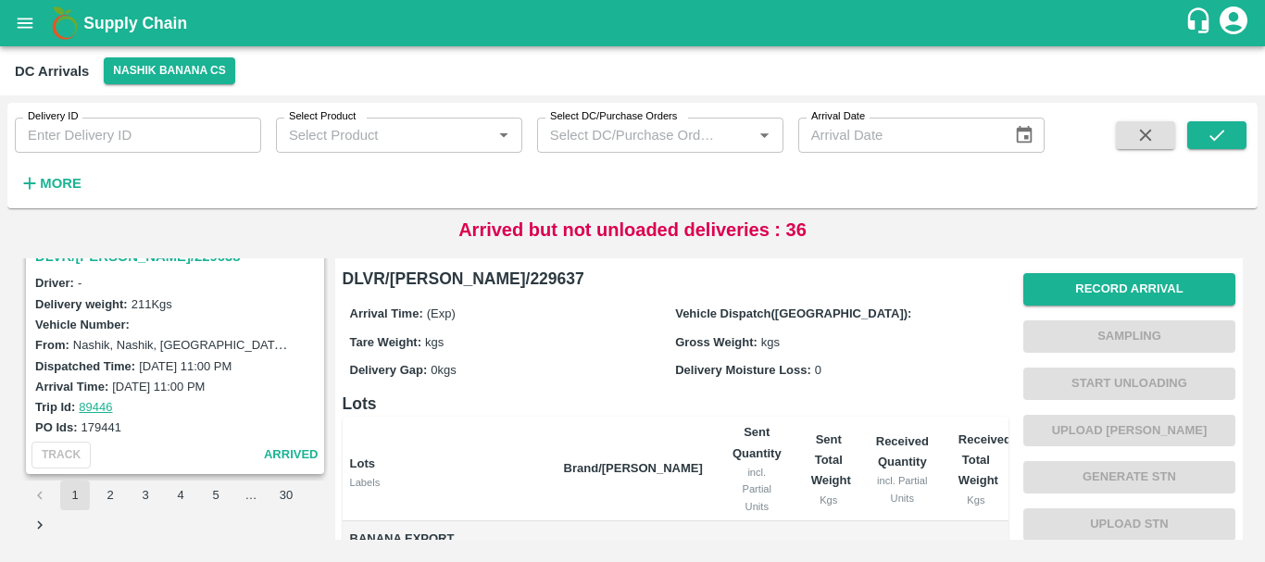
scroll to position [1865, 0]
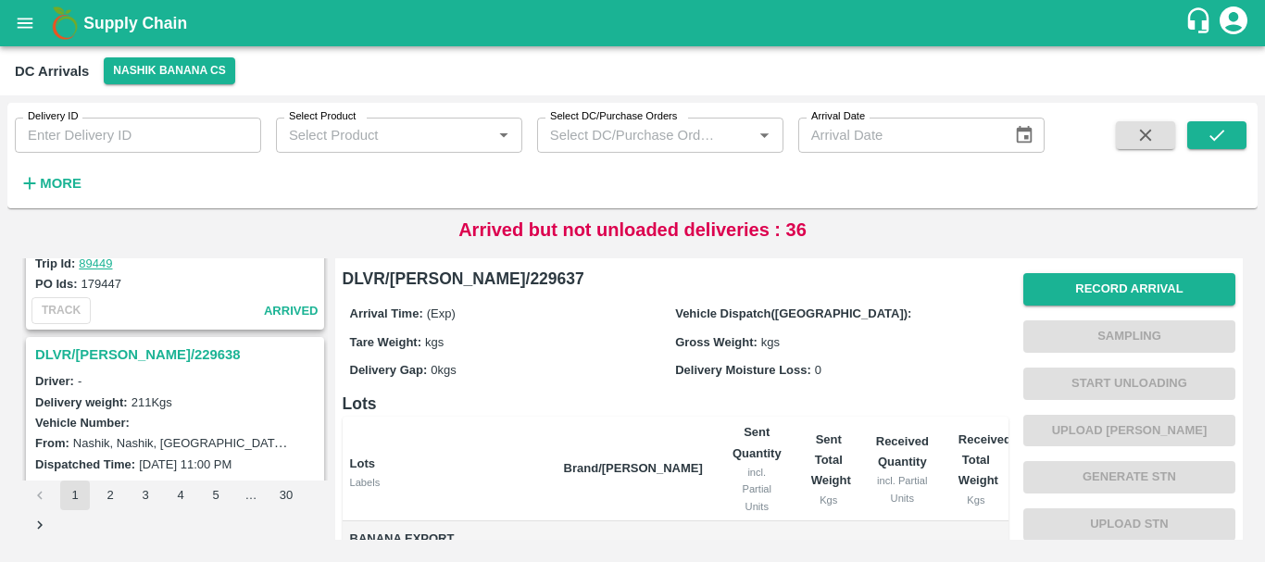
click at [141, 348] on h3 "DLVR/NASH/229638" at bounding box center [177, 355] width 285 height 24
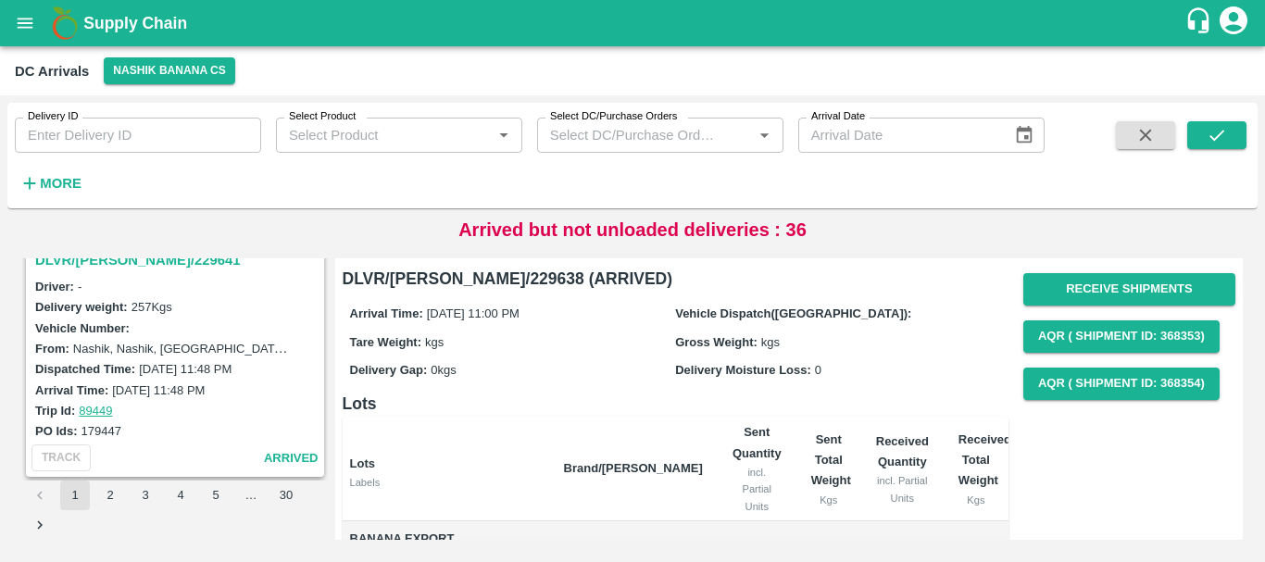
scroll to position [1639, 0]
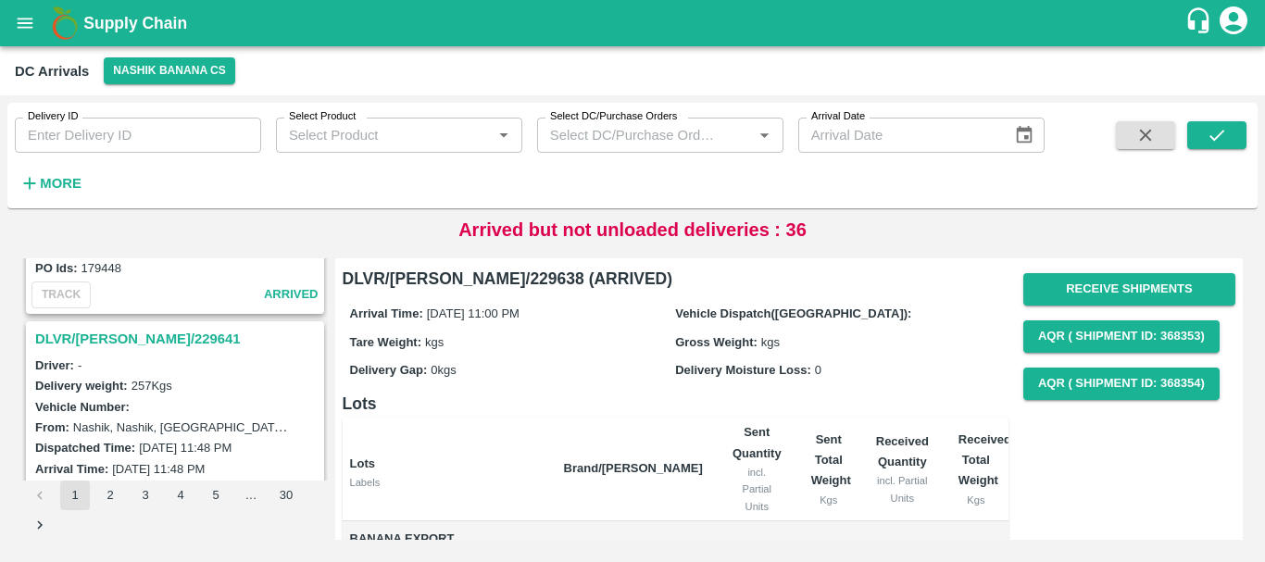
click at [143, 339] on h3 "DLVR/NASH/229641" at bounding box center [177, 339] width 285 height 24
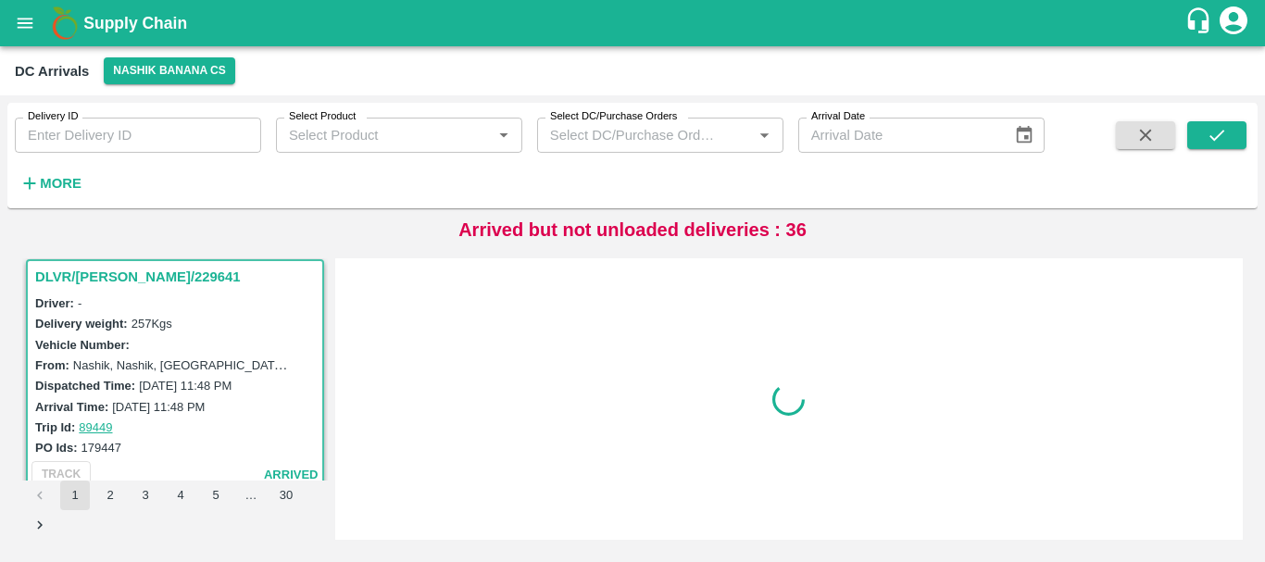
scroll to position [1702, 0]
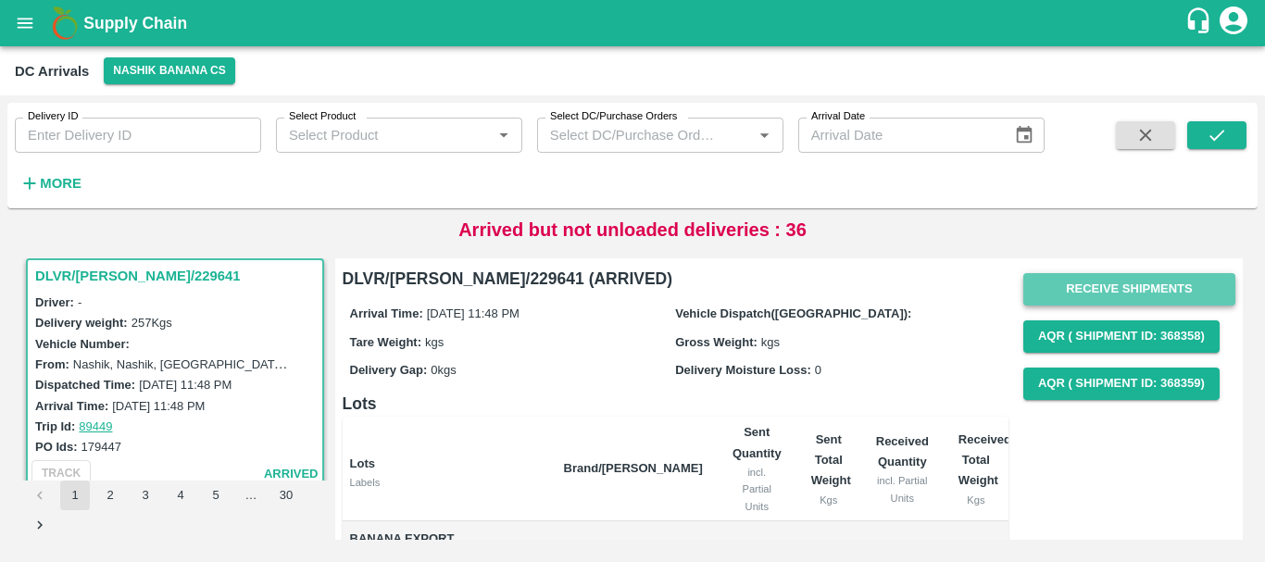
click at [1084, 286] on button "Receive Shipments" at bounding box center [1129, 289] width 212 height 32
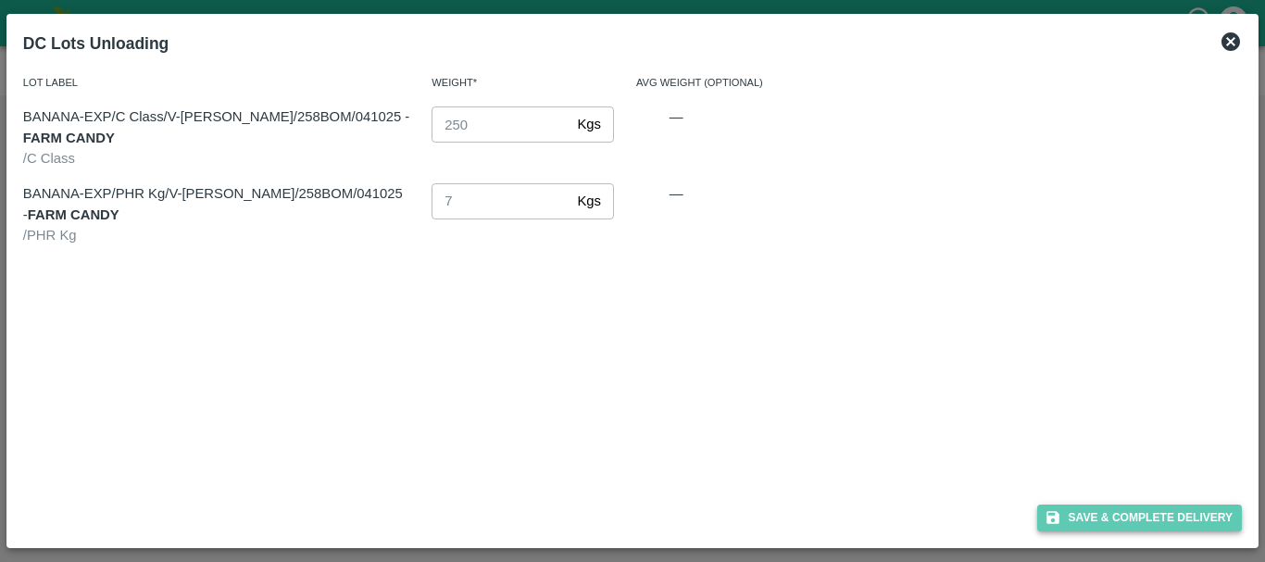
click at [1089, 507] on button "Save & Complete Delivery" at bounding box center [1140, 518] width 206 height 27
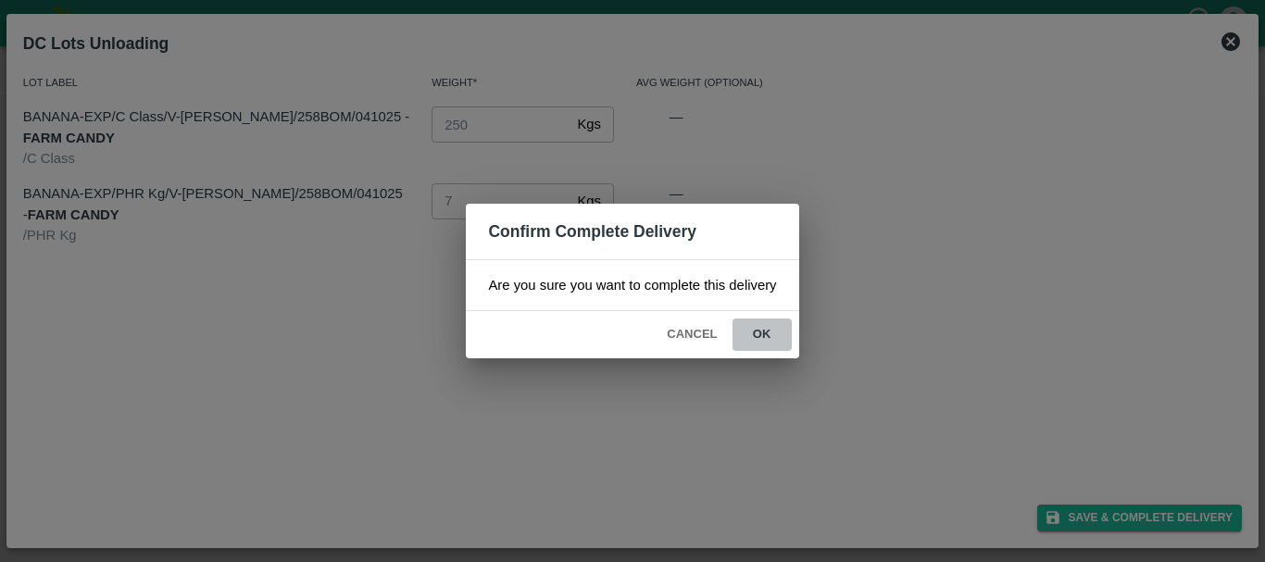
click at [772, 343] on button "ok" at bounding box center [762, 335] width 59 height 32
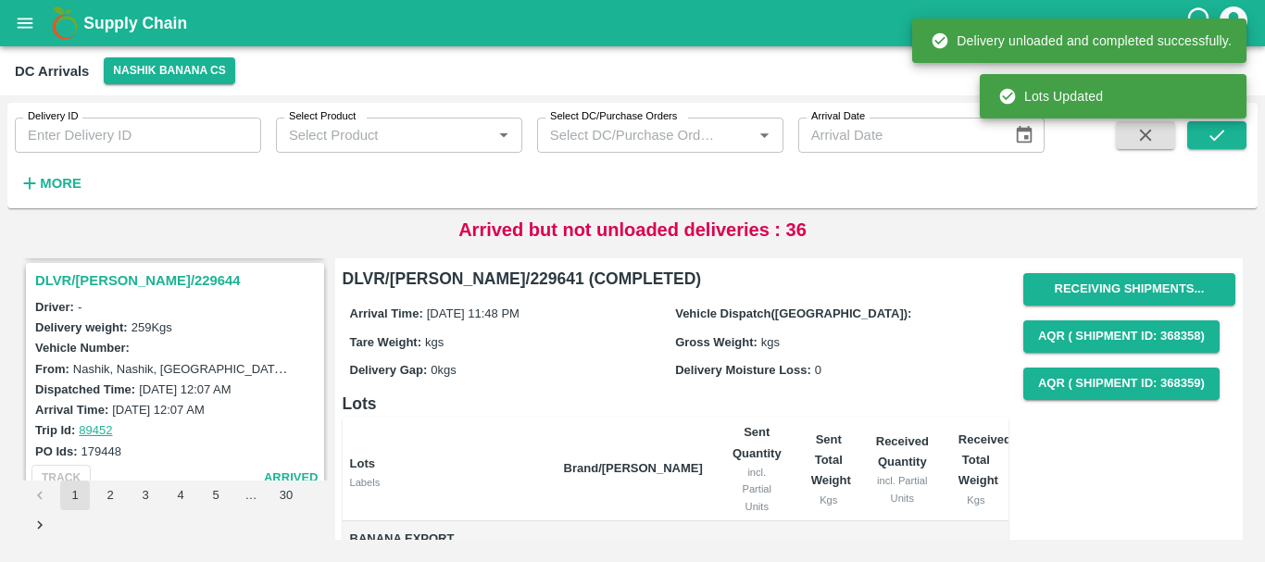
scroll to position [1455, 0]
click at [146, 275] on h3 "DLVR/NASH/229644" at bounding box center [177, 282] width 285 height 24
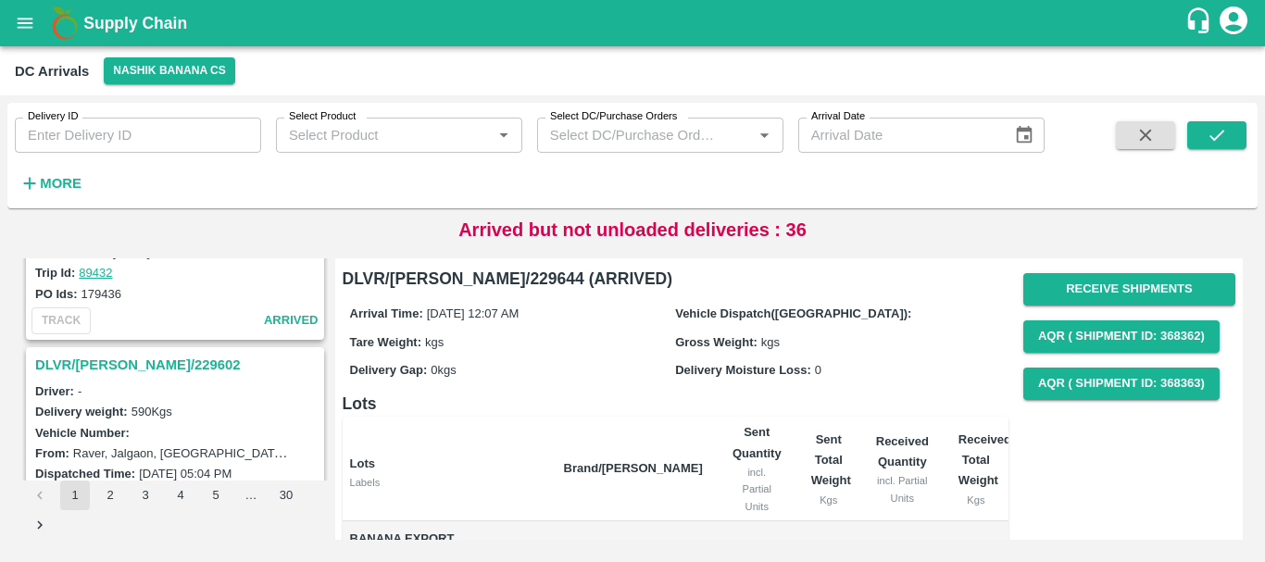
click at [129, 358] on h3 "DLVR/NASH/229602" at bounding box center [177, 365] width 285 height 24
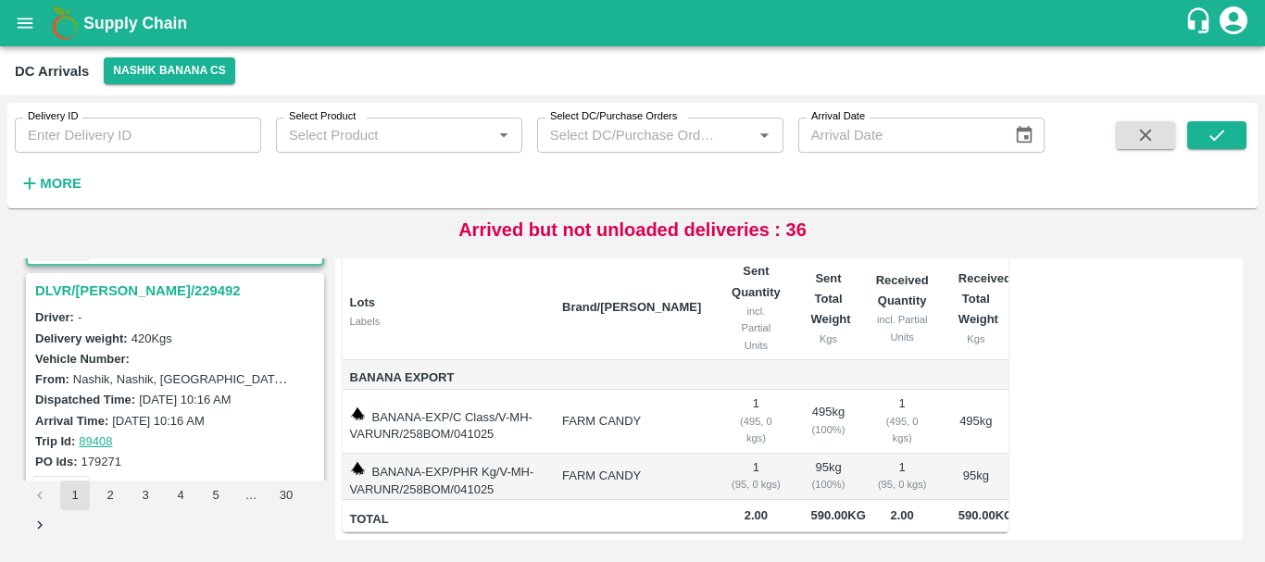
click at [131, 279] on h3 "DLVR/NASH/229492" at bounding box center [177, 291] width 285 height 24
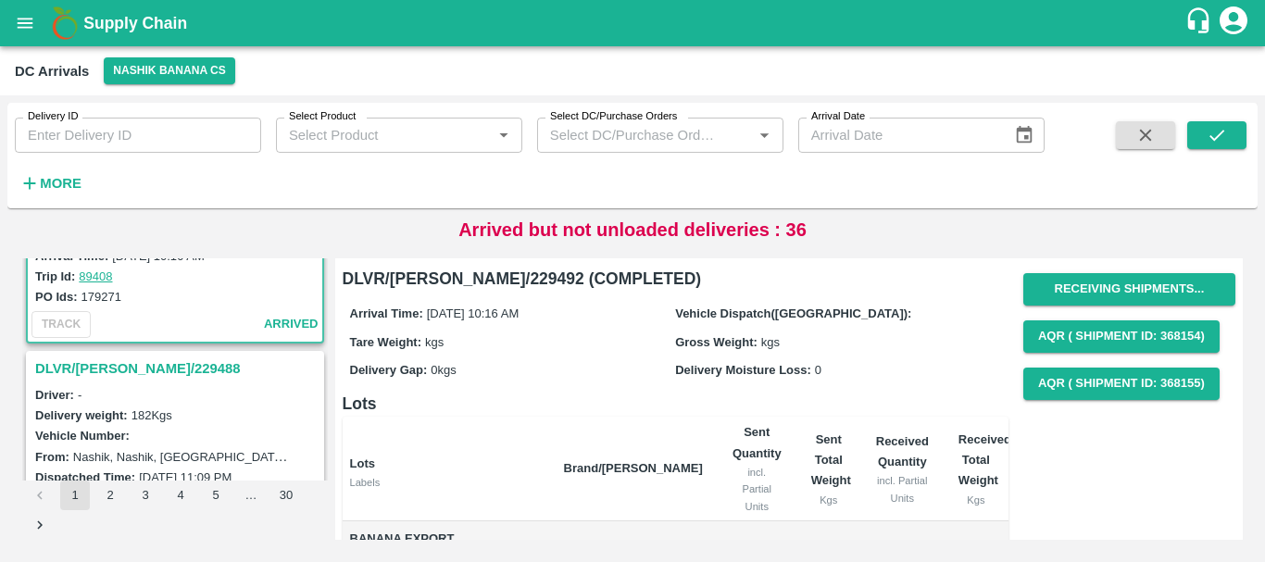
click at [135, 361] on h3 "DLVR/NASH/229488" at bounding box center [177, 369] width 285 height 24
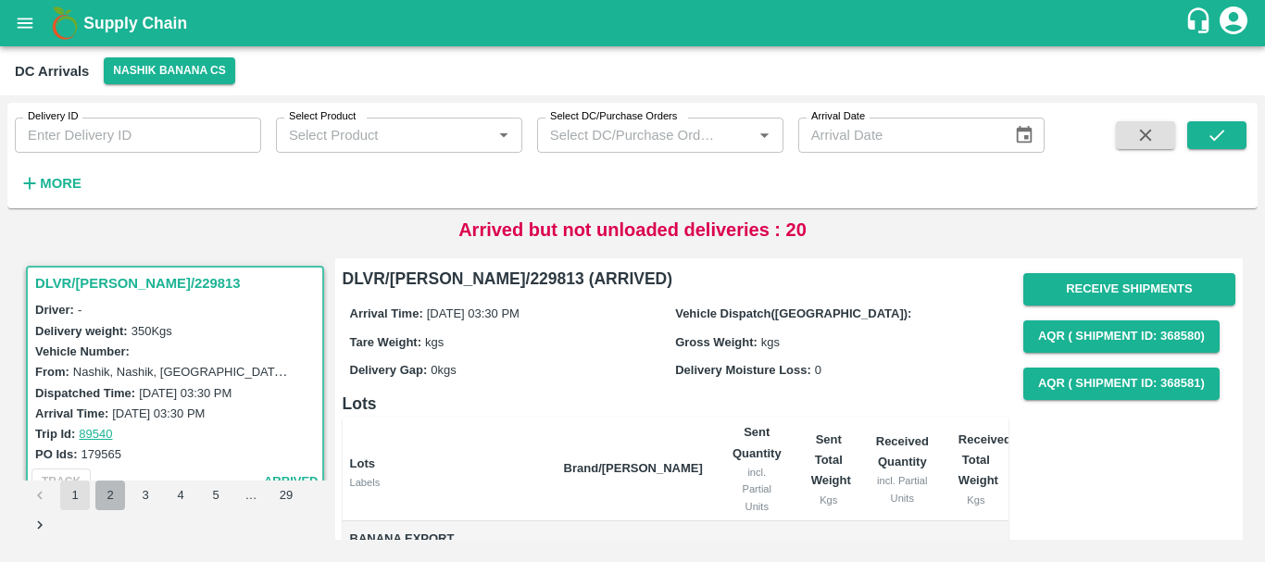
click at [107, 496] on button "2" at bounding box center [110, 496] width 30 height 30
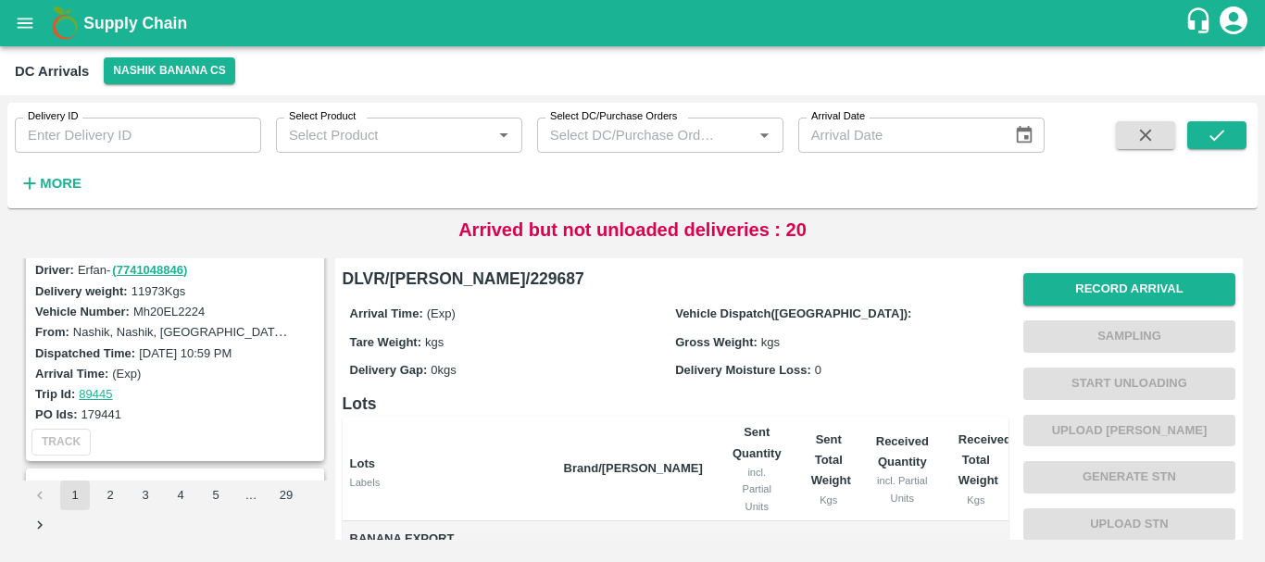
scroll to position [1935, 0]
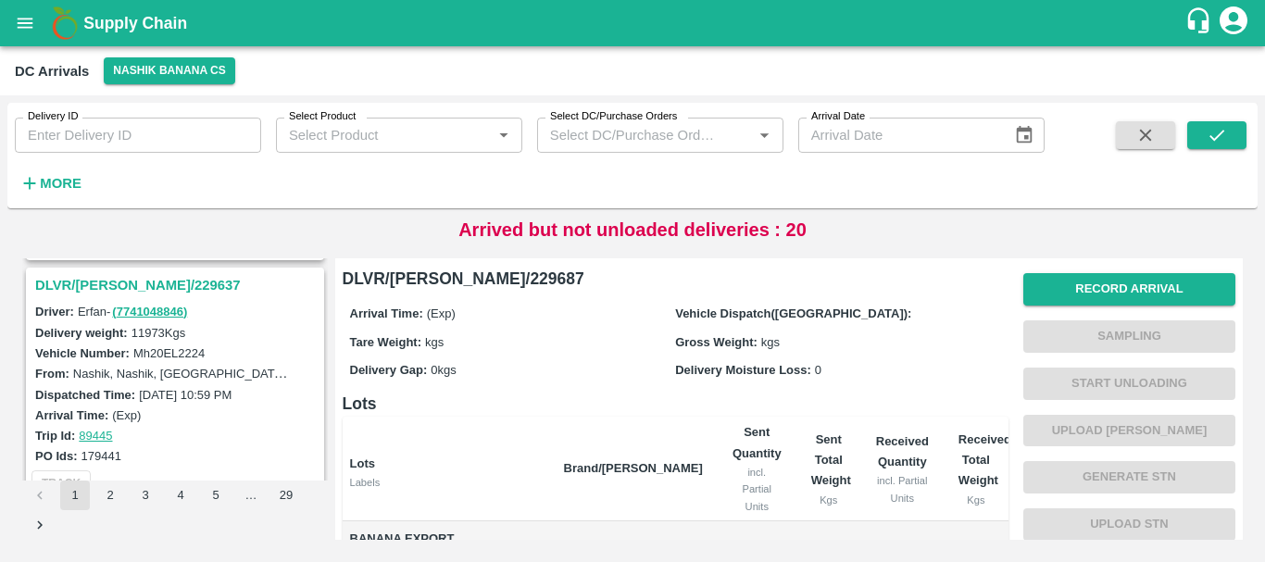
click at [130, 289] on h3 "DLVR/[PERSON_NAME]/229637" at bounding box center [177, 285] width 285 height 24
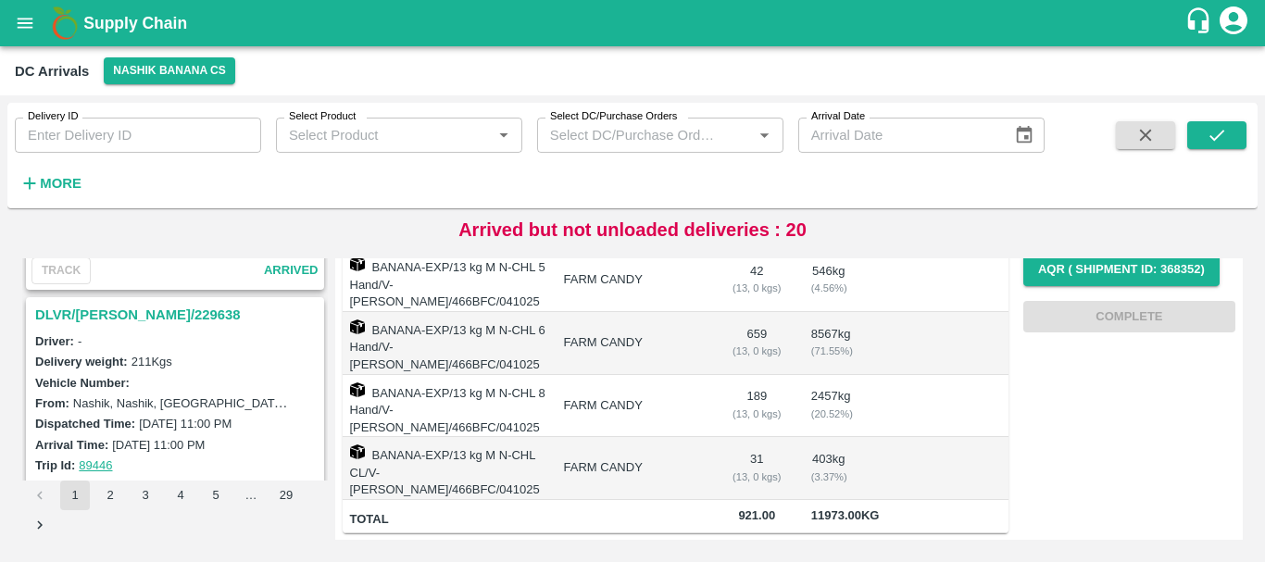
scroll to position [1663, 0]
click at [116, 319] on h3 "DLVR/[PERSON_NAME]/229638" at bounding box center [177, 316] width 285 height 24
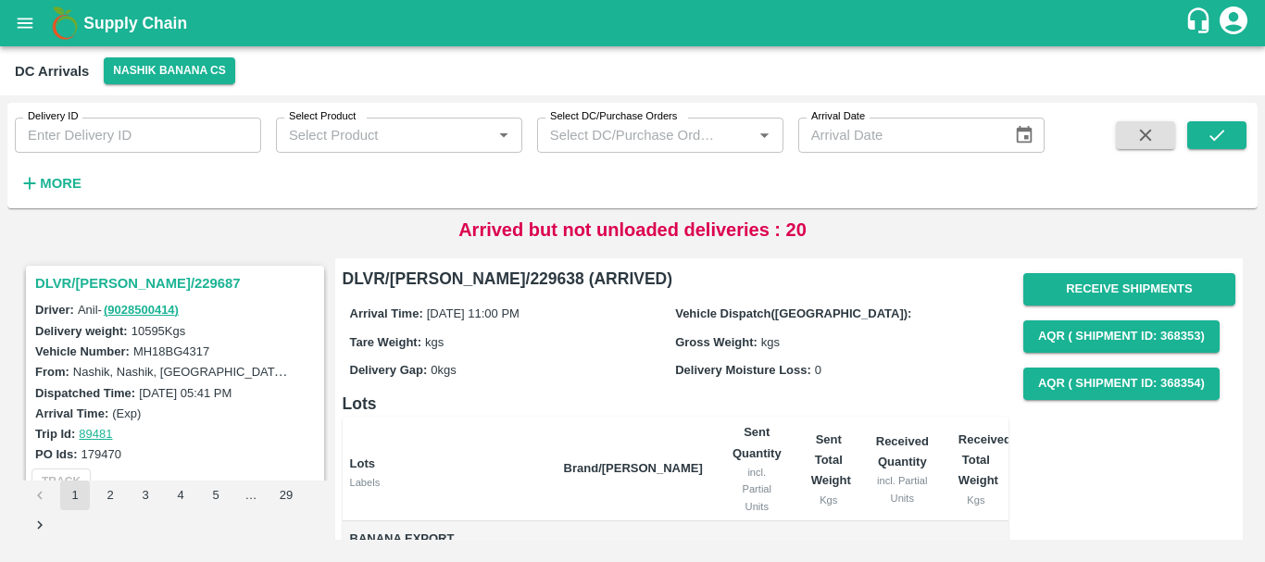
scroll to position [176, 0]
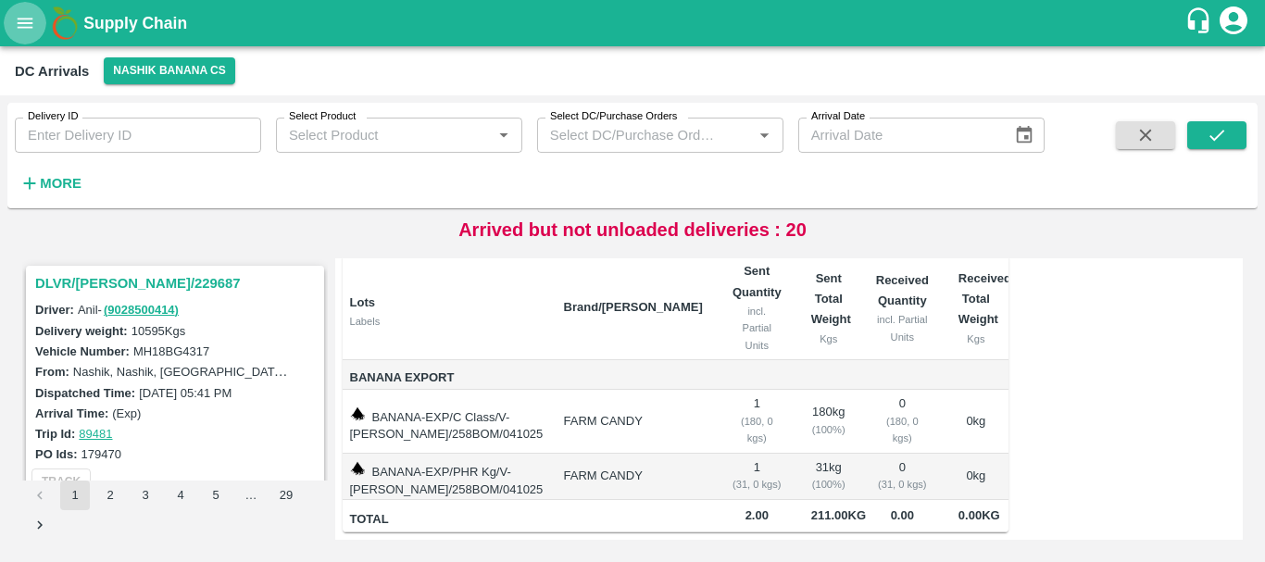
click at [24, 24] on icon "open drawer" at bounding box center [25, 23] width 20 height 20
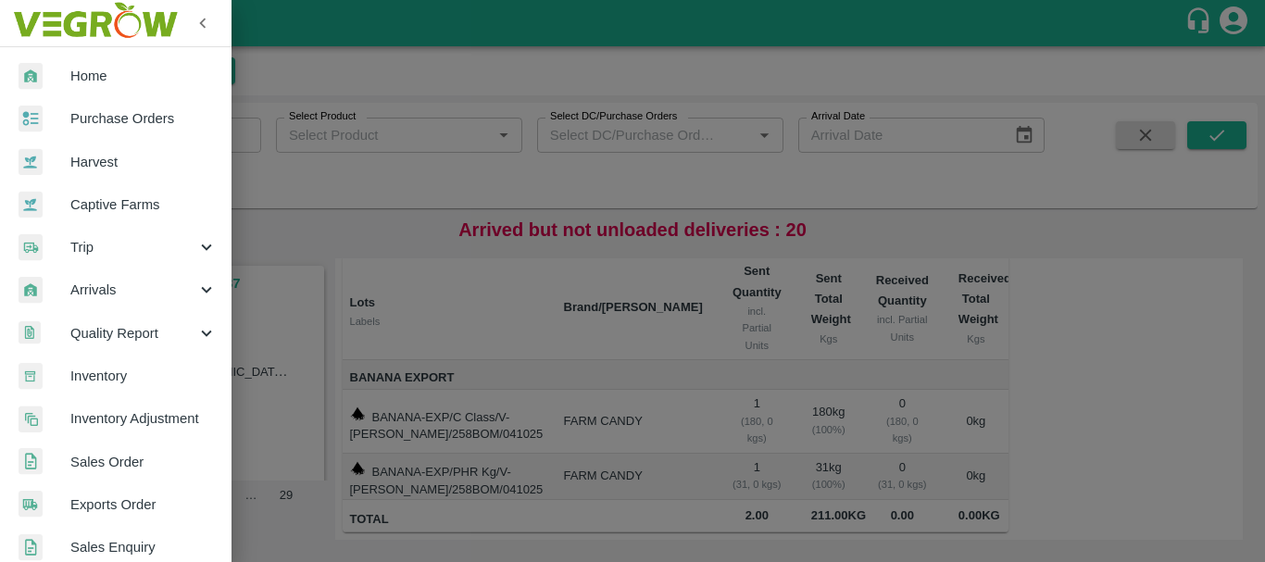
click at [521, 282] on div at bounding box center [632, 281] width 1265 height 562
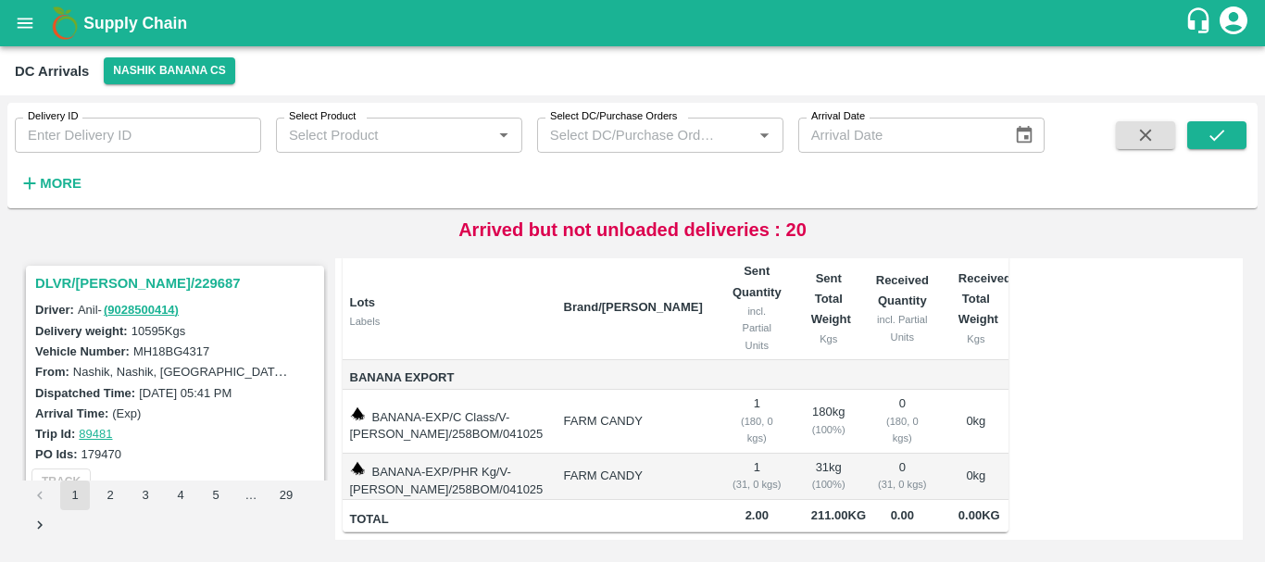
click at [165, 85] on div "DC Arrivals Nashik Banana CS" at bounding box center [632, 70] width 1265 height 49
click at [160, 77] on button "Nashik Banana CS" at bounding box center [170, 70] width 132 height 27
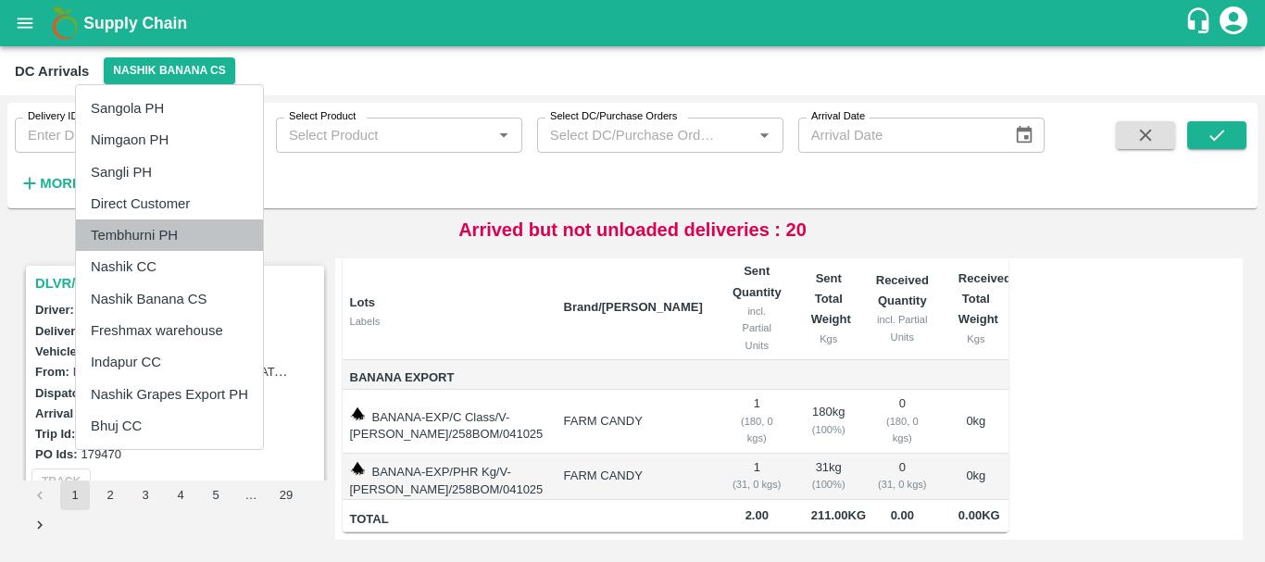
click at [137, 238] on li "Tembhurni PH" at bounding box center [169, 235] width 187 height 31
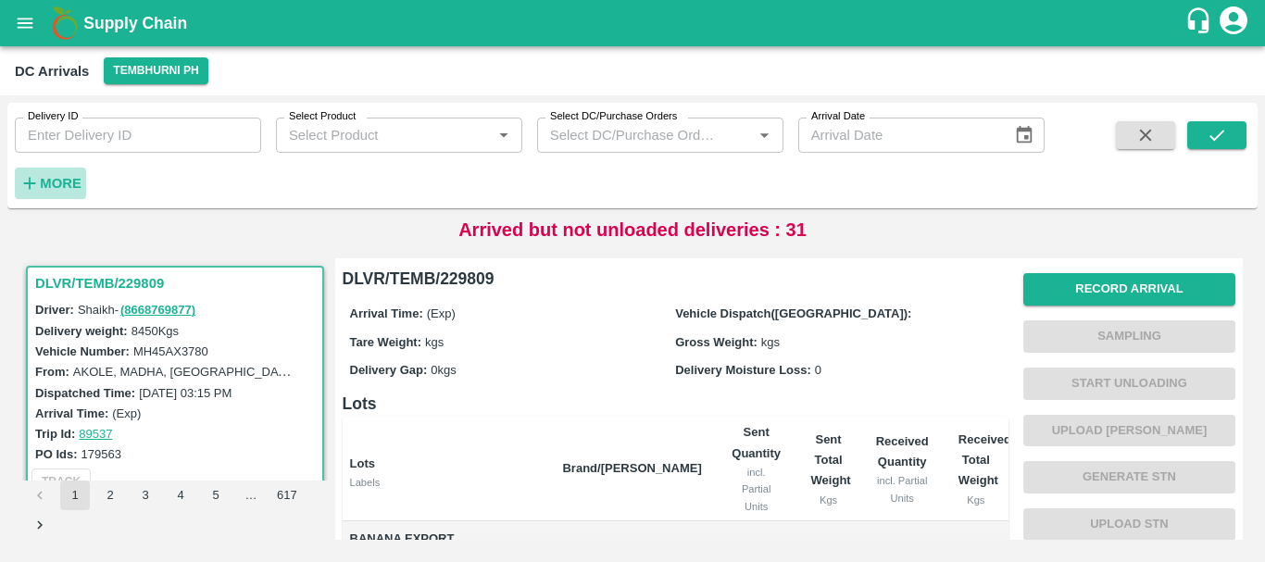
click at [49, 187] on strong "More" at bounding box center [61, 183] width 42 height 15
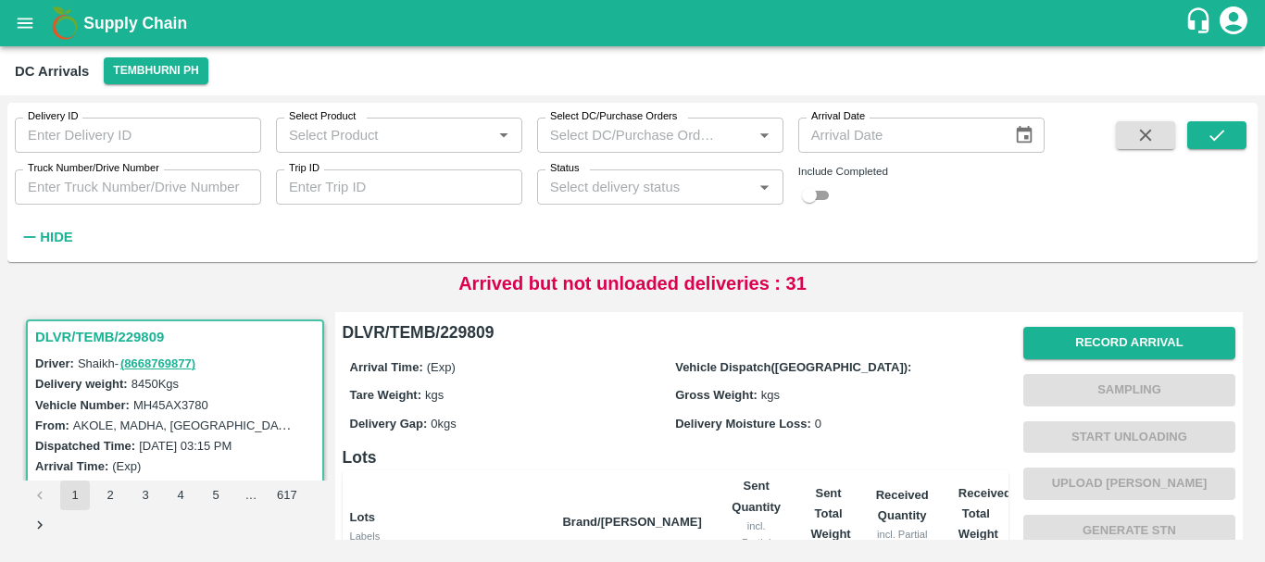
click at [132, 174] on label "Truck Number/Drive Number" at bounding box center [94, 168] width 132 height 15
click at [132, 174] on input "Truck Number/Drive Number" at bounding box center [138, 187] width 246 height 35
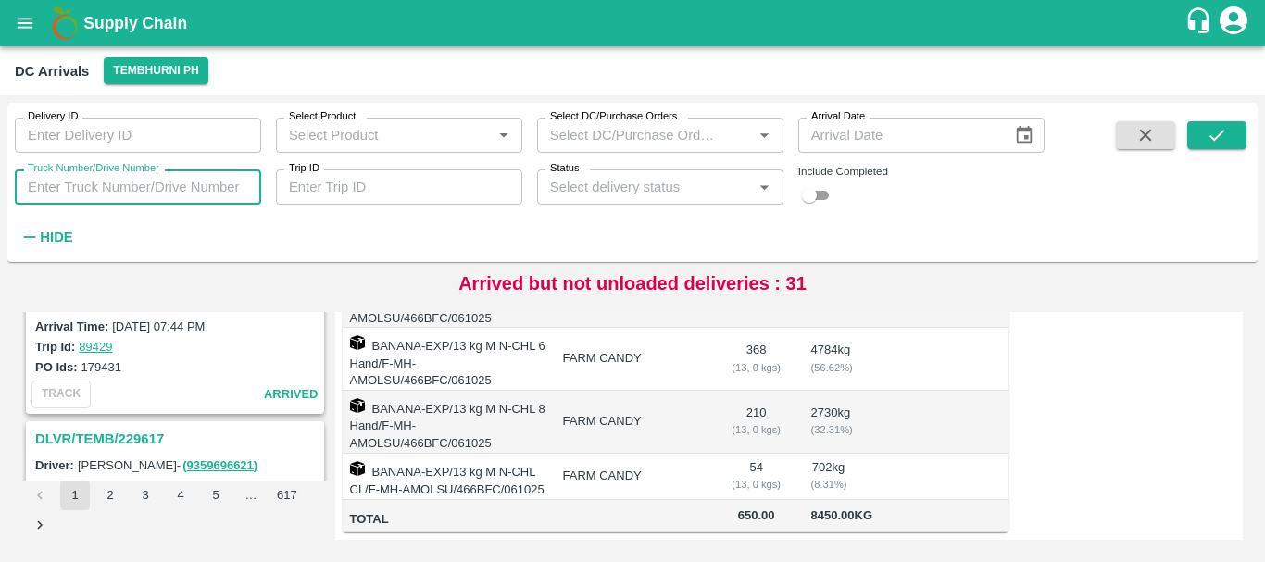
scroll to position [4739, 0]
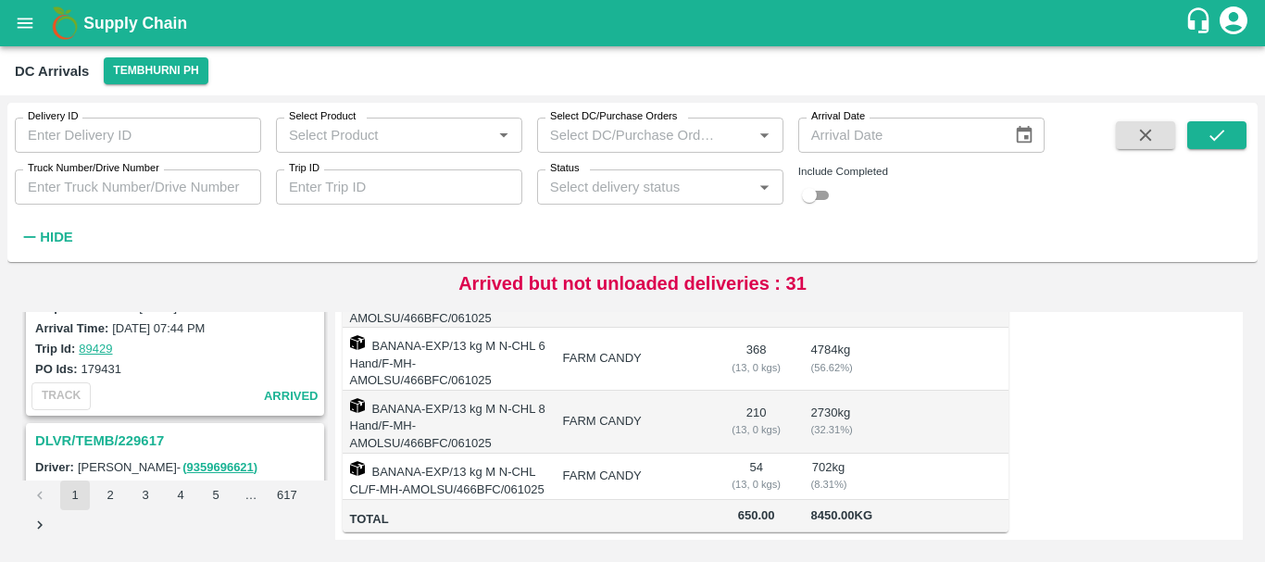
drag, startPoint x: 205, startPoint y: 407, endPoint x: 157, endPoint y: 425, distance: 50.7
click at [157, 425] on div "DLVR/TEMB/229617" at bounding box center [175, 440] width 295 height 31
click at [157, 433] on h3 "DLVR/TEMB/229617" at bounding box center [177, 441] width 285 height 24
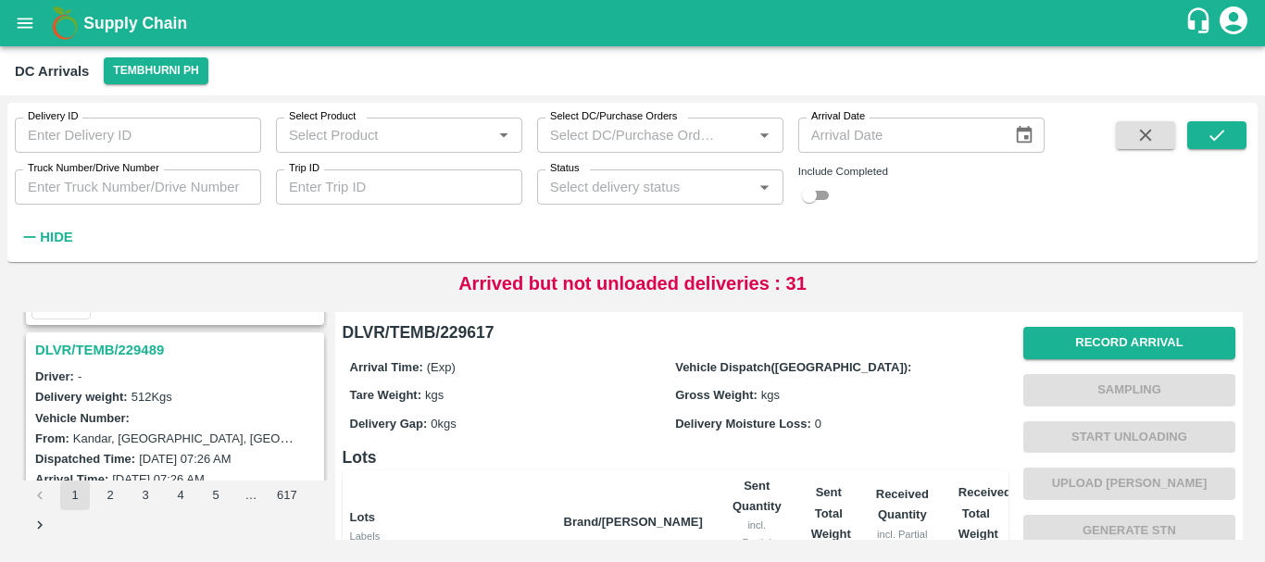
scroll to position [5891, 0]
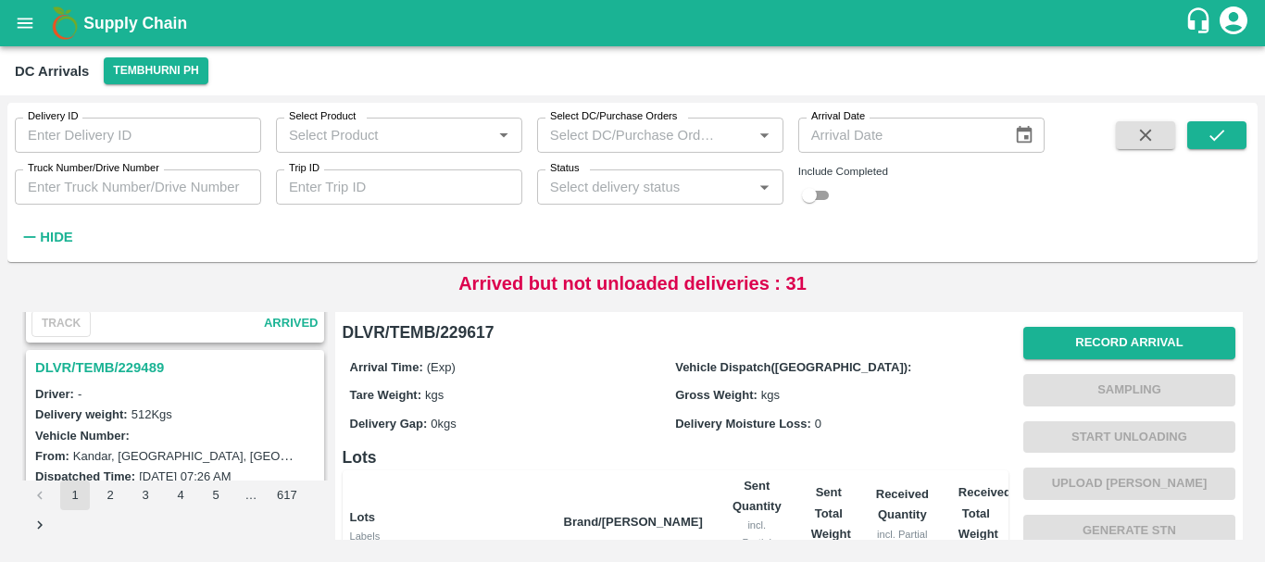
click at [138, 368] on h3 "DLVR/TEMB/229489" at bounding box center [177, 368] width 285 height 24
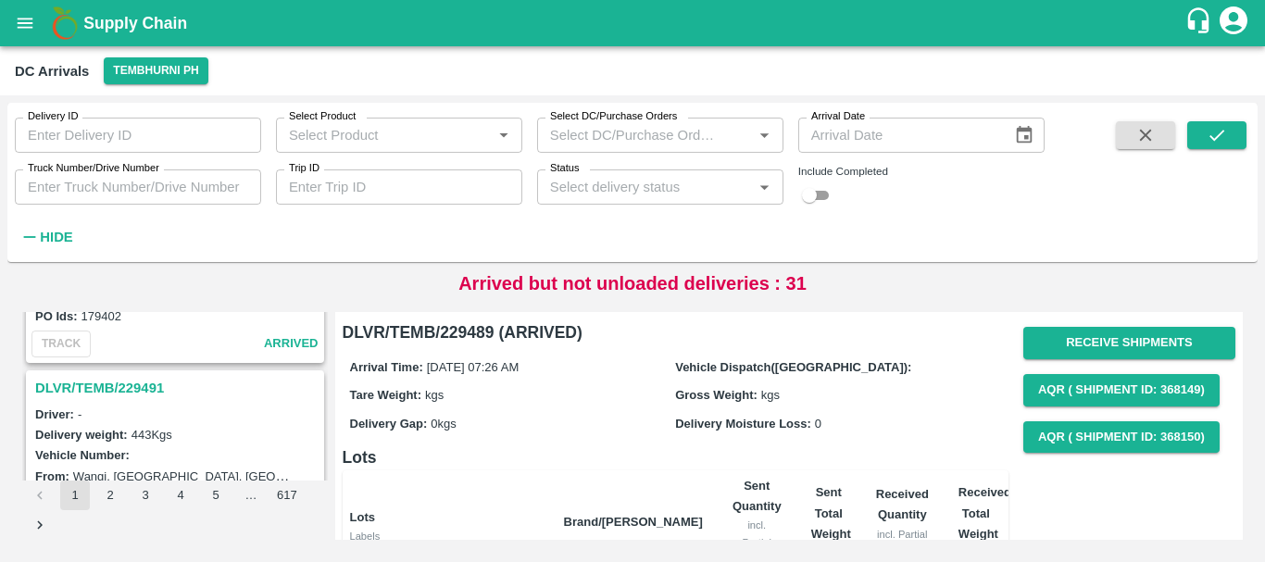
click at [128, 382] on h3 "DLVR/TEMB/229491" at bounding box center [177, 388] width 285 height 24
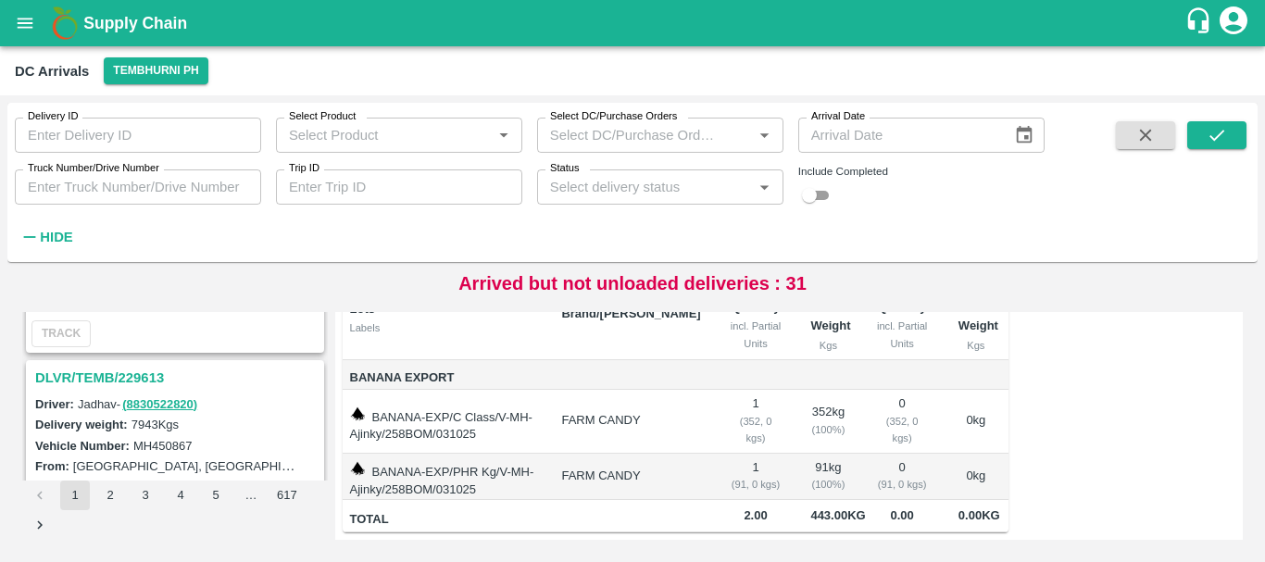
scroll to position [5042, 0]
click at [126, 371] on h3 "DLVR/TEMB/229613" at bounding box center [177, 379] width 285 height 24
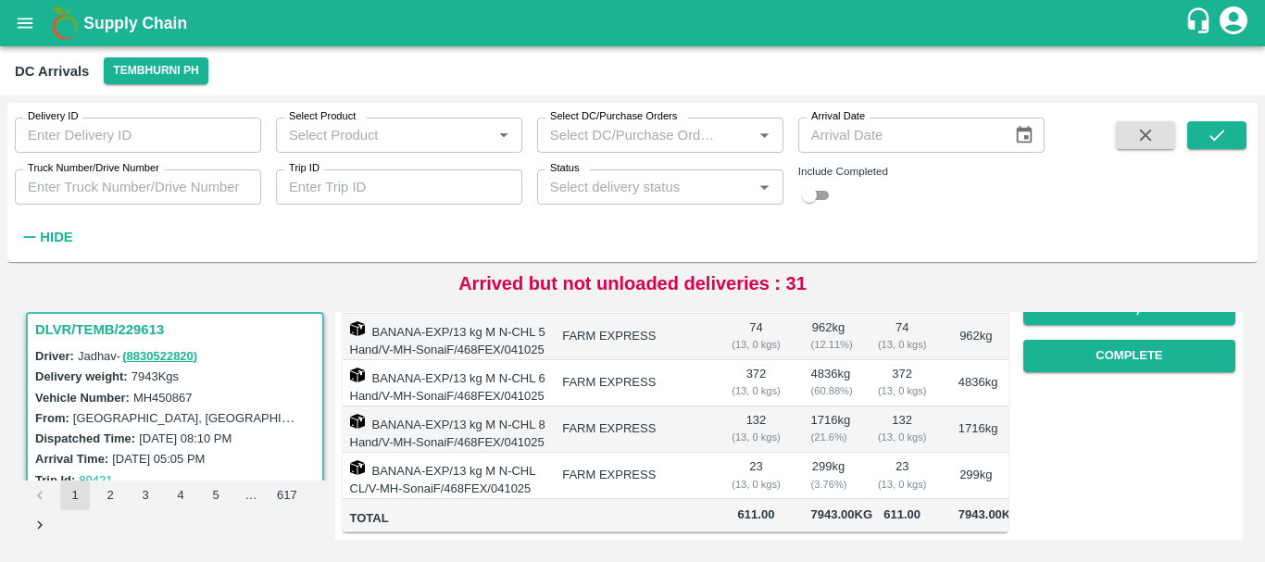
click at [936, 453] on td "23 ( 13, 0 kgs)" at bounding box center [902, 476] width 82 height 46
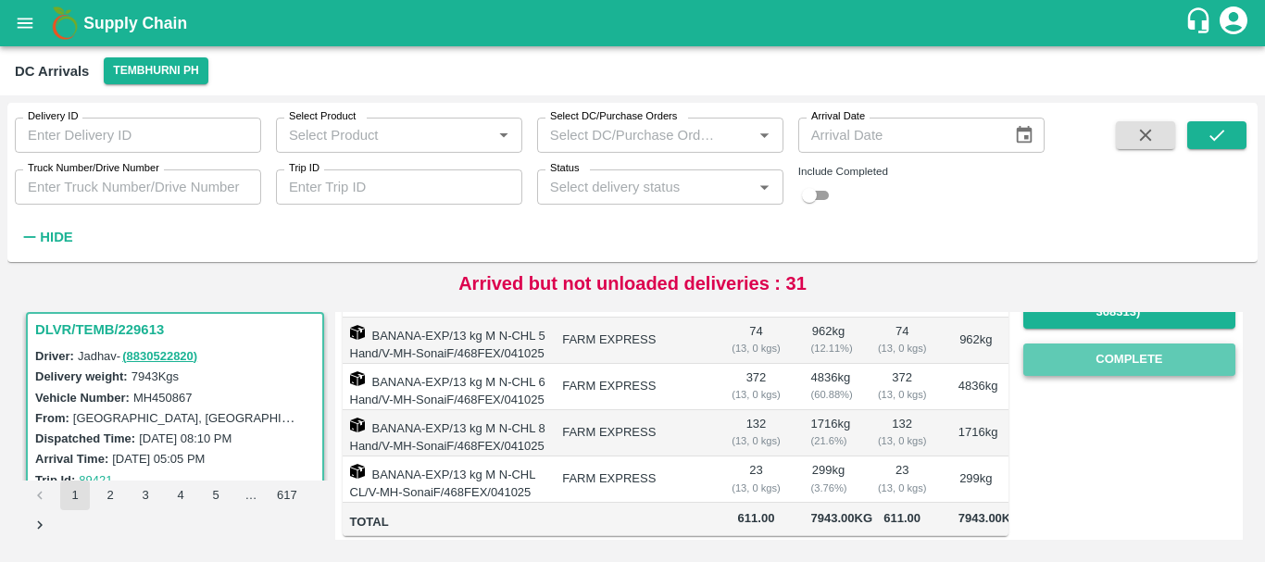
click at [1065, 353] on button "Complete" at bounding box center [1129, 360] width 212 height 32
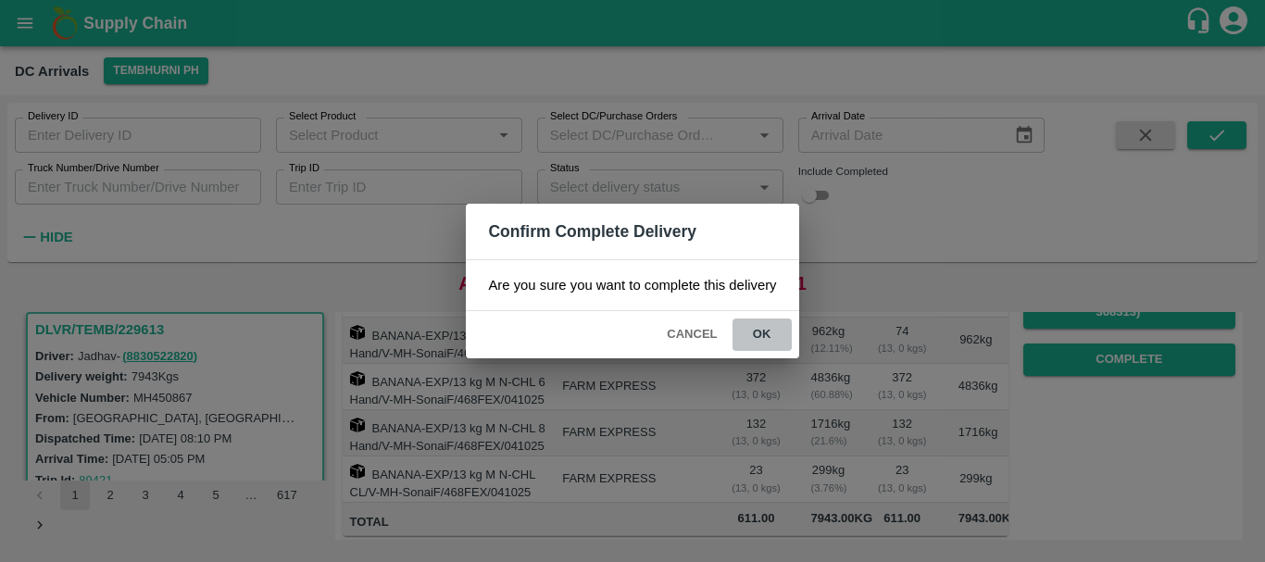
click at [760, 320] on button "ok" at bounding box center [762, 335] width 59 height 32
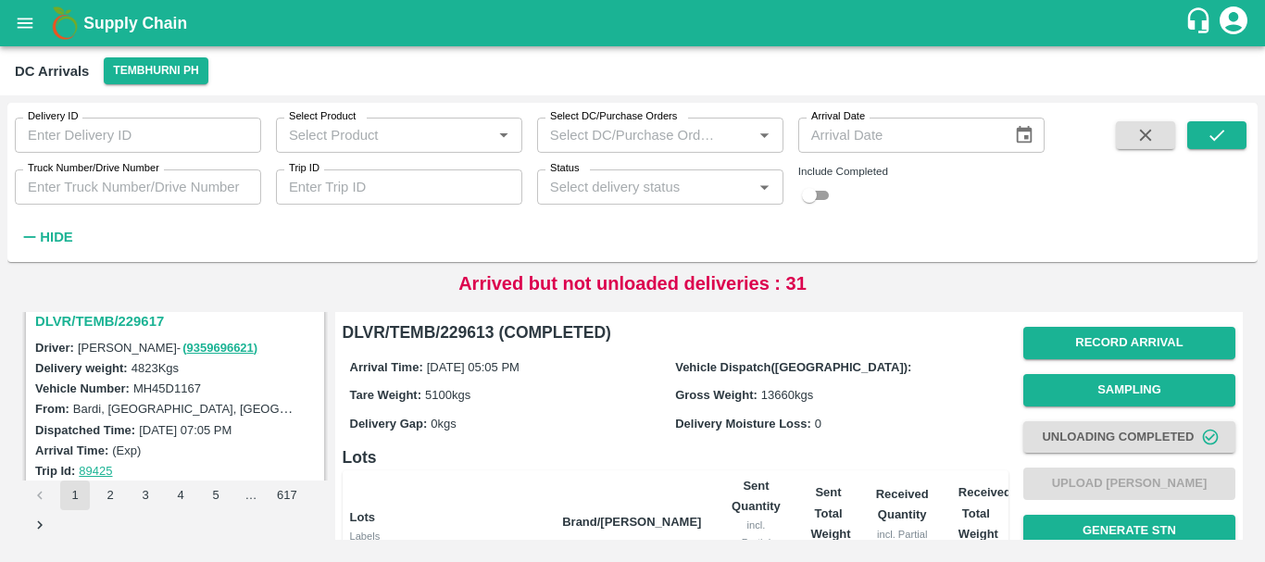
scroll to position [4819, 0]
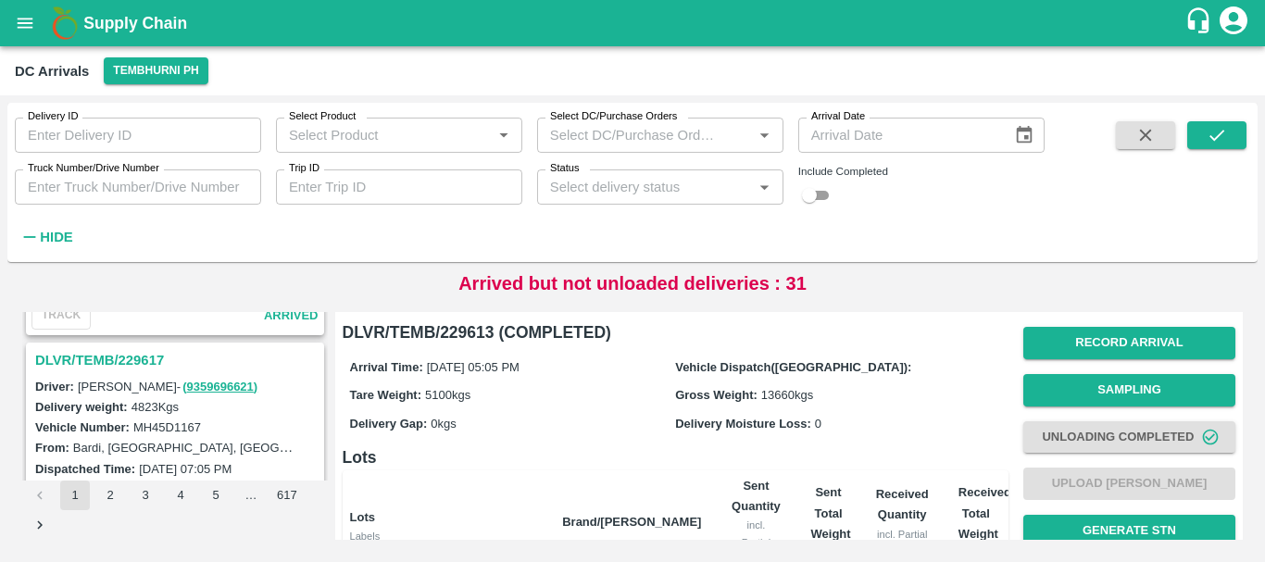
click at [135, 357] on h3 "DLVR/TEMB/229617" at bounding box center [177, 360] width 285 height 24
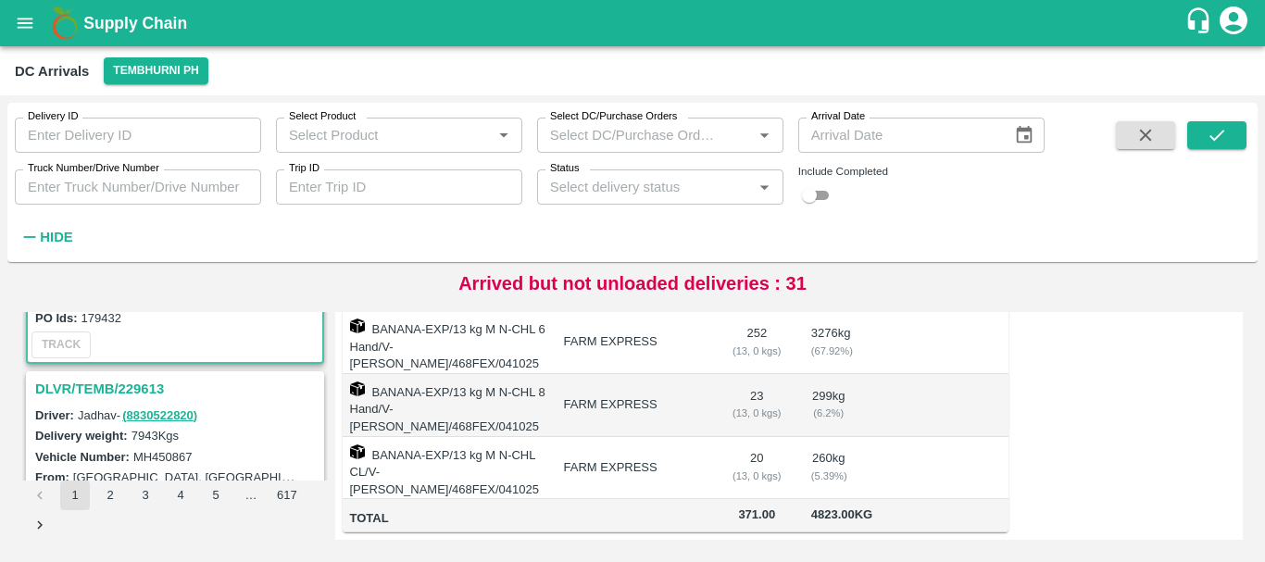
scroll to position [5031, 0]
click at [150, 384] on h3 "DLVR/TEMB/229613" at bounding box center [177, 390] width 285 height 24
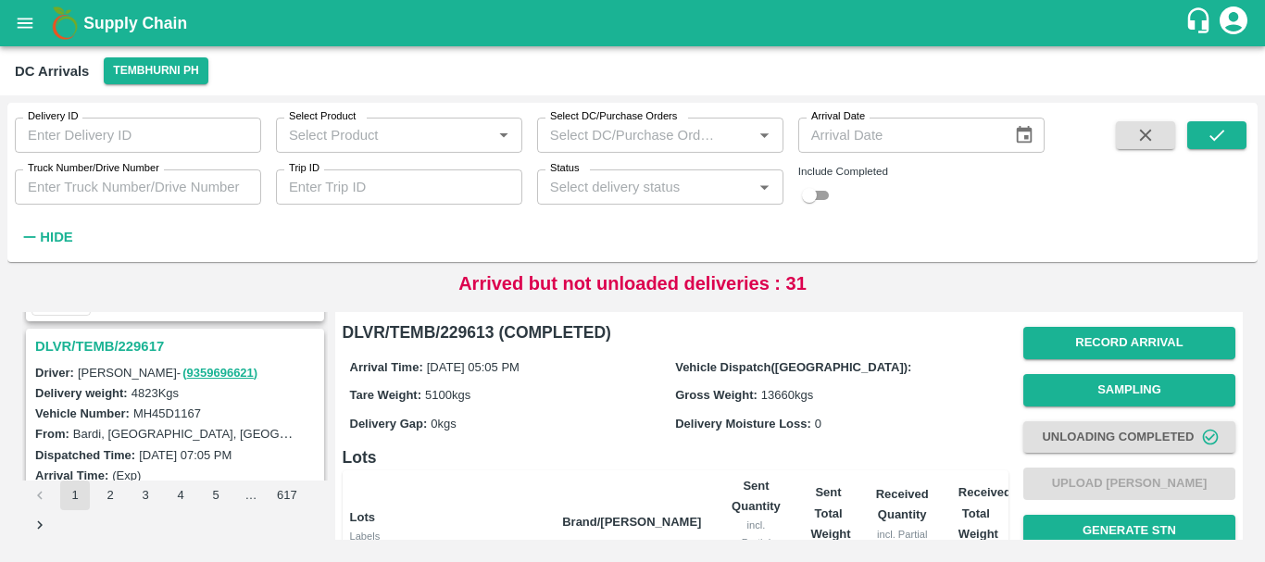
scroll to position [4832, 0]
click at [140, 346] on h3 "DLVR/TEMB/229617" at bounding box center [177, 347] width 285 height 24
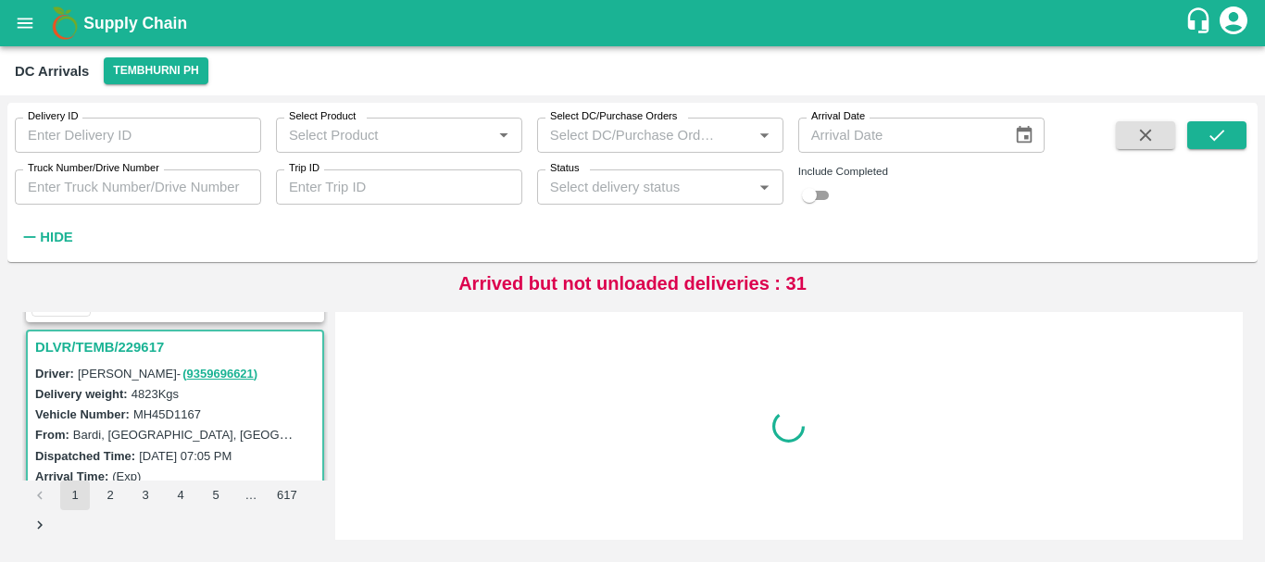
scroll to position [4850, 0]
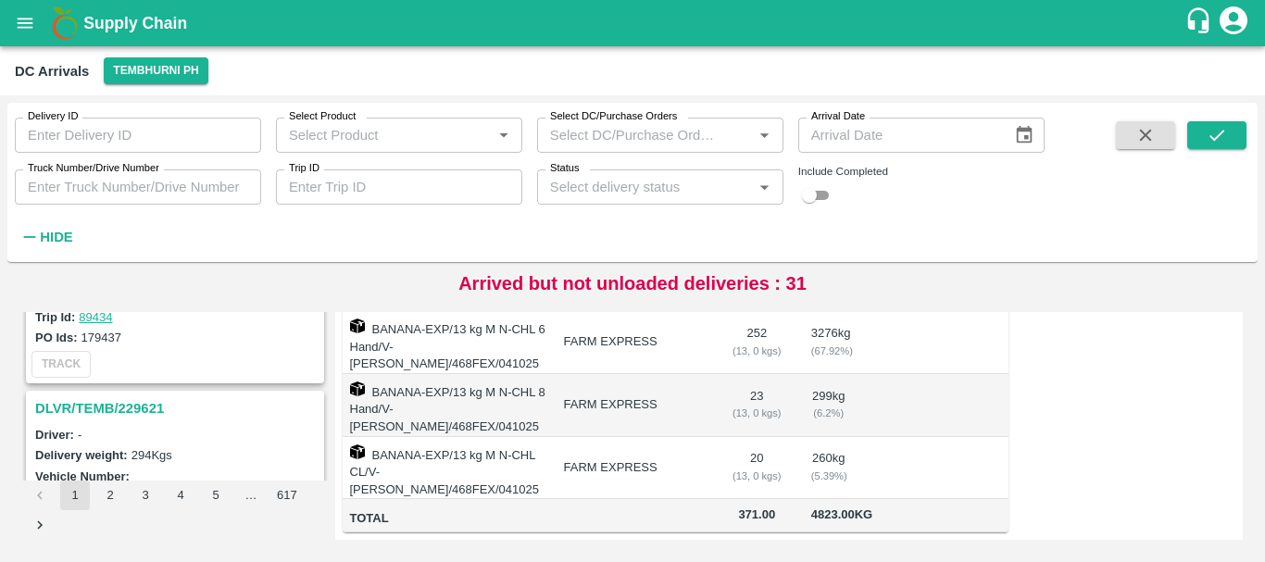
click at [155, 408] on h3 "DLVR/TEMB/229621" at bounding box center [177, 408] width 285 height 24
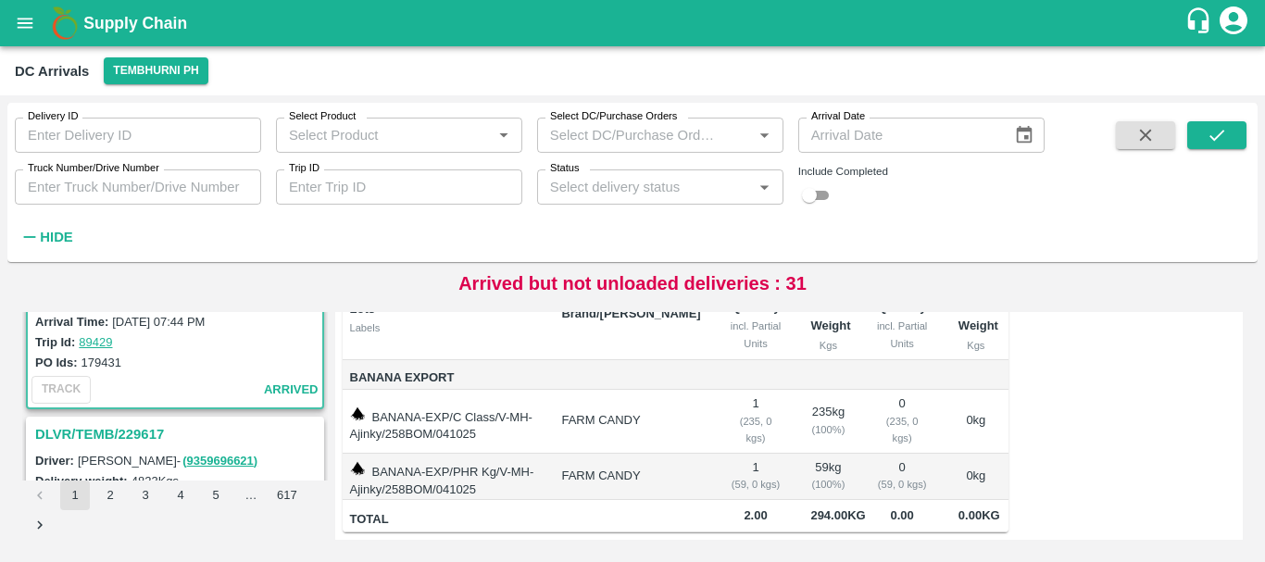
click at [143, 441] on h3 "DLVR/TEMB/229617" at bounding box center [177, 434] width 285 height 24
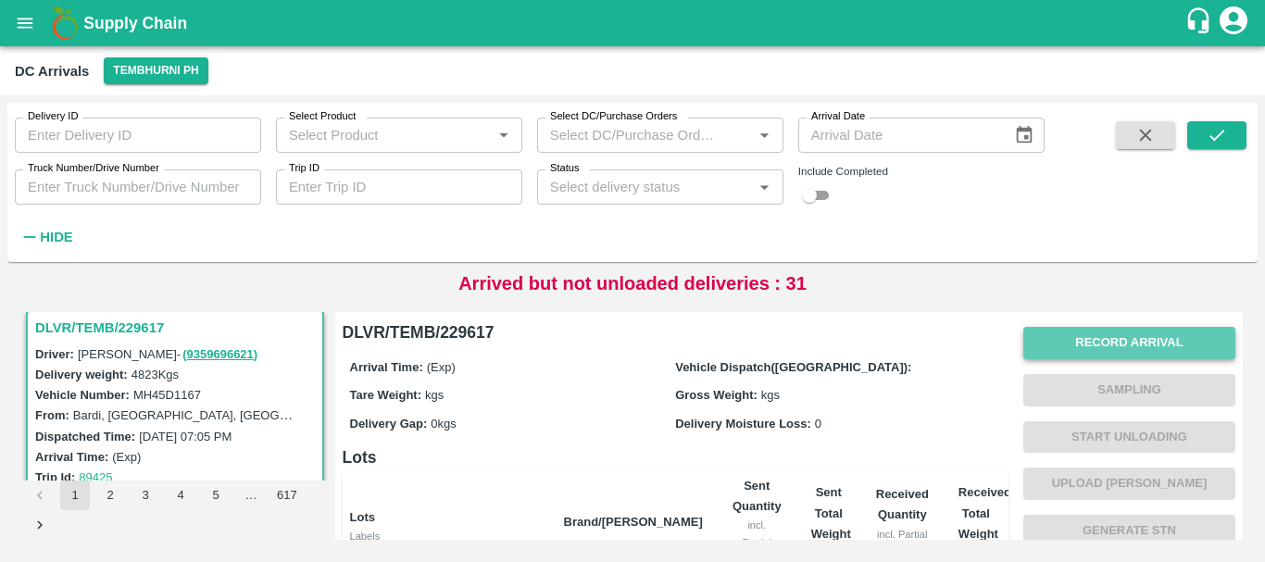
click at [1086, 337] on button "Record Arrival" at bounding box center [1129, 343] width 212 height 32
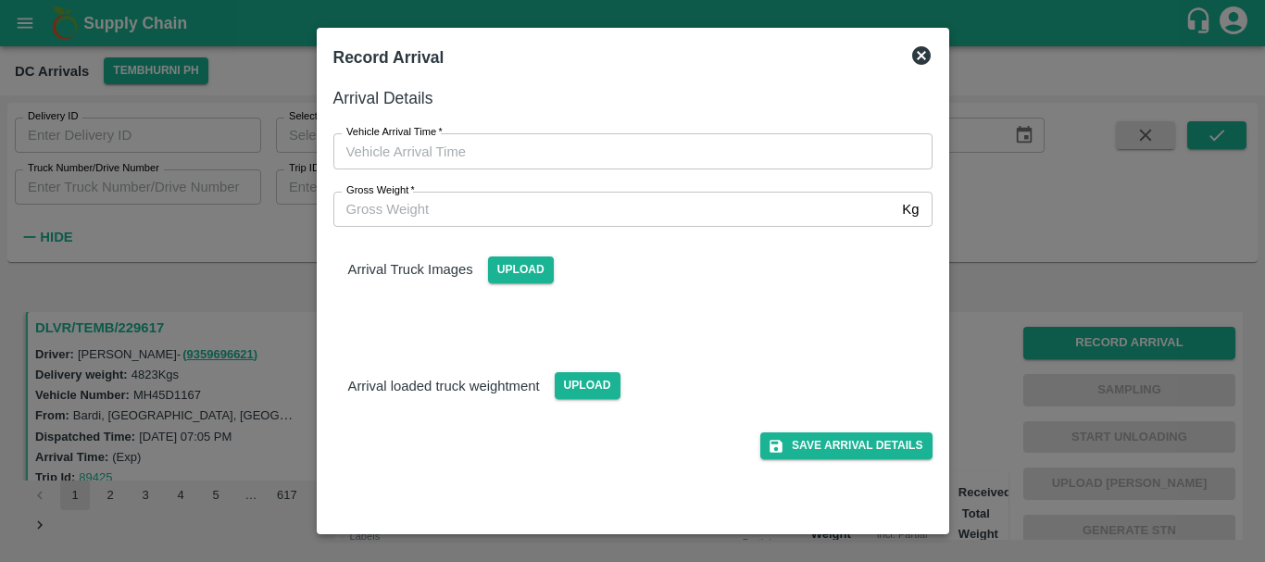
type input "DD/MM/YYYY hh:mm aa"
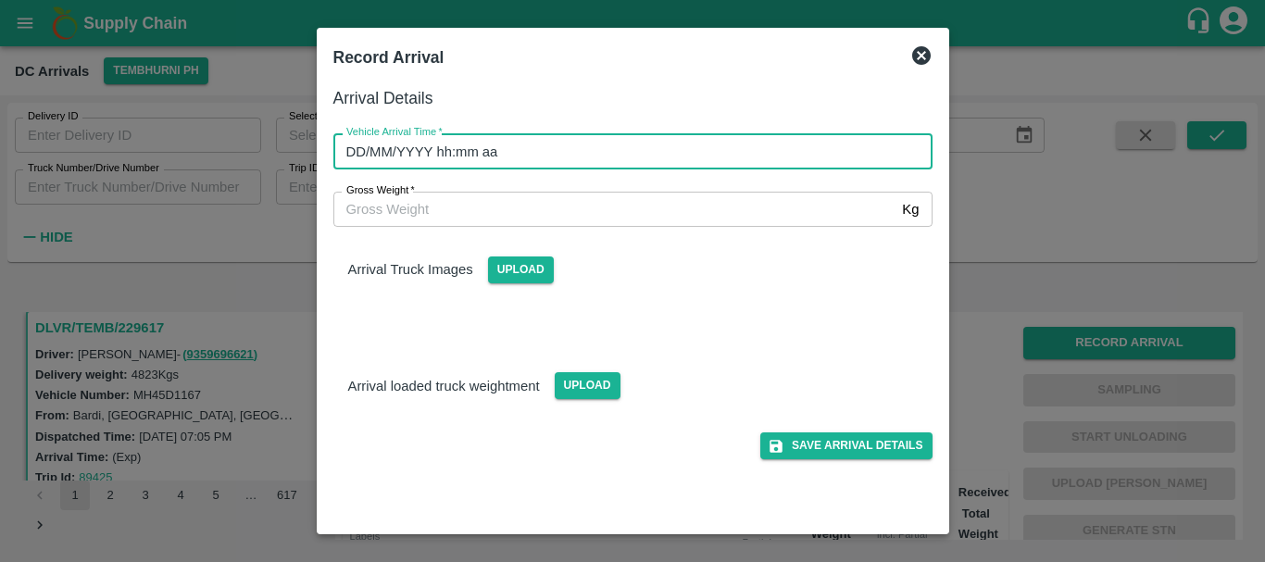
click at [765, 168] on input "DD/MM/YYYY hh:mm aa" at bounding box center [626, 150] width 586 height 35
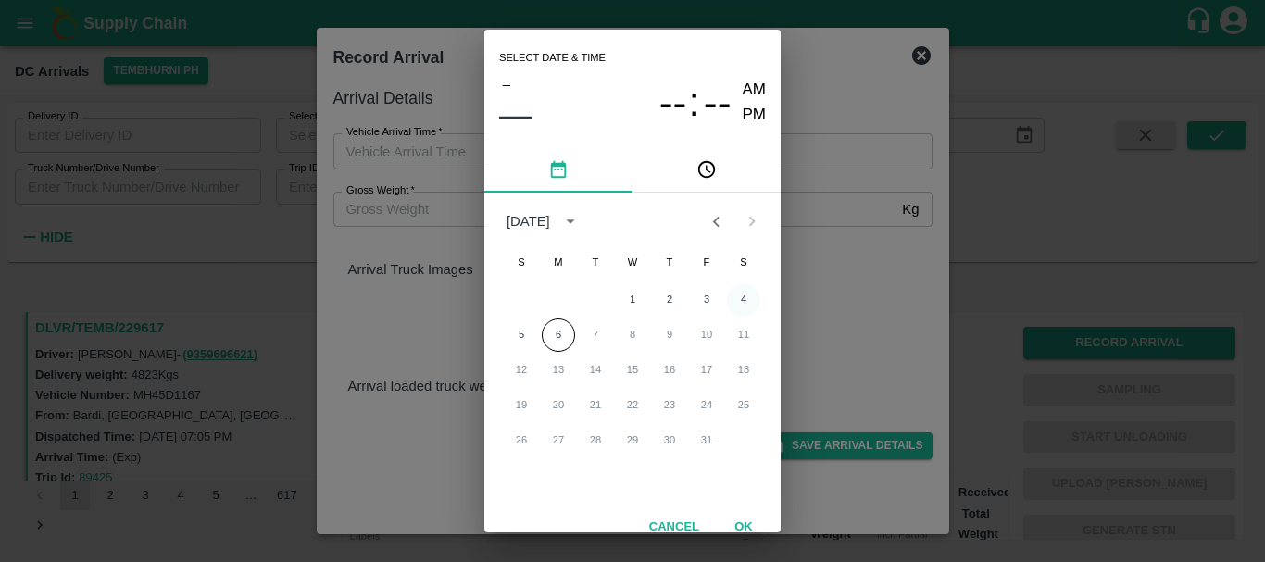
click at [743, 292] on button "4" at bounding box center [743, 299] width 33 height 33
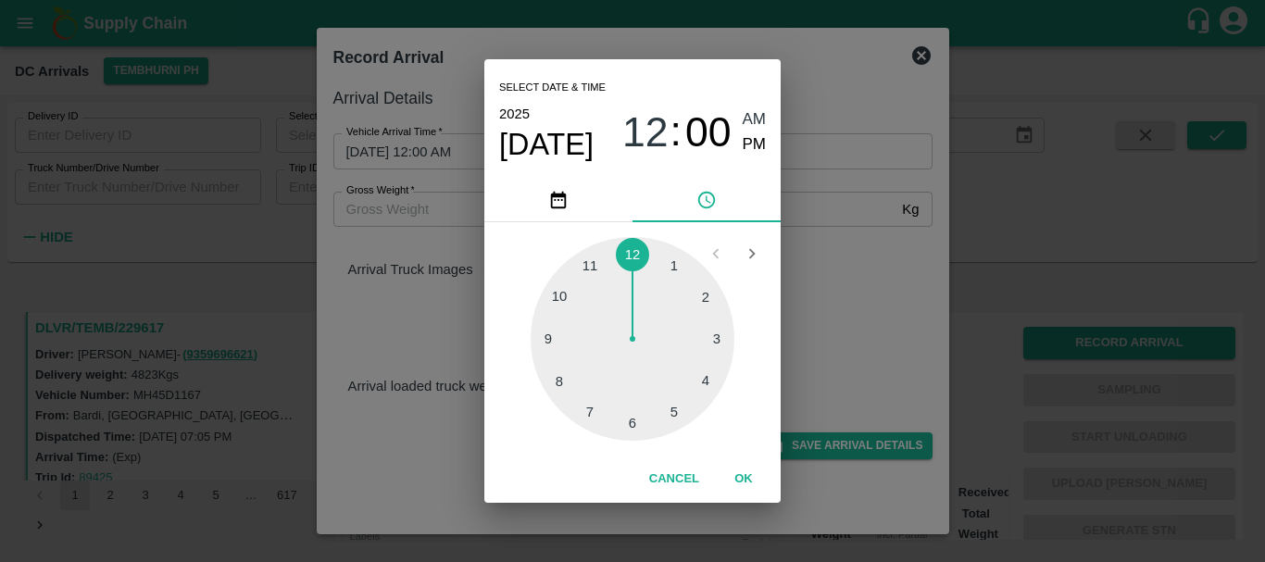
click at [557, 385] on div at bounding box center [633, 339] width 204 height 204
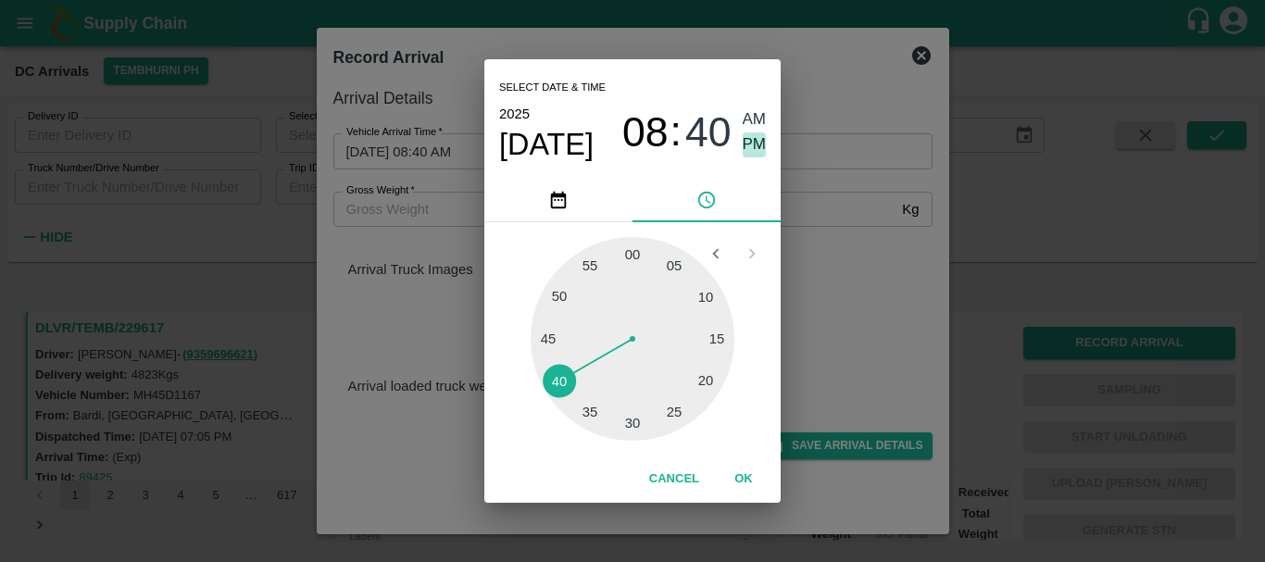
click at [750, 143] on span "PM" at bounding box center [755, 144] width 24 height 25
type input "04/10/2025 08:40 PM"
click at [808, 217] on div "Select date & time 2025 Oct 4 08 : 40 AM PM 05 10 15 20 25 30 35 40 45 50 55 00…" at bounding box center [632, 281] width 1265 height 562
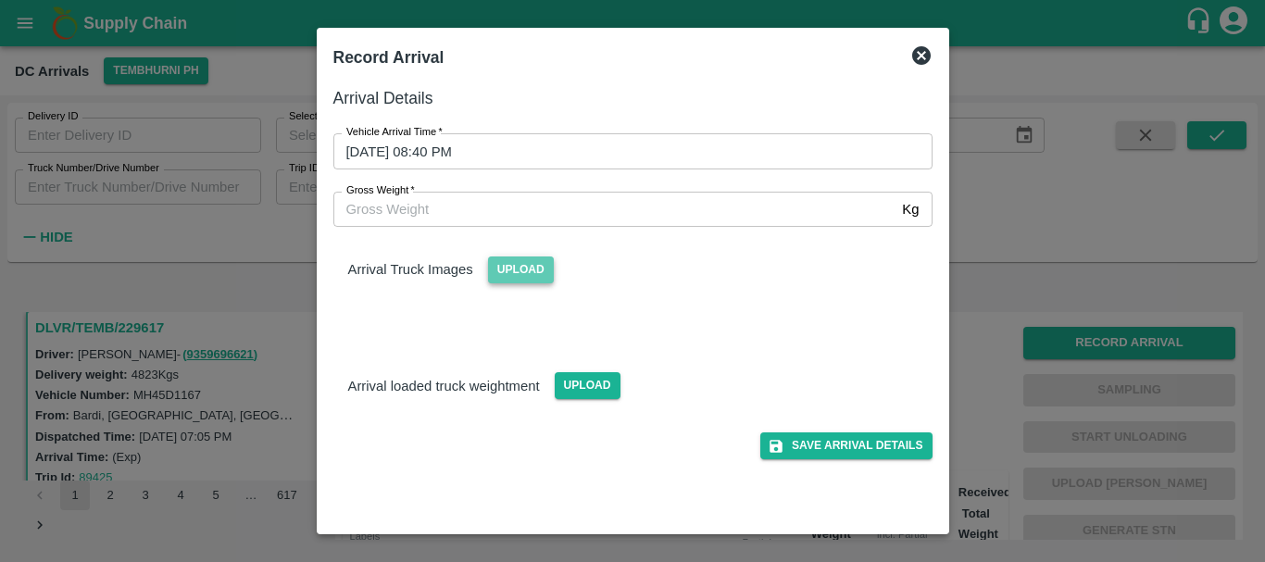
click at [519, 262] on span "Upload" at bounding box center [521, 270] width 66 height 27
click at [0, 0] on input "Upload" at bounding box center [0, 0] width 0 height 0
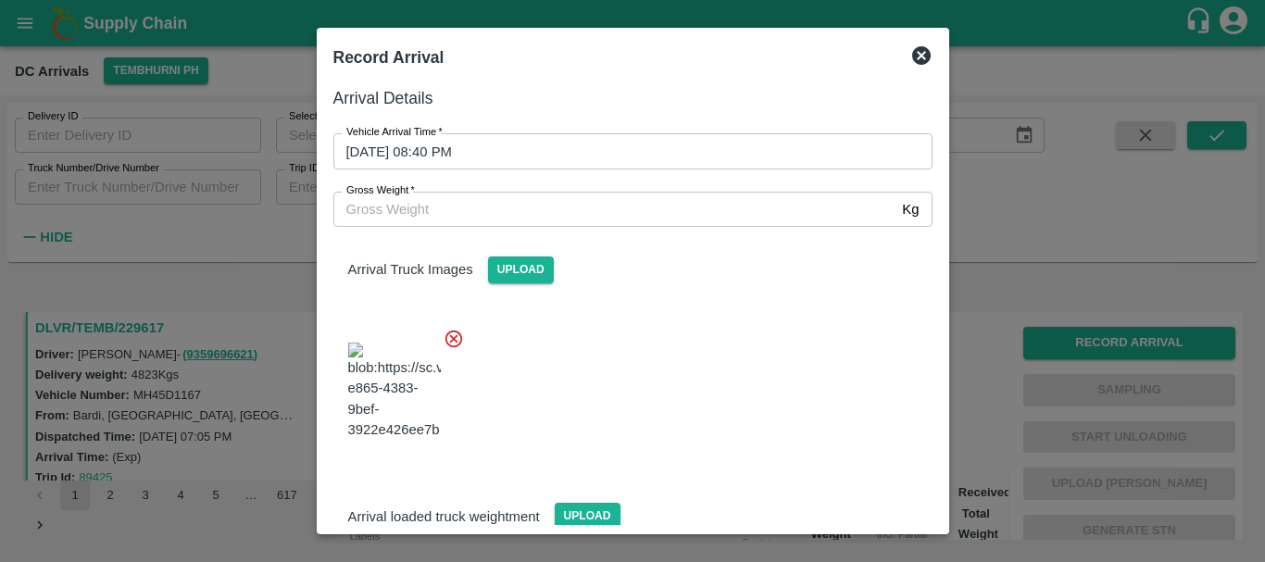
scroll to position [19, 0]
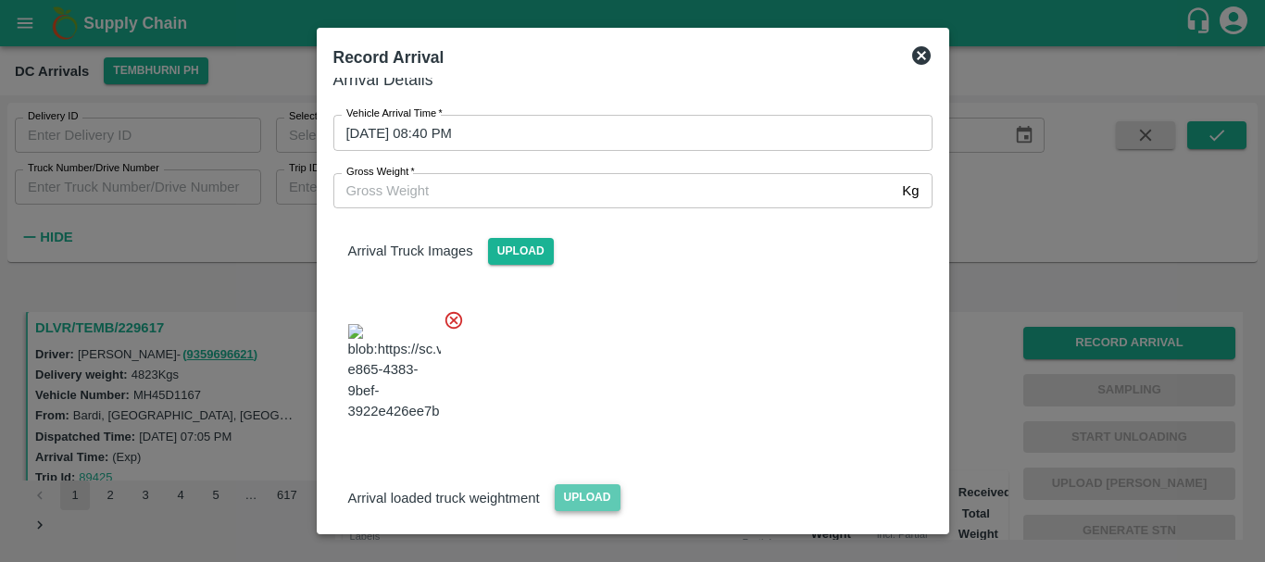
click at [571, 484] on span "Upload" at bounding box center [588, 497] width 66 height 27
click at [0, 0] on input "Upload" at bounding box center [0, 0] width 0 height 0
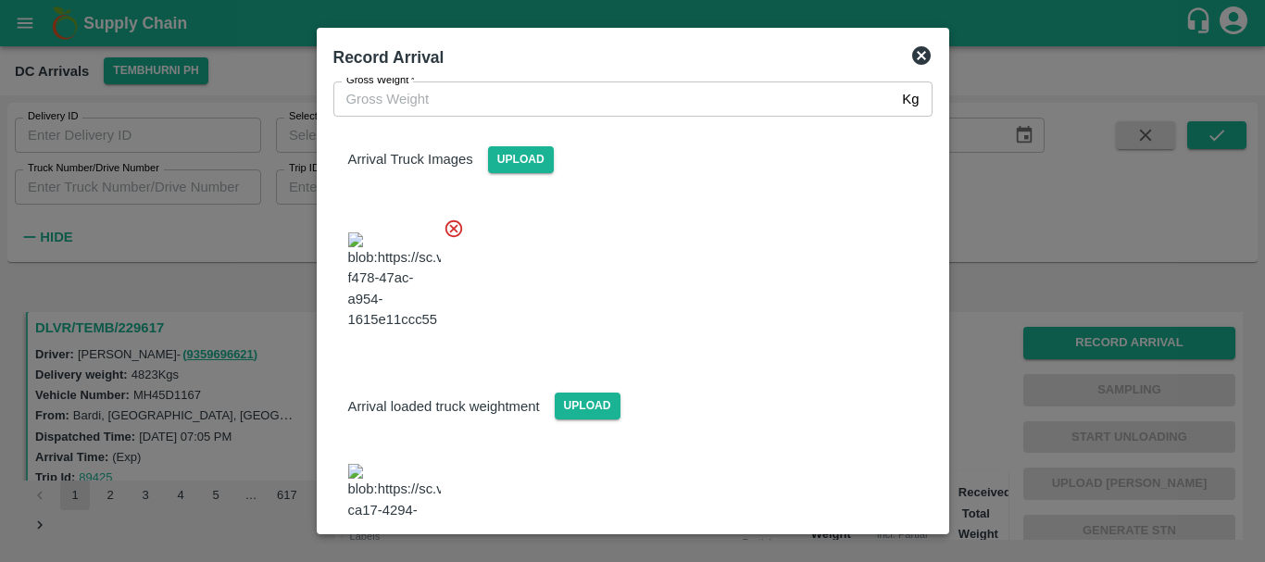
click at [424, 464] on img at bounding box center [394, 512] width 93 height 97
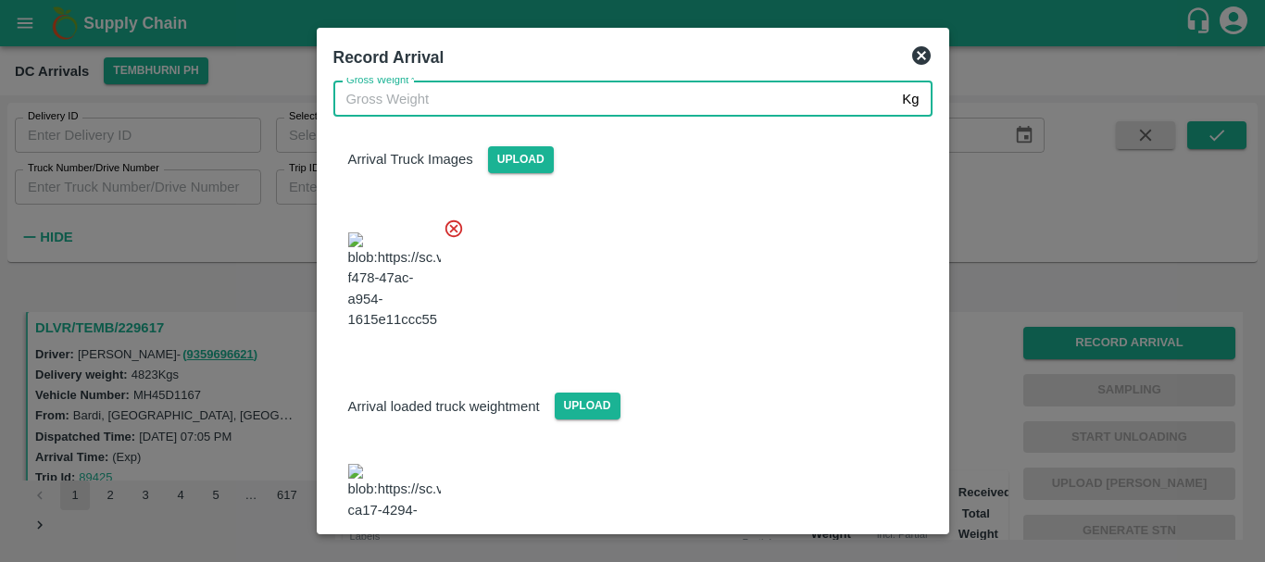
click at [468, 91] on input "Gross Weight   *" at bounding box center [614, 99] width 562 height 35
type input "10840"
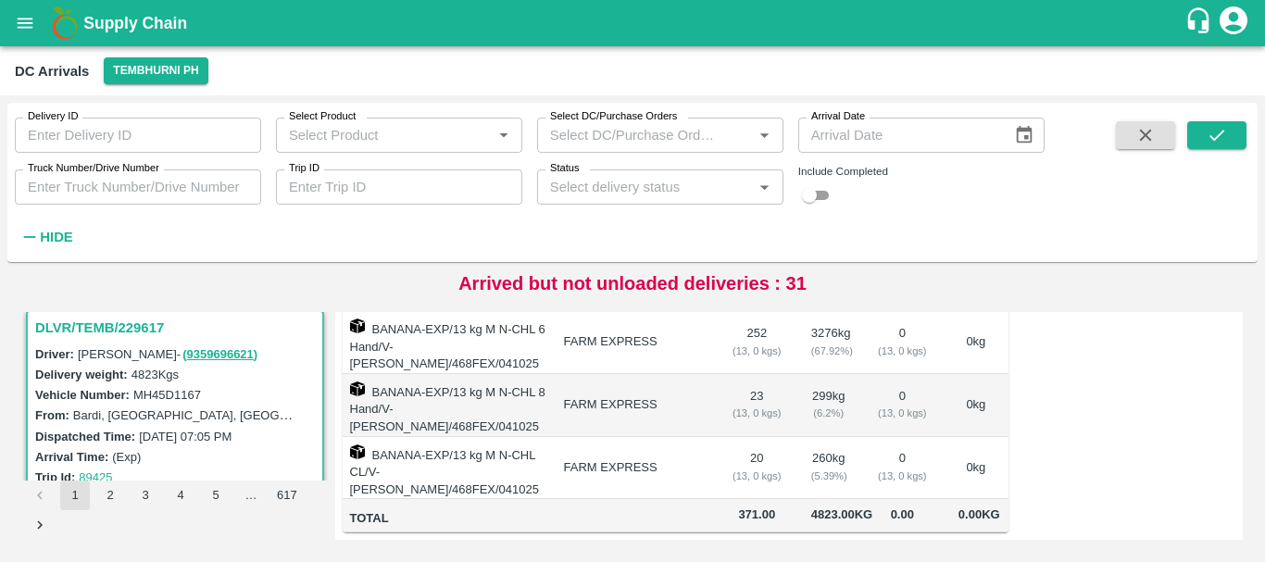
scroll to position [0, 0]
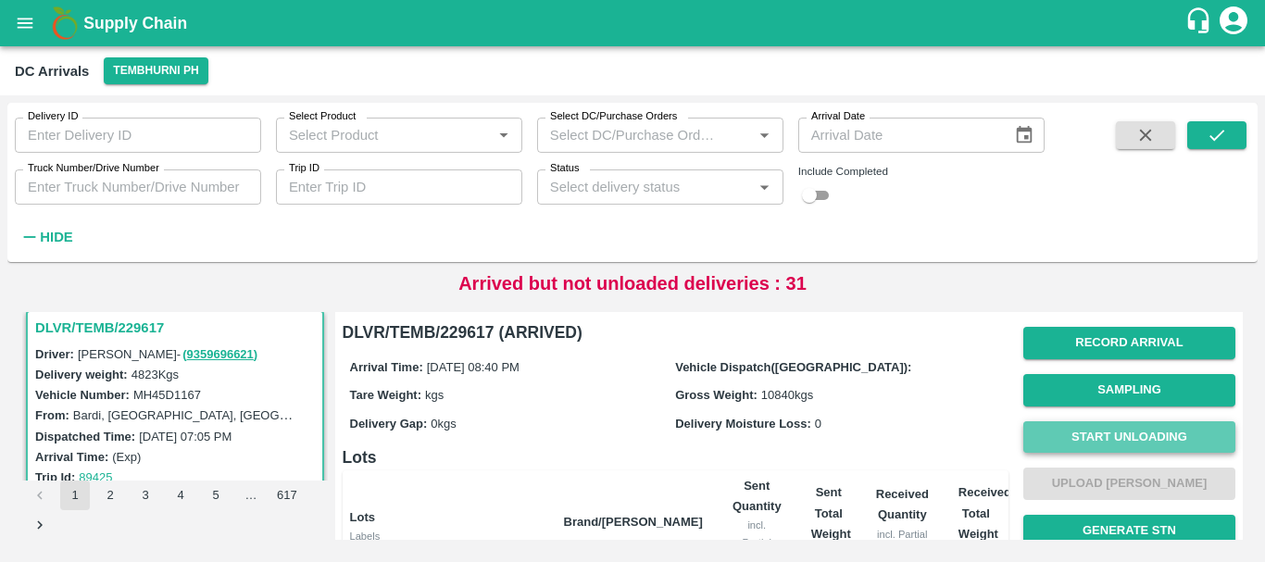
click at [1114, 438] on button "Start Unloading" at bounding box center [1129, 437] width 212 height 32
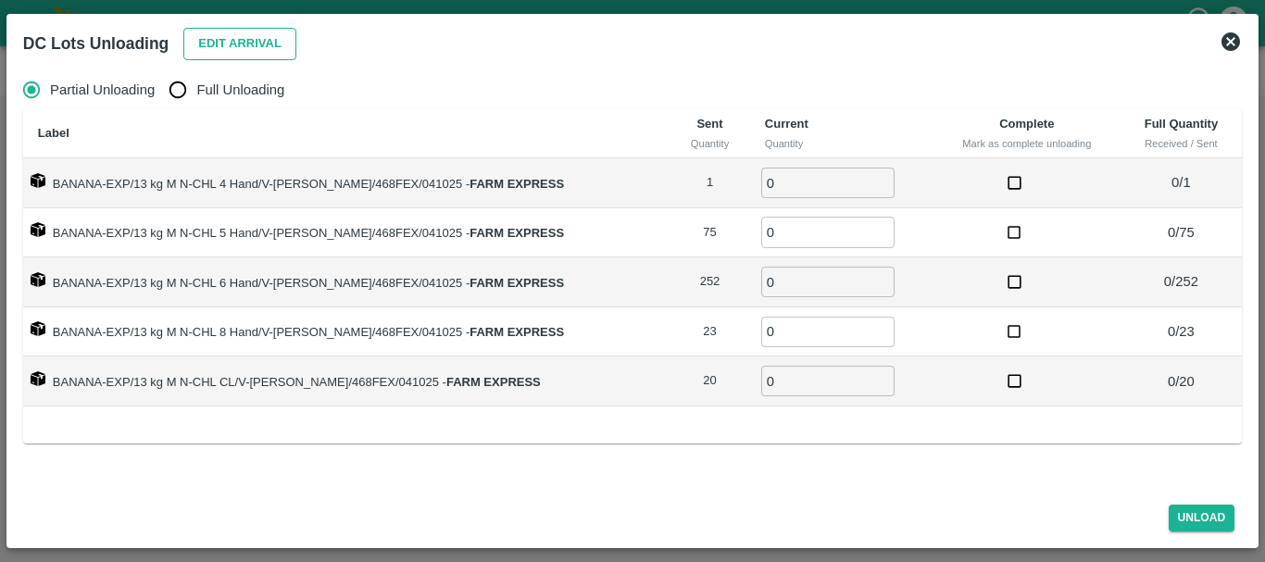
click at [264, 31] on button "Edit Arrival" at bounding box center [239, 44] width 113 height 32
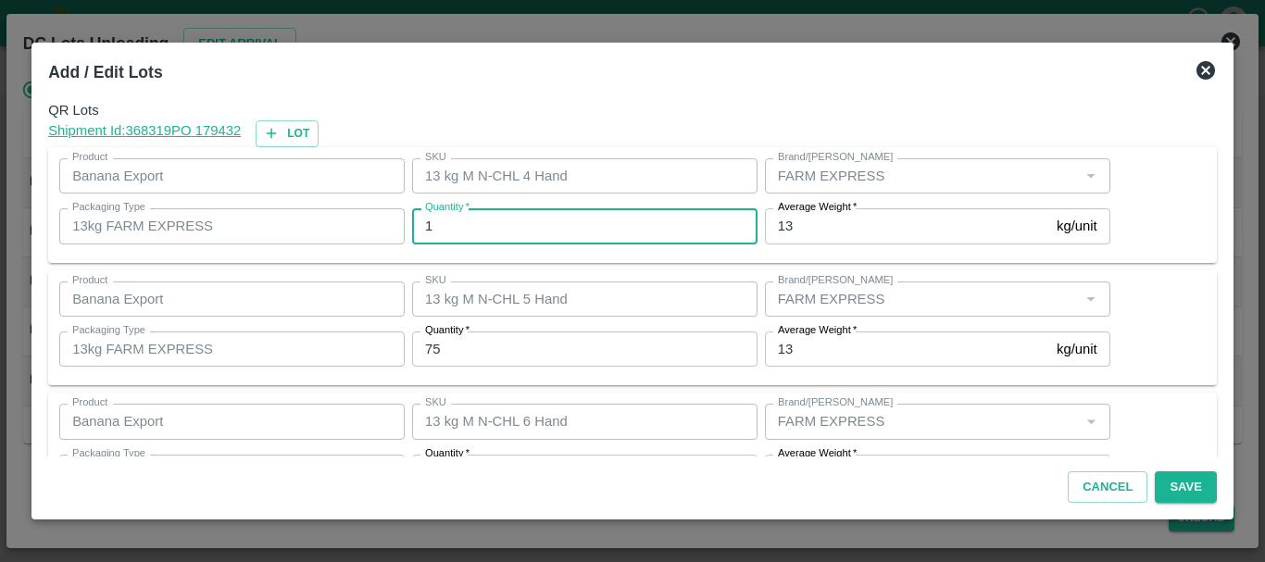
click at [552, 225] on input "1" at bounding box center [584, 225] width 345 height 35
type input "2"
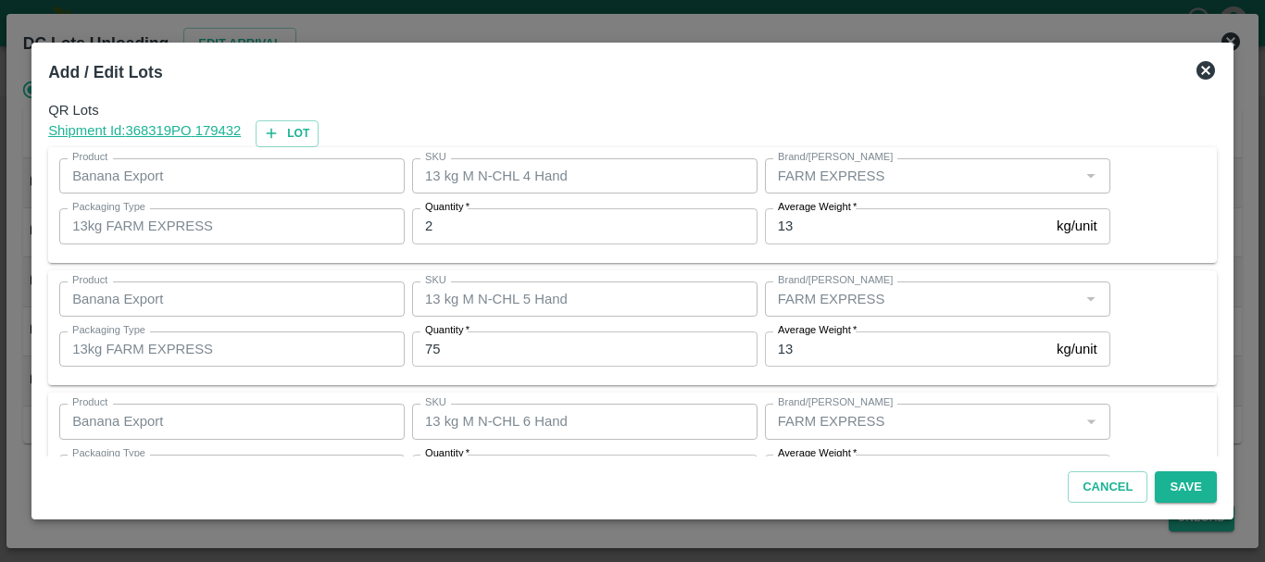
click at [576, 61] on div "Add / Edit Lots" at bounding box center [610, 68] width 1154 height 48
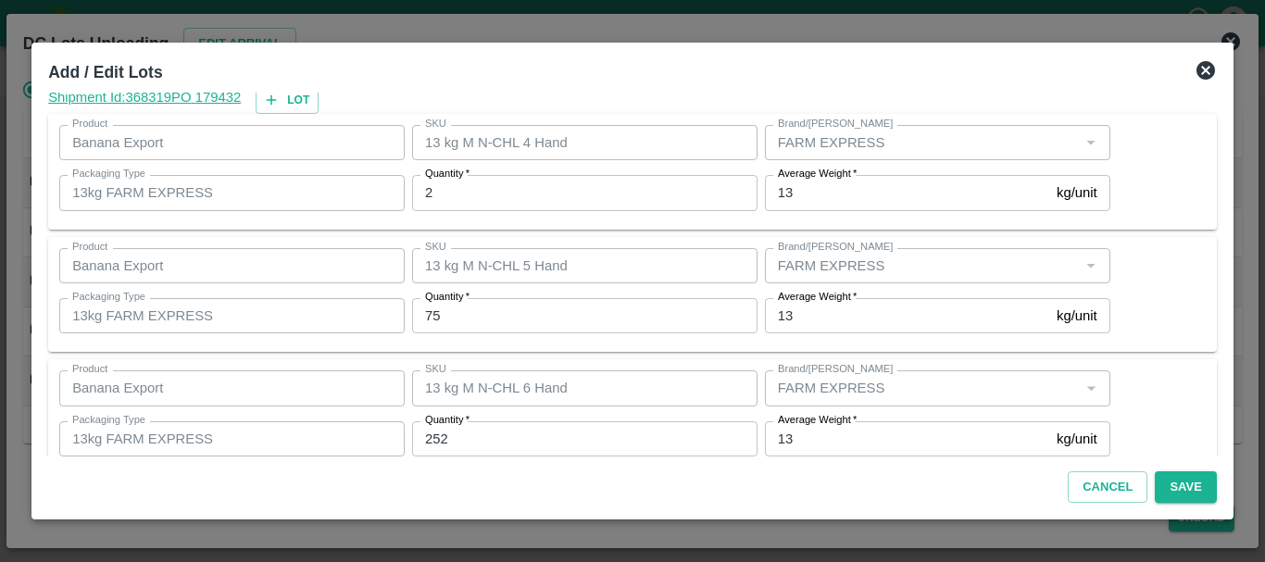
scroll to position [313, 0]
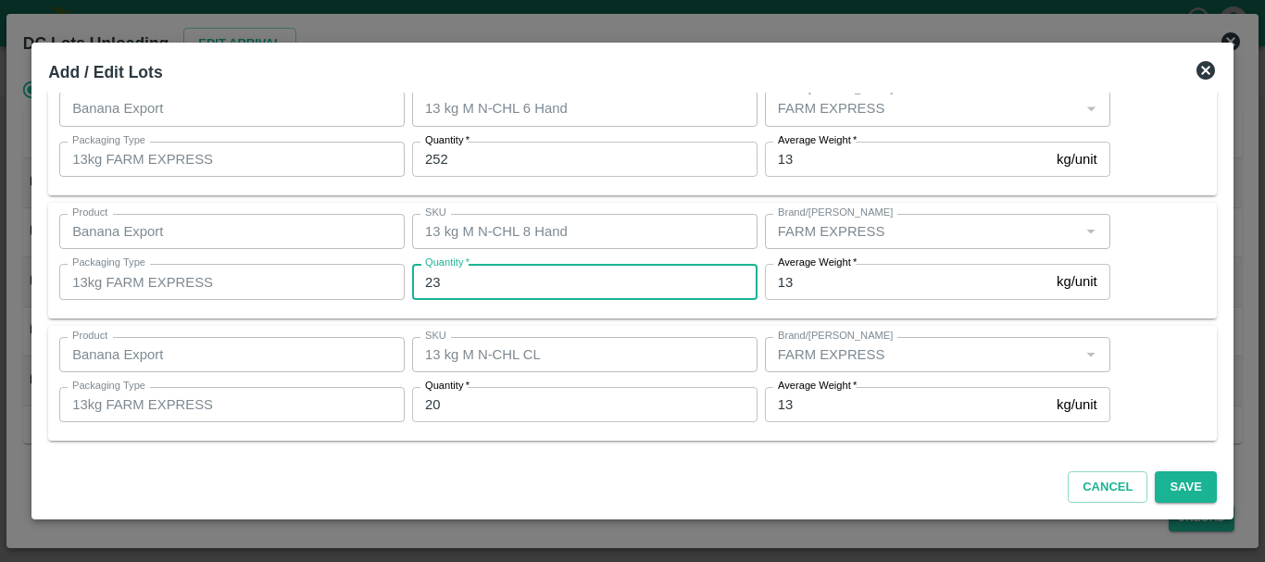
click at [500, 285] on input "23" at bounding box center [584, 281] width 345 height 35
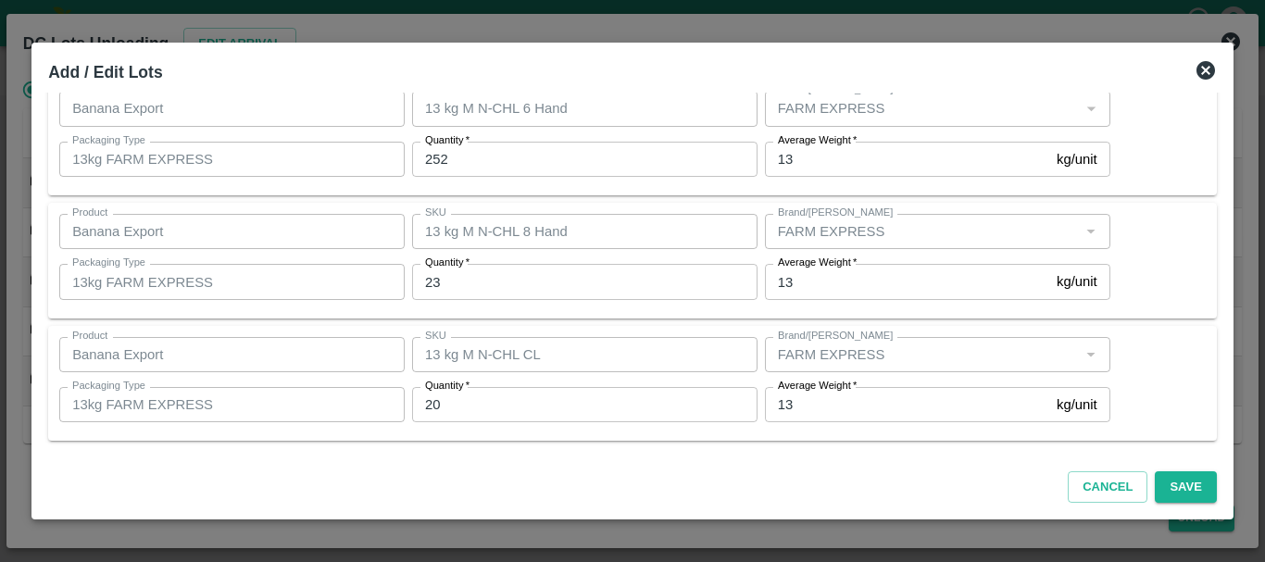
click at [514, 253] on div "SKU 13 kg M N-CHL 8 Hand SKU" at bounding box center [581, 232] width 353 height 50
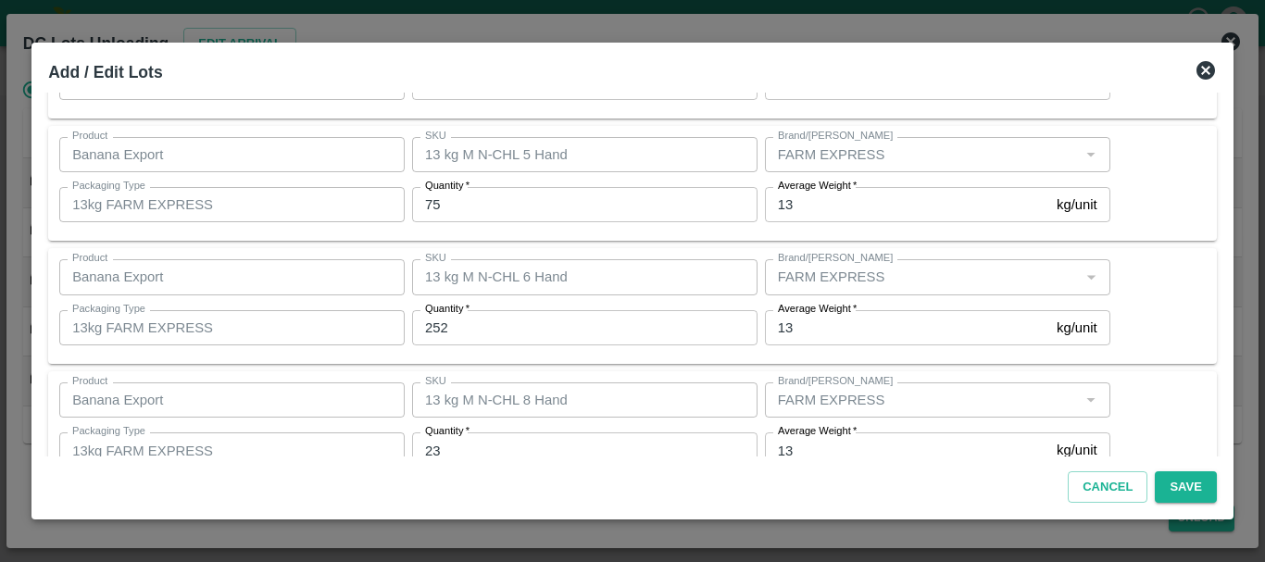
scroll to position [98, 0]
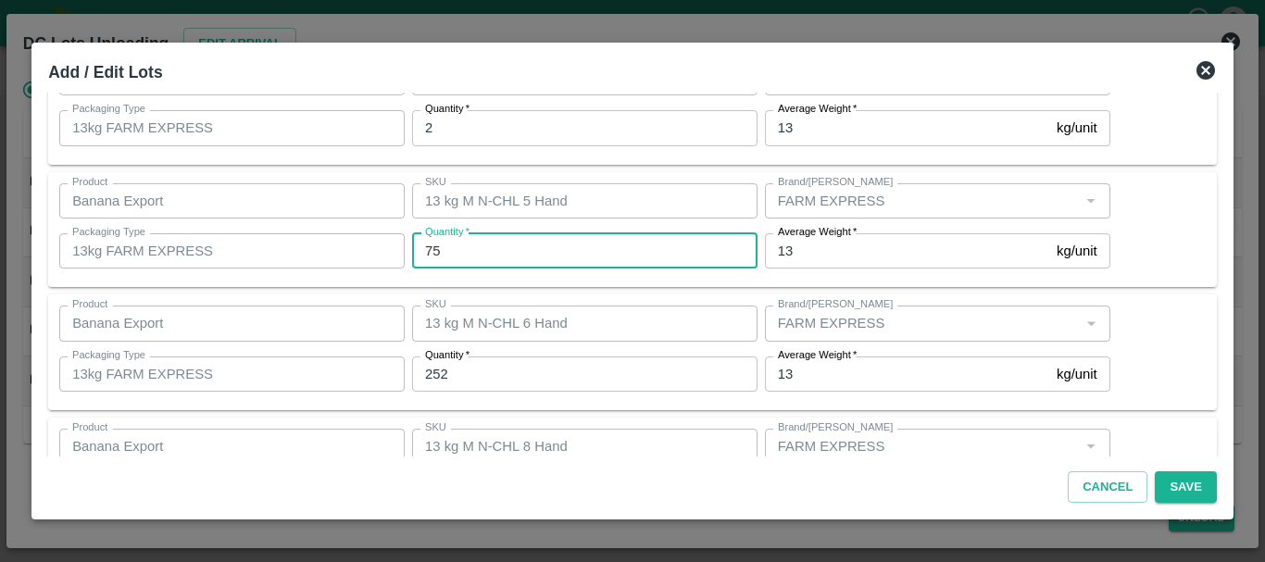
click at [476, 261] on input "75" at bounding box center [584, 250] width 345 height 35
type input "7"
type input "86"
click at [484, 372] on input "252" at bounding box center [584, 374] width 345 height 35
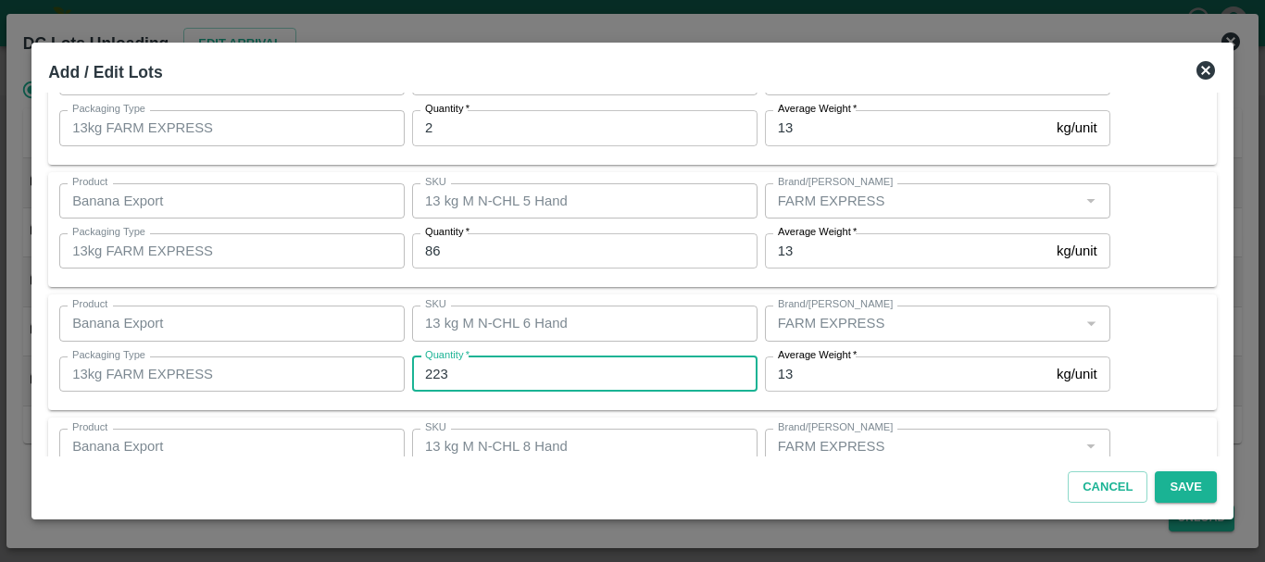
type input "223"
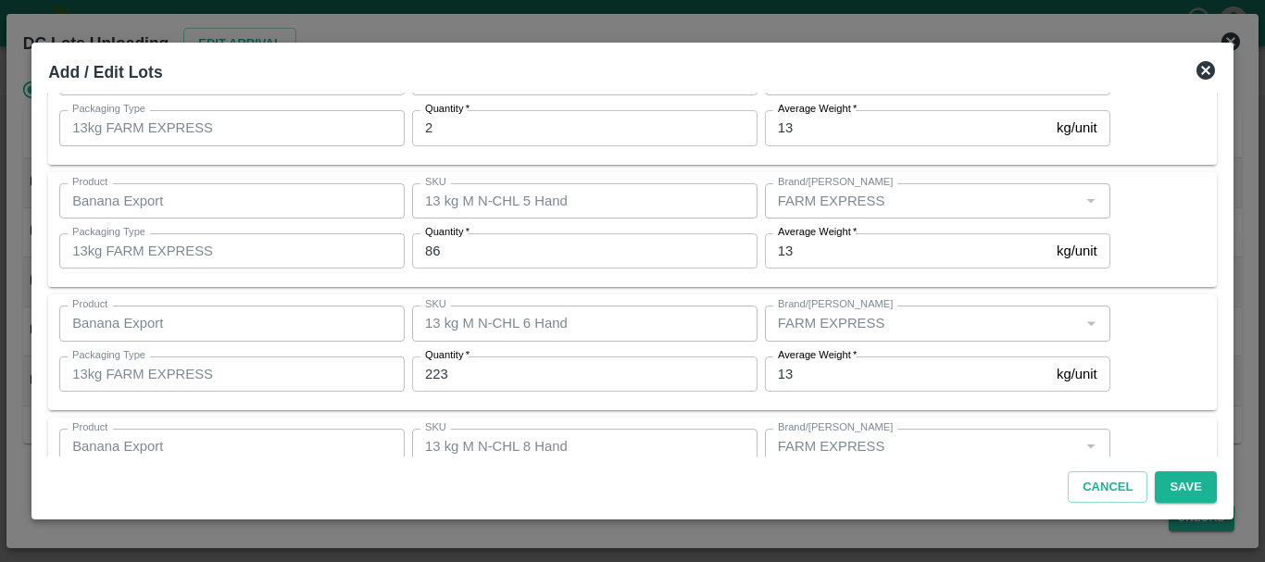
click at [565, 408] on div "Product Banana Export Product SKU 13 kg M N-CHL 6 Hand SKU Brand/Marka Brand/Ma…" at bounding box center [632, 353] width 1169 height 116
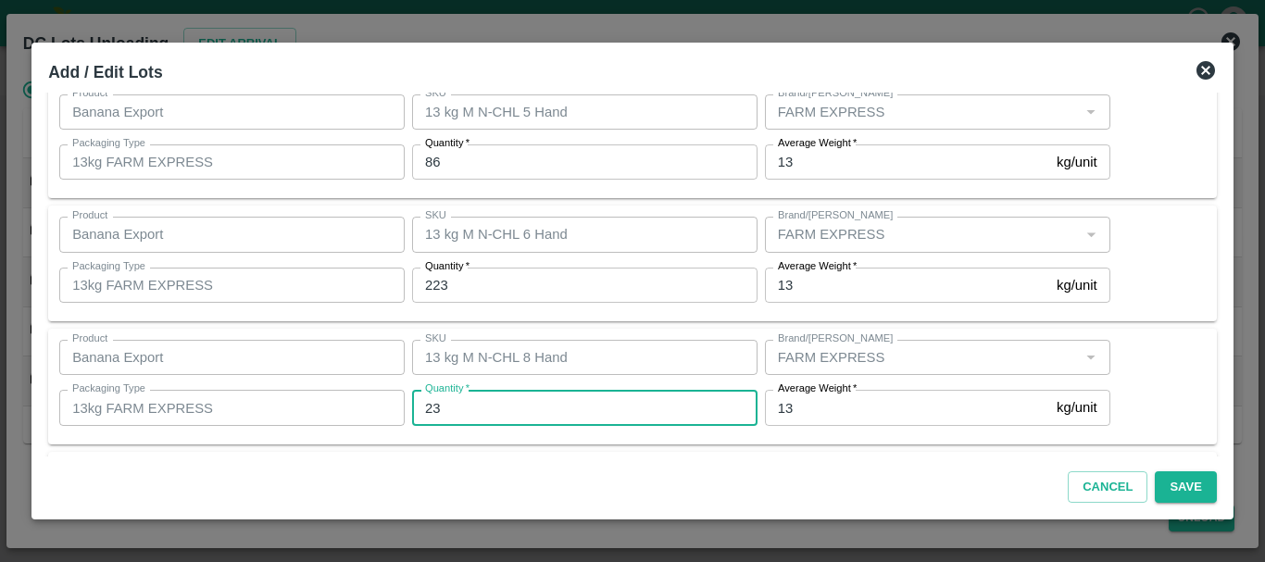
click at [485, 412] on input "23" at bounding box center [584, 407] width 345 height 35
type input "2"
type input "29"
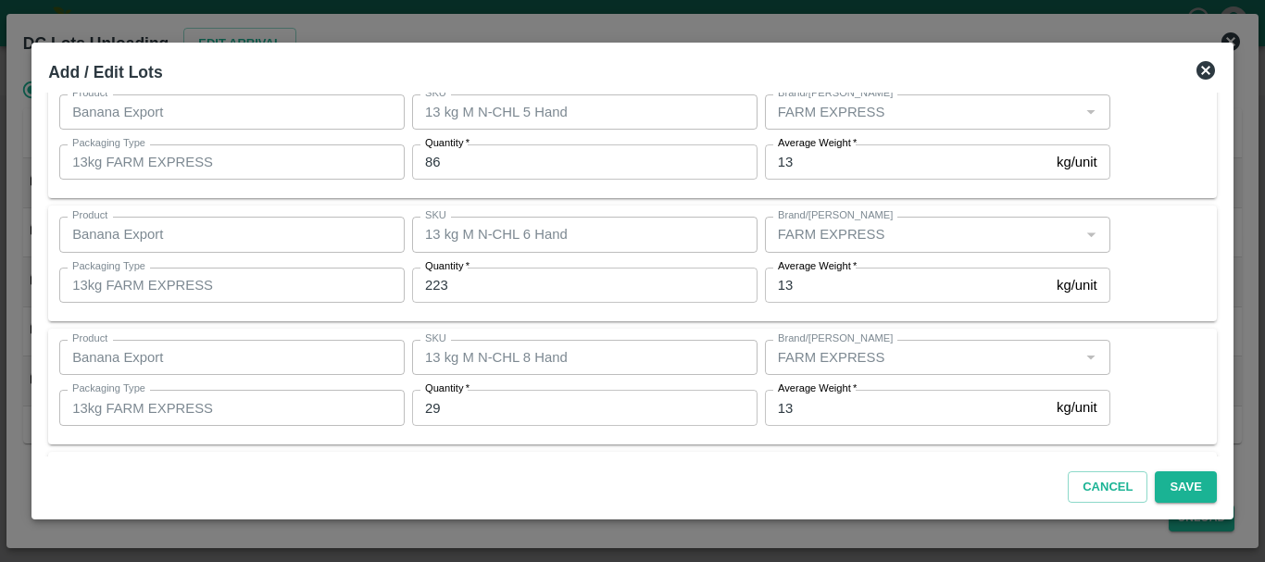
scroll to position [304, 0]
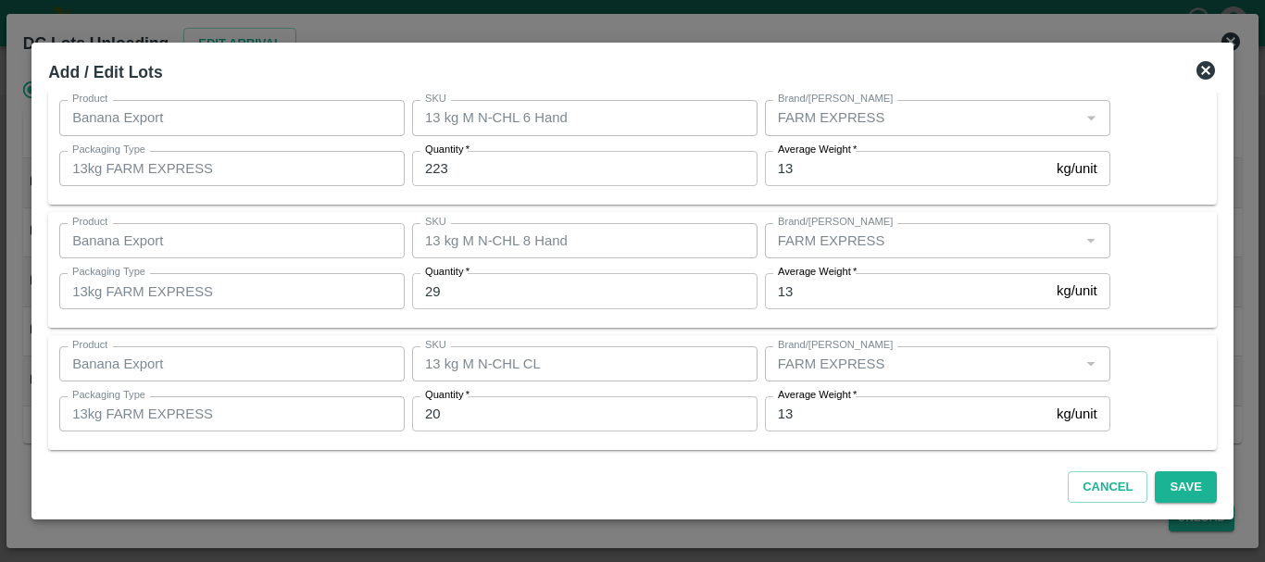
click at [530, 418] on input "20" at bounding box center [584, 413] width 345 height 35
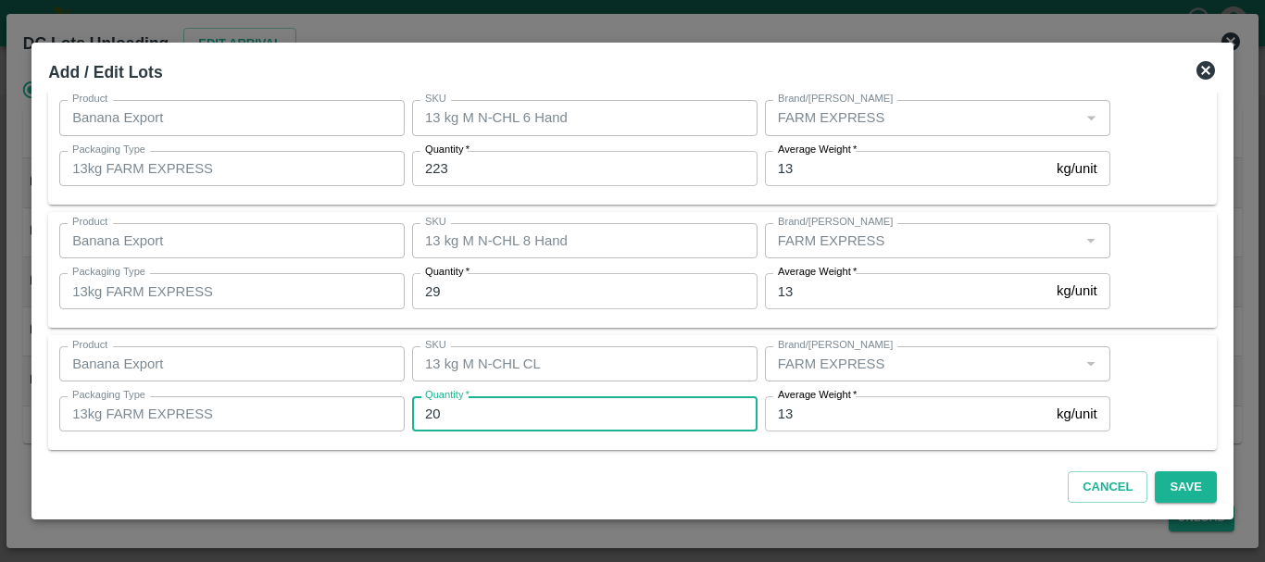
type input "2"
type input "22"
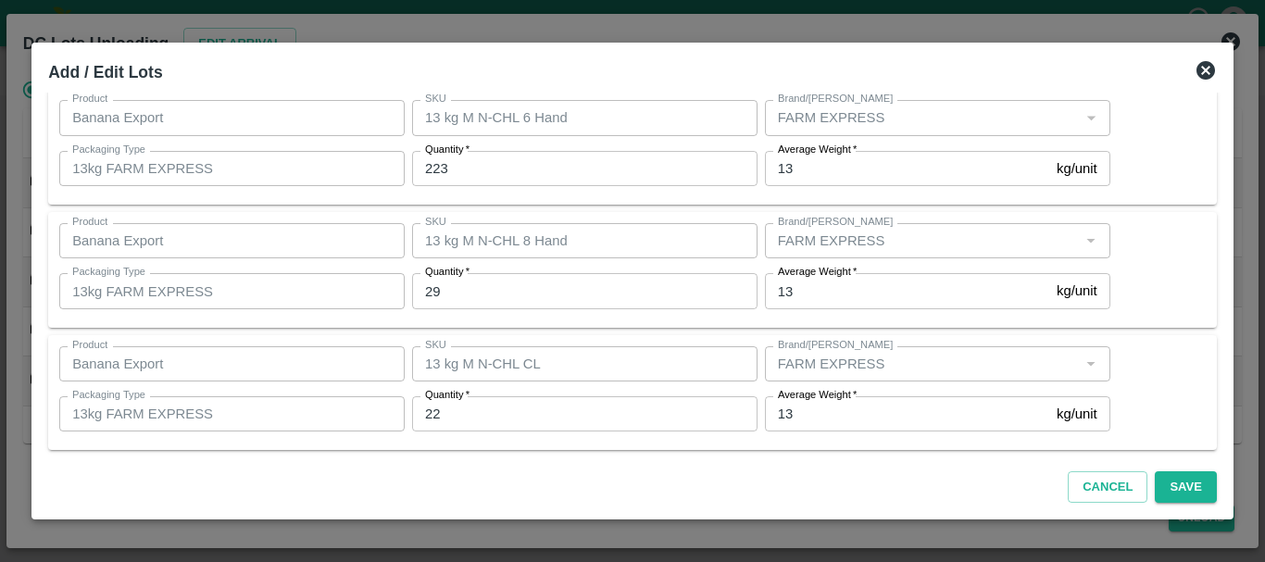
click at [679, 322] on div "Product Banana Export Product SKU 13 kg M N-CHL 8 Hand SKU Brand/Marka Brand/Ma…" at bounding box center [632, 270] width 1169 height 116
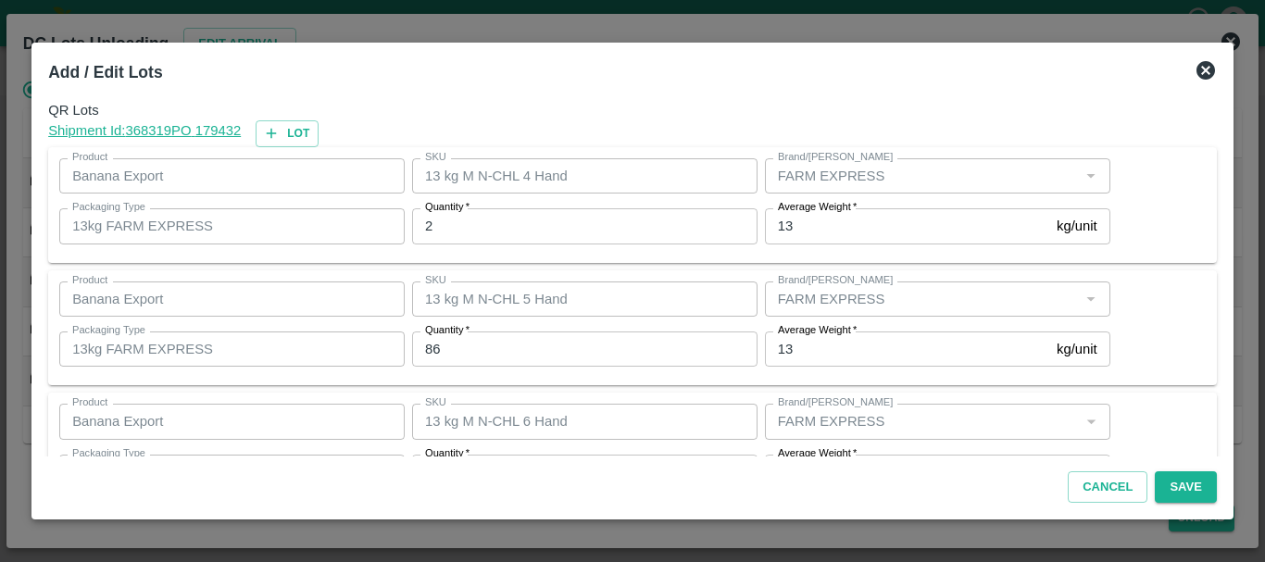
scroll to position [312, 0]
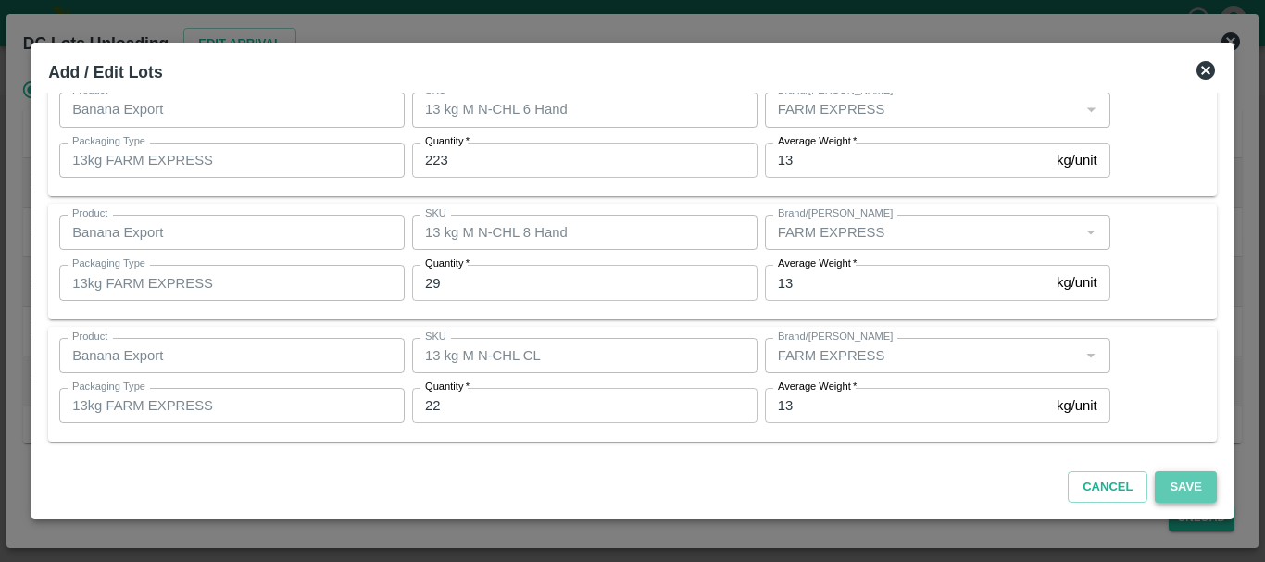
click at [1180, 486] on button "Save" at bounding box center [1185, 487] width 61 height 32
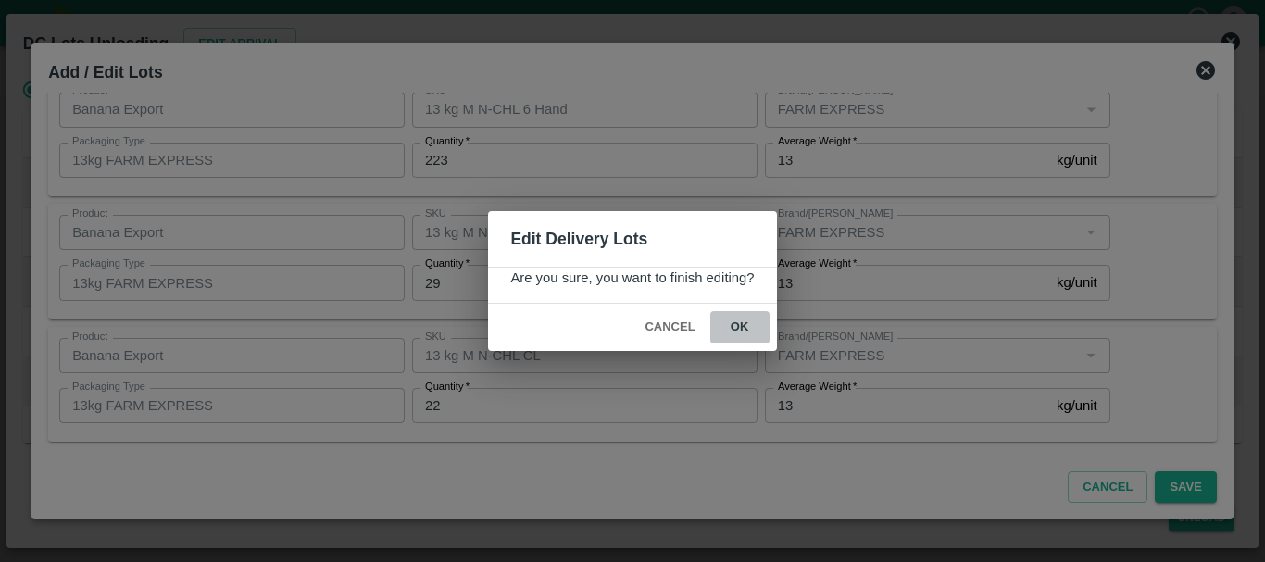
click at [739, 328] on button "ok" at bounding box center [739, 327] width 59 height 32
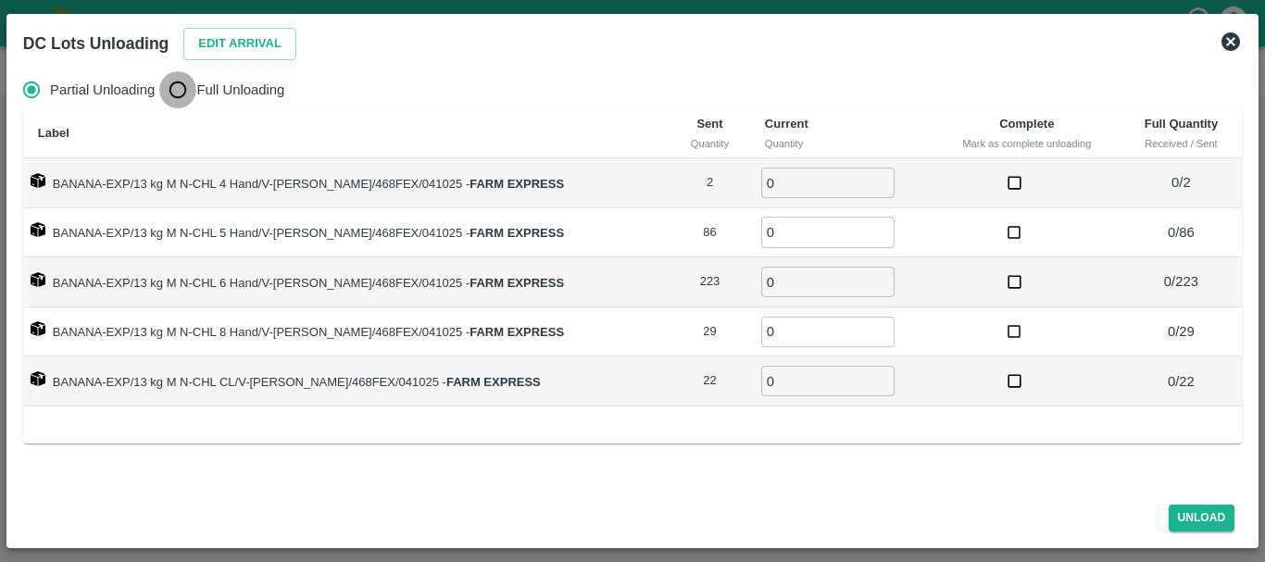
click at [191, 93] on input "Full Unloading" at bounding box center [177, 89] width 37 height 37
radio input "true"
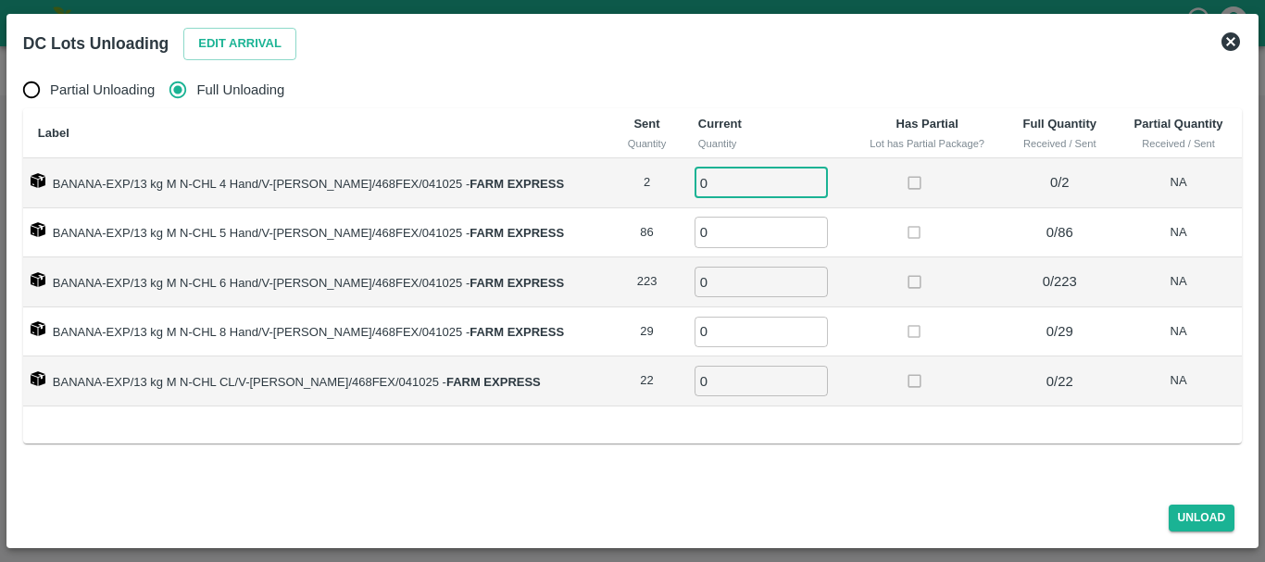
click at [718, 195] on input "0" at bounding box center [761, 183] width 133 height 31
type input "02"
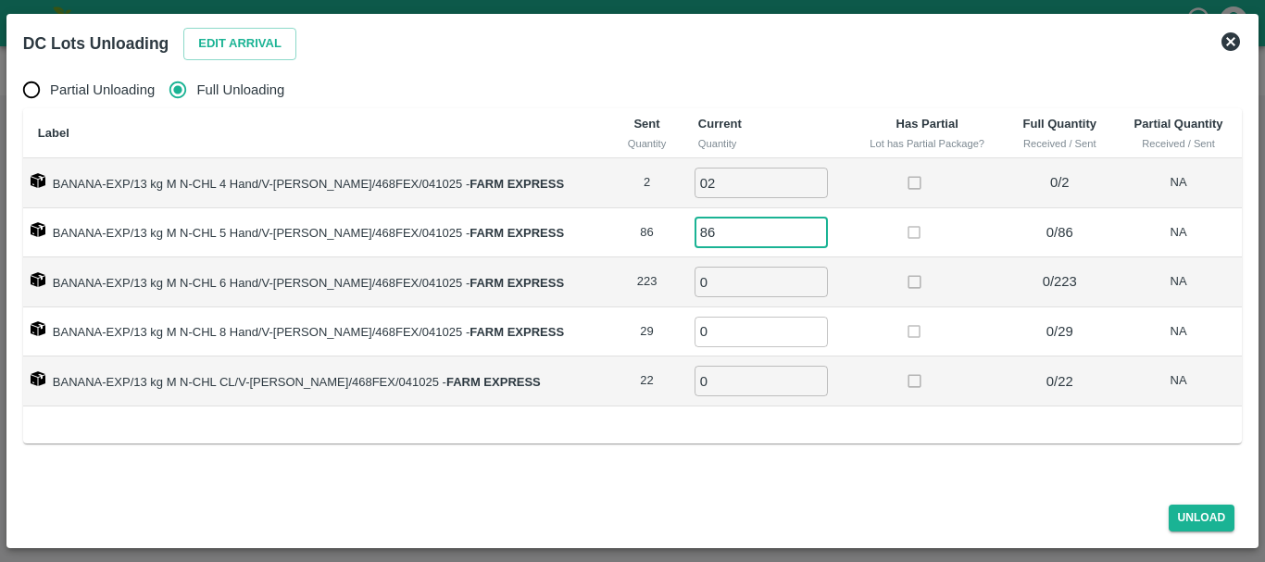
type input "86"
type input "223"
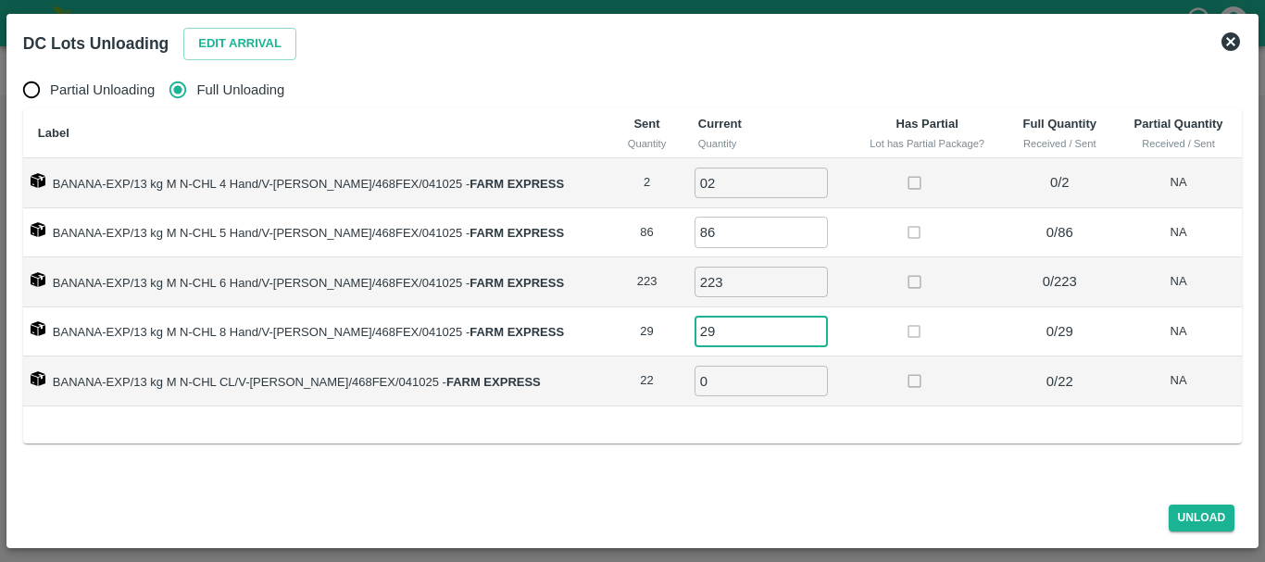
type input "29"
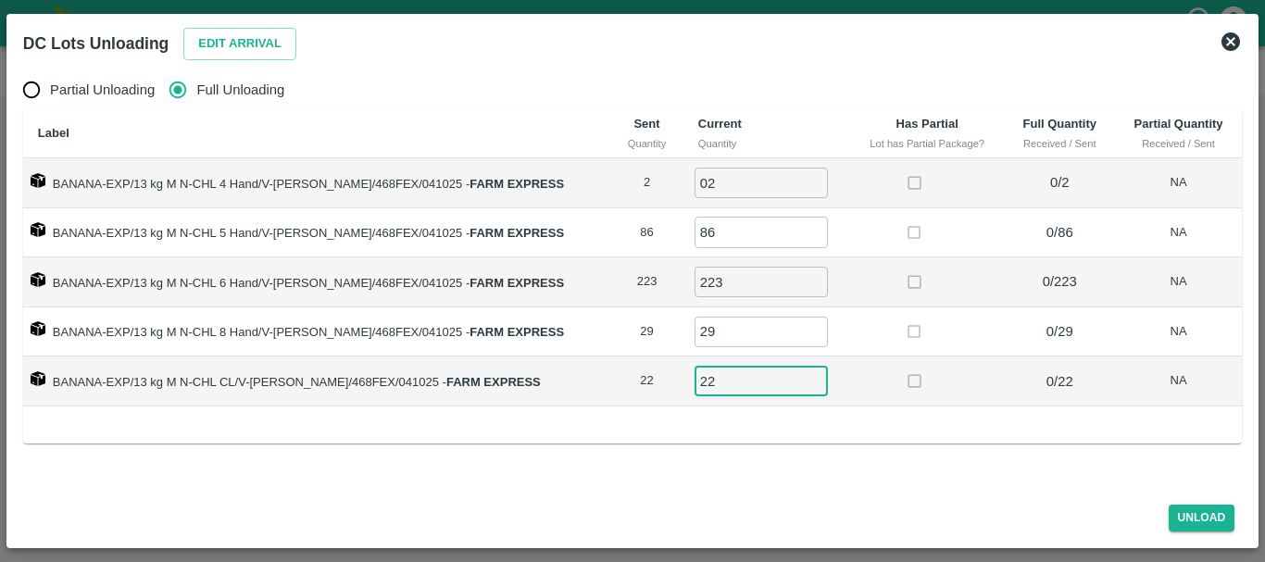
type input "22"
click at [861, 328] on td at bounding box center [927, 333] width 155 height 50
click at [1178, 517] on button "Unload" at bounding box center [1202, 518] width 67 height 27
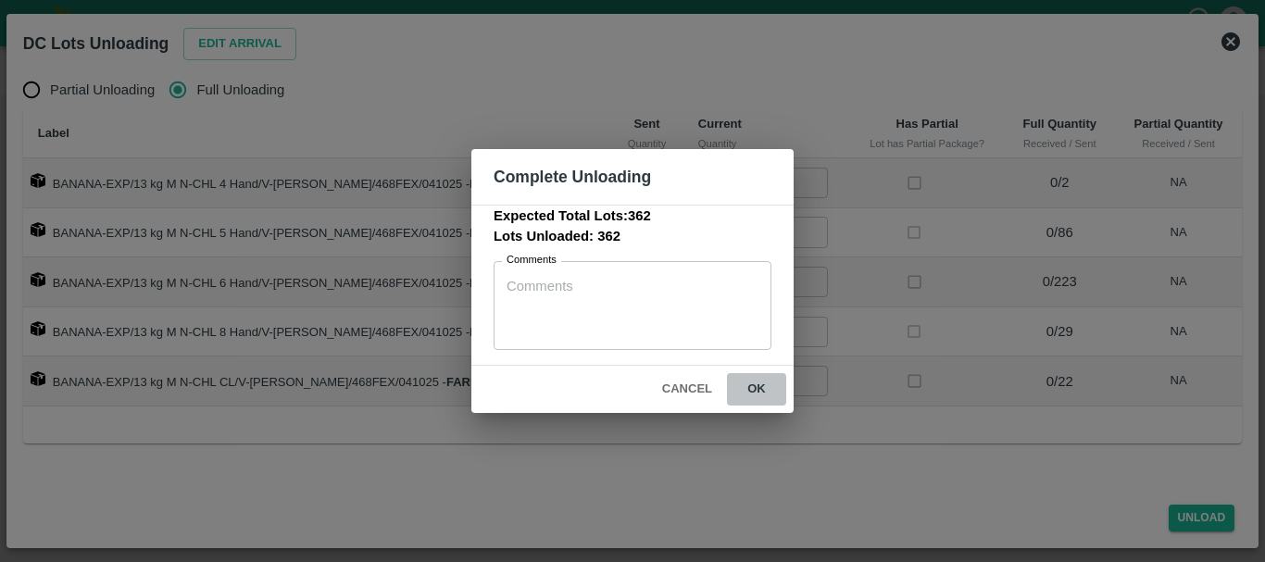
click at [758, 401] on button "ok" at bounding box center [756, 389] width 59 height 32
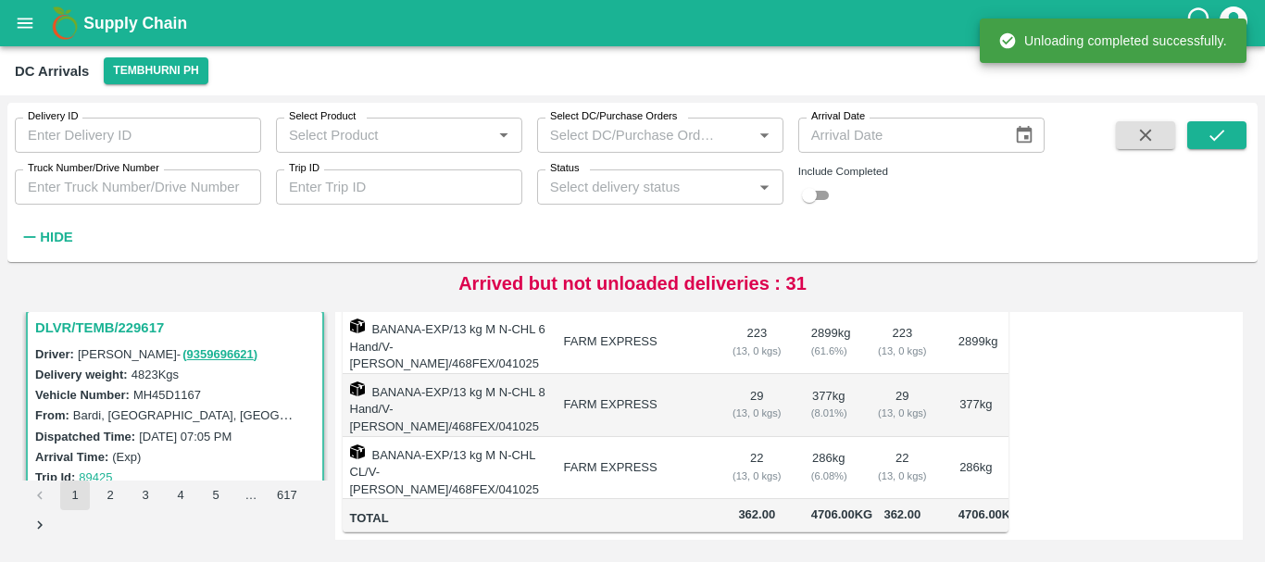
scroll to position [0, 0]
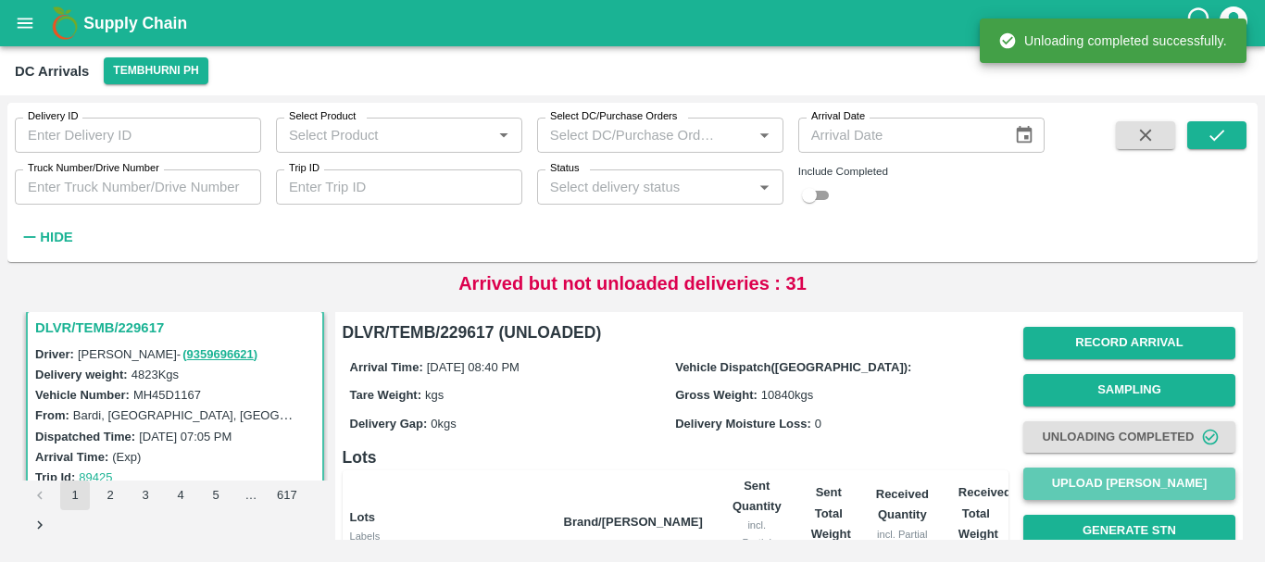
click at [1068, 475] on button "Upload [PERSON_NAME]" at bounding box center [1129, 484] width 212 height 32
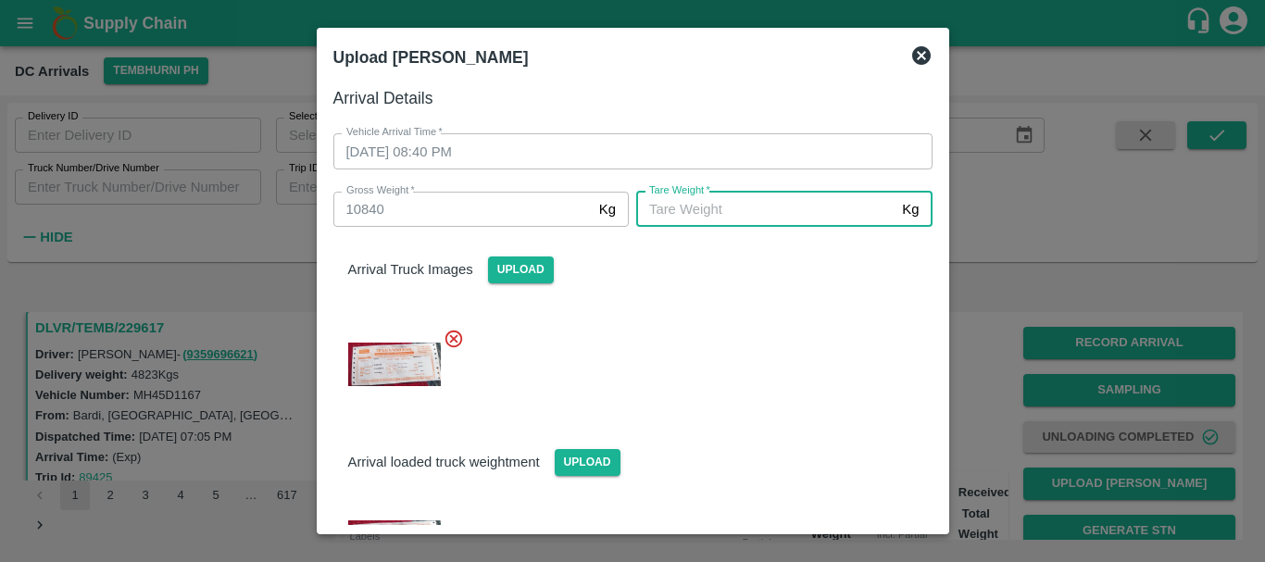
click at [691, 216] on input "[PERSON_NAME]   *" at bounding box center [765, 209] width 258 height 35
type input "5600"
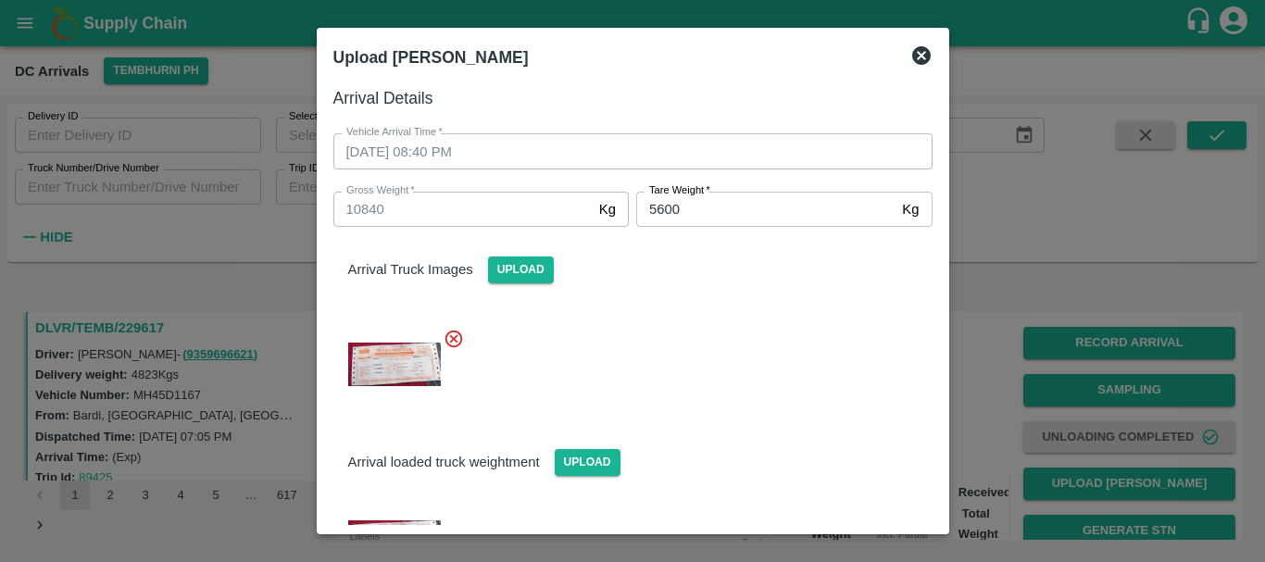
click at [763, 321] on div at bounding box center [626, 359] width 614 height 92
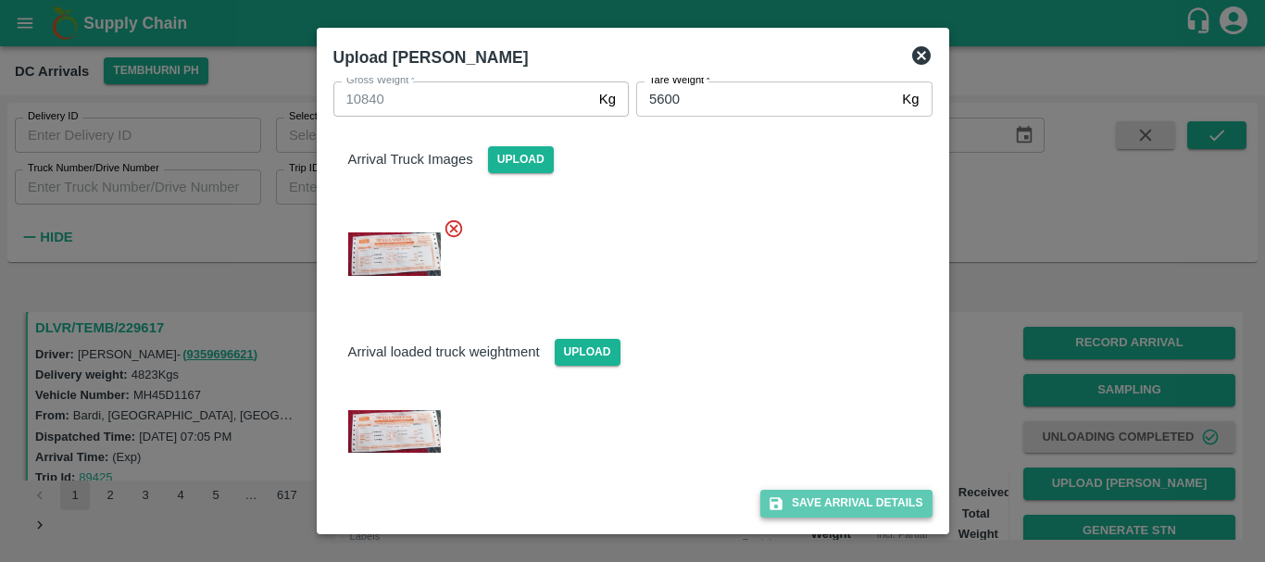
click at [808, 504] on button "Save Arrival Details" at bounding box center [845, 503] width 171 height 27
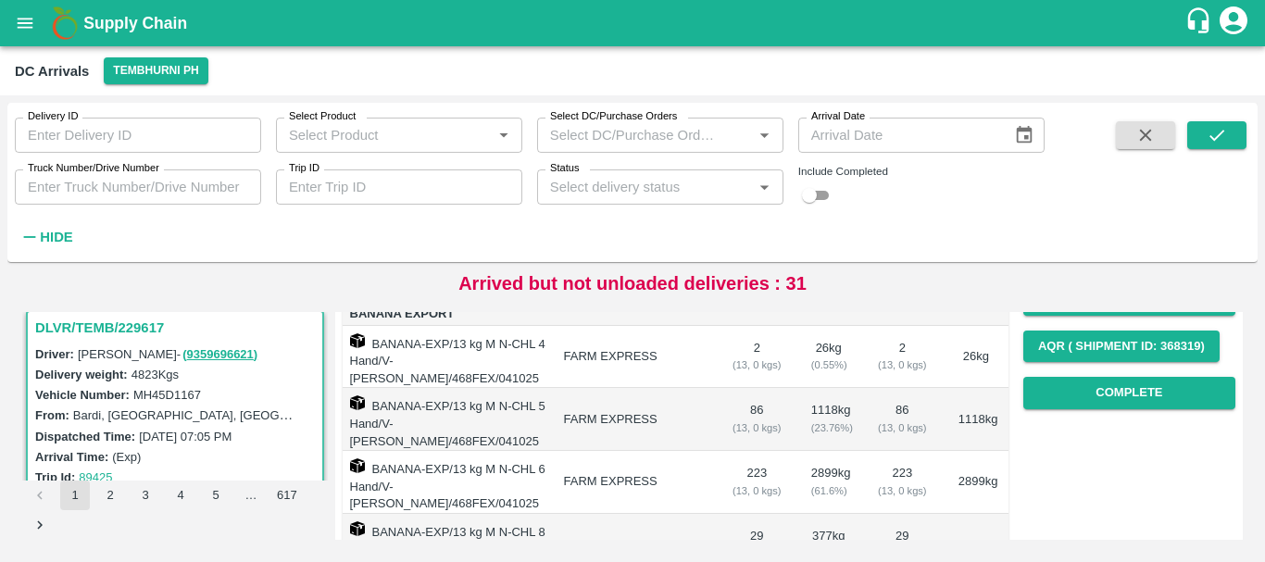
scroll to position [262, 0]
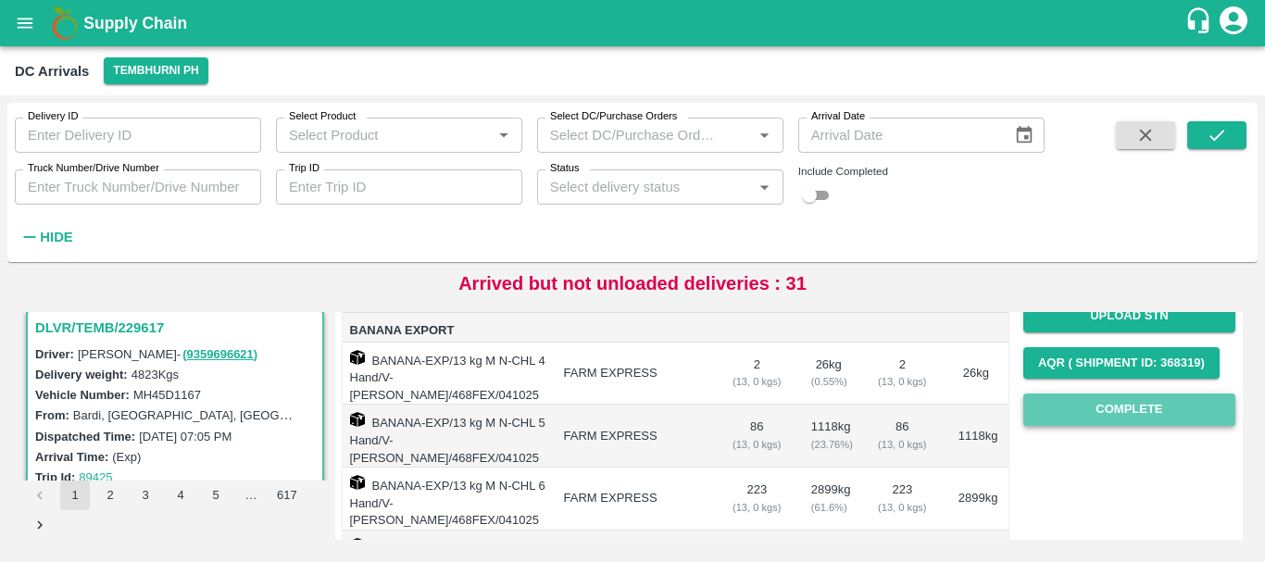
click at [1074, 398] on button "Complete" at bounding box center [1129, 410] width 212 height 32
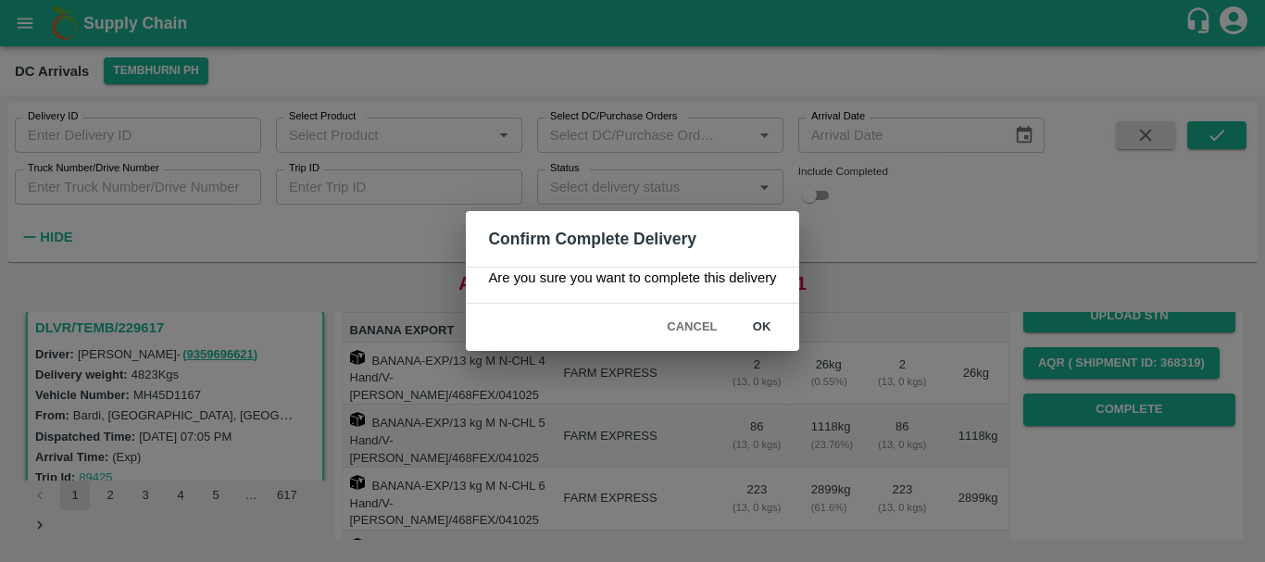
click at [763, 333] on button "ok" at bounding box center [762, 327] width 59 height 32
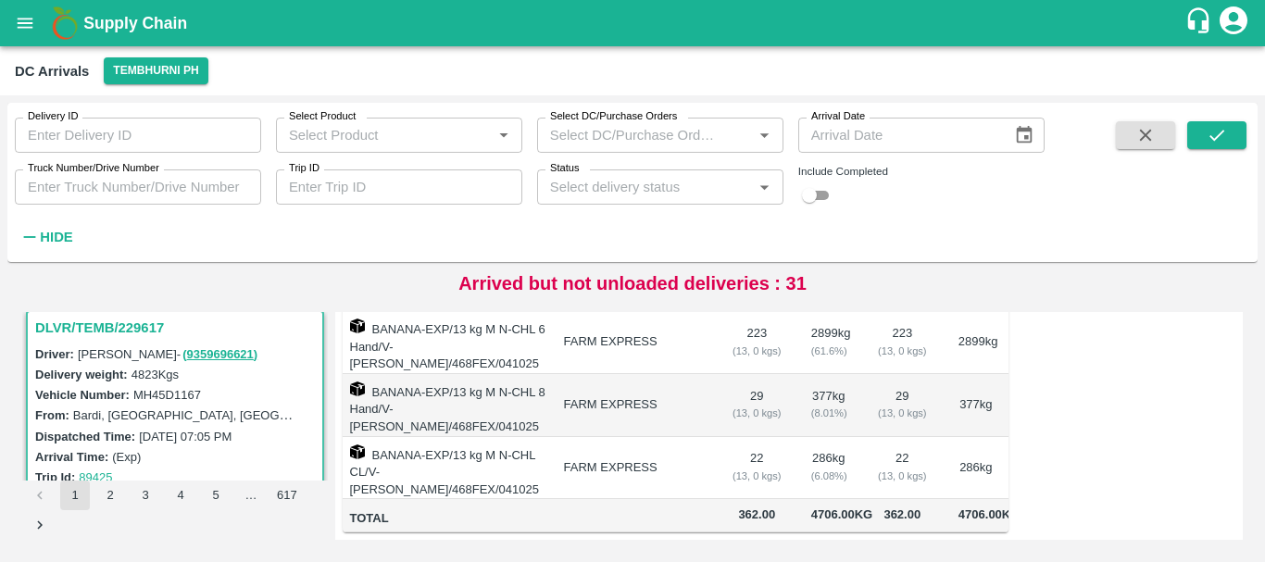
scroll to position [0, 0]
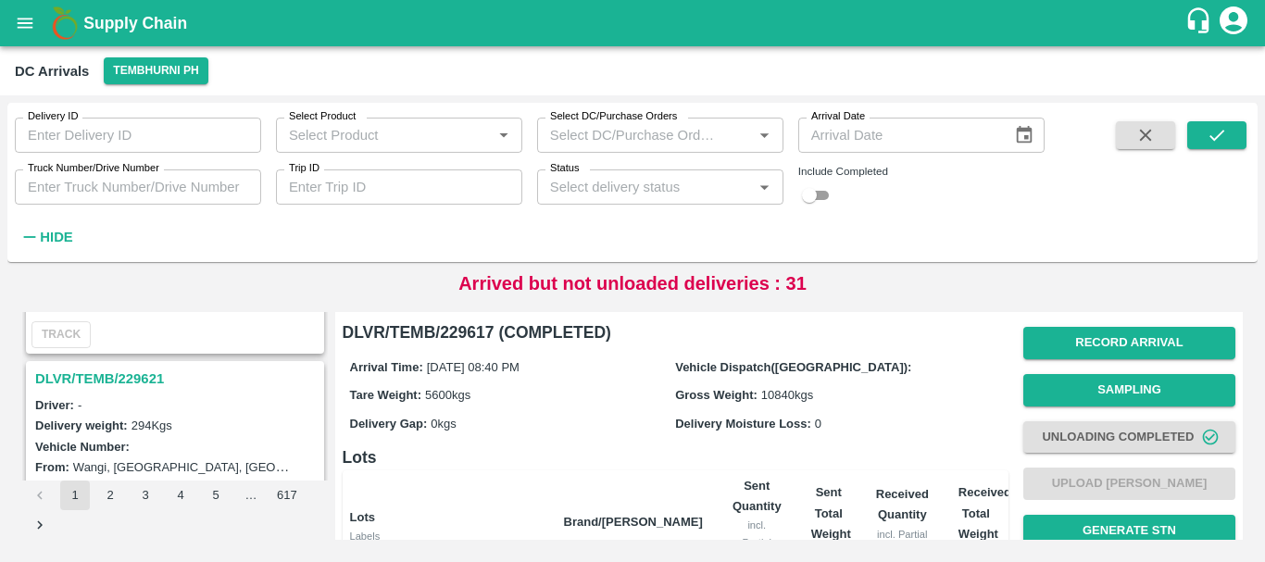
click at [135, 380] on h3 "DLVR/TEMB/229621" at bounding box center [177, 379] width 285 height 24
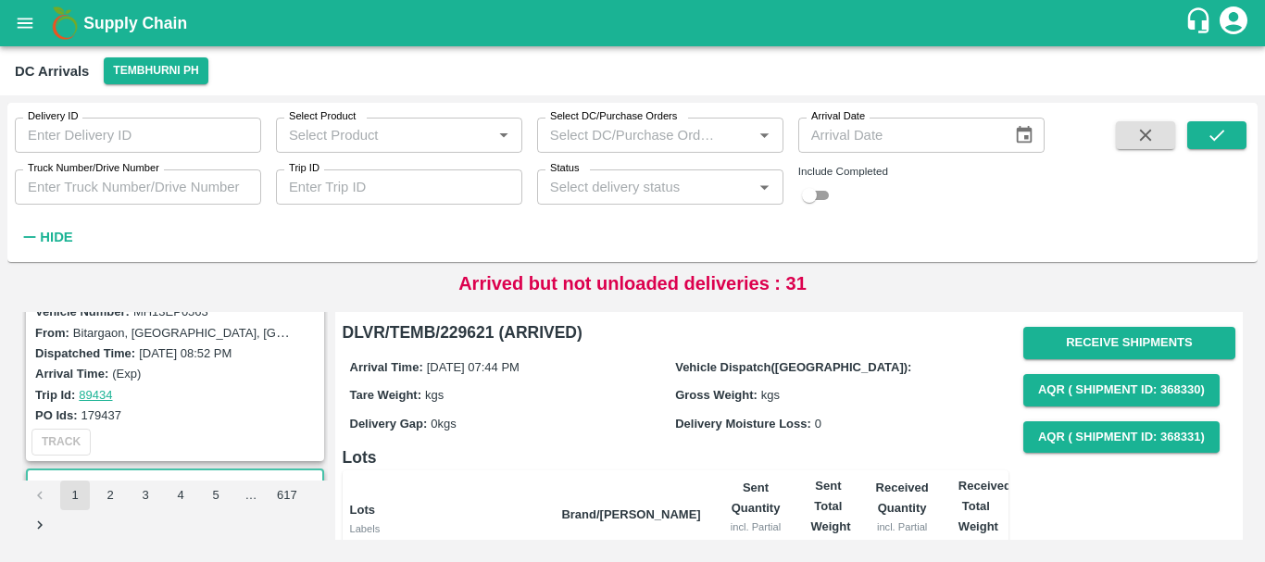
scroll to position [4355, 0]
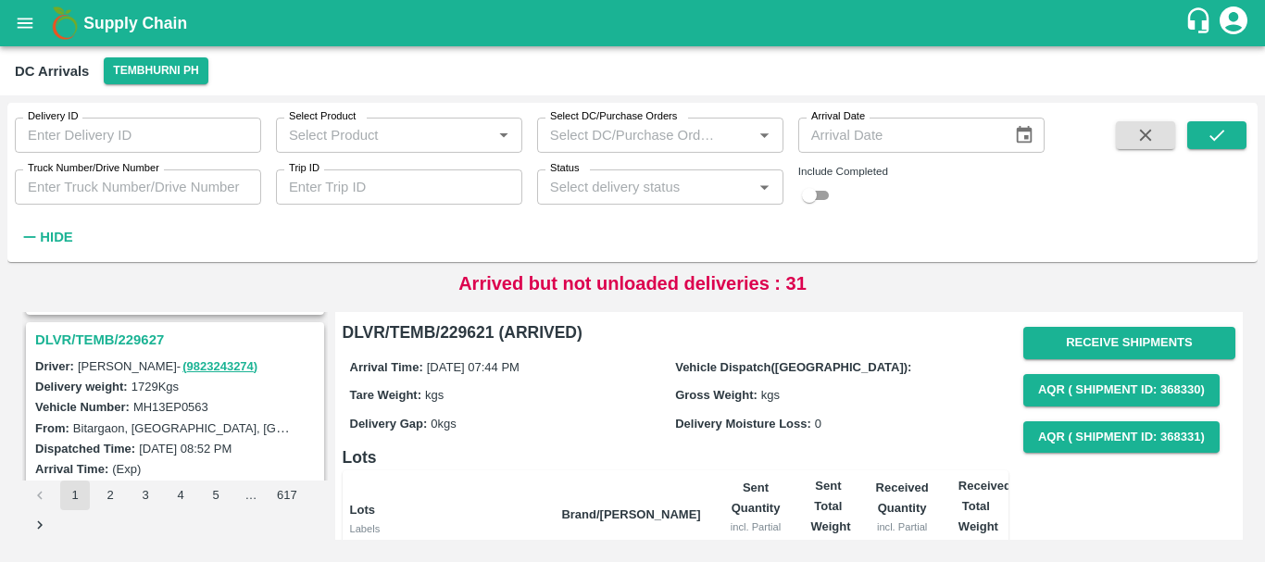
click at [124, 345] on h3 "DLVR/TEMB/229627" at bounding box center [177, 340] width 285 height 24
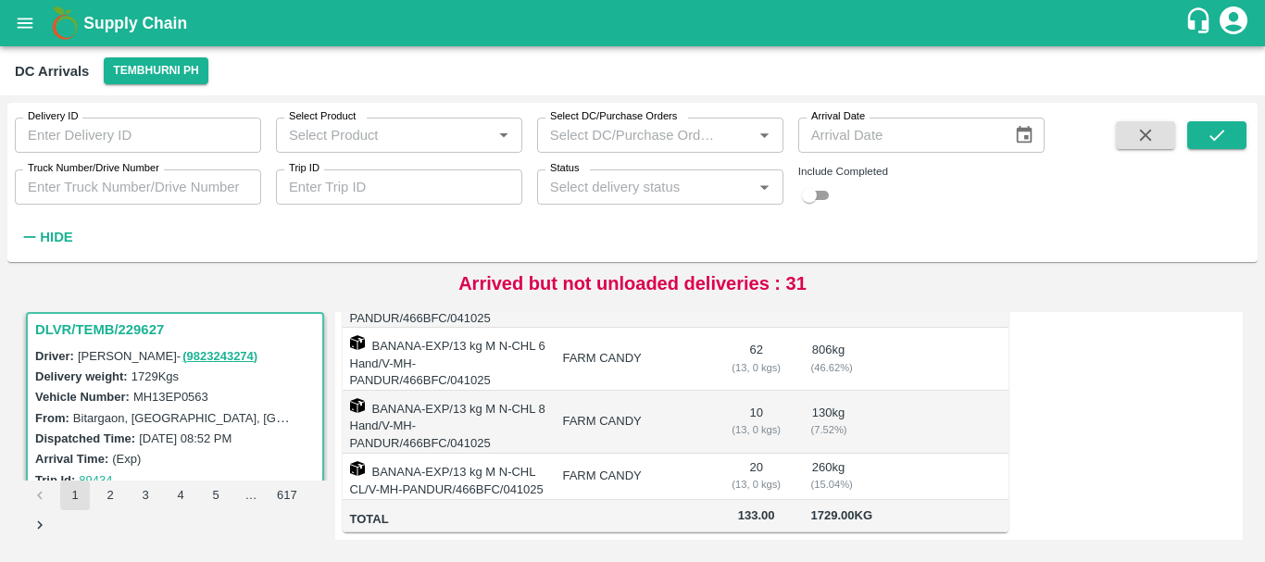
scroll to position [438, 0]
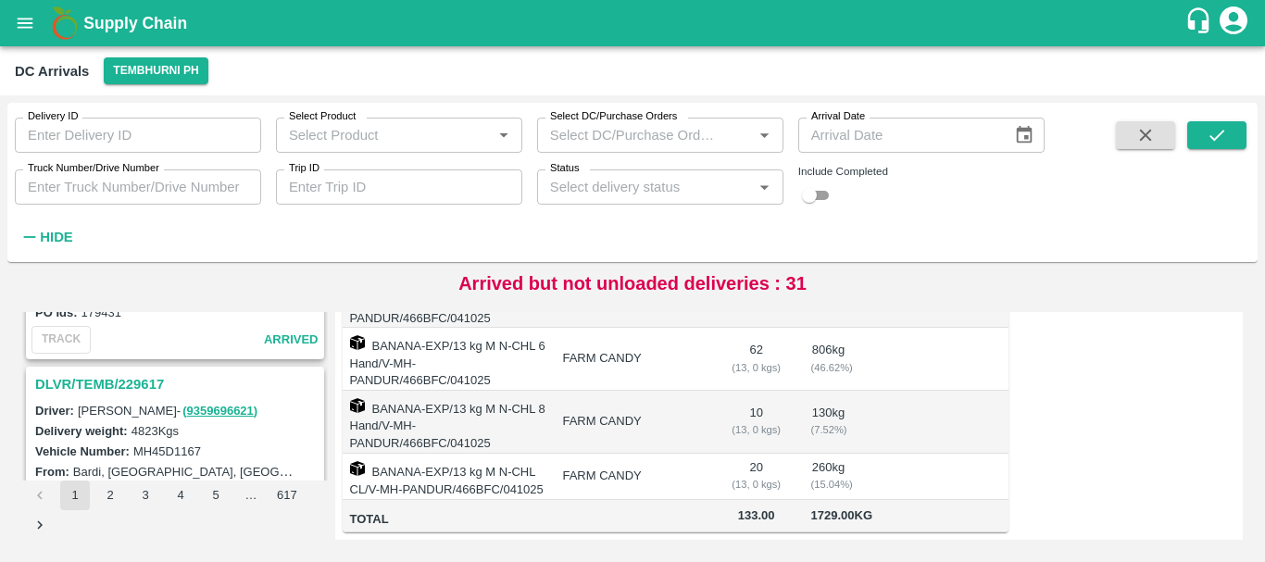
click at [126, 375] on h3 "DLVR/TEMB/229617" at bounding box center [177, 384] width 285 height 24
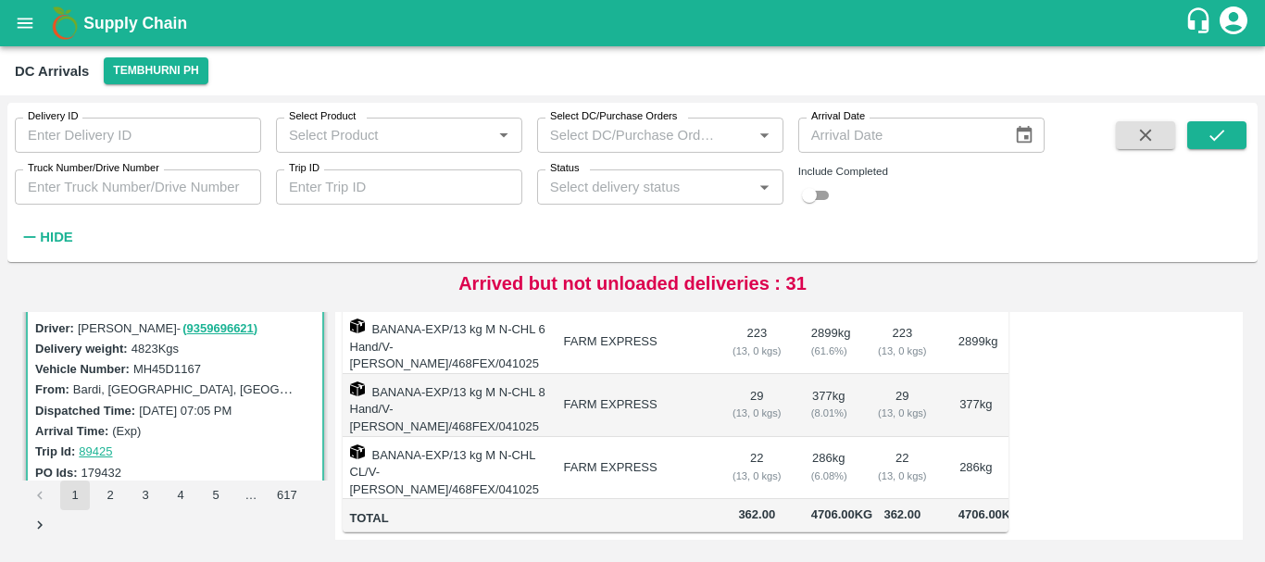
scroll to position [421, 0]
click at [815, 437] on td "286 kg ( 6.08 %)" at bounding box center [829, 468] width 65 height 63
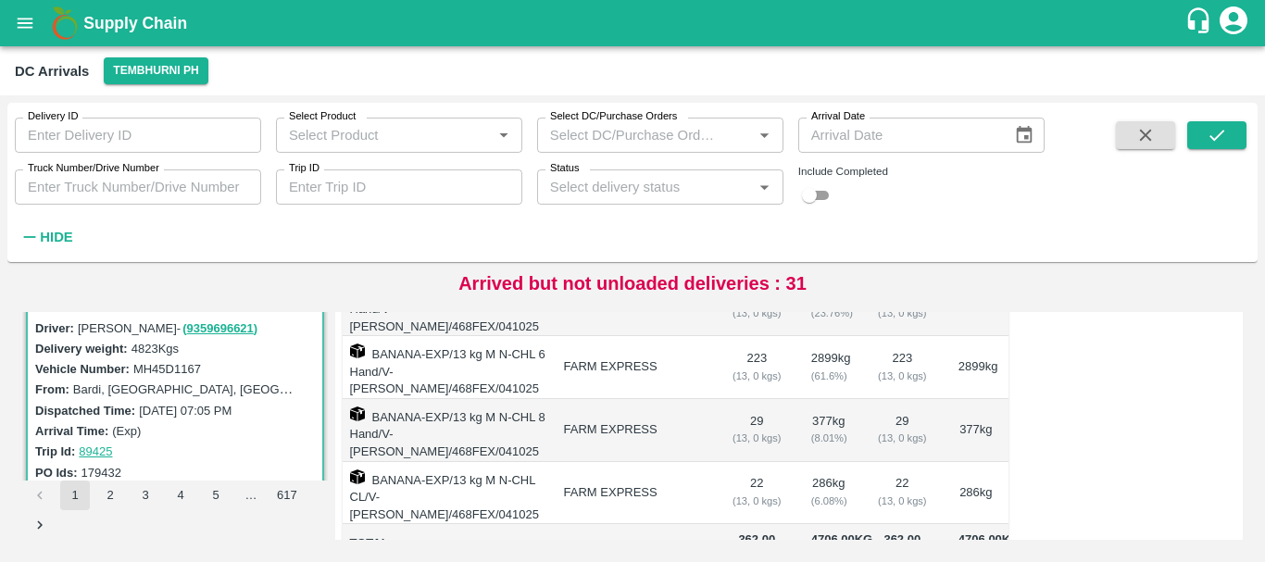
click at [832, 430] on div "( 8.01 %)" at bounding box center [828, 438] width 35 height 17
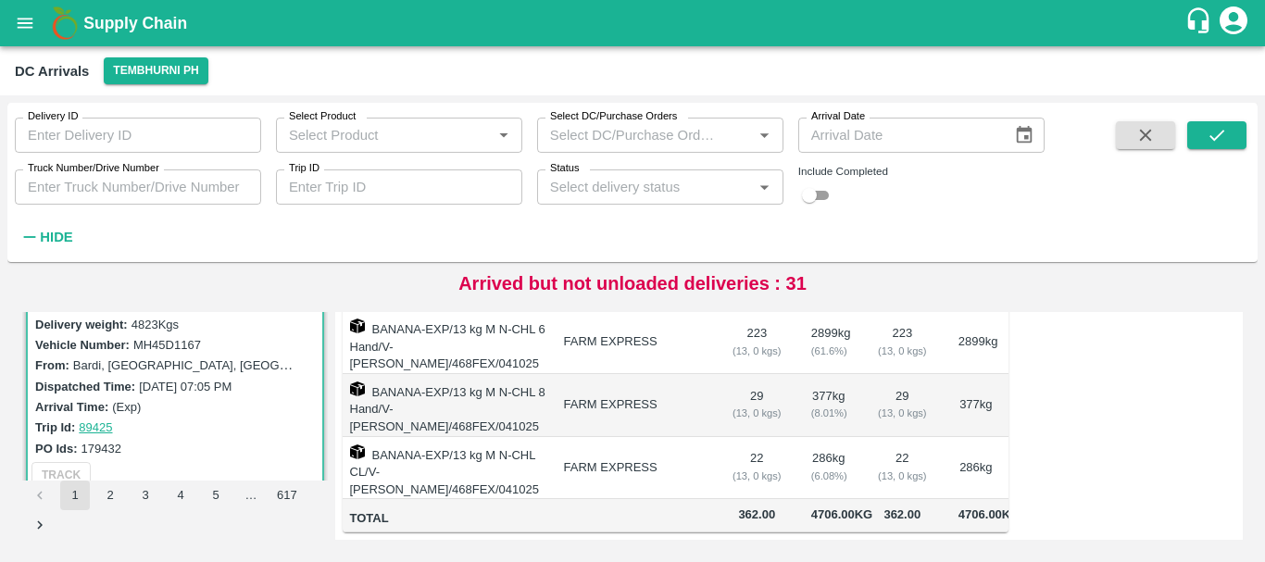
scroll to position [0, 0]
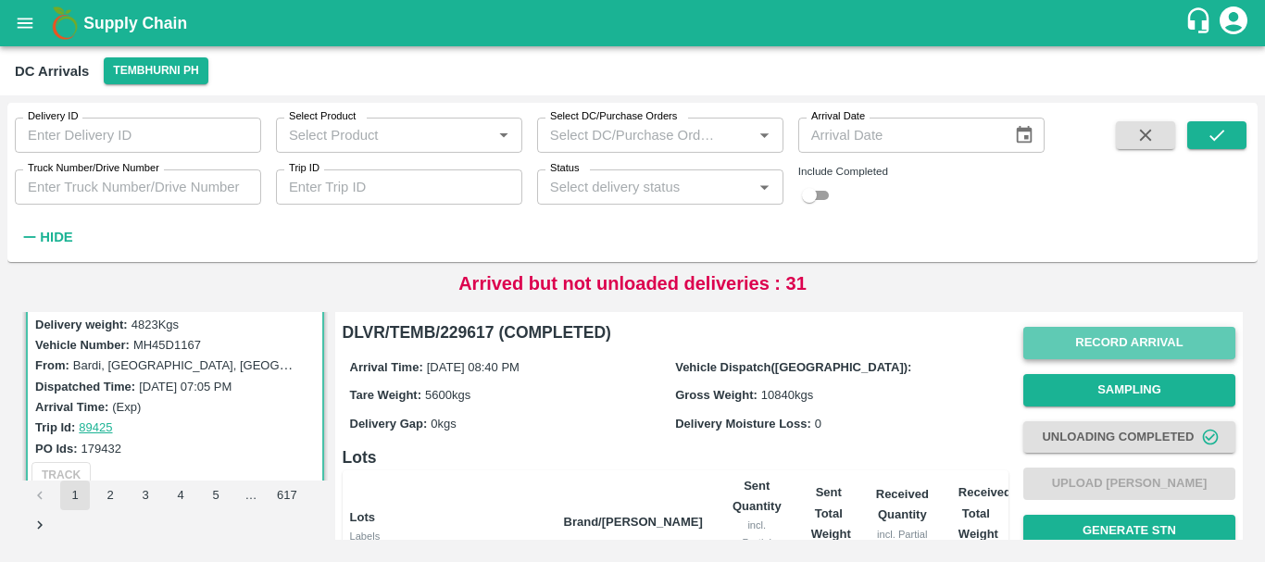
click at [1087, 338] on button "Record Arrival" at bounding box center [1129, 343] width 212 height 32
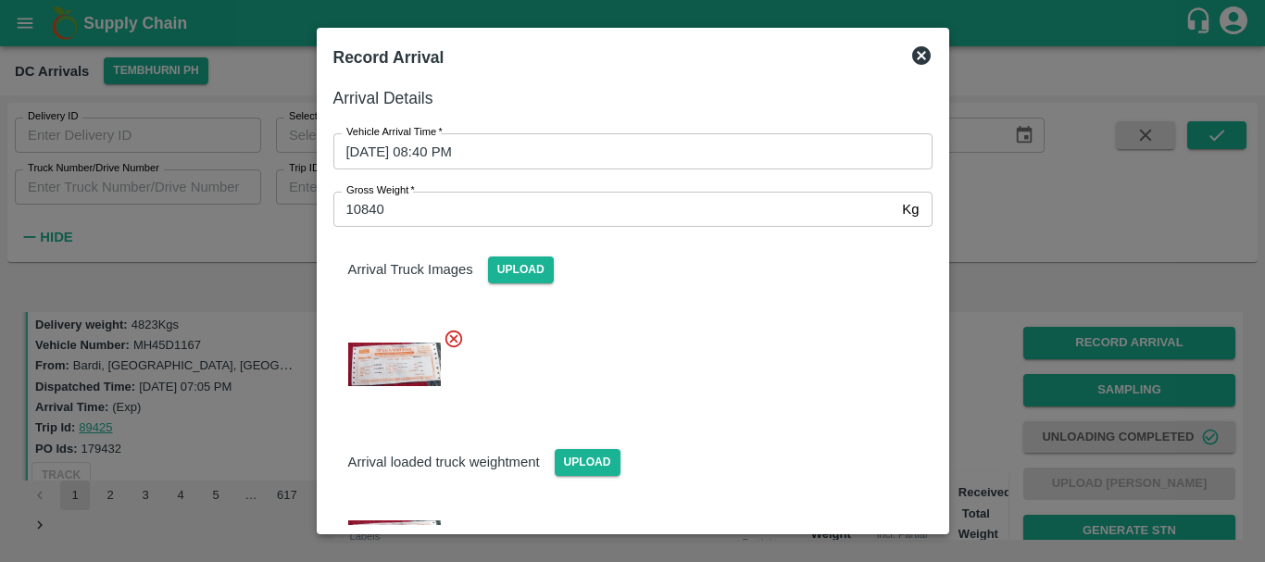
scroll to position [110, 0]
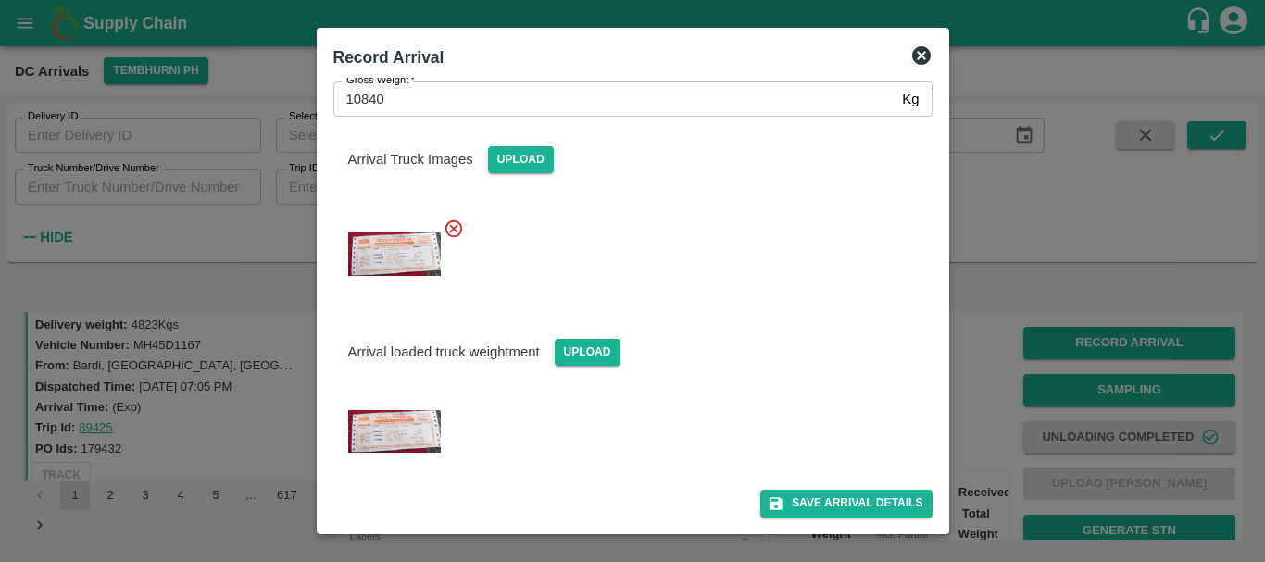
click at [975, 420] on div at bounding box center [632, 281] width 1265 height 562
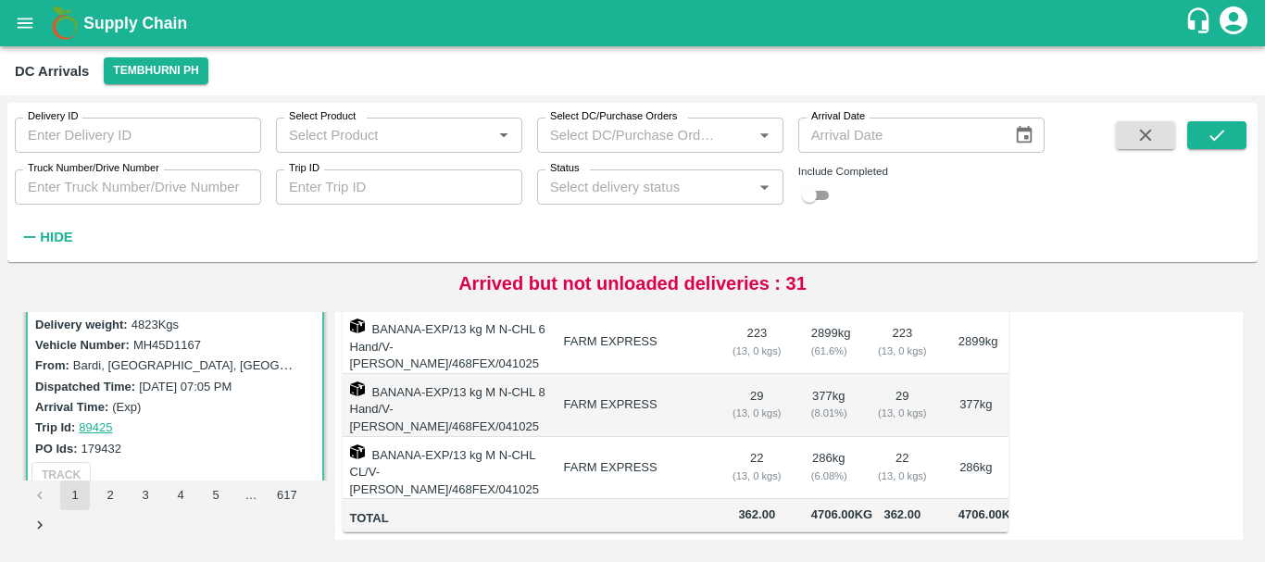
scroll to position [0, 0]
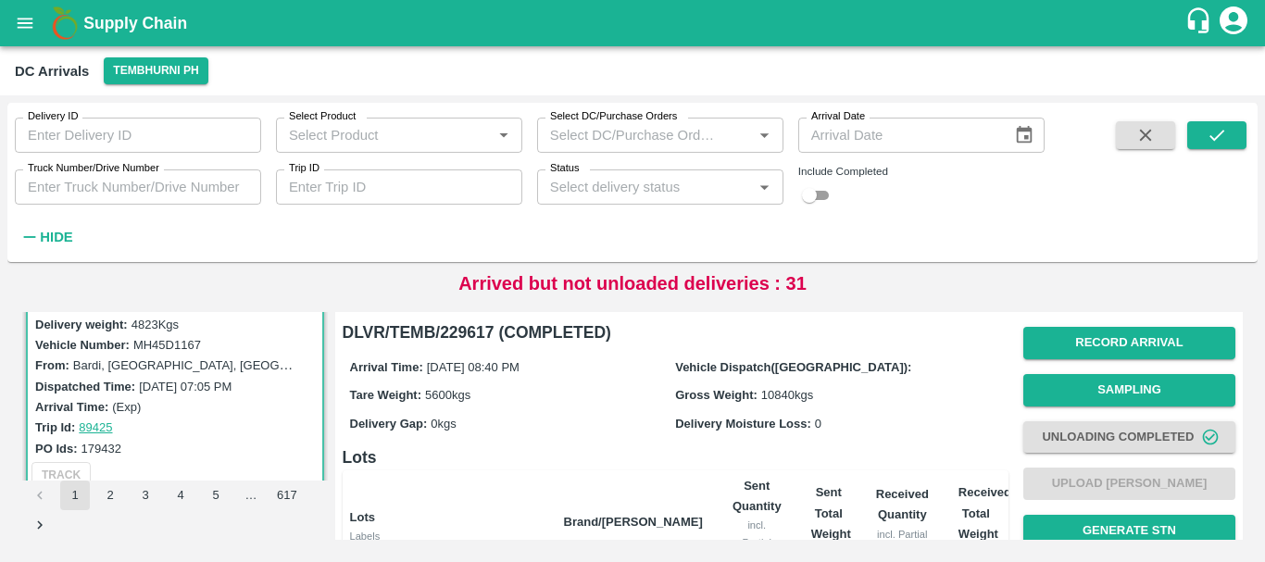
click at [710, 437] on div "Arrival Time: 04 Oct 2025, 08:40 PM Vehicle Dispatch(DC): Tare Weight: 5600 kgs…" at bounding box center [676, 394] width 666 height 99
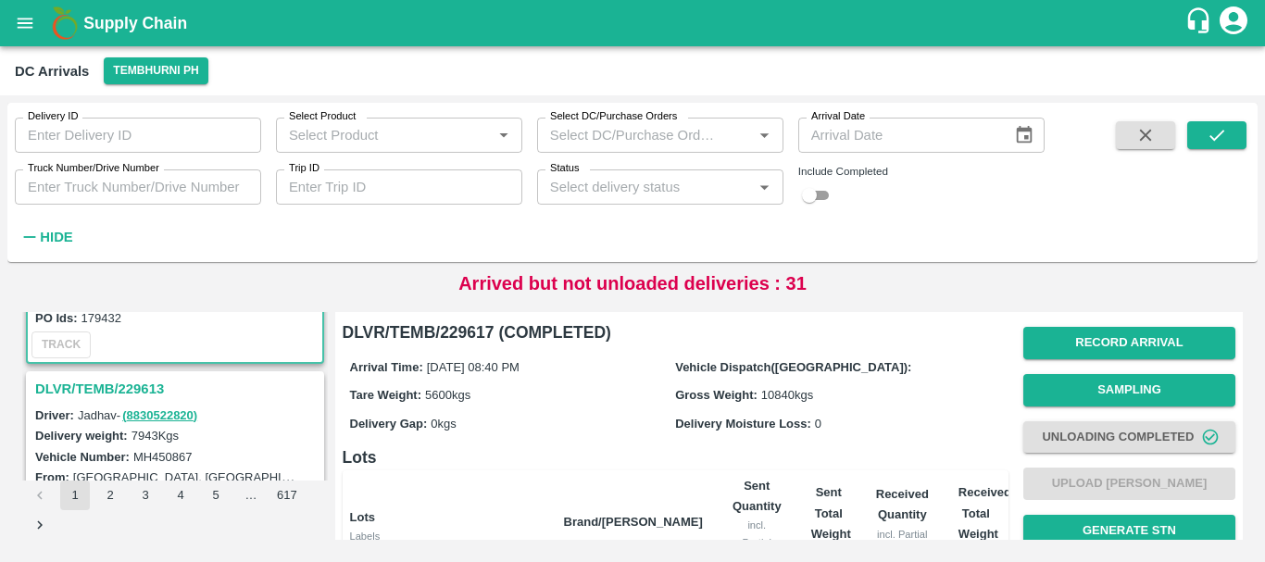
scroll to position [5073, 0]
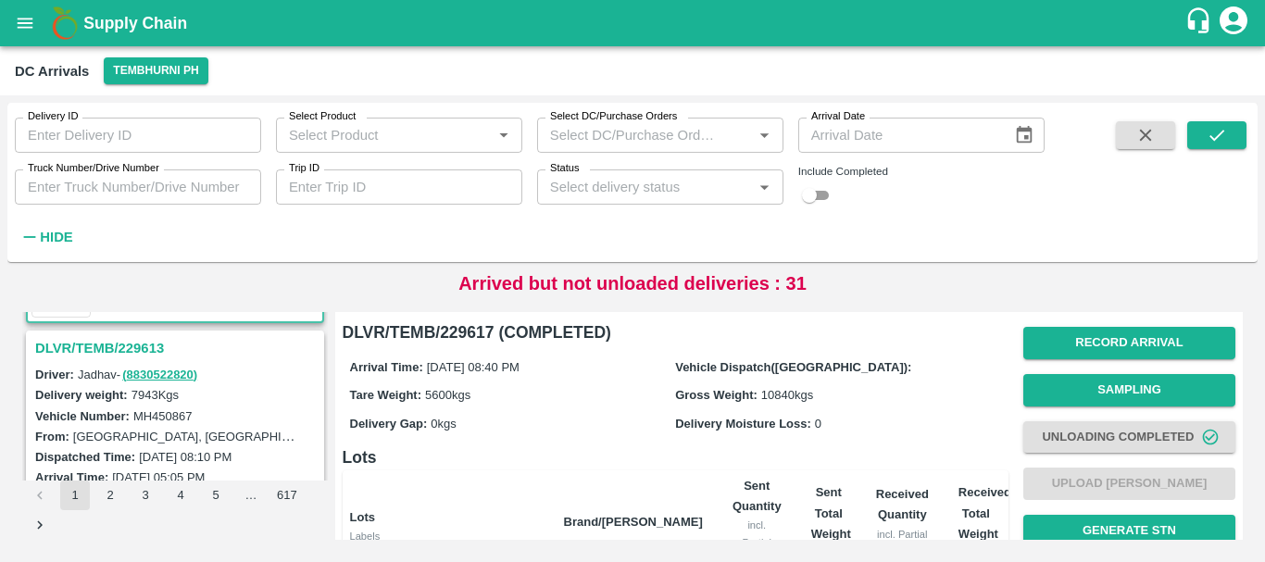
click at [123, 352] on h3 "DLVR/TEMB/229613" at bounding box center [177, 348] width 285 height 24
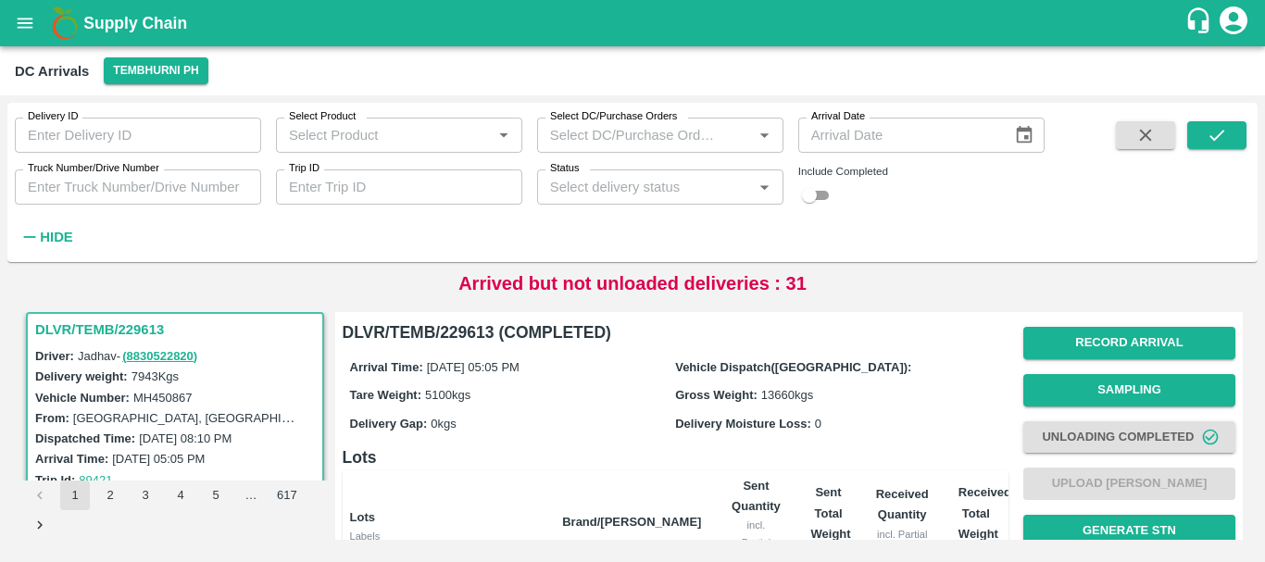
scroll to position [438, 0]
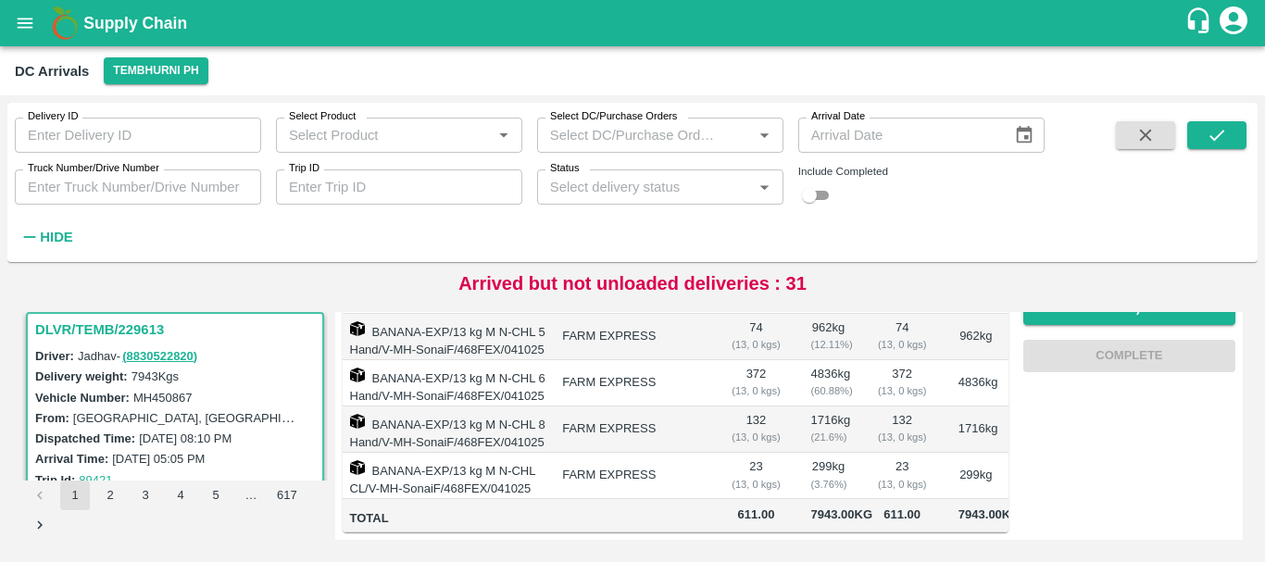
click at [548, 453] on td "BANANA-EXP/13 kg M N-CHL CL/V-MH-SonaiF/468FEX/041025" at bounding box center [446, 476] width 206 height 46
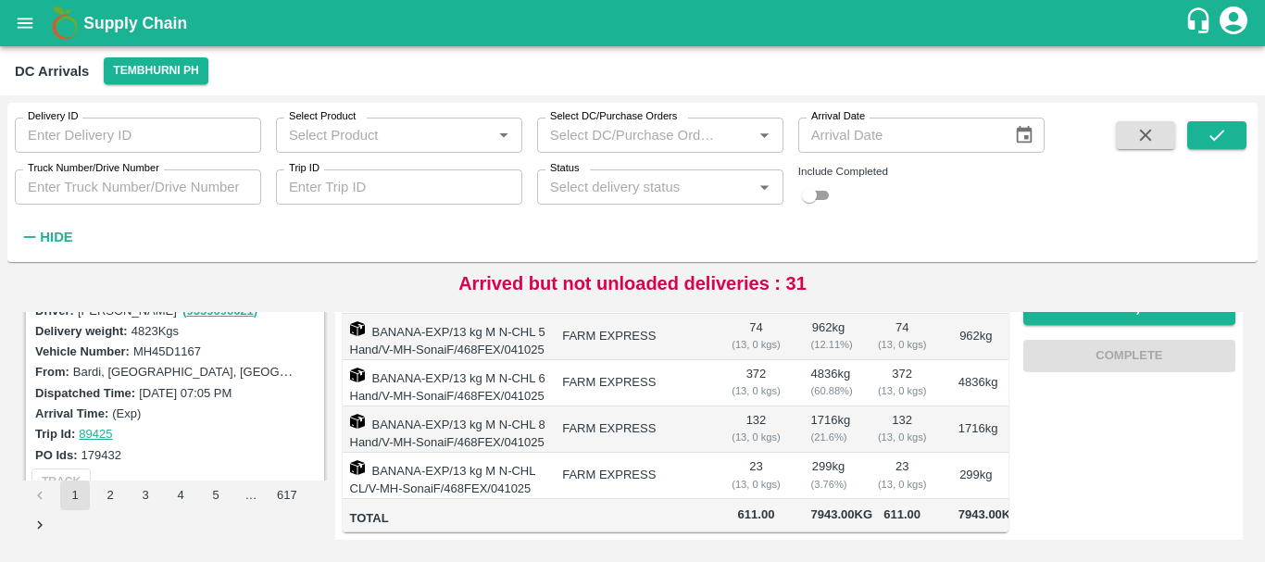
scroll to position [4843, 0]
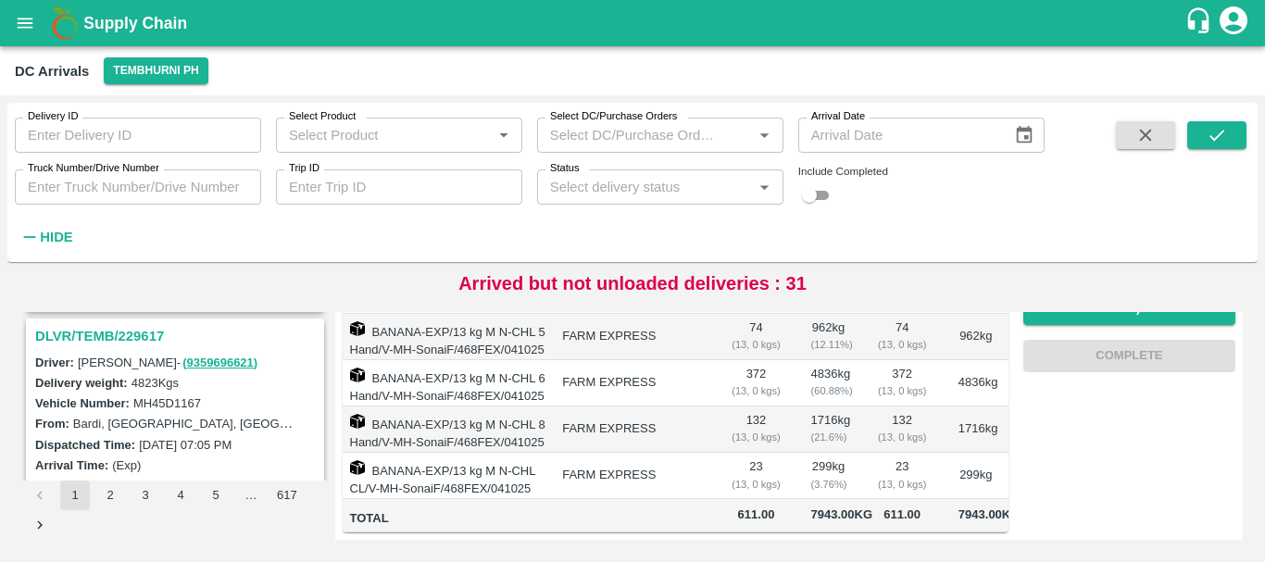
click at [120, 332] on h3 "DLVR/TEMB/229617" at bounding box center [177, 336] width 285 height 24
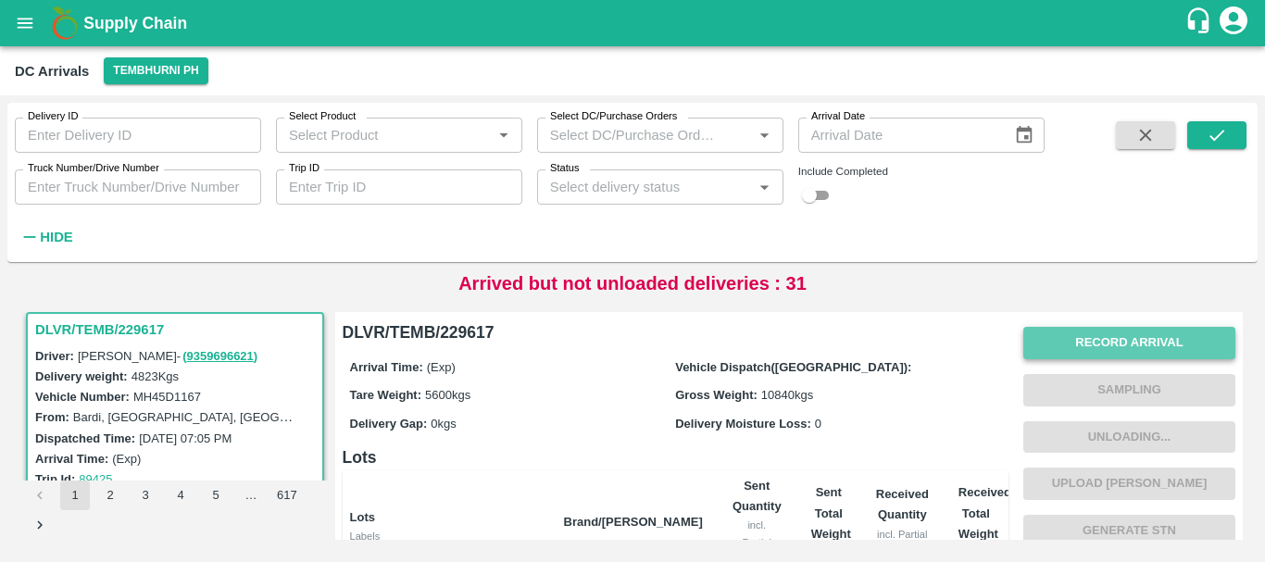
click at [1116, 334] on button "Record Arrival" at bounding box center [1129, 343] width 212 height 32
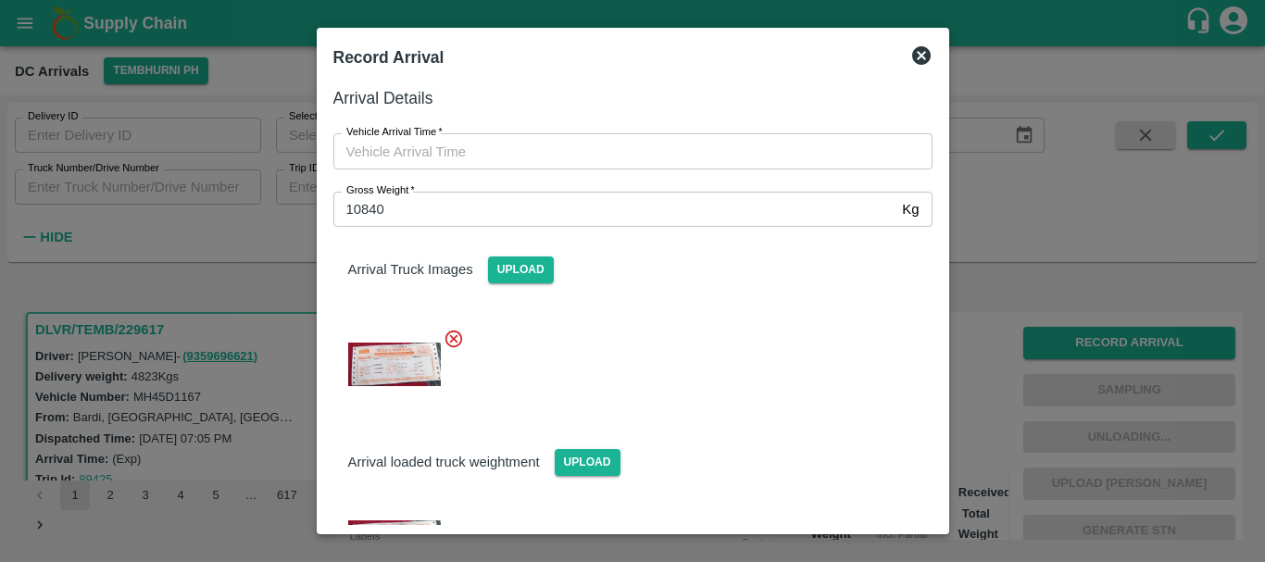
click at [1011, 318] on div at bounding box center [632, 281] width 1265 height 562
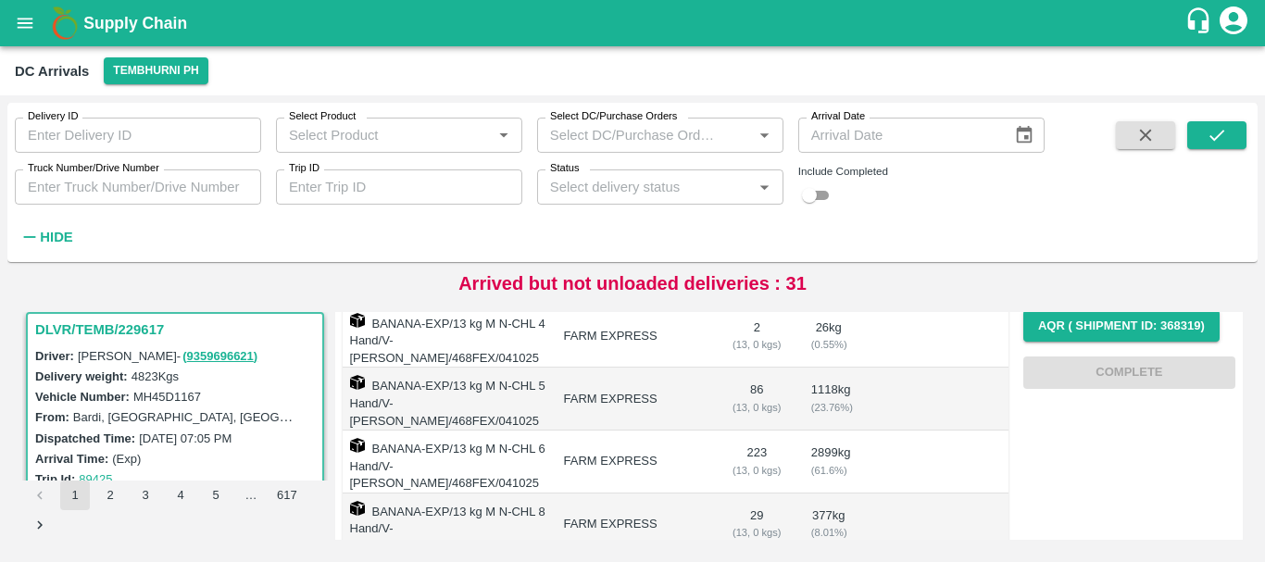
scroll to position [301, 0]
click at [867, 429] on td at bounding box center [902, 460] width 82 height 63
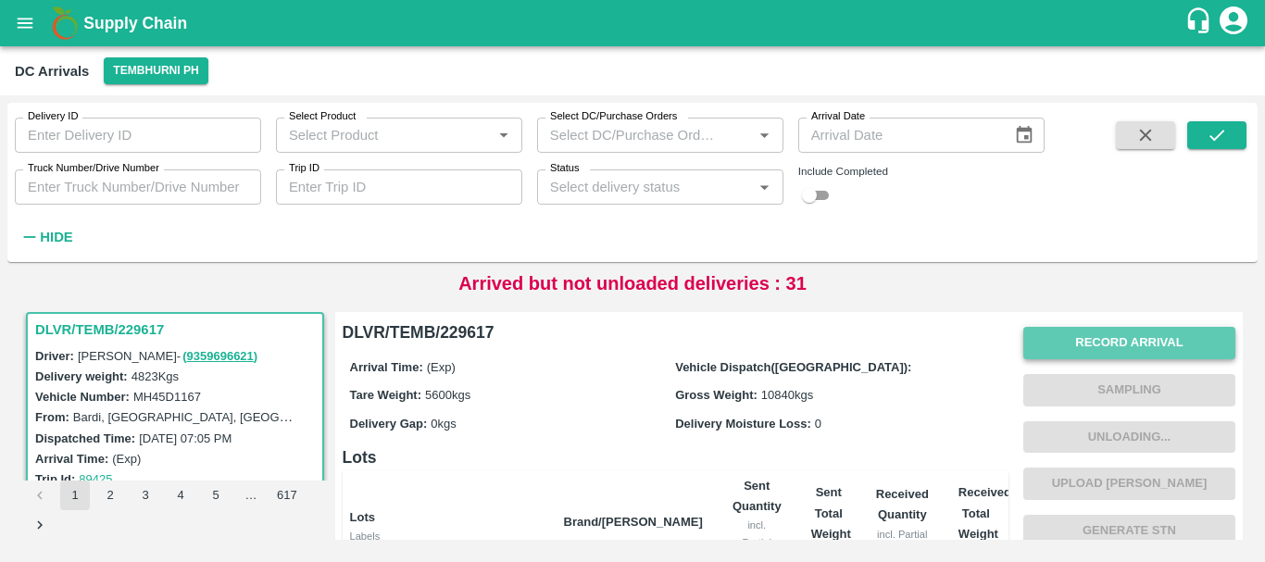
click at [1057, 333] on button "Record Arrival" at bounding box center [1129, 343] width 212 height 32
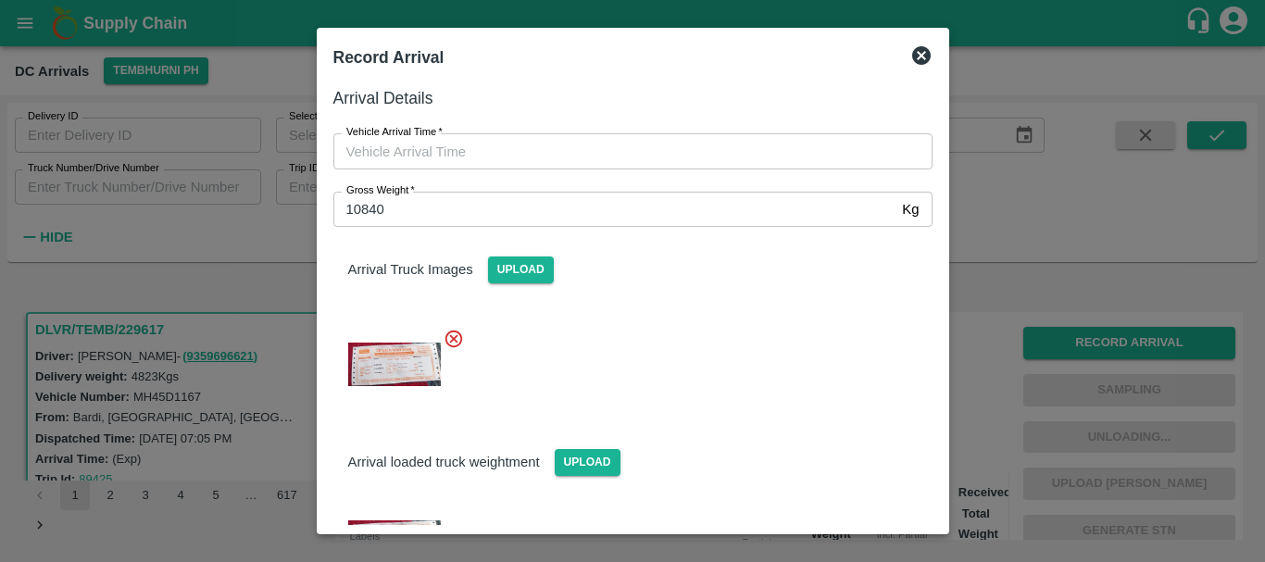
type input "DD/MM/YYYY hh:mm aa"
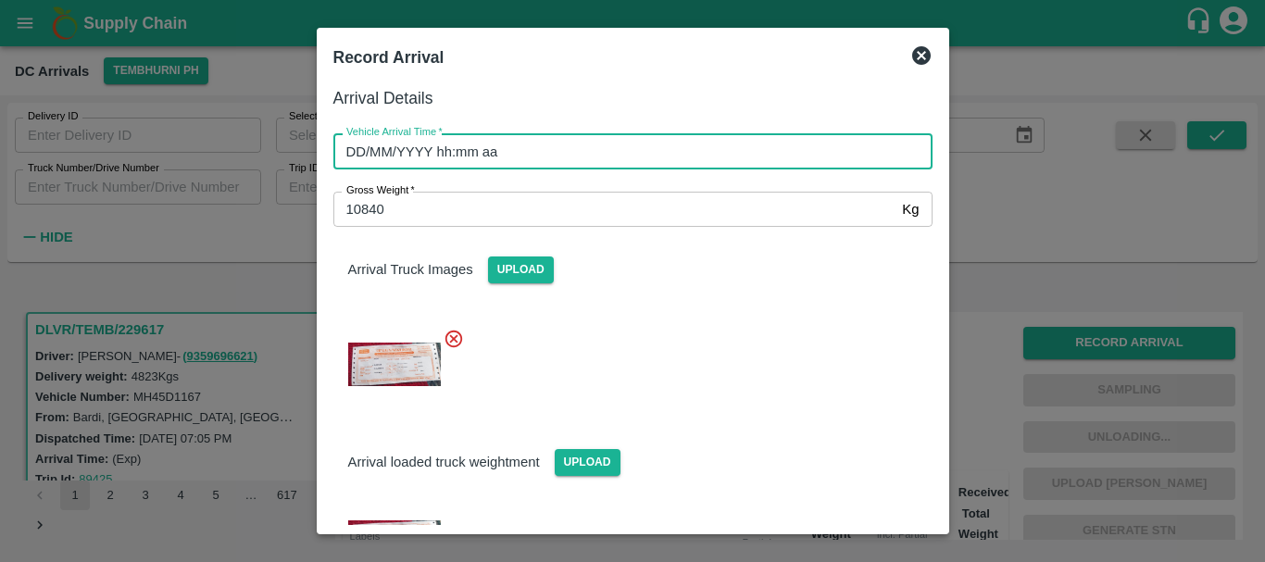
click at [607, 142] on input "DD/MM/YYYY hh:mm aa" at bounding box center [626, 150] width 586 height 35
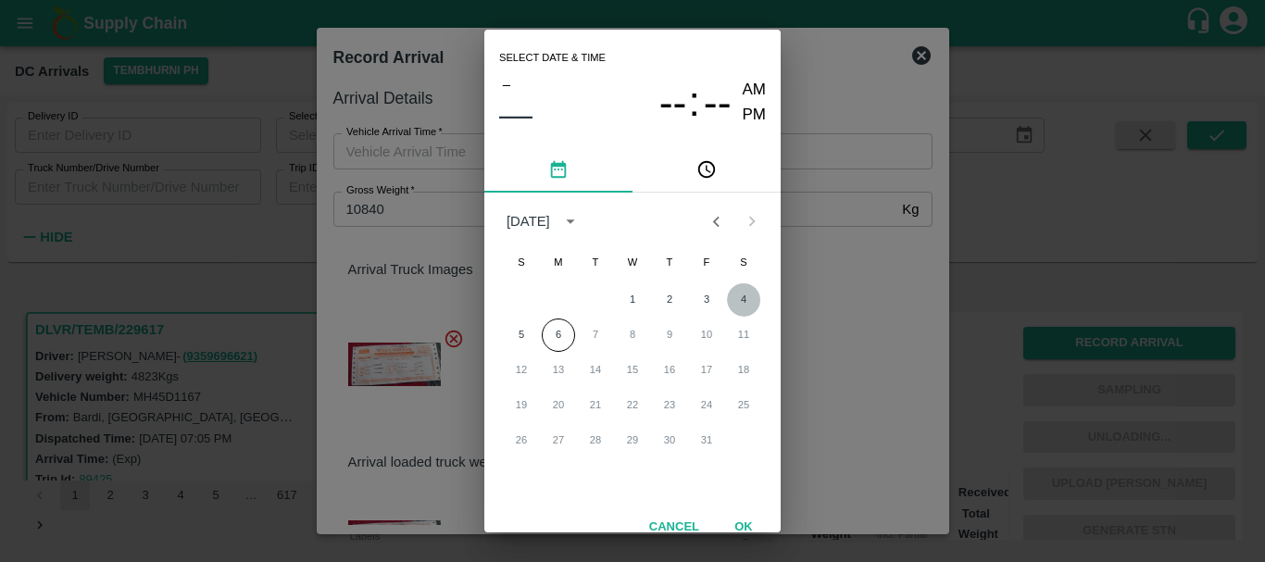
click at [741, 301] on button "4" at bounding box center [743, 299] width 33 height 33
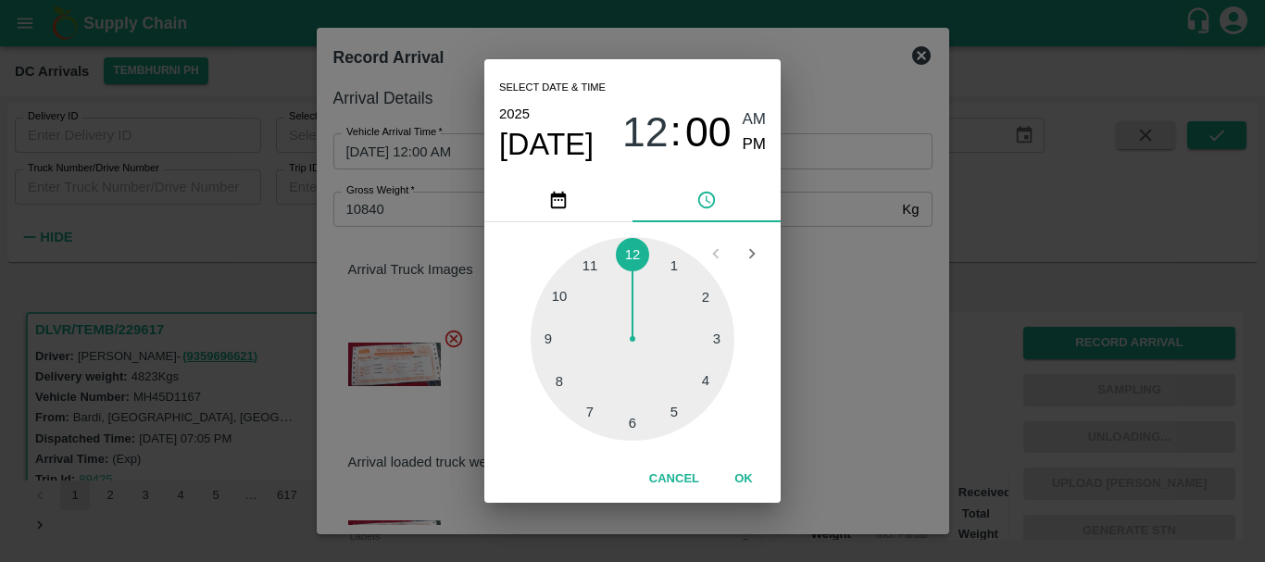
click at [587, 400] on div at bounding box center [633, 339] width 204 height 204
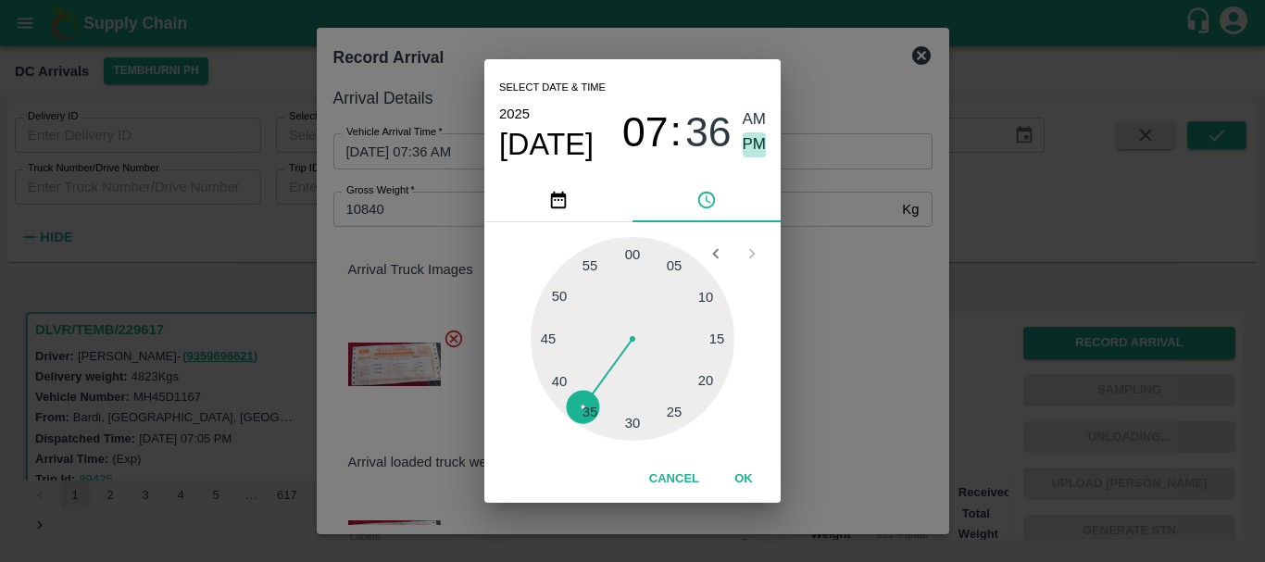
click at [755, 143] on span "PM" at bounding box center [755, 144] width 24 height 25
type input "04/10/2025 07:36 PM"
click at [848, 309] on div "Select date & time 2025 Oct 4 07 : 36 AM PM 05 10 15 20 25 30 35 40 45 50 55 00…" at bounding box center [632, 281] width 1265 height 562
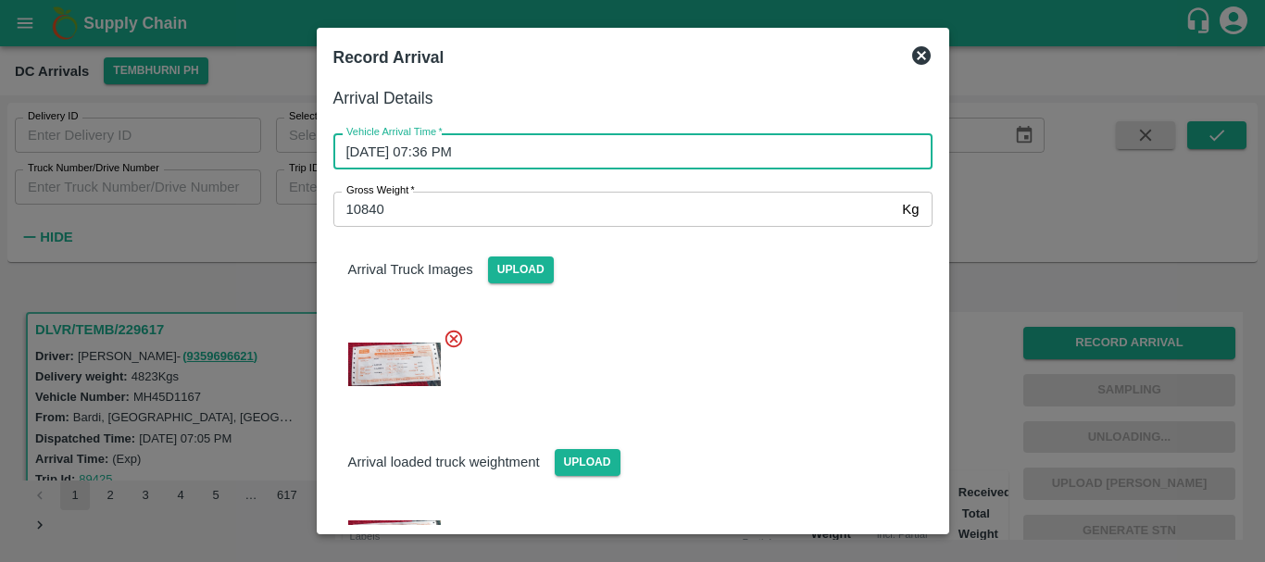
scroll to position [110, 0]
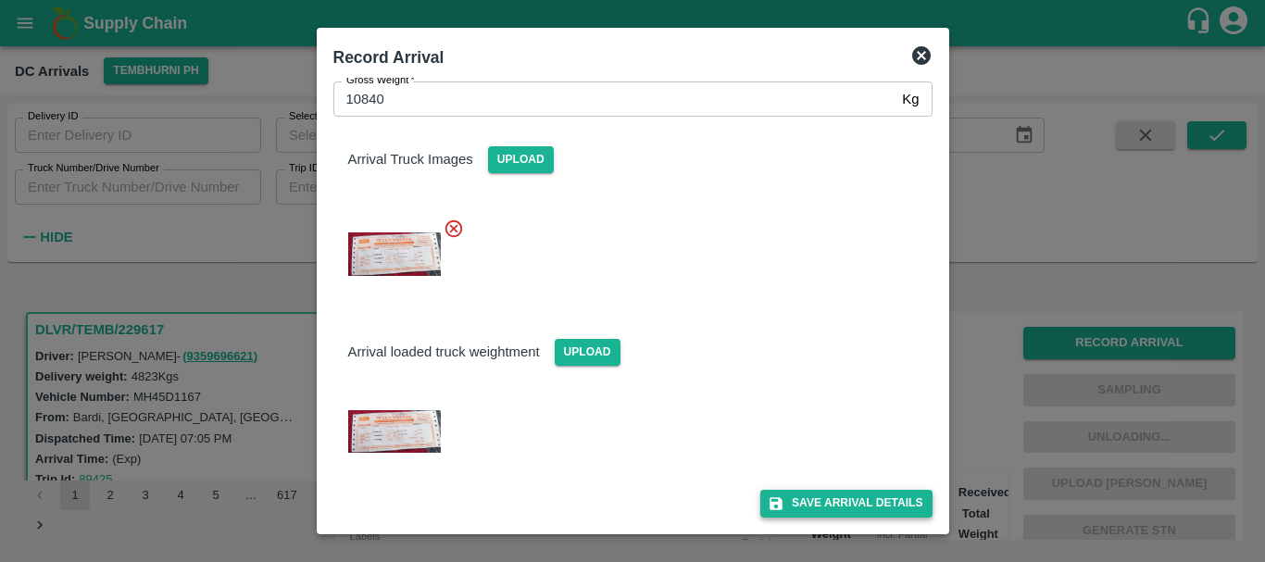
click at [831, 504] on button "Save Arrival Details" at bounding box center [845, 503] width 171 height 27
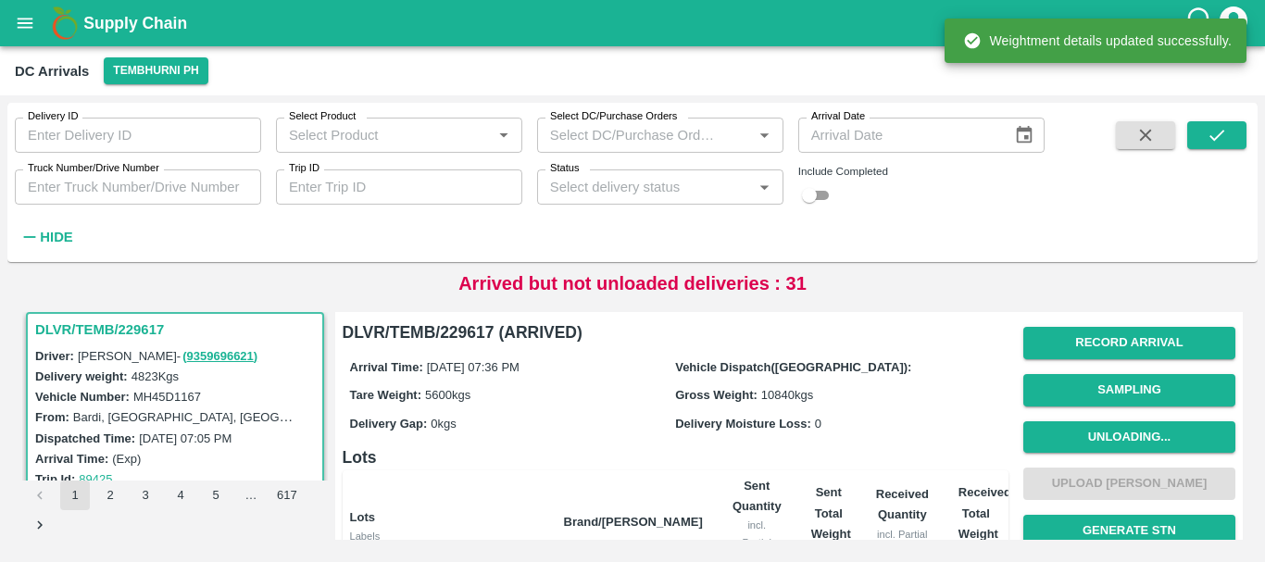
scroll to position [421, 0]
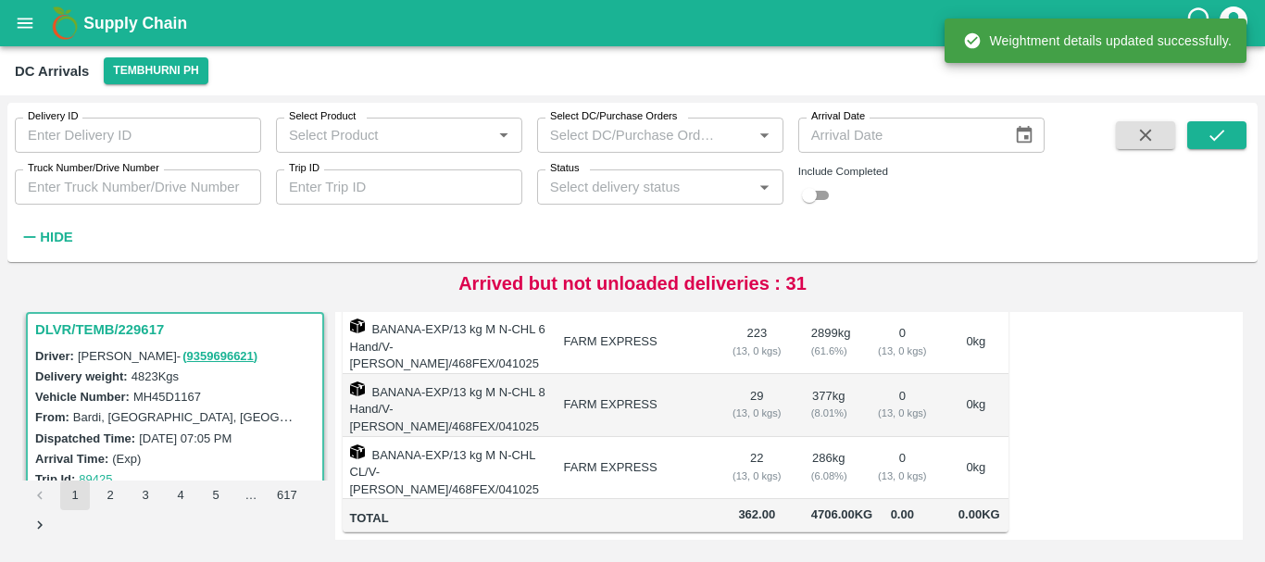
click at [901, 437] on td "0 ( 13, 0 kgs)" at bounding box center [902, 468] width 82 height 63
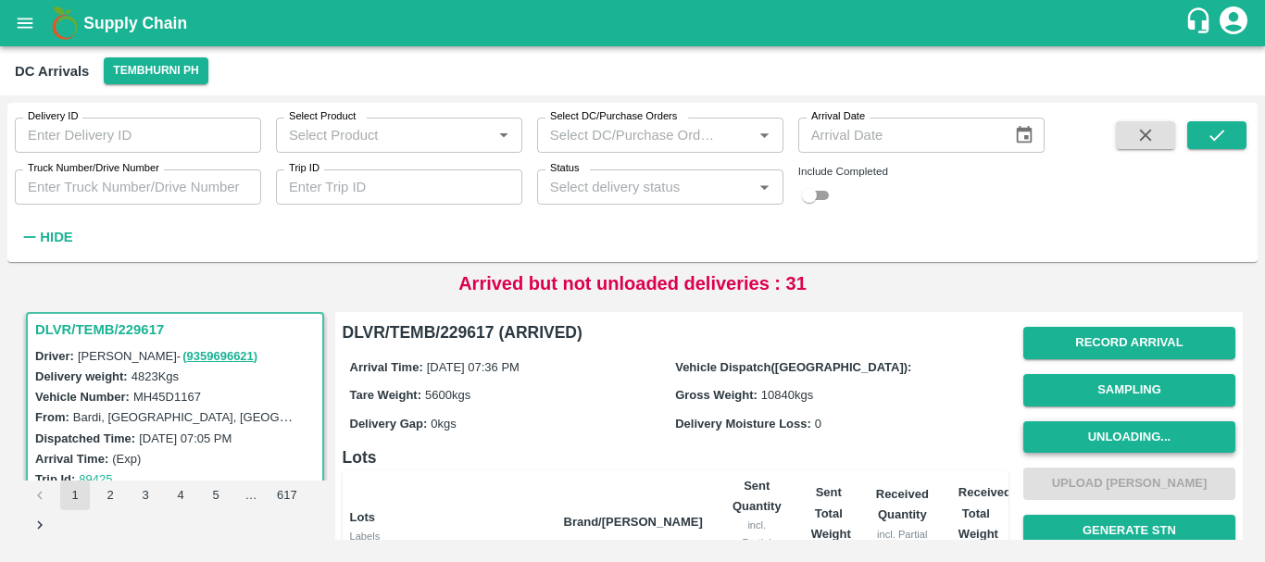
scroll to position [1, 0]
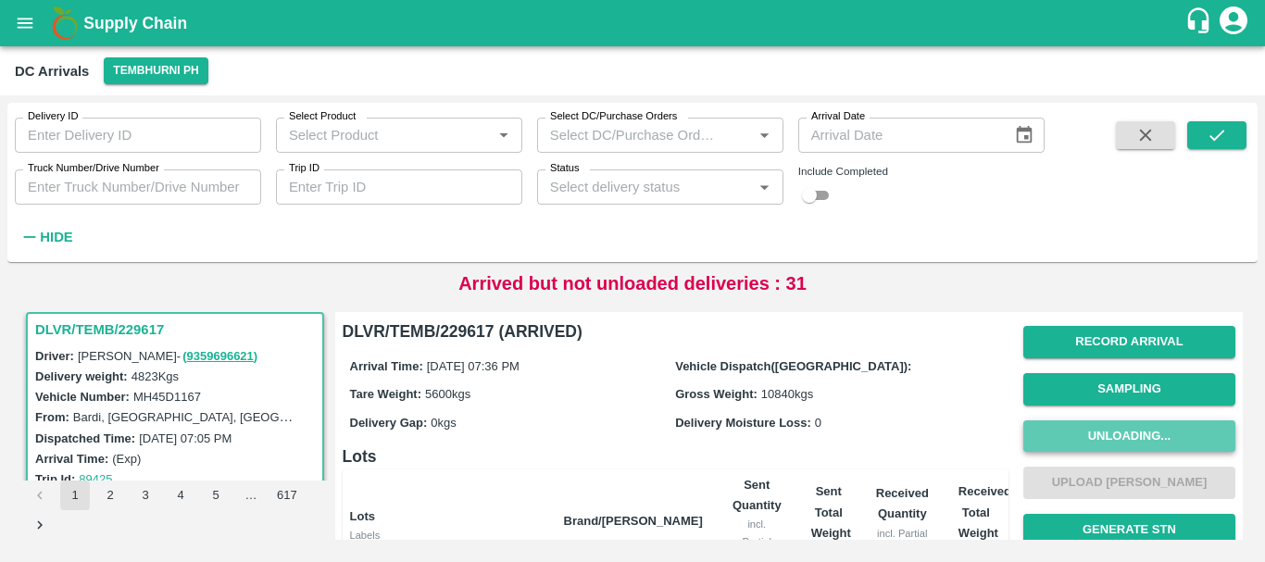
click at [1074, 426] on button "Unloading..." at bounding box center [1129, 437] width 212 height 32
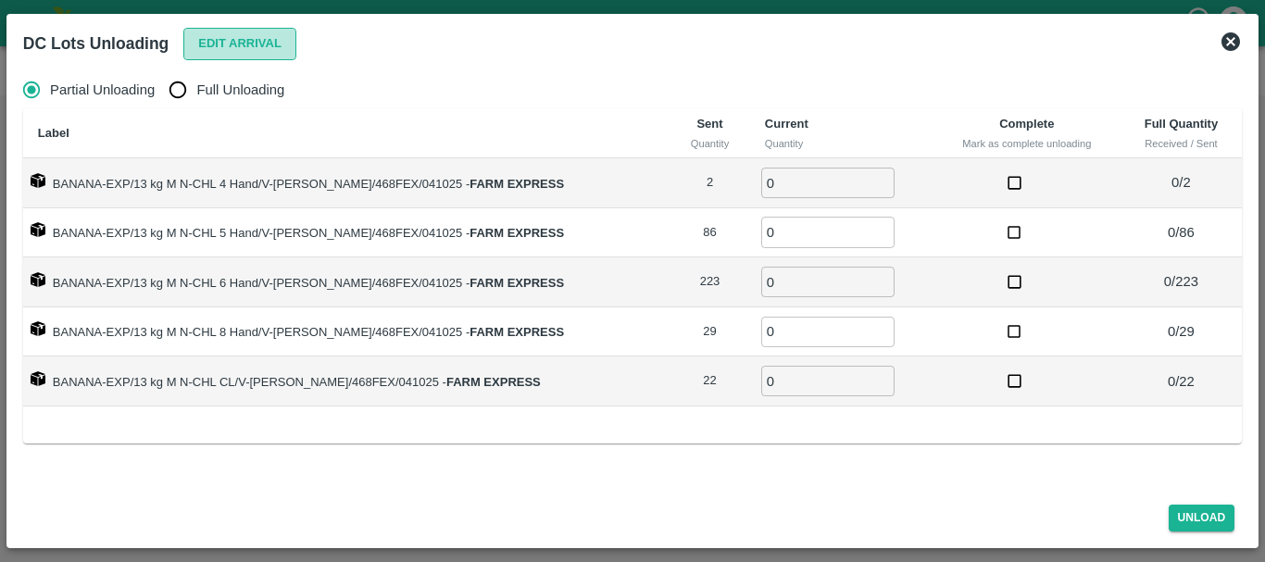
click at [230, 48] on button "Edit Arrival" at bounding box center [239, 44] width 113 height 32
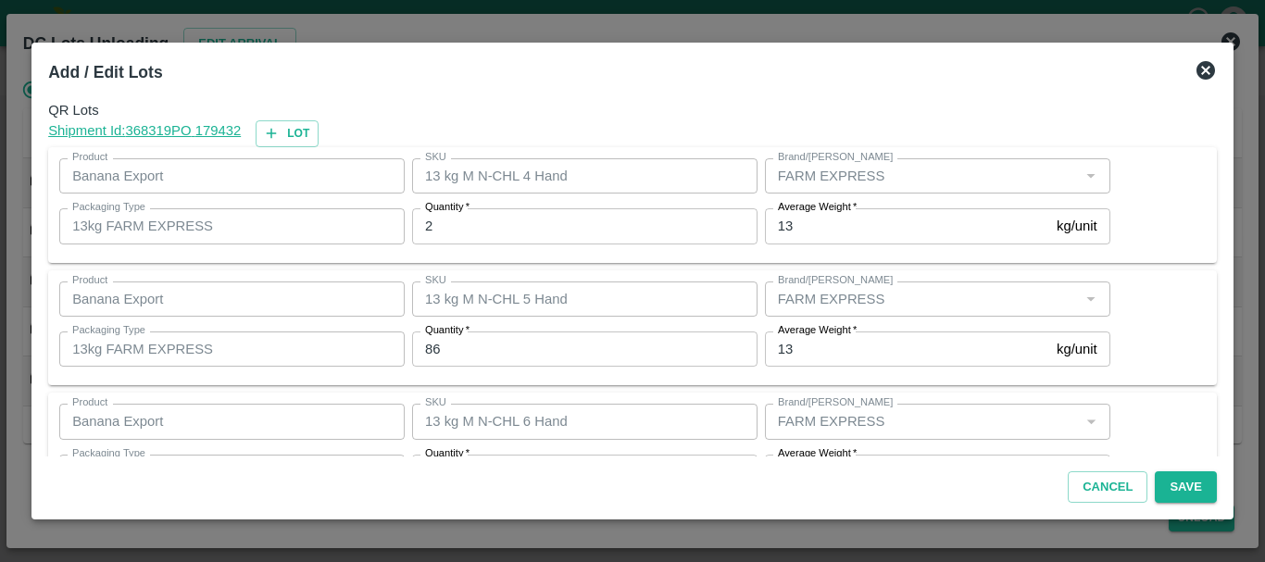
scroll to position [145, 0]
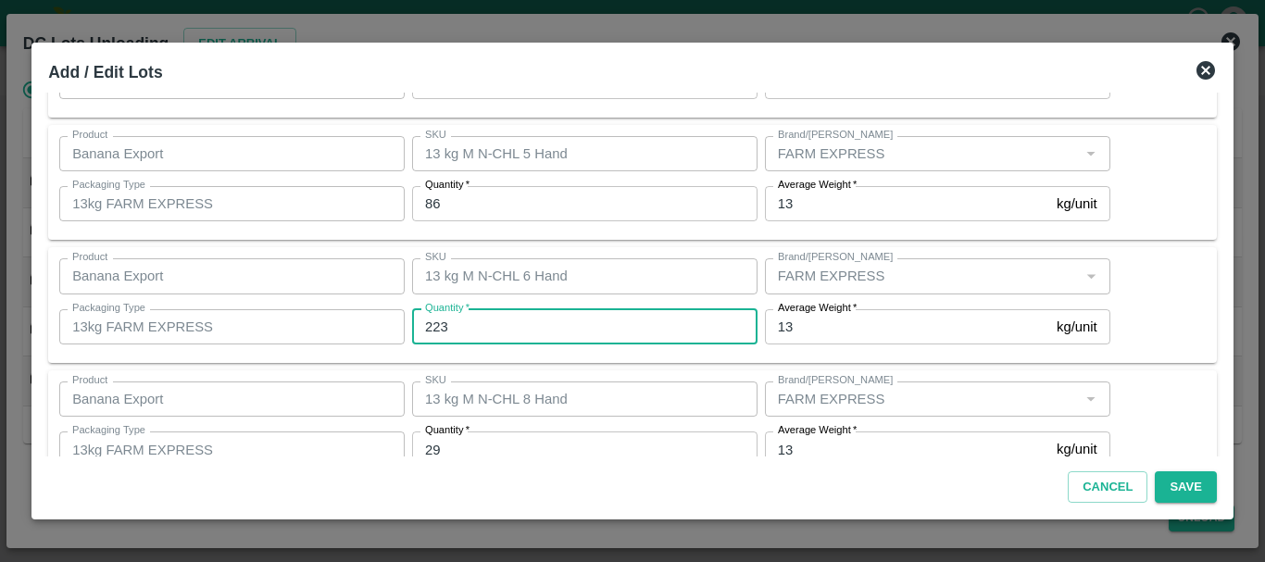
click at [473, 328] on input "223" at bounding box center [584, 326] width 345 height 35
type input "2"
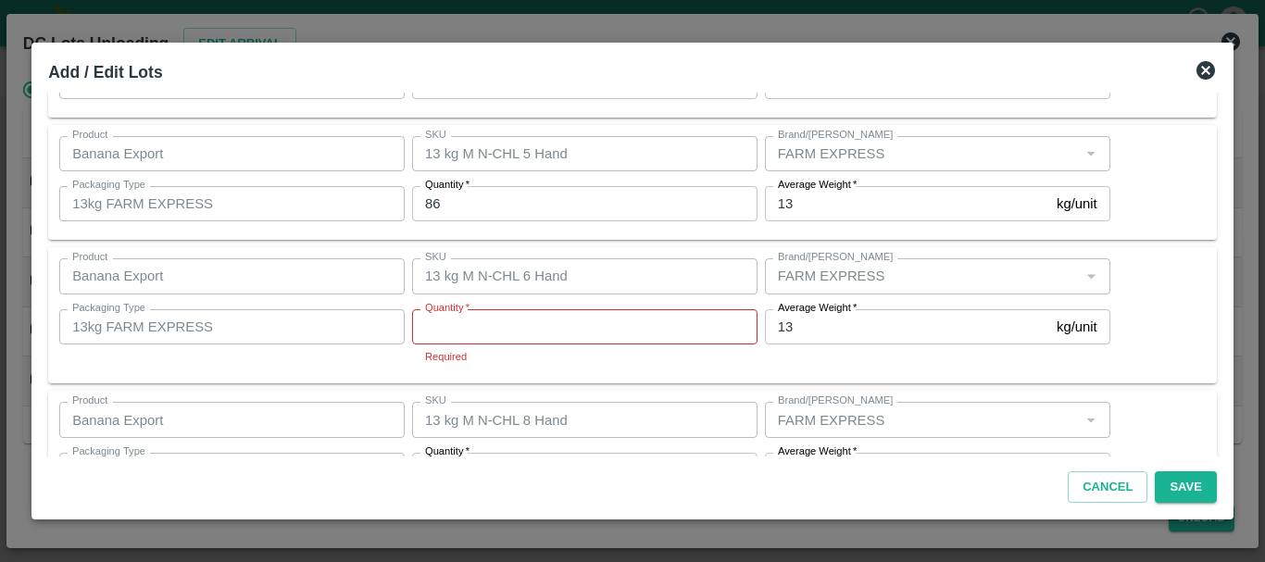
click at [667, 226] on div "Quantity   * 86 Quantity" at bounding box center [581, 204] width 353 height 50
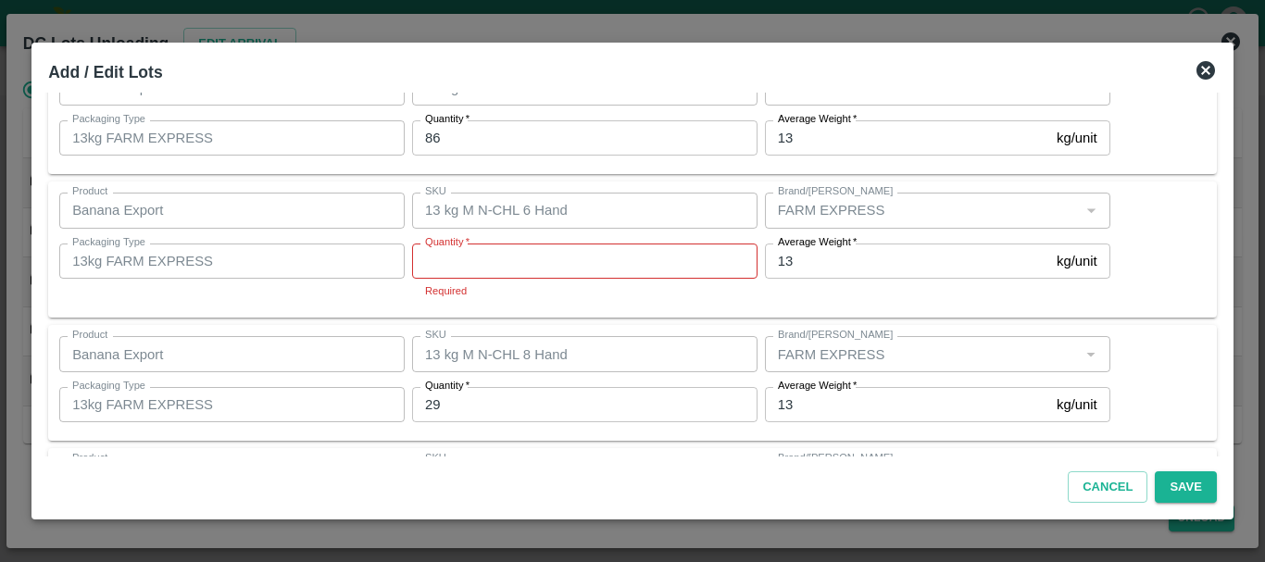
scroll to position [333, 0]
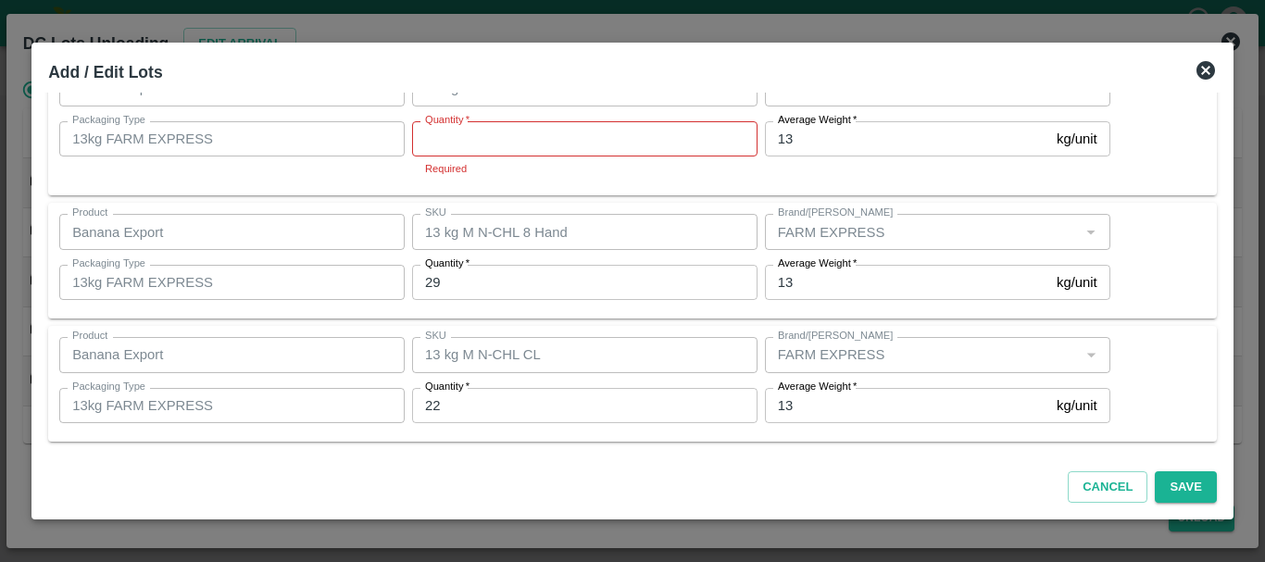
click at [515, 146] on input "Quantity   *" at bounding box center [584, 138] width 345 height 35
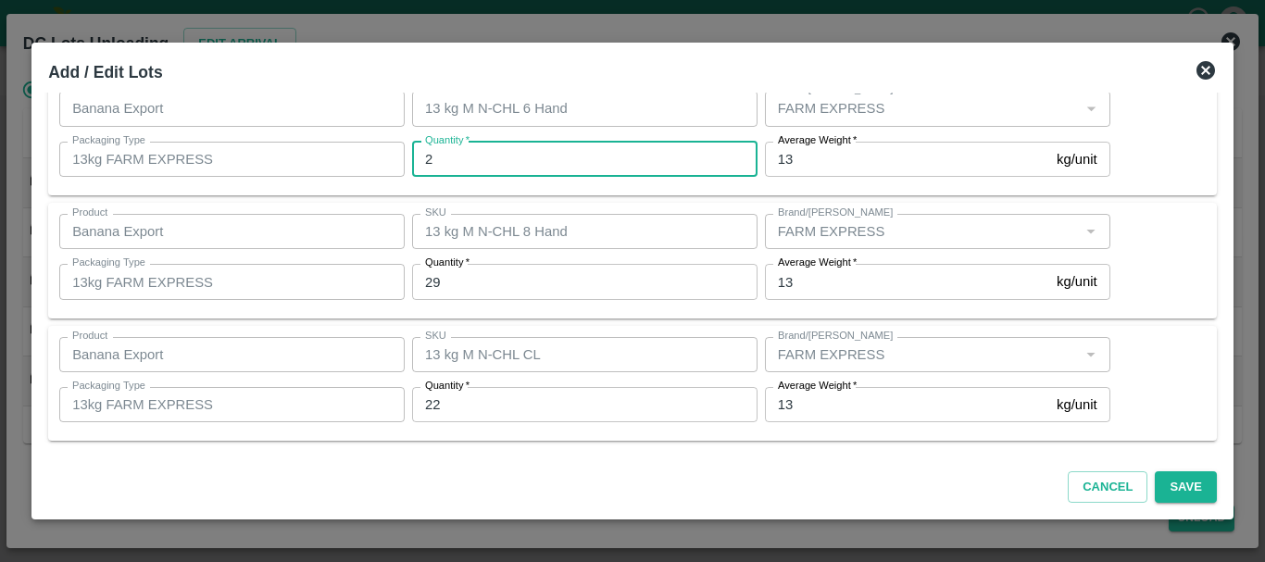
scroll to position [313, 0]
type input "232"
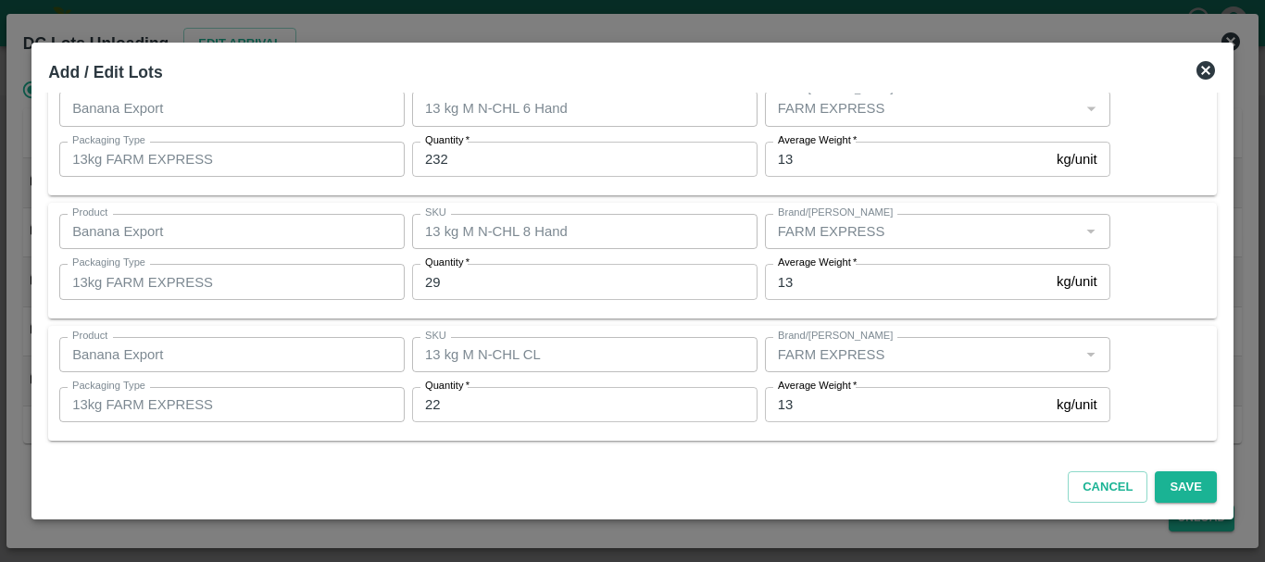
click at [547, 194] on div "Product Banana Export Product SKU 13 kg M N-CHL 6 Hand SKU Brand/Marka Brand/Ma…" at bounding box center [632, 138] width 1169 height 116
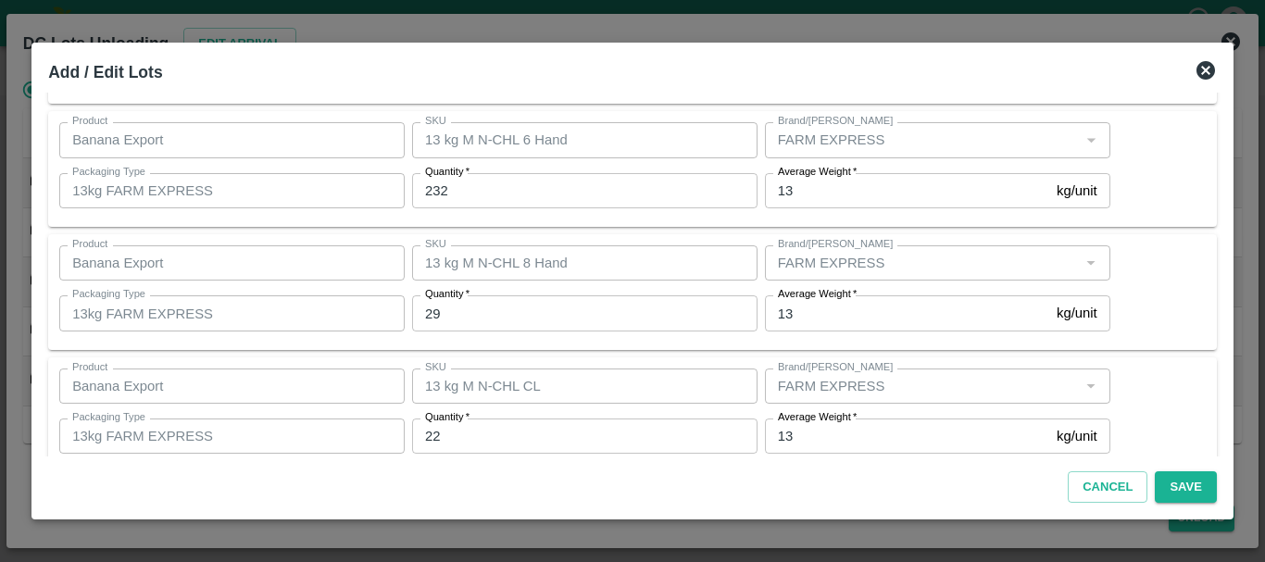
scroll to position [281, 0]
click at [1160, 478] on button "Save" at bounding box center [1185, 487] width 61 height 32
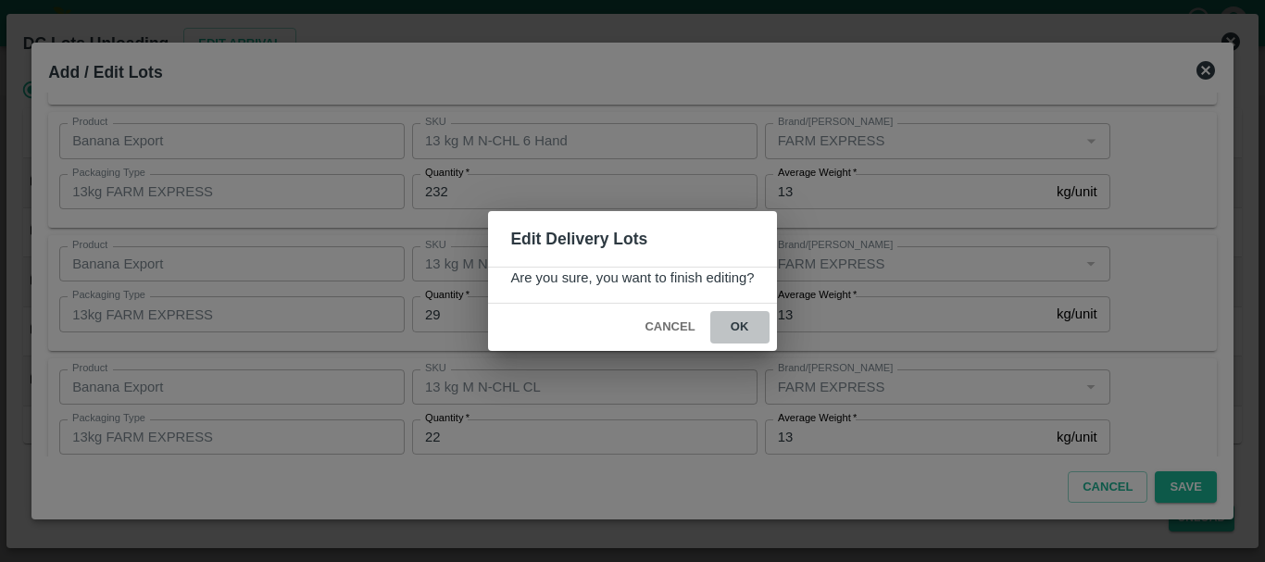
click at [755, 329] on button "ok" at bounding box center [739, 327] width 59 height 32
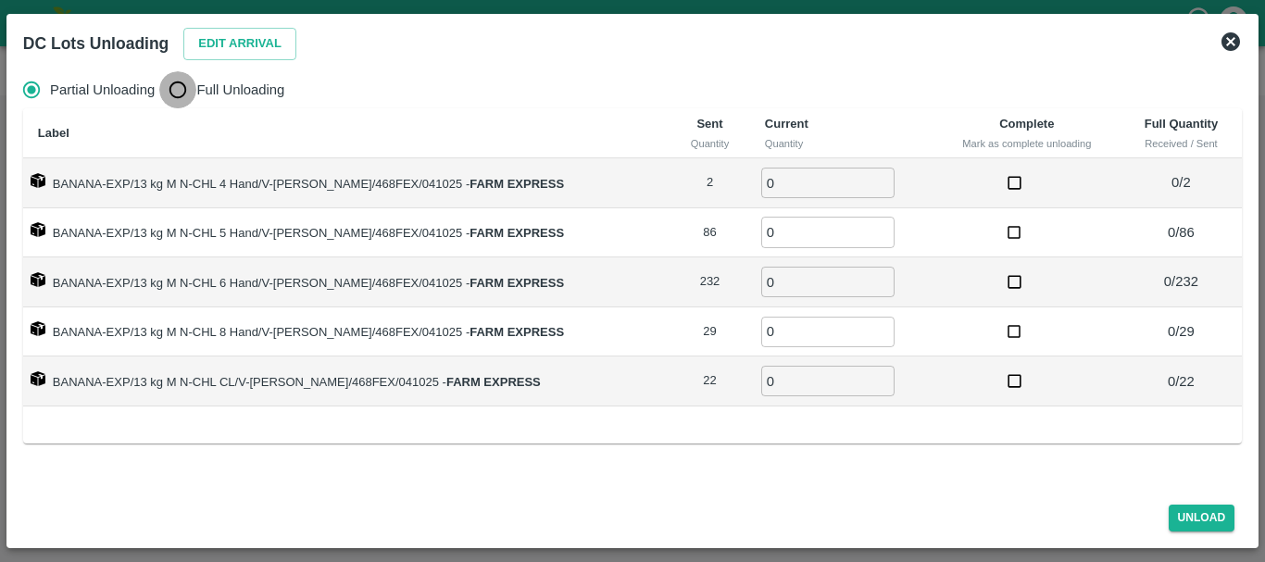
click at [183, 93] on input "Full Unloading" at bounding box center [177, 89] width 37 height 37
radio input "true"
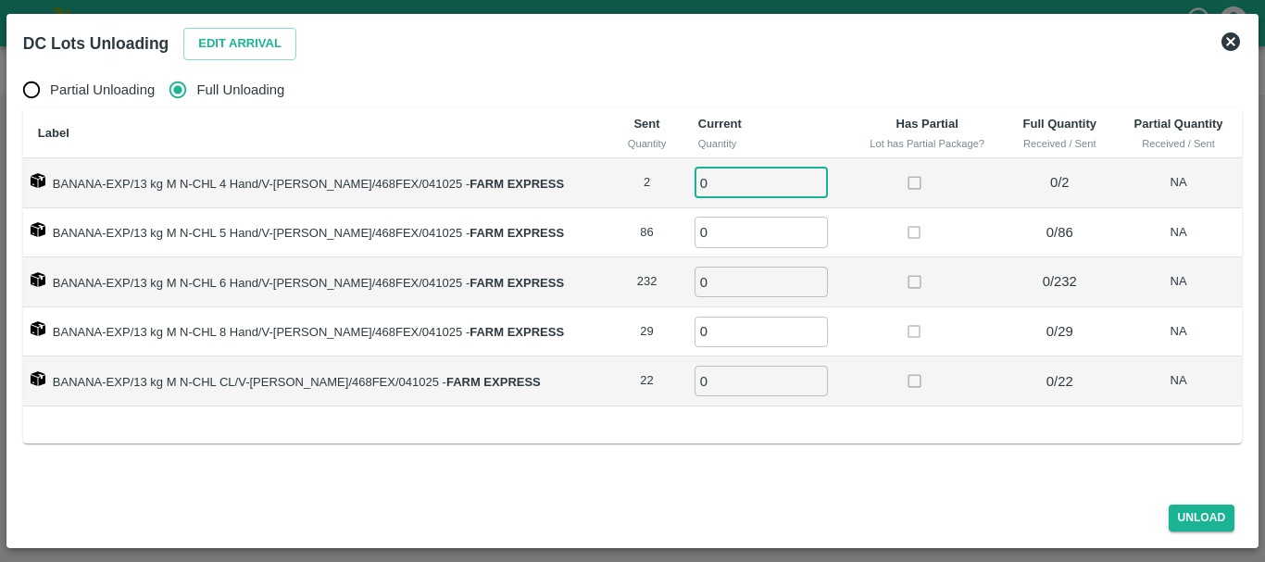
click at [736, 185] on input "0" at bounding box center [761, 183] width 133 height 31
type input "02"
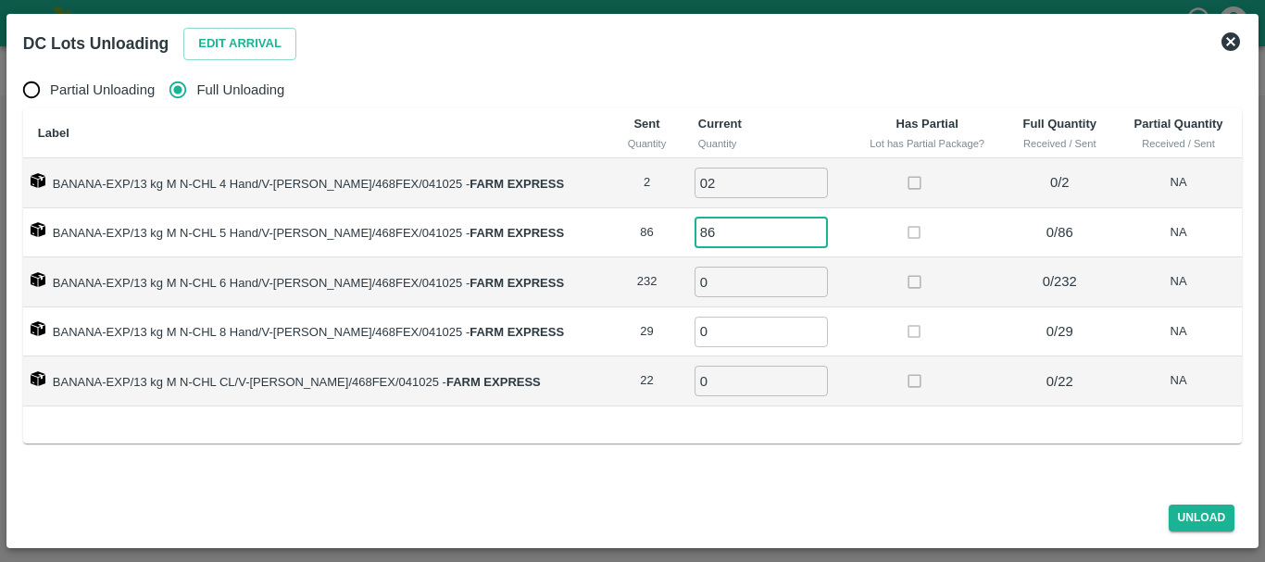
type input "86"
type input "232"
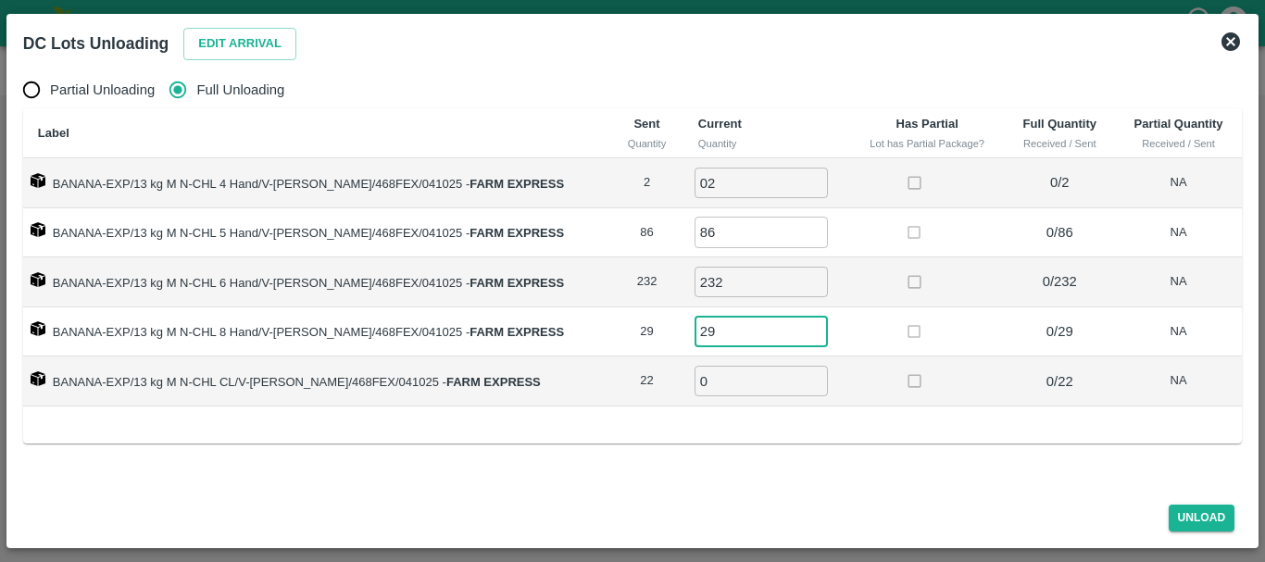
type input "29"
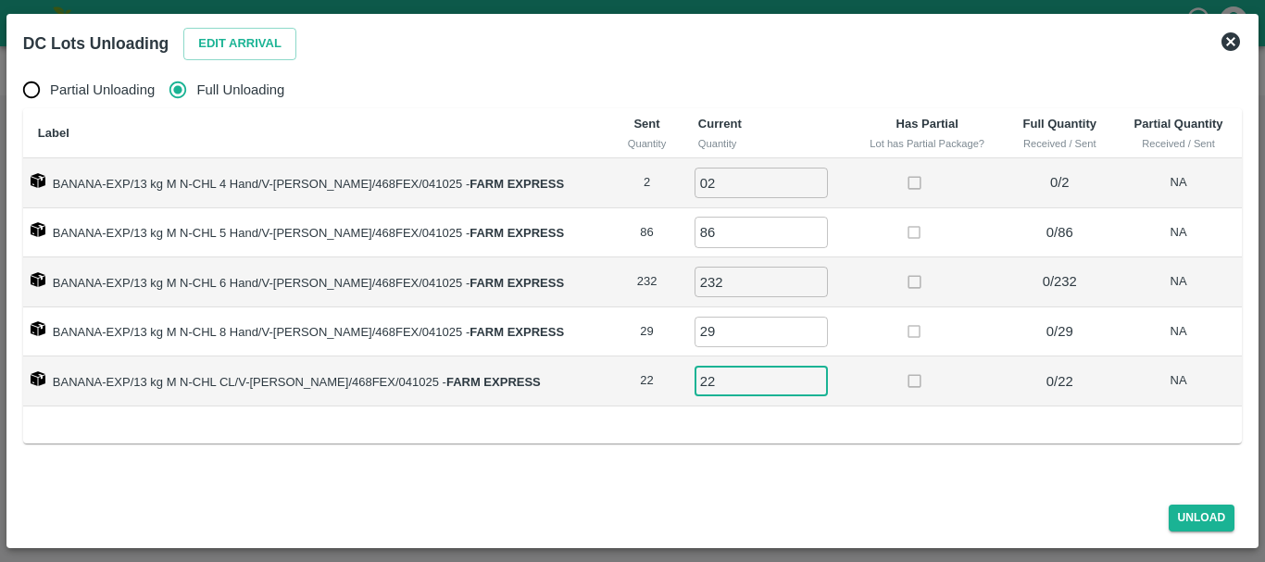
type input "22"
click at [872, 322] on td at bounding box center [927, 333] width 155 height 50
click at [1213, 518] on button "Unload" at bounding box center [1202, 518] width 67 height 27
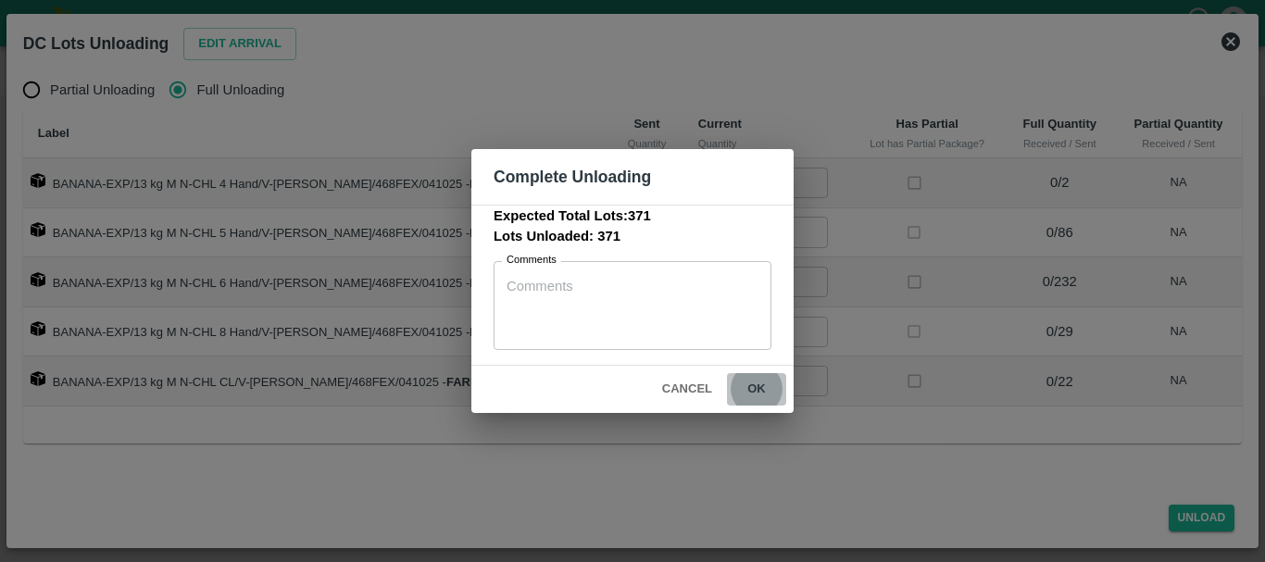
click at [754, 390] on button "ok" at bounding box center [756, 389] width 59 height 32
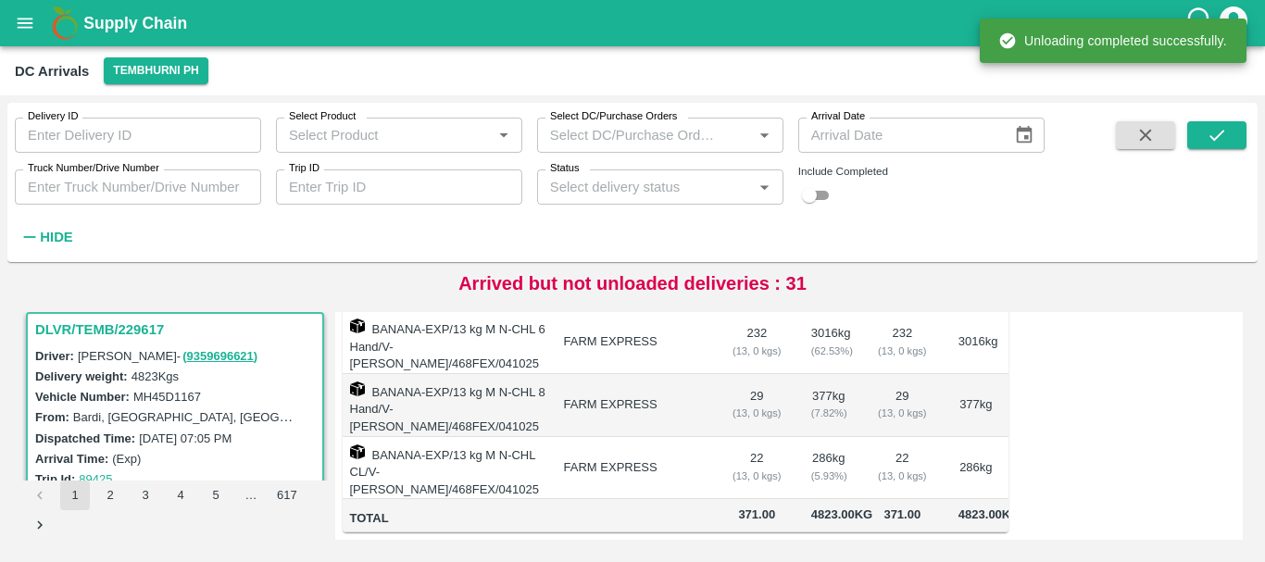
scroll to position [0, 0]
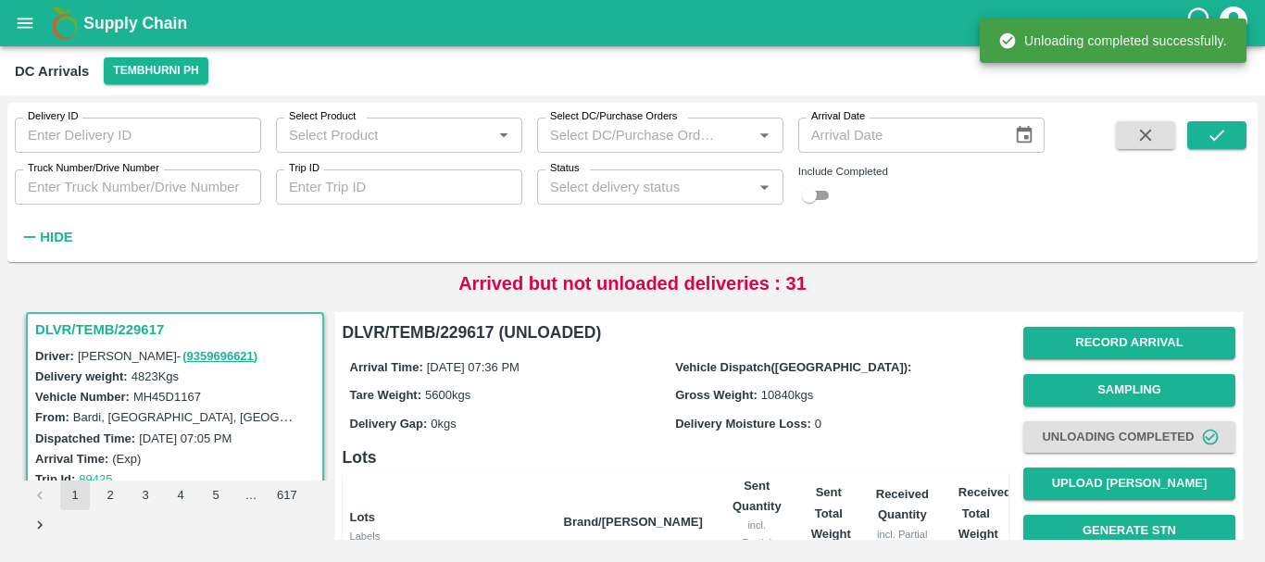
click at [1087, 467] on div "Record Arrival Sampling Unloading Completed Upload Tare Weight Generate STN Upl…" at bounding box center [1129, 508] width 212 height 376
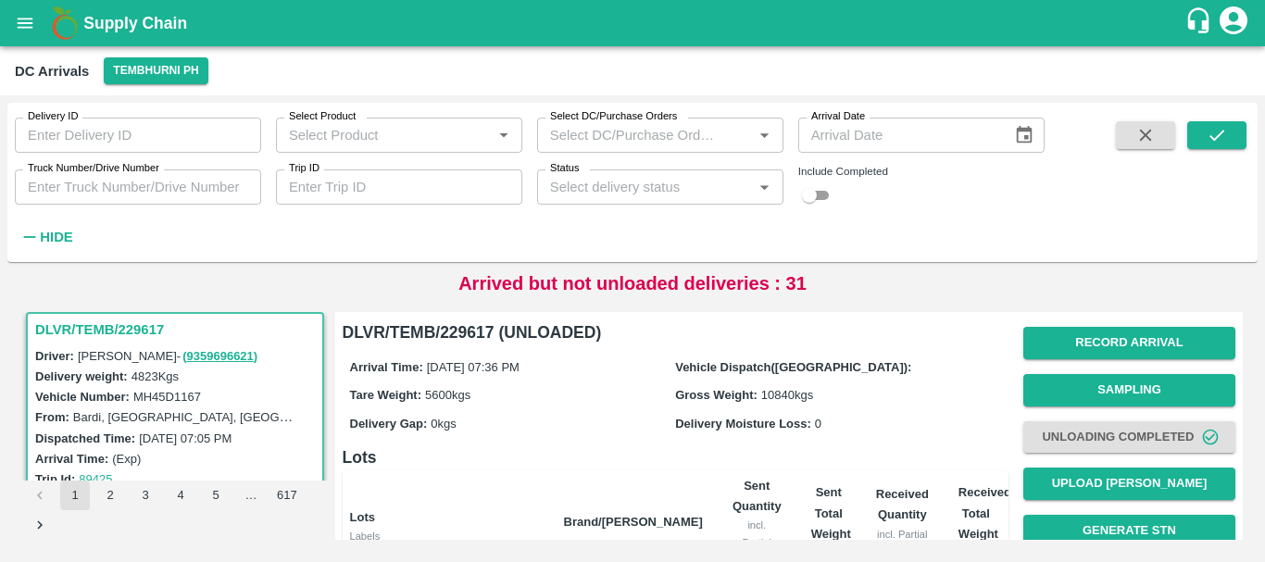
scroll to position [421, 0]
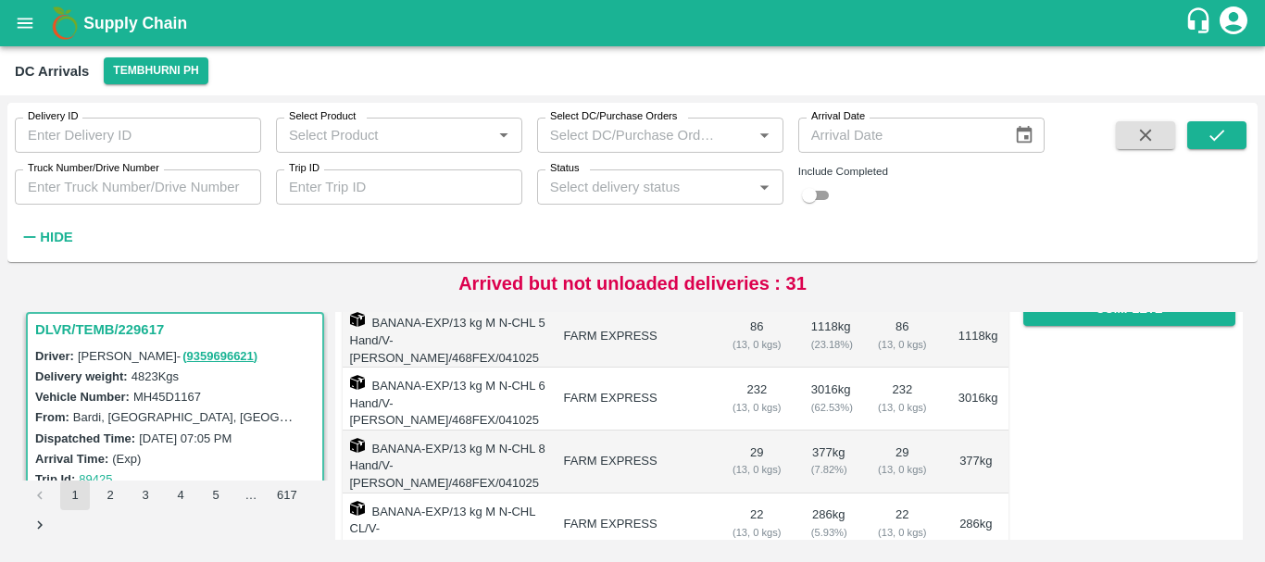
click at [944, 435] on td "377 kg" at bounding box center [976, 462] width 65 height 63
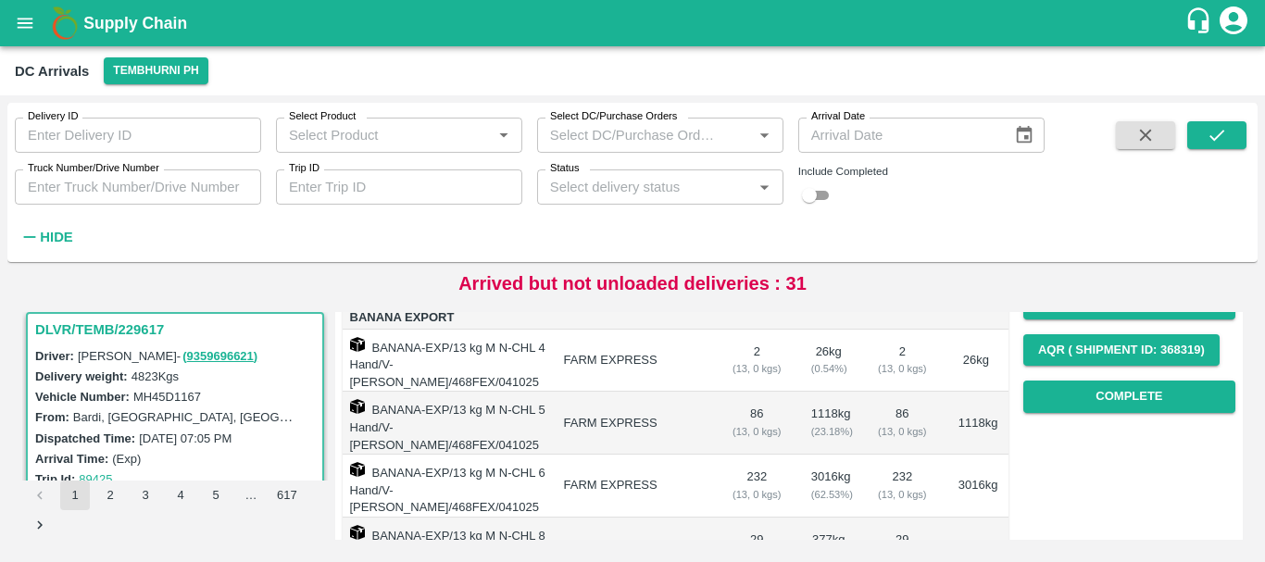
scroll to position [272, 0]
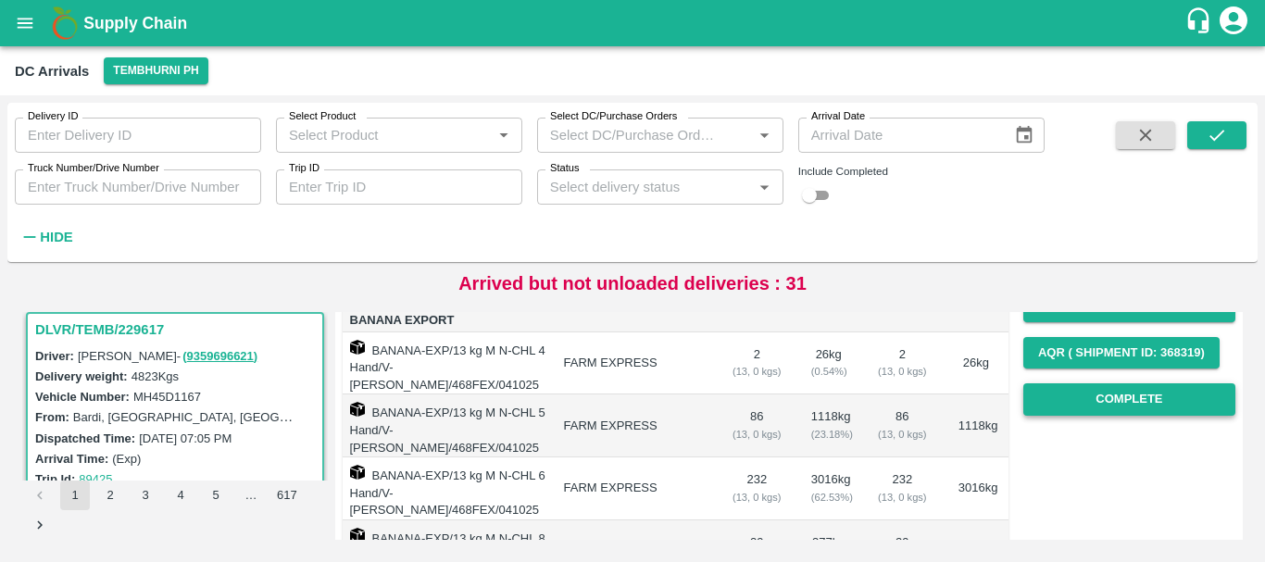
click at [1074, 403] on button "Complete" at bounding box center [1129, 399] width 212 height 32
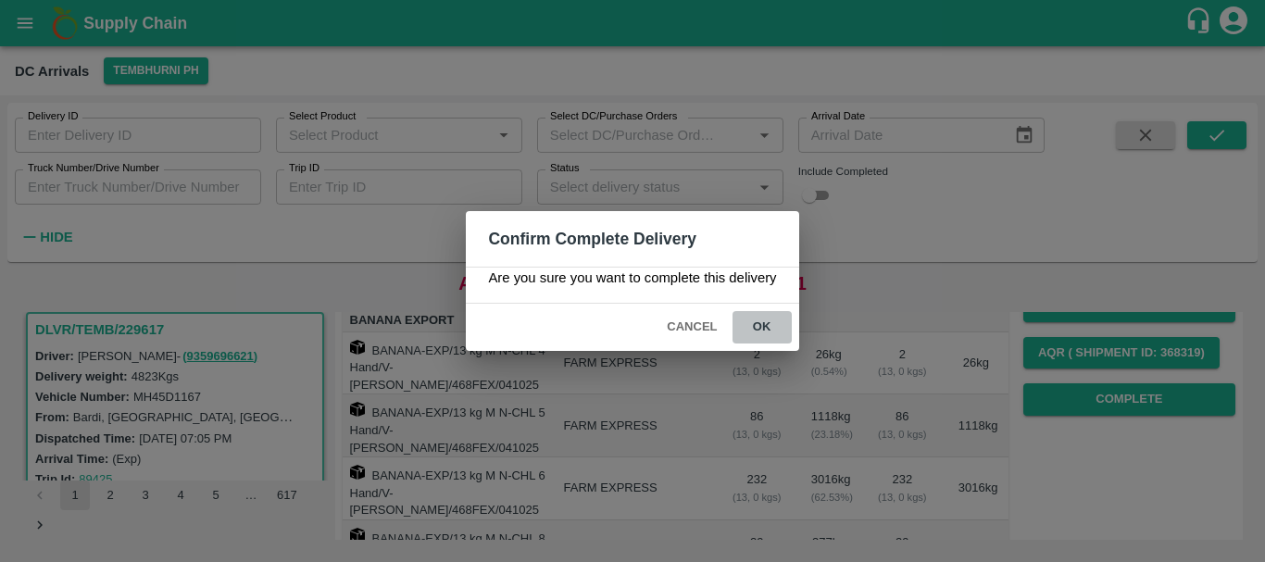
click at [754, 324] on button "ok" at bounding box center [762, 327] width 59 height 32
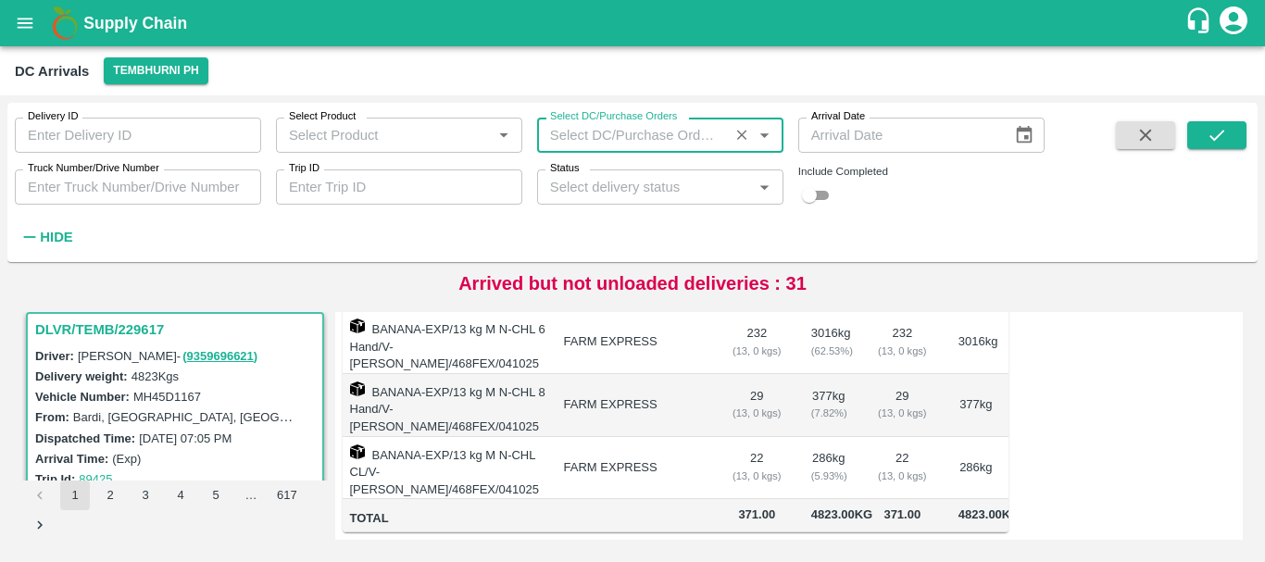
type input "DD/MM/YYYY"
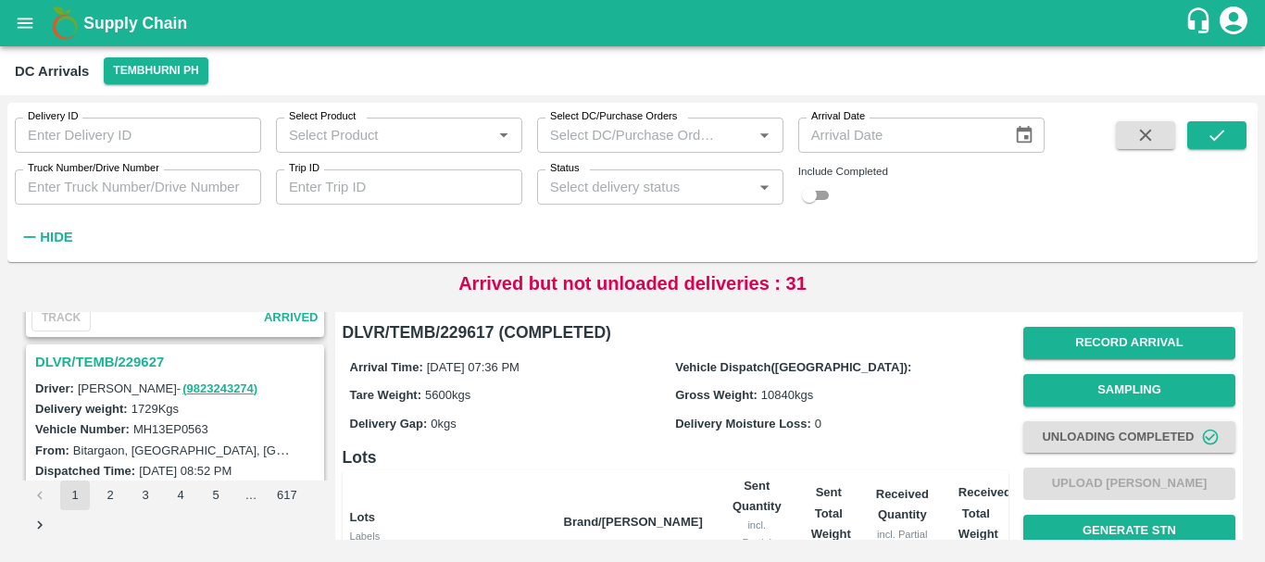
scroll to position [4326, 0]
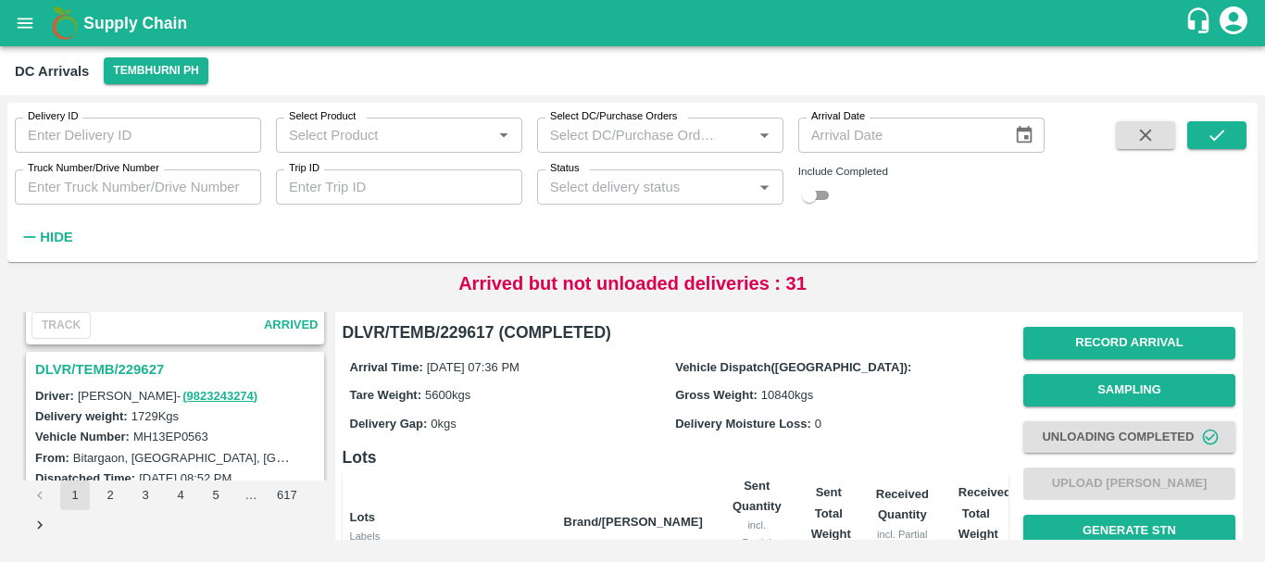
click at [128, 372] on h3 "DLVR/TEMB/229627" at bounding box center [177, 370] width 285 height 24
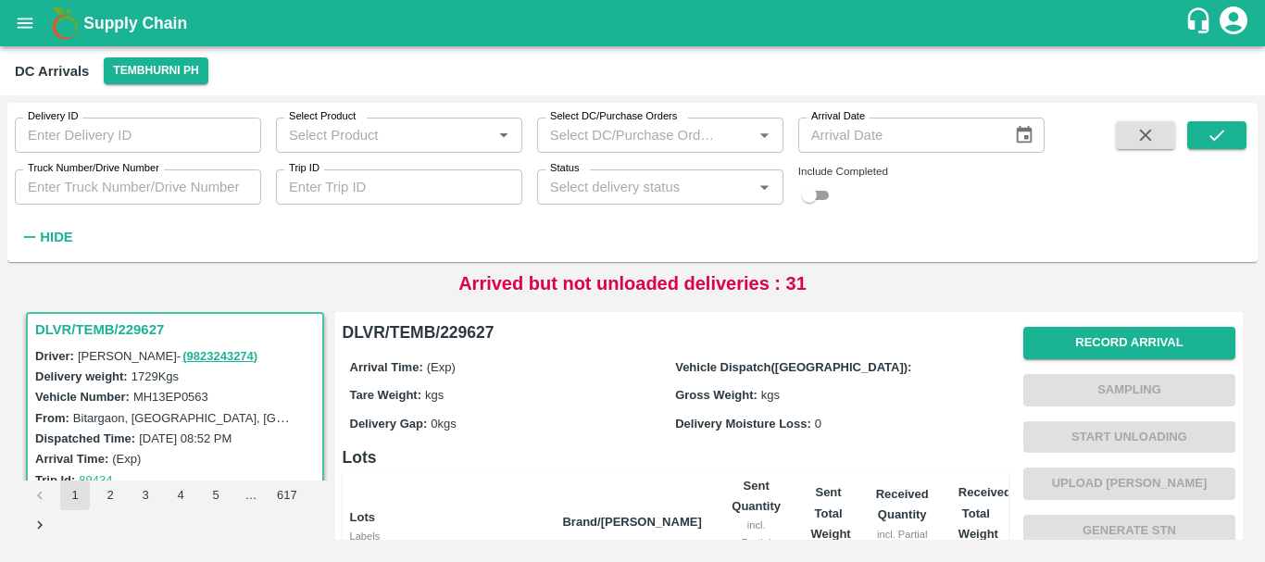
scroll to position [438, 0]
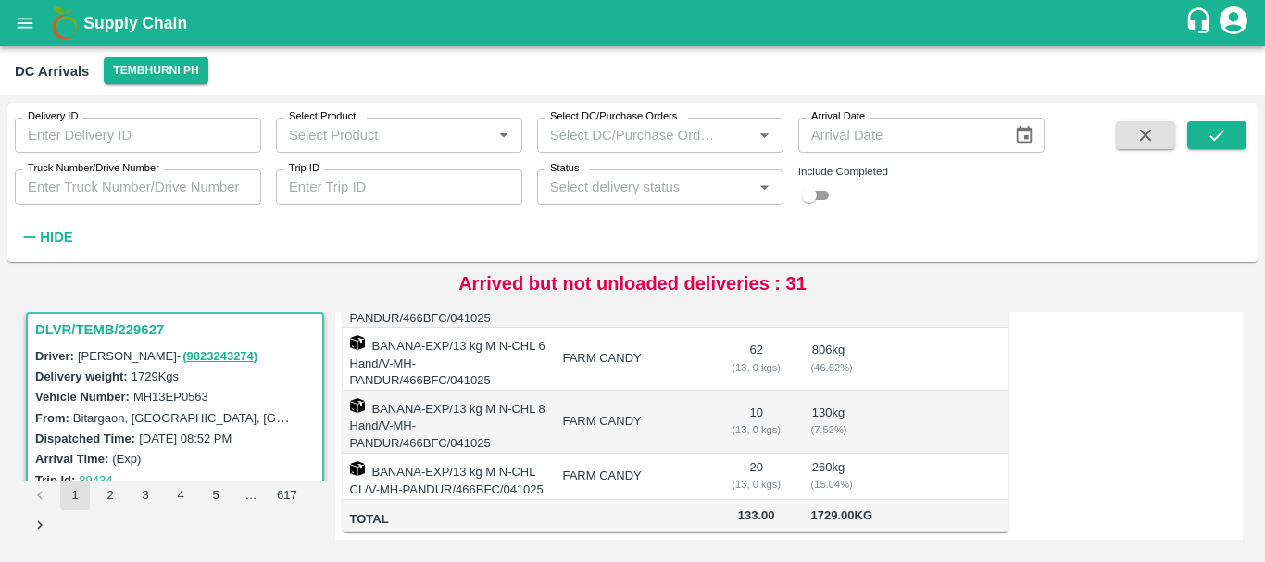
click at [734, 421] on div "( 13, 0 kgs)" at bounding box center [757, 429] width 50 height 17
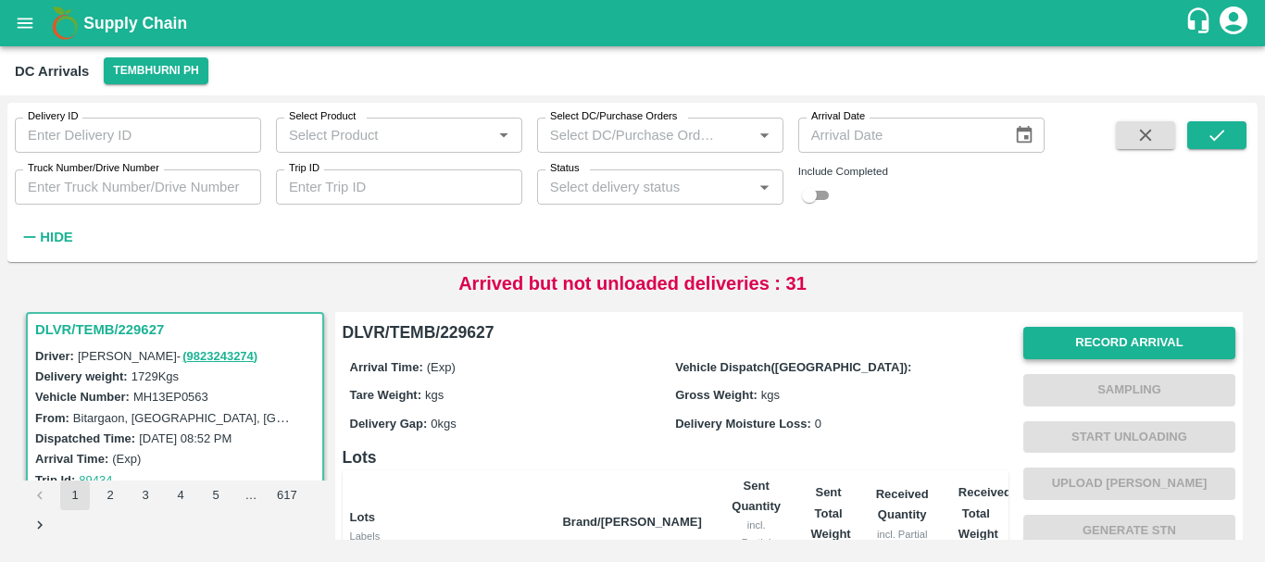
click at [1075, 342] on button "Record Arrival" at bounding box center [1129, 343] width 212 height 32
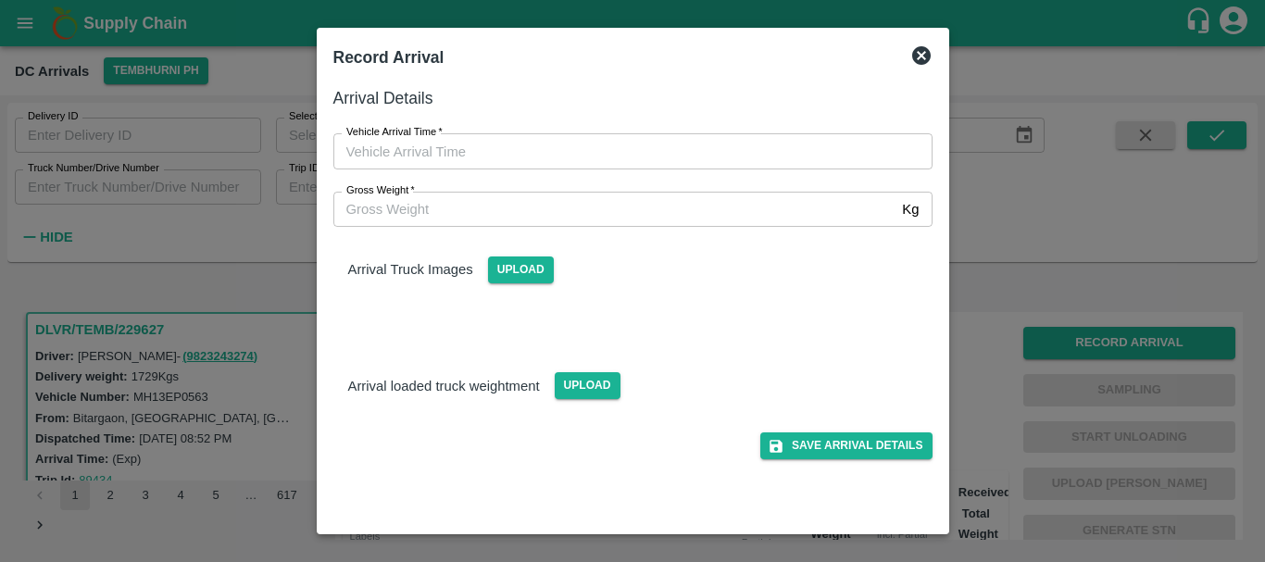
type input "DD/MM/YYYY hh:mm aa"
click at [761, 149] on input "DD/MM/YYYY hh:mm aa" at bounding box center [626, 150] width 586 height 35
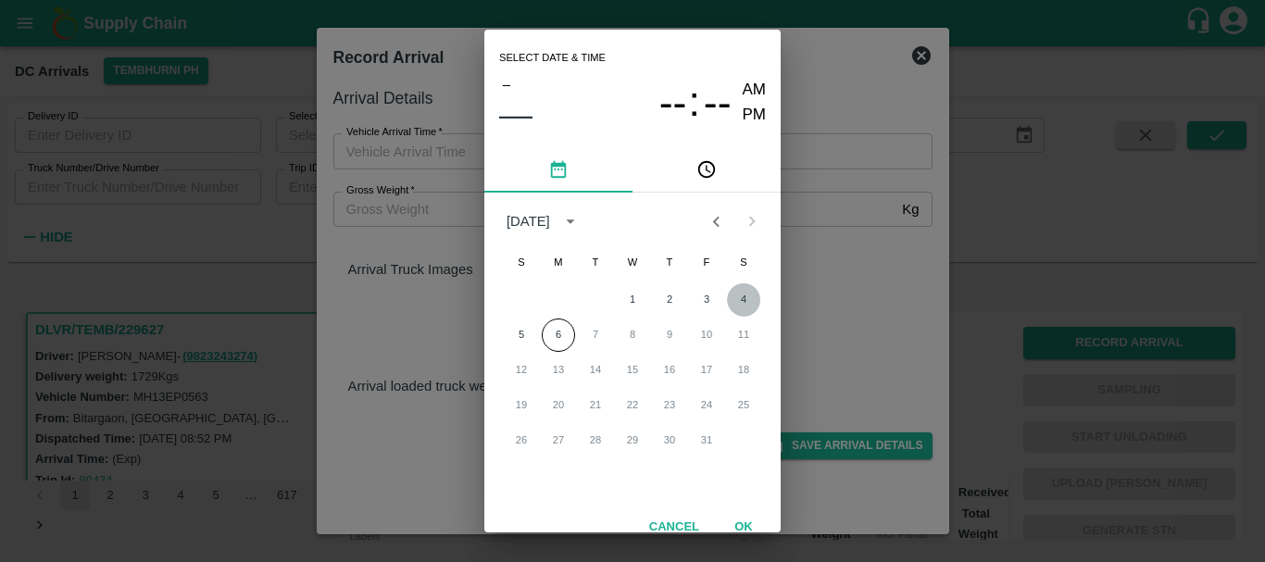
click at [746, 301] on button "4" at bounding box center [743, 299] width 33 height 33
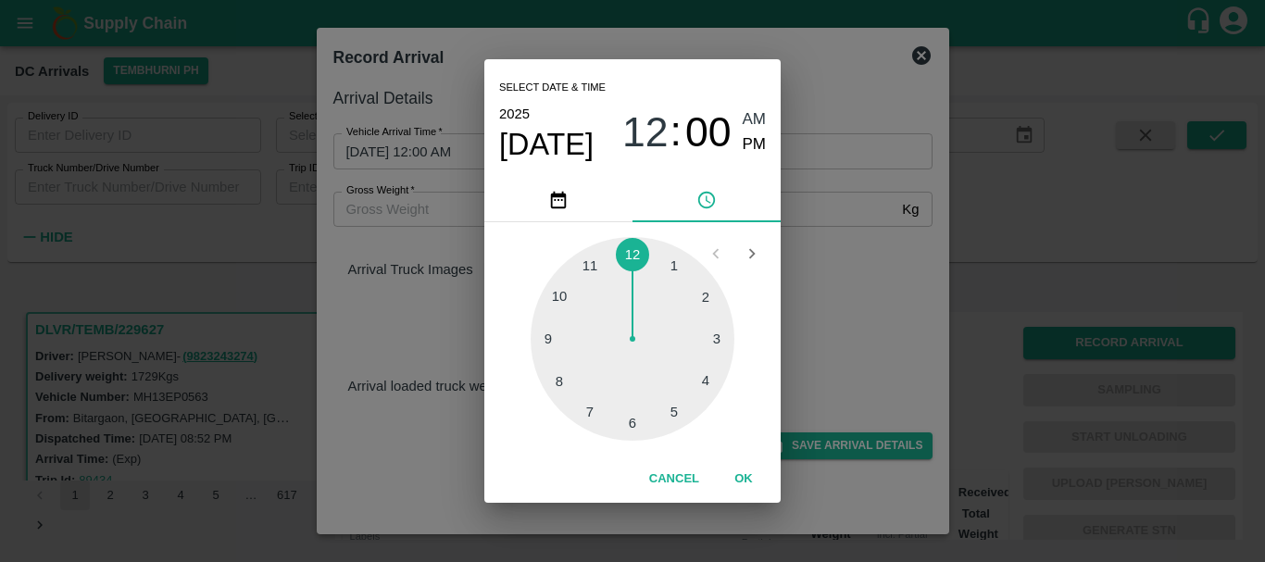
click at [622, 427] on div at bounding box center [633, 339] width 204 height 204
click at [562, 377] on div at bounding box center [633, 339] width 204 height 204
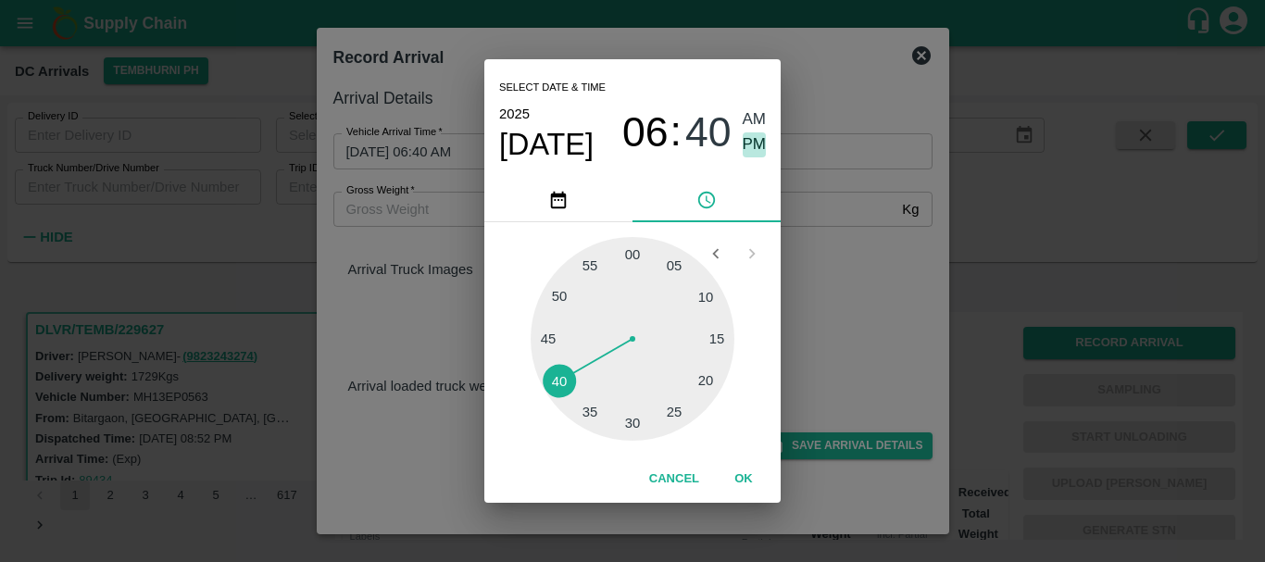
click at [761, 144] on span "PM" at bounding box center [755, 144] width 24 height 25
type input "04/10/2025 06:40 PM"
click at [875, 229] on div "Select date & time 2025 Oct 4 06 : 40 AM PM 05 10 15 20 25 30 35 40 45 50 55 00…" at bounding box center [632, 281] width 1265 height 562
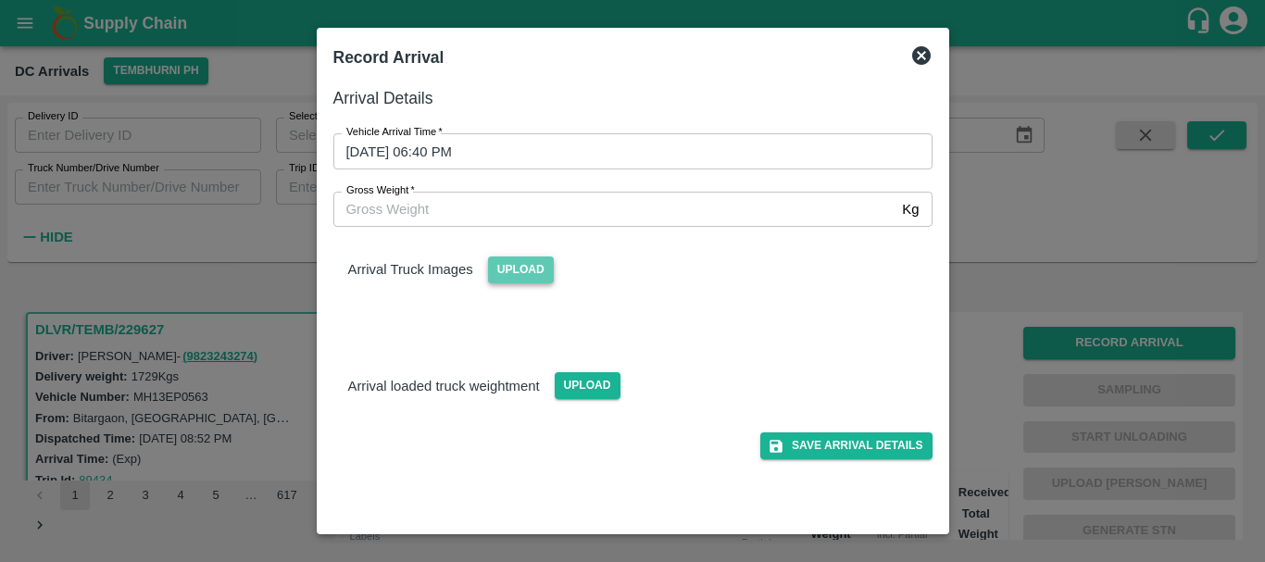
click at [488, 270] on span "Upload" at bounding box center [521, 270] width 66 height 27
click at [0, 0] on input "Upload" at bounding box center [0, 0] width 0 height 0
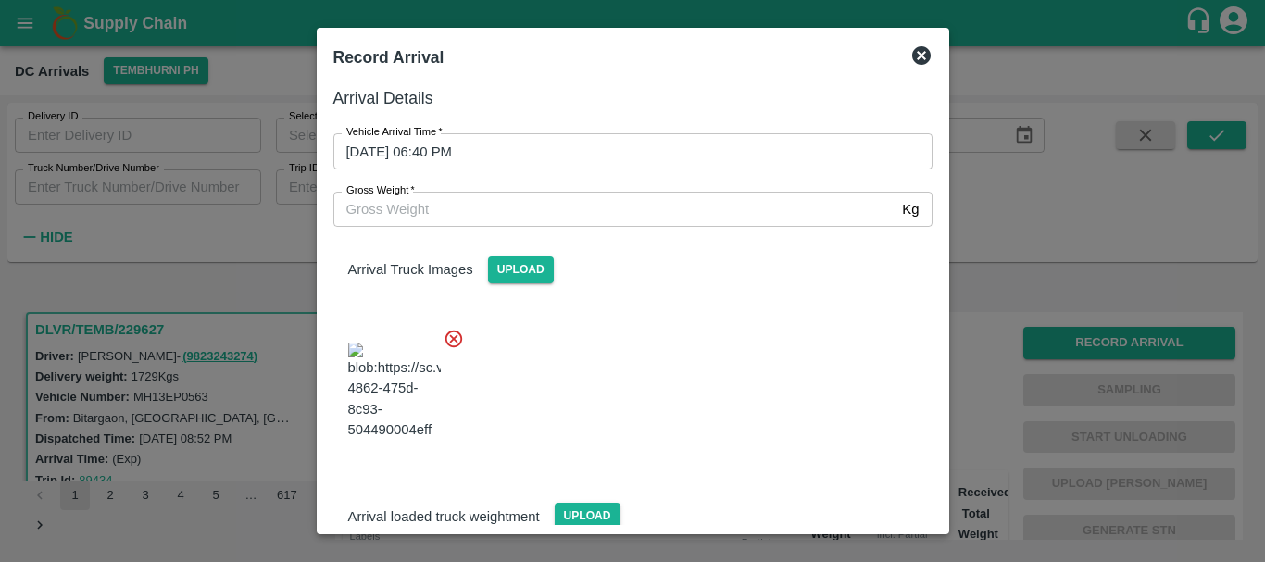
scroll to position [44, 0]
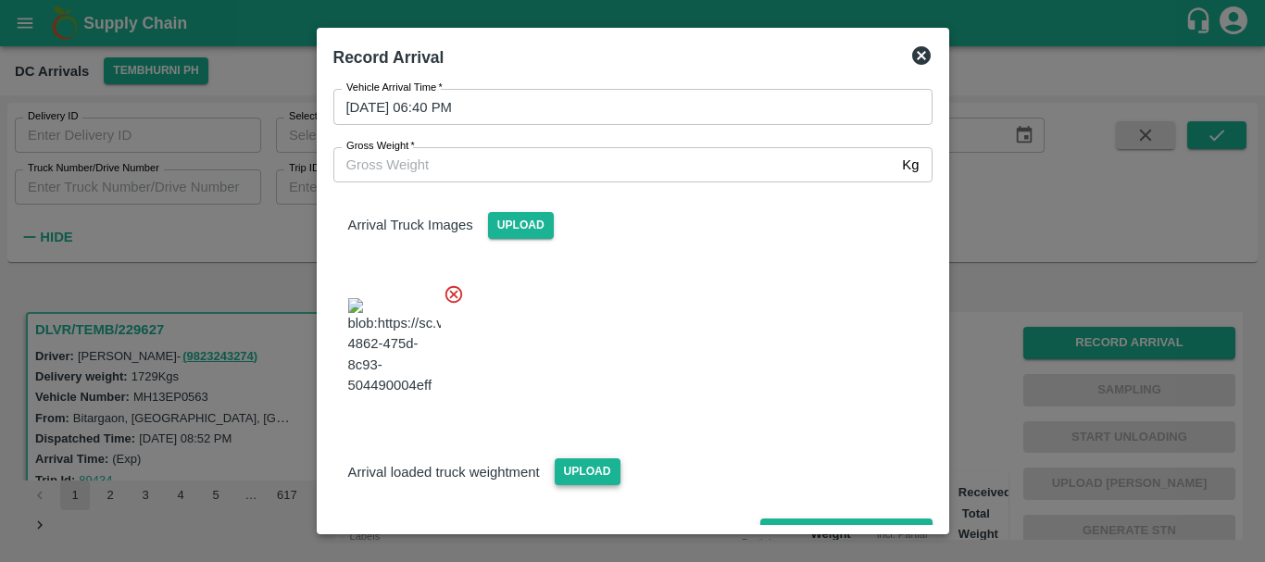
click at [574, 458] on span "Upload" at bounding box center [588, 471] width 66 height 27
click at [0, 0] on input "Upload" at bounding box center [0, 0] width 0 height 0
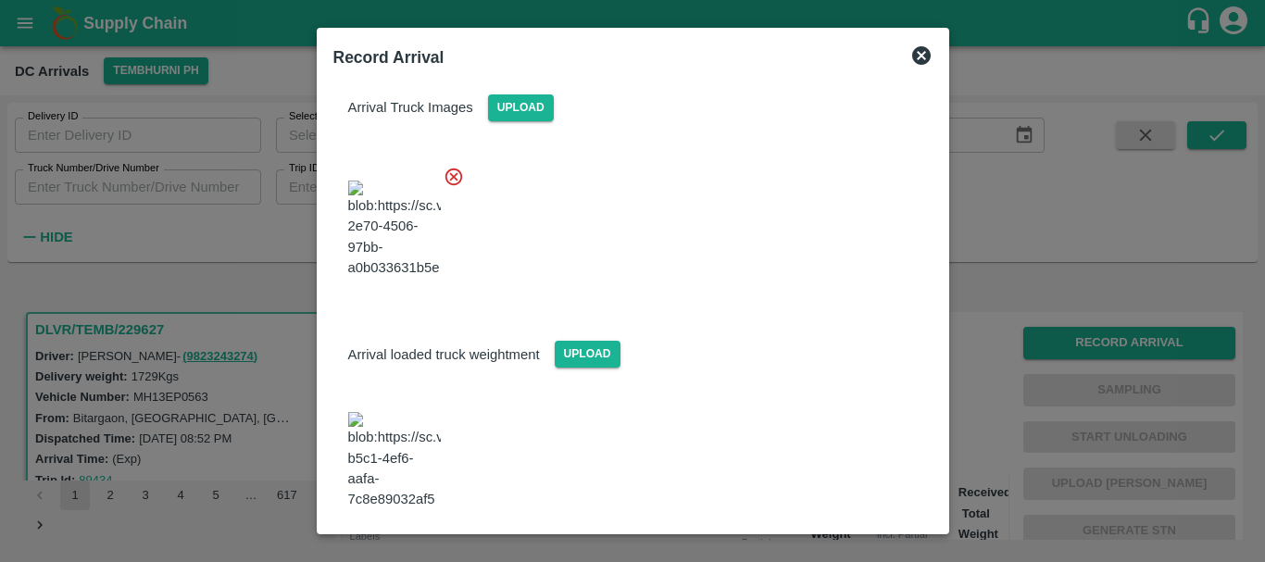
click at [387, 412] on img at bounding box center [394, 460] width 93 height 97
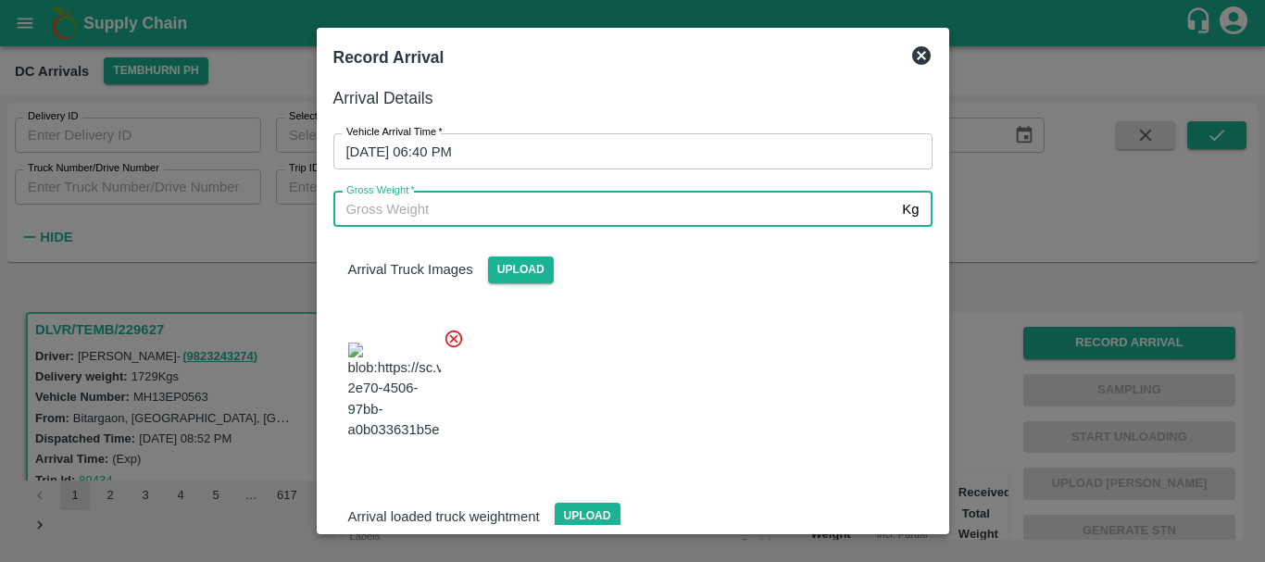
click at [534, 205] on input "Gross Weight   *" at bounding box center [614, 209] width 562 height 35
type input "4245"
click at [680, 370] on div at bounding box center [626, 385] width 614 height 145
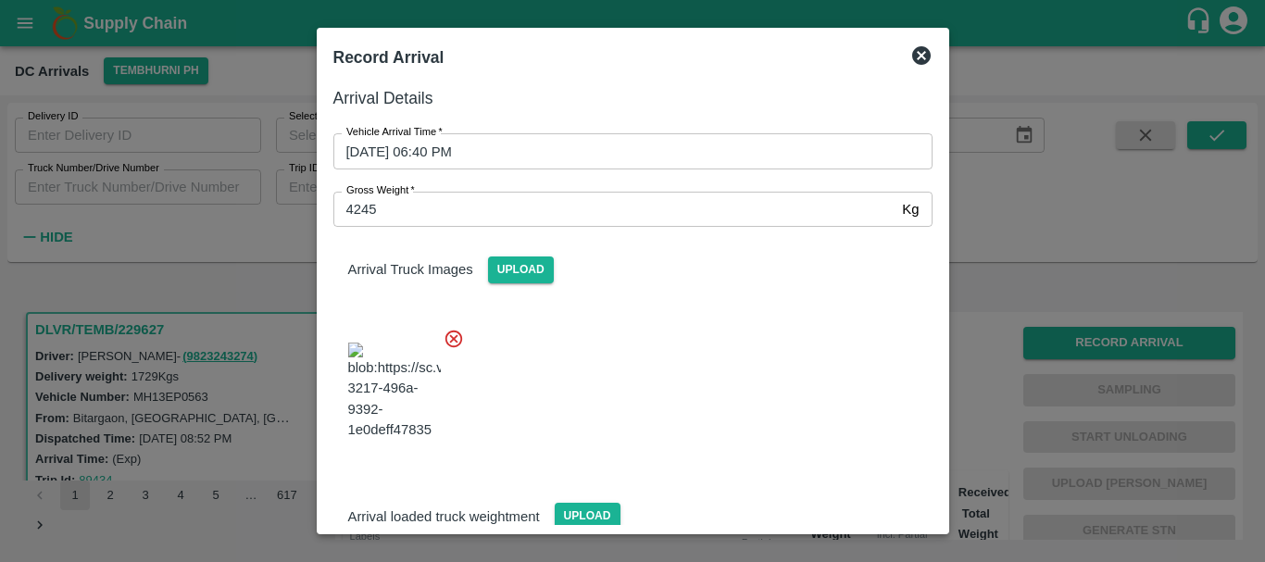
scroll to position [162, 0]
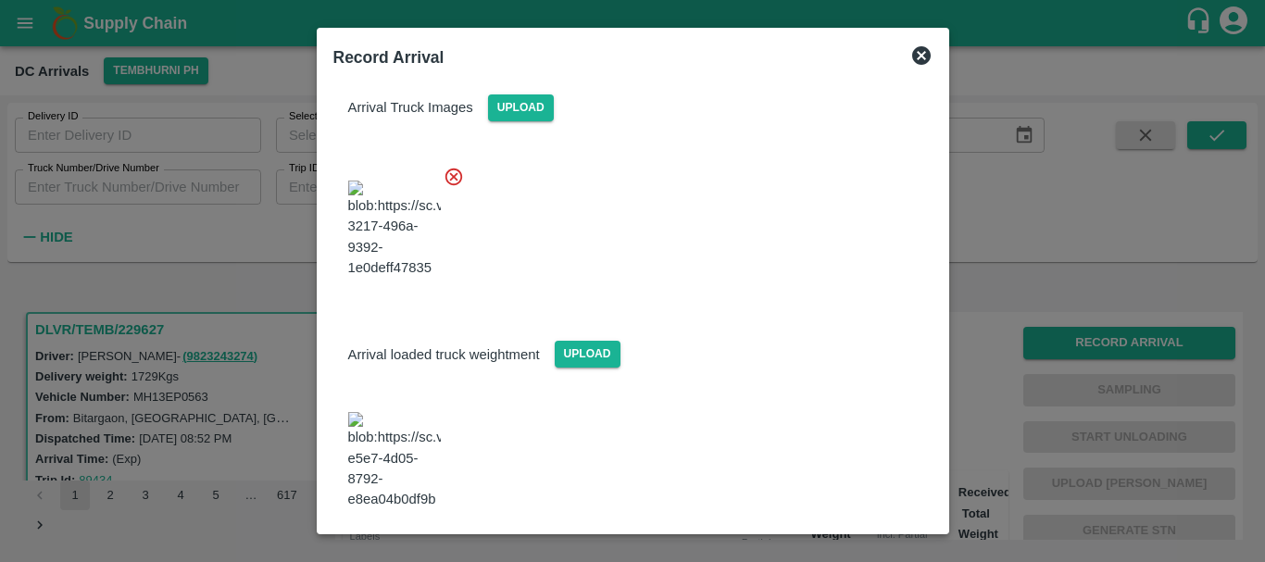
click at [798, 547] on button "Save Arrival Details" at bounding box center [845, 560] width 171 height 27
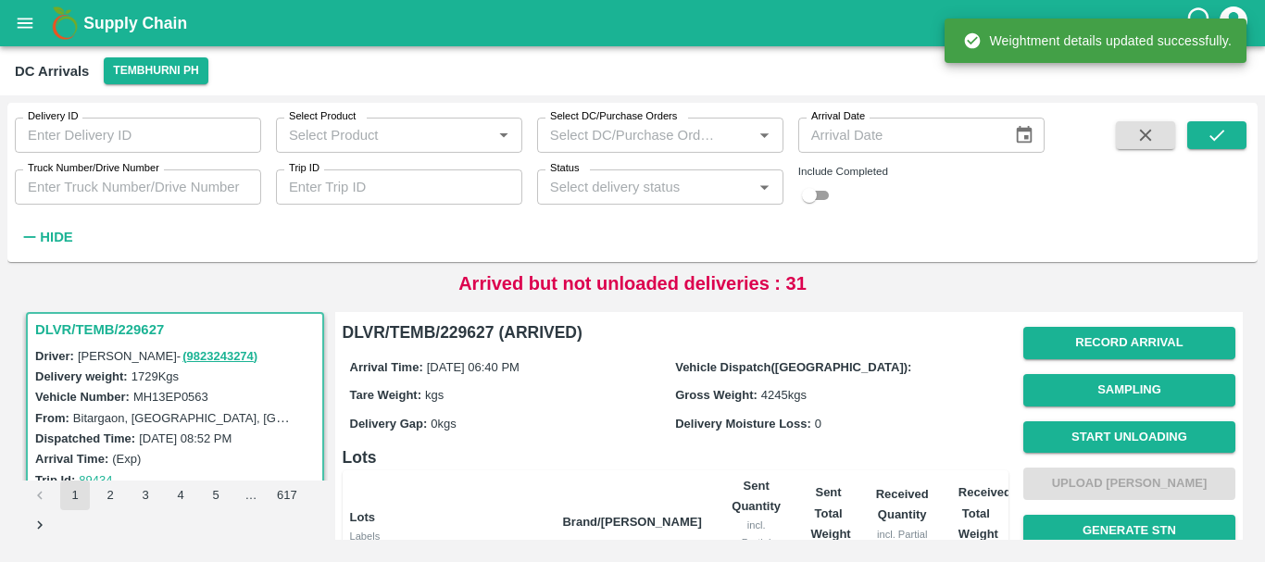
scroll to position [1, 0]
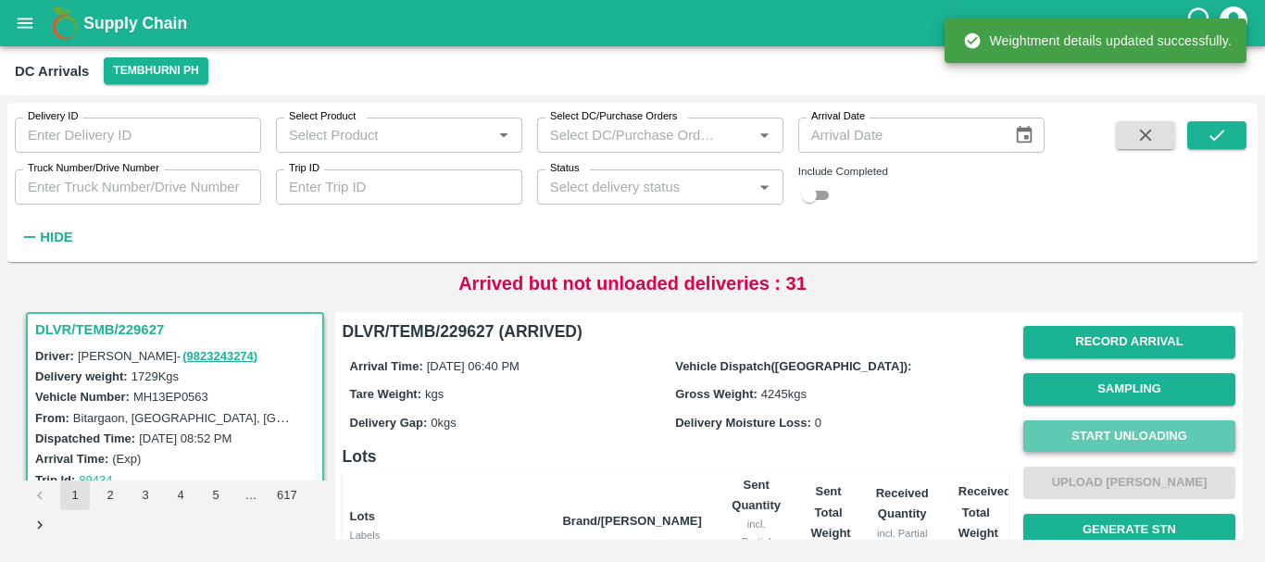
click at [1072, 434] on button "Start Unloading" at bounding box center [1129, 437] width 212 height 32
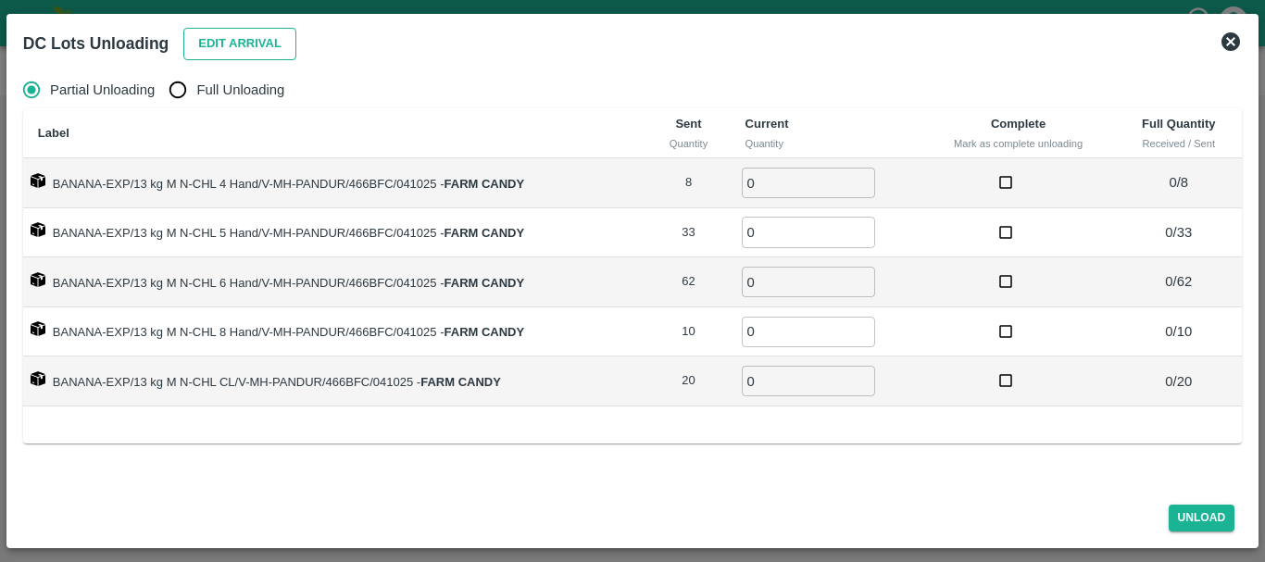
click at [251, 34] on button "Edit Arrival" at bounding box center [239, 44] width 113 height 32
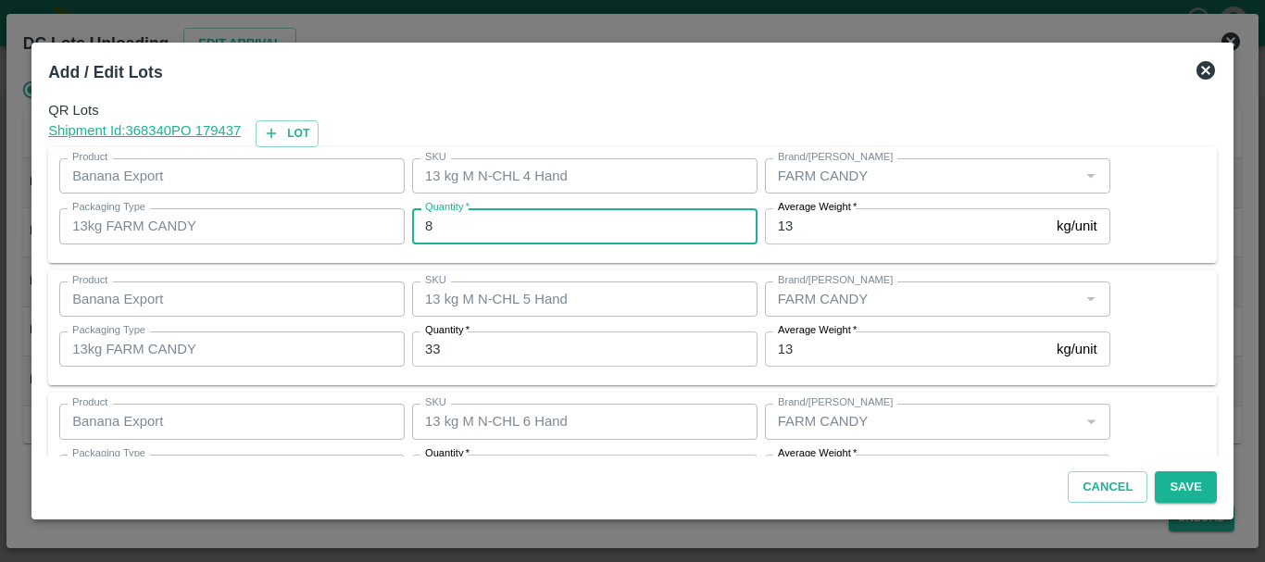
click at [482, 221] on input "8" at bounding box center [584, 225] width 345 height 35
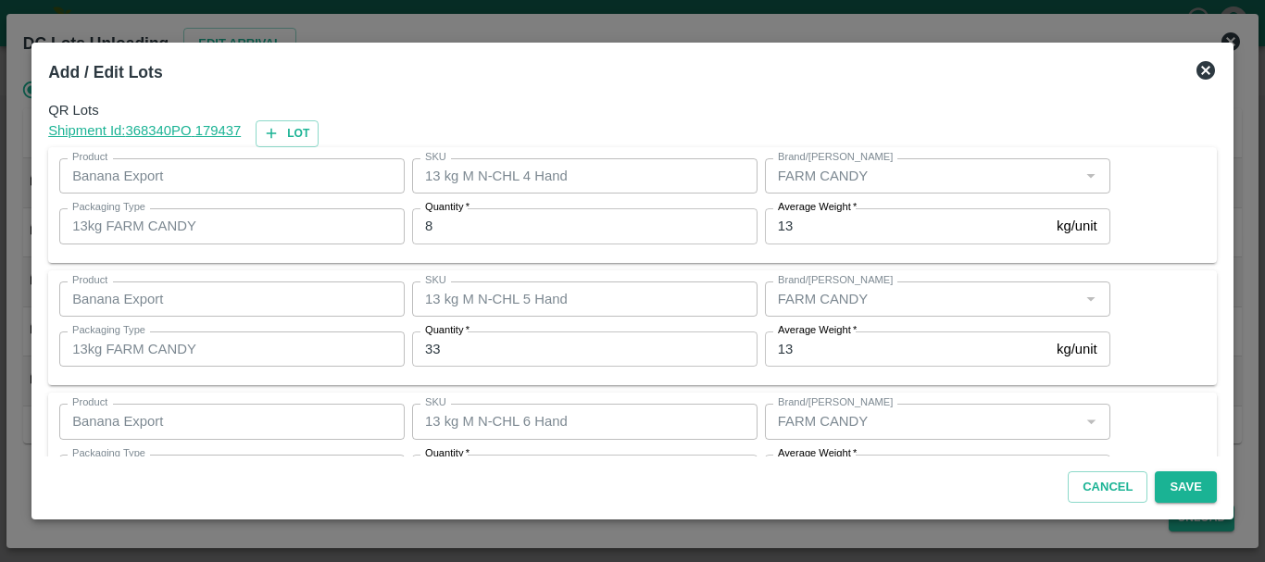
click at [447, 355] on input "33" at bounding box center [584, 349] width 345 height 35
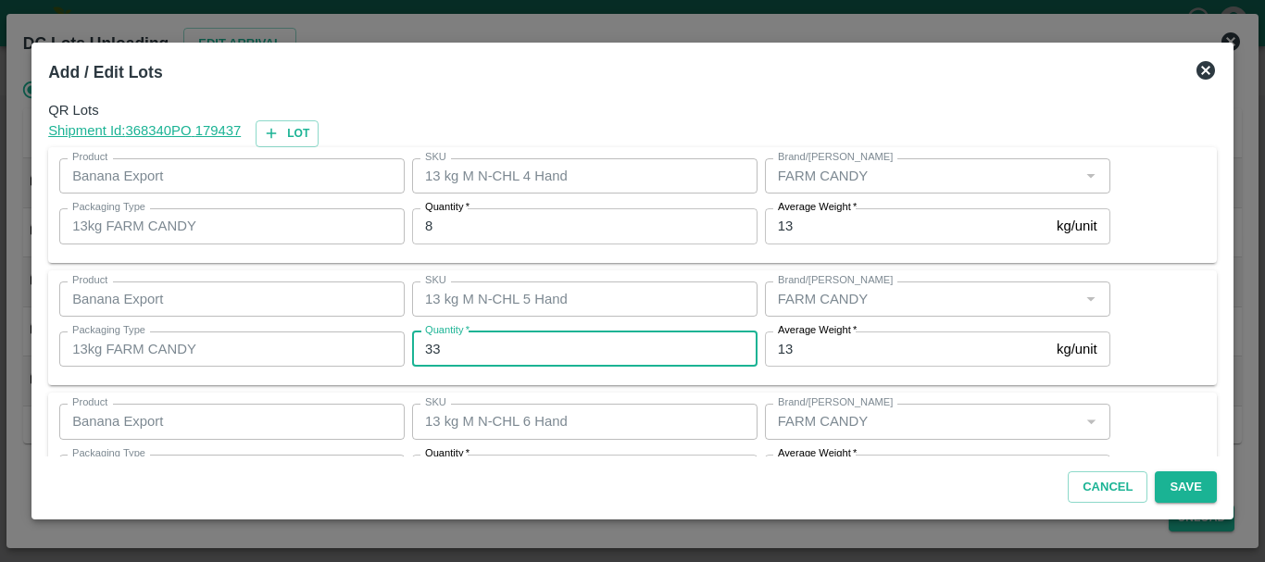
type input "3"
type input "35"
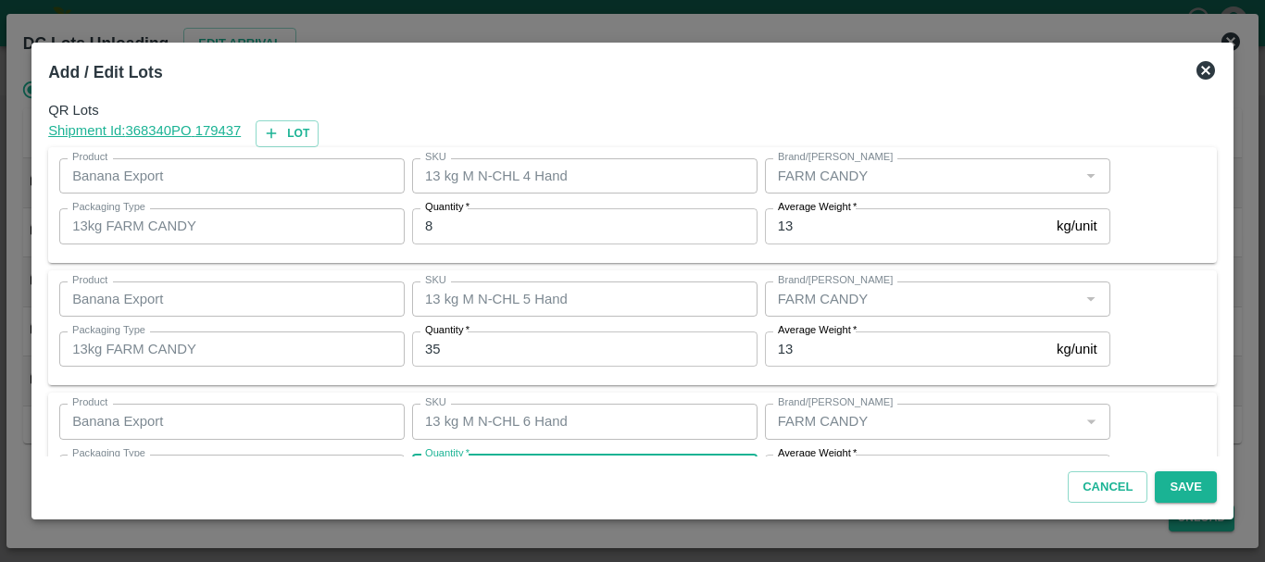
scroll to position [33, 0]
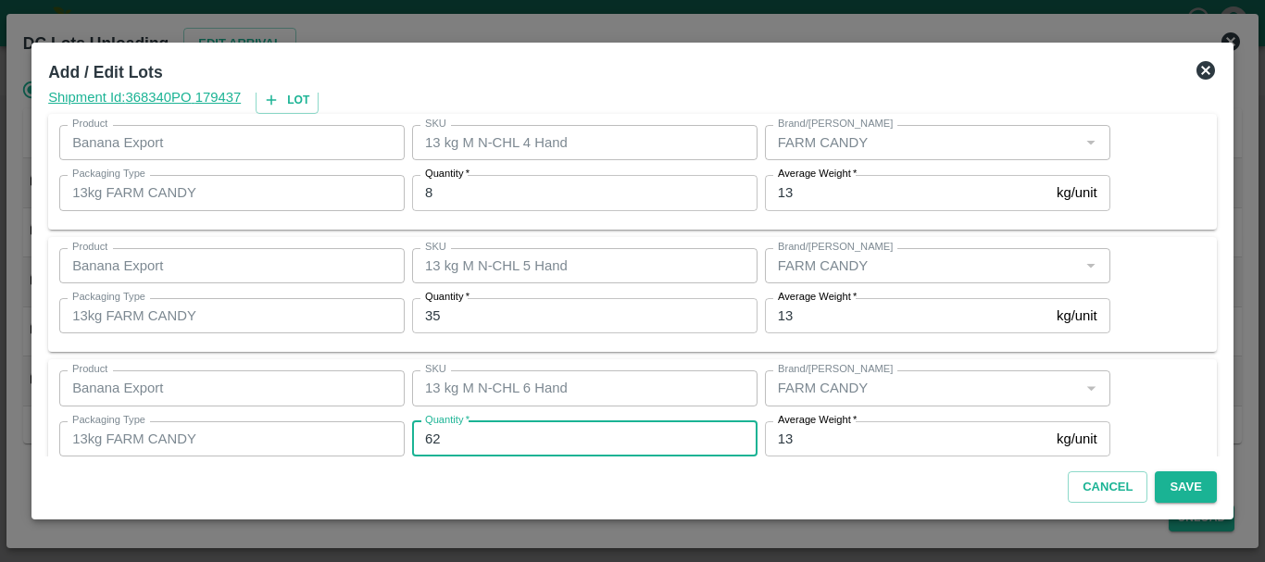
click at [464, 435] on input "62" at bounding box center [584, 438] width 345 height 35
type input "6"
type input "50"
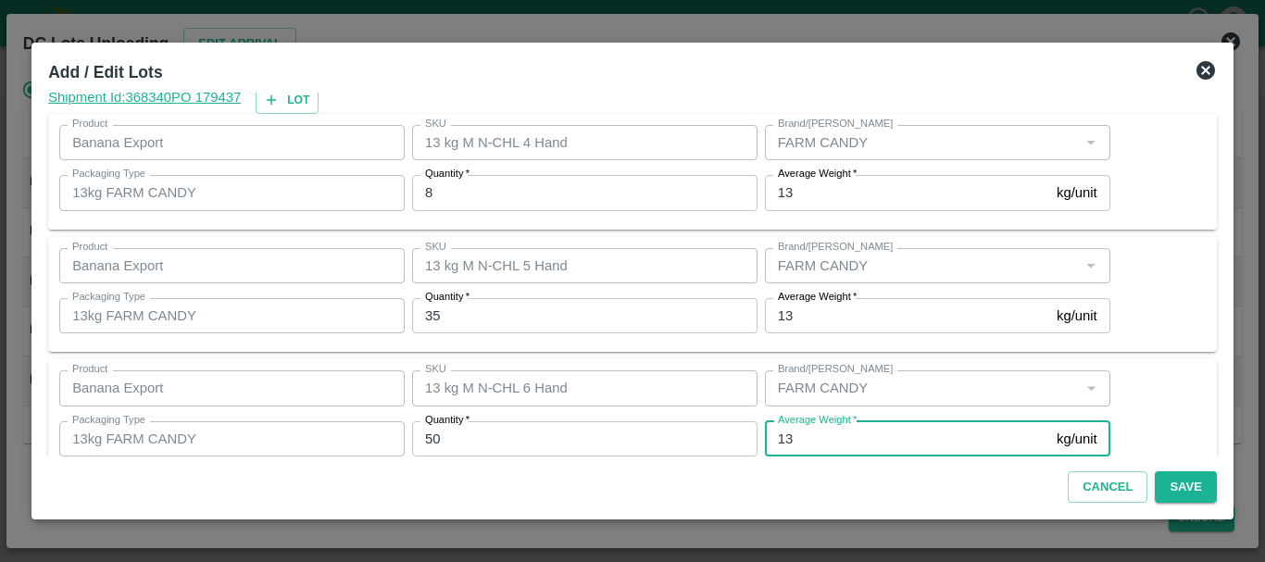
scroll to position [313, 0]
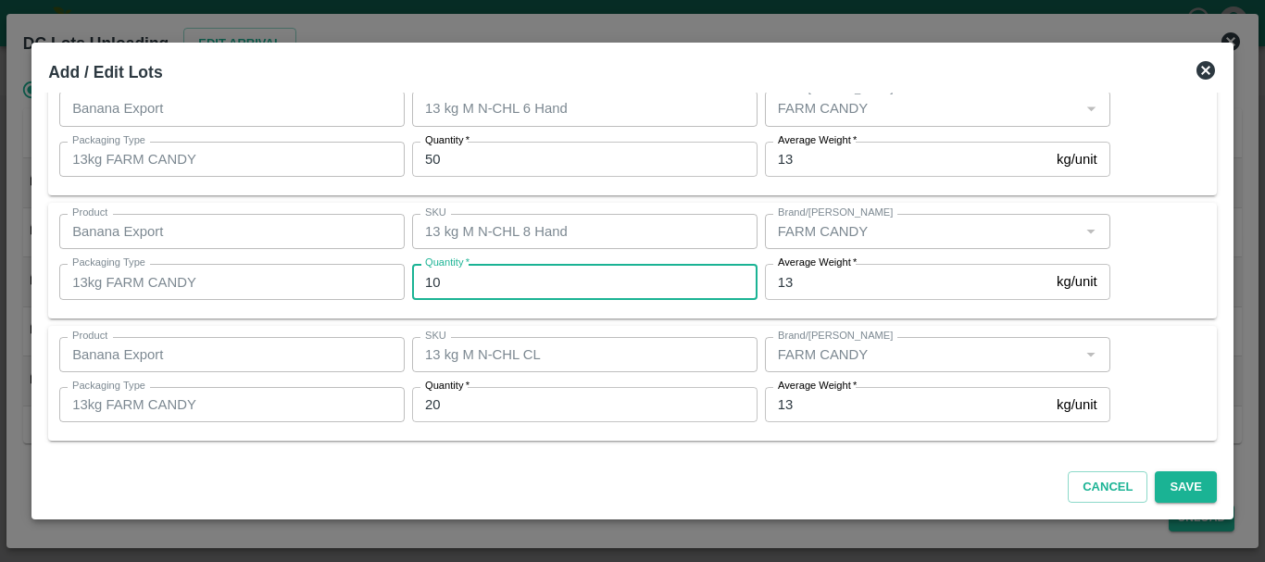
click at [475, 290] on input "10" at bounding box center [584, 281] width 345 height 35
type input "12"
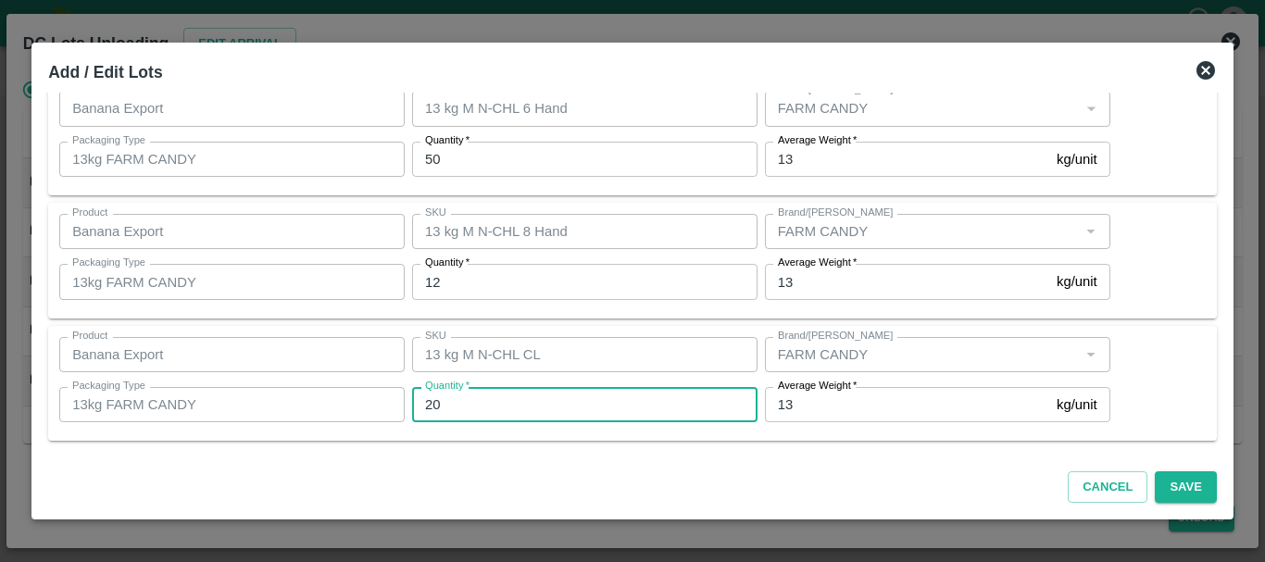
click at [449, 400] on input "20" at bounding box center [584, 404] width 345 height 35
type input "2"
type input "28"
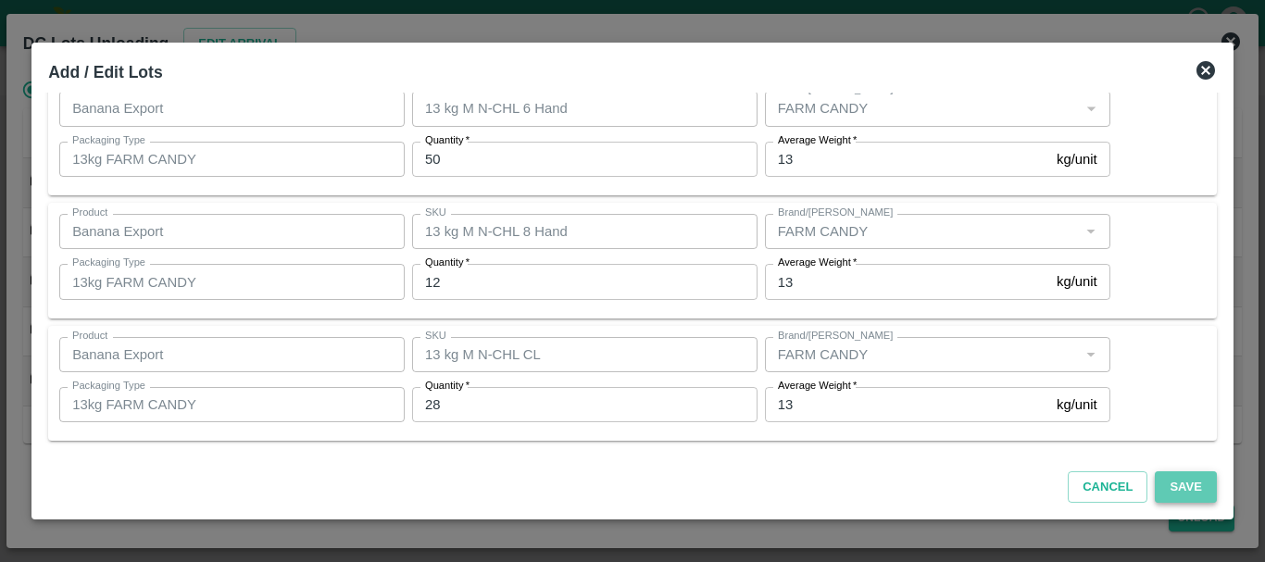
click at [1182, 482] on button "Save" at bounding box center [1185, 487] width 61 height 32
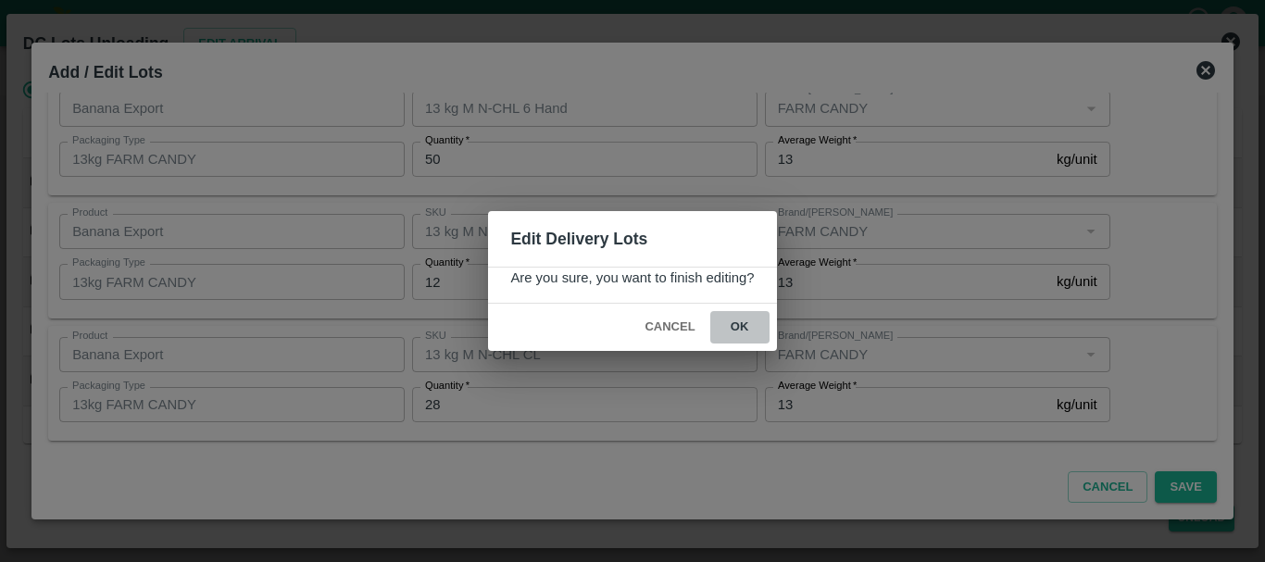
click at [744, 332] on button "ok" at bounding box center [739, 327] width 59 height 32
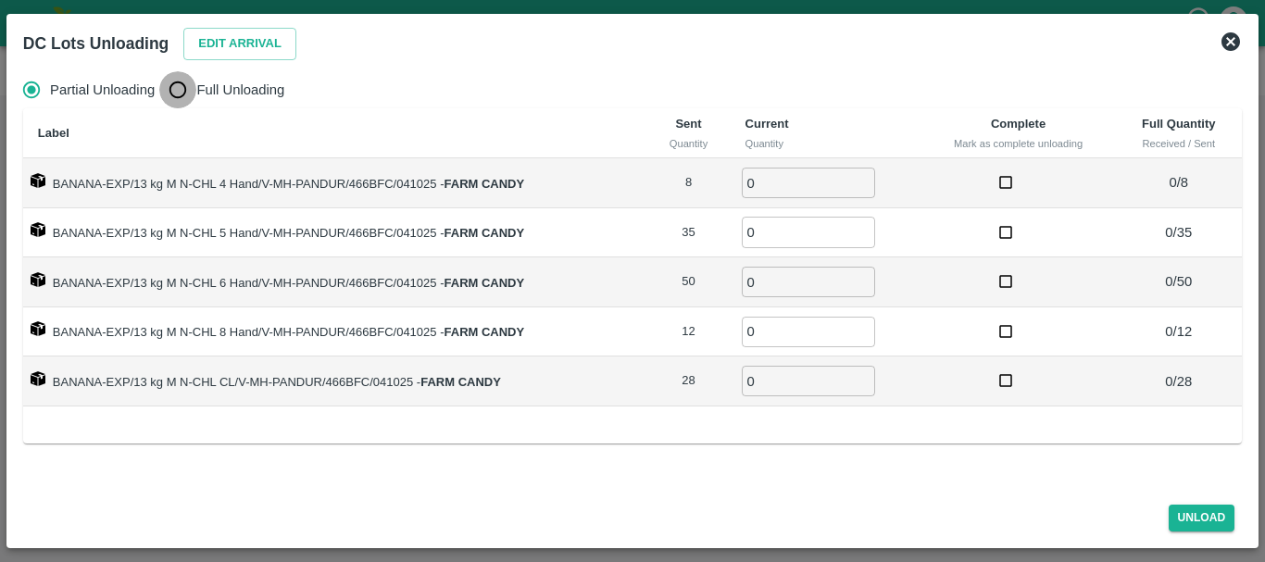
click at [183, 92] on input "Full Unloading" at bounding box center [177, 89] width 37 height 37
radio input "true"
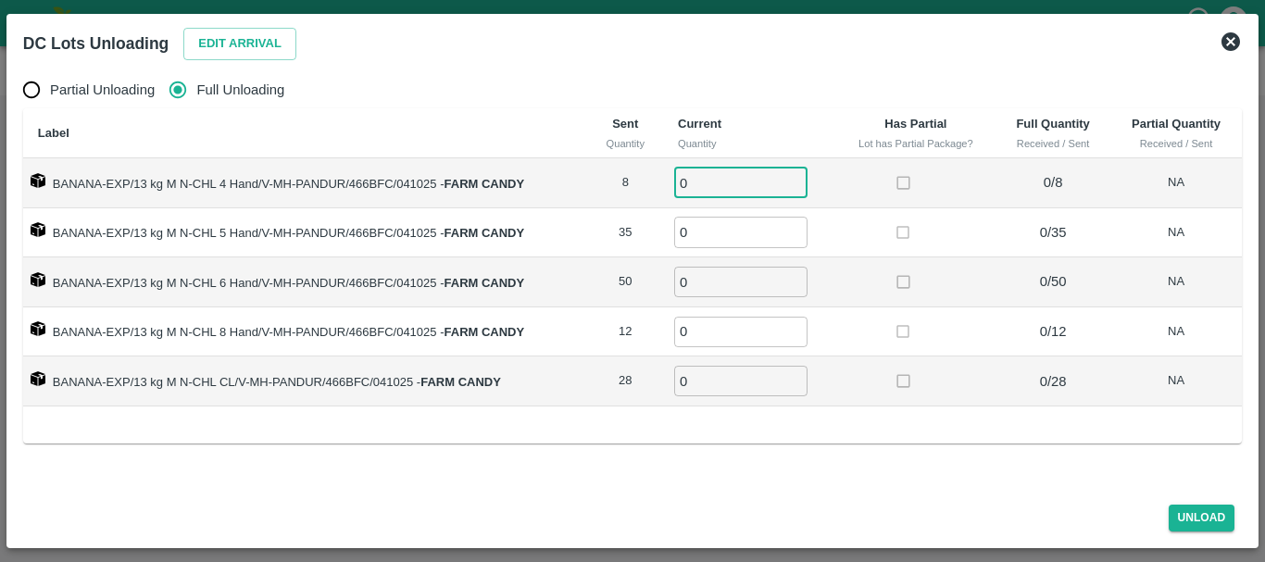
click at [728, 177] on input "0" at bounding box center [740, 183] width 133 height 31
type input "08"
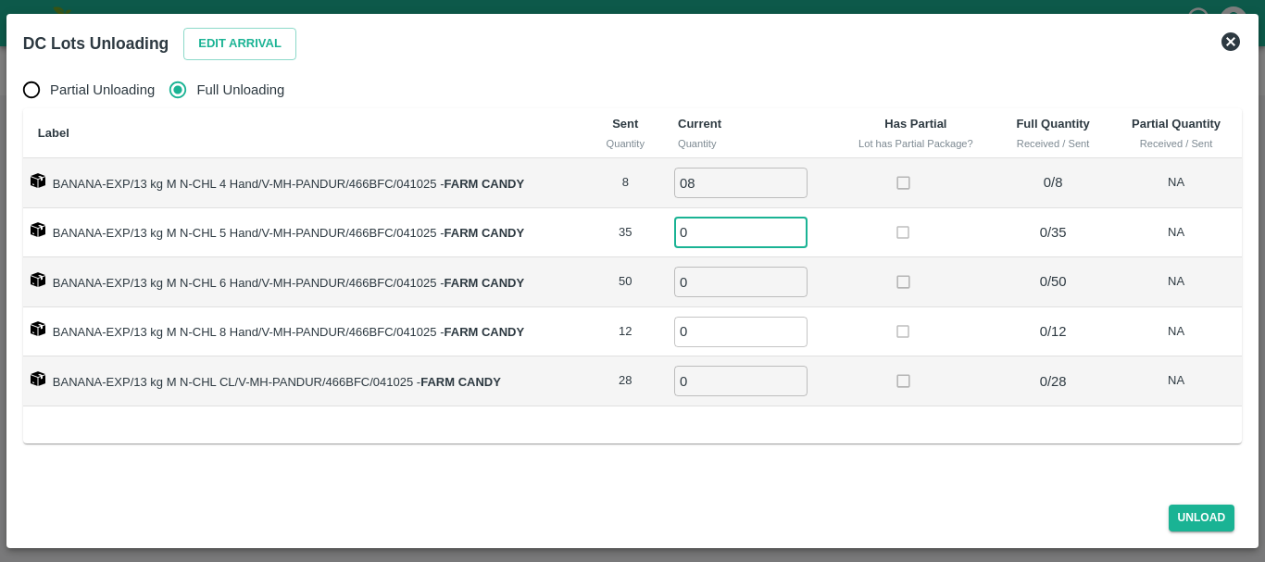
type input "2"
type input "35"
type input "50"
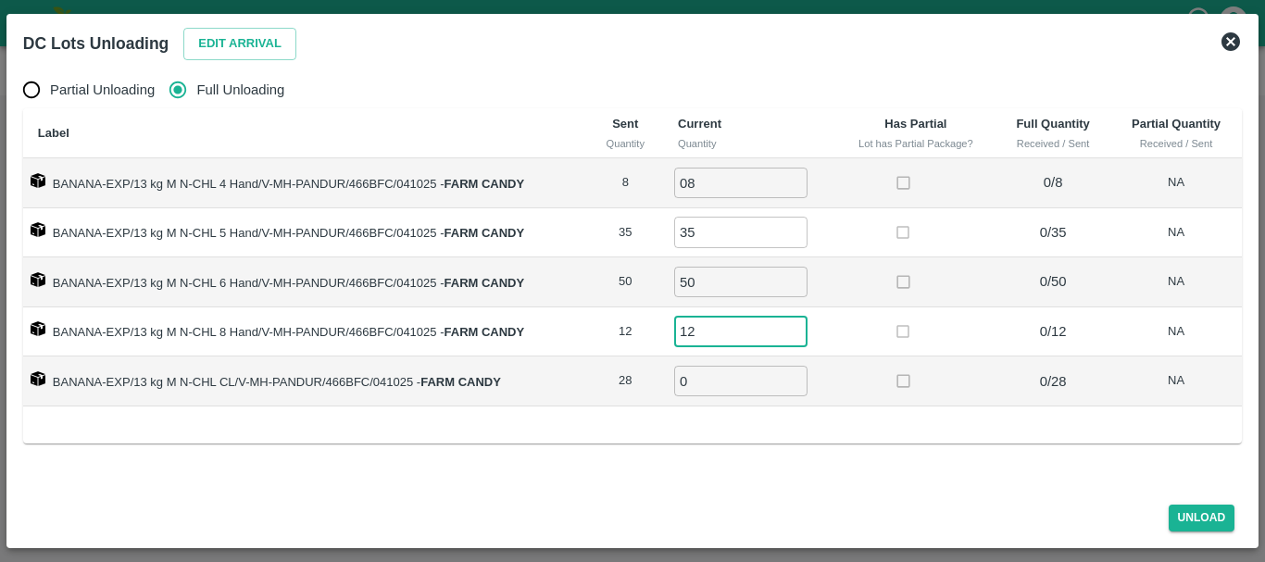
type input "12"
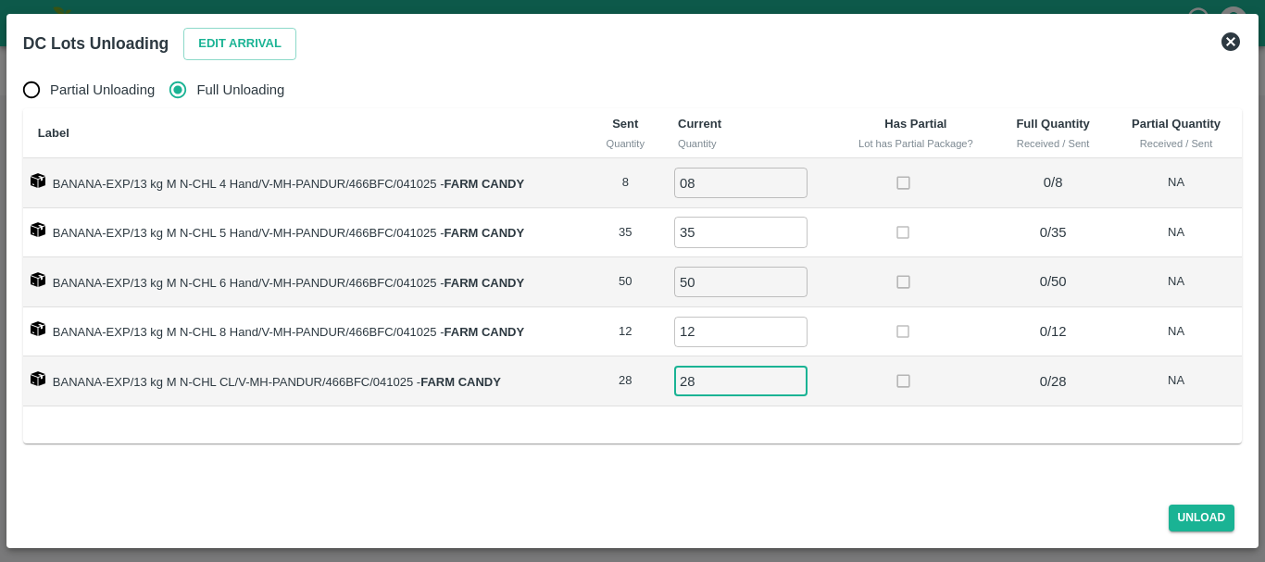
type input "28"
click at [846, 329] on td at bounding box center [915, 333] width 160 height 50
click at [1176, 518] on button "Unload" at bounding box center [1202, 518] width 67 height 27
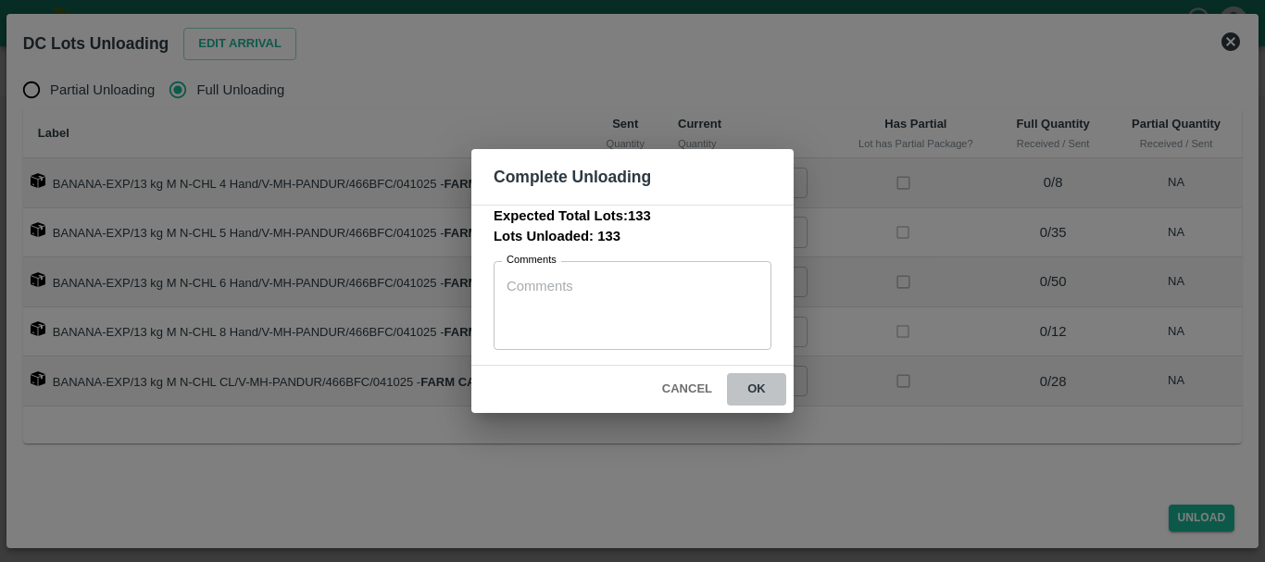
click at [760, 389] on button "ok" at bounding box center [756, 389] width 59 height 32
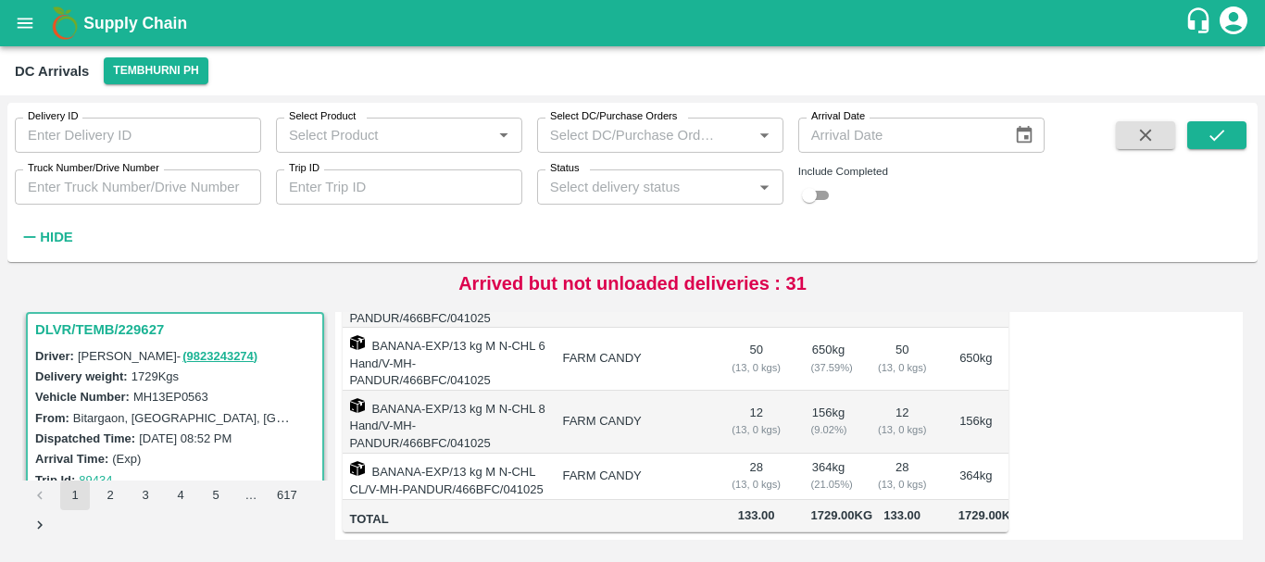
scroll to position [0, 0]
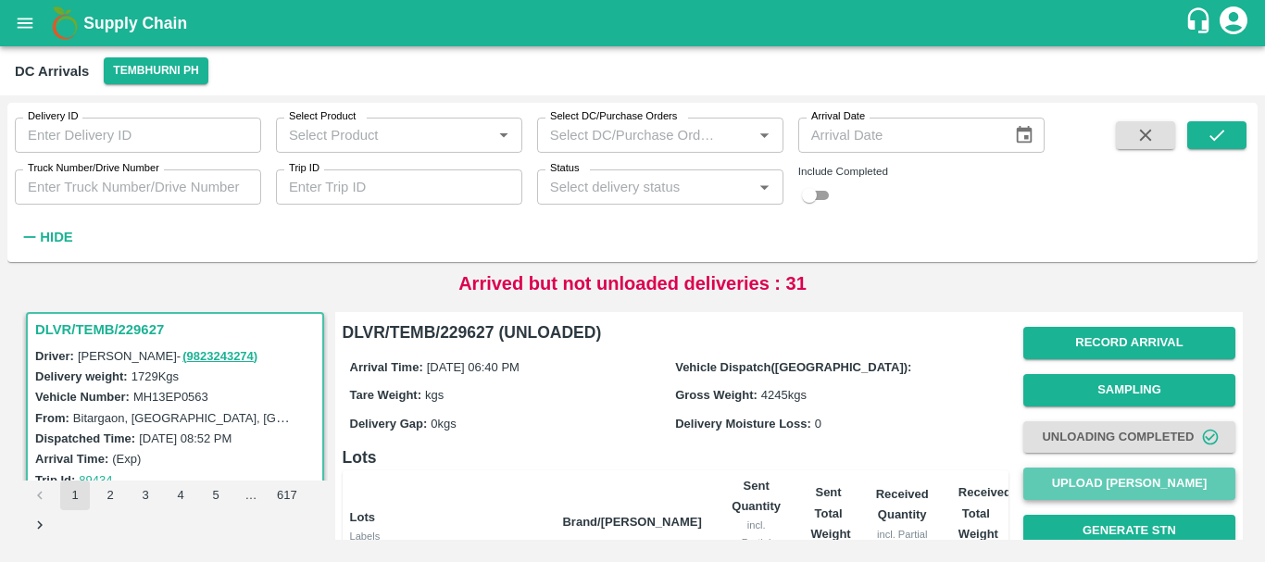
click at [1090, 483] on button "Upload [PERSON_NAME]" at bounding box center [1129, 484] width 212 height 32
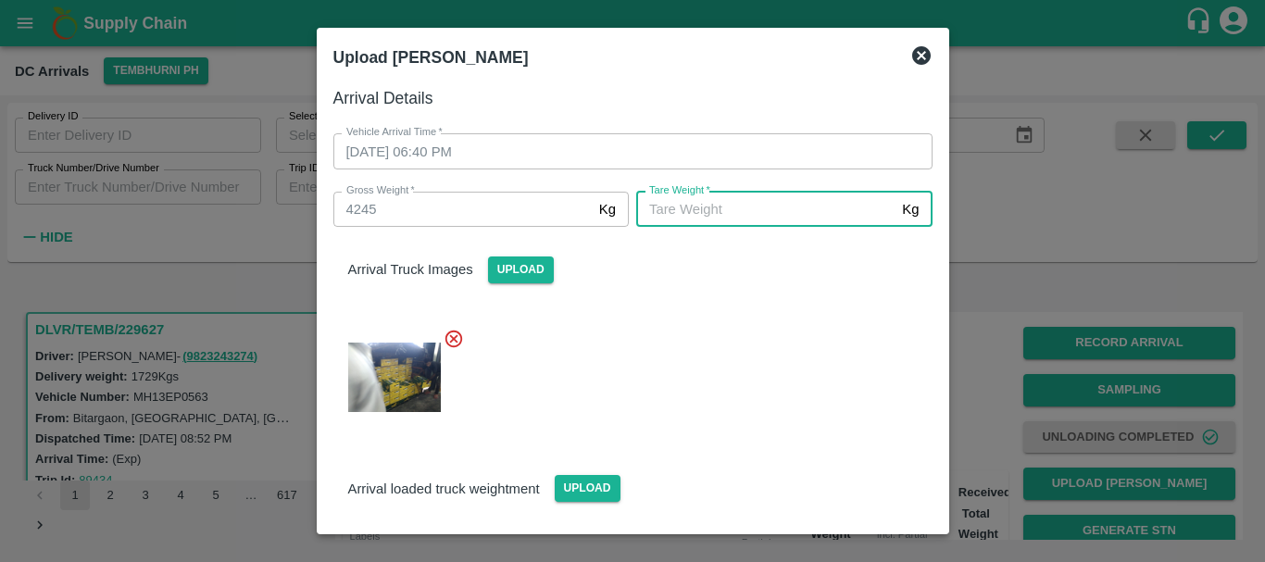
click at [684, 218] on input "[PERSON_NAME]   *" at bounding box center [765, 209] width 258 height 35
type input "2360"
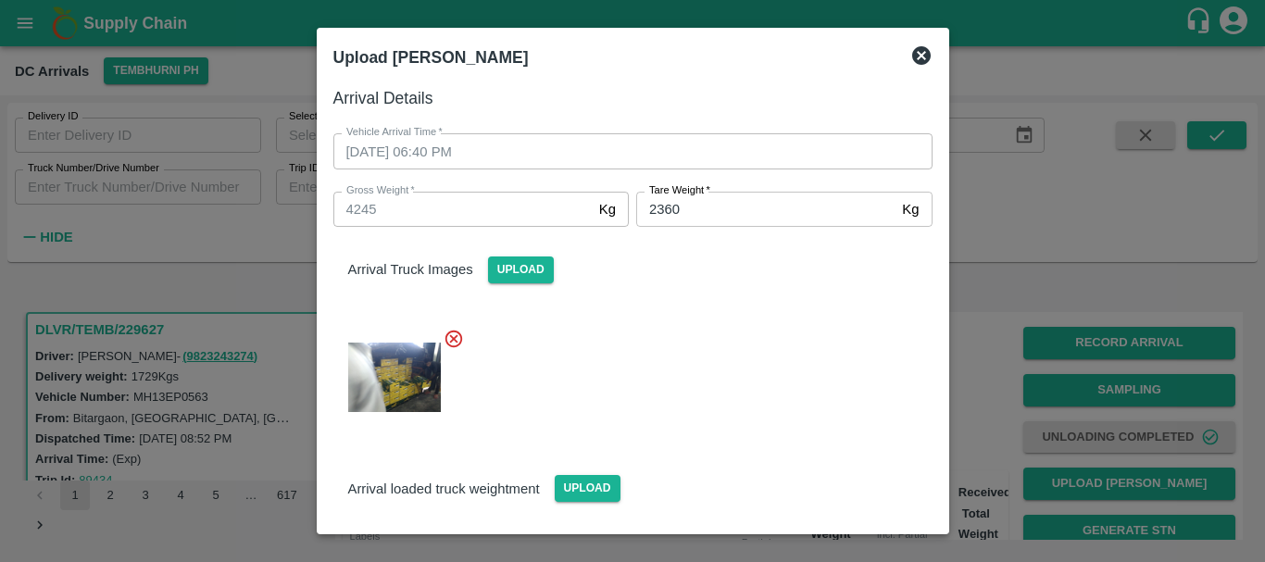
click at [703, 307] on div "Arrival Truck Images Upload" at bounding box center [626, 328] width 614 height 233
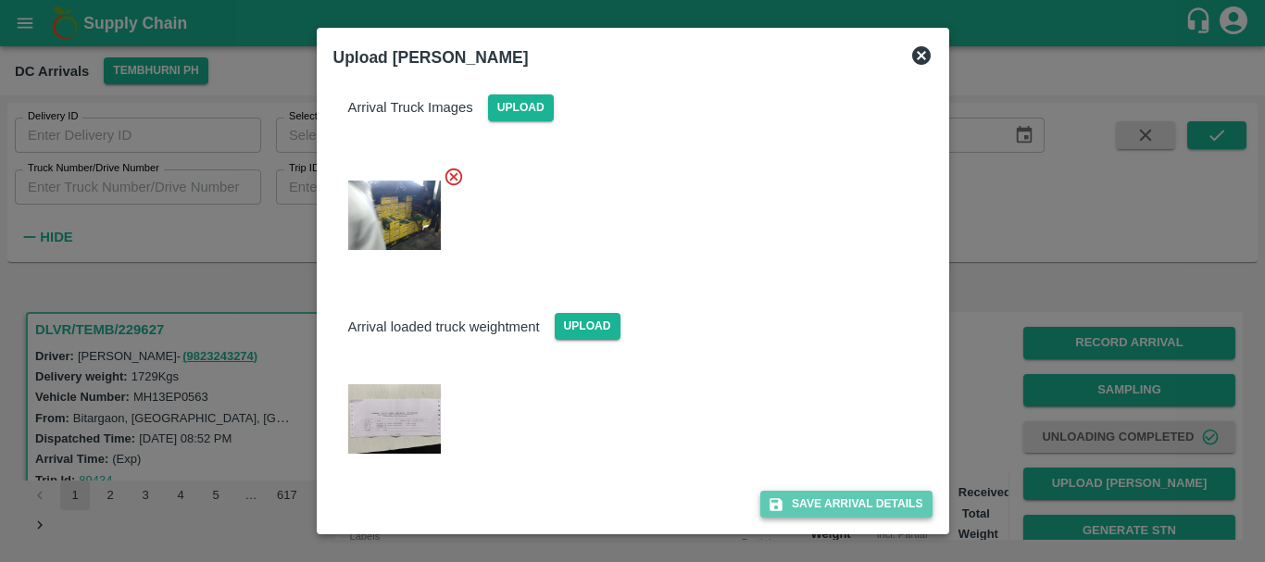
click at [788, 511] on button "Save Arrival Details" at bounding box center [845, 504] width 171 height 27
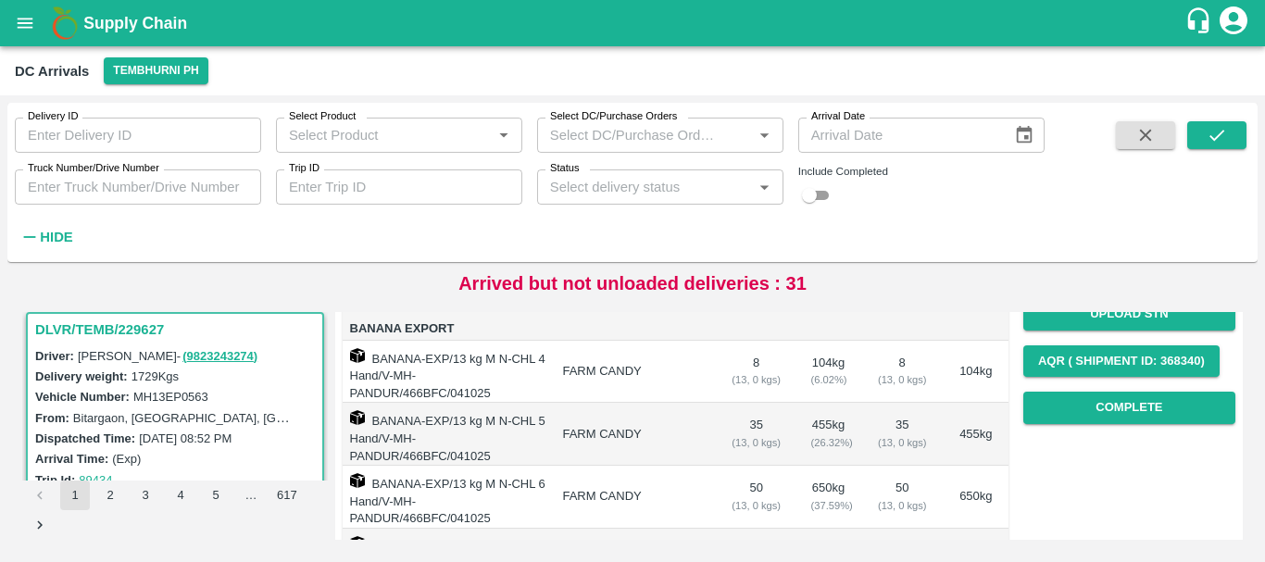
scroll to position [260, 0]
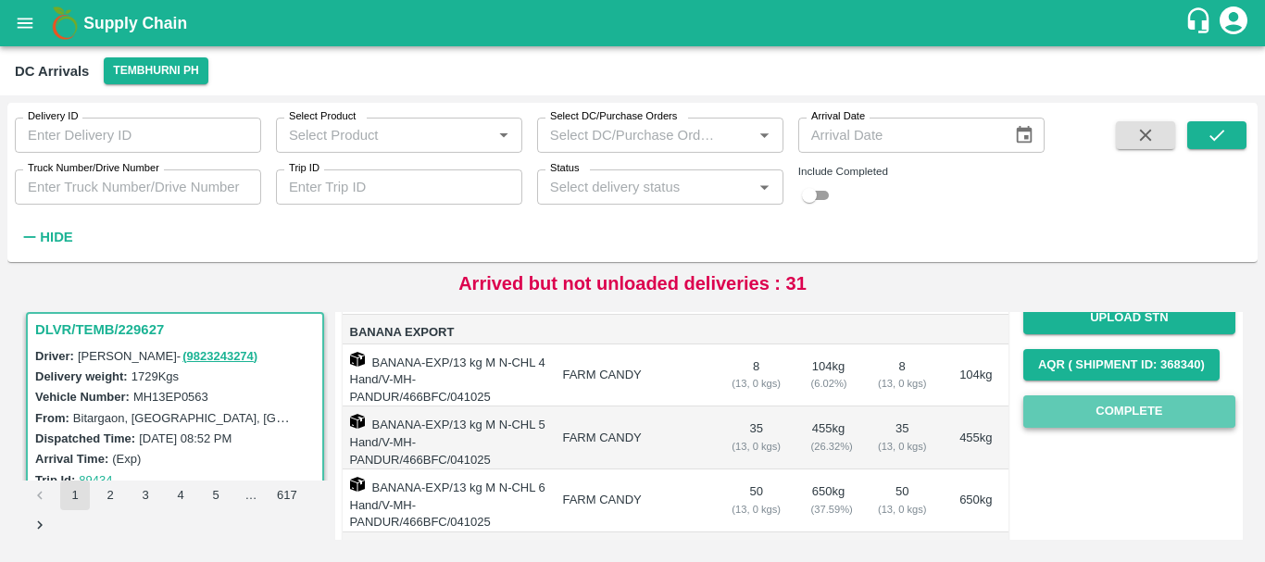
click at [1078, 418] on button "Complete" at bounding box center [1129, 412] width 212 height 32
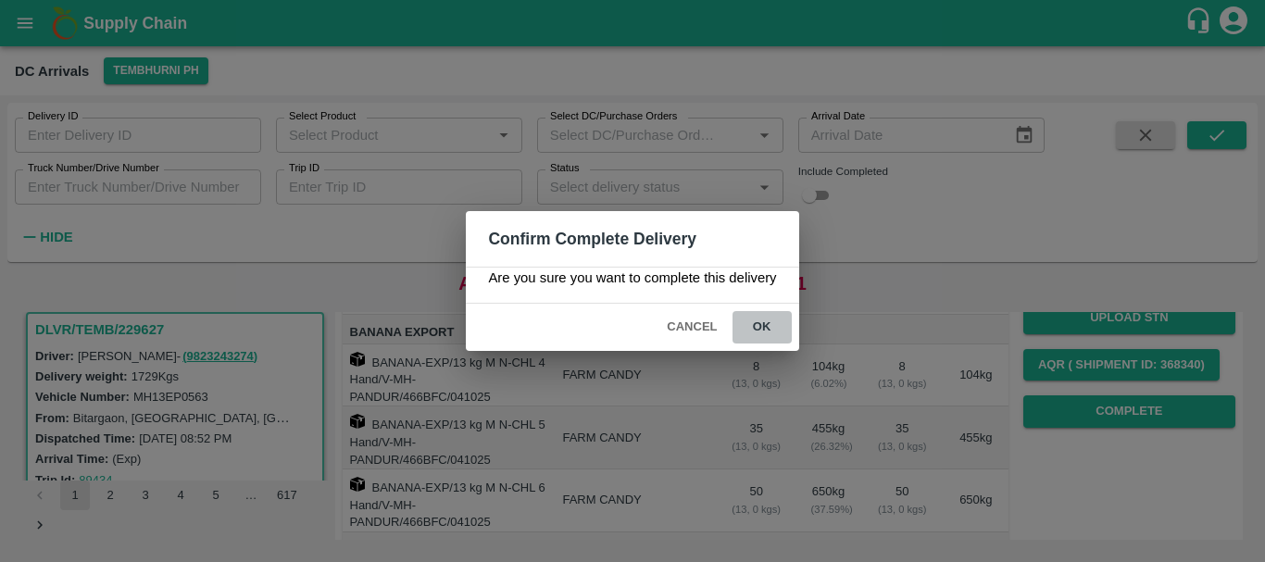
click at [785, 330] on button "ok" at bounding box center [762, 327] width 59 height 32
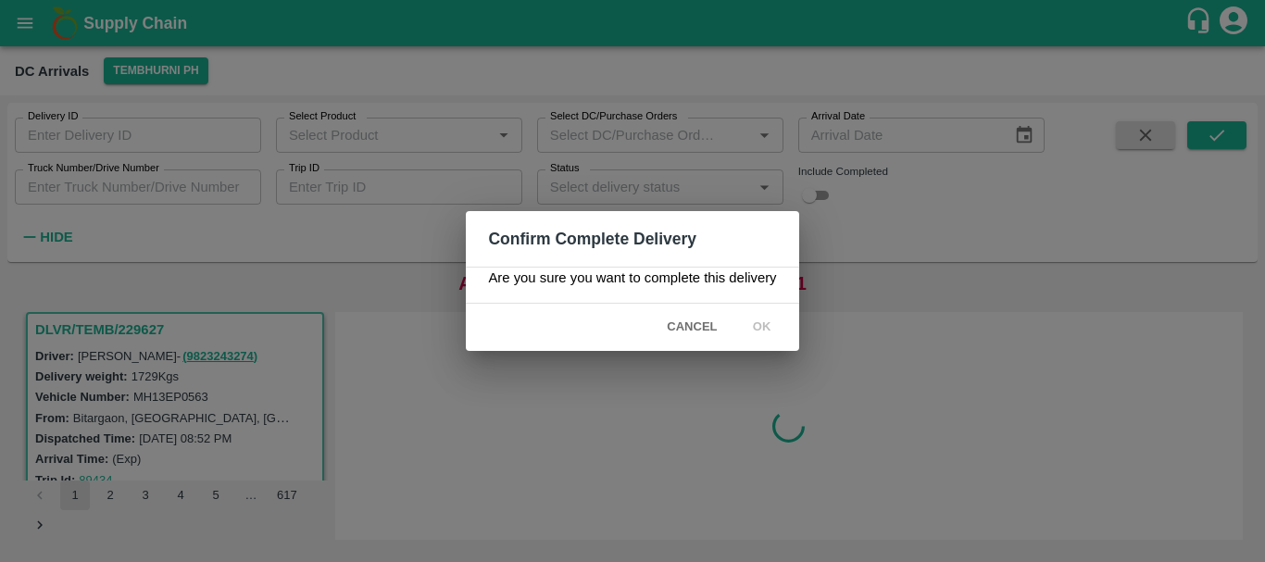
scroll to position [0, 0]
click at [685, 321] on span "Cancel" at bounding box center [691, 327] width 65 height 32
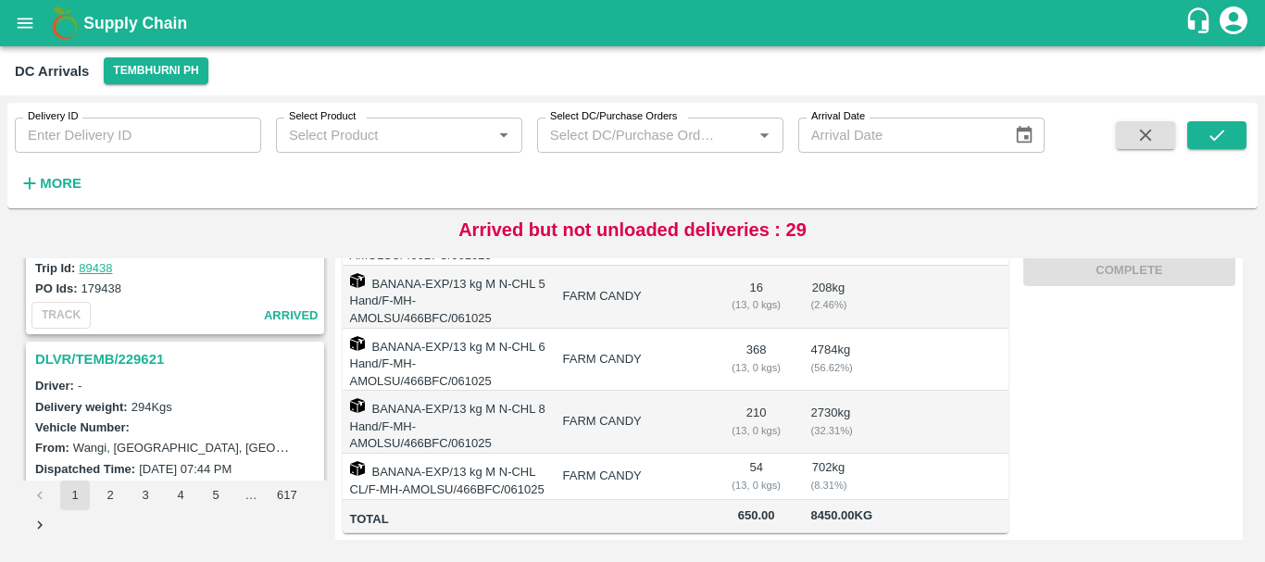
scroll to position [3797, 0]
click at [147, 350] on h3 "DLVR/TEMB/229621" at bounding box center [177, 360] width 285 height 24
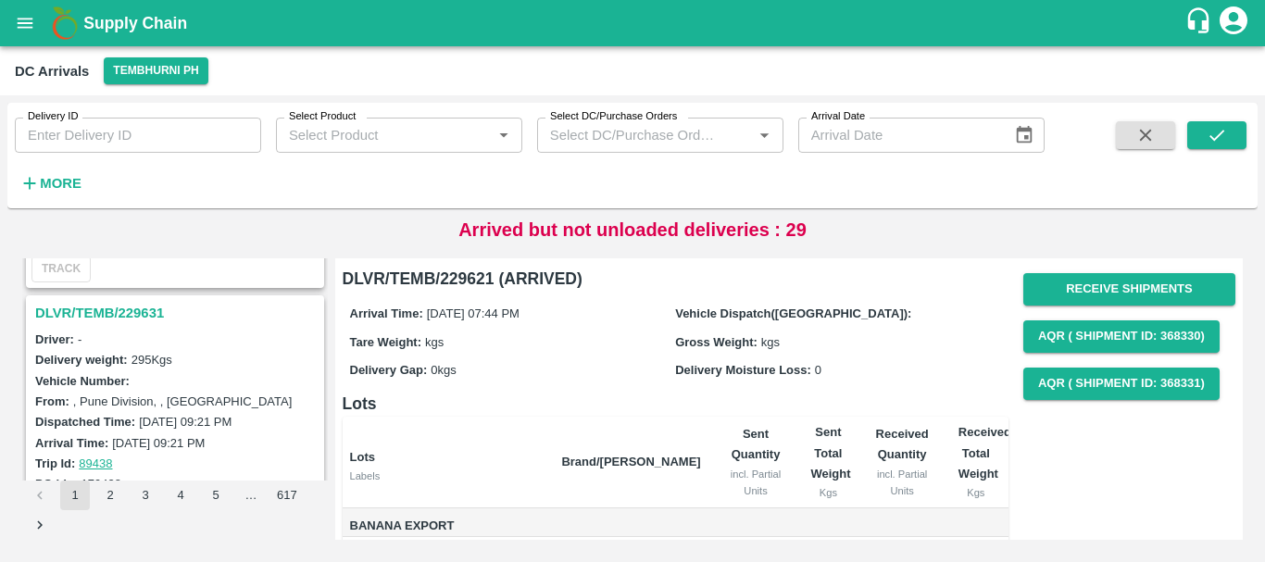
scroll to position [3589, 0]
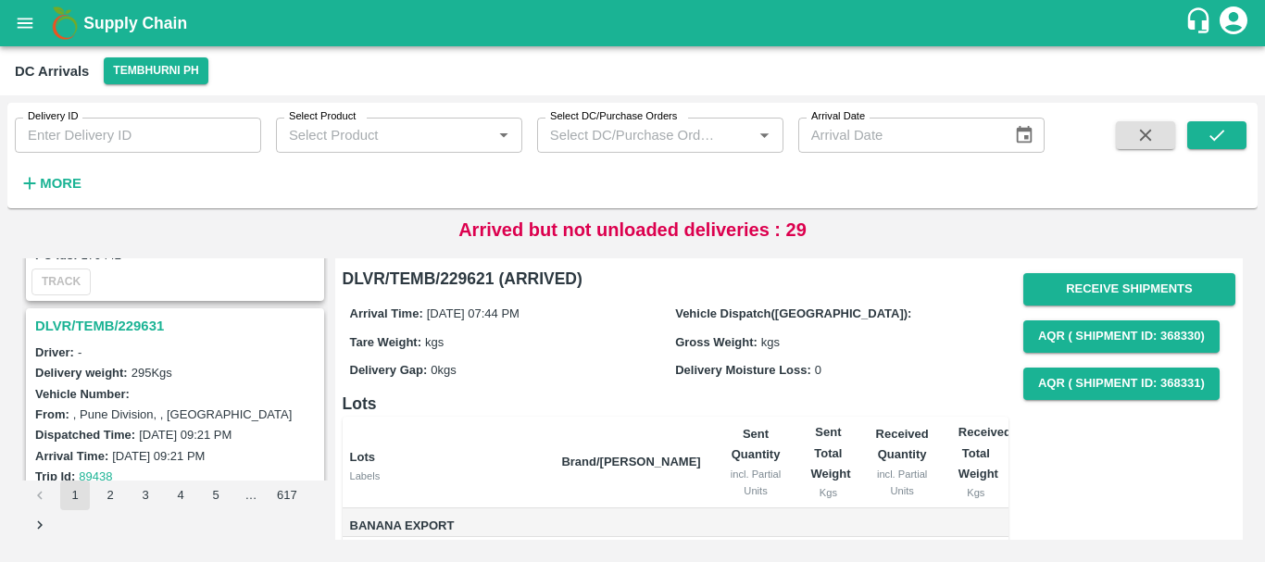
click at [107, 325] on h3 "DLVR/TEMB/229631" at bounding box center [177, 326] width 285 height 24
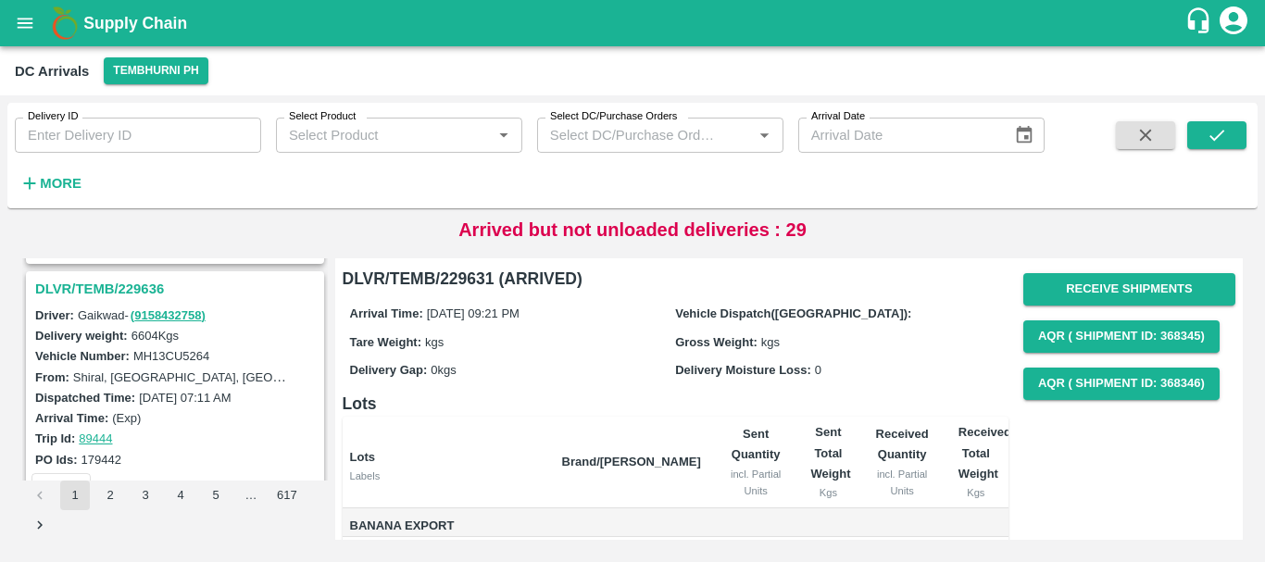
scroll to position [3384, 0]
click at [143, 294] on h3 "DLVR/TEMB/229636" at bounding box center [177, 290] width 285 height 24
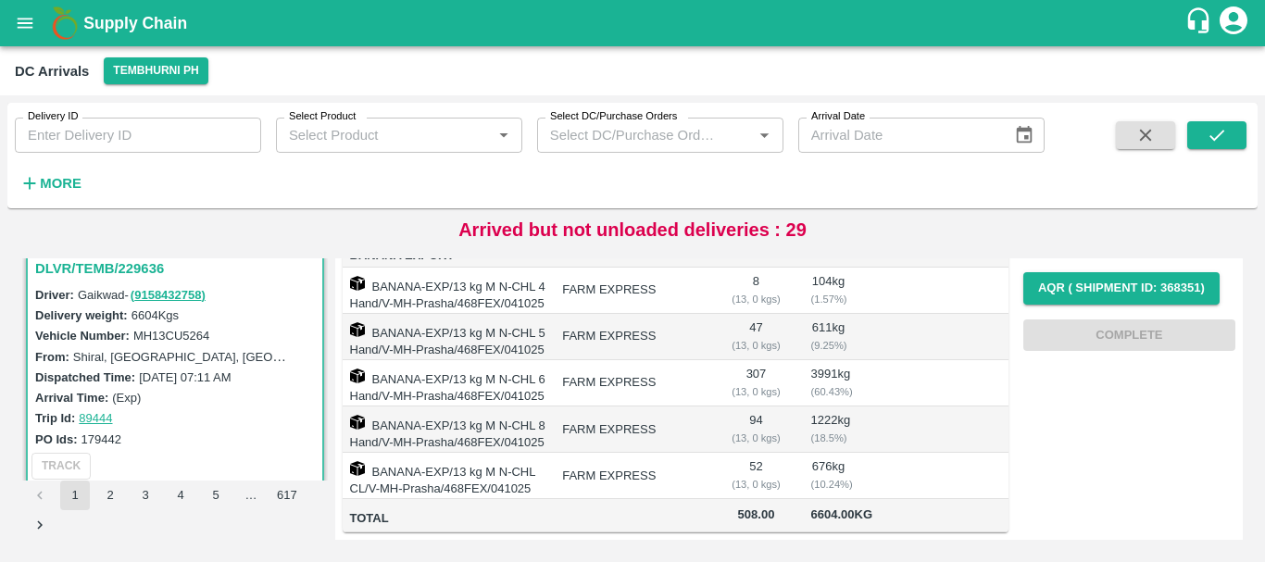
scroll to position [3404, 0]
click at [918, 360] on td at bounding box center [902, 383] width 82 height 46
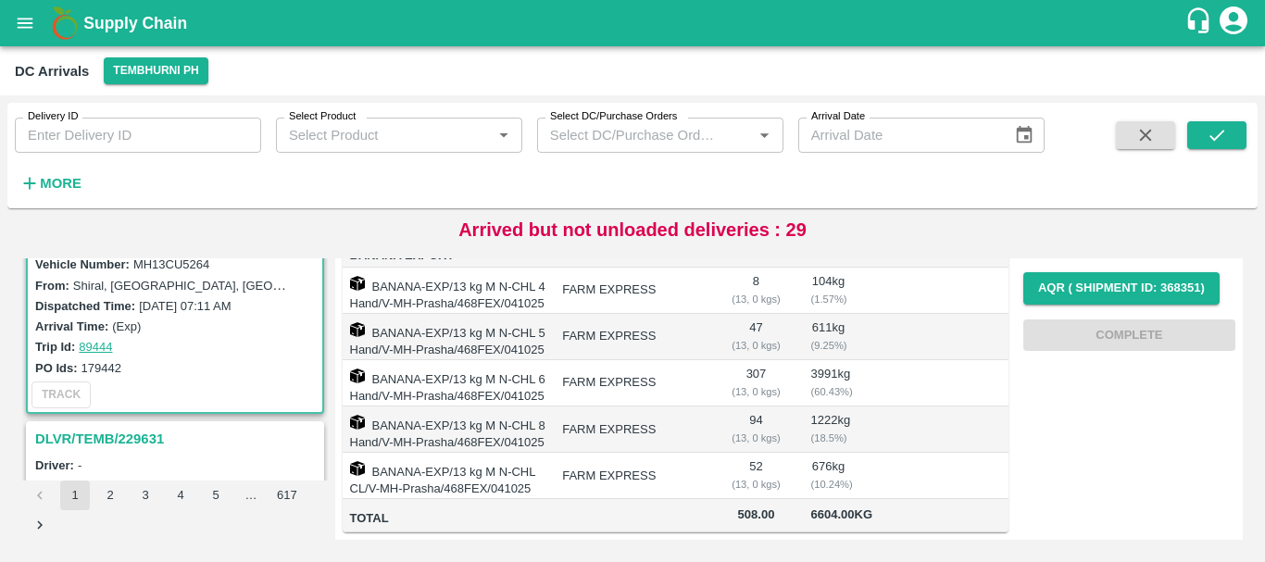
scroll to position [0, 0]
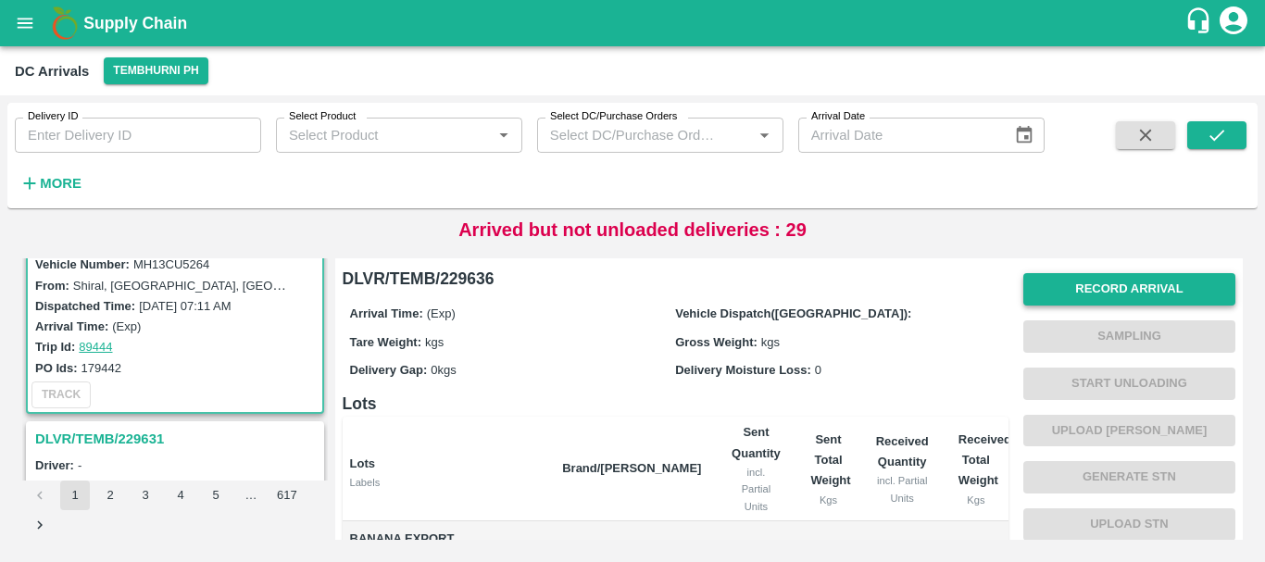
click at [1065, 278] on div "Record Arrival Sampling Start Unloading Upload Tare Weight Generate STN Upload …" at bounding box center [1129, 454] width 212 height 376
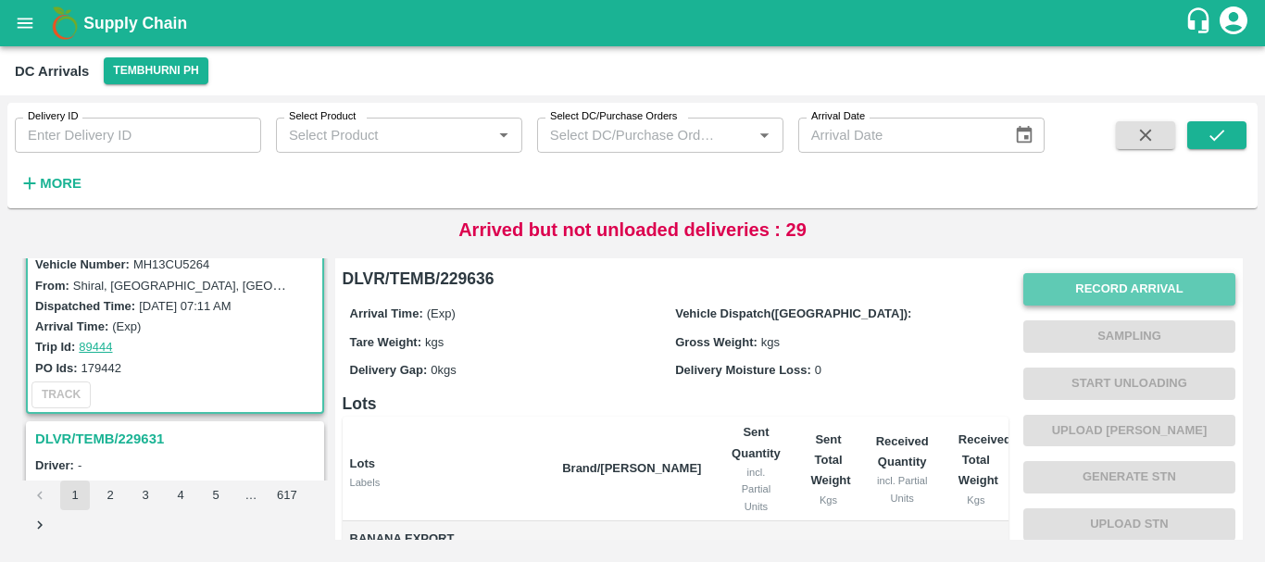
click at [1065, 278] on button "Record Arrival" at bounding box center [1129, 289] width 212 height 32
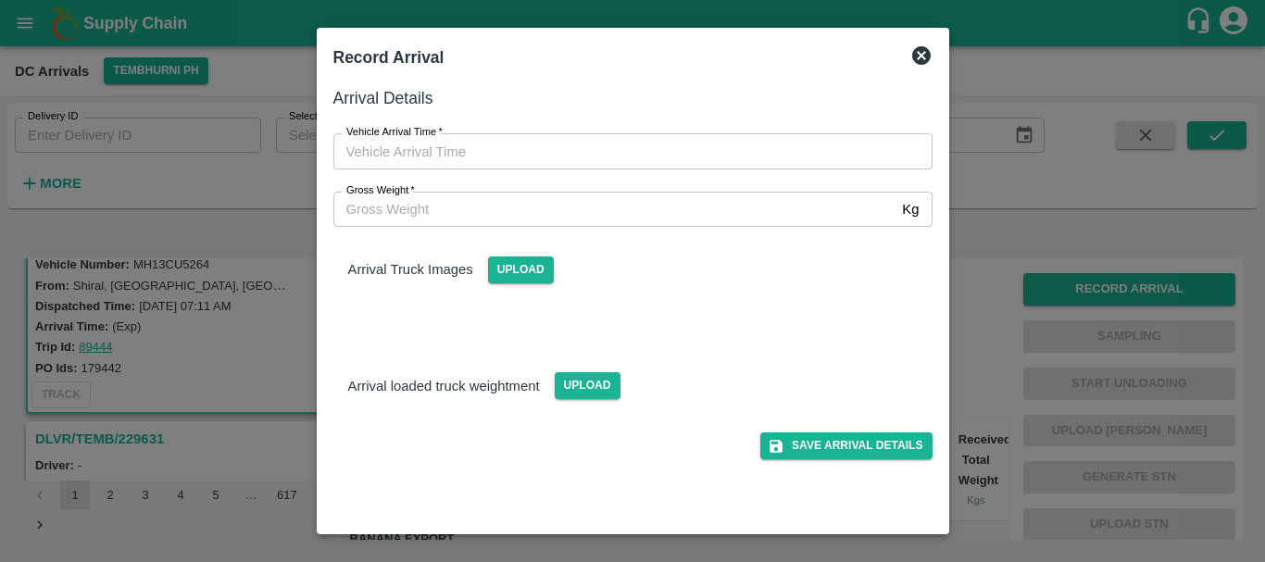
type input "DD/MM/YYYY hh:mm aa"
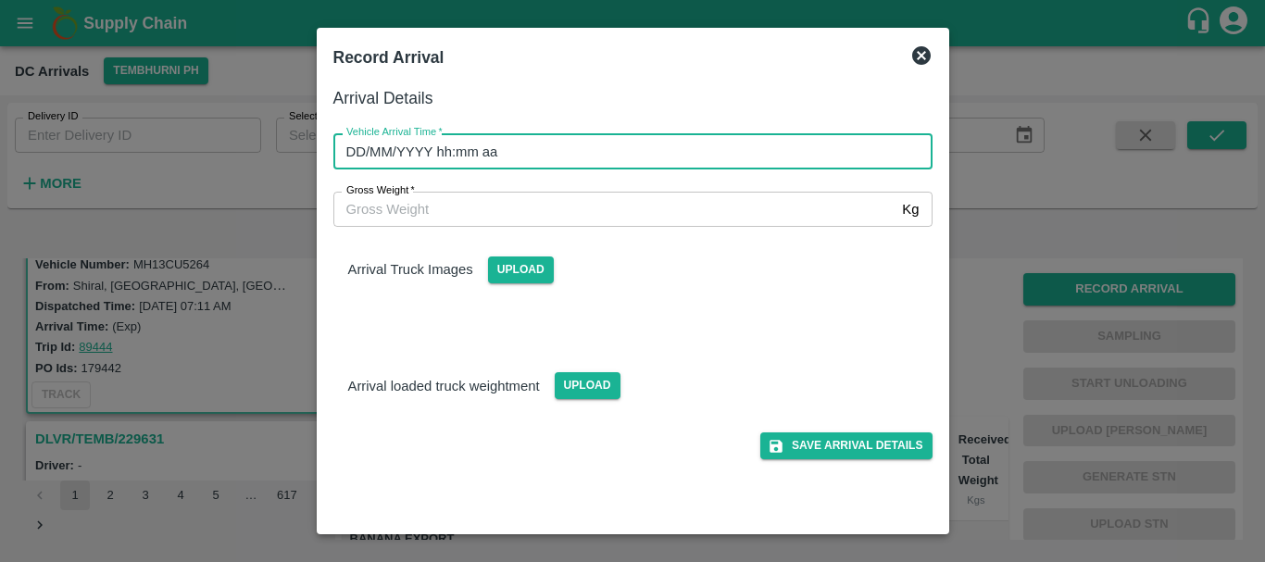
click at [733, 149] on input "DD/MM/YYYY hh:mm aa" at bounding box center [626, 150] width 586 height 35
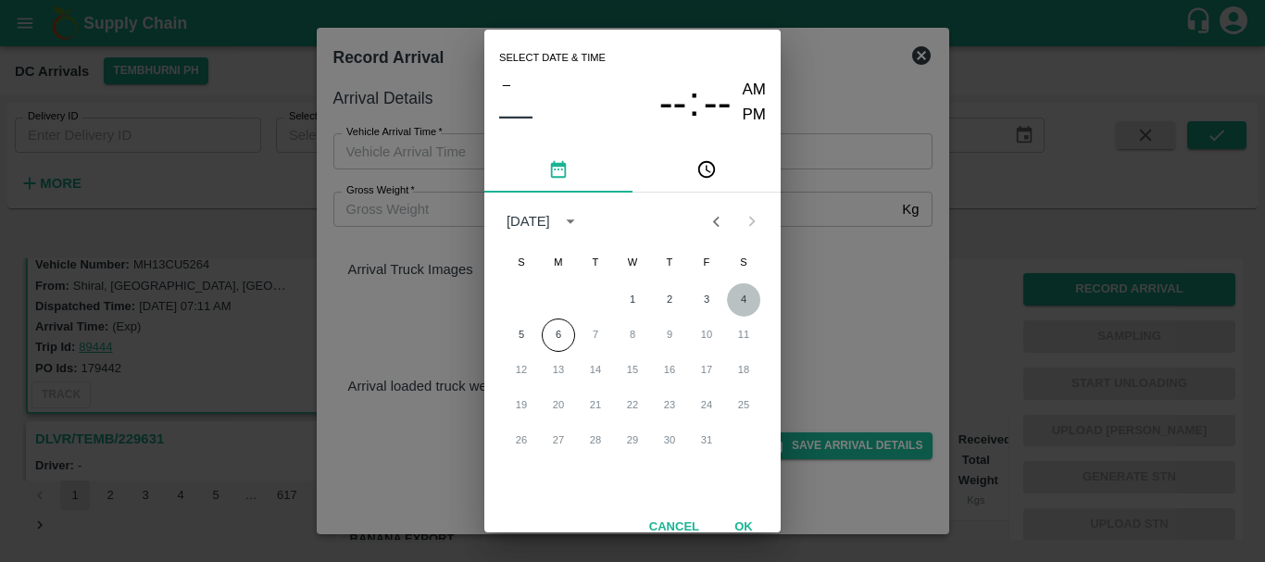
click at [741, 300] on button "4" at bounding box center [743, 299] width 33 height 33
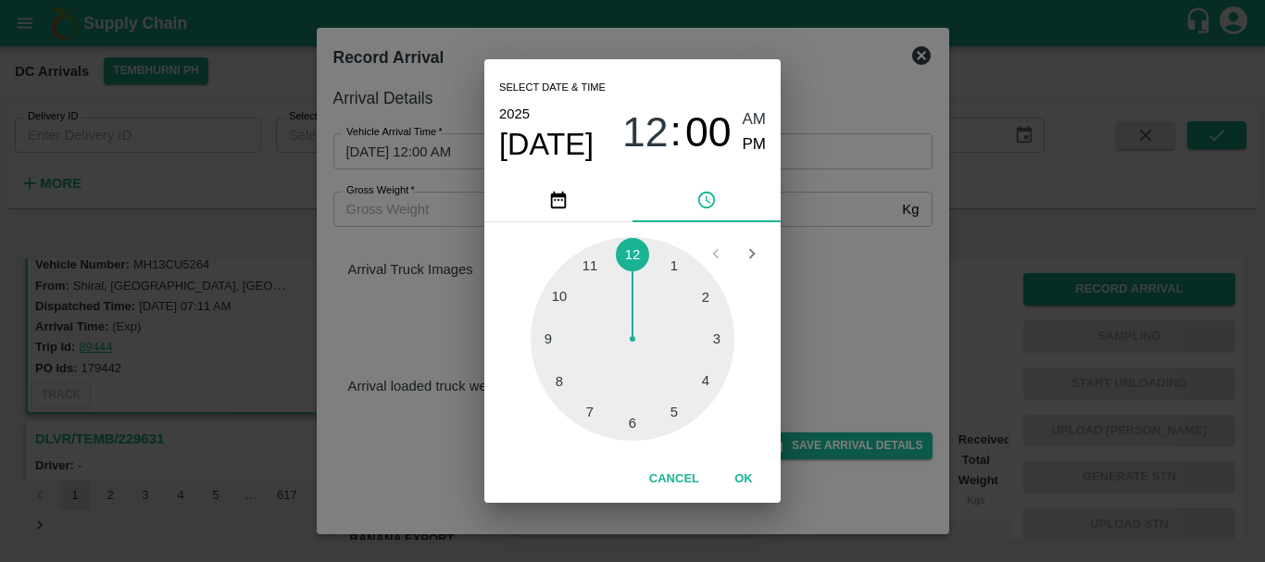
click at [571, 392] on div at bounding box center [633, 339] width 204 height 204
click at [560, 300] on div at bounding box center [633, 339] width 204 height 204
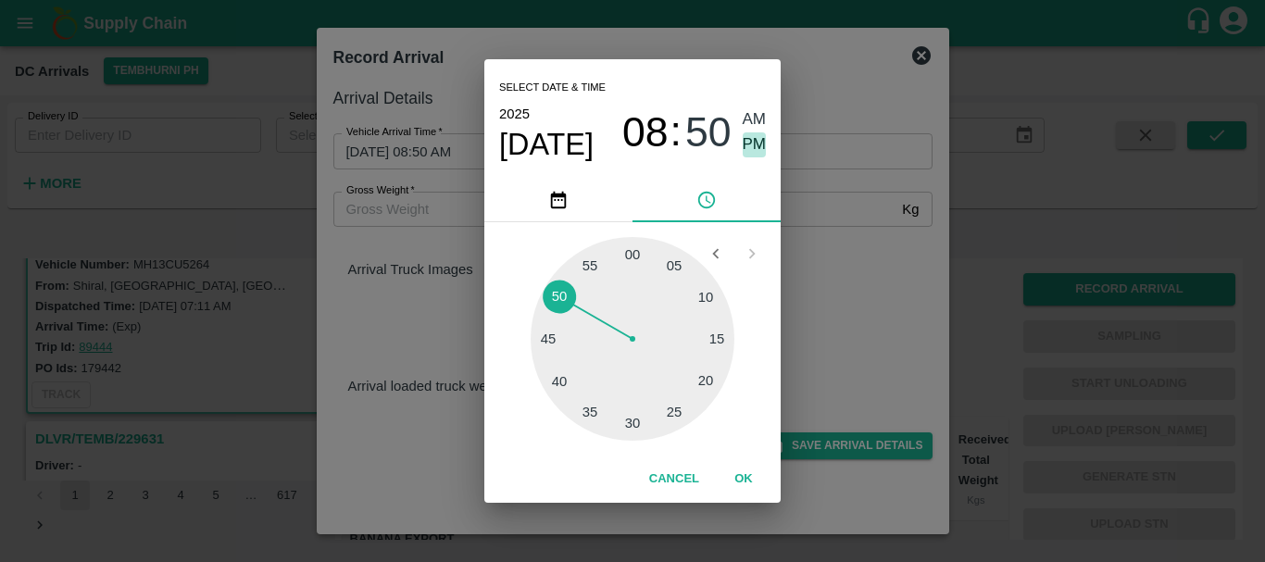
click at [761, 140] on span "PM" at bounding box center [755, 144] width 24 height 25
type input "[DATE] 08:50 PM"
click at [797, 213] on div "Select date & time [DATE] 08 : 50 AM PM 05 10 15 20 25 30 35 40 45 50 55 00 Can…" at bounding box center [632, 281] width 1265 height 562
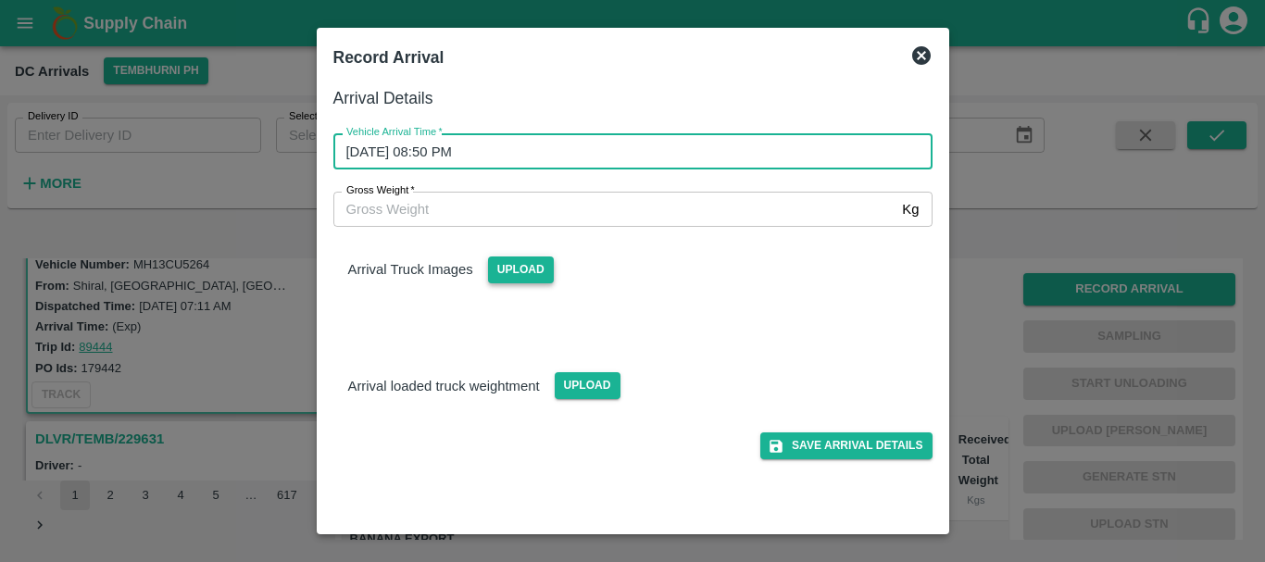
click at [509, 277] on span "Upload" at bounding box center [521, 270] width 66 height 27
click at [0, 0] on input "Upload" at bounding box center [0, 0] width 0 height 0
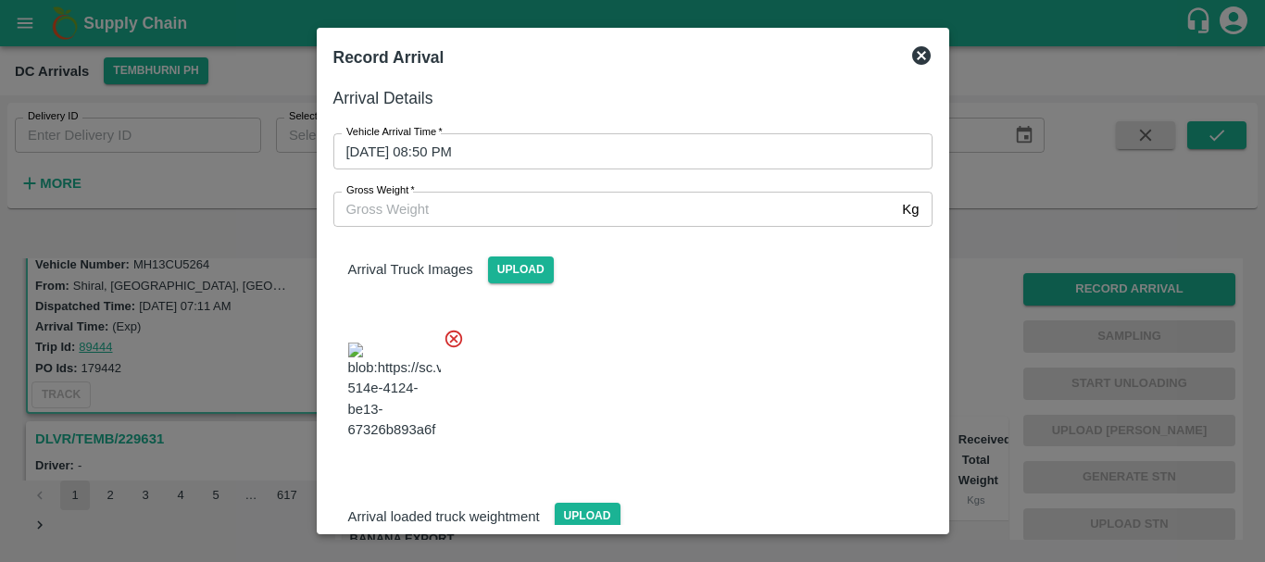
scroll to position [99, 0]
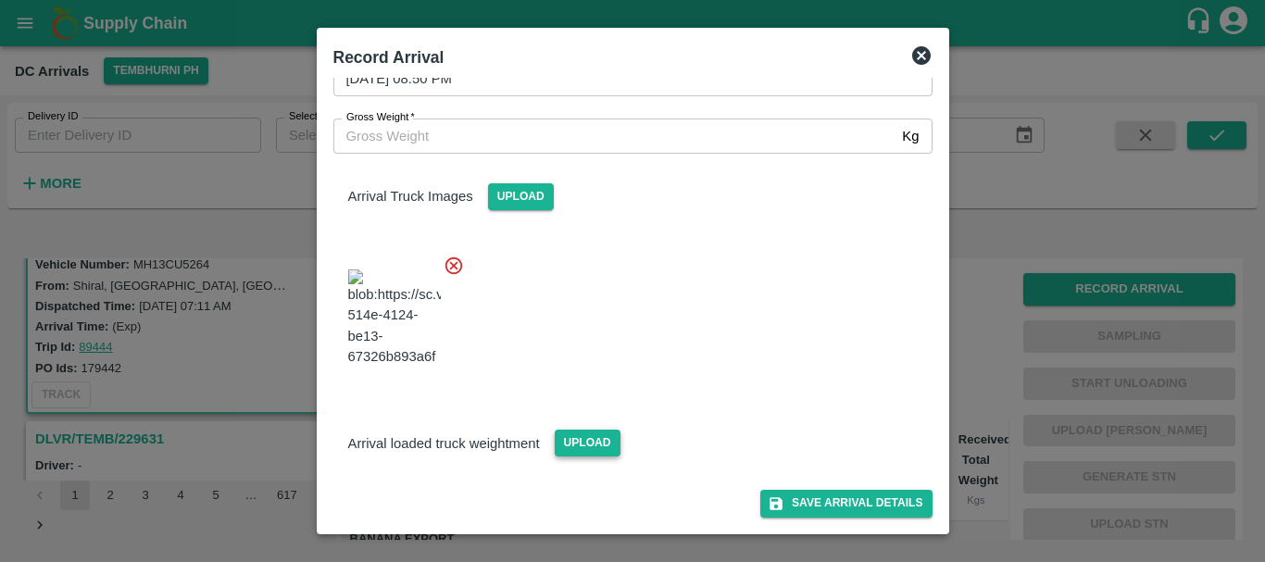
click at [602, 438] on span "Upload" at bounding box center [588, 443] width 66 height 27
click at [0, 0] on input "Upload" at bounding box center [0, 0] width 0 height 0
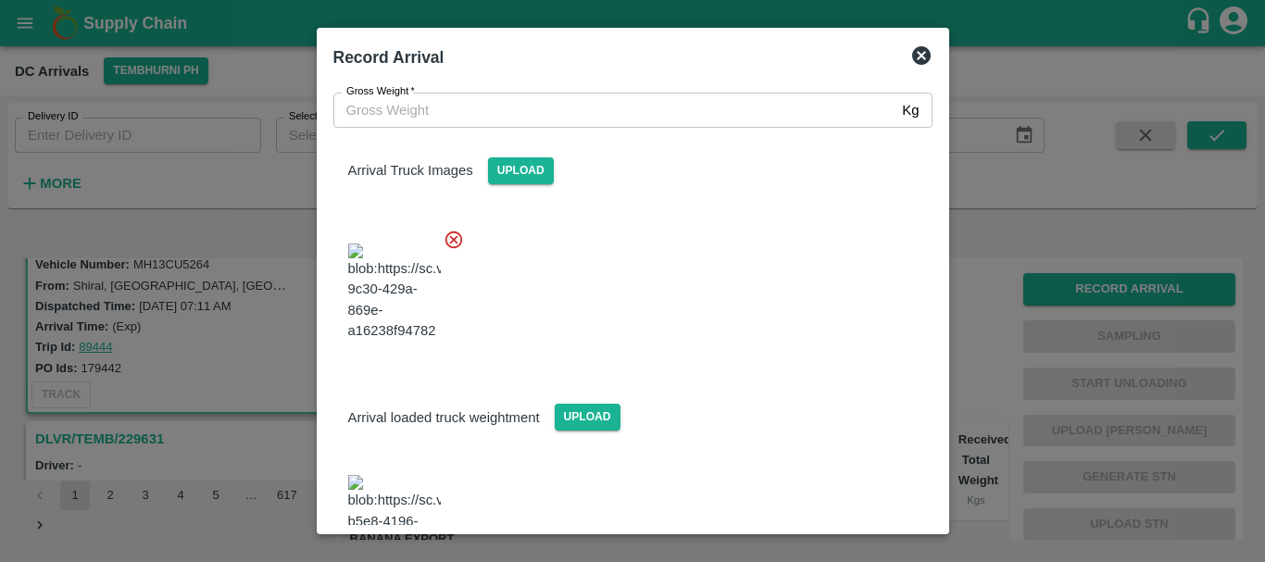
scroll to position [270, 0]
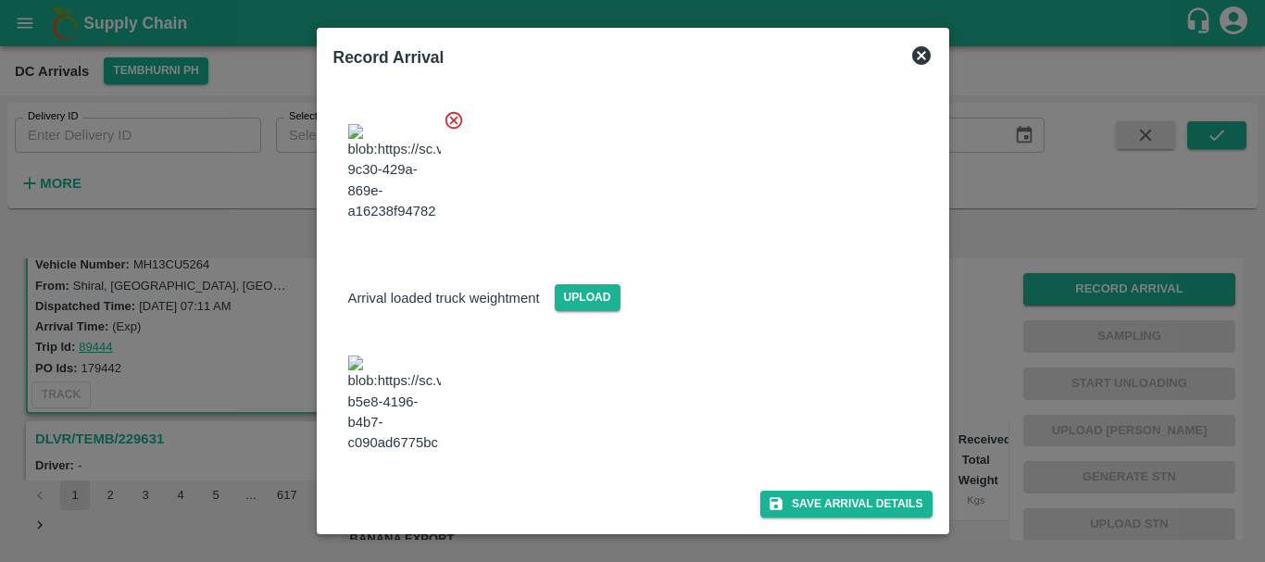
click at [427, 403] on img at bounding box center [394, 404] width 93 height 97
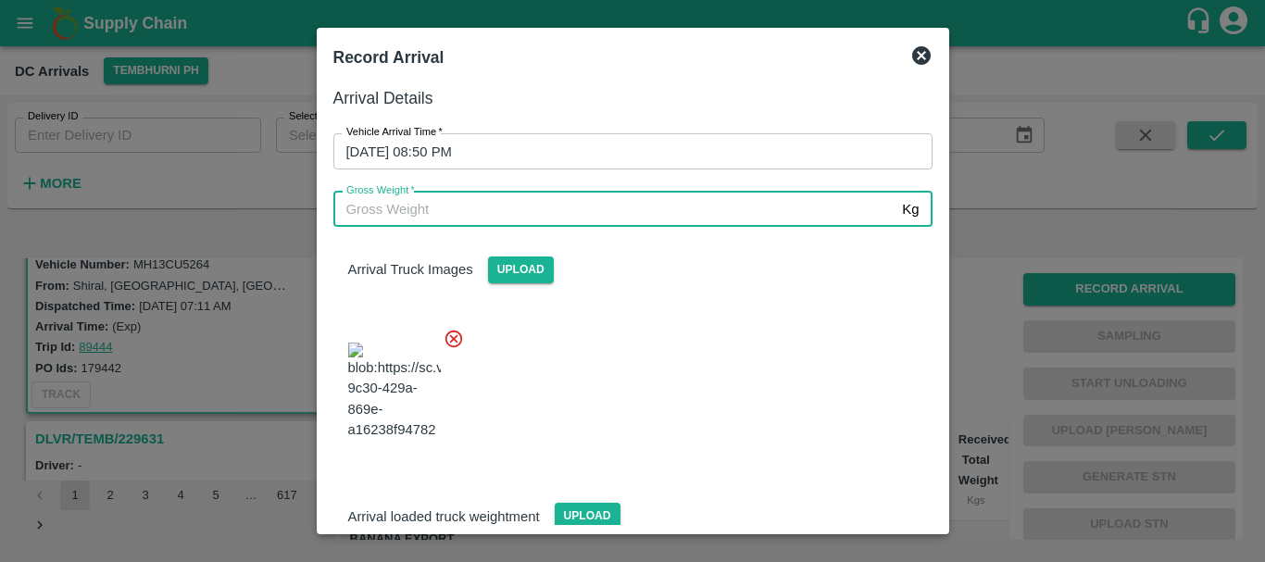
click at [424, 220] on input "Gross Weight   *" at bounding box center [614, 209] width 562 height 35
type input "12210"
click at [721, 346] on div at bounding box center [626, 385] width 614 height 145
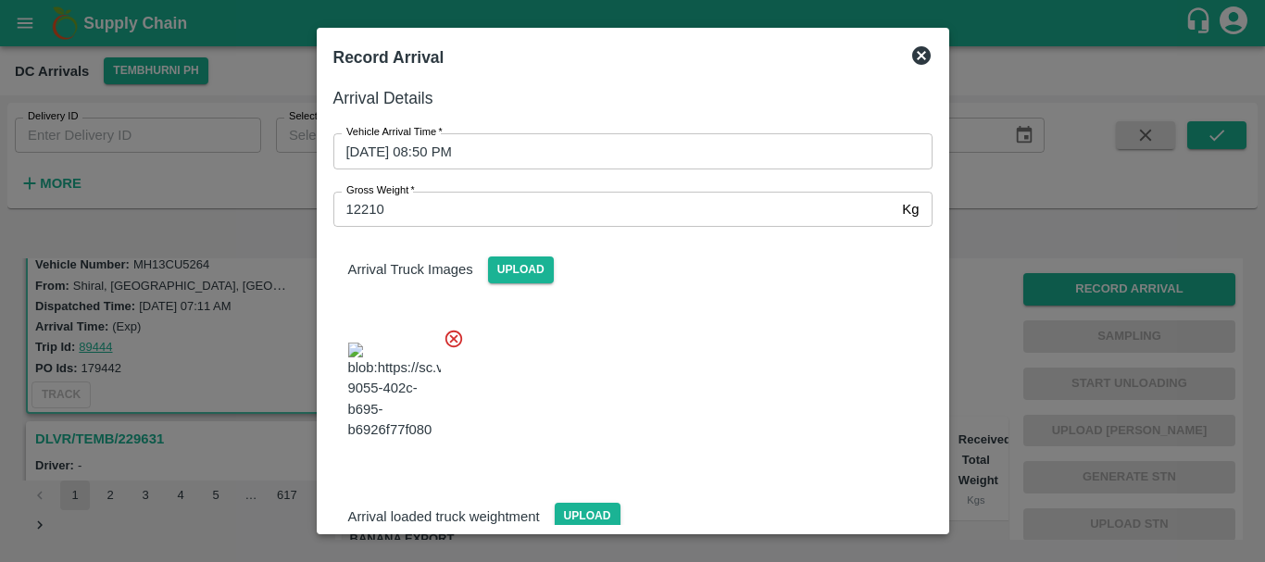
scroll to position [270, 0]
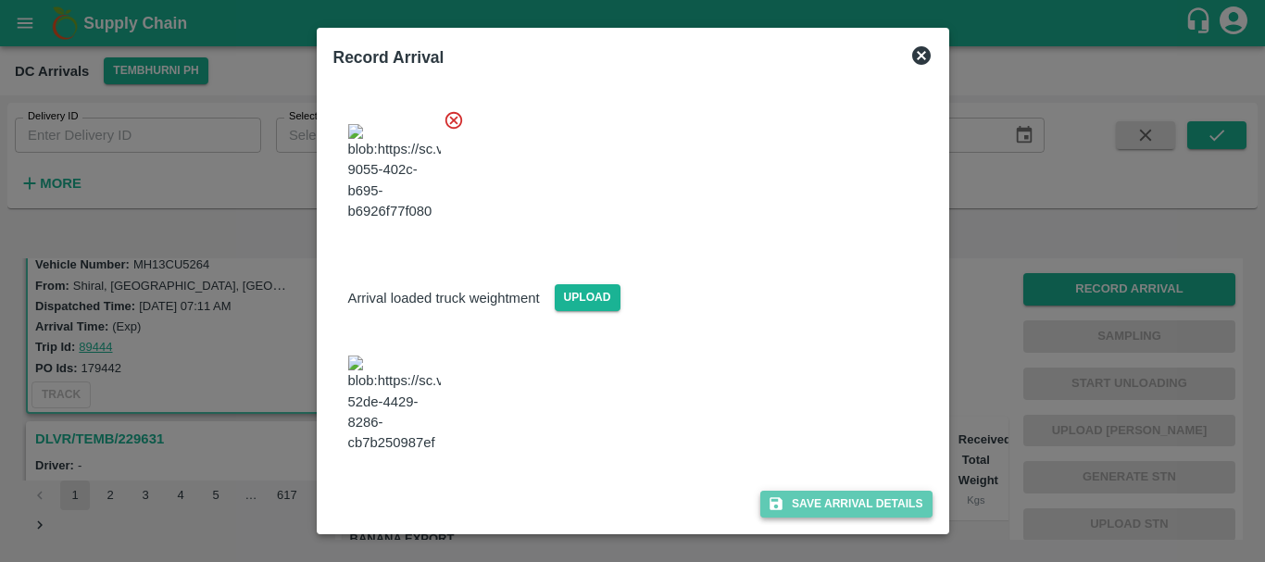
click at [786, 491] on button "Save Arrival Details" at bounding box center [845, 504] width 171 height 27
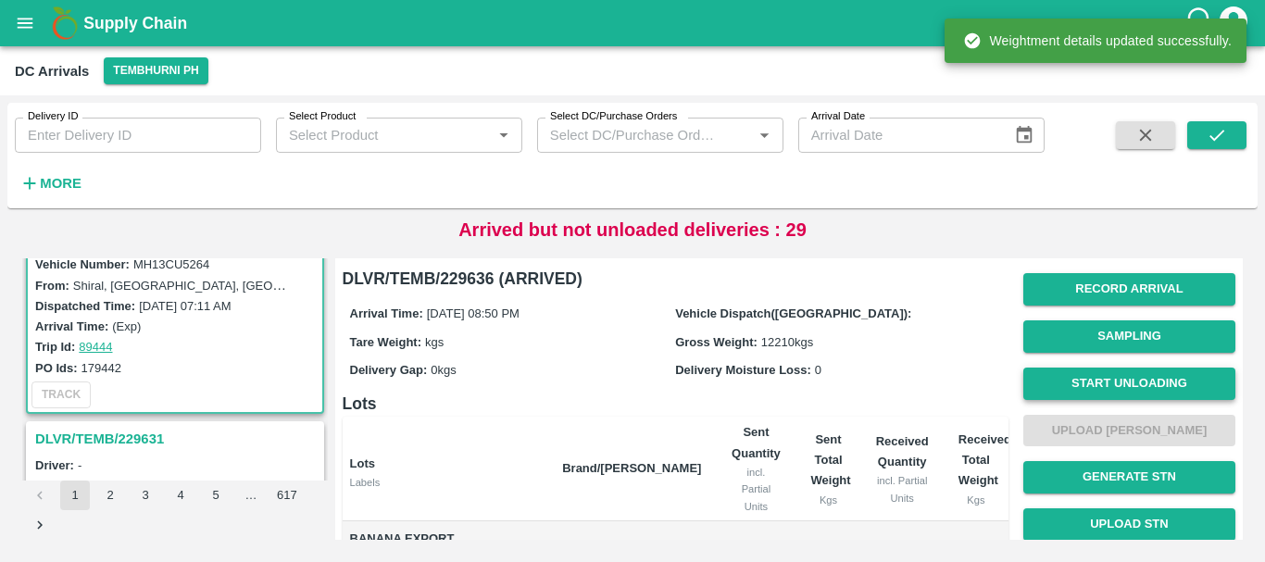
click at [1066, 382] on button "Start Unloading" at bounding box center [1129, 384] width 212 height 32
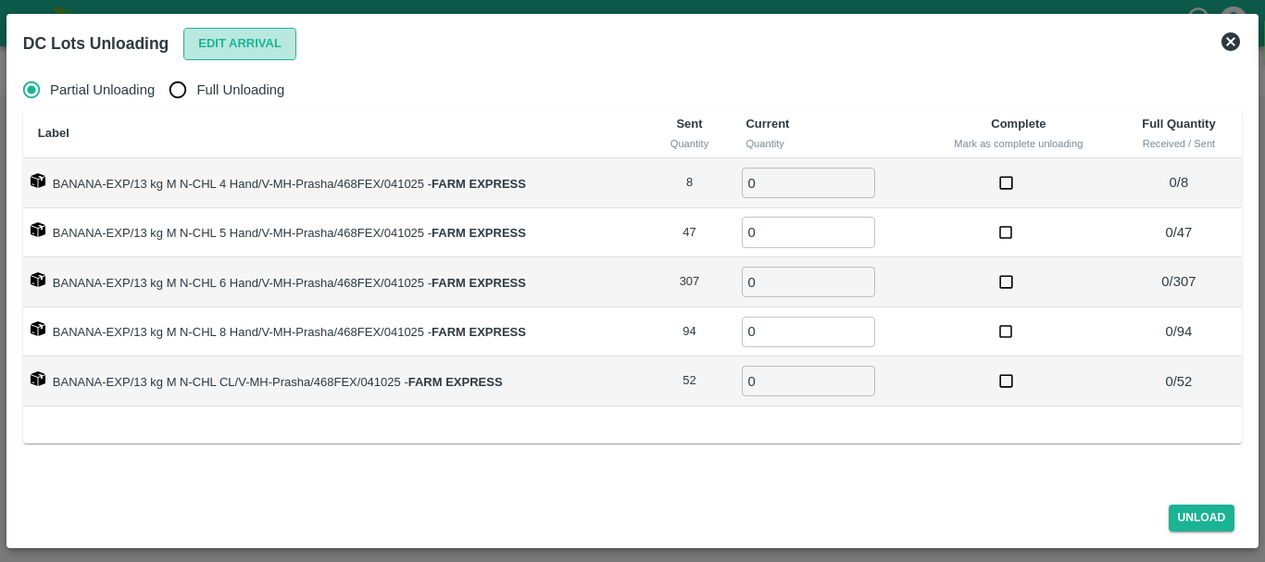
click at [220, 43] on button "Edit Arrival" at bounding box center [239, 44] width 113 height 32
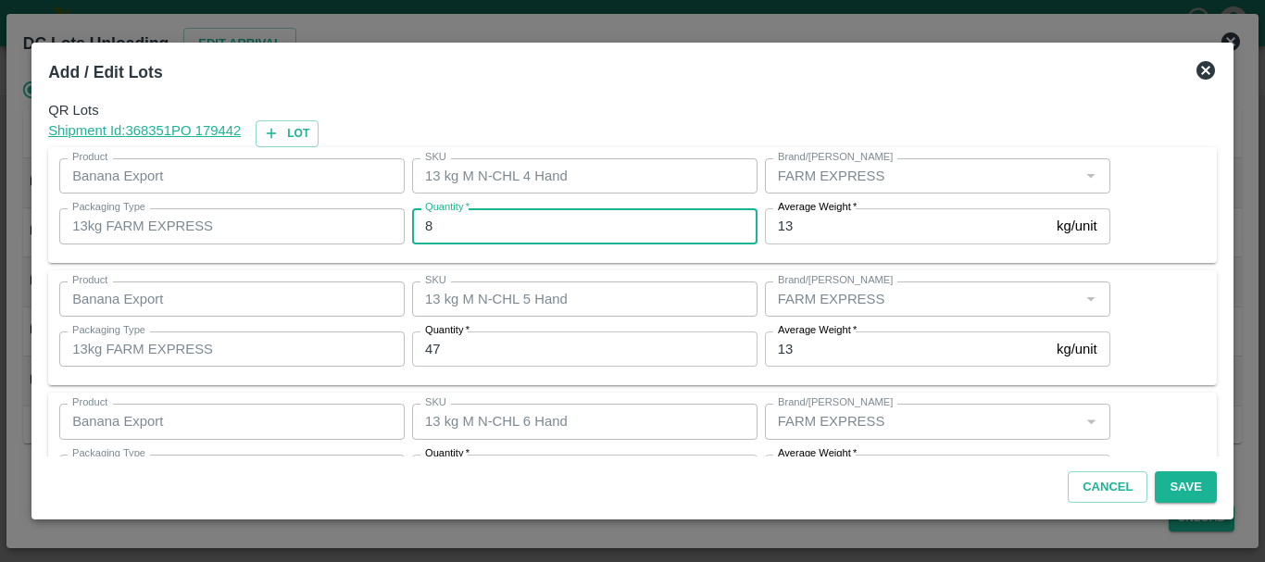
click at [469, 225] on input "8" at bounding box center [584, 225] width 345 height 35
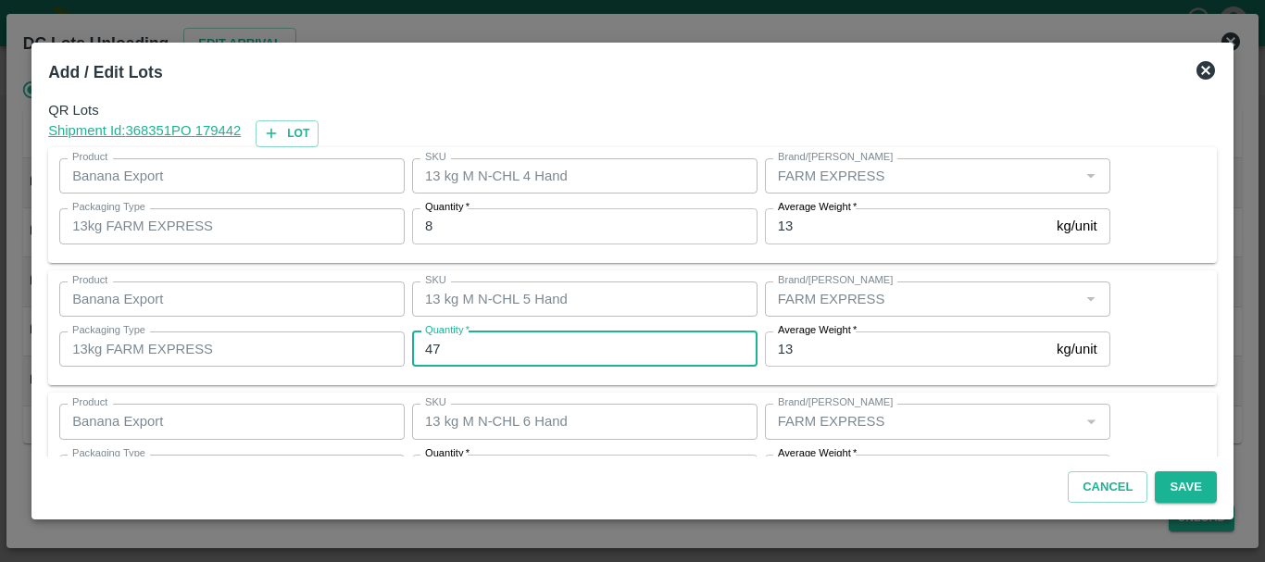
click at [478, 345] on input "47" at bounding box center [584, 349] width 345 height 35
type input "45"
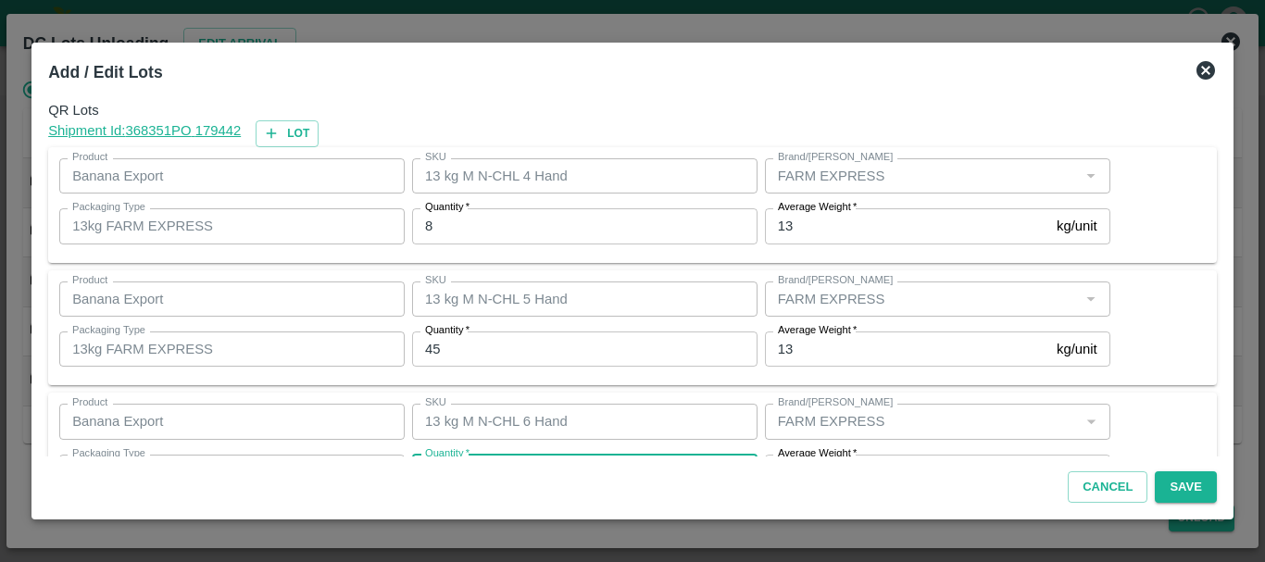
scroll to position [33, 0]
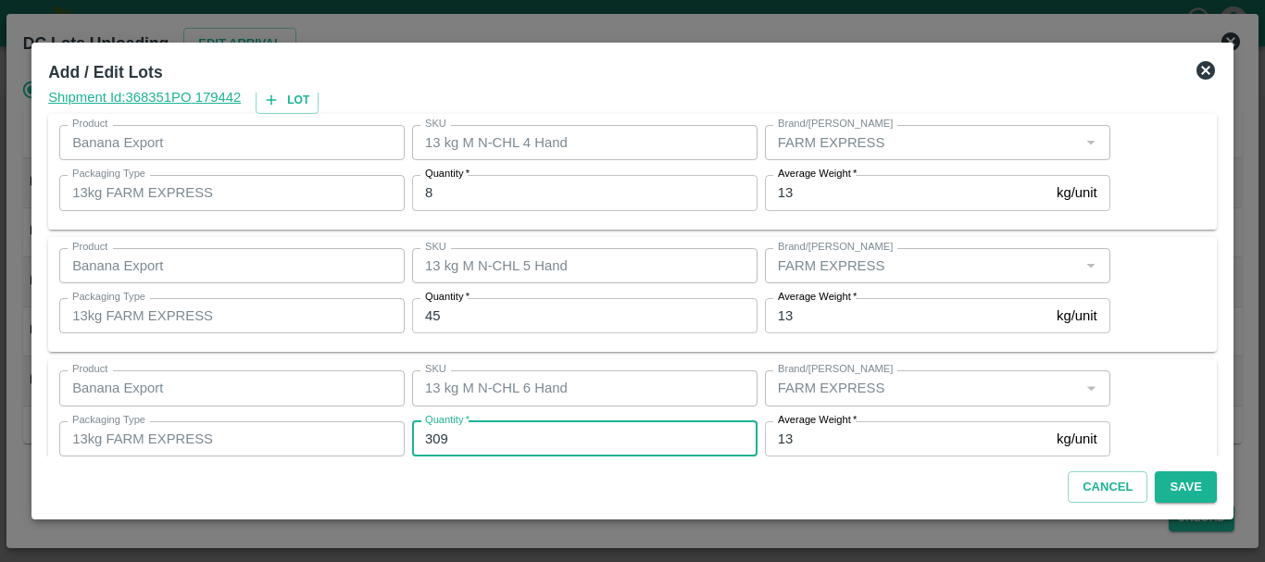
type input "309"
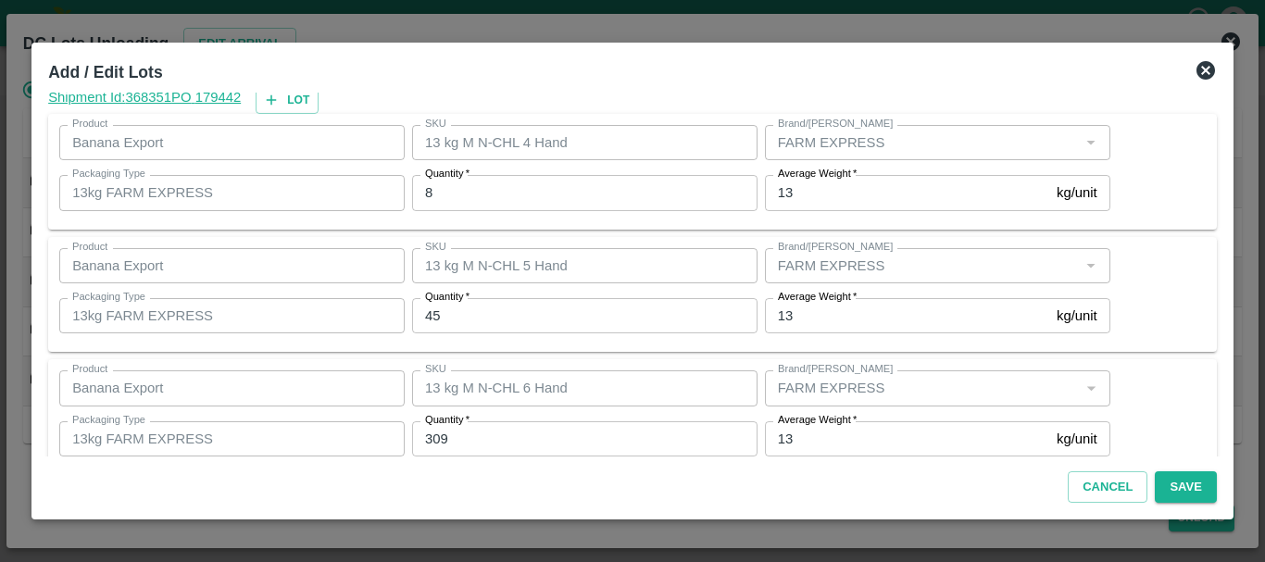
scroll to position [313, 0]
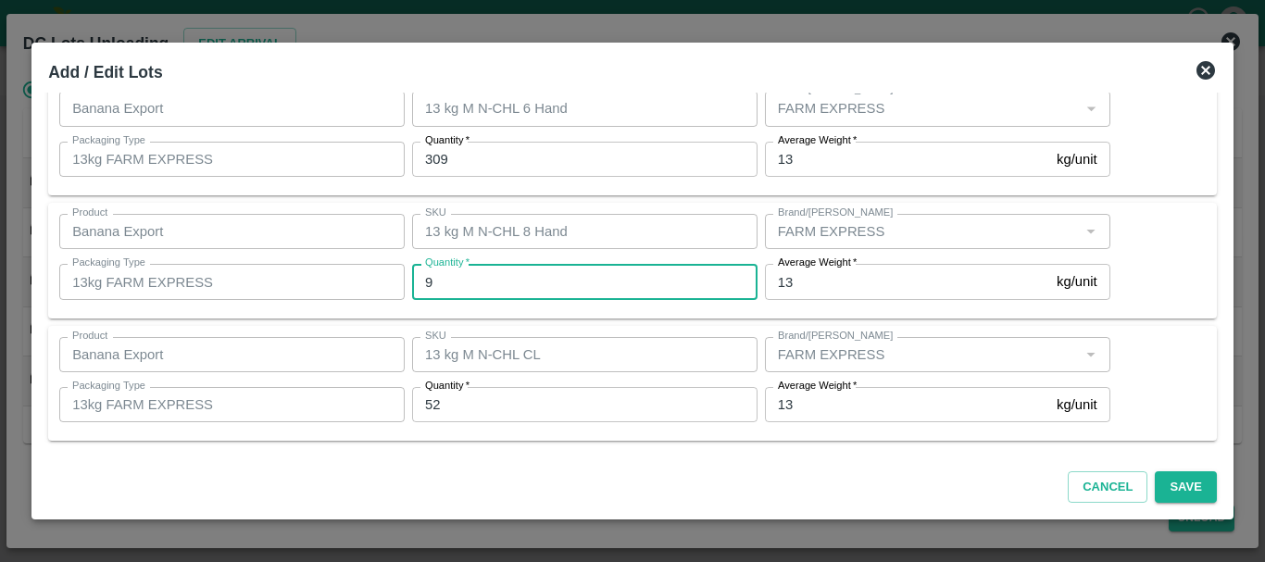
type input "94"
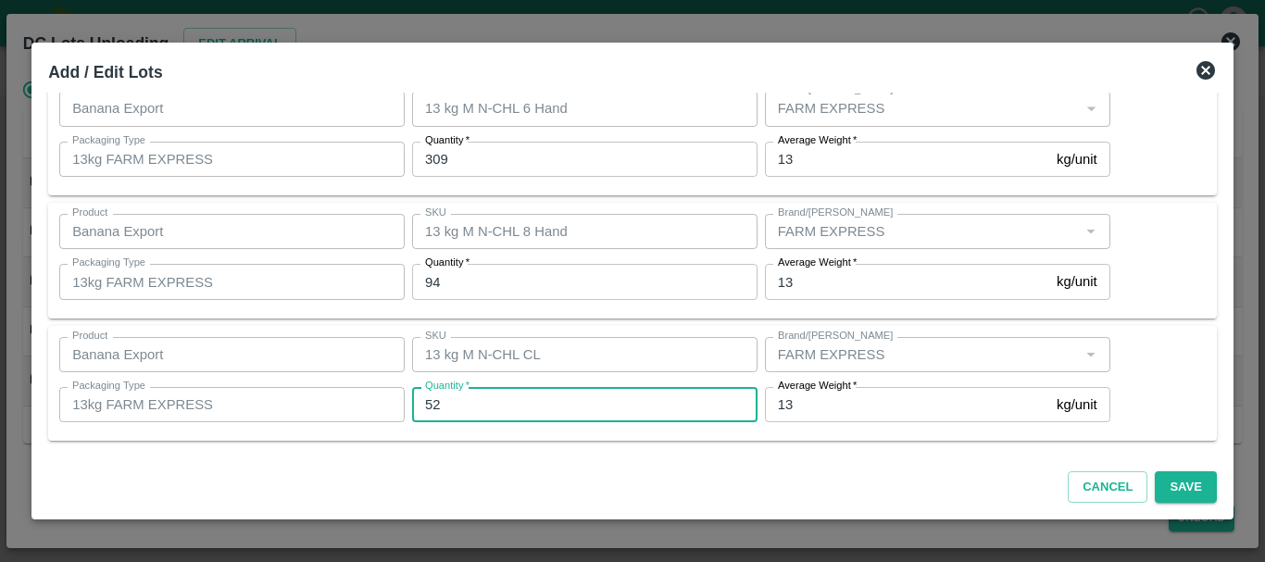
click at [631, 458] on div "Cancel Save" at bounding box center [633, 484] width 1184 height 55
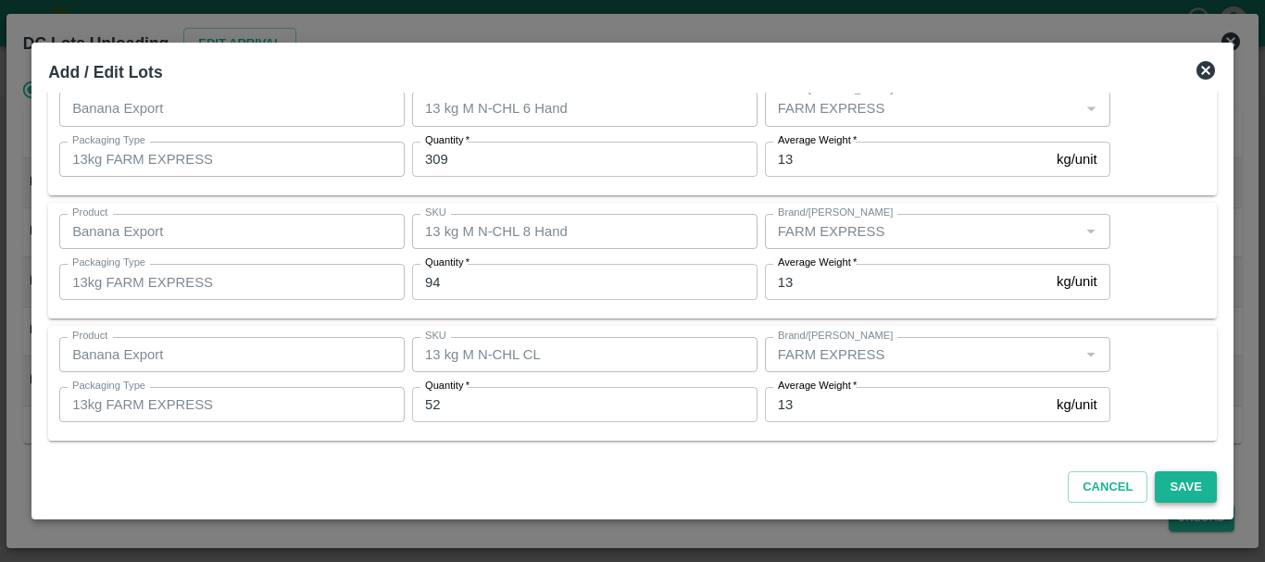
click at [1182, 486] on button "Save" at bounding box center [1185, 487] width 61 height 32
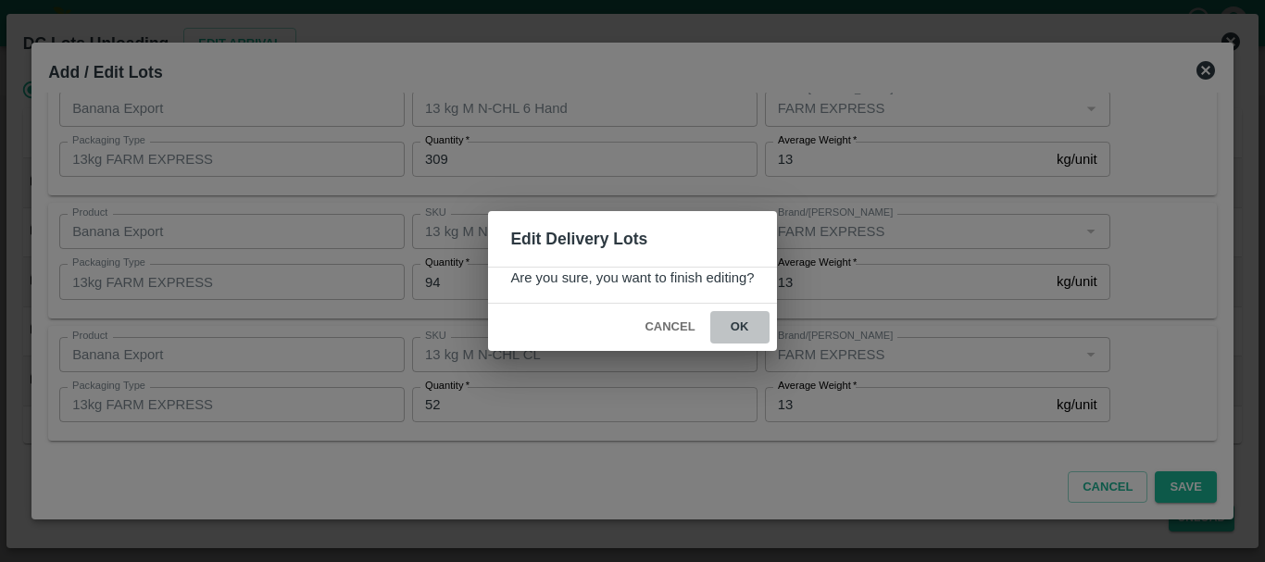
click at [748, 331] on button "ok" at bounding box center [739, 327] width 59 height 32
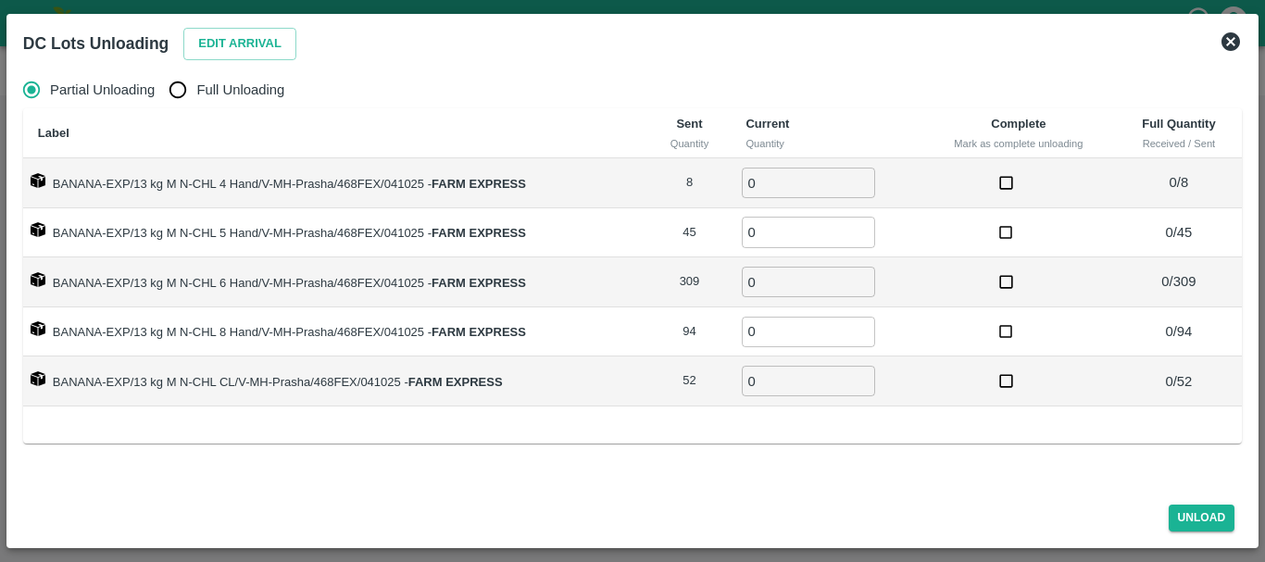
click at [205, 91] on span "Full Unloading" at bounding box center [240, 90] width 88 height 20
click at [196, 91] on input "Full Unloading" at bounding box center [177, 89] width 37 height 37
radio input "true"
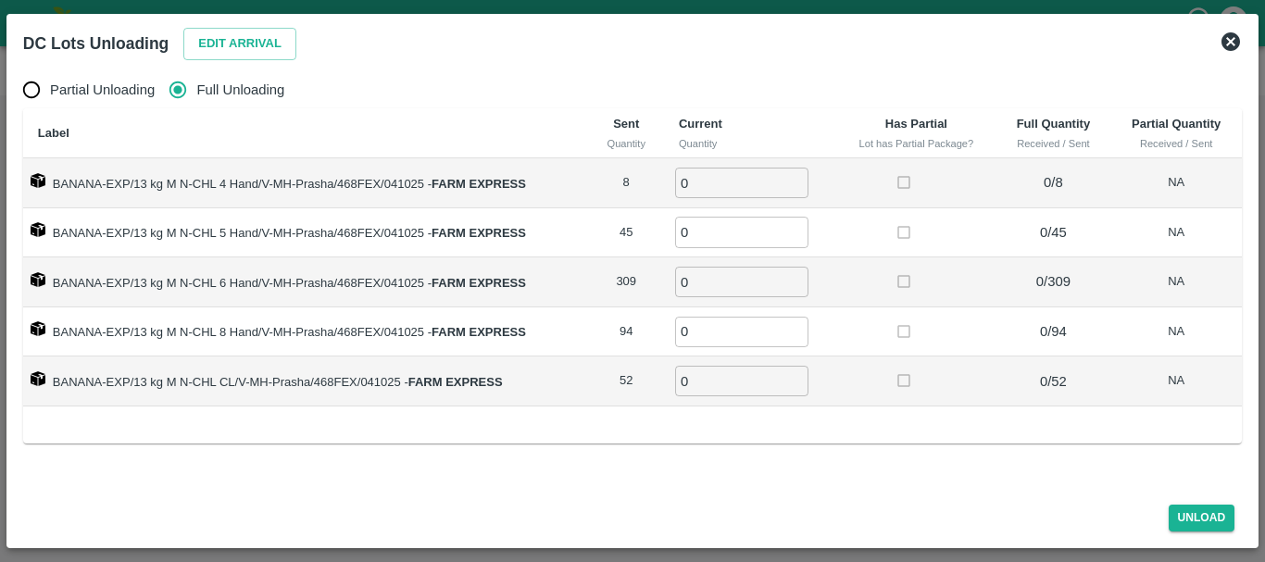
click at [705, 178] on input "0" at bounding box center [741, 183] width 133 height 31
type input "08"
type input "45"
type input "309"
type input "94"
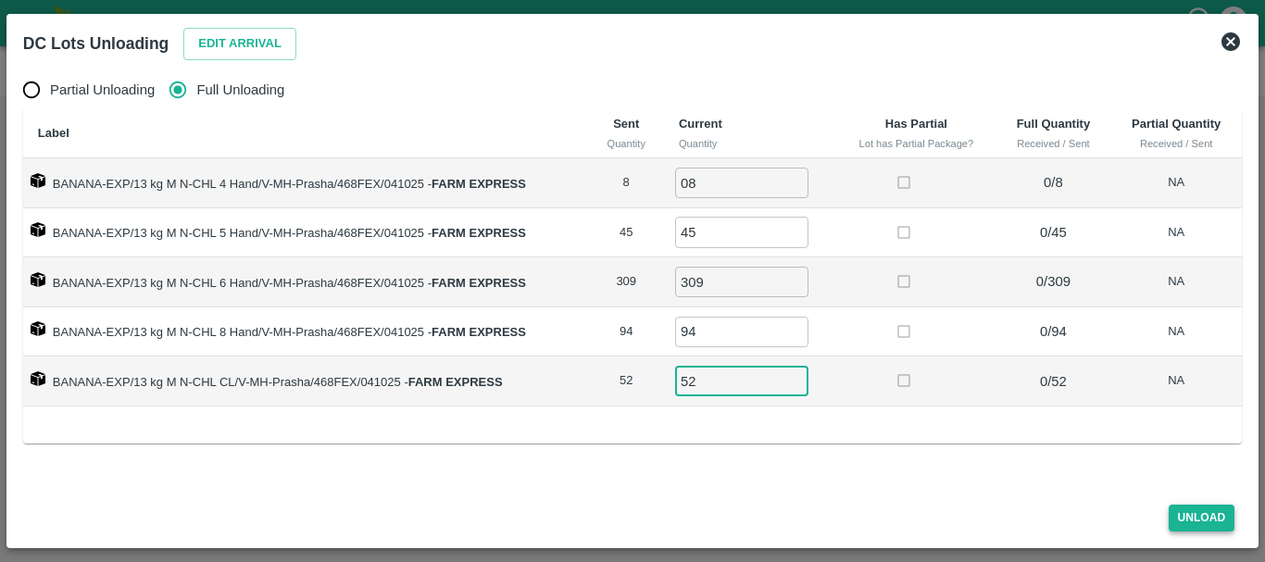
type input "52"
click at [1197, 524] on button "Unload" at bounding box center [1202, 518] width 67 height 27
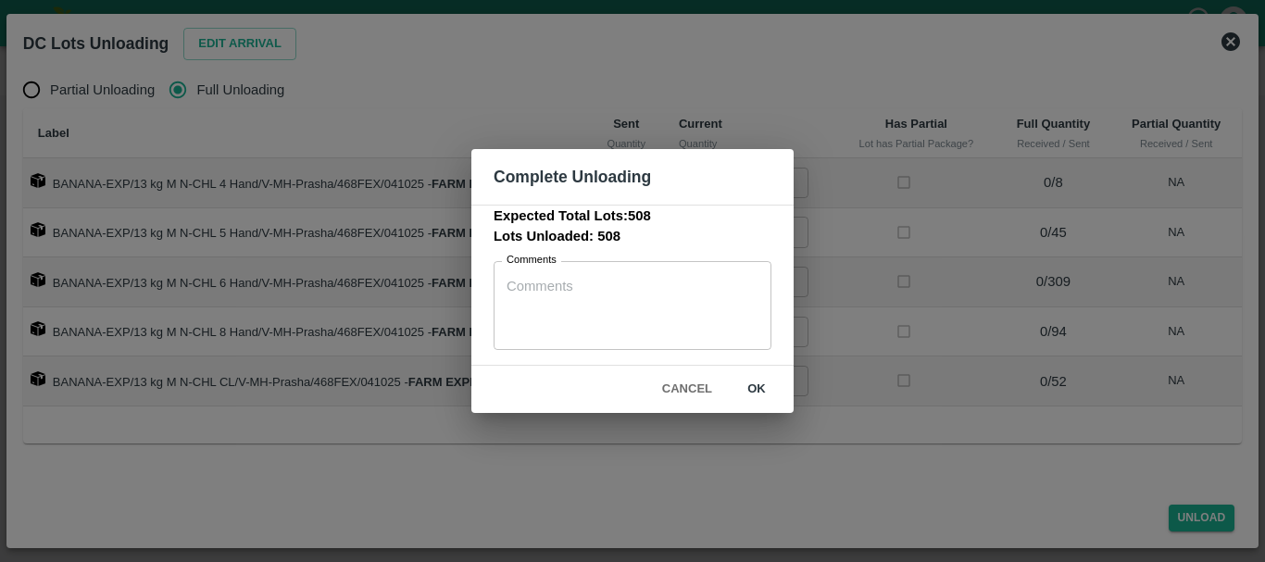
click at [772, 375] on button "ok" at bounding box center [756, 389] width 59 height 32
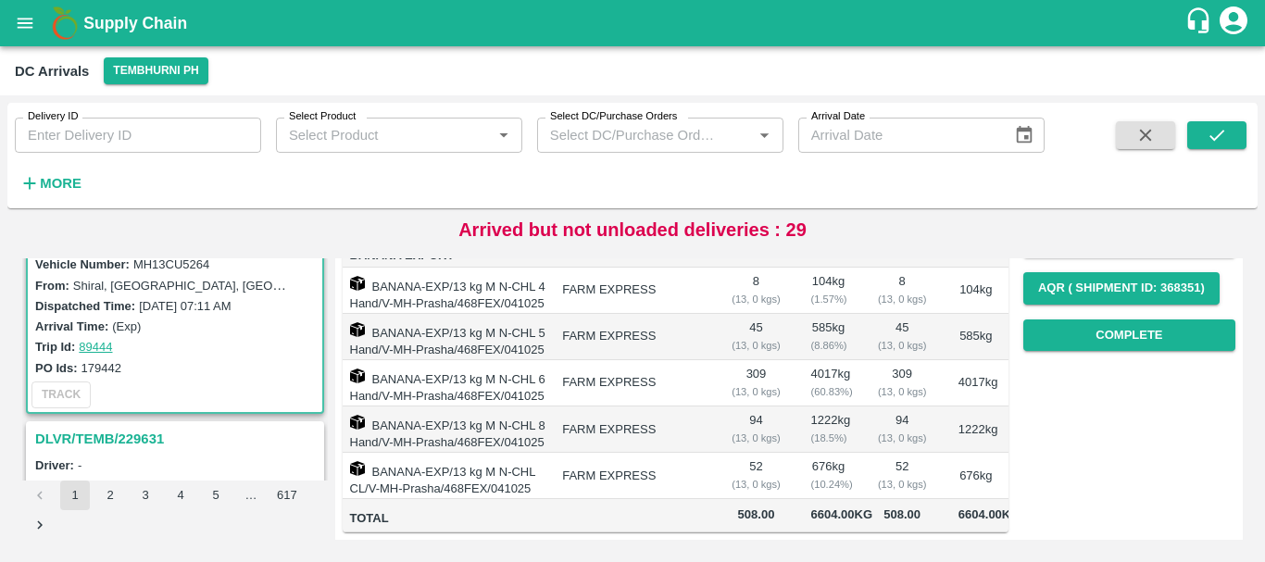
scroll to position [0, 0]
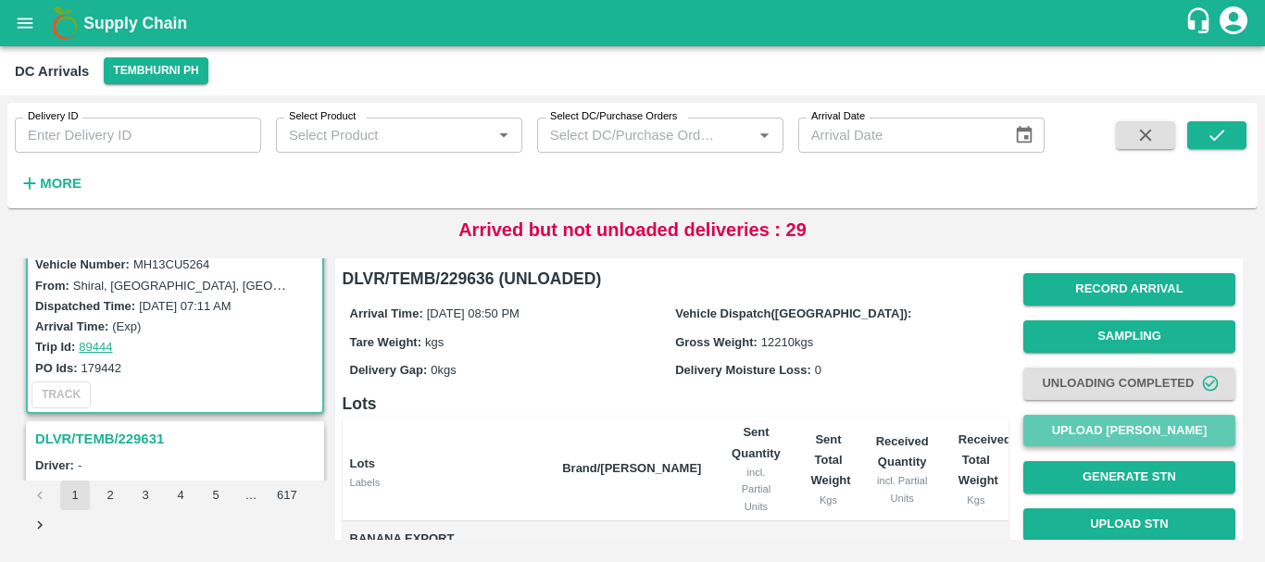
click at [1131, 418] on button "Upload [PERSON_NAME]" at bounding box center [1129, 431] width 212 height 32
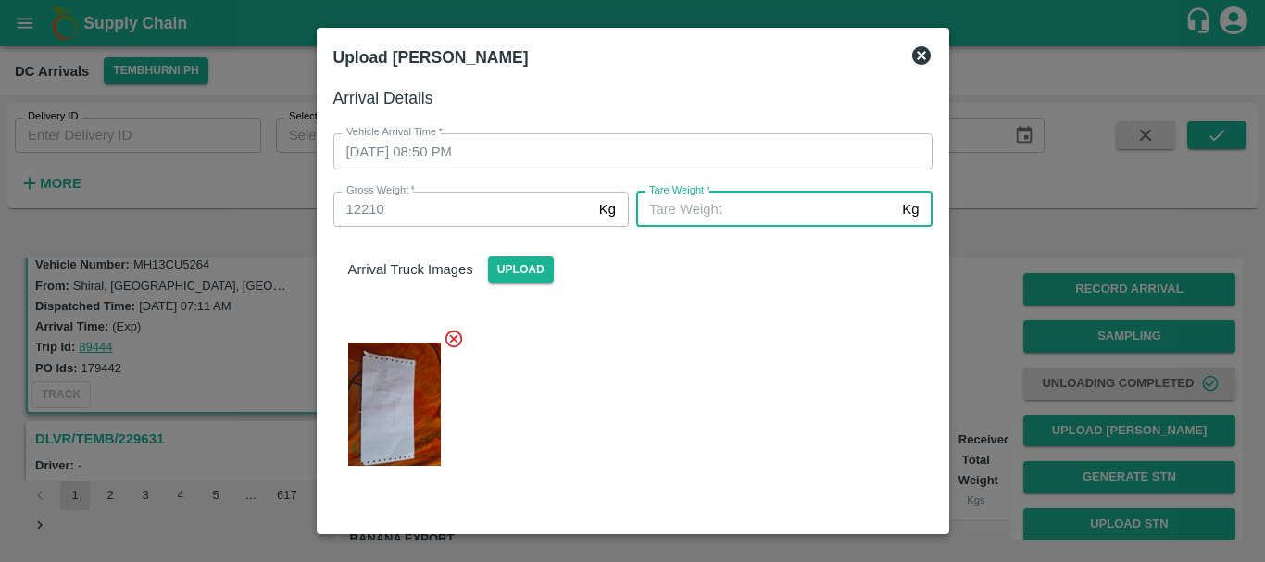
click at [744, 201] on input "[PERSON_NAME]   *" at bounding box center [765, 209] width 258 height 35
type input "5130"
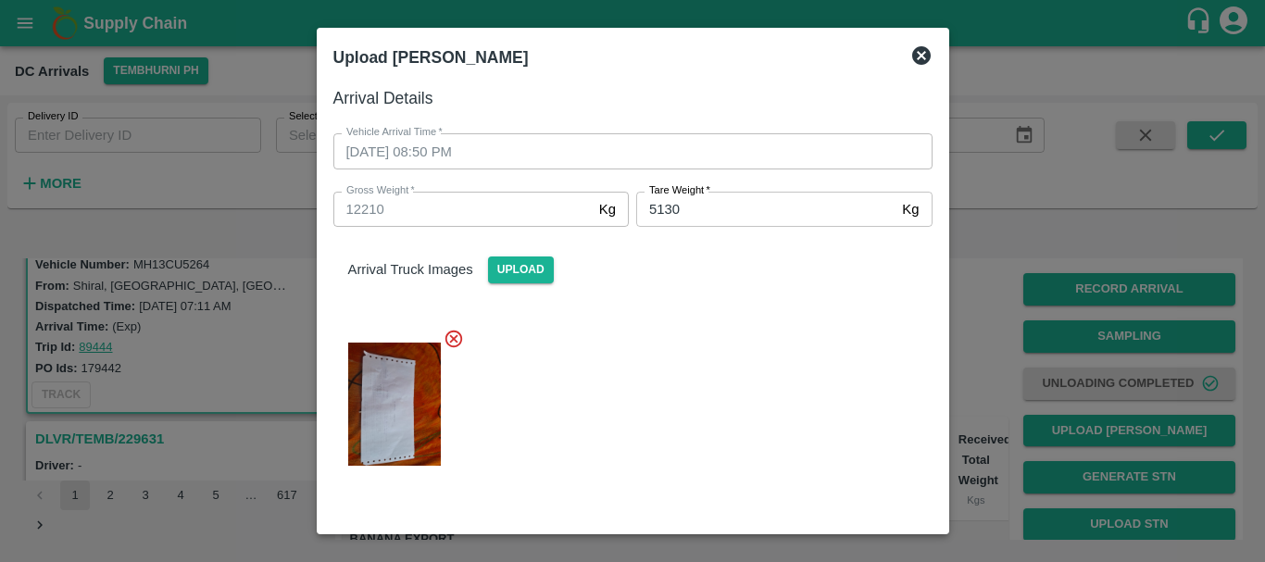
click at [722, 382] on div at bounding box center [626, 398] width 614 height 171
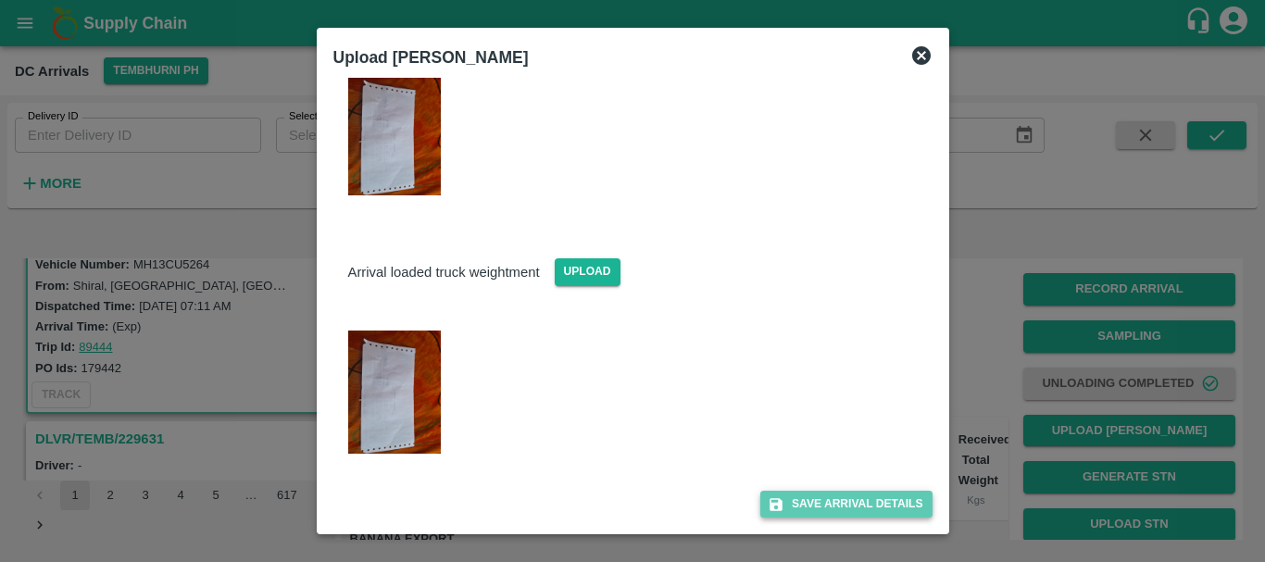
click at [800, 499] on button "Save Arrival Details" at bounding box center [845, 504] width 171 height 27
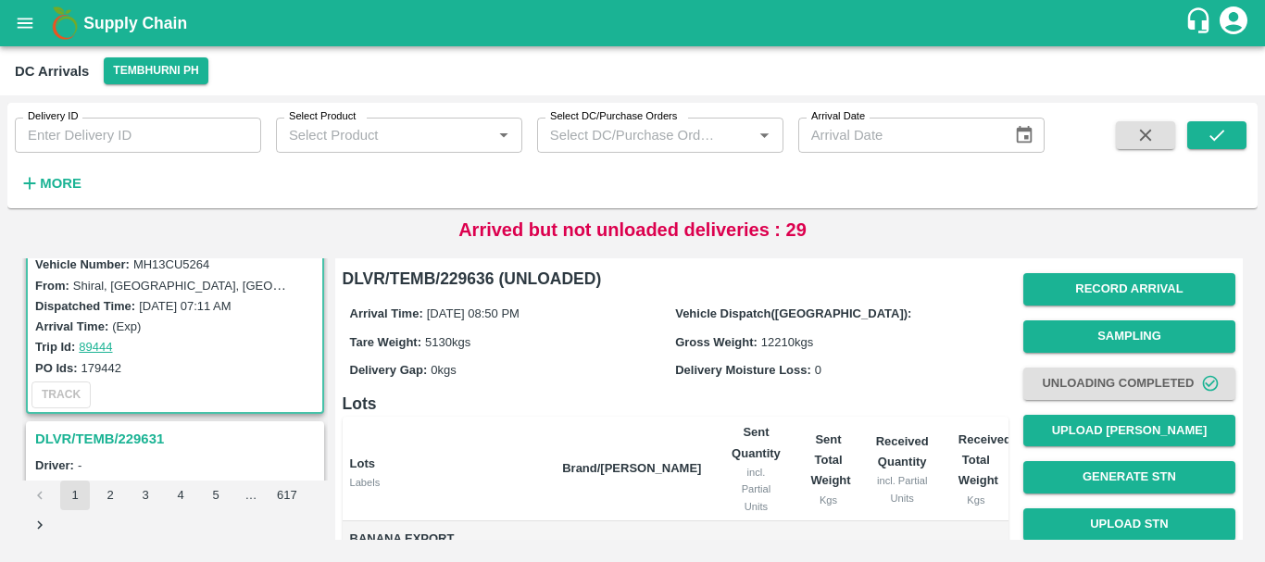
scroll to position [384, 0]
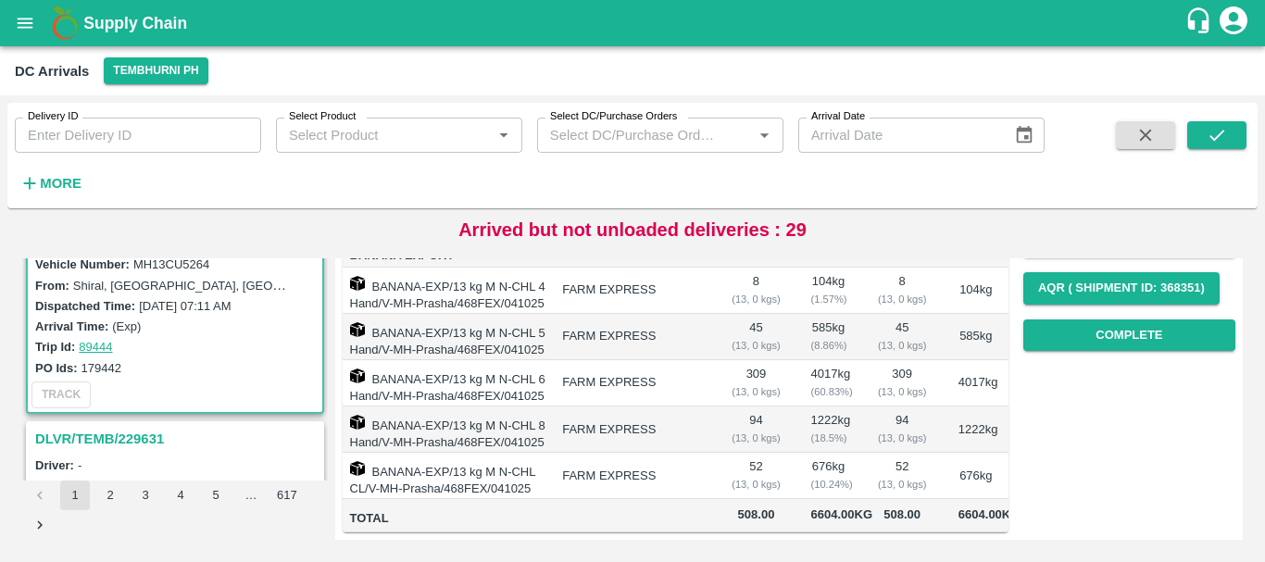
click at [894, 453] on td "52 ( 13, 0 kgs)" at bounding box center [902, 476] width 82 height 46
click at [1087, 320] on button "Complete" at bounding box center [1129, 336] width 212 height 32
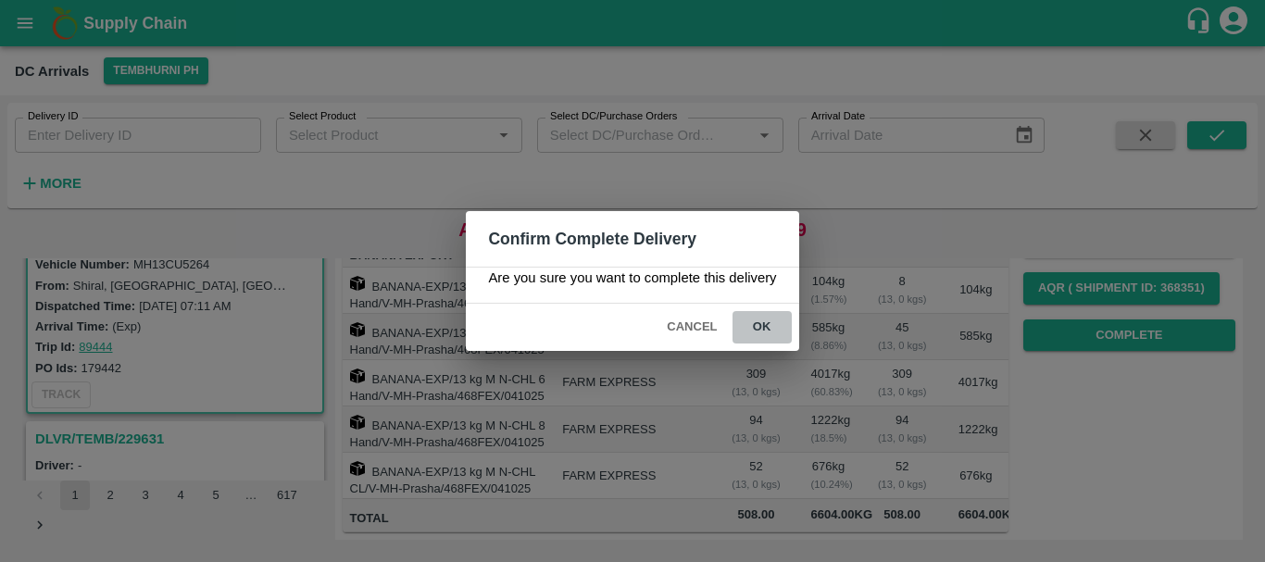
click at [773, 340] on button "ok" at bounding box center [762, 327] width 59 height 32
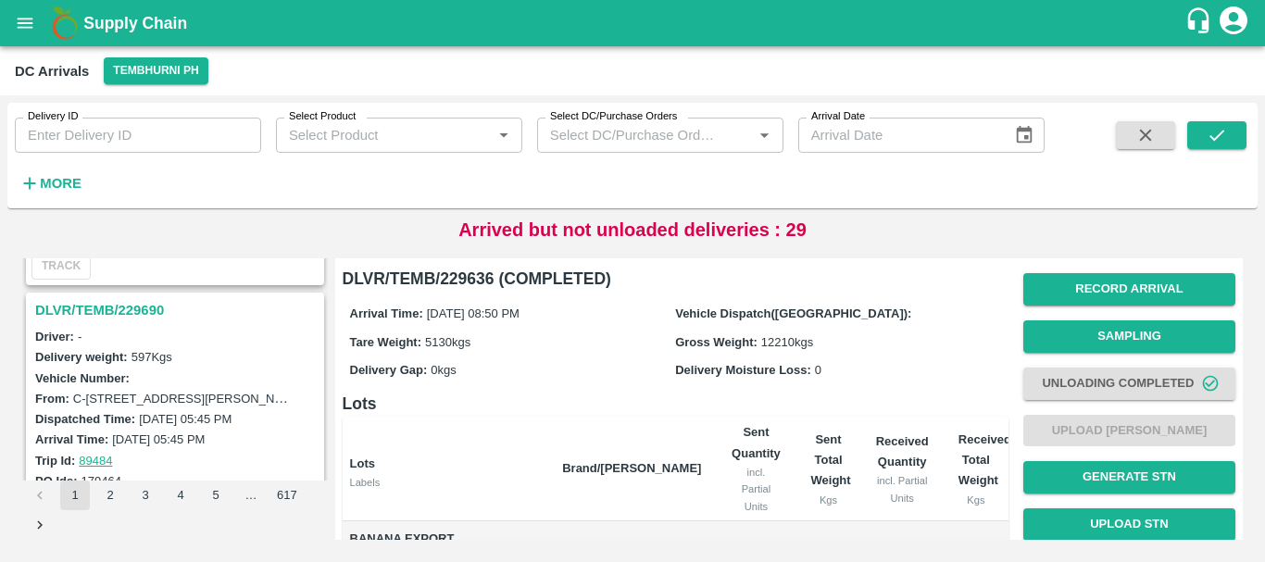
scroll to position [2878, 0]
click at [122, 309] on h3 "DLVR/TEMB/229690" at bounding box center [177, 311] width 285 height 24
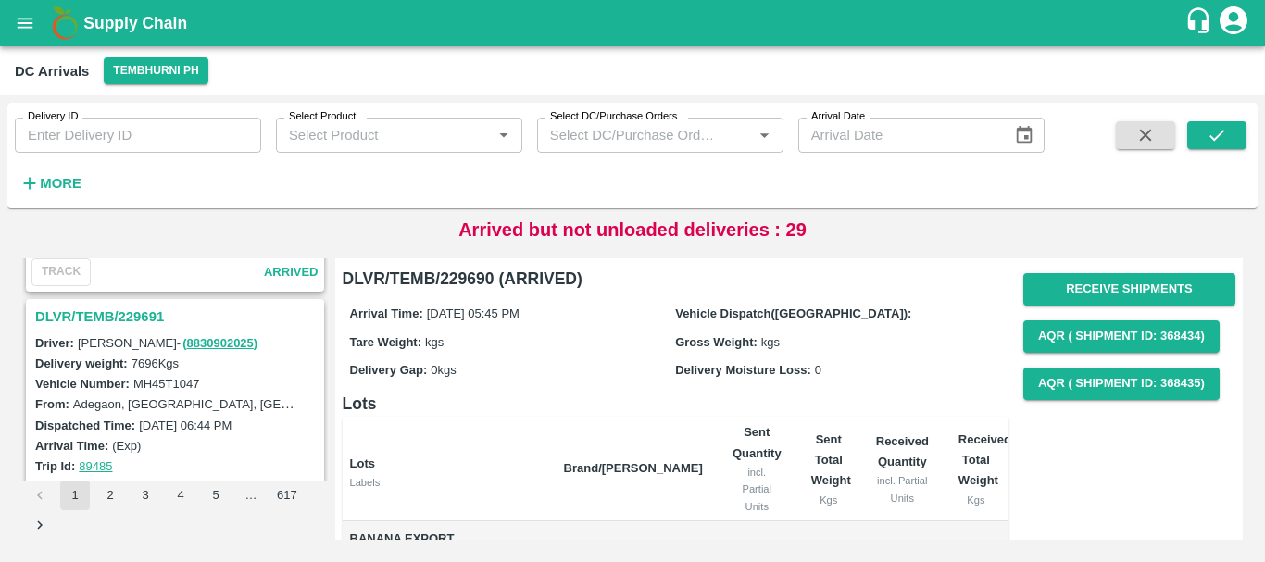
scroll to position [2630, 0]
click at [134, 320] on h3 "DLVR/TEMB/229691" at bounding box center [177, 318] width 285 height 24
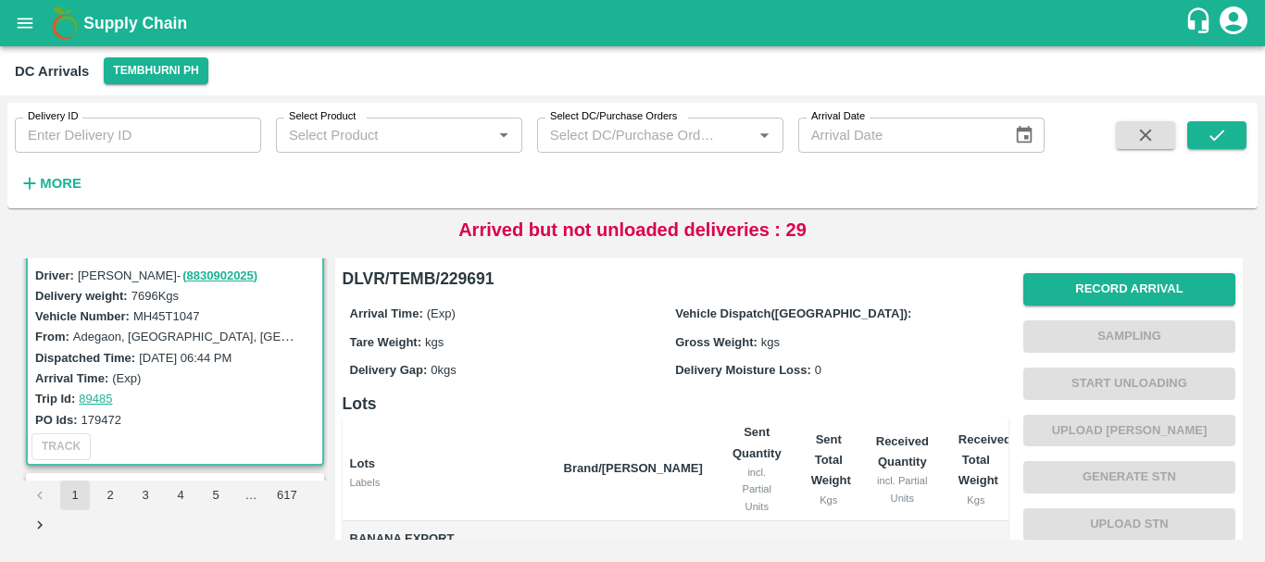
scroll to position [384, 0]
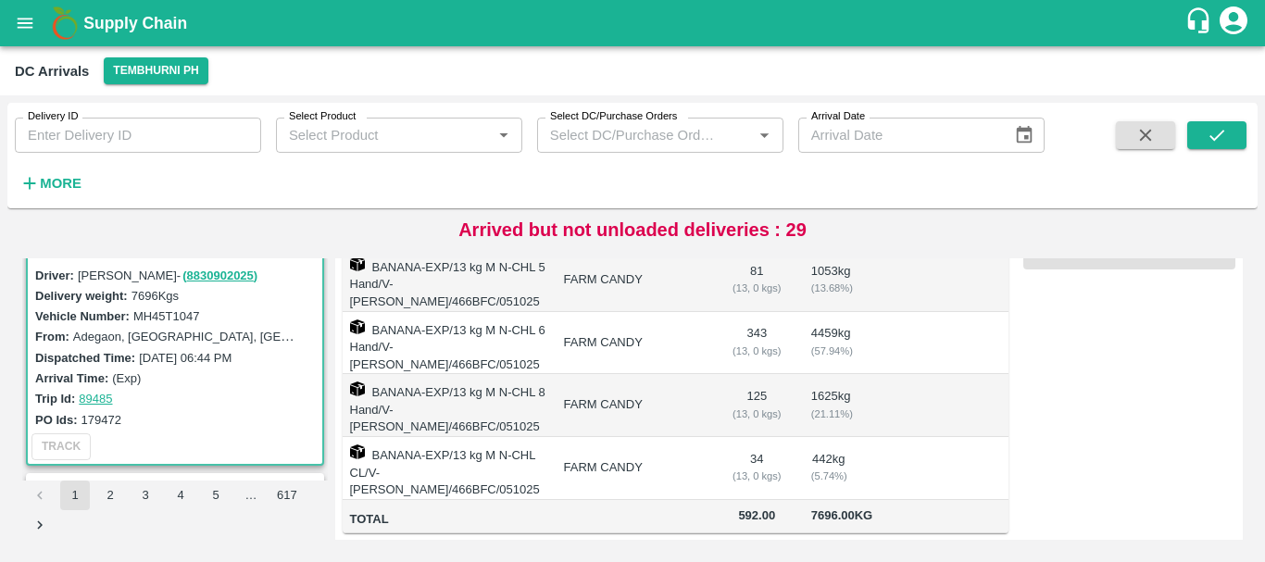
click at [706, 437] on td "FARM CANDY" at bounding box center [633, 468] width 169 height 63
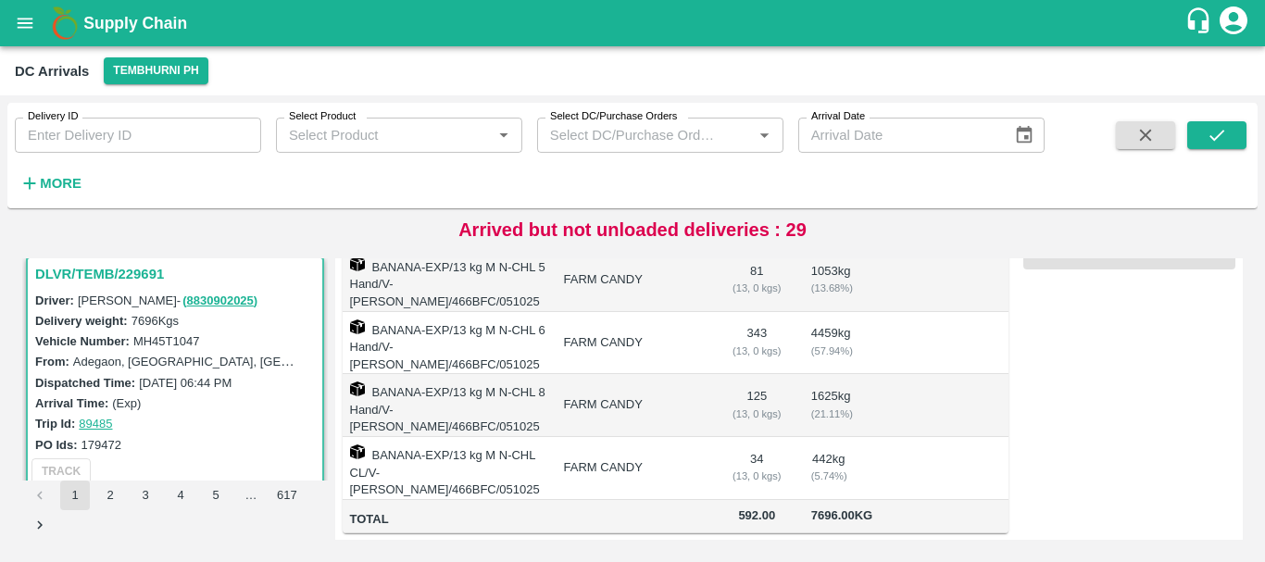
scroll to position [382, 0]
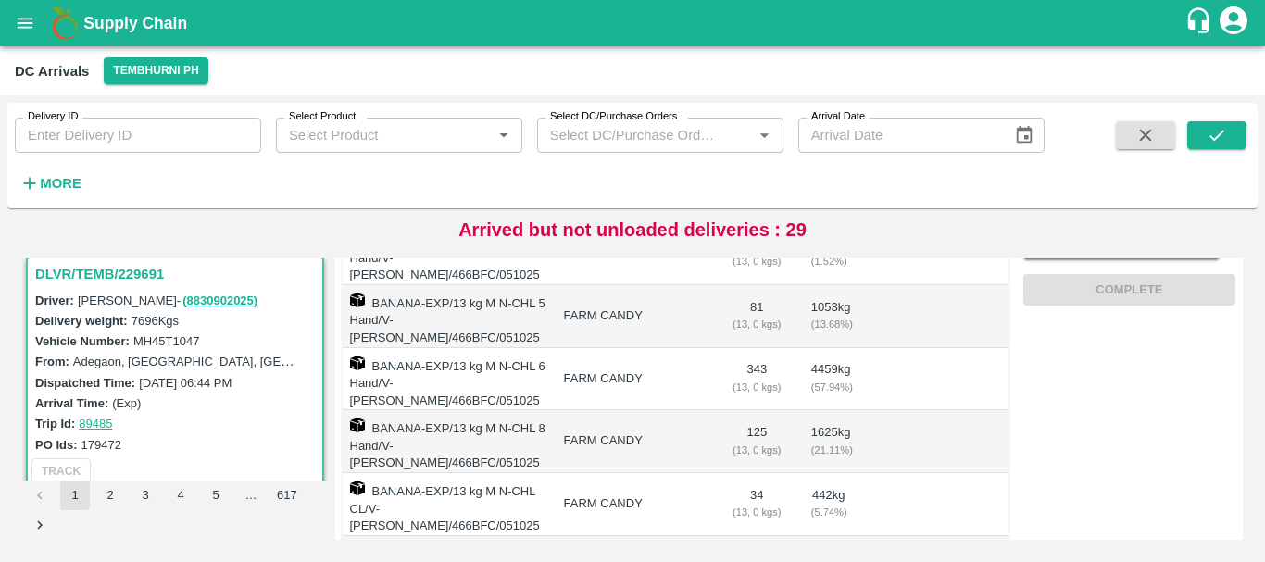
click at [657, 410] on td "FARM CANDY" at bounding box center [633, 441] width 169 height 63
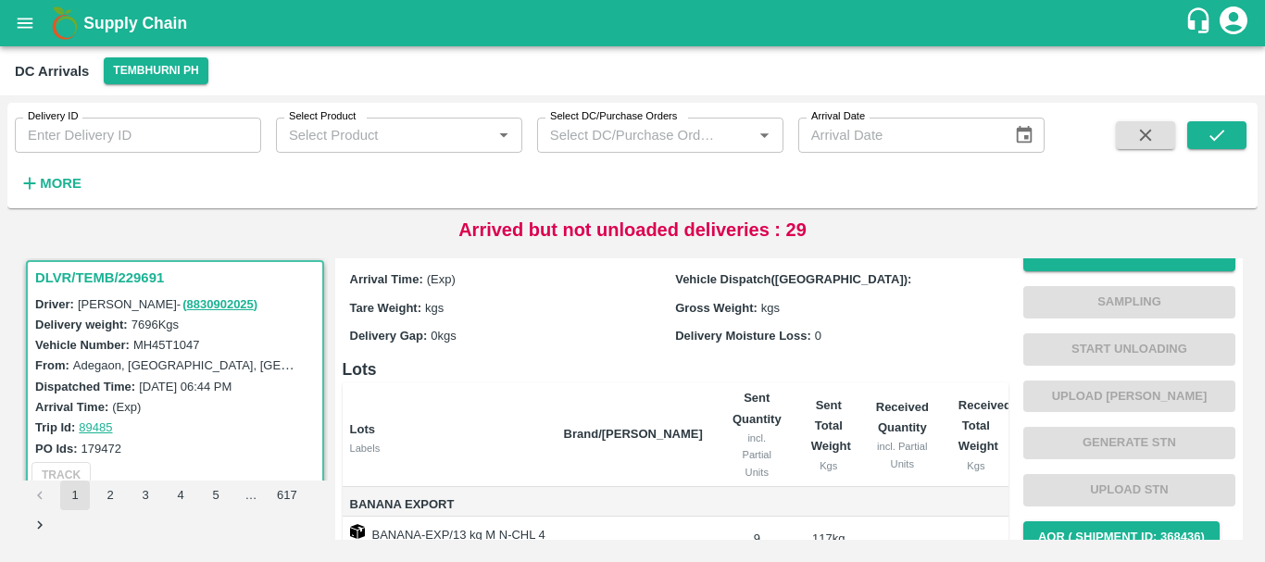
scroll to position [384, 0]
